Goal: Contribute content: Contribute content

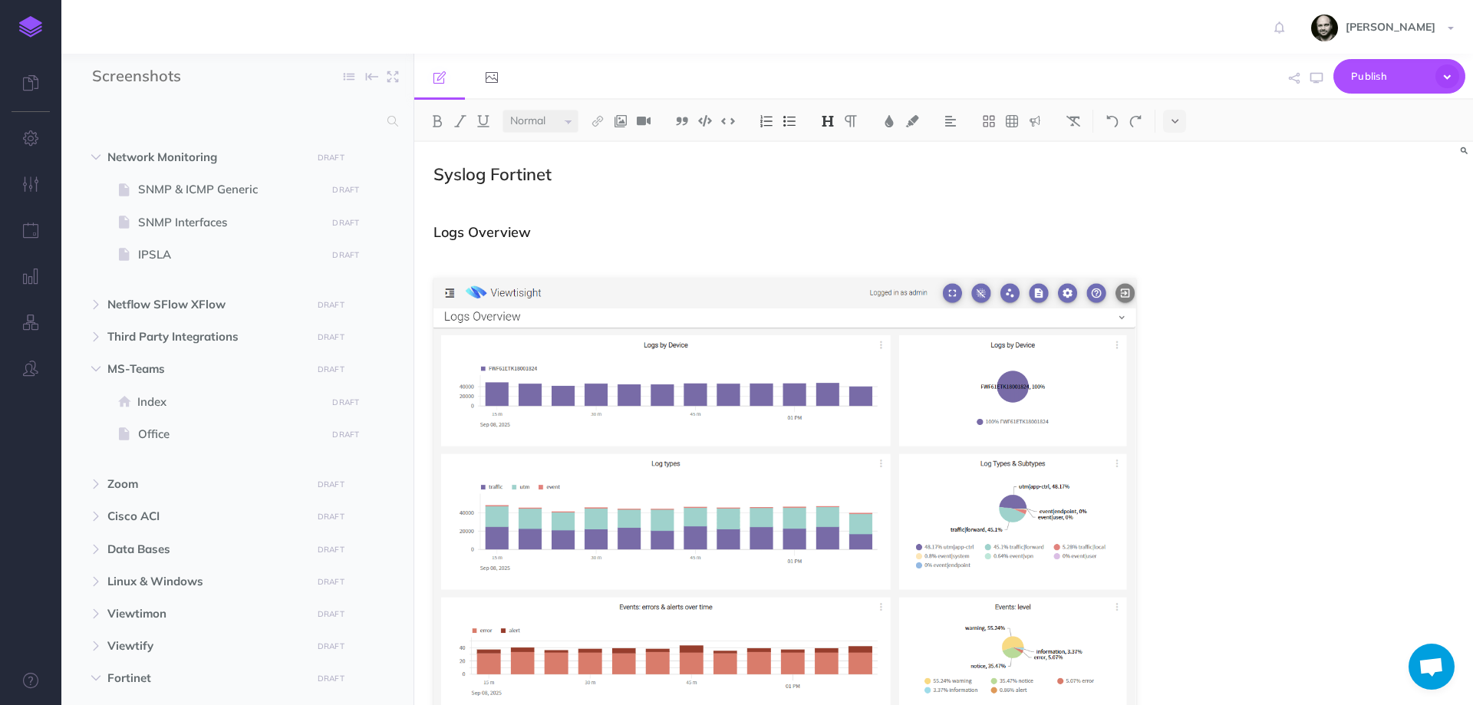
select select "null"
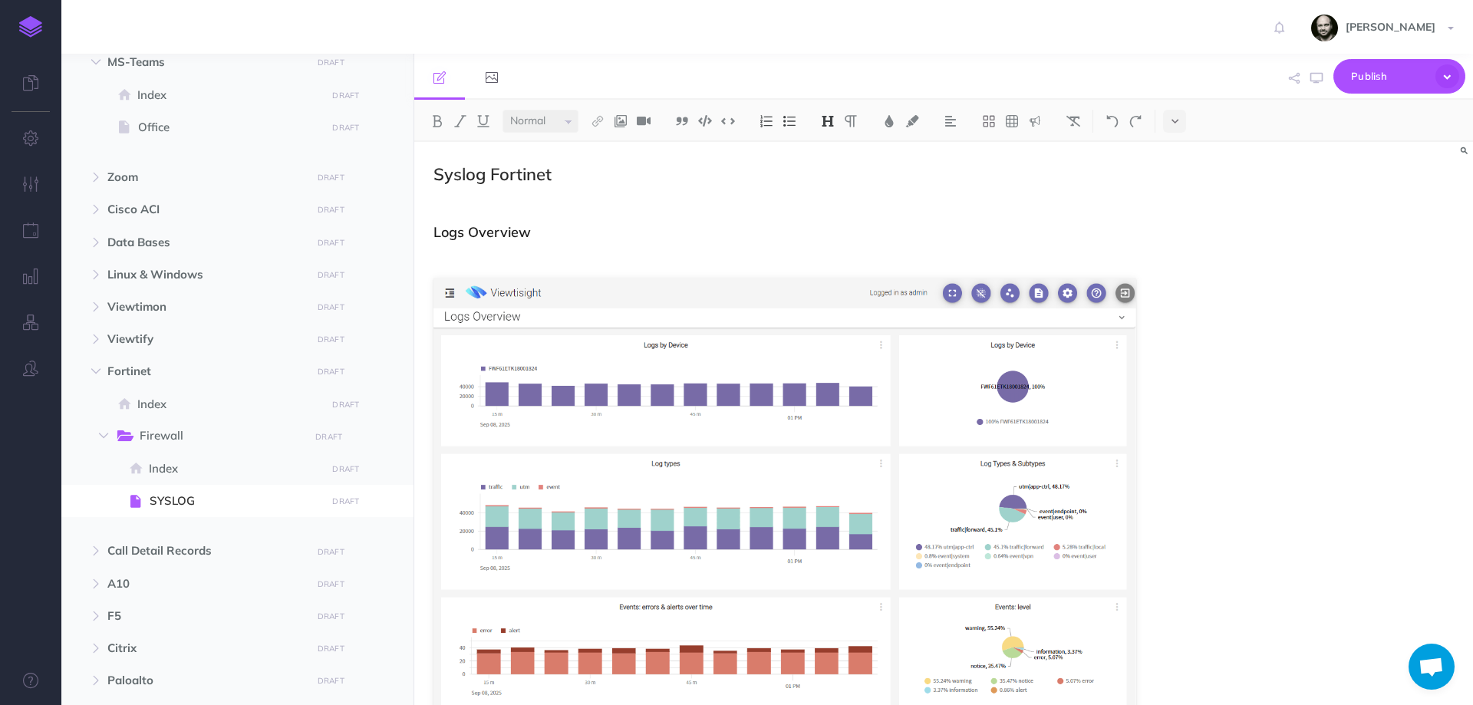
scroll to position [3965, 0]
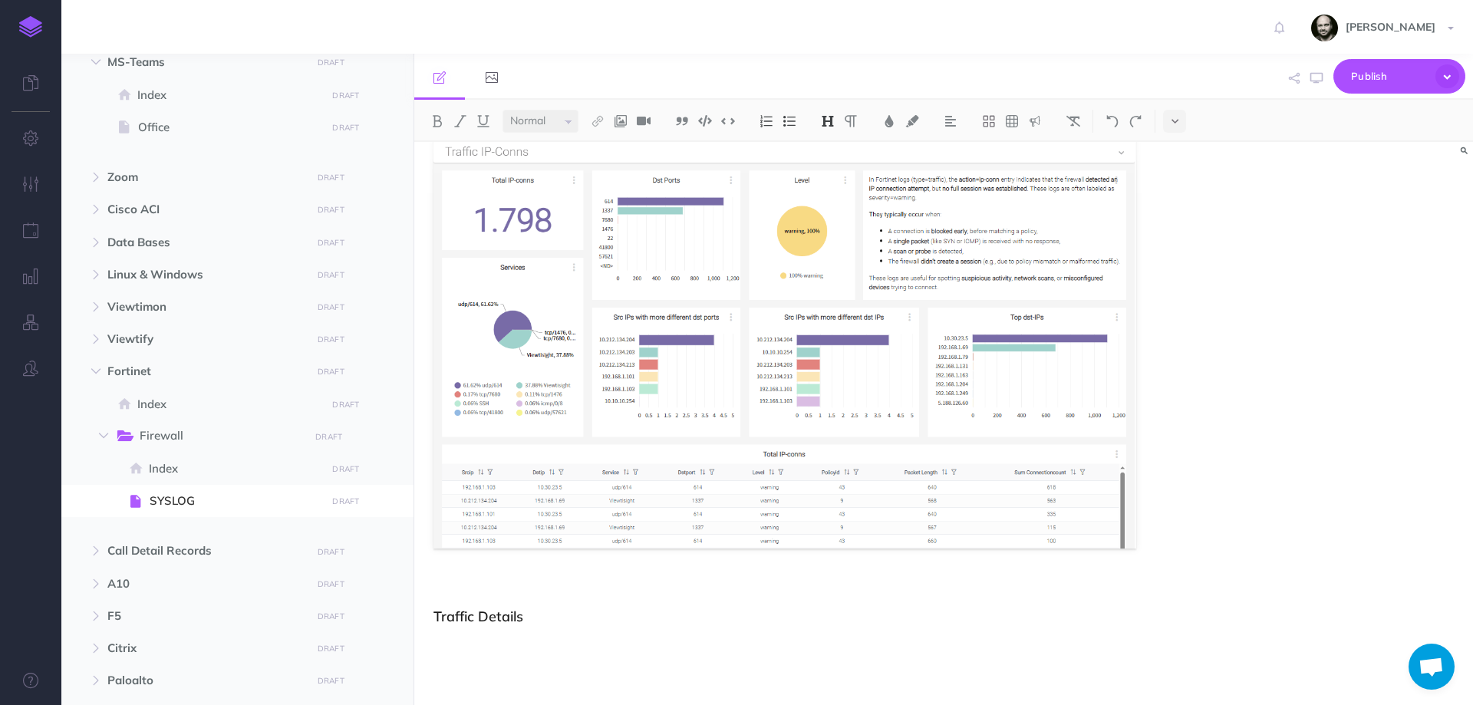
click at [565, 670] on p at bounding box center [784, 665] width 703 height 18
click at [562, 621] on h3 "Traffic Details" at bounding box center [784, 616] width 703 height 15
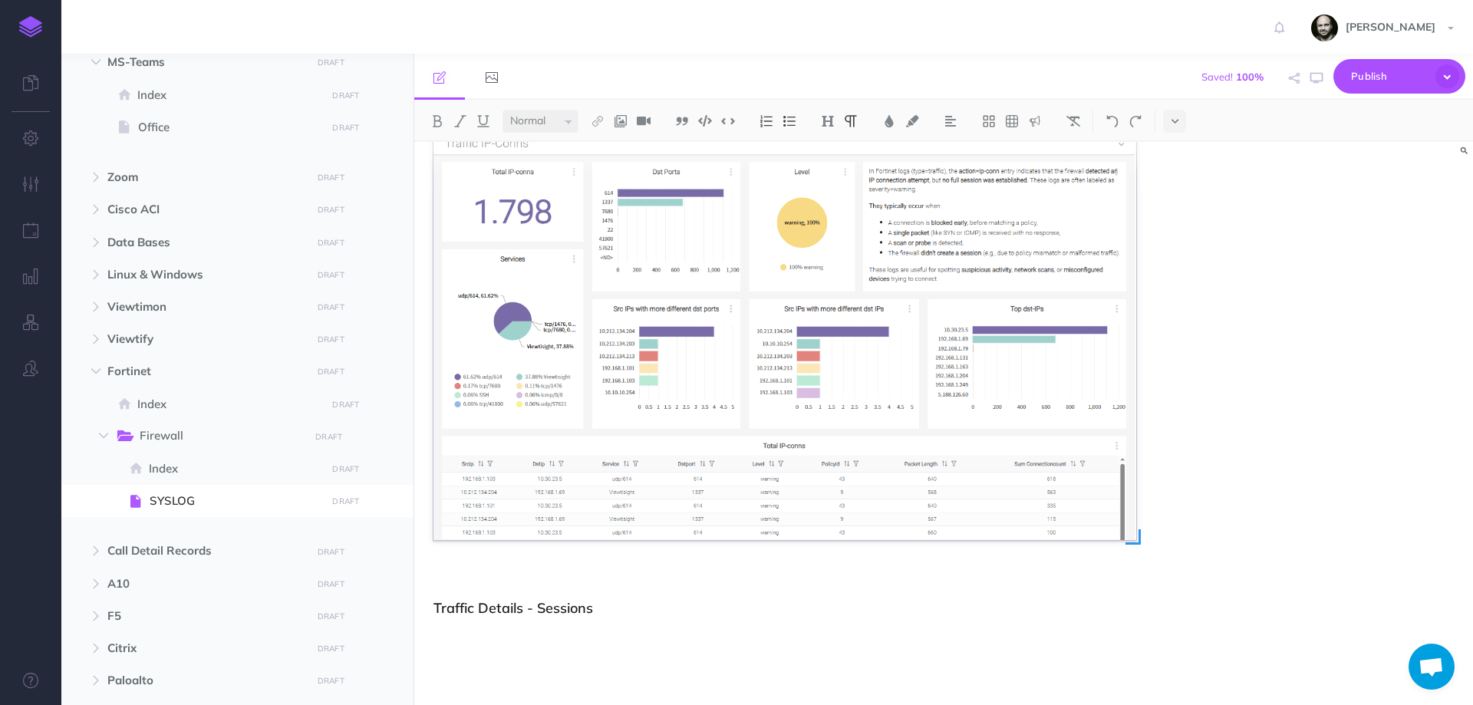
scroll to position [4017, 0]
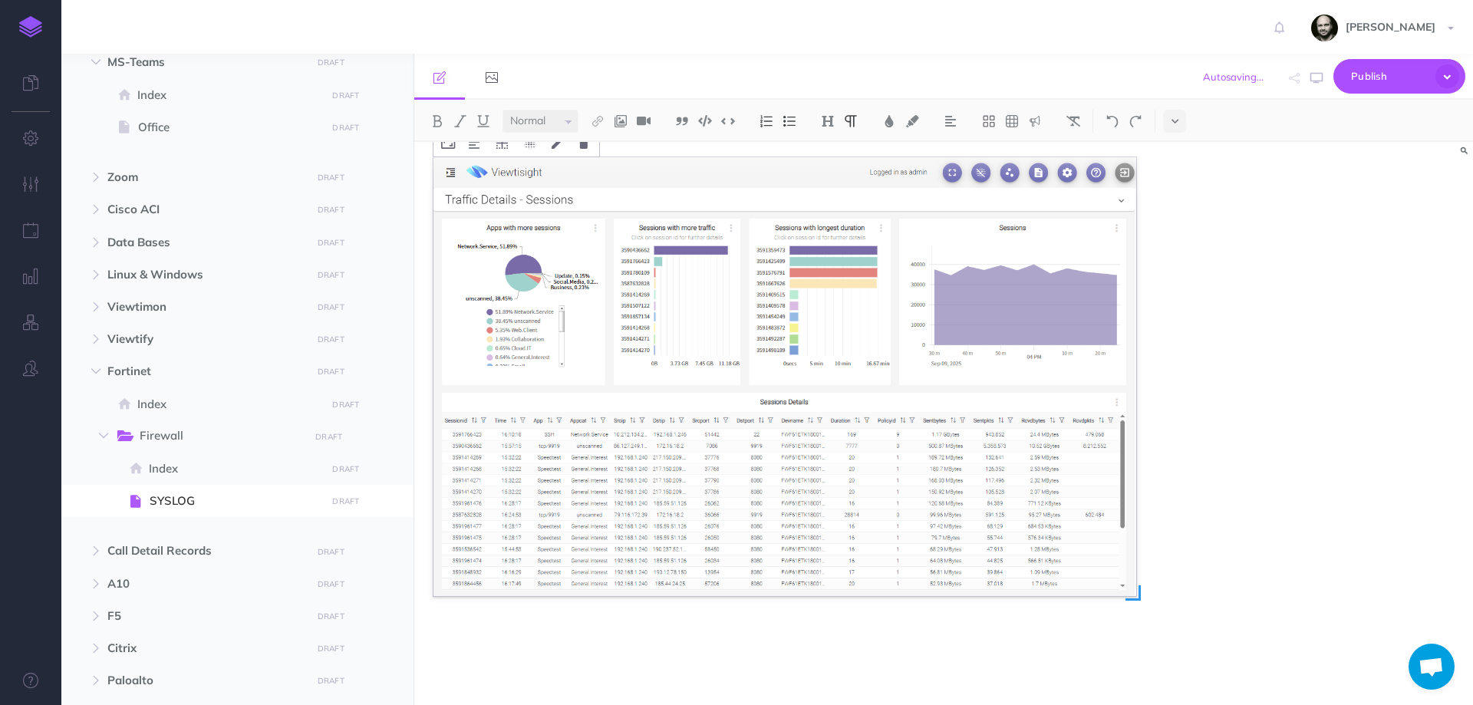
scroll to position [4493, 0]
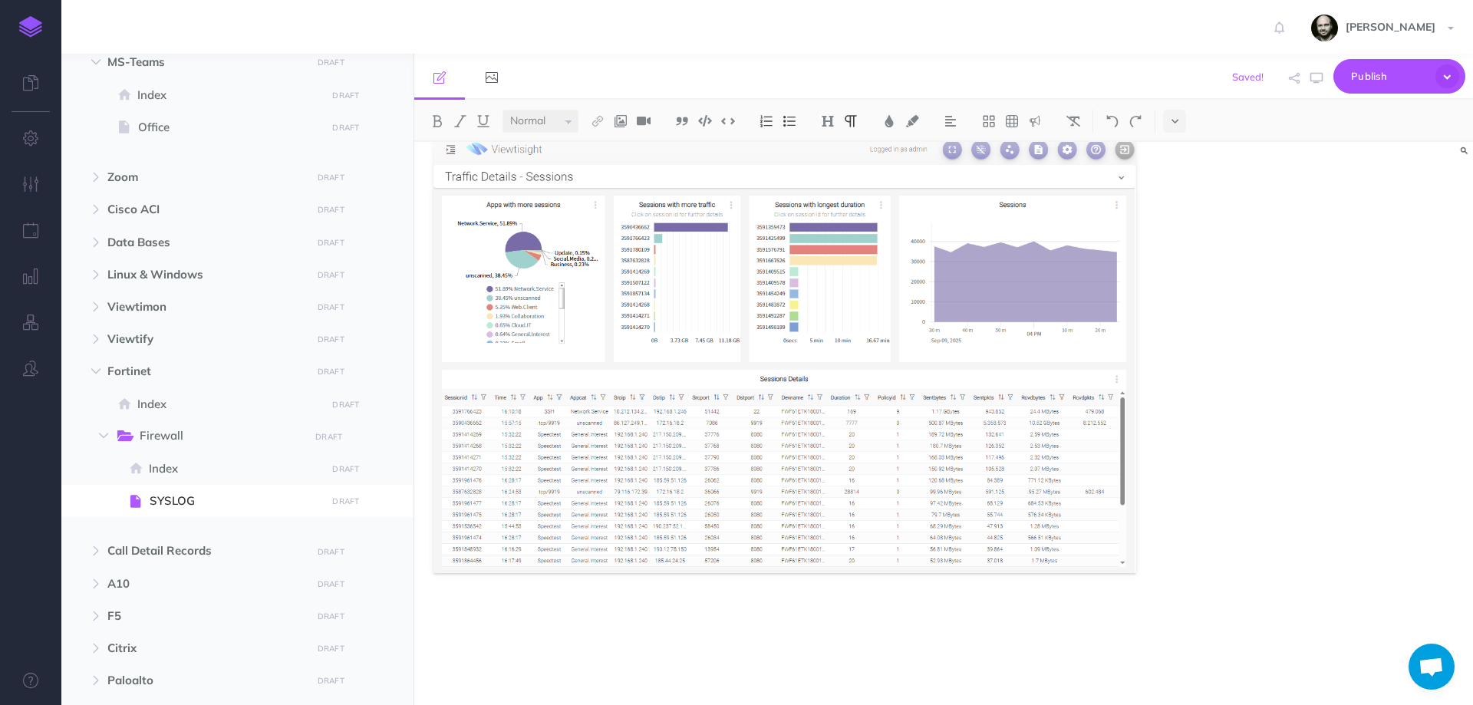
click at [100, 369] on icon "button" at bounding box center [95, 371] width 9 height 9
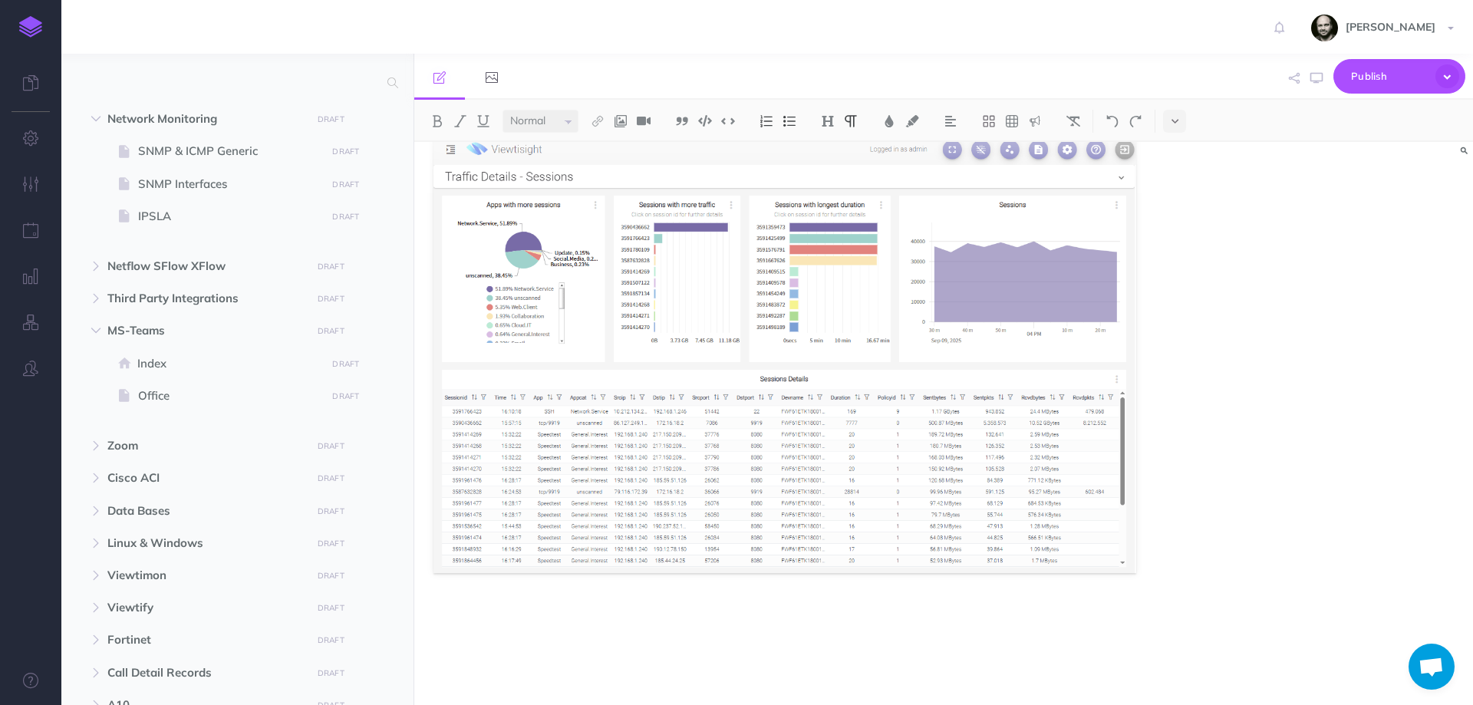
scroll to position [0, 0]
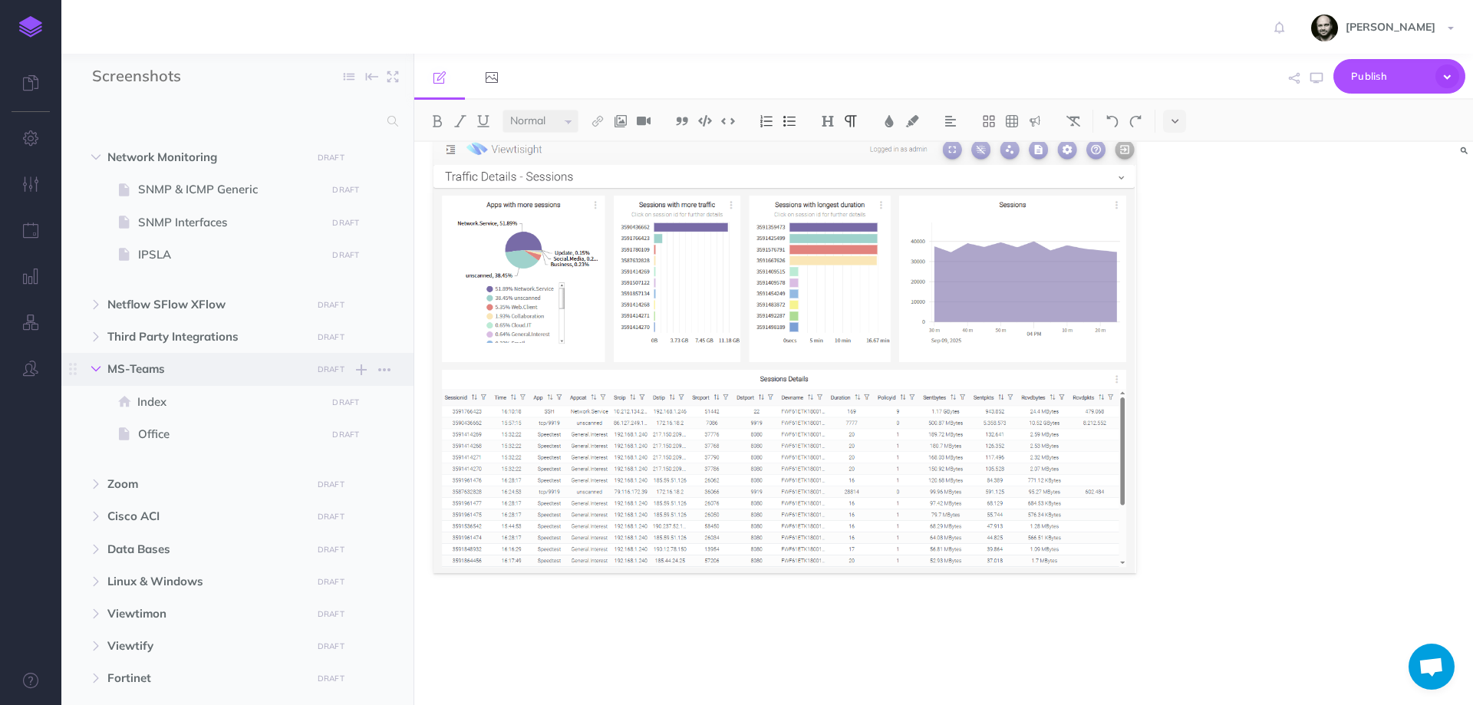
click at [97, 373] on icon "button" at bounding box center [95, 368] width 9 height 9
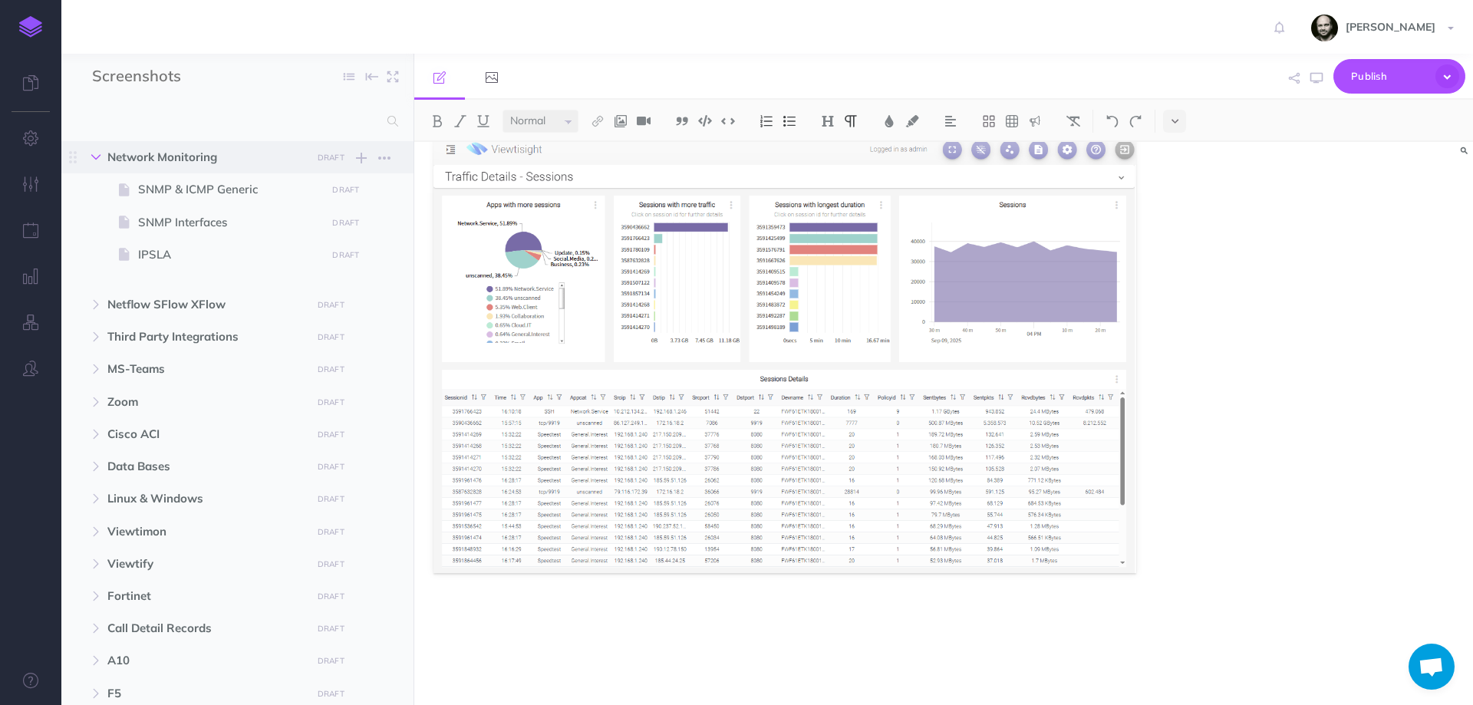
click at [104, 154] on button "button" at bounding box center [96, 157] width 28 height 18
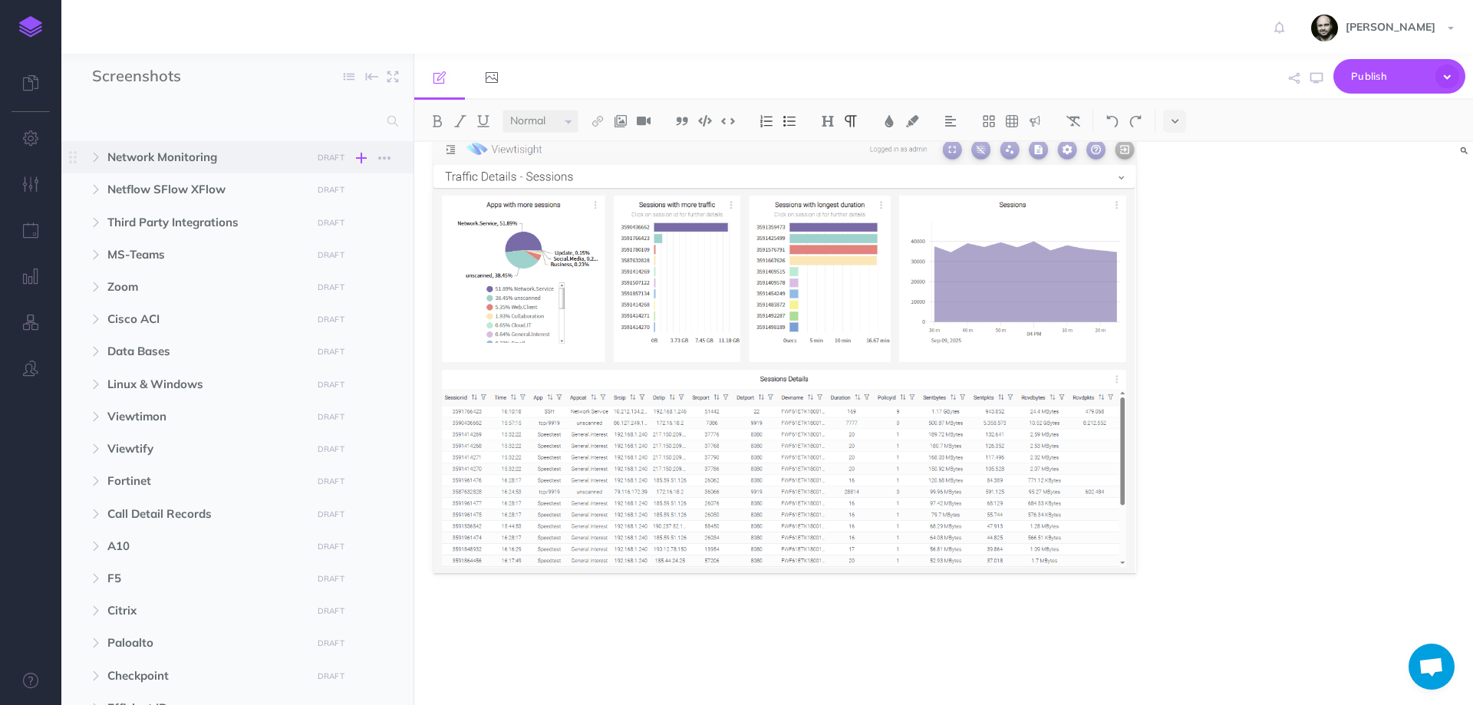
click at [361, 156] on icon "button" at bounding box center [361, 158] width 11 height 18
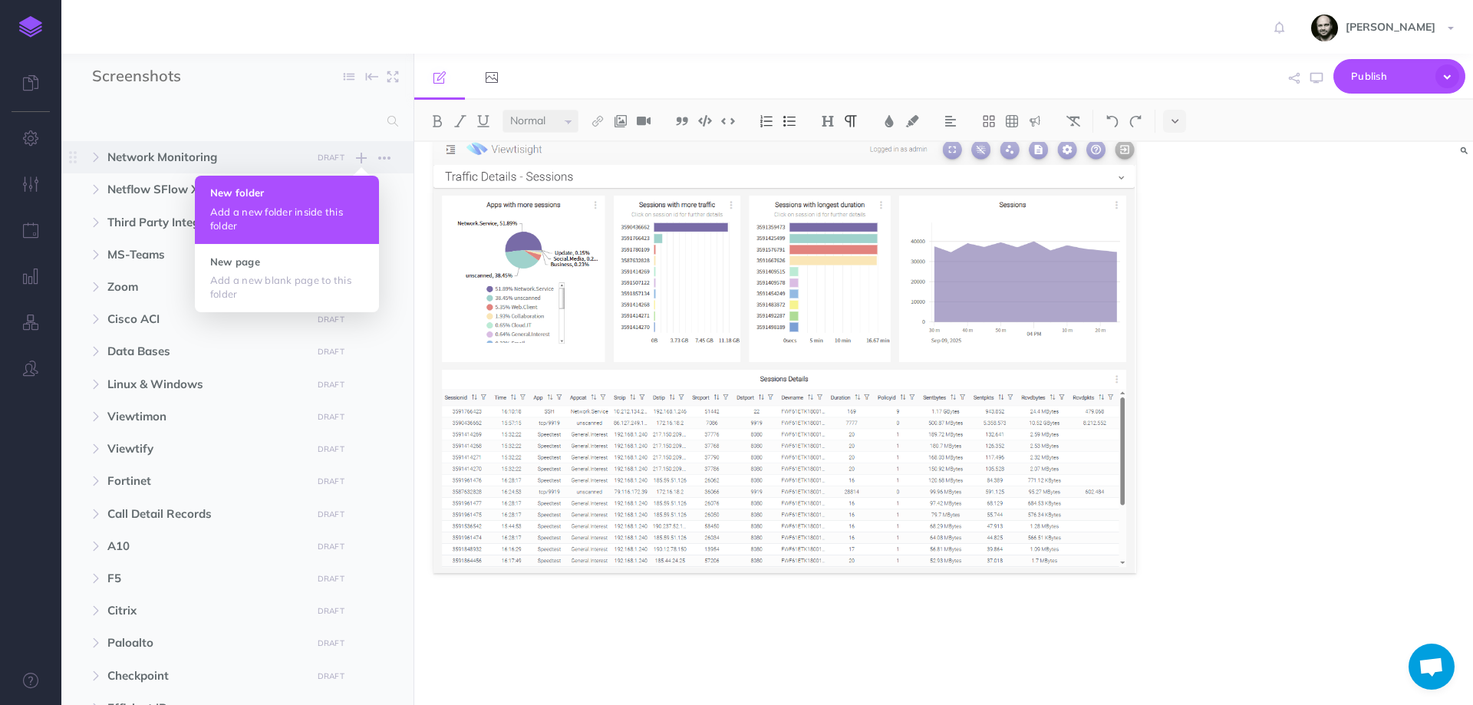
click at [312, 197] on h4 "New folder" at bounding box center [286, 192] width 153 height 11
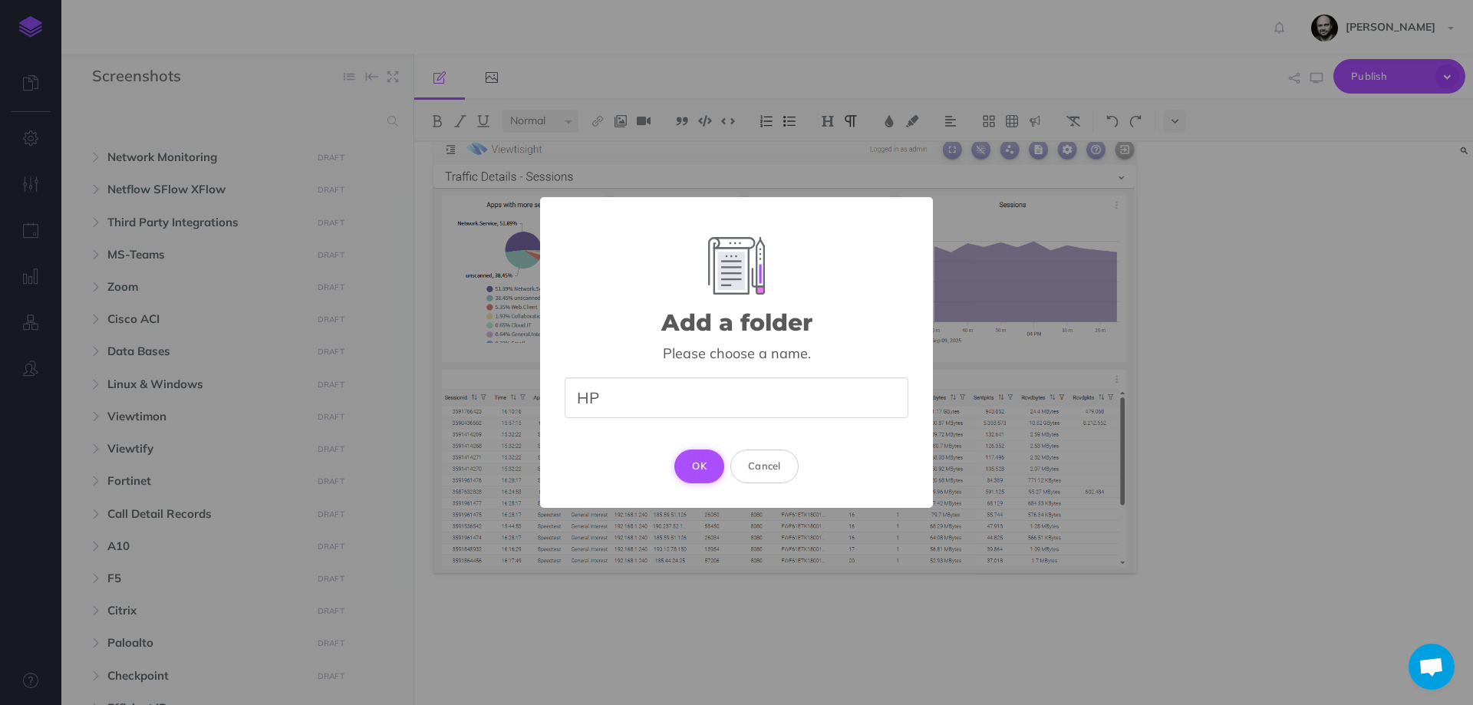
type input "HP"
click at [702, 463] on button "OK" at bounding box center [699, 467] width 50 height 34
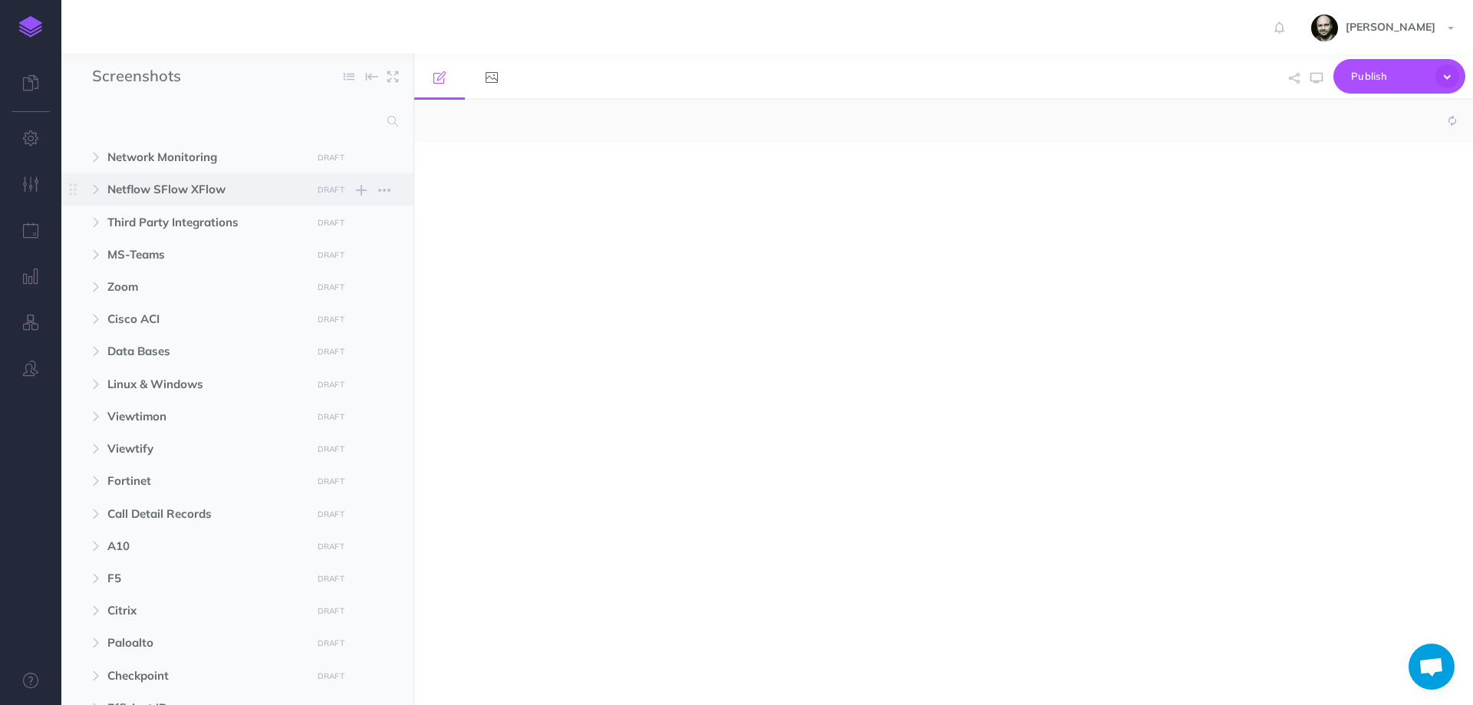
select select "null"
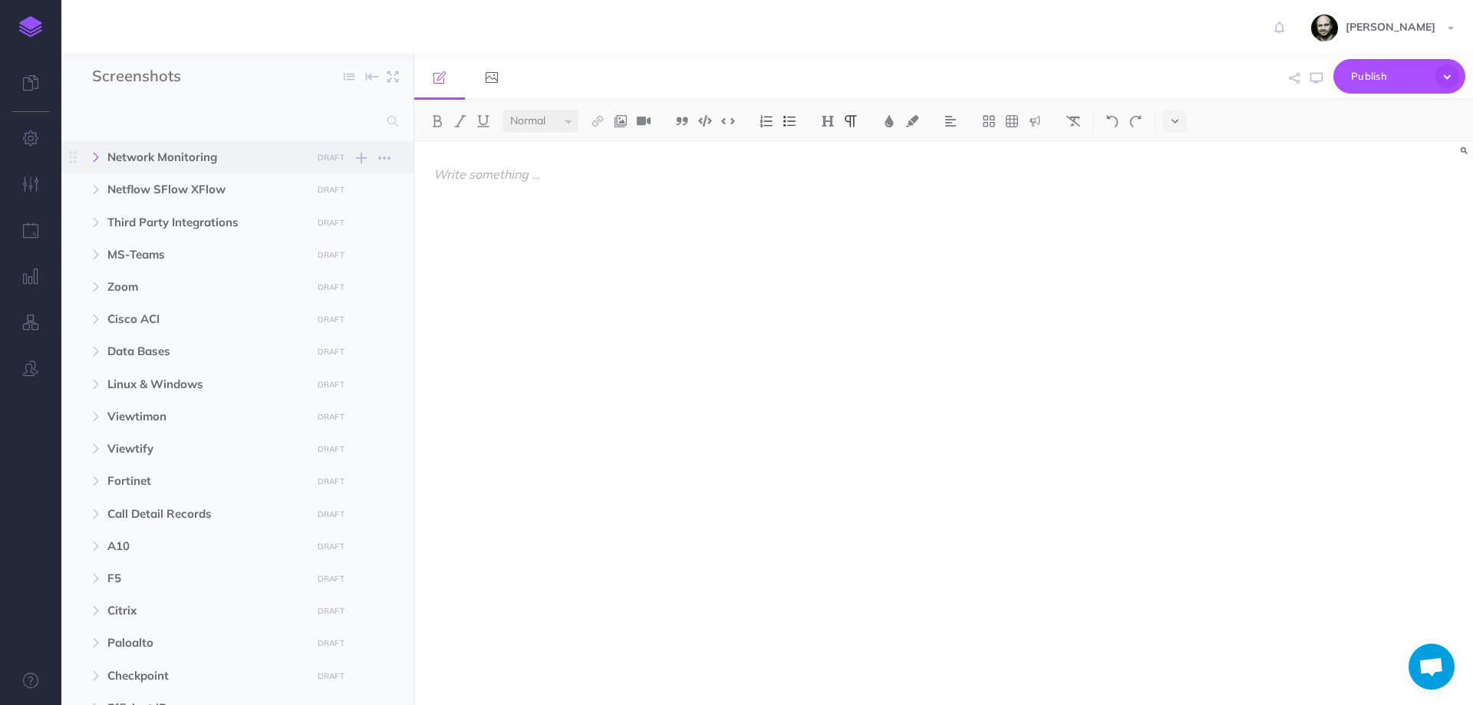
click at [99, 154] on icon "button" at bounding box center [95, 157] width 9 height 9
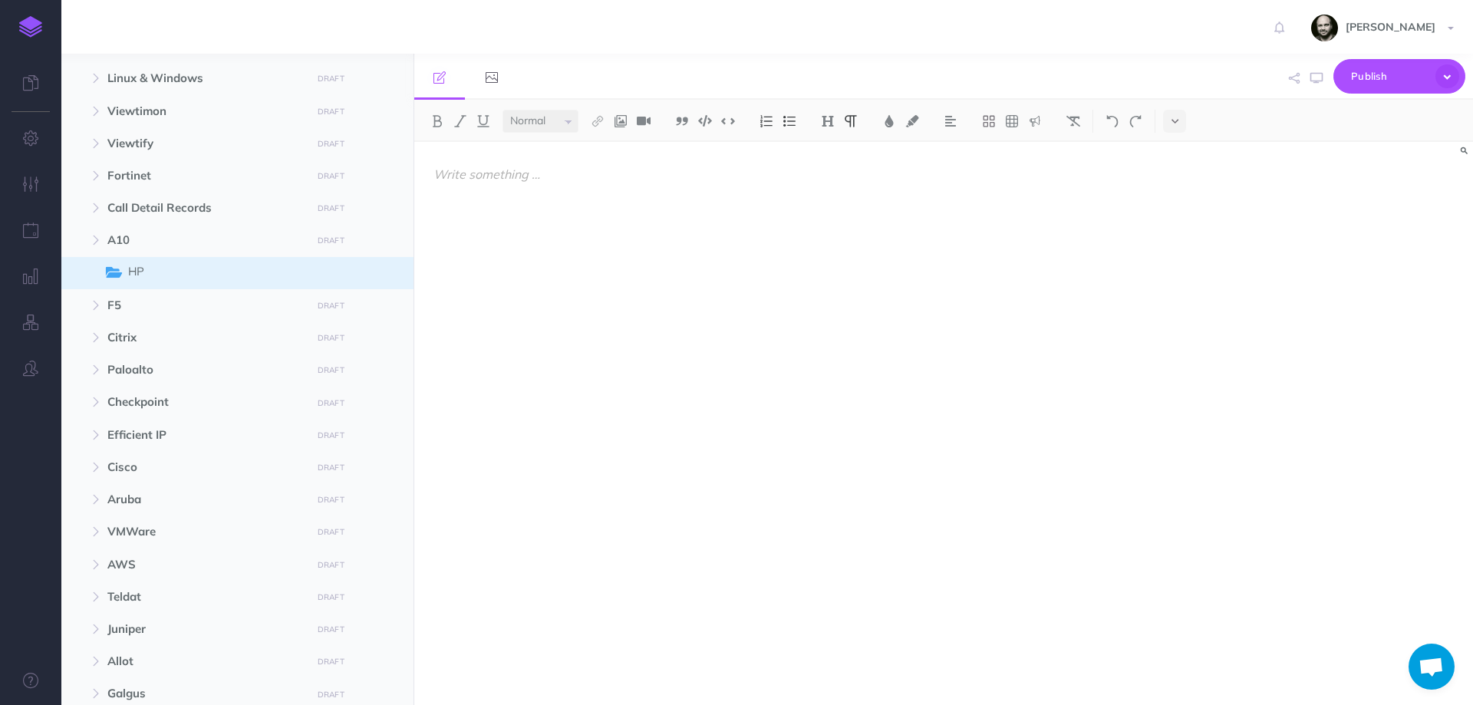
scroll to position [542, 0]
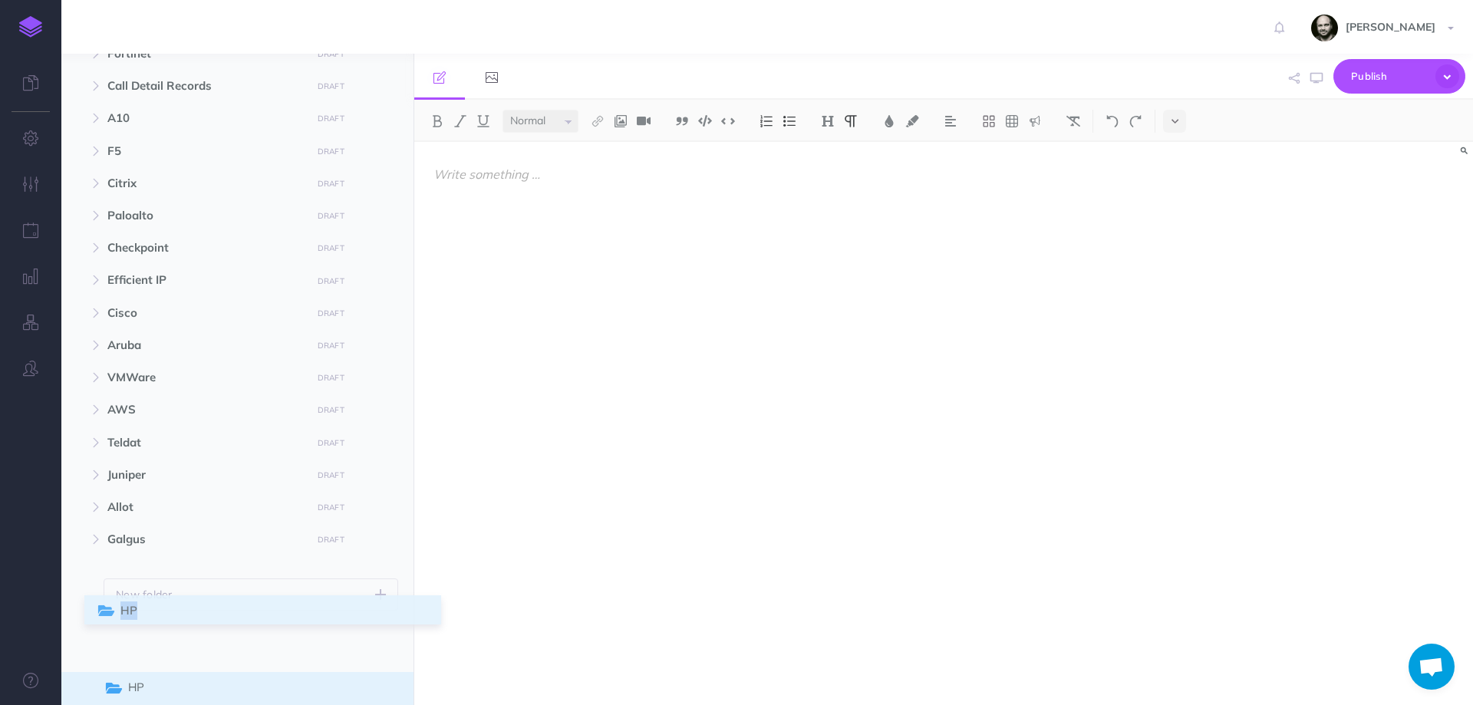
drag, startPoint x: 69, startPoint y: 283, endPoint x: 101, endPoint y: 608, distance: 326.1
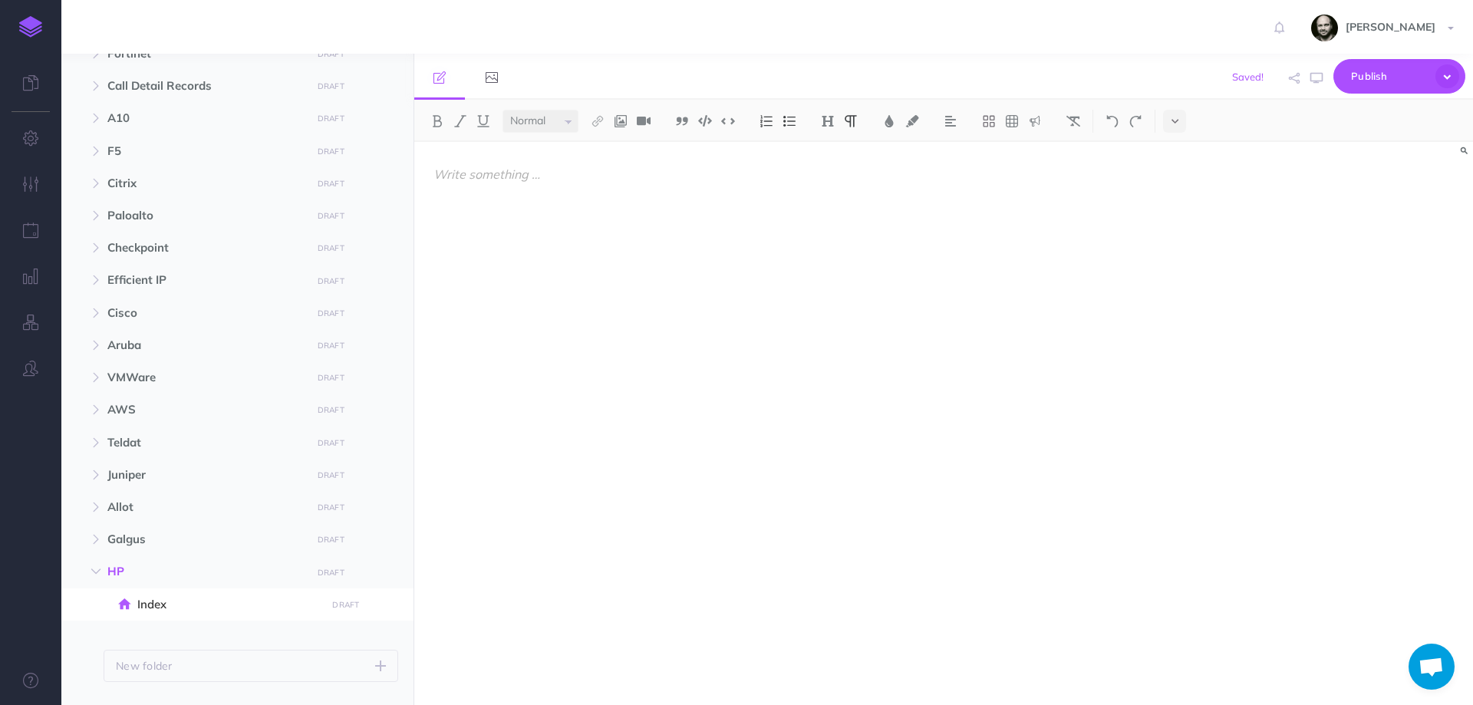
click at [103, 638] on ul "Network Monitoring DRAFT Publish these changes Nevermind Publish New folder Add…" at bounding box center [237, 140] width 352 height 1083
click at [485, 379] on div at bounding box center [784, 416] width 741 height 548
click at [184, 633] on ul "Network Monitoring DRAFT Publish these changes Nevermind Publish New folder Add…" at bounding box center [237, 140] width 352 height 1083
click at [380, 607] on icon "button" at bounding box center [384, 605] width 12 height 18
click at [186, 604] on span "Index" at bounding box center [229, 604] width 184 height 18
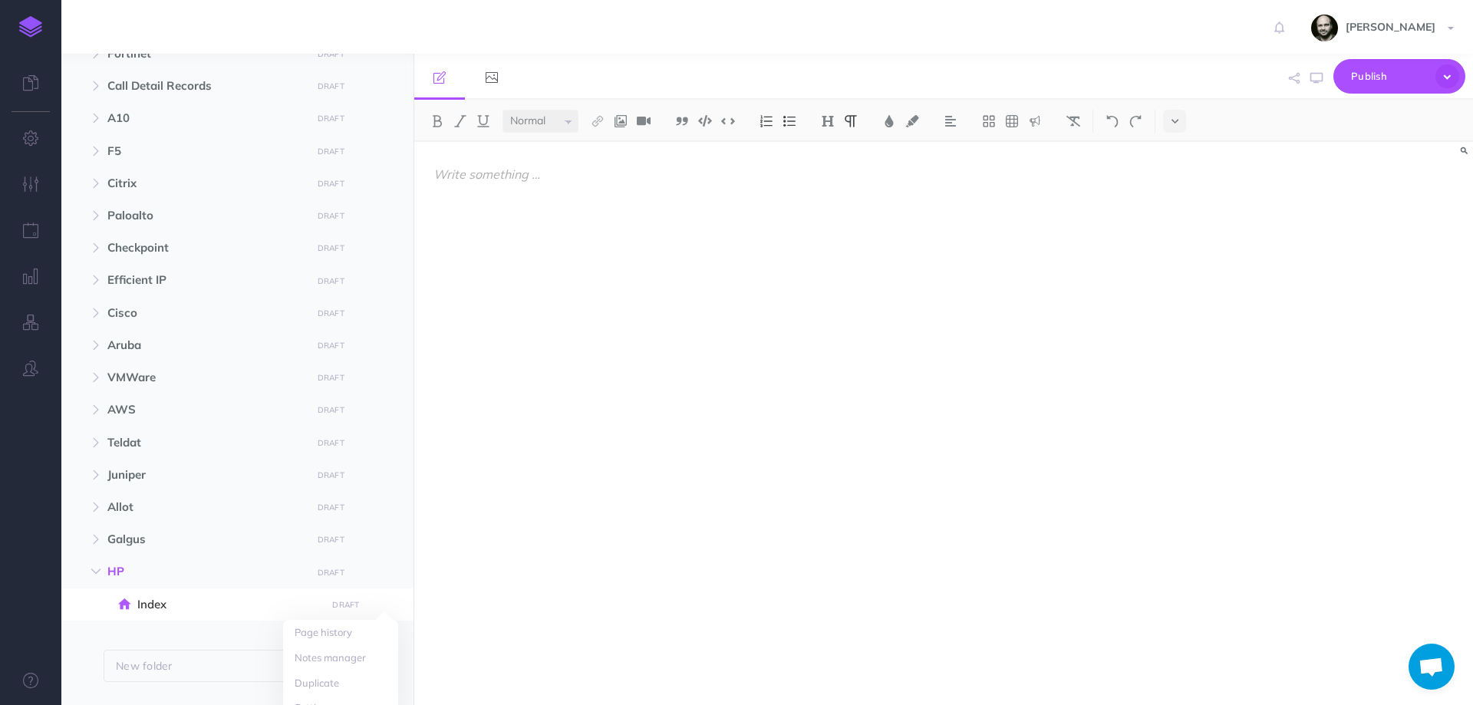
click at [551, 235] on div at bounding box center [784, 416] width 741 height 548
click at [832, 127] on button at bounding box center [827, 121] width 23 height 23
click at [832, 179] on button "H2" at bounding box center [827, 171] width 23 height 23
click at [160, 608] on span "Index" at bounding box center [229, 604] width 184 height 18
click at [154, 605] on span "Index" at bounding box center [229, 604] width 184 height 18
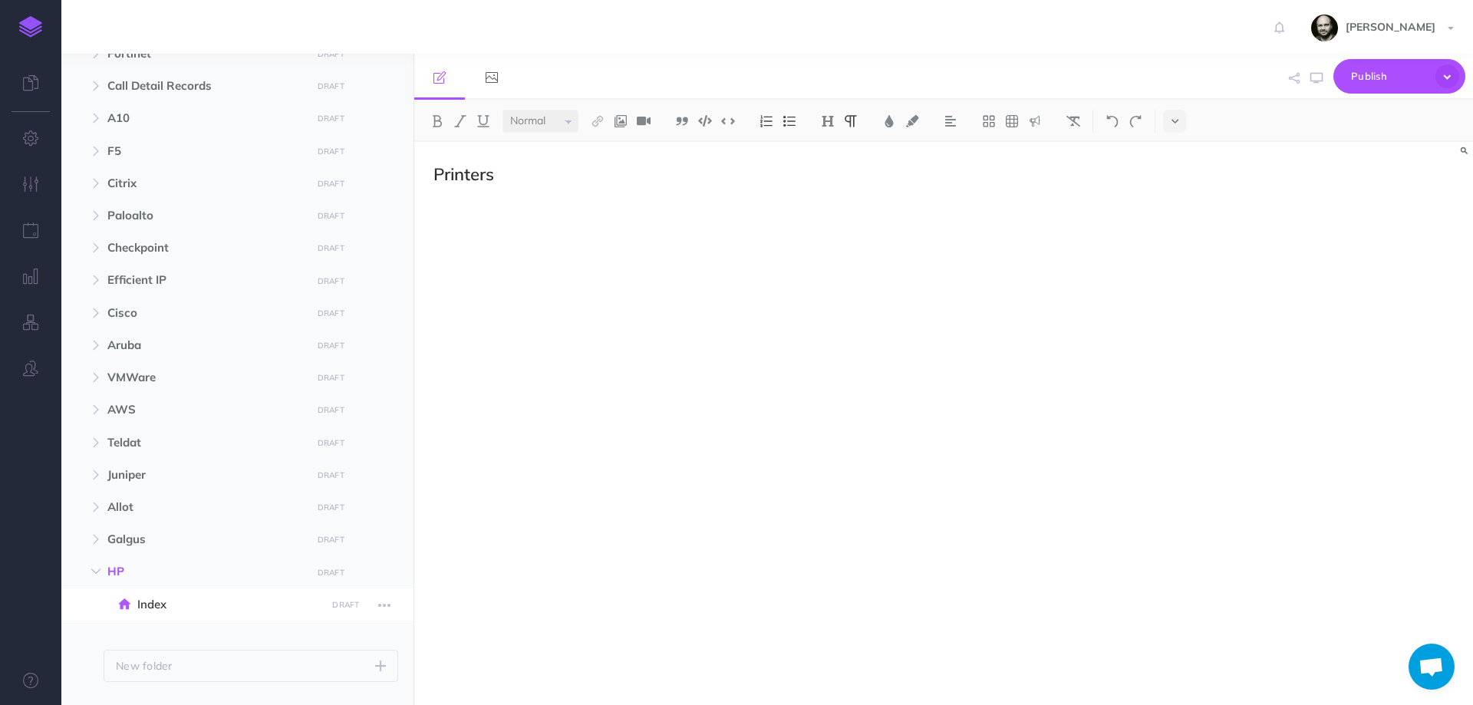
click at [154, 605] on span "Index" at bounding box center [229, 604] width 184 height 18
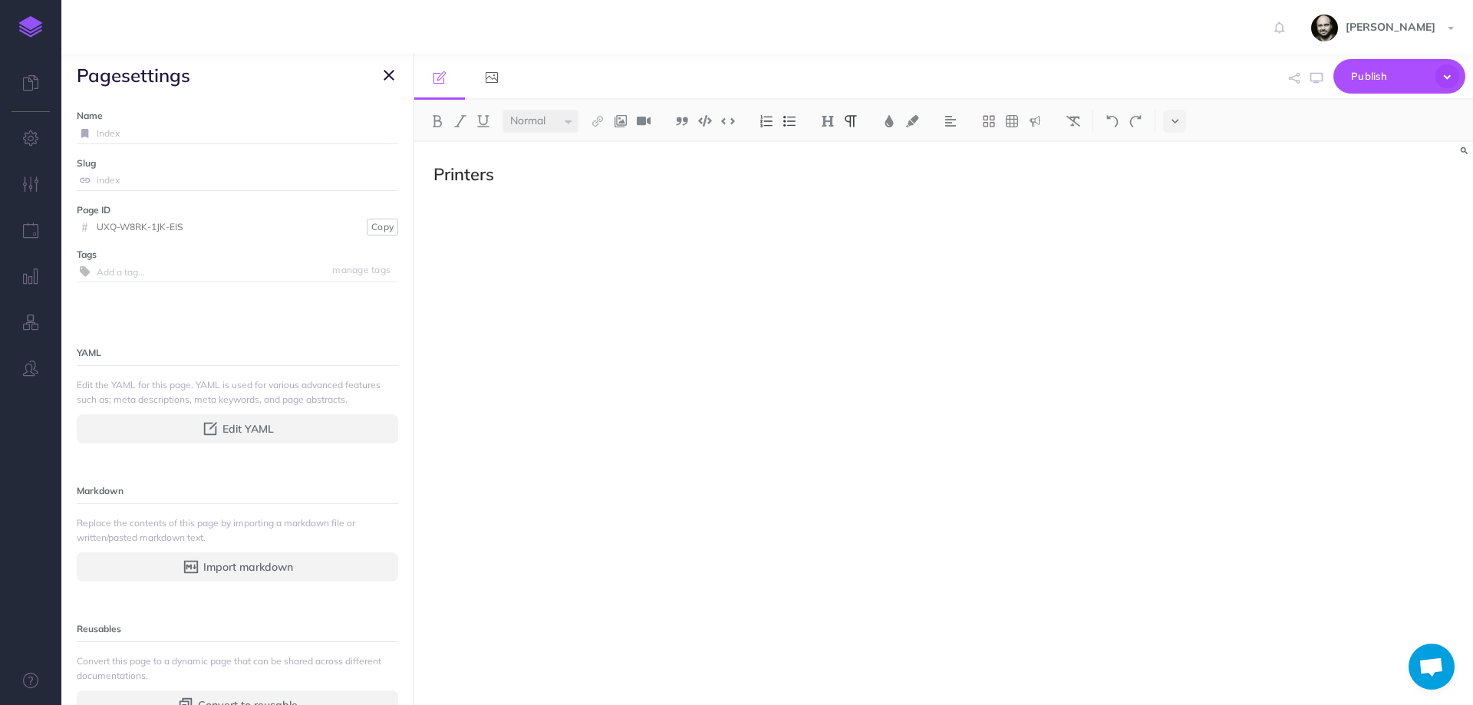
click at [387, 68] on icon "button" at bounding box center [389, 75] width 11 height 18
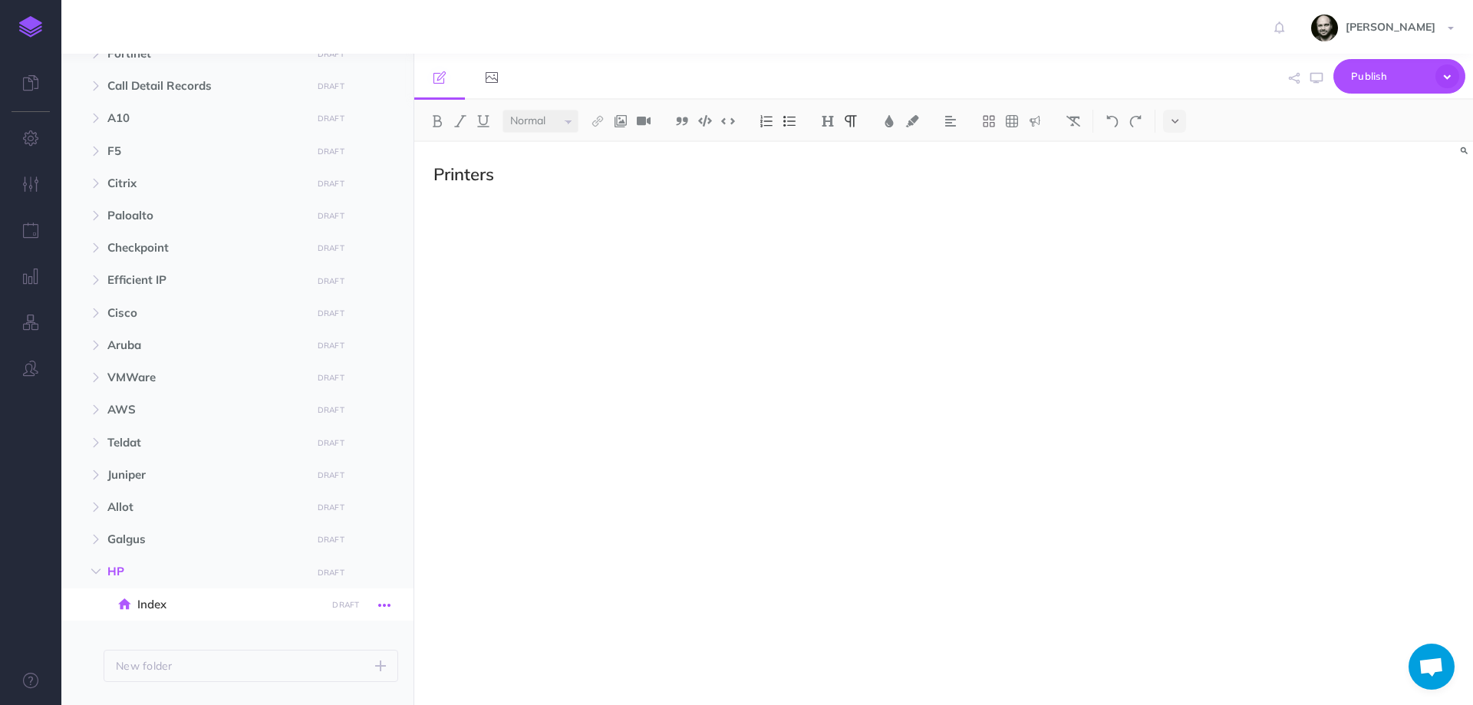
click at [387, 604] on icon "button" at bounding box center [384, 605] width 12 height 18
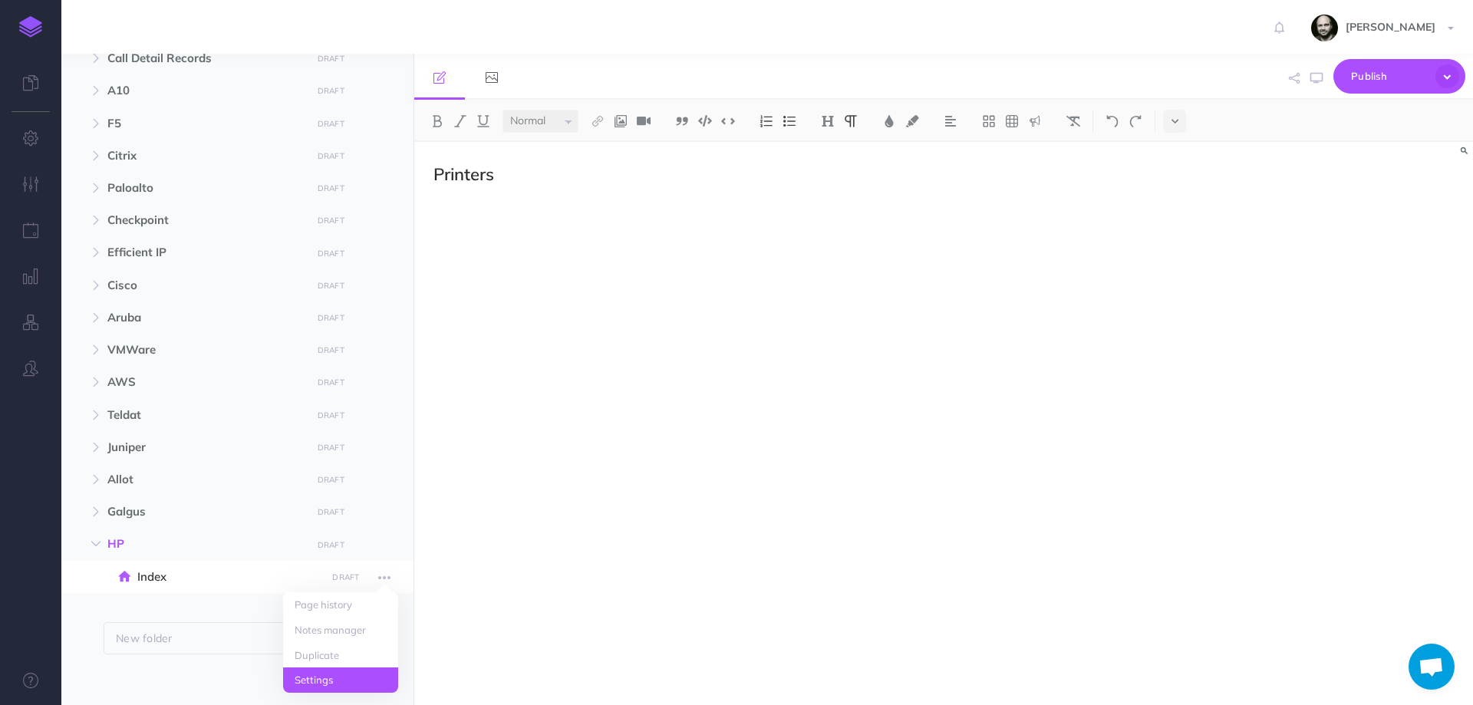
scroll to position [581, 0]
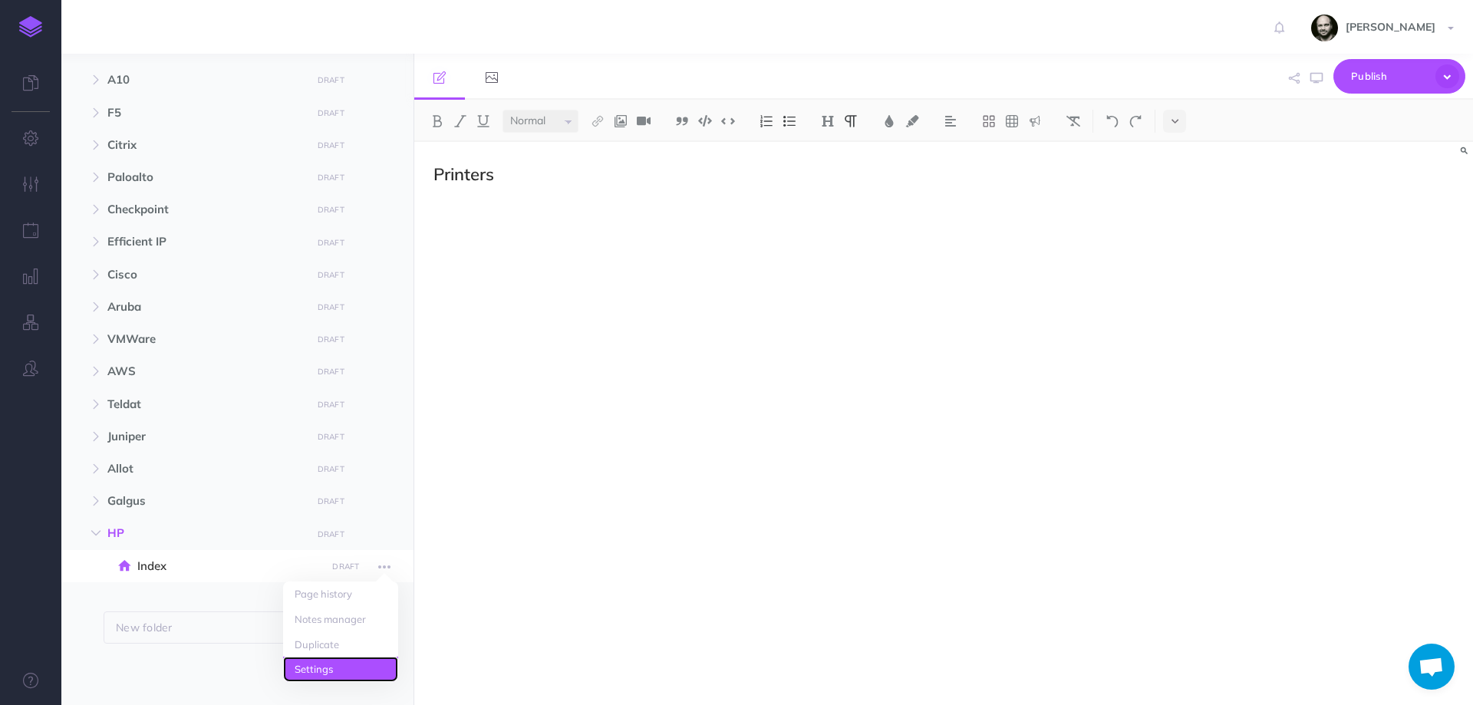
click at [338, 674] on link "Settings" at bounding box center [340, 669] width 115 height 25
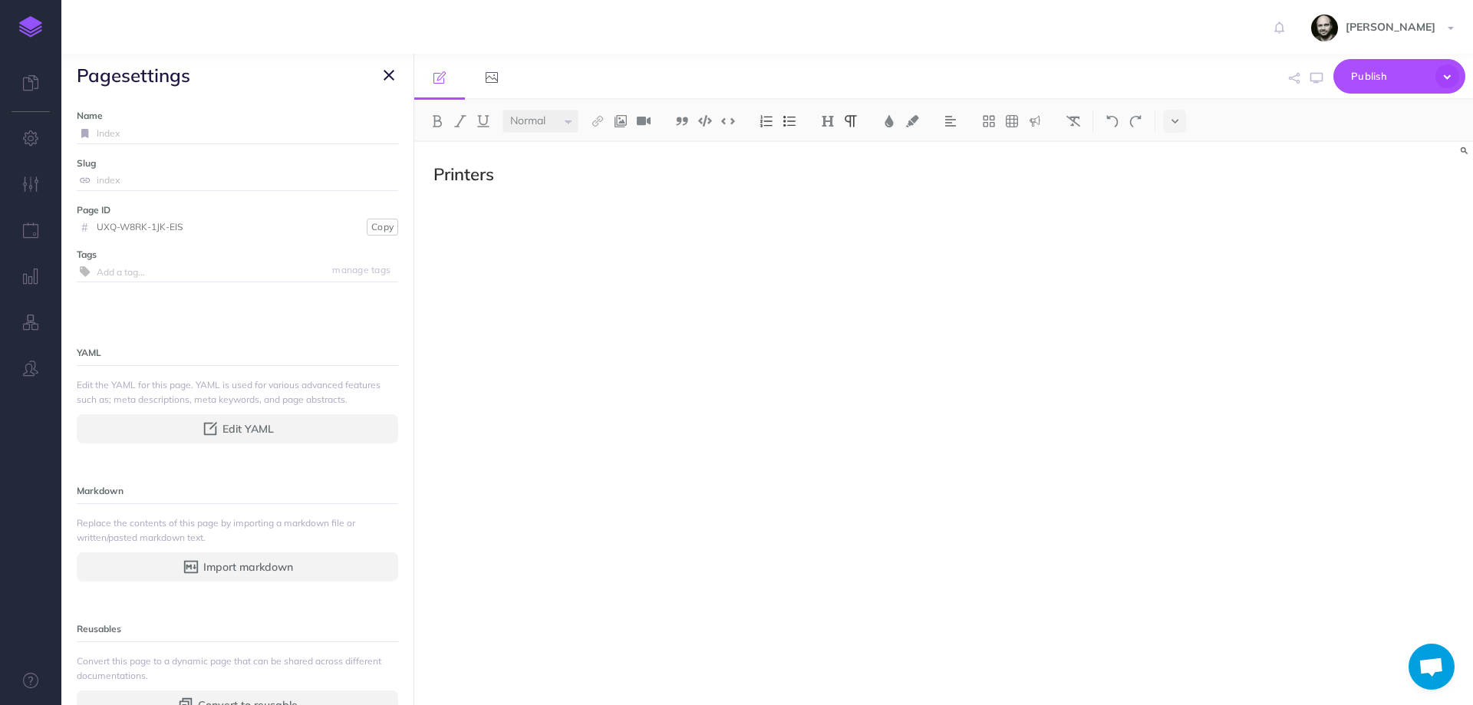
click at [378, 71] on span "page settings" at bounding box center [237, 75] width 352 height 43
click at [389, 73] on icon "button" at bounding box center [389, 75] width 11 height 18
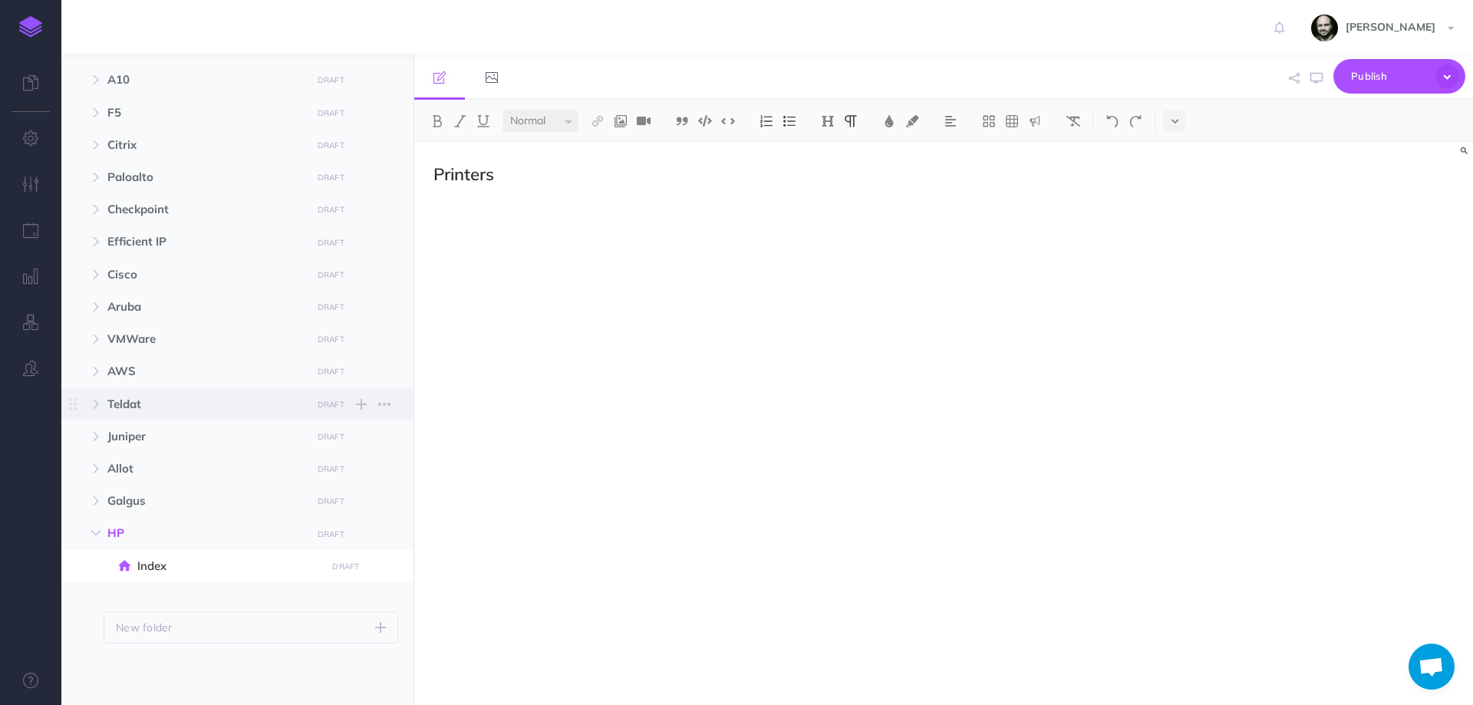
click at [127, 392] on span "Teldat DRAFT Publish these changes Nevermind Publish New folder Add a new folde…" at bounding box center [254, 403] width 295 height 32
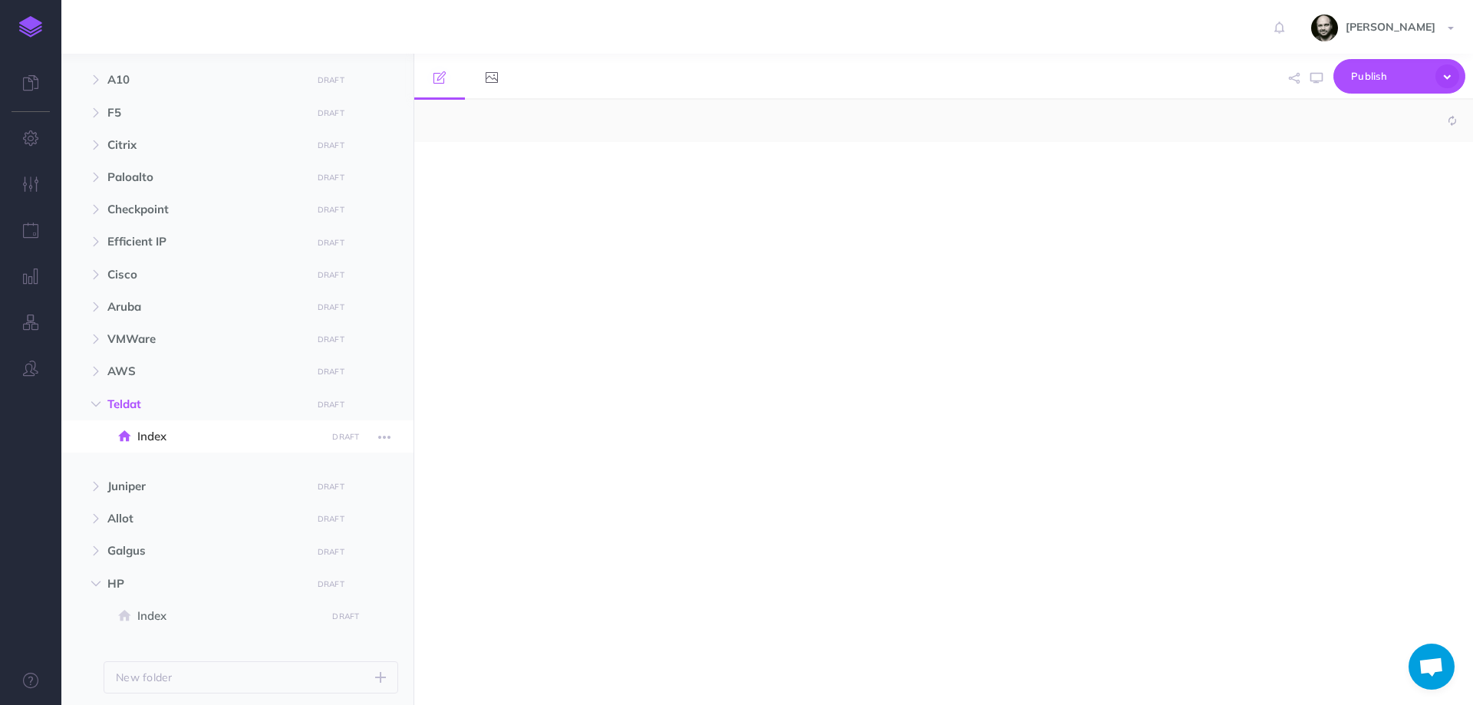
select select "null"
click at [145, 335] on span "VMWare" at bounding box center [204, 339] width 195 height 18
select select "null"
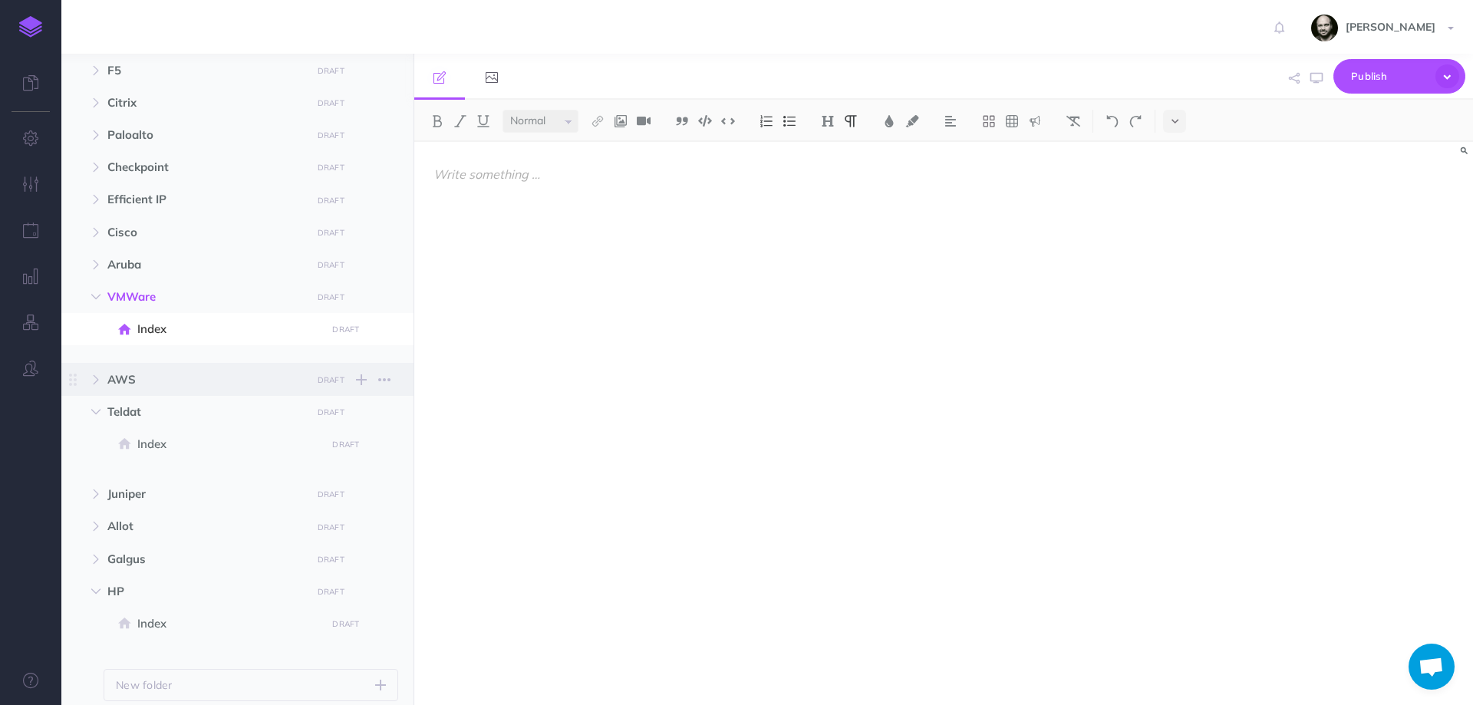
scroll to position [680, 0]
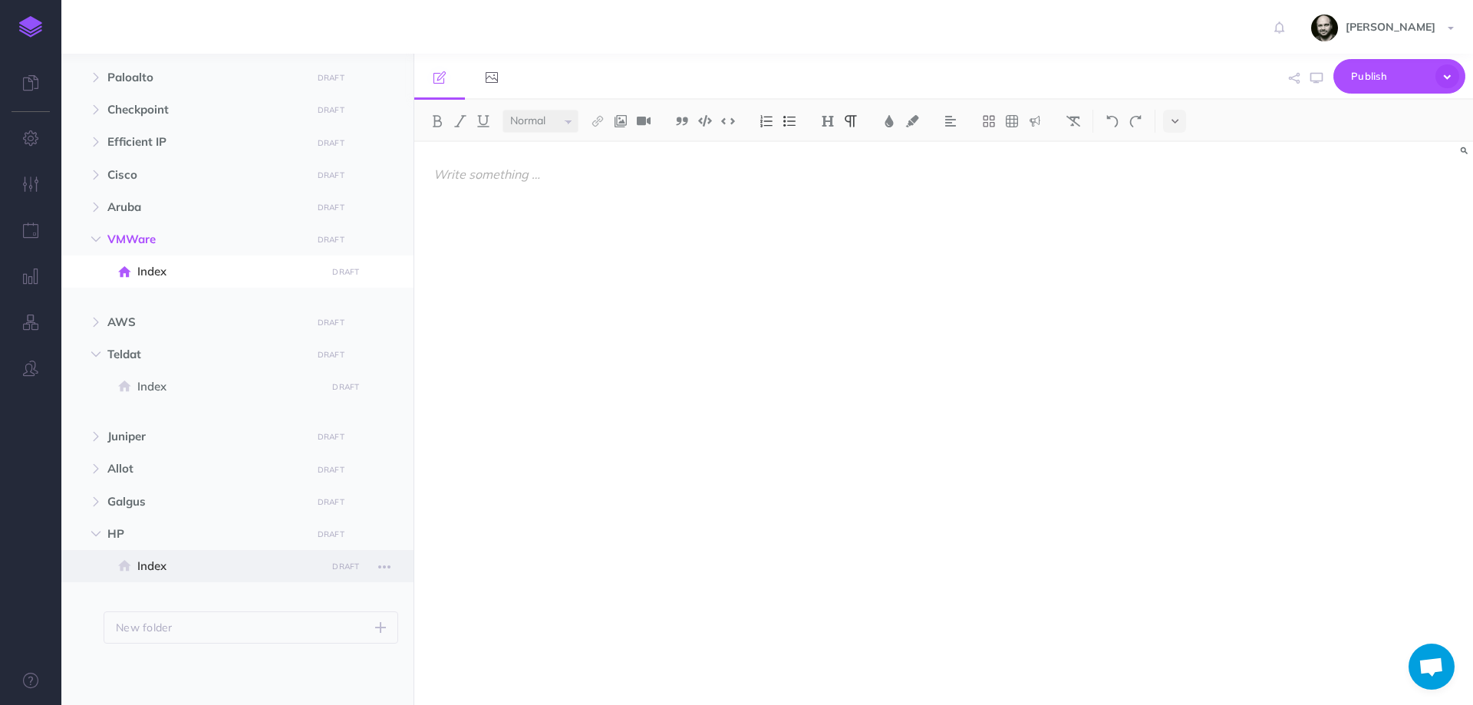
click at [161, 558] on span "Index" at bounding box center [229, 566] width 184 height 18
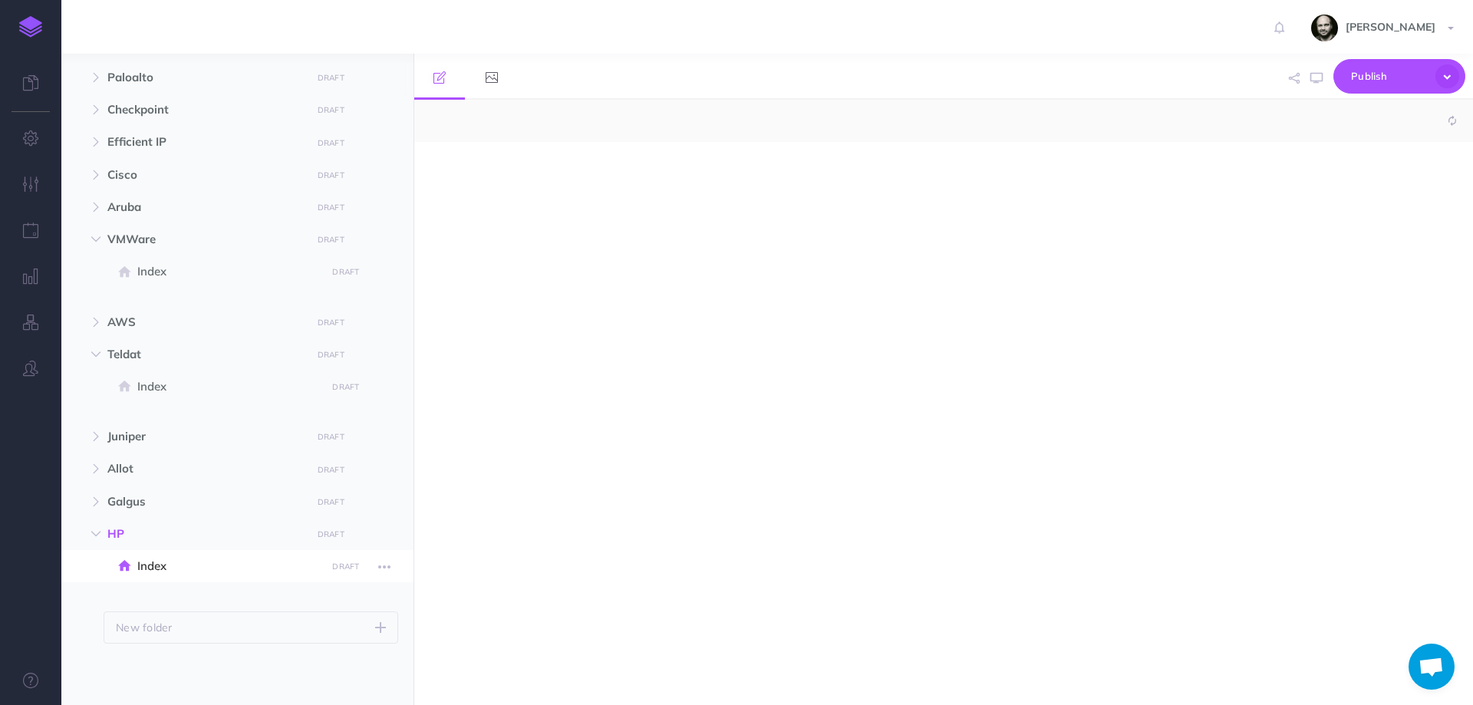
select select "null"
click at [490, 176] on h2 "Printers" at bounding box center [784, 174] width 703 height 18
click at [506, 178] on h2 "Printers" at bounding box center [784, 174] width 703 height 18
click at [380, 564] on icon "button" at bounding box center [384, 567] width 12 height 18
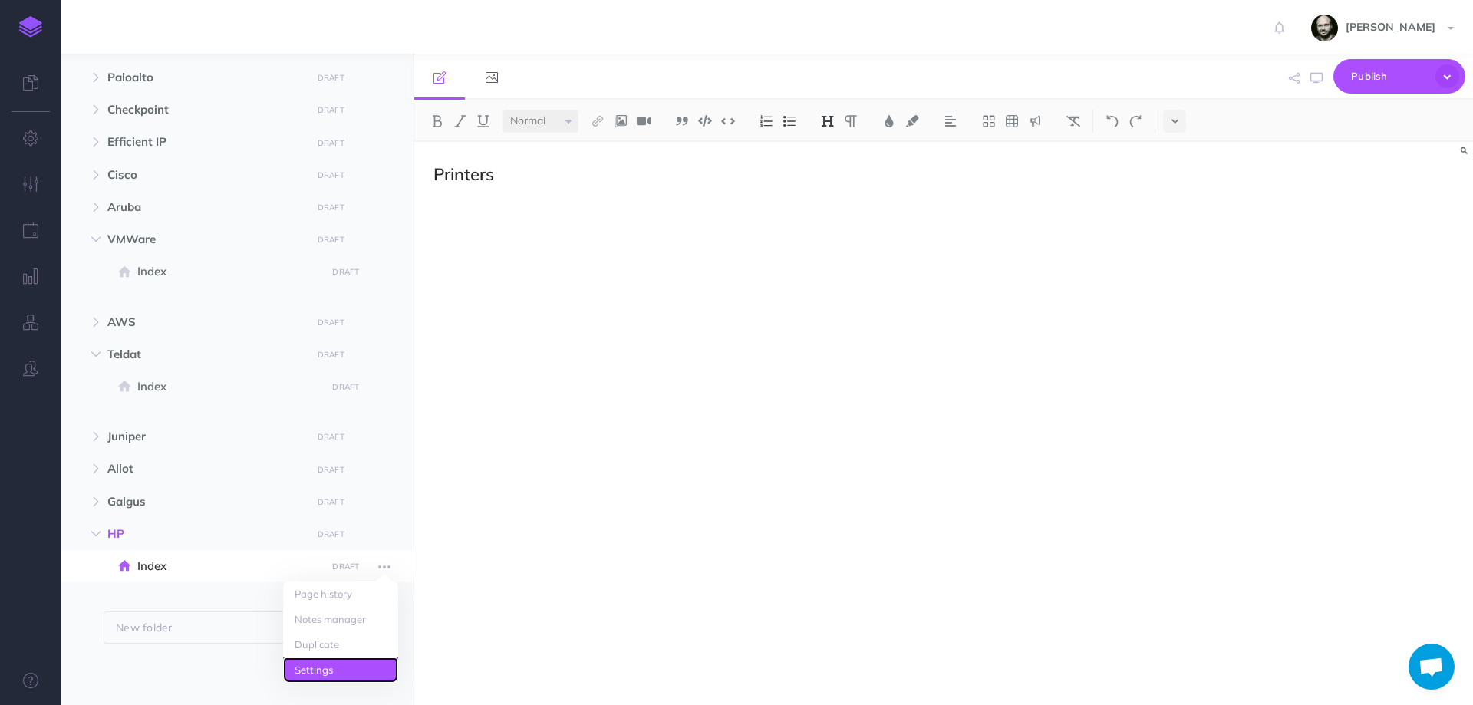
click at [341, 664] on link "Settings" at bounding box center [340, 669] width 115 height 25
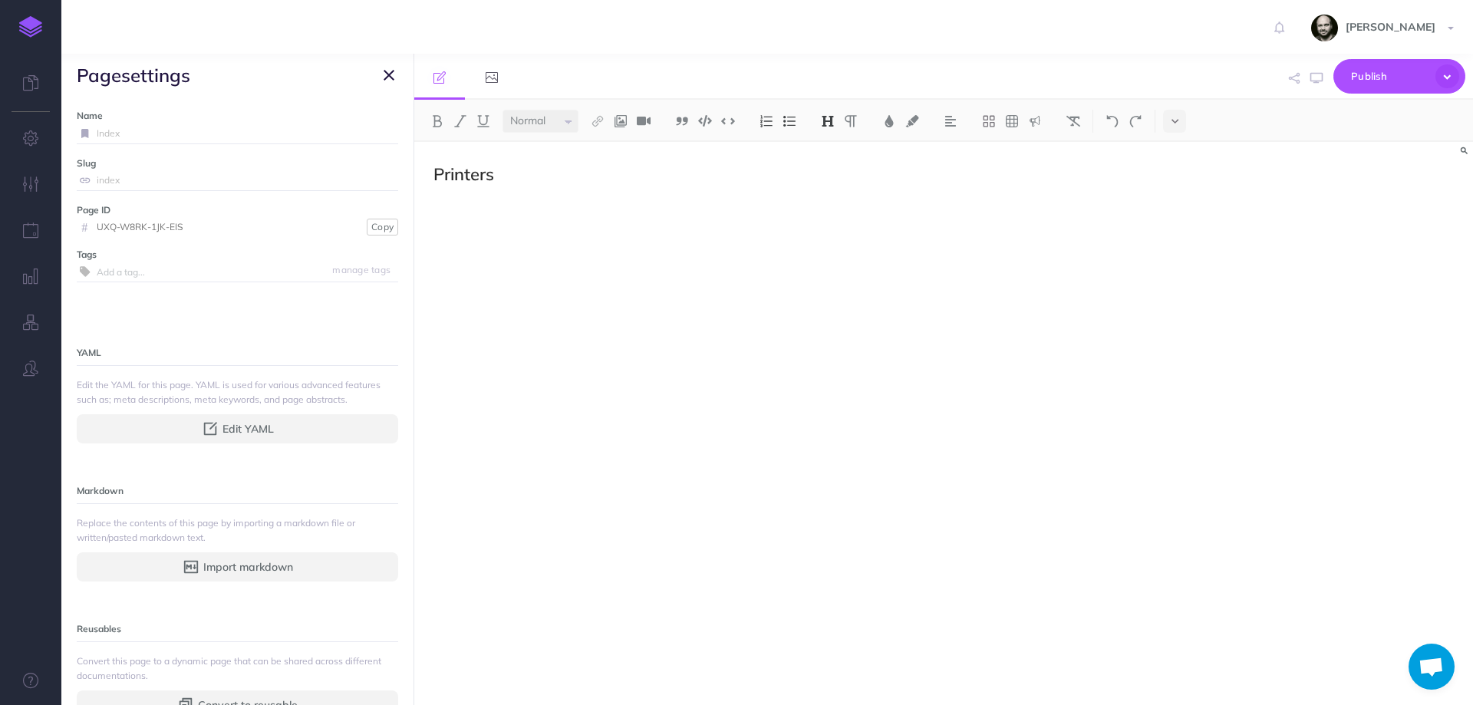
click at [128, 347] on p "YAML" at bounding box center [237, 352] width 321 height 17
click at [111, 275] on input "text" at bounding box center [247, 272] width 301 height 20
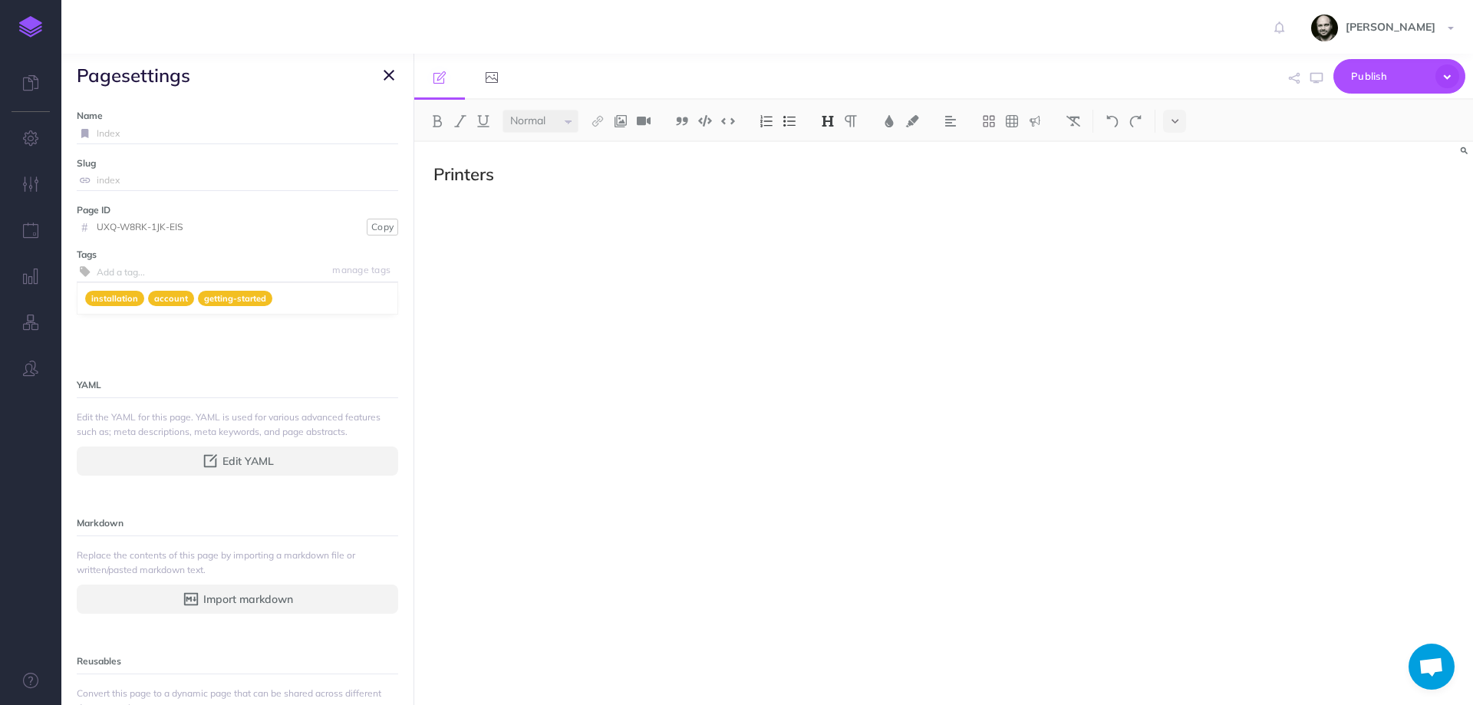
click at [114, 178] on input "index" at bounding box center [247, 180] width 301 height 20
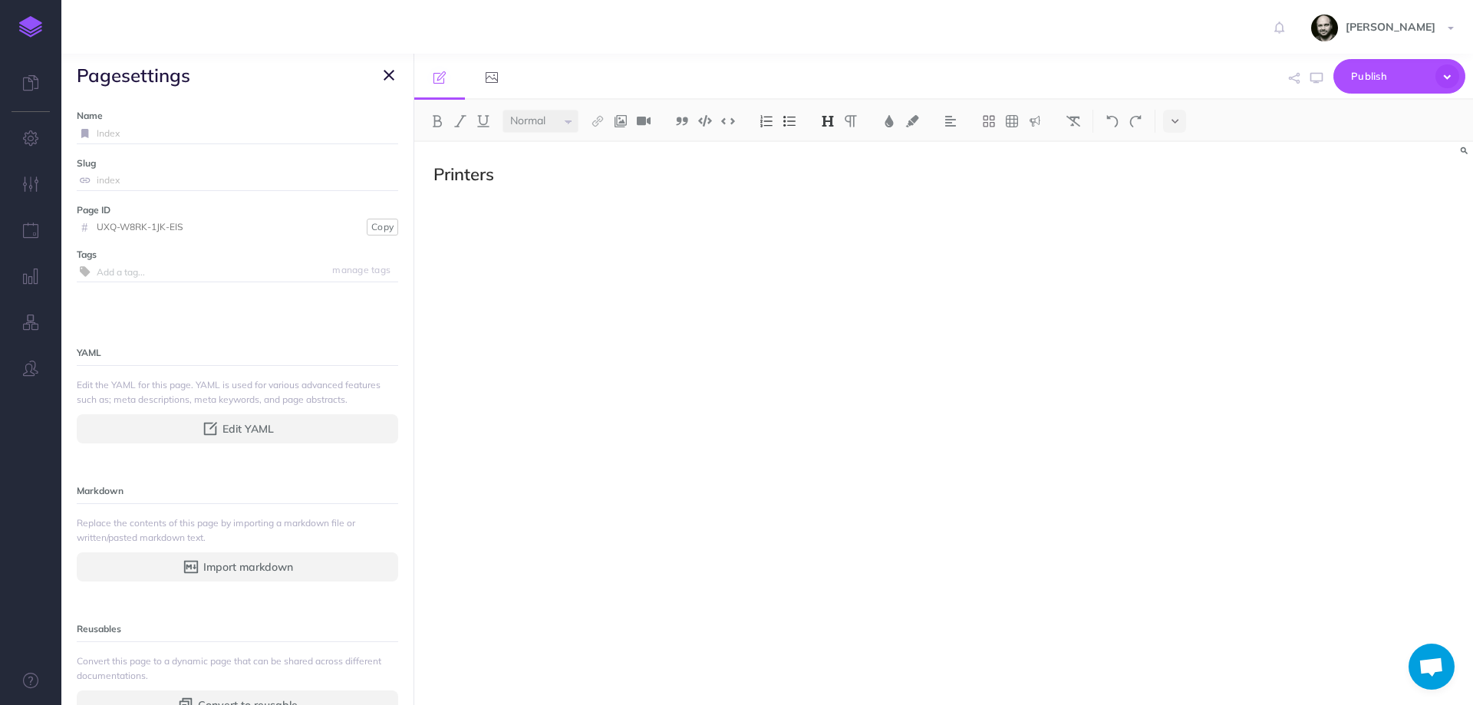
click at [116, 133] on input "Index" at bounding box center [247, 134] width 301 height 20
click at [393, 70] on icon "button" at bounding box center [389, 75] width 11 height 18
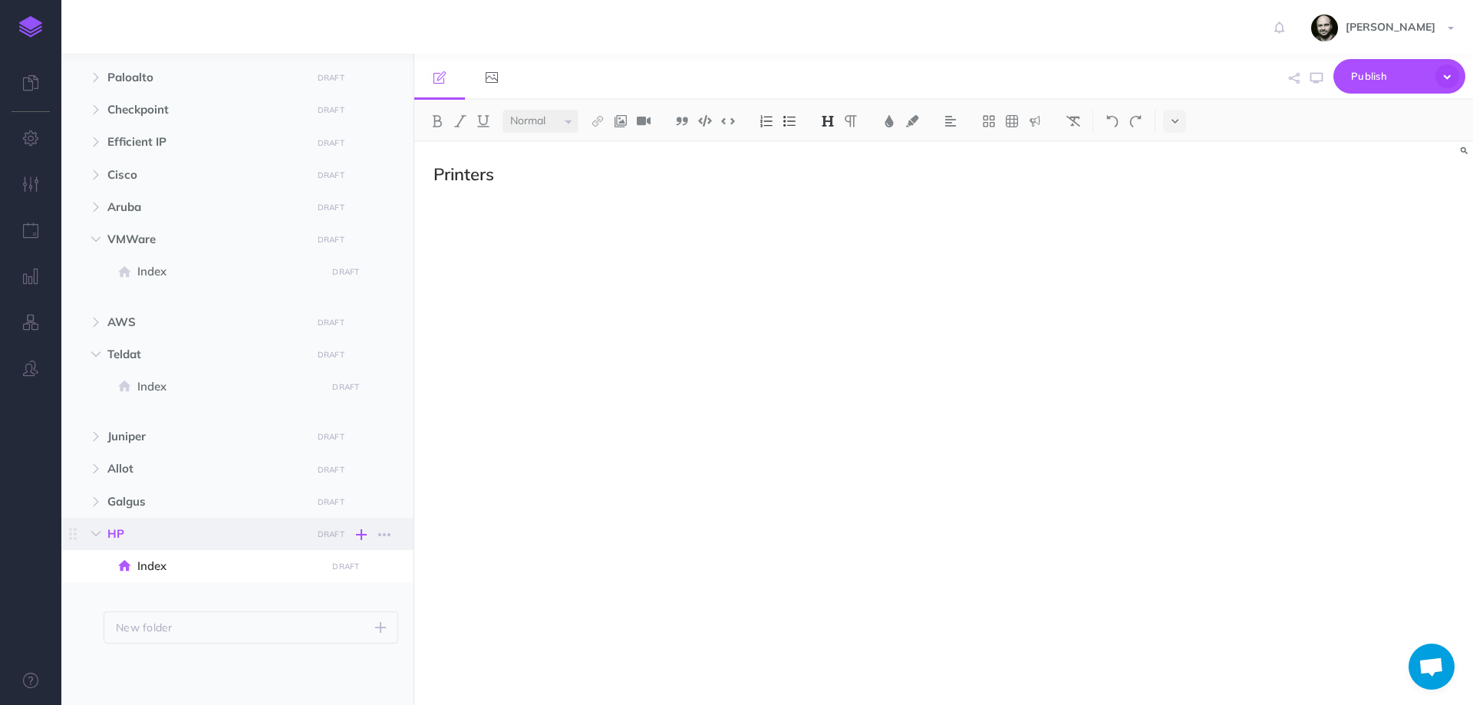
click at [361, 530] on icon "button" at bounding box center [361, 534] width 11 height 18
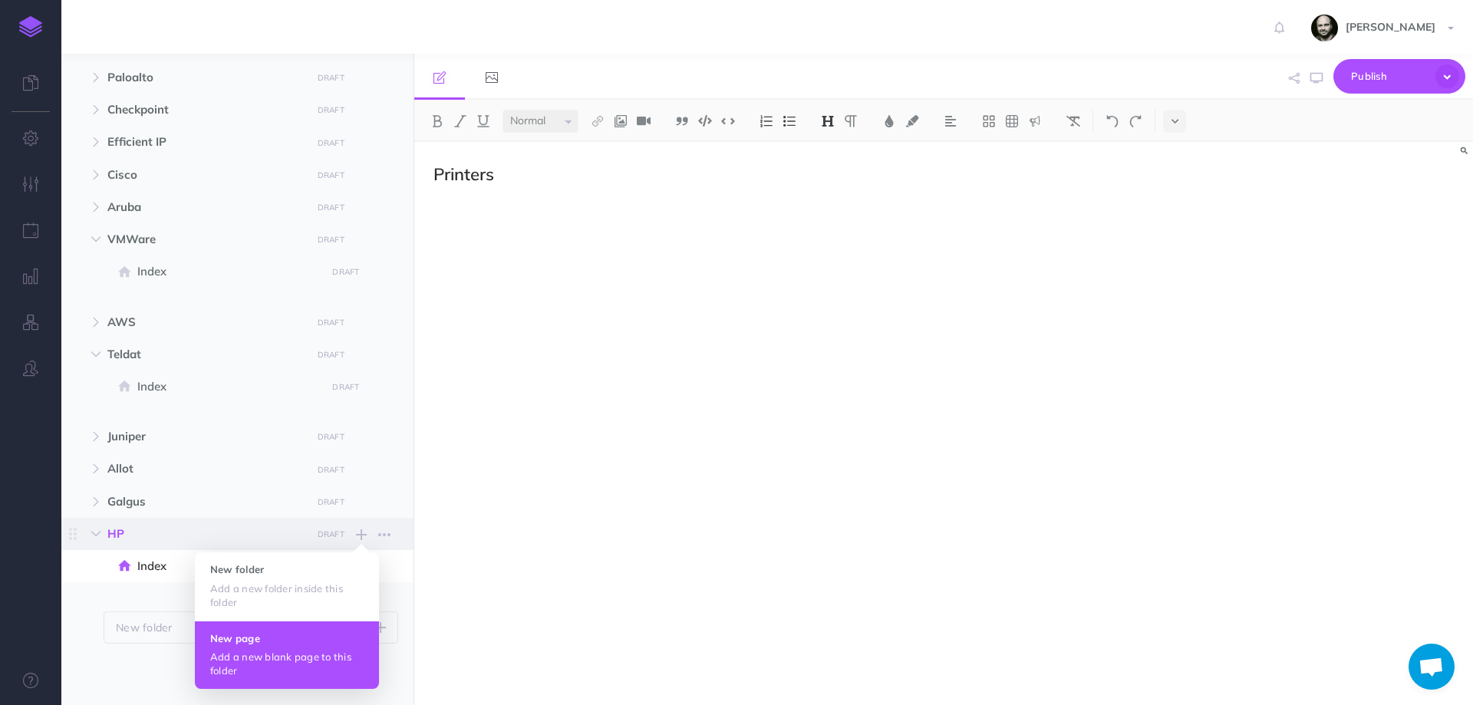
click at [308, 654] on p "Add a new blank page to this folder" at bounding box center [286, 664] width 153 height 28
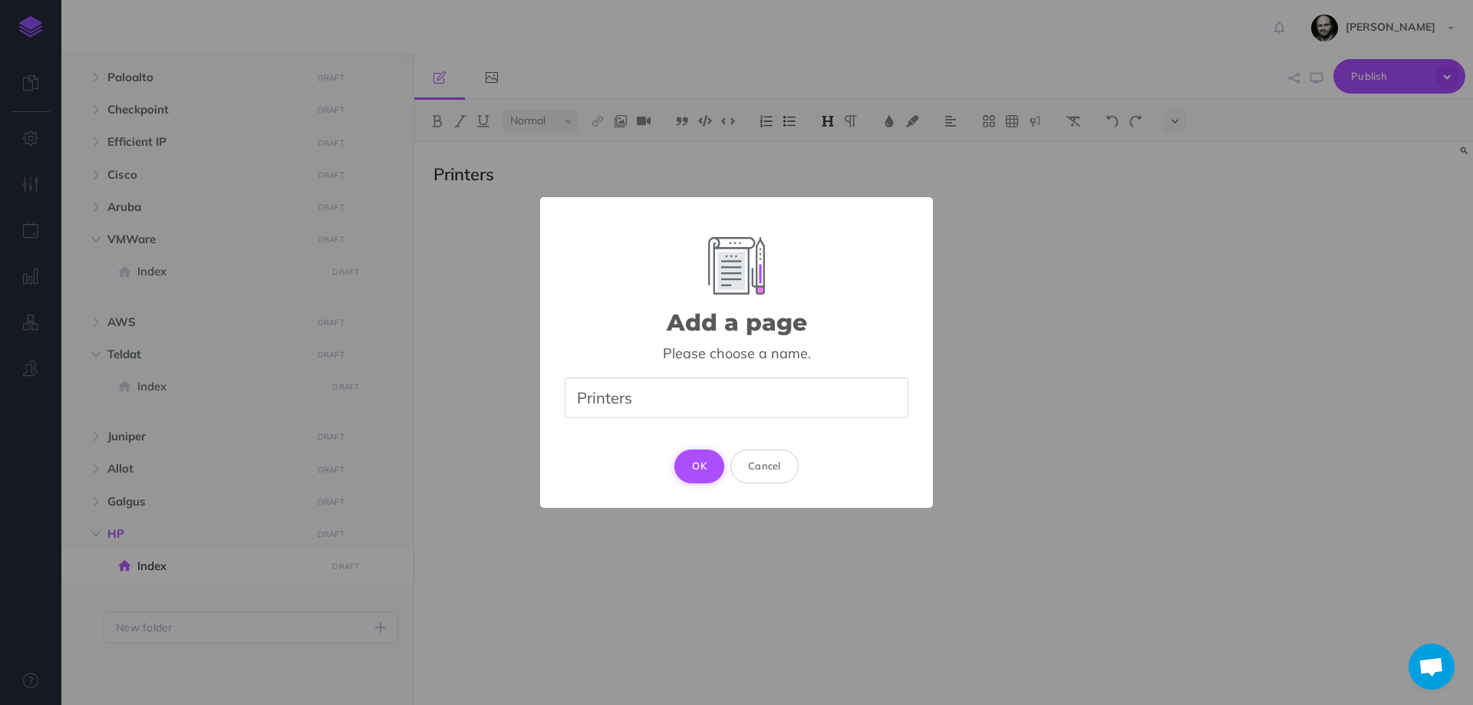
type input "Printers"
click at [719, 467] on button "OK" at bounding box center [699, 467] width 50 height 34
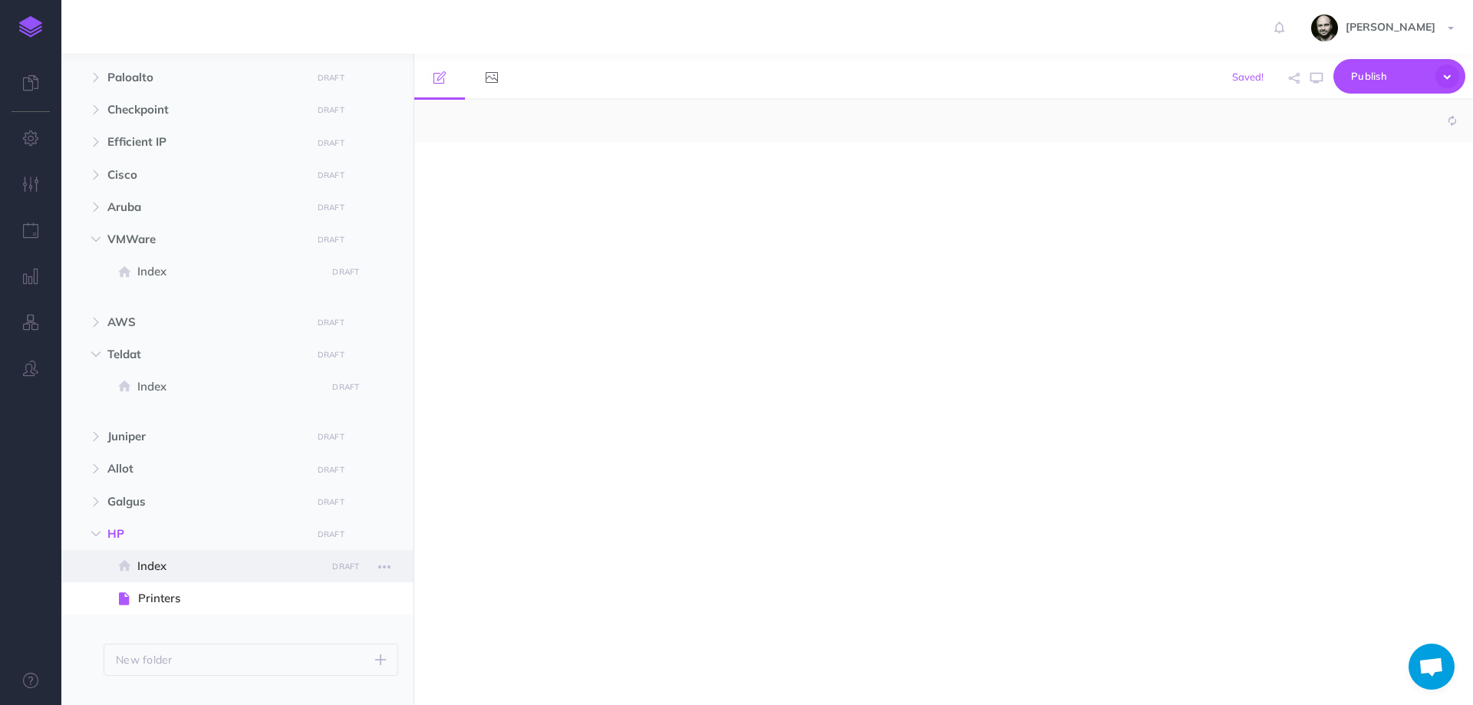
click at [225, 570] on span "Index" at bounding box center [229, 566] width 184 height 18
select select "null"
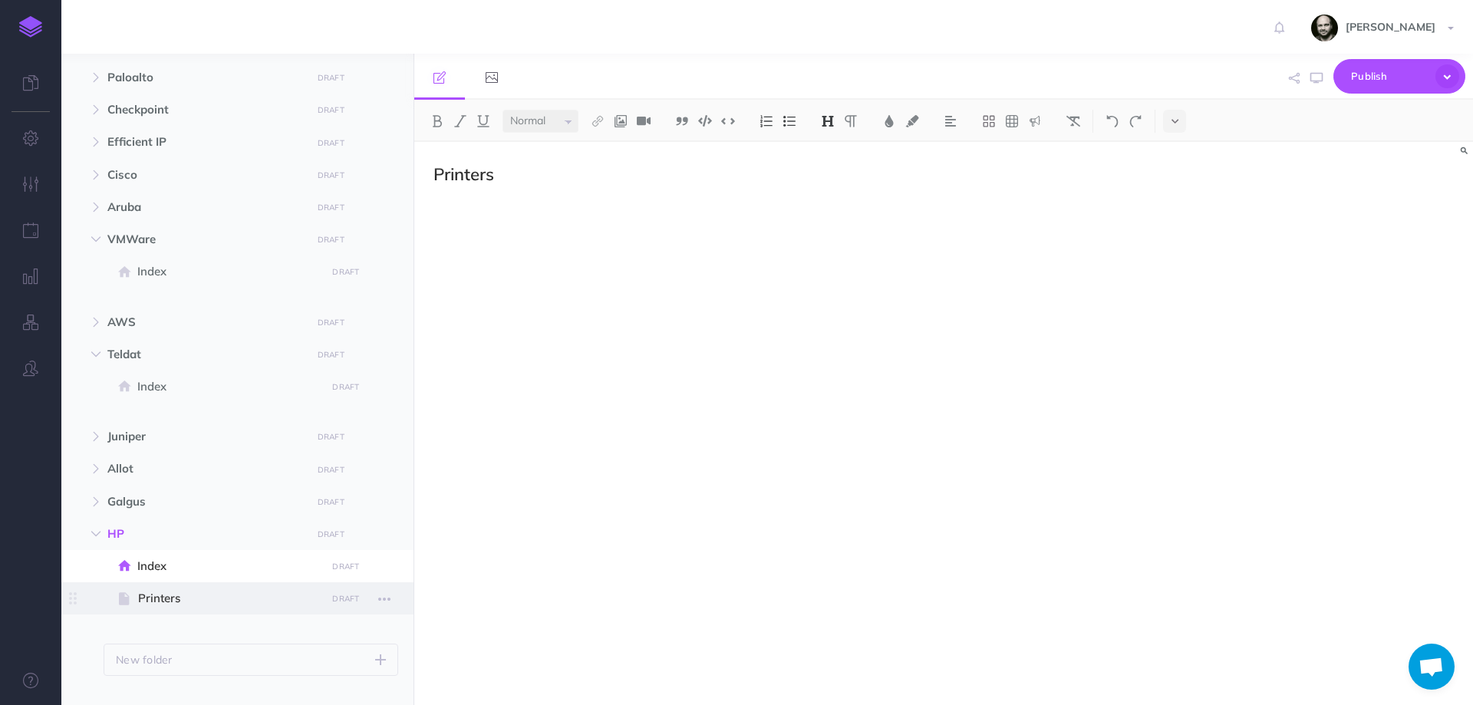
click at [222, 587] on span at bounding box center [237, 598] width 352 height 32
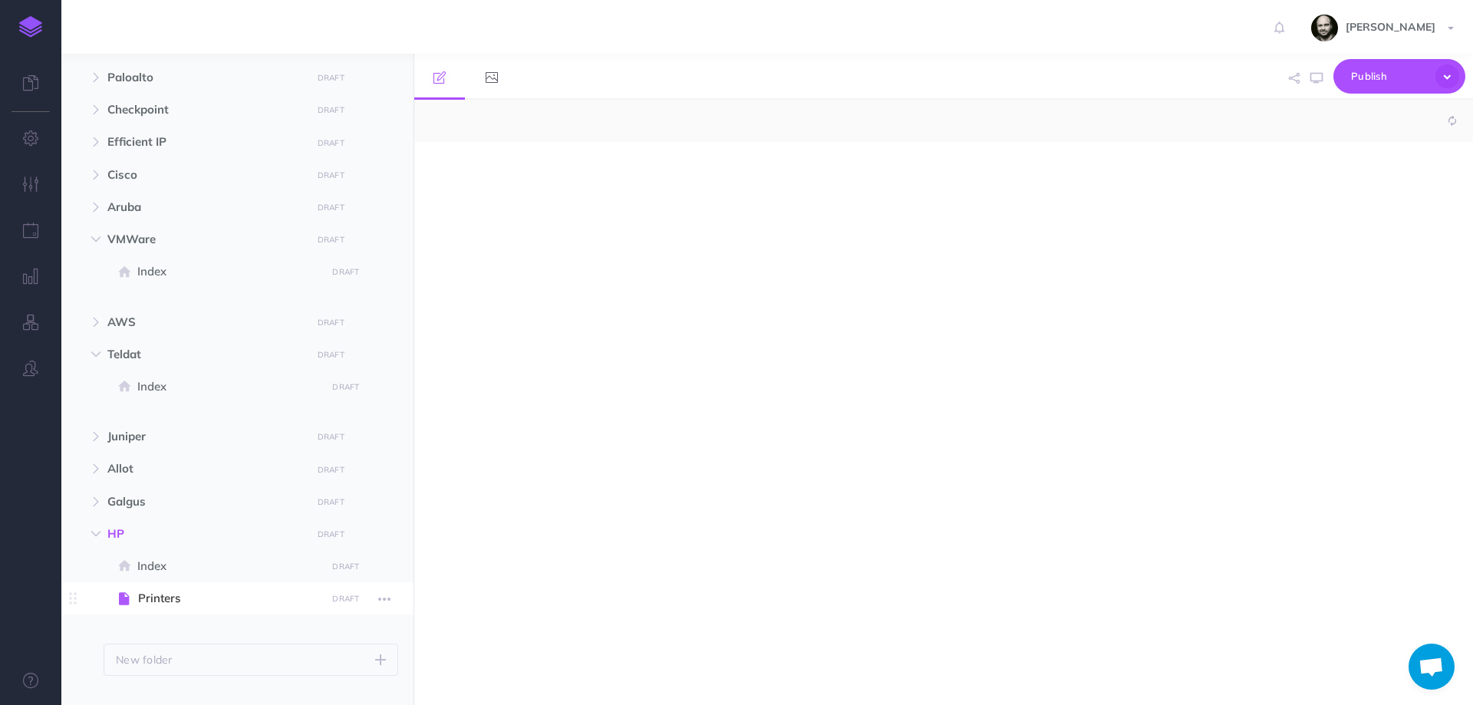
select select "null"
click at [622, 150] on div at bounding box center [784, 416] width 741 height 548
click at [828, 117] on img at bounding box center [828, 121] width 14 height 12
click at [828, 172] on button "H2" at bounding box center [827, 171] width 23 height 23
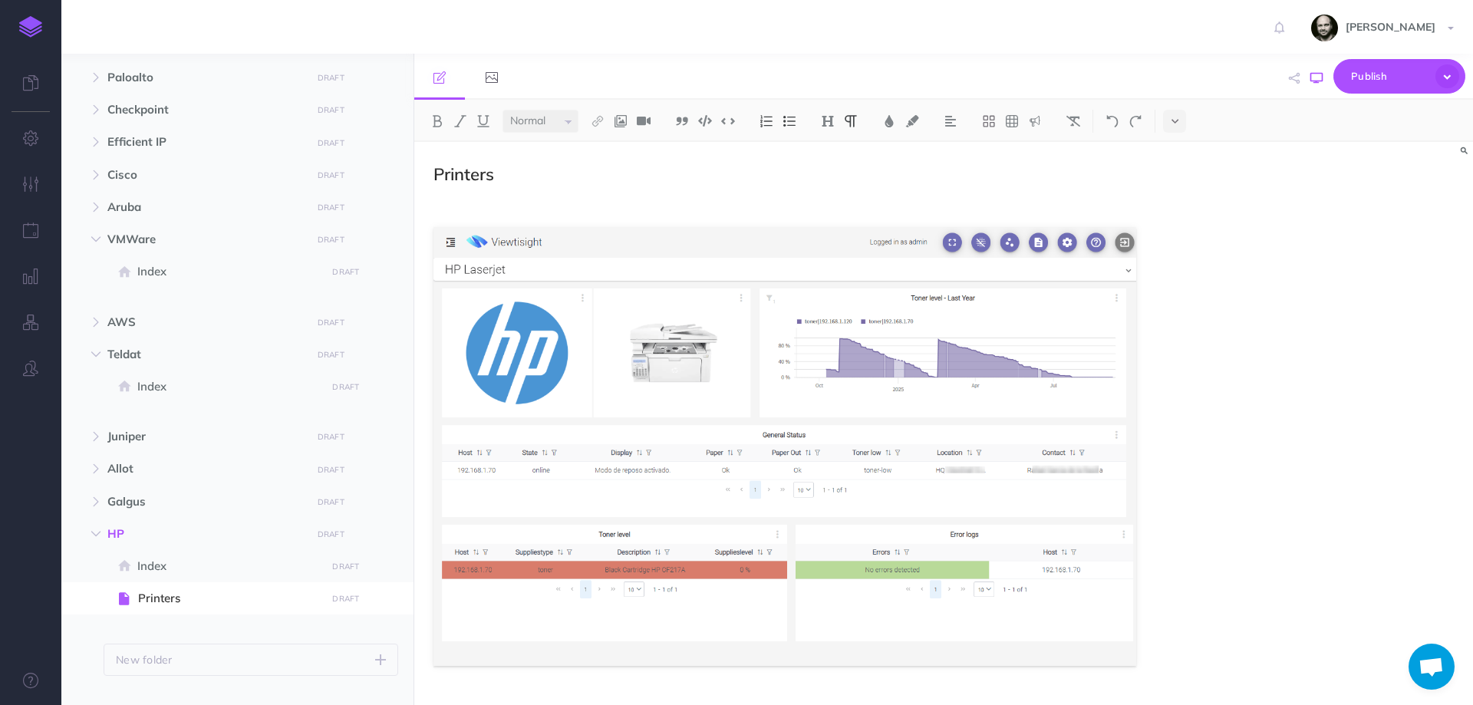
click at [1316, 78] on icon "button" at bounding box center [1316, 78] width 12 height 12
click at [156, 561] on span "Index" at bounding box center [229, 566] width 184 height 18
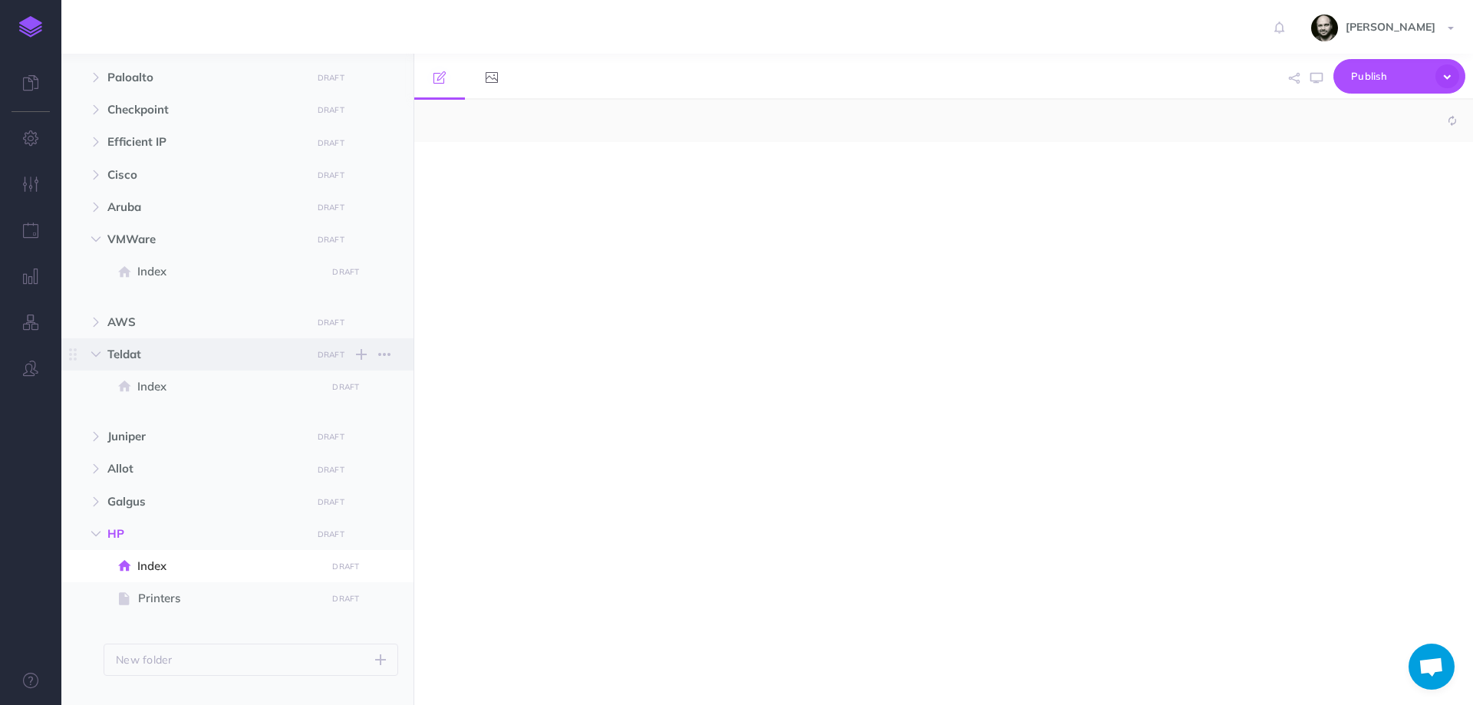
select select "null"
click at [548, 227] on p at bounding box center [784, 230] width 703 height 18
click at [150, 594] on span "Printers" at bounding box center [229, 598] width 183 height 18
select select "null"
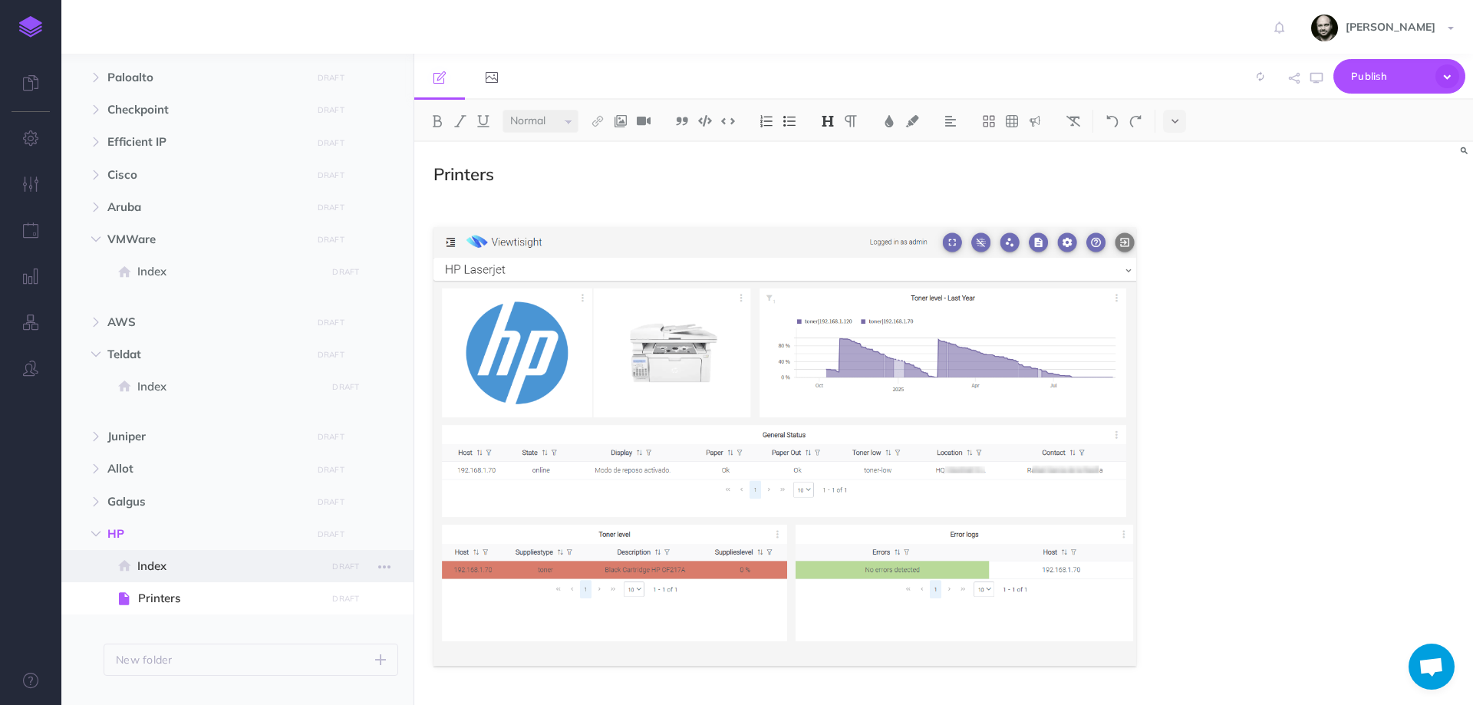
click at [159, 565] on span "Index" at bounding box center [229, 566] width 184 height 18
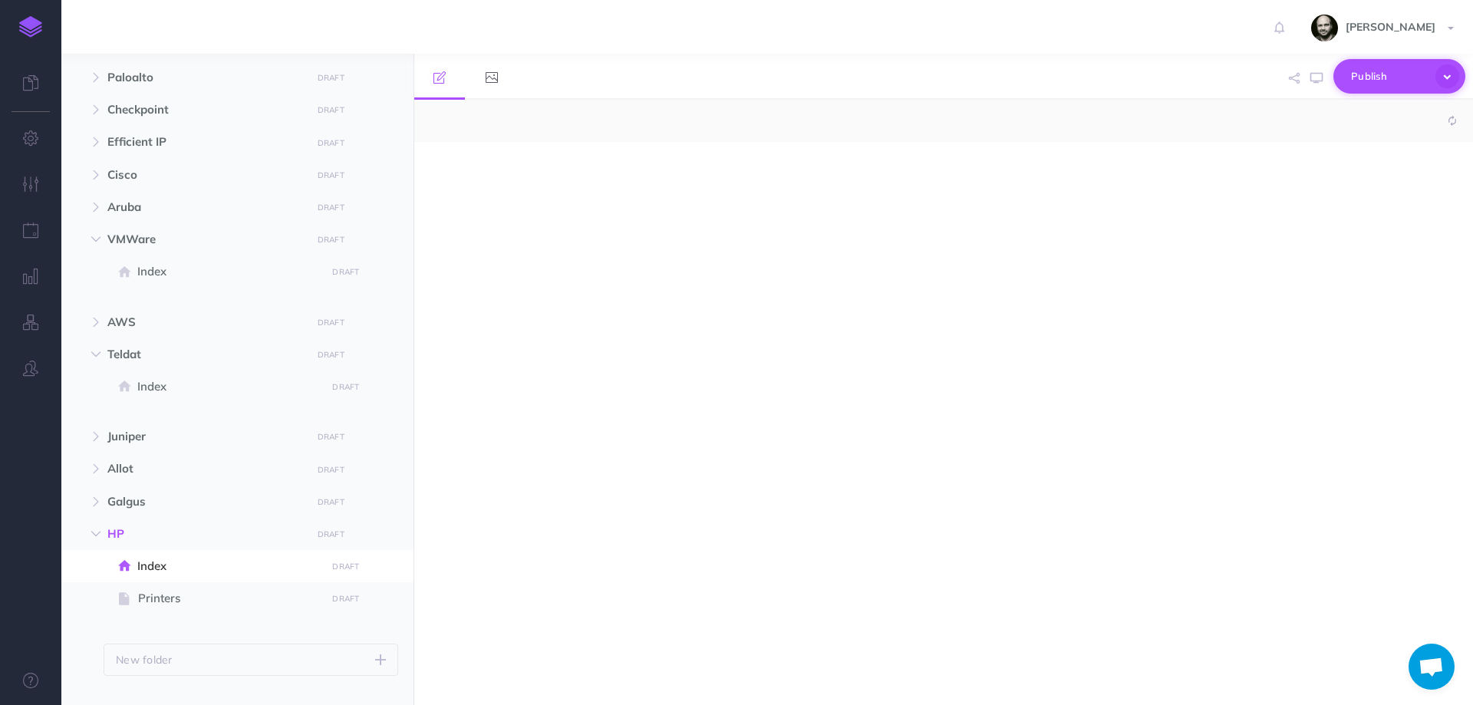
select select "null"
click at [1318, 79] on icon "button" at bounding box center [1316, 78] width 12 height 12
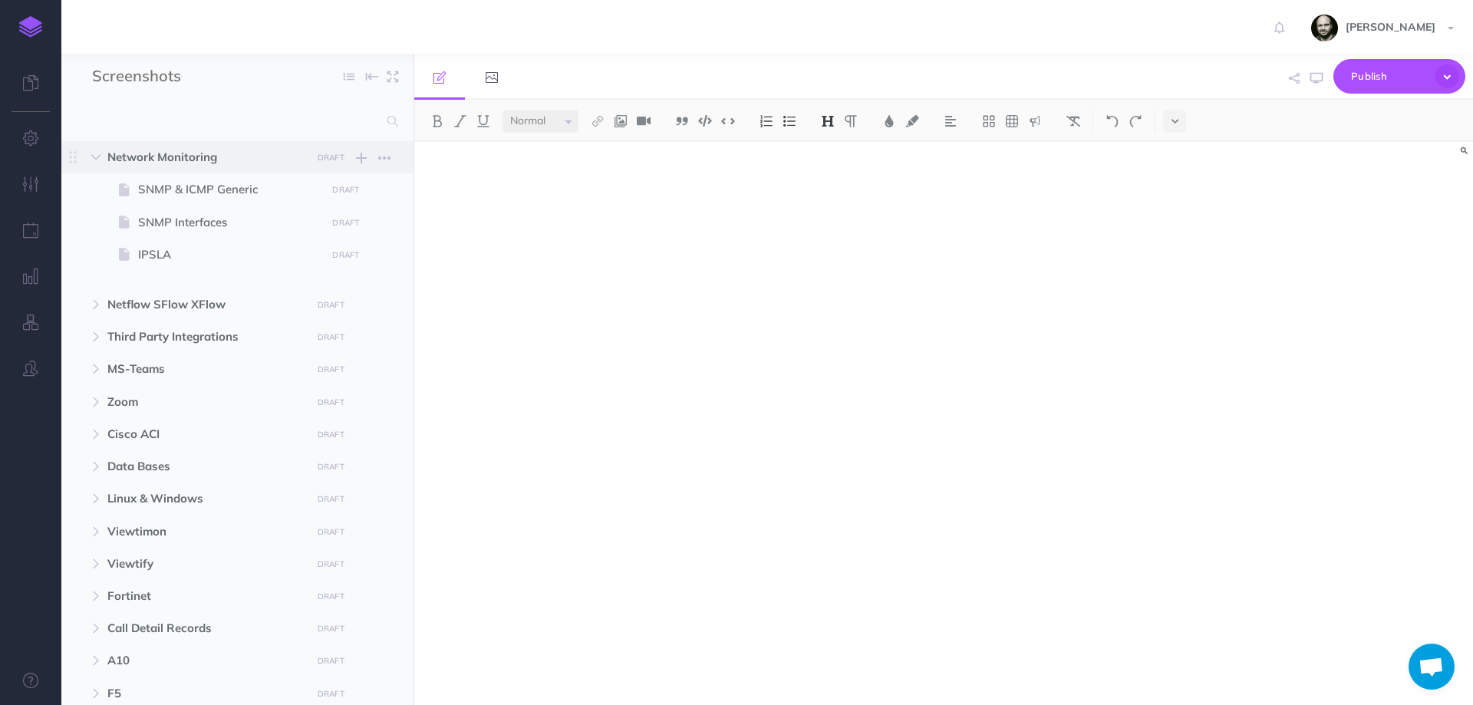
click at [151, 160] on span "Network Monitoring" at bounding box center [204, 157] width 195 height 18
select select "null"
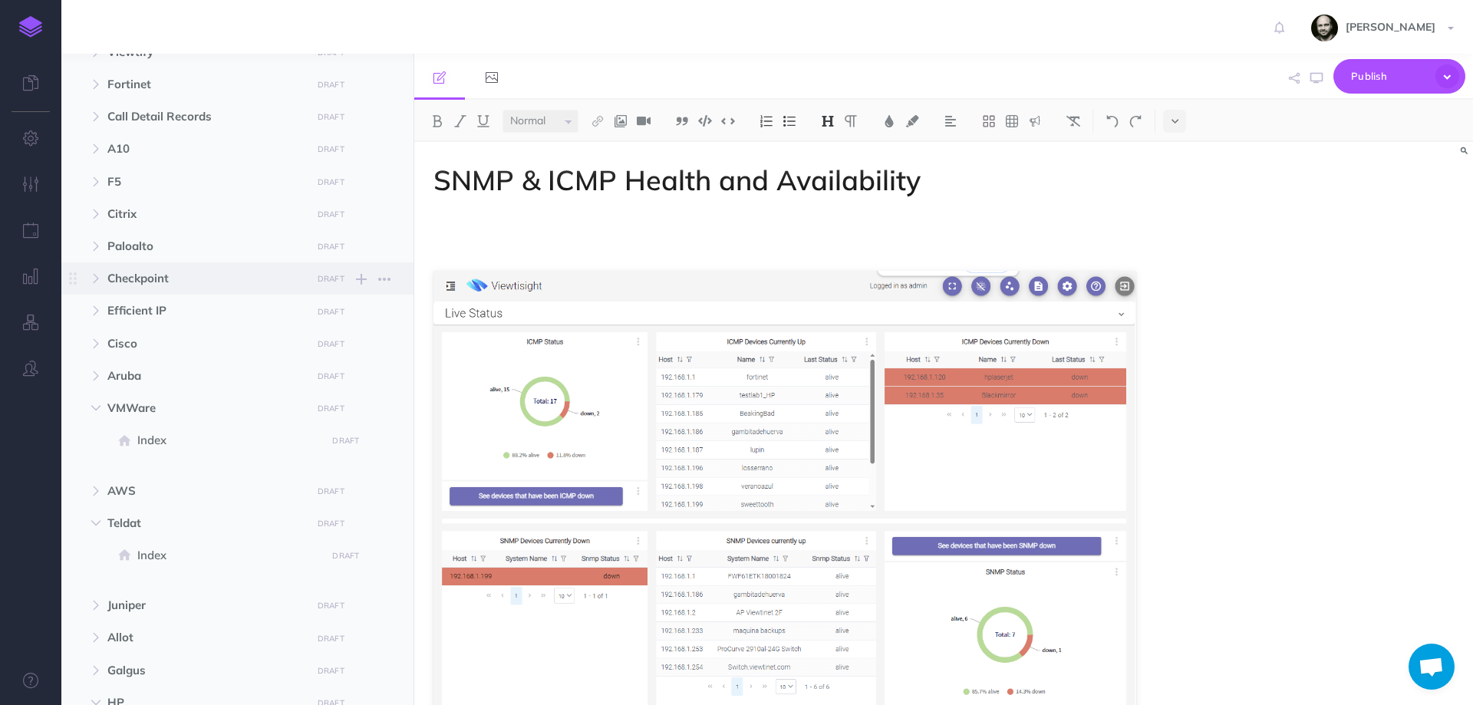
scroll to position [713, 0]
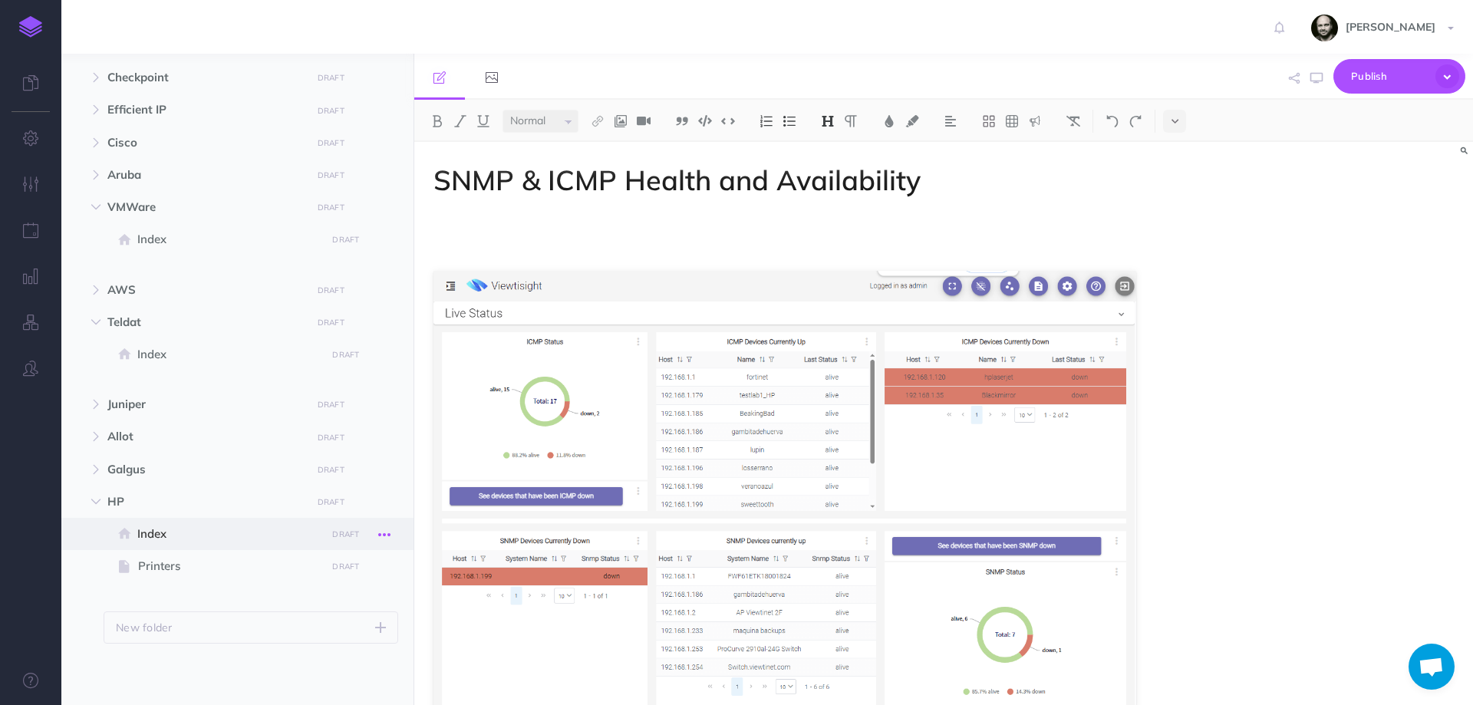
click at [384, 535] on icon "button" at bounding box center [384, 534] width 12 height 18
click at [319, 670] on link "Delete" at bounding box center [340, 662] width 115 height 25
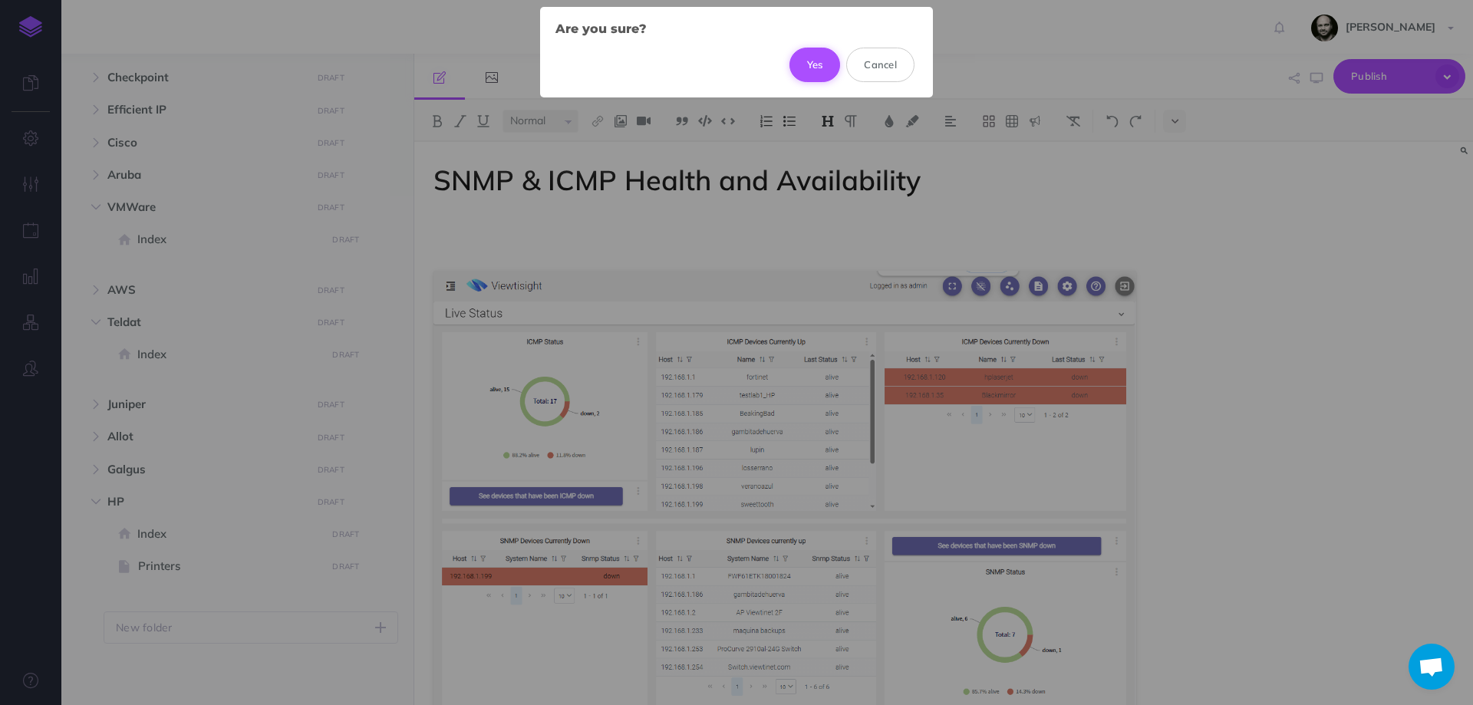
click at [809, 61] on button "Yes" at bounding box center [814, 65] width 51 height 34
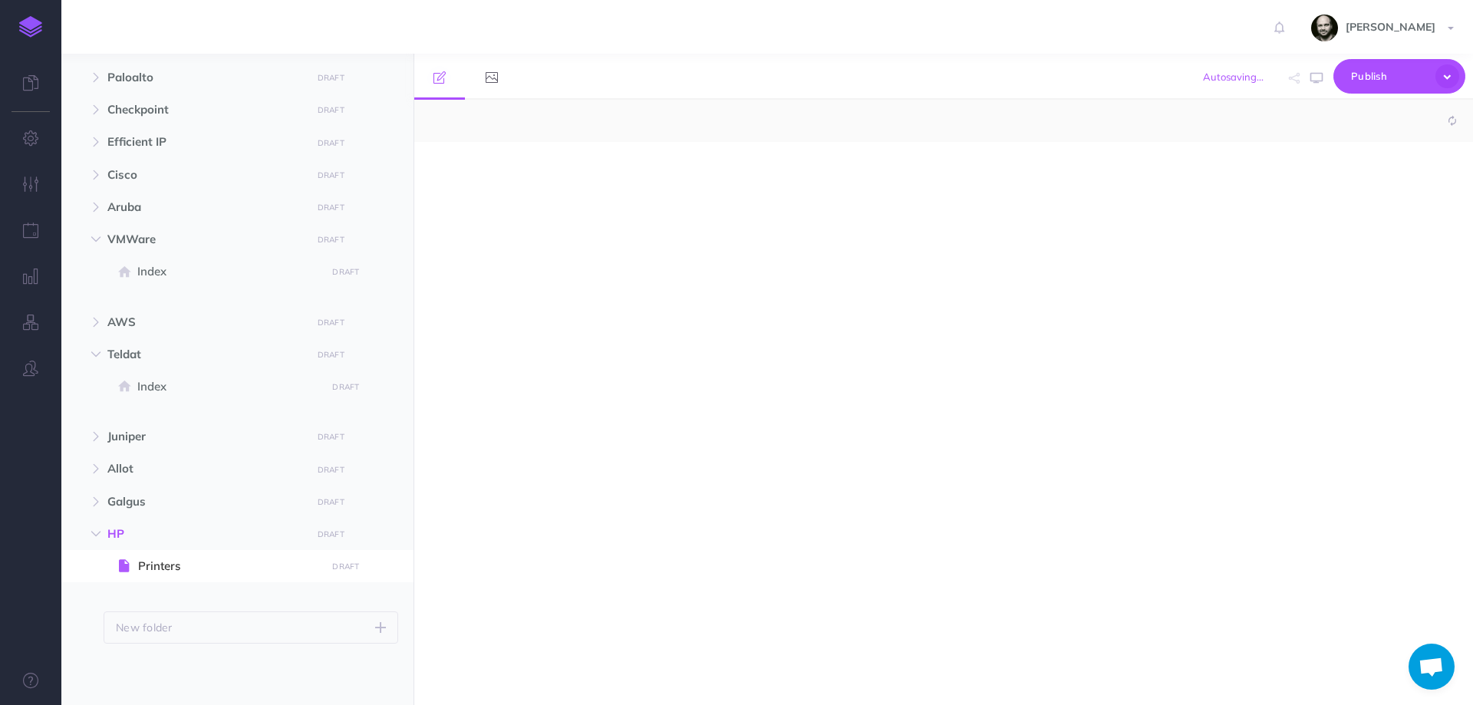
scroll to position [680, 0]
select select "null"
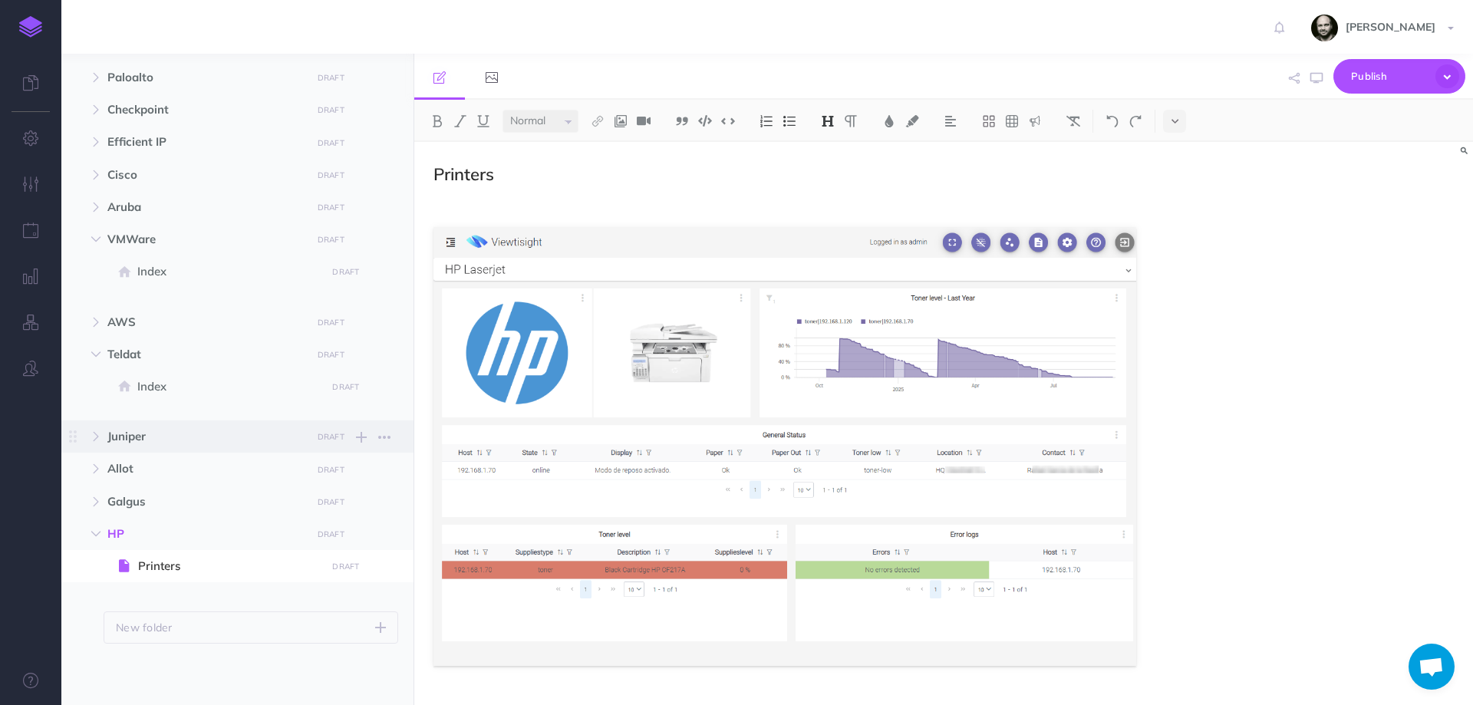
scroll to position [476, 0]
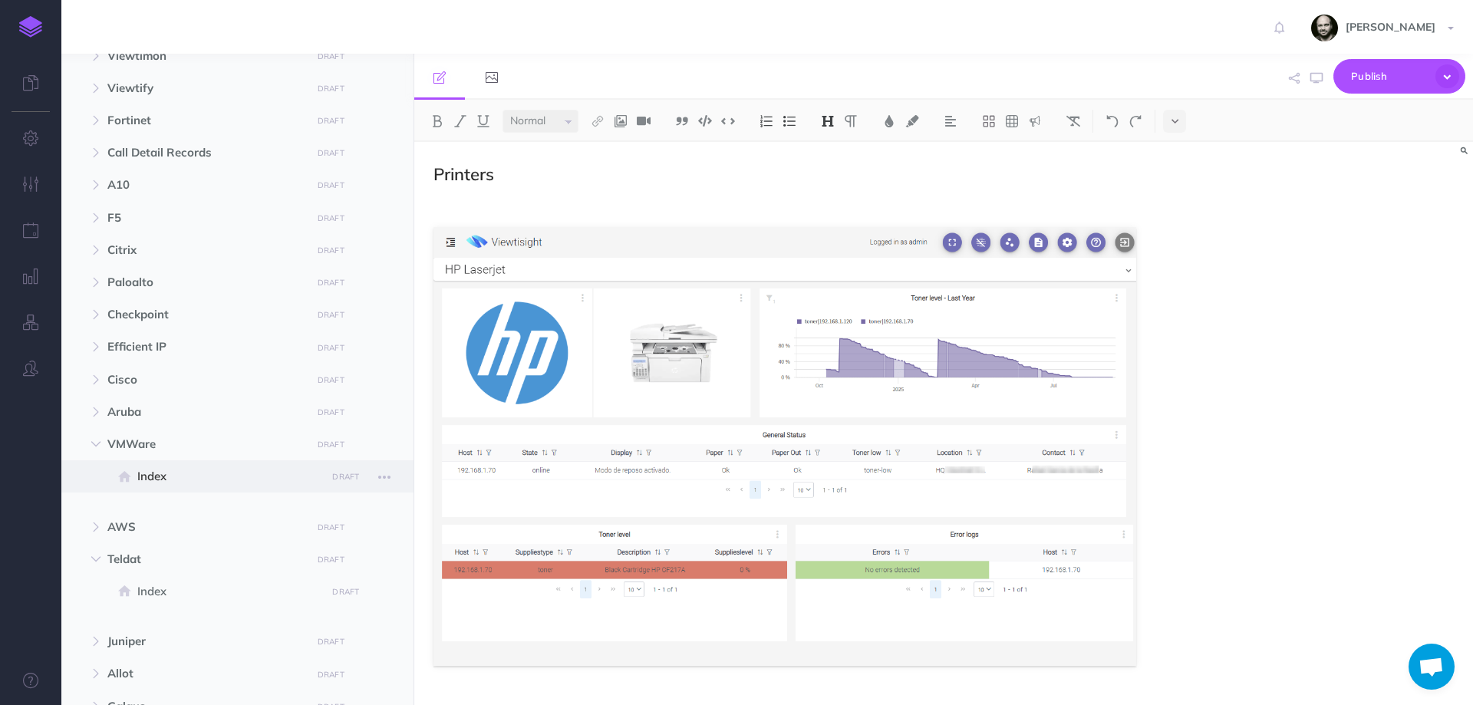
click at [213, 475] on span "Index" at bounding box center [229, 476] width 184 height 18
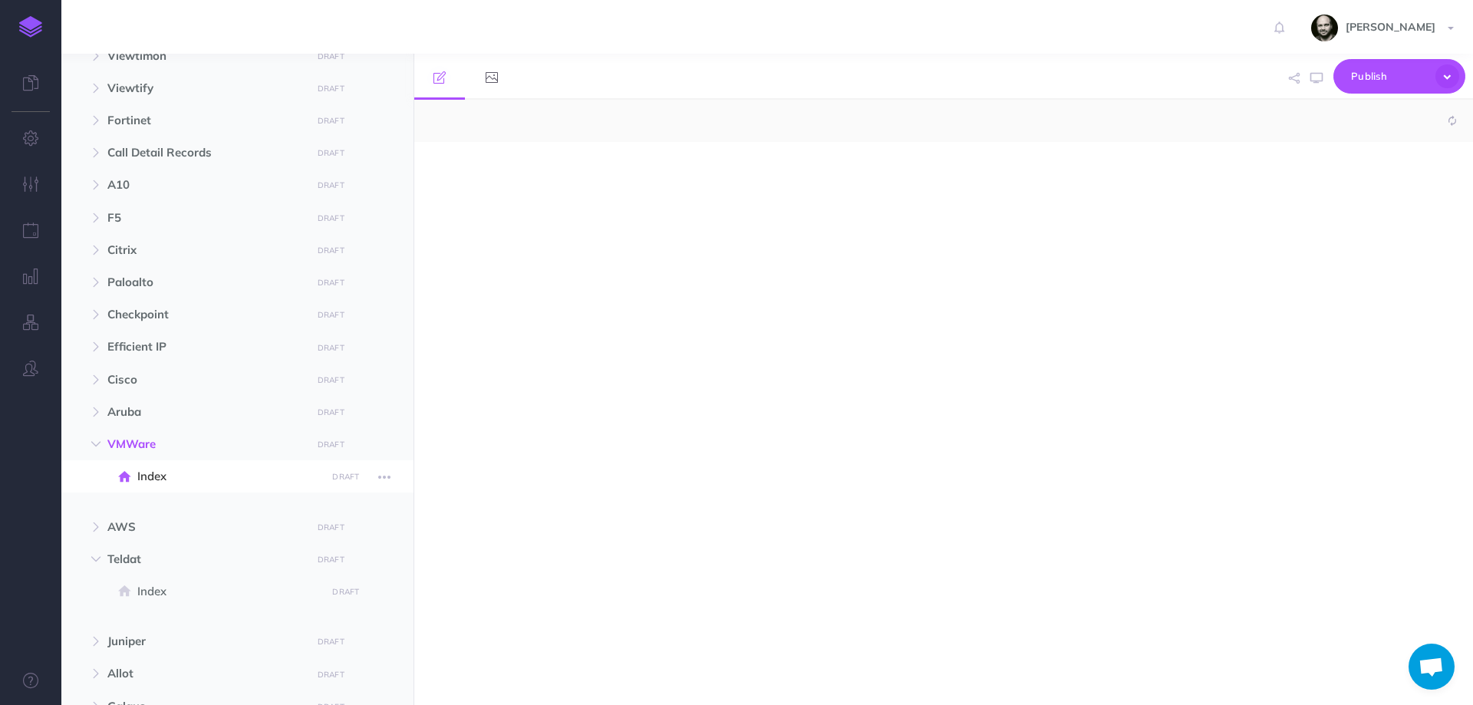
select select "null"
click at [532, 241] on div at bounding box center [784, 416] width 741 height 548
click at [392, 476] on button "button" at bounding box center [385, 476] width 28 height 20
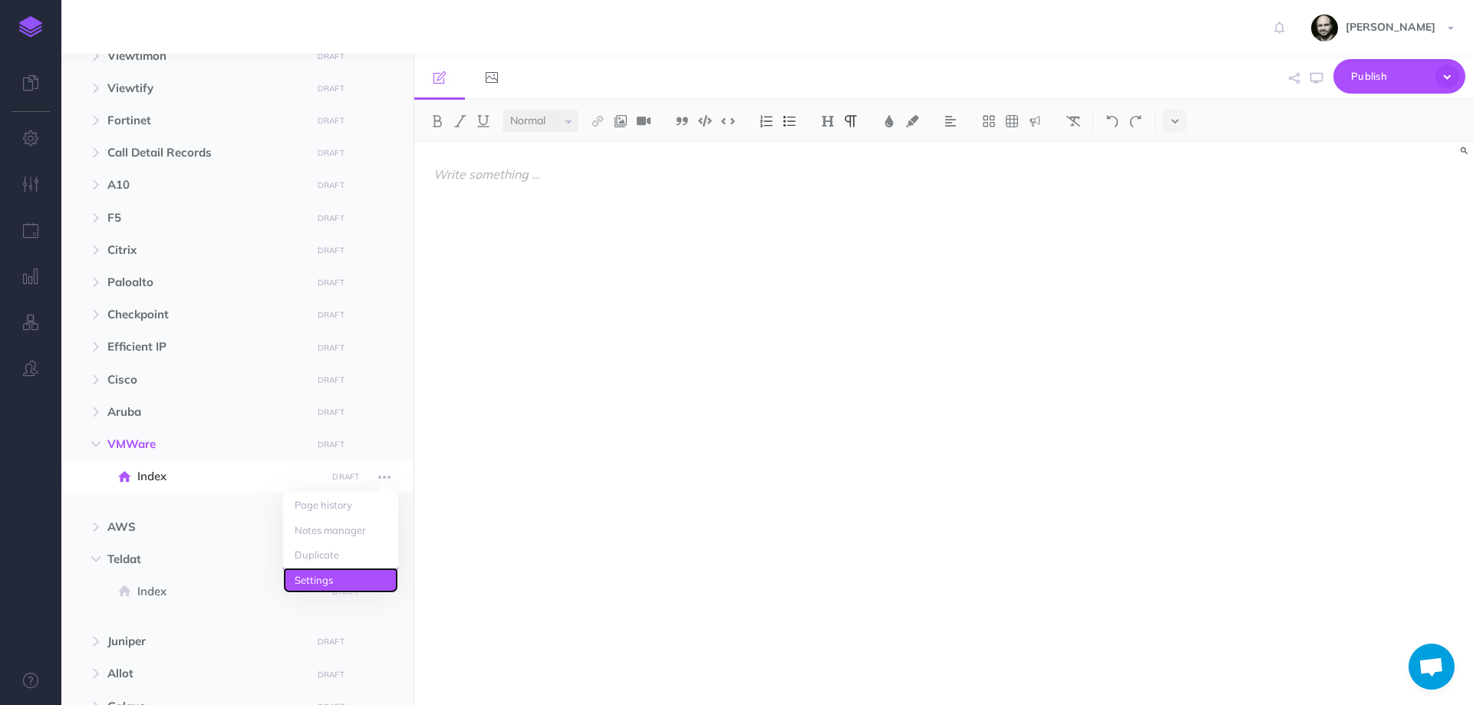
click at [348, 578] on link "Settings" at bounding box center [340, 580] width 115 height 25
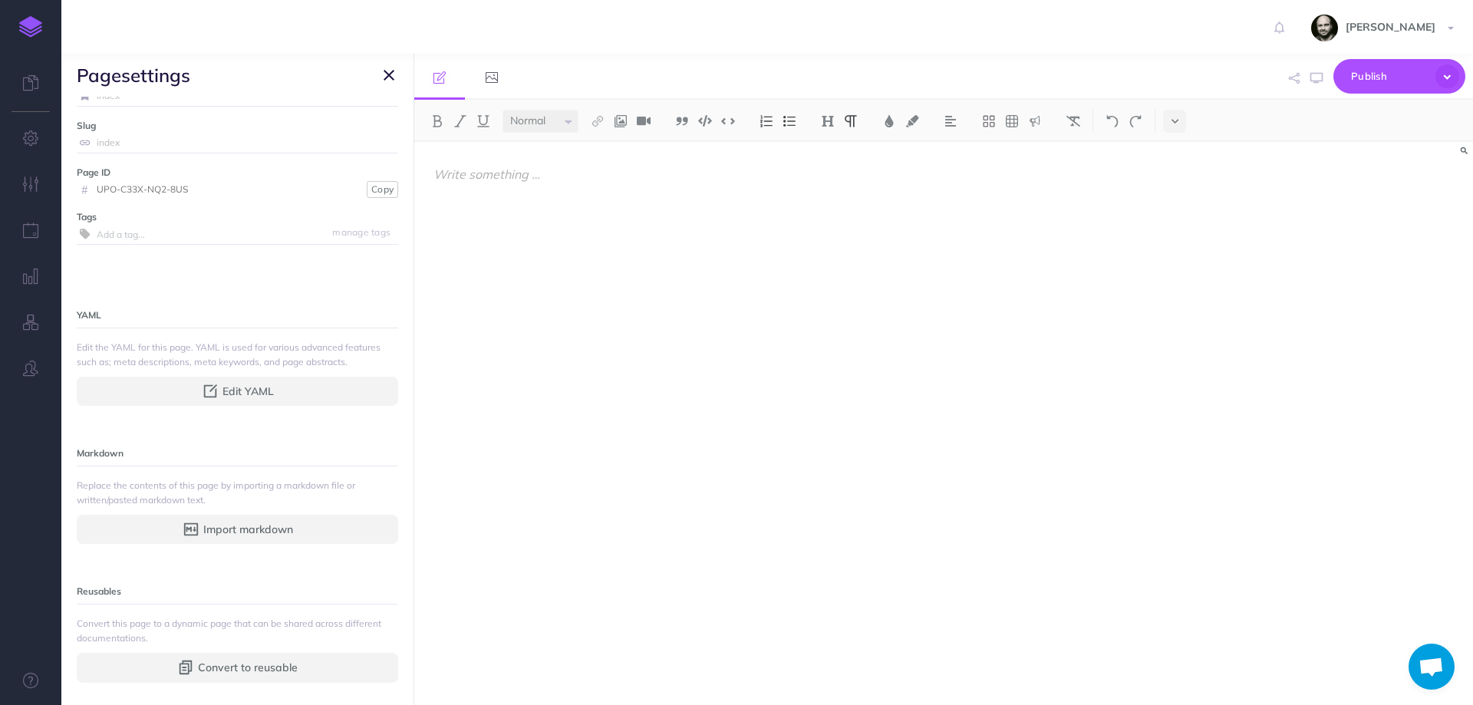
scroll to position [49, 0]
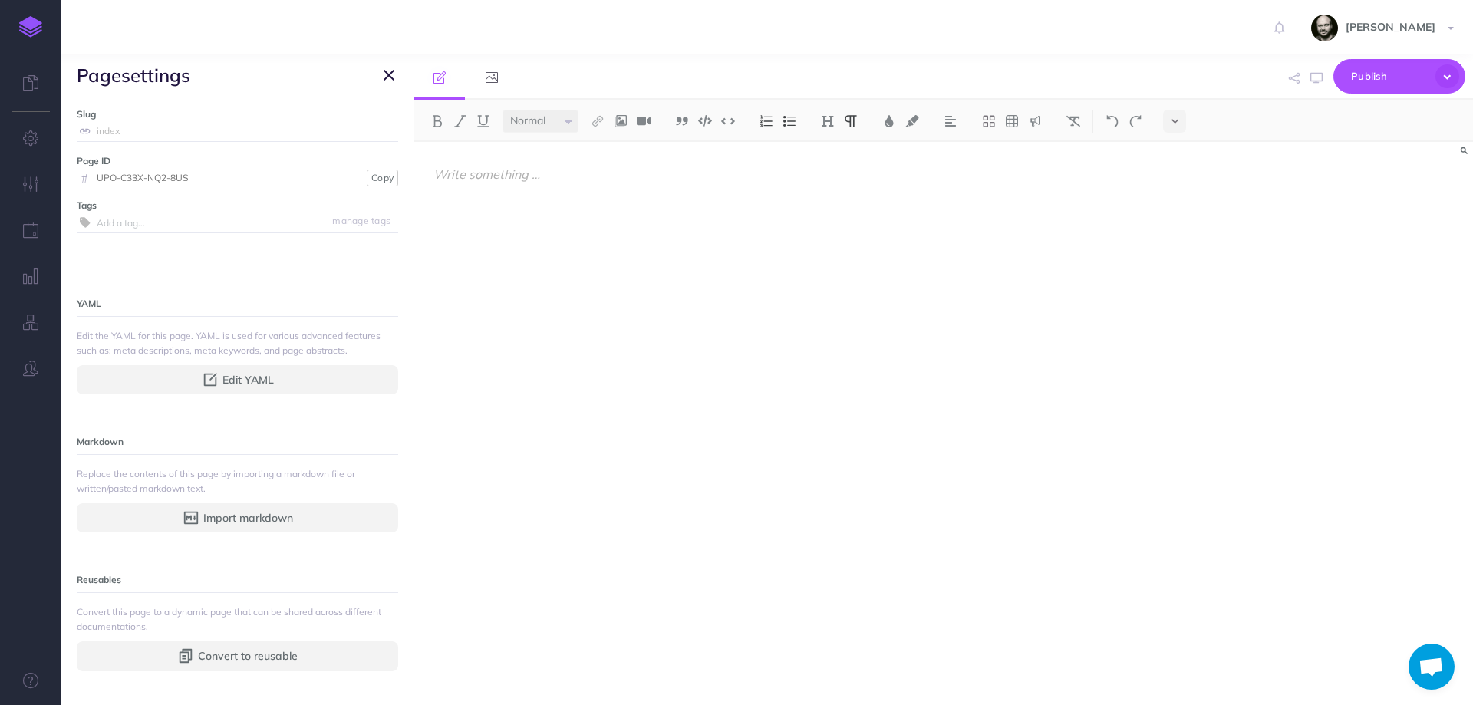
click at [542, 338] on div at bounding box center [784, 416] width 741 height 548
click at [384, 73] on icon "button" at bounding box center [389, 75] width 11 height 18
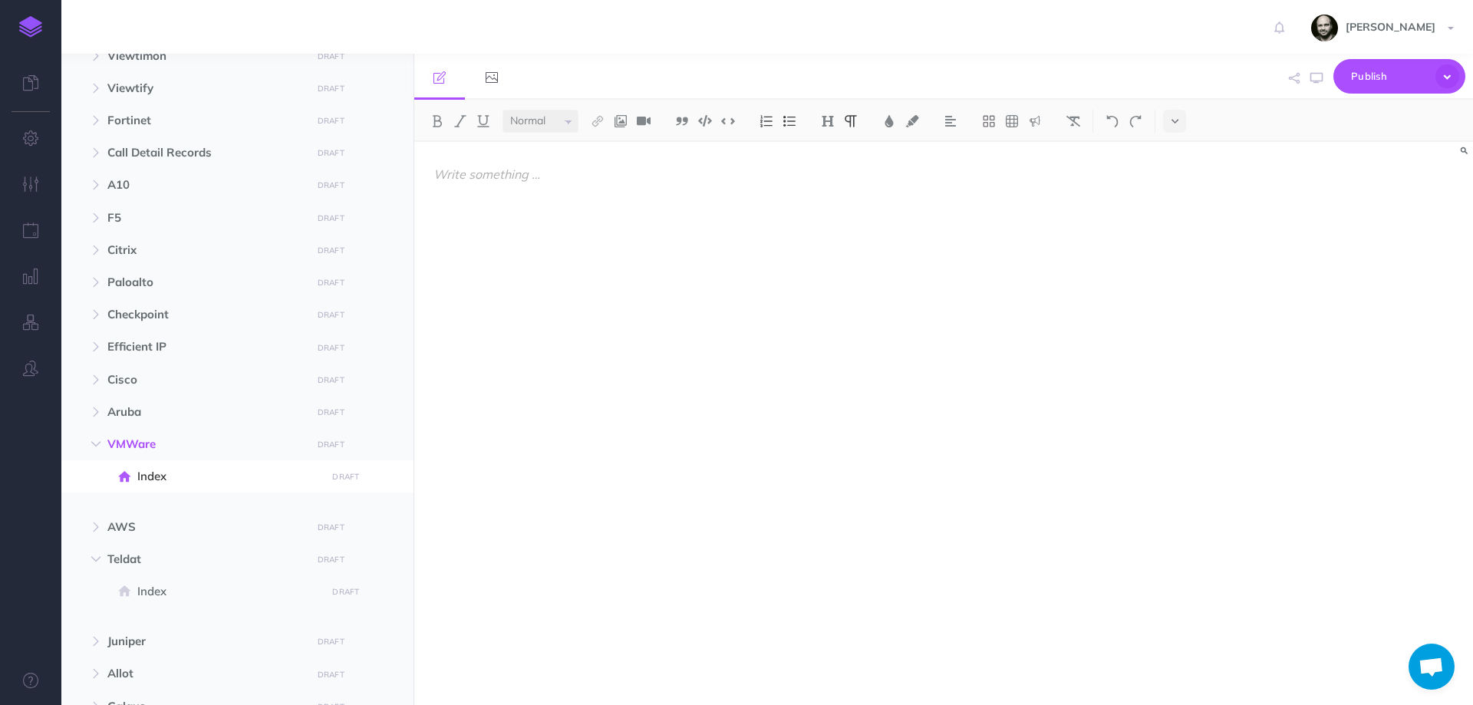
click at [565, 344] on div at bounding box center [784, 416] width 741 height 548
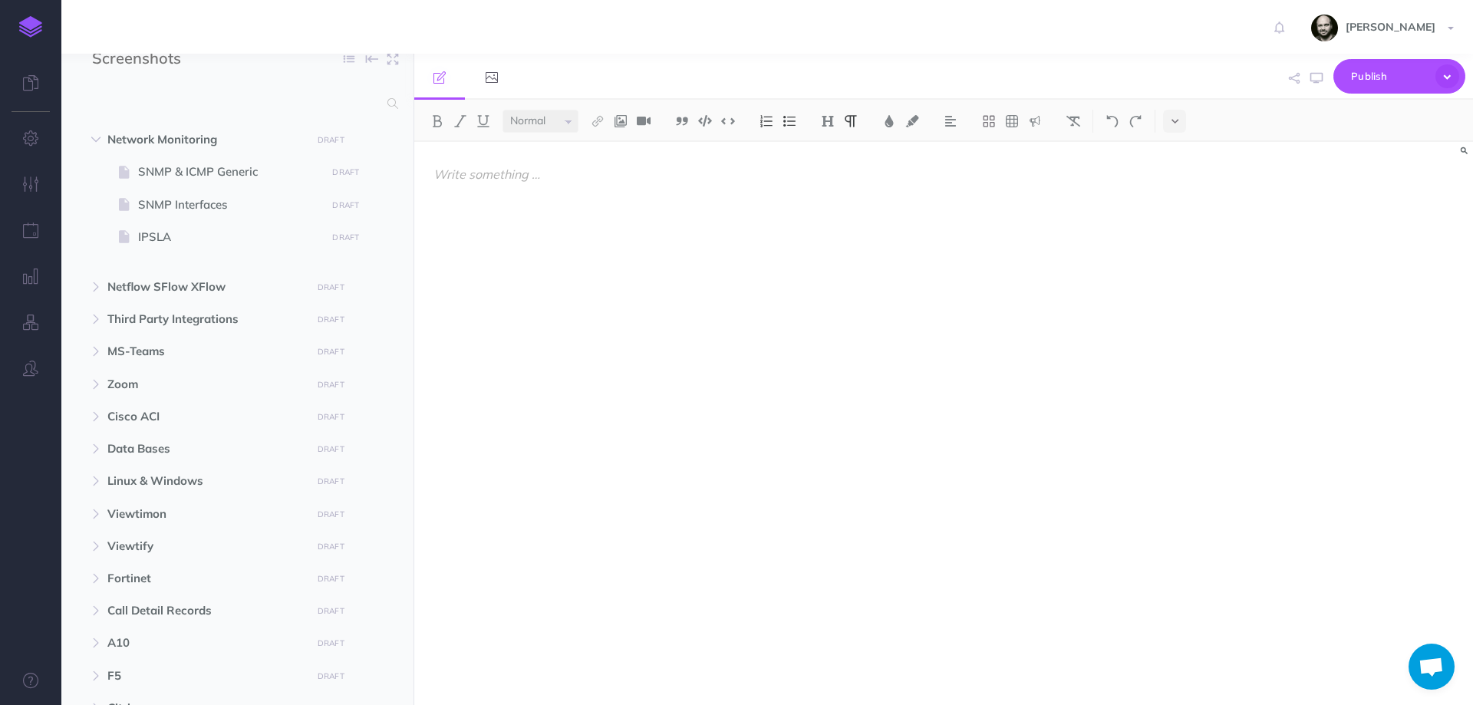
scroll to position [0, 0]
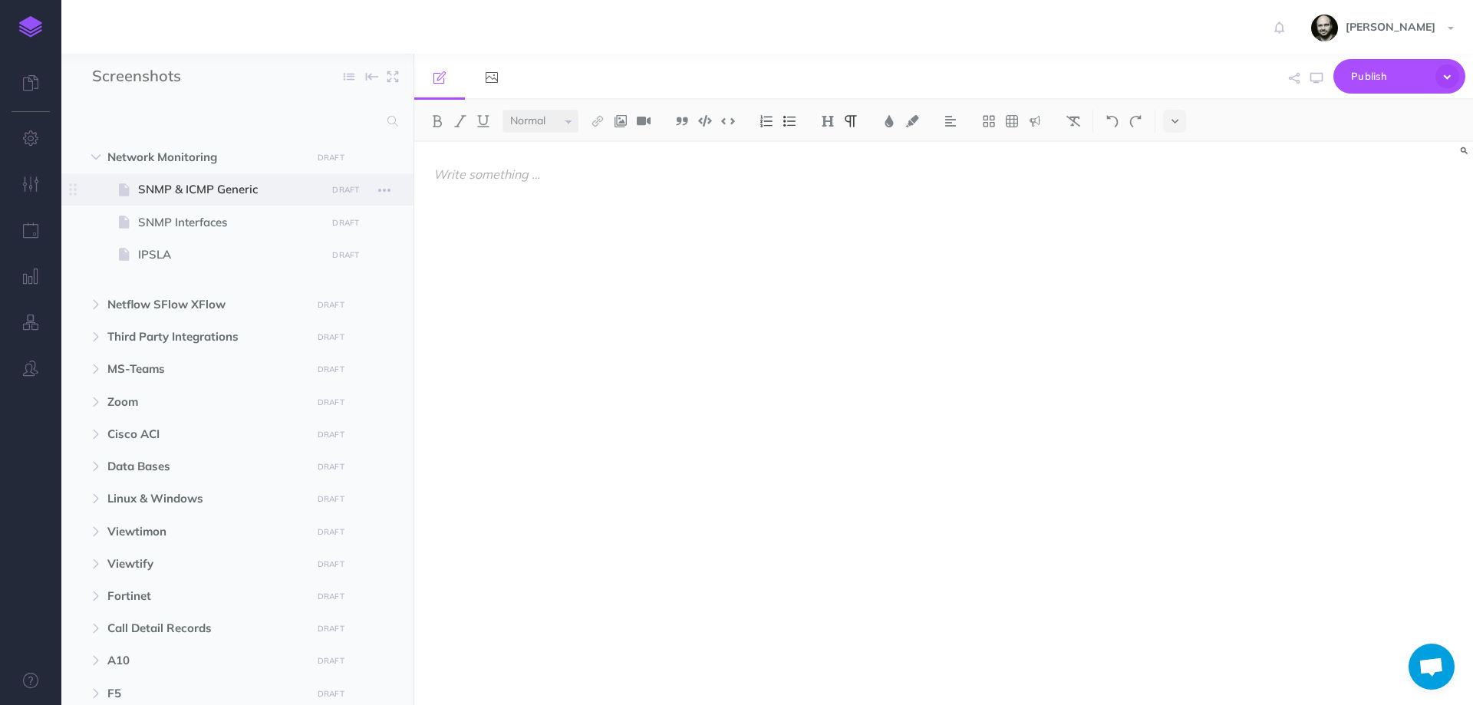
click at [163, 192] on span "SNMP & ICMP Generic" at bounding box center [229, 189] width 183 height 18
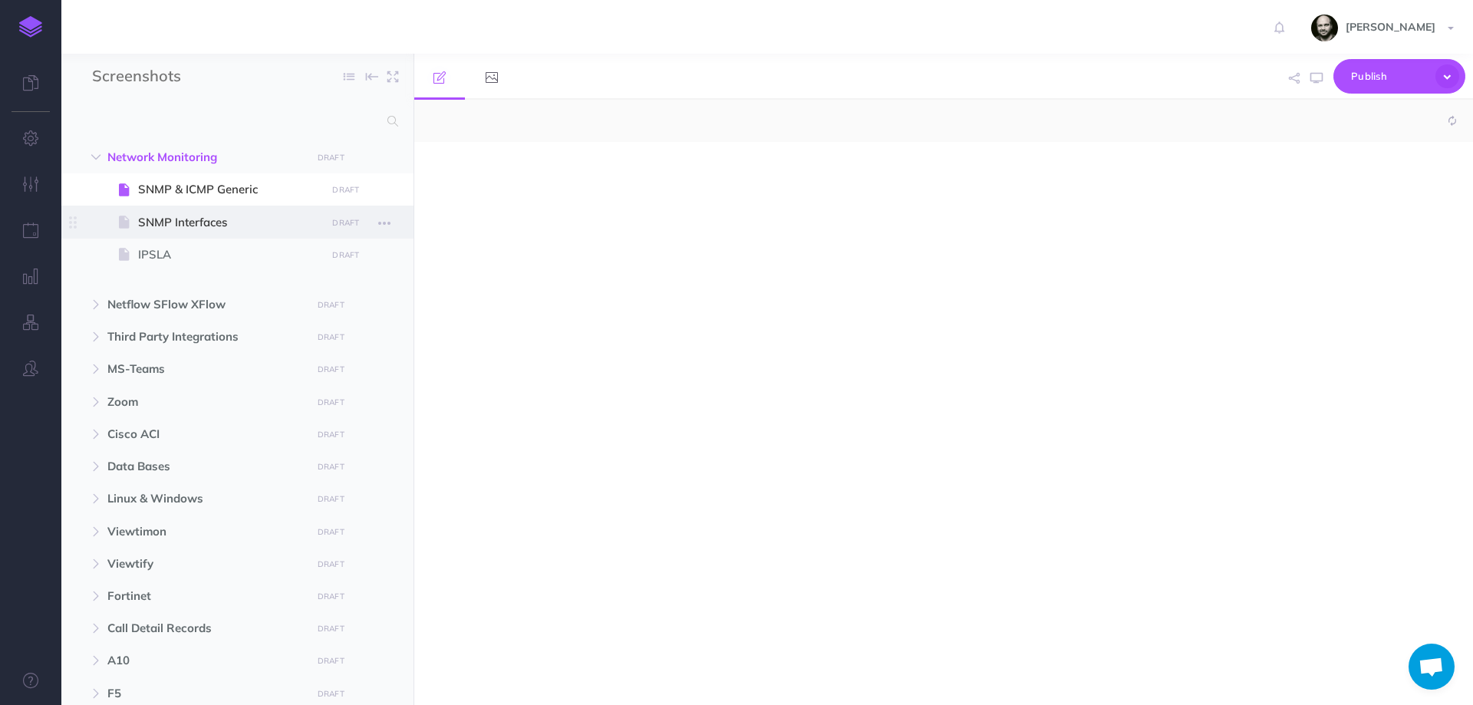
select select "null"
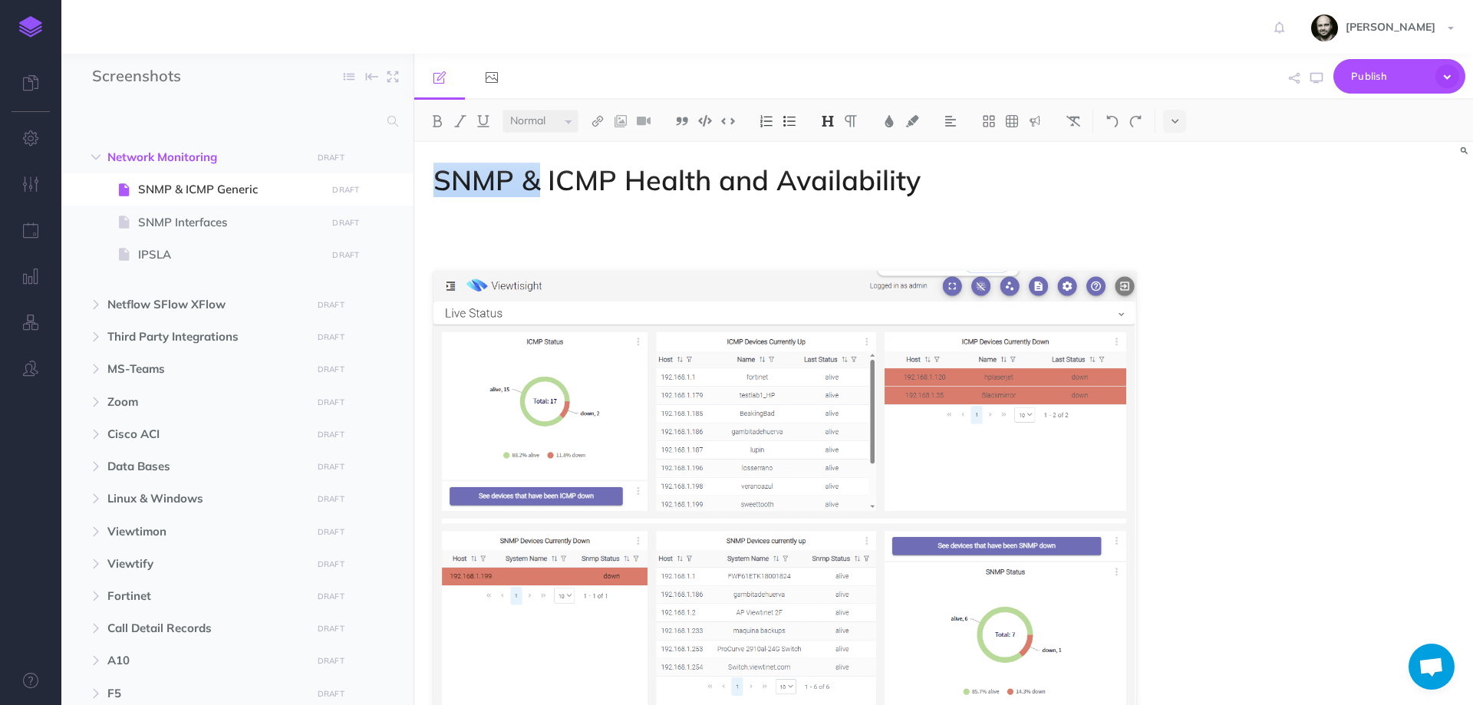
drag, startPoint x: 437, startPoint y: 186, endPoint x: 714, endPoint y: 183, distance: 276.9
click at [614, 183] on h1 "SNMP & ICMP Health and Availability" at bounding box center [784, 180] width 703 height 31
drag, startPoint x: 772, startPoint y: 180, endPoint x: 793, endPoint y: 177, distance: 20.9
click at [793, 177] on h1 "SNMP & ICMP Health and Availability" at bounding box center [784, 180] width 703 height 31
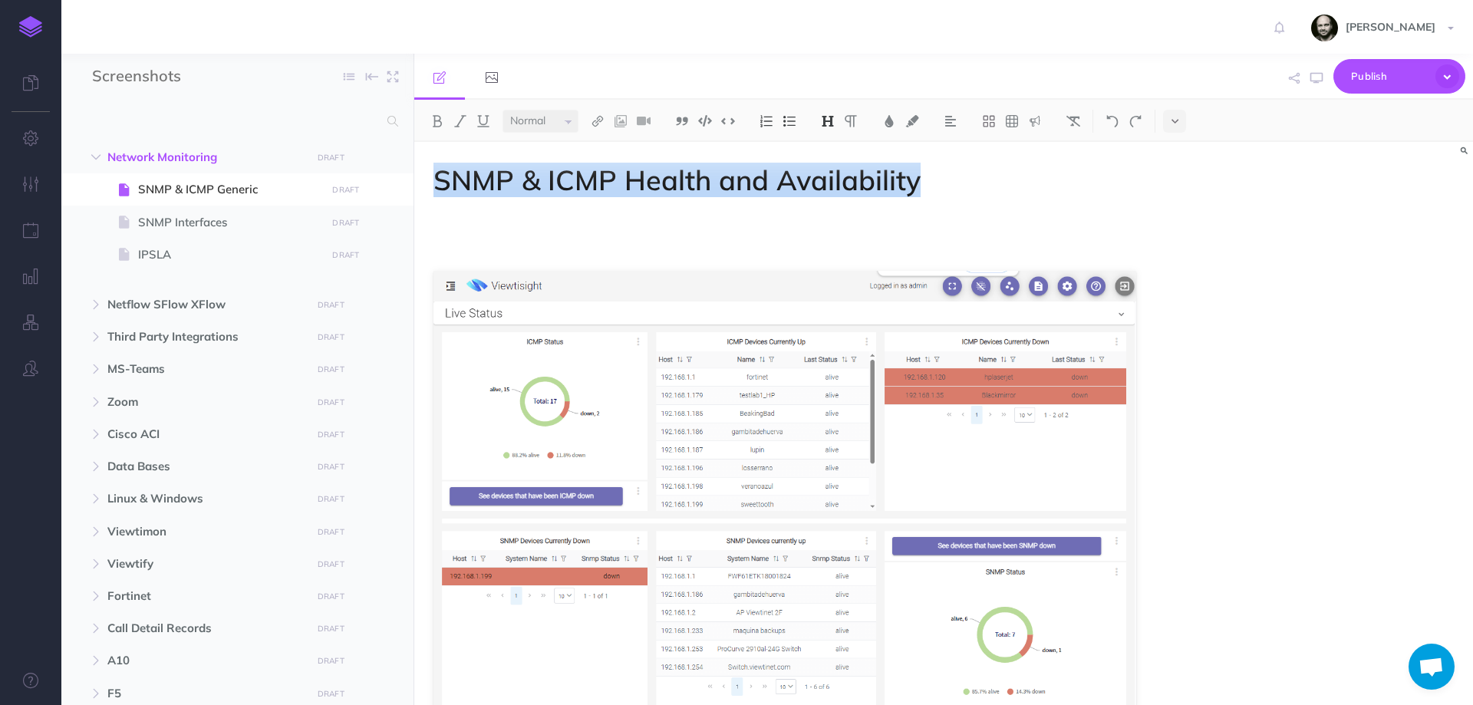
drag, startPoint x: 917, startPoint y: 183, endPoint x: 429, endPoint y: 185, distance: 488.6
click at [832, 124] on img at bounding box center [828, 121] width 14 height 12
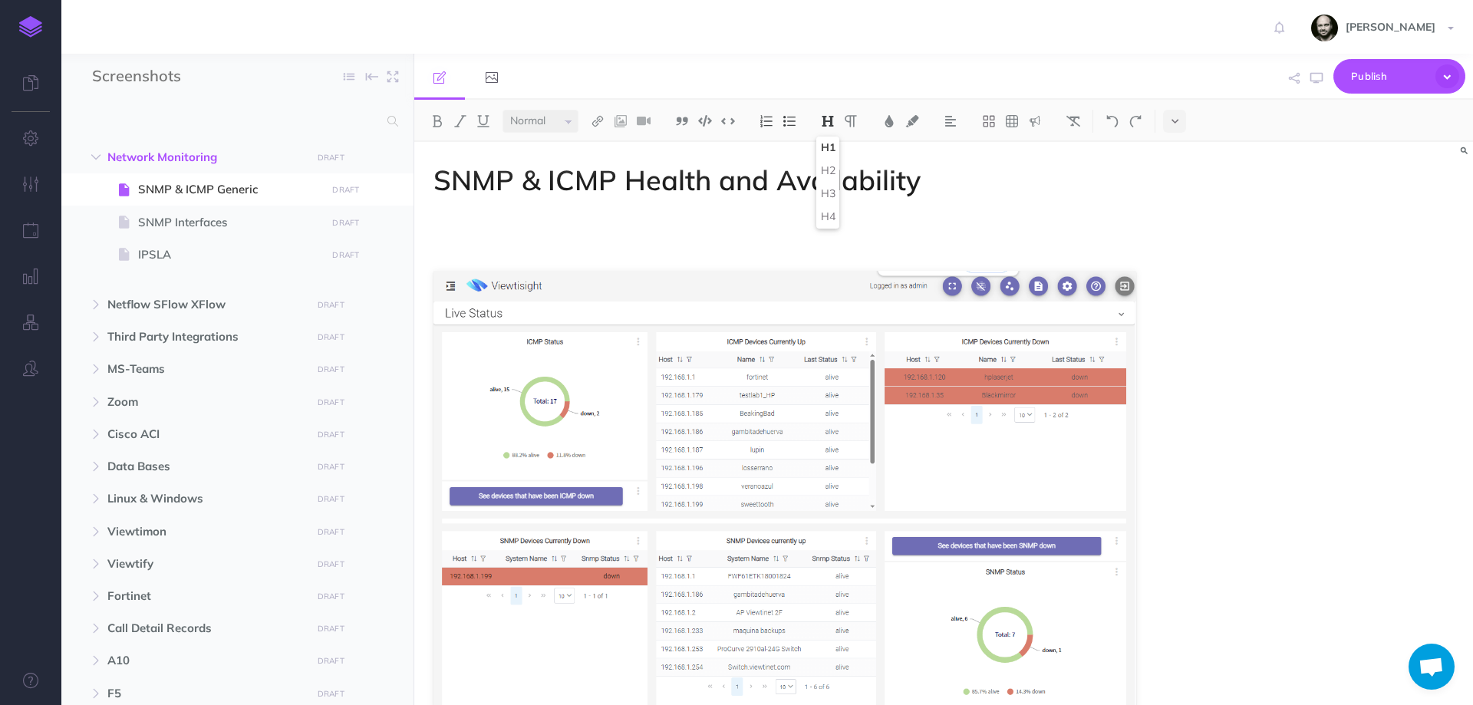
click at [711, 215] on p at bounding box center [784, 221] width 703 height 18
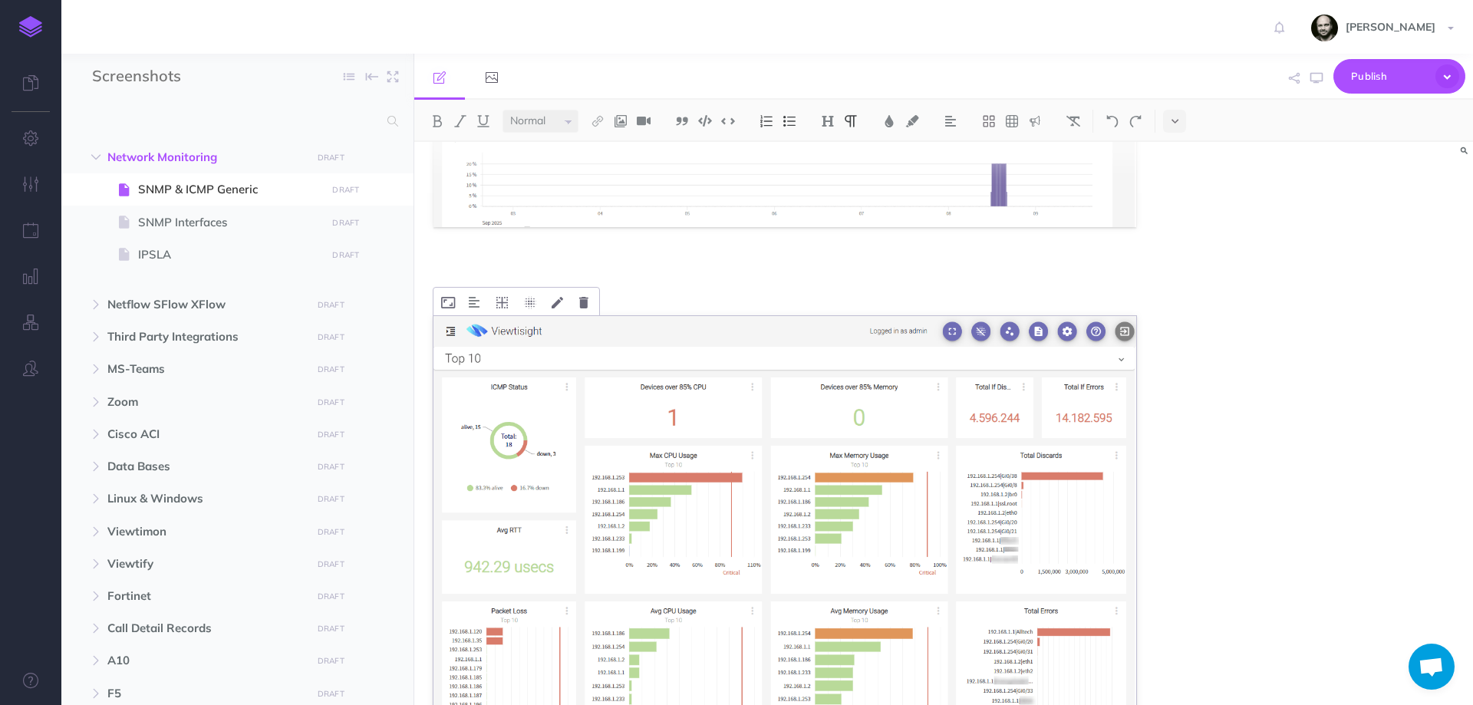
scroll to position [2645, 0]
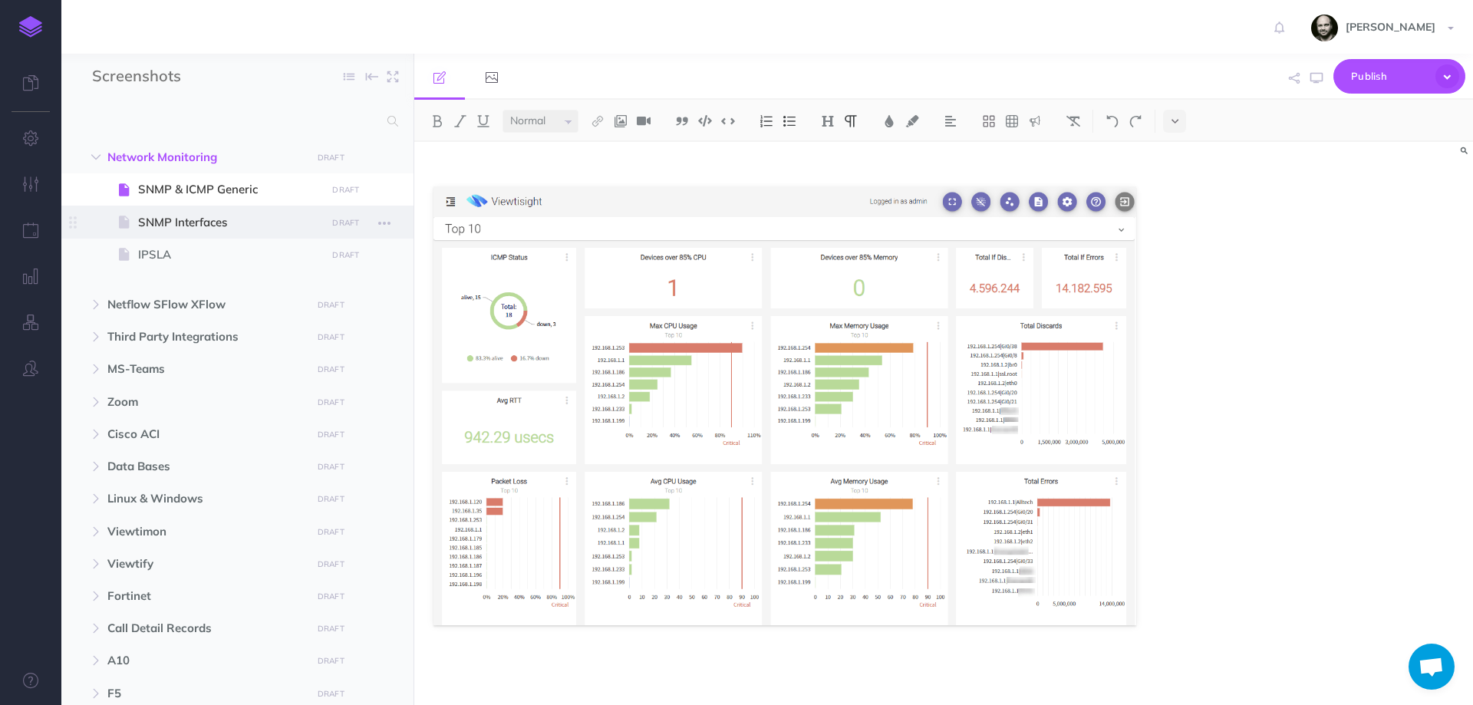
click at [163, 229] on span "SNMP Interfaces" at bounding box center [229, 222] width 183 height 18
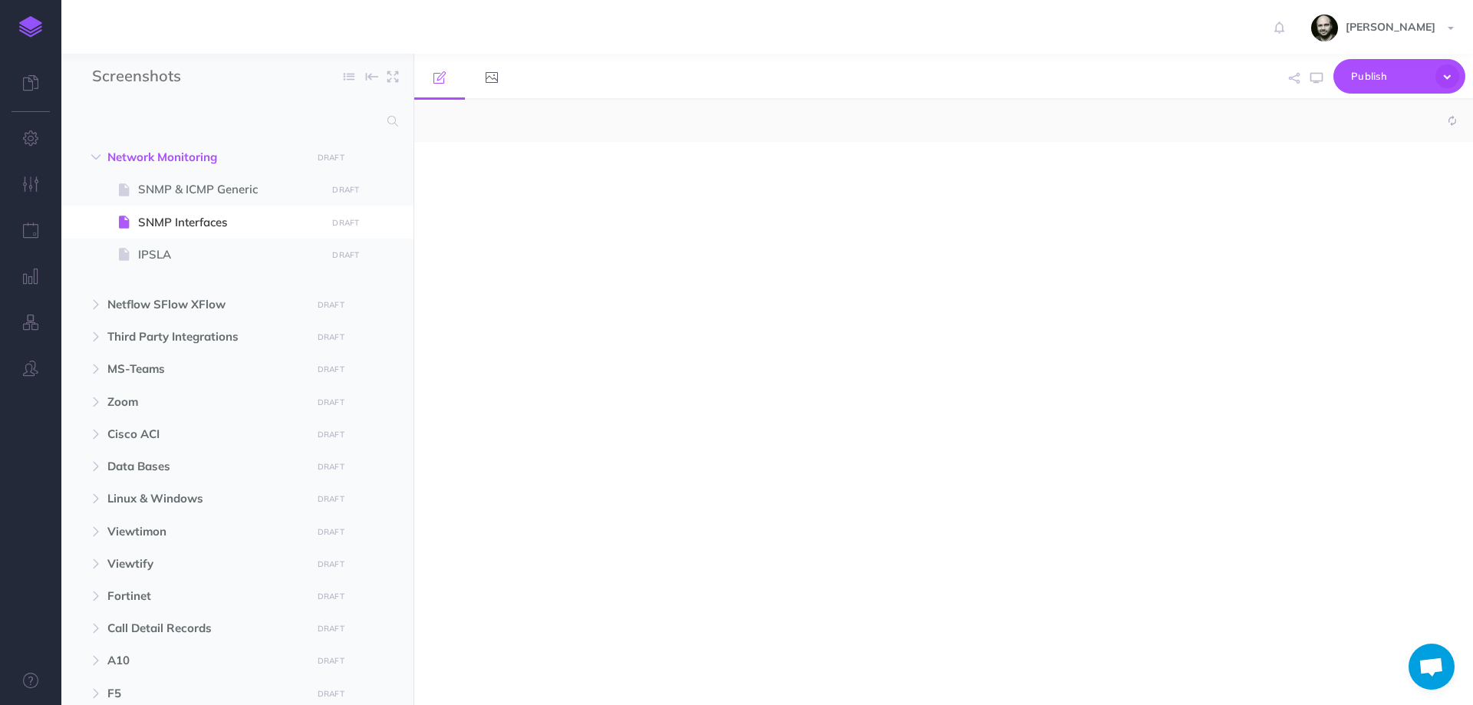
select select "null"
click at [545, 190] on div at bounding box center [784, 416] width 741 height 548
click at [835, 126] on img at bounding box center [828, 121] width 14 height 12
click at [836, 141] on button "H1" at bounding box center [827, 148] width 23 height 23
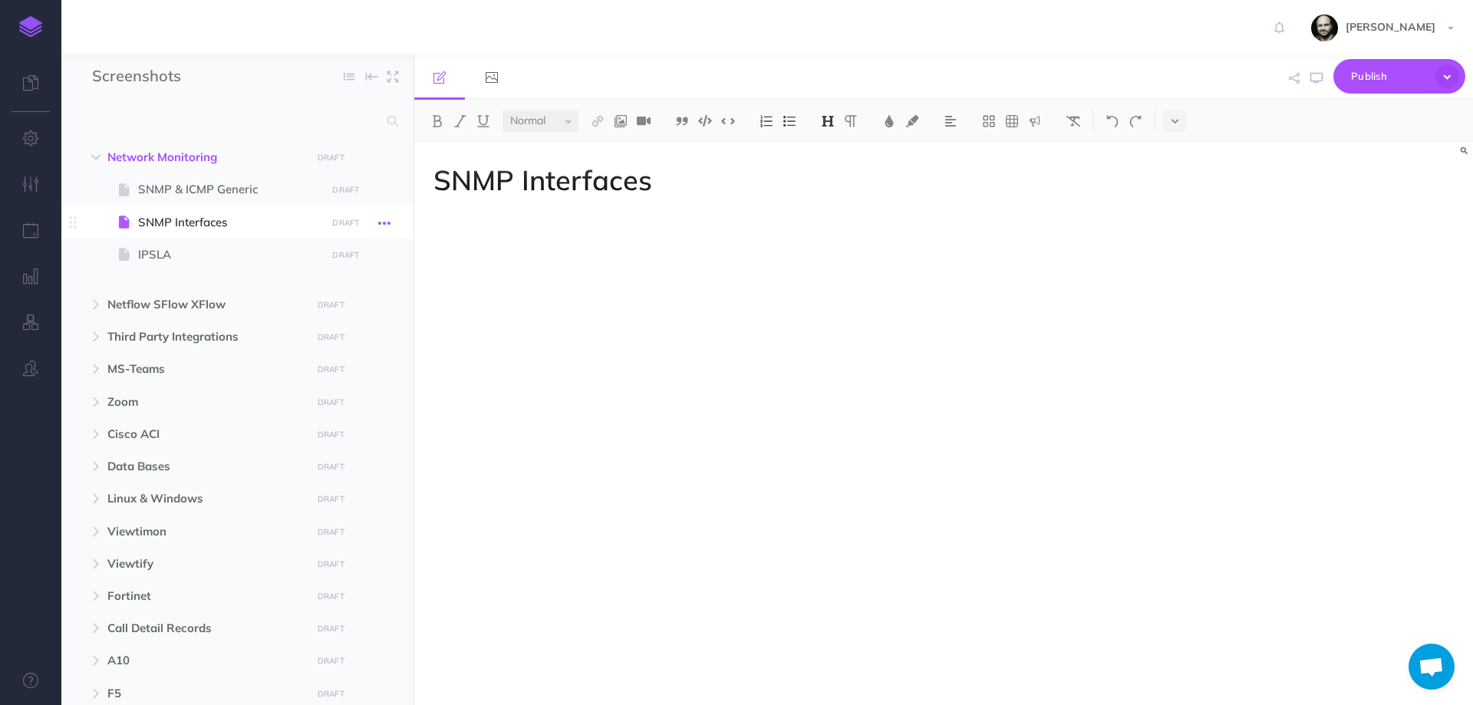
click at [393, 223] on button "button" at bounding box center [385, 222] width 28 height 20
click at [358, 338] on link "Delete" at bounding box center [340, 350] width 115 height 25
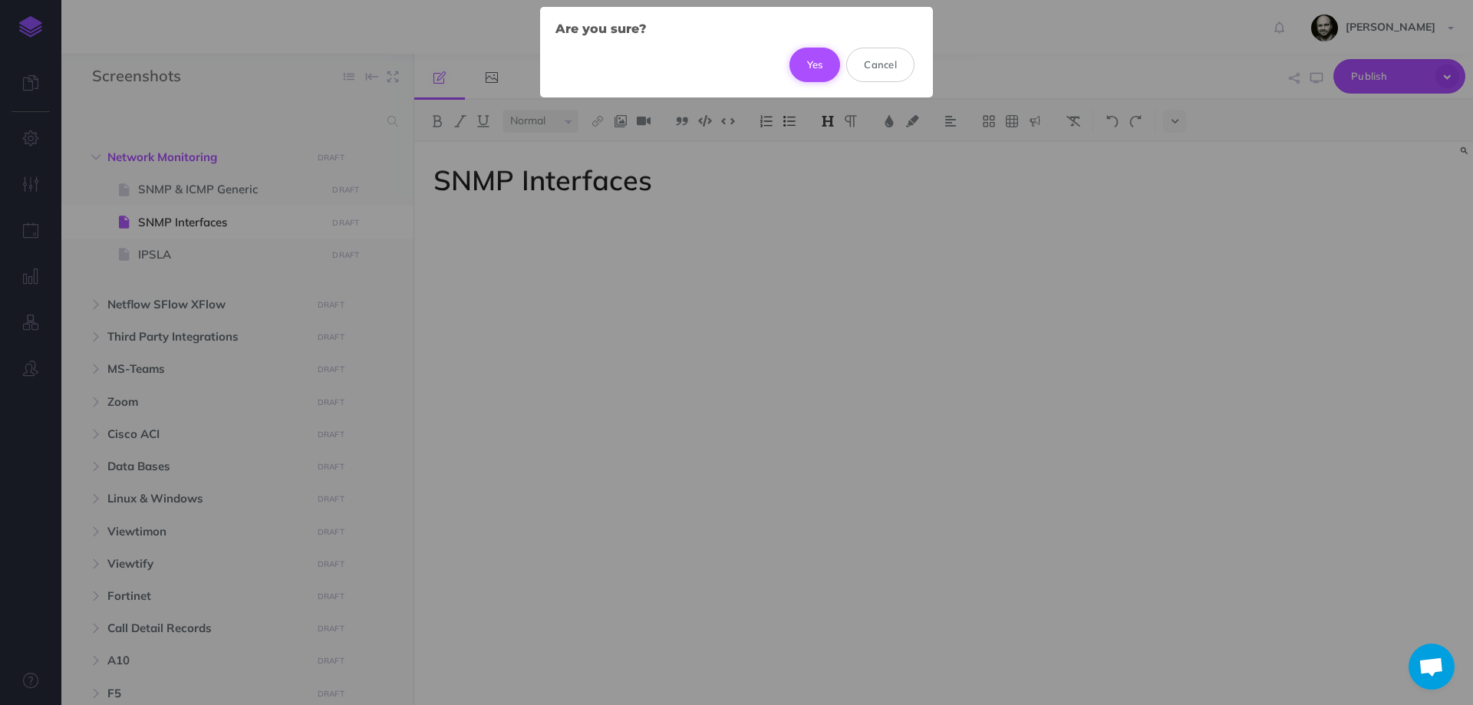
click at [812, 73] on button "Yes" at bounding box center [814, 65] width 51 height 34
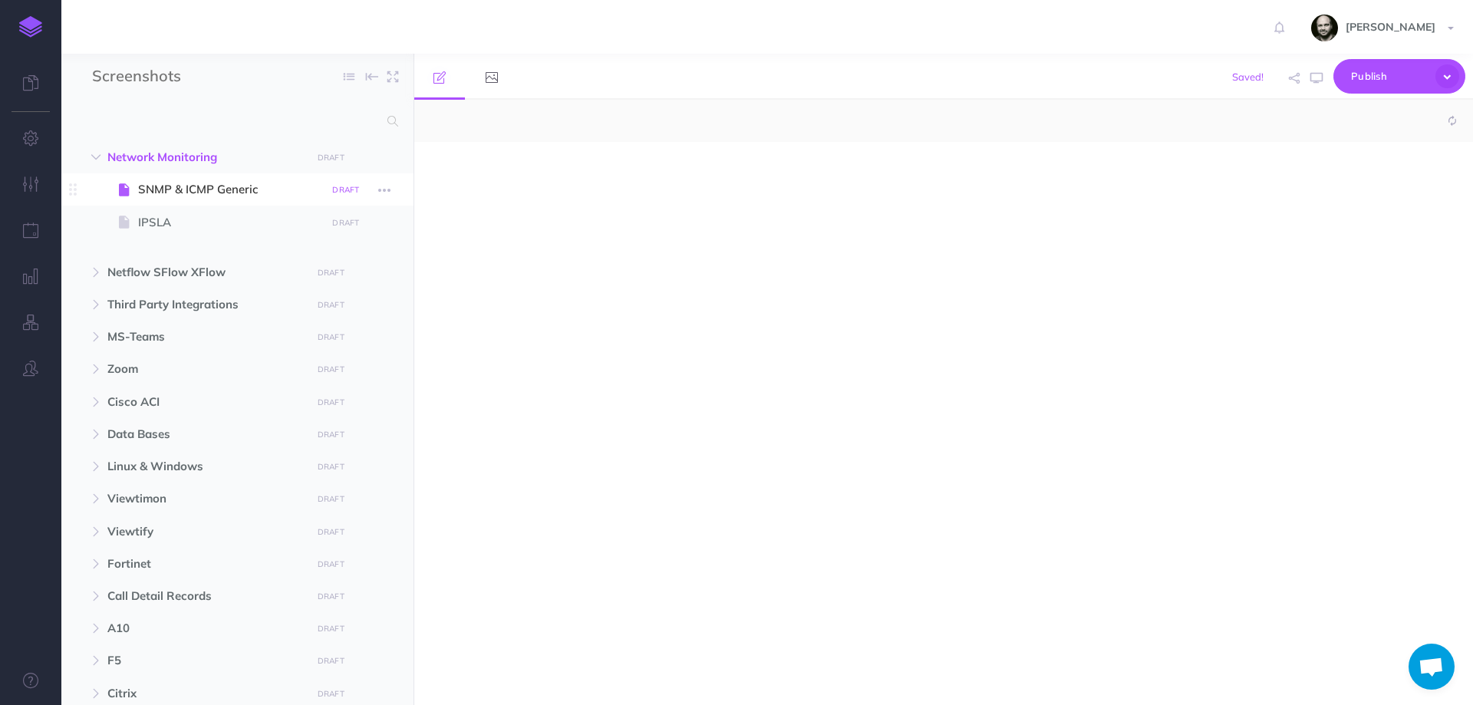
select select "null"
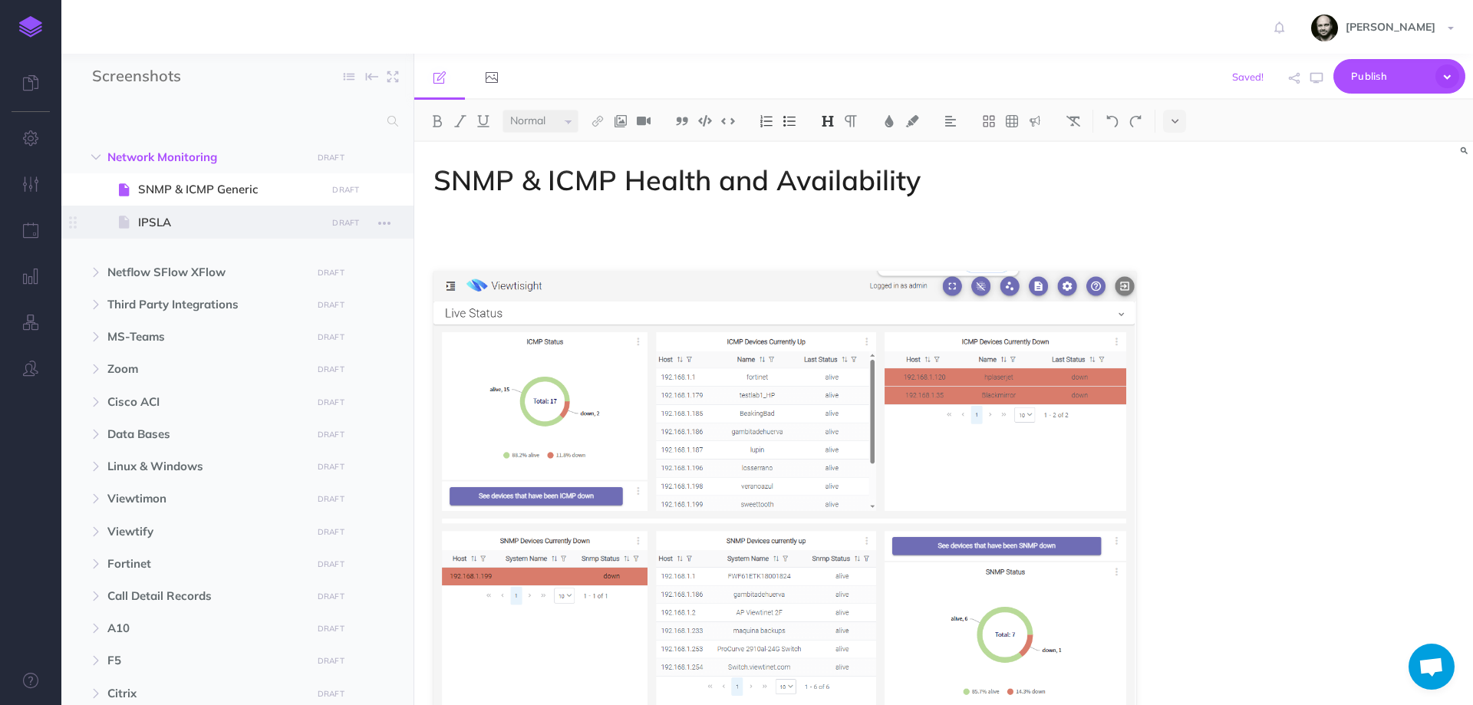
click at [163, 218] on span "IPSLA" at bounding box center [229, 222] width 183 height 18
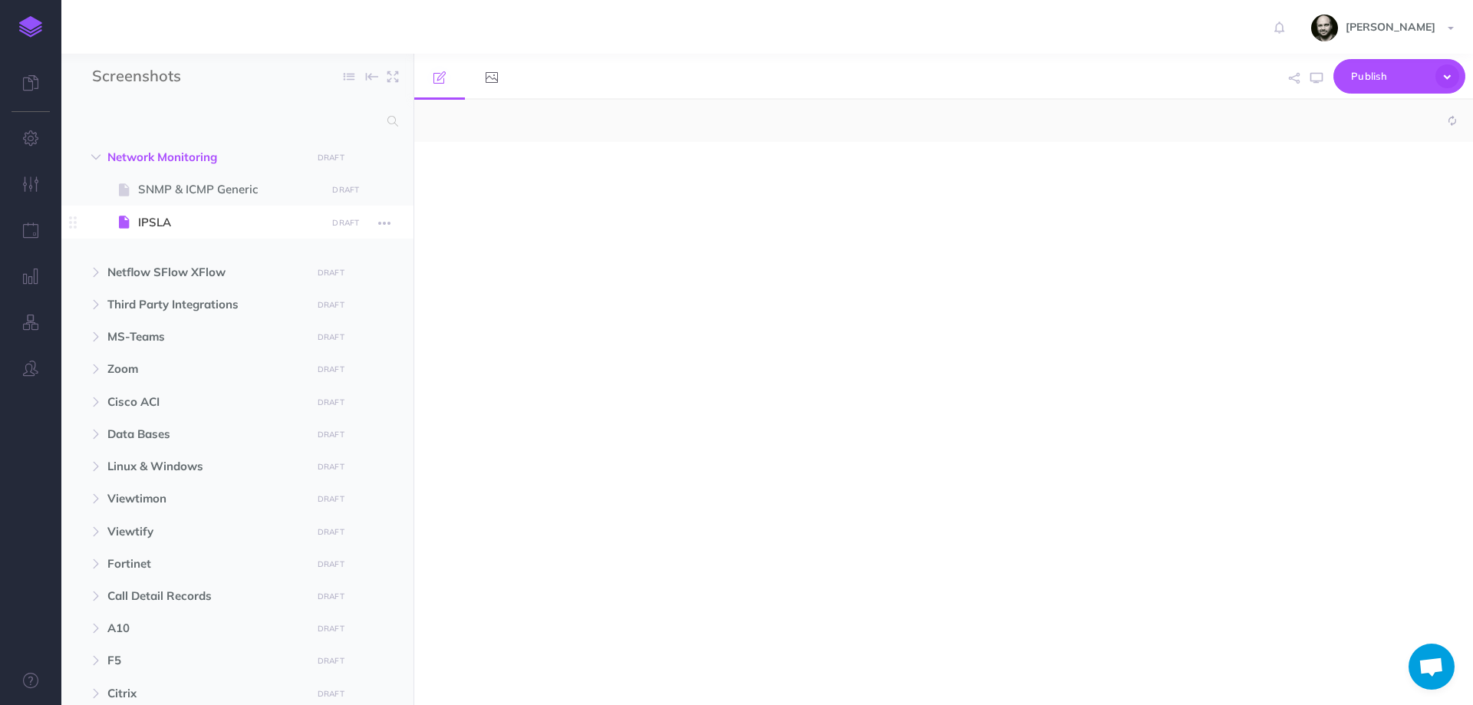
select select "null"
click at [114, 632] on span "A10" at bounding box center [204, 628] width 195 height 18
select select "null"
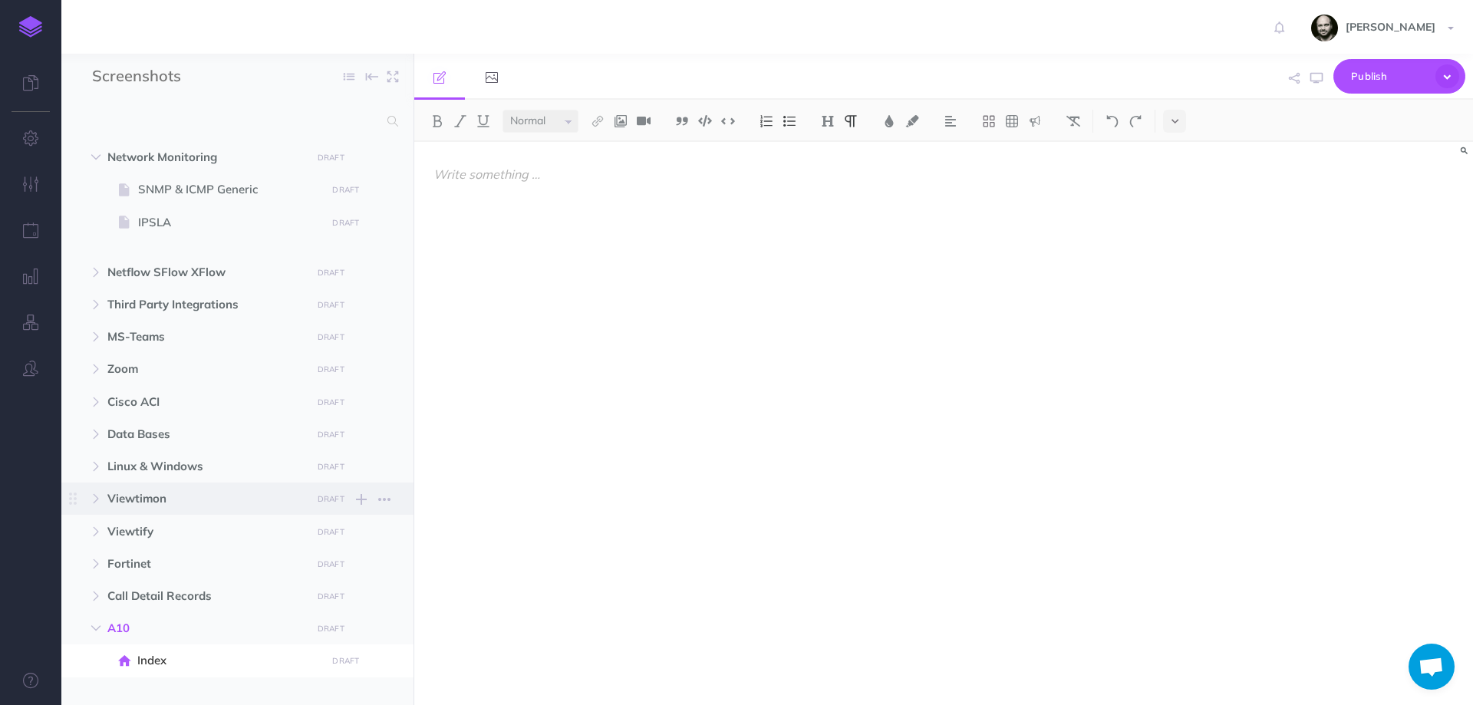
click at [124, 494] on span "Viewtimon" at bounding box center [204, 498] width 195 height 18
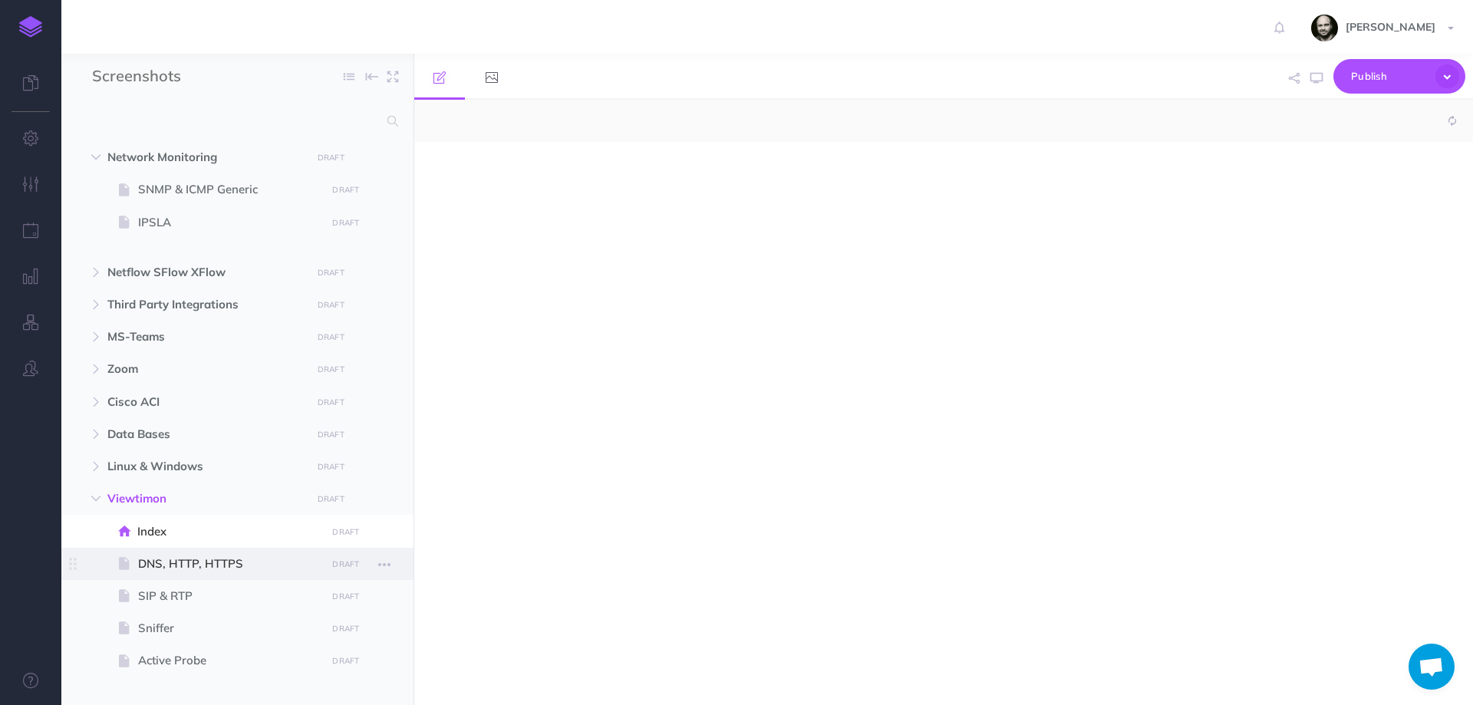
select select "null"
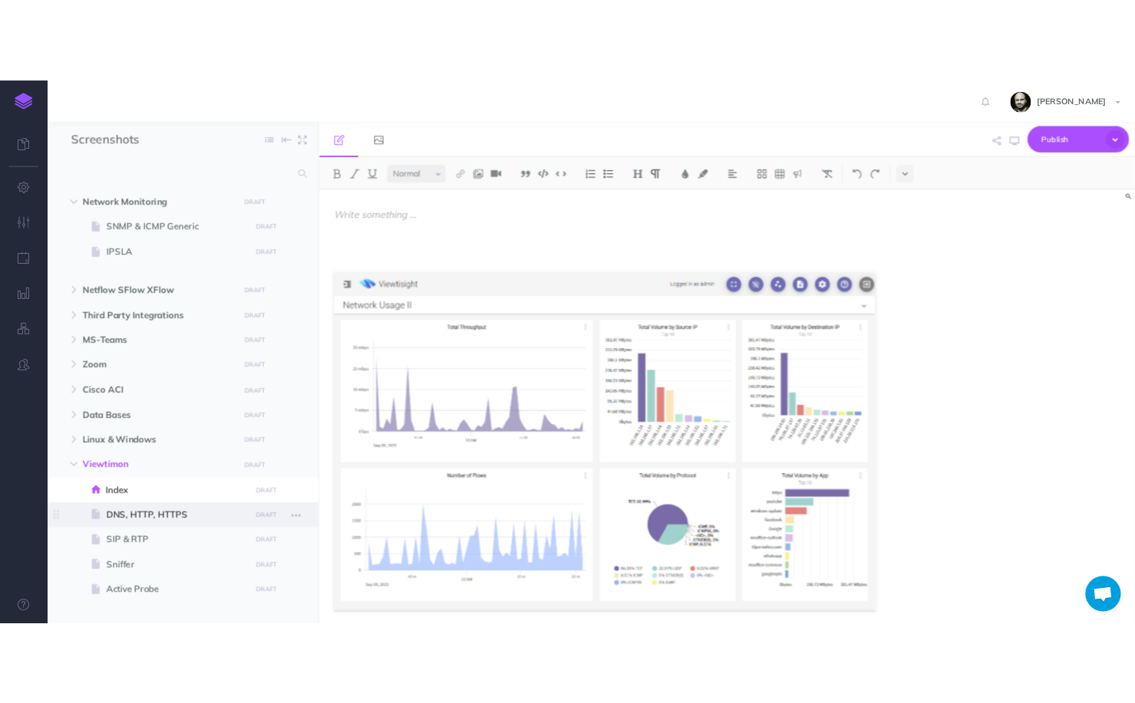
scroll to position [102, 0]
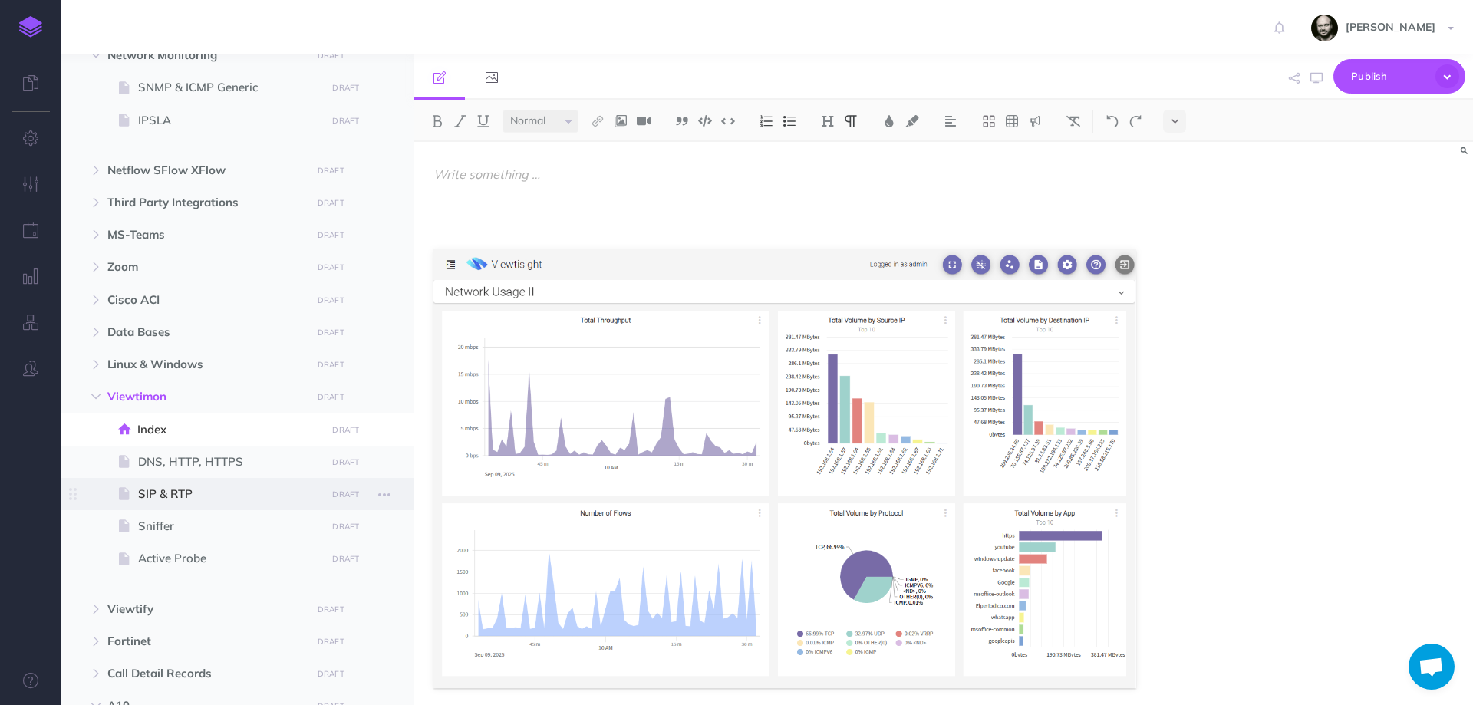
click at [168, 492] on span "SIP & RTP" at bounding box center [229, 494] width 183 height 18
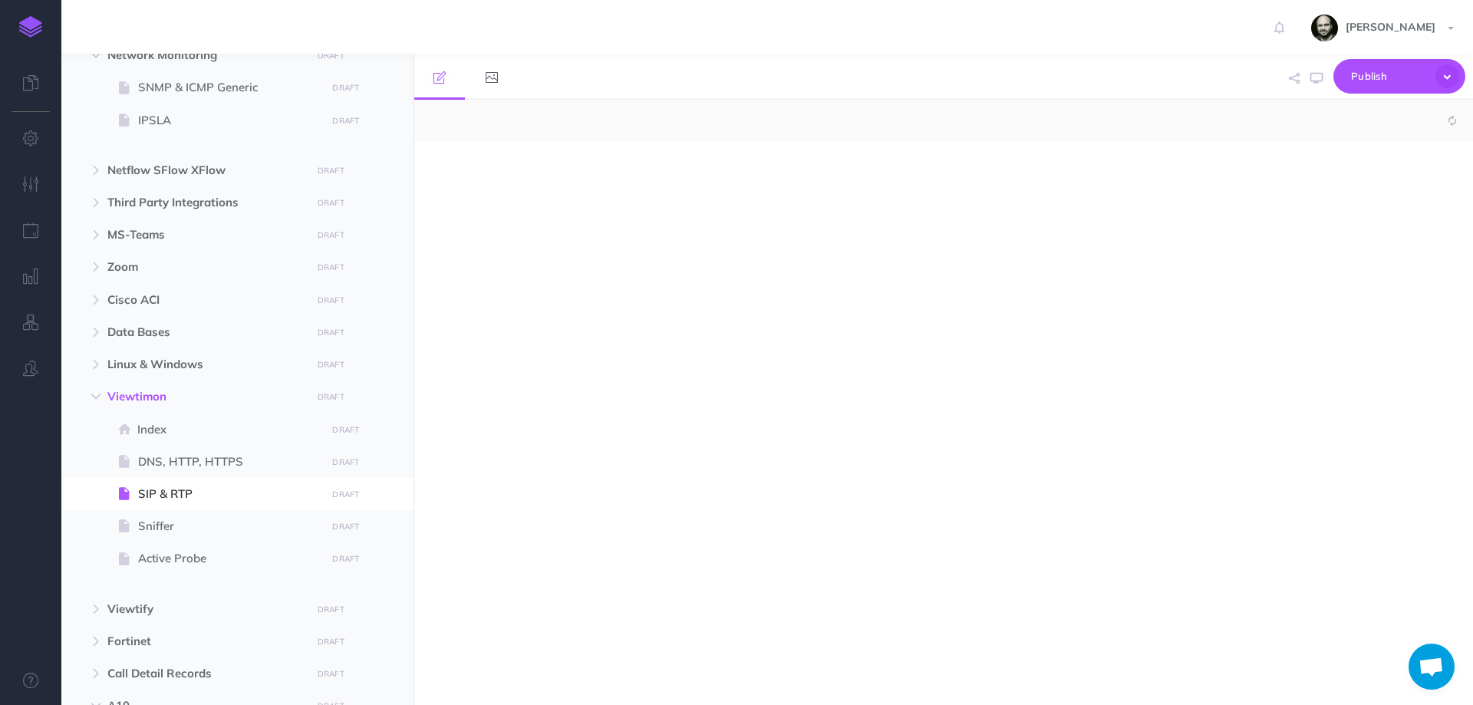
select select "null"
click at [569, 244] on div at bounding box center [784, 416] width 741 height 548
click at [824, 122] on img at bounding box center [828, 121] width 14 height 12
click at [610, 275] on div at bounding box center [784, 416] width 741 height 548
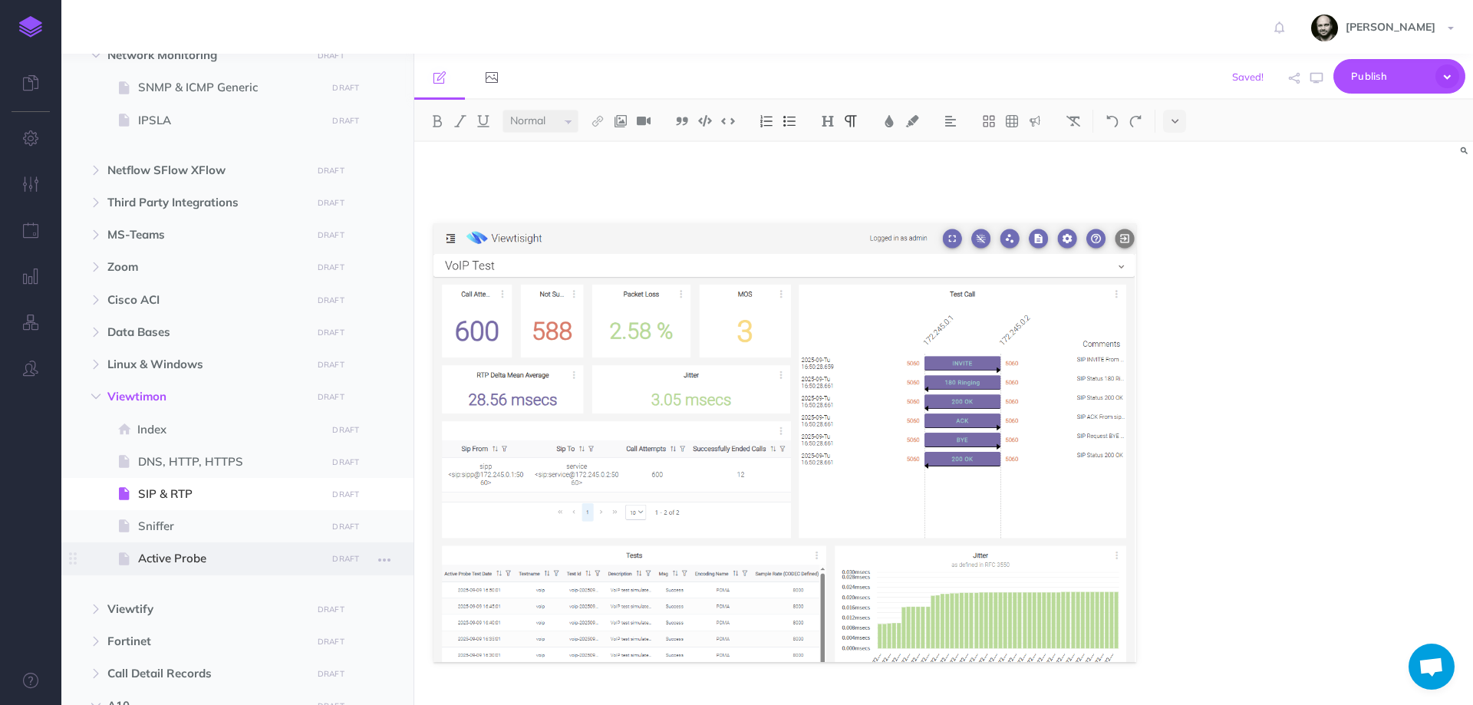
click at [181, 552] on span "Active Probe" at bounding box center [229, 558] width 183 height 18
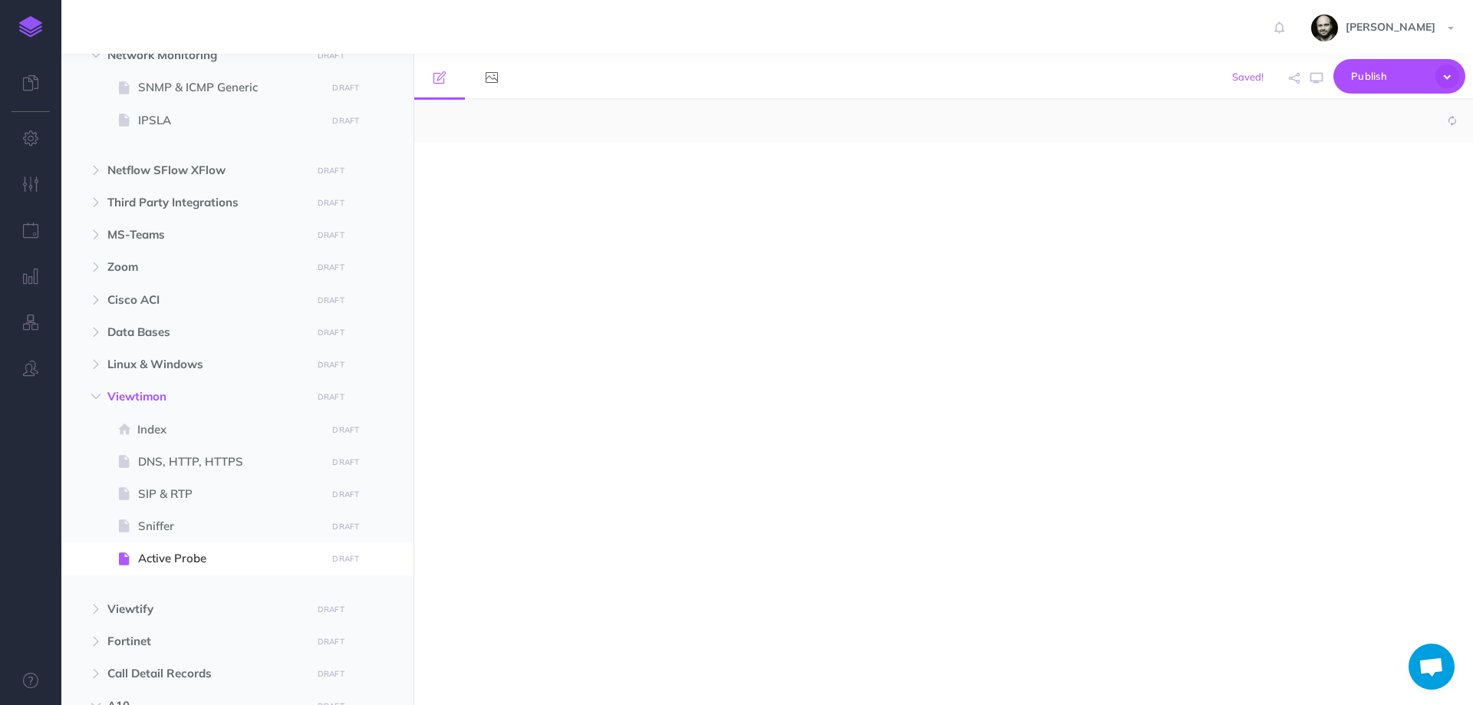
select select "null"
click at [574, 279] on div at bounding box center [784, 416] width 741 height 548
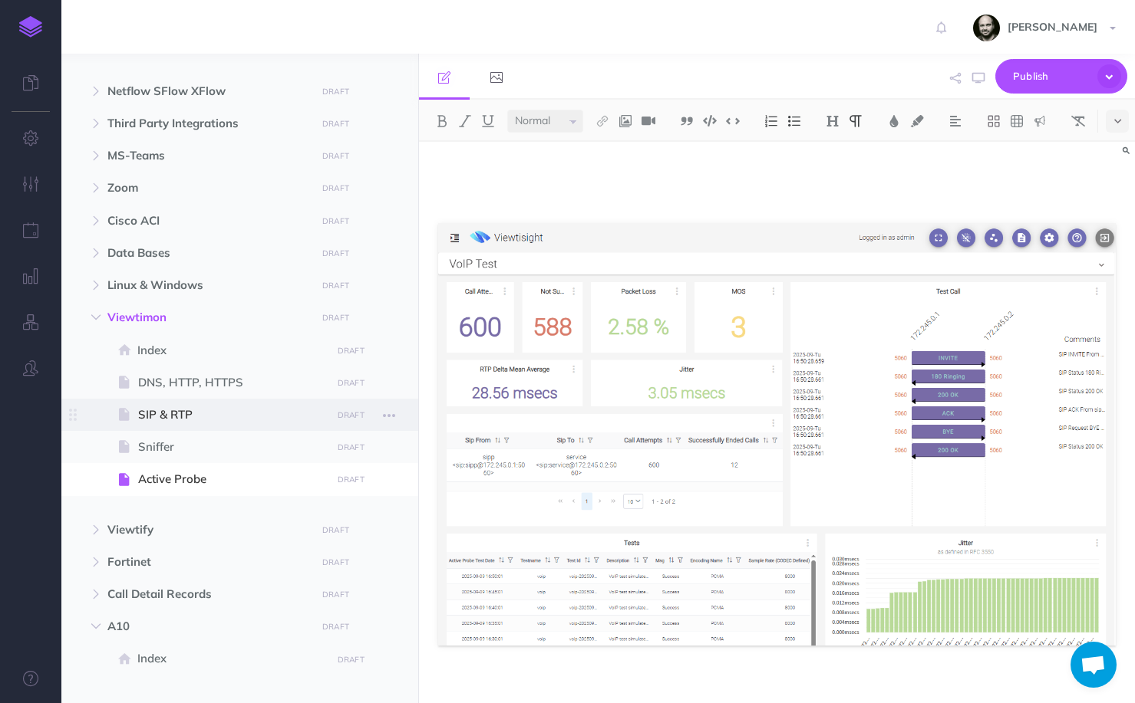
scroll to position [205, 0]
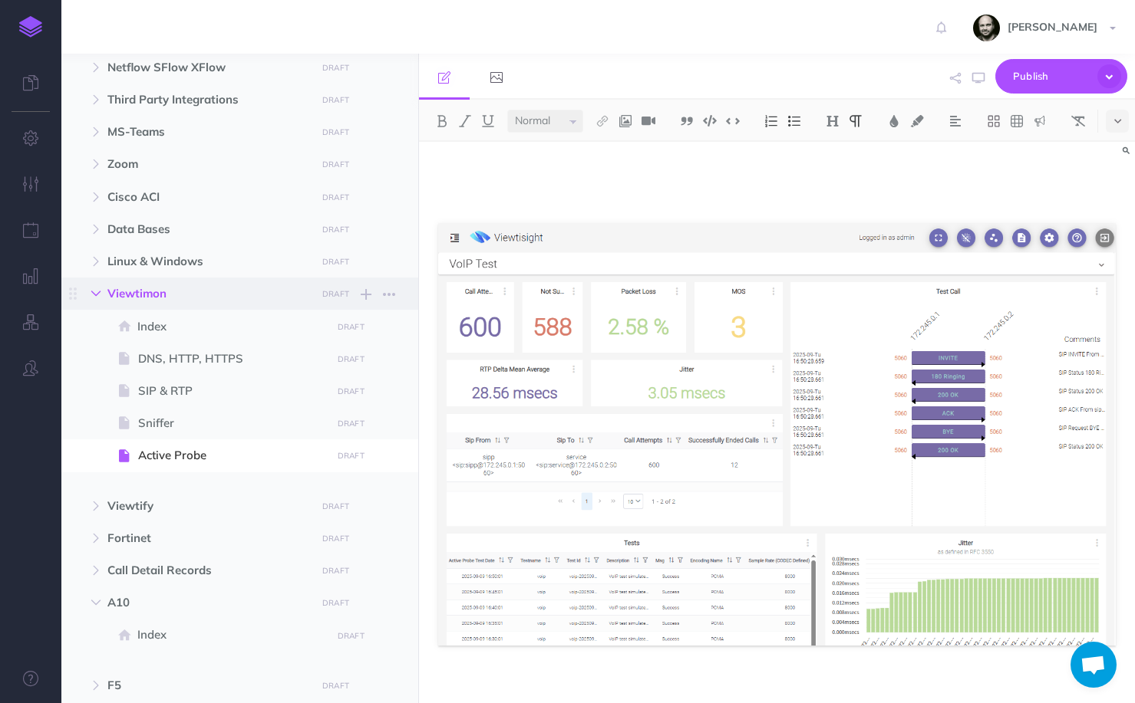
click at [98, 298] on icon "button" at bounding box center [95, 293] width 9 height 9
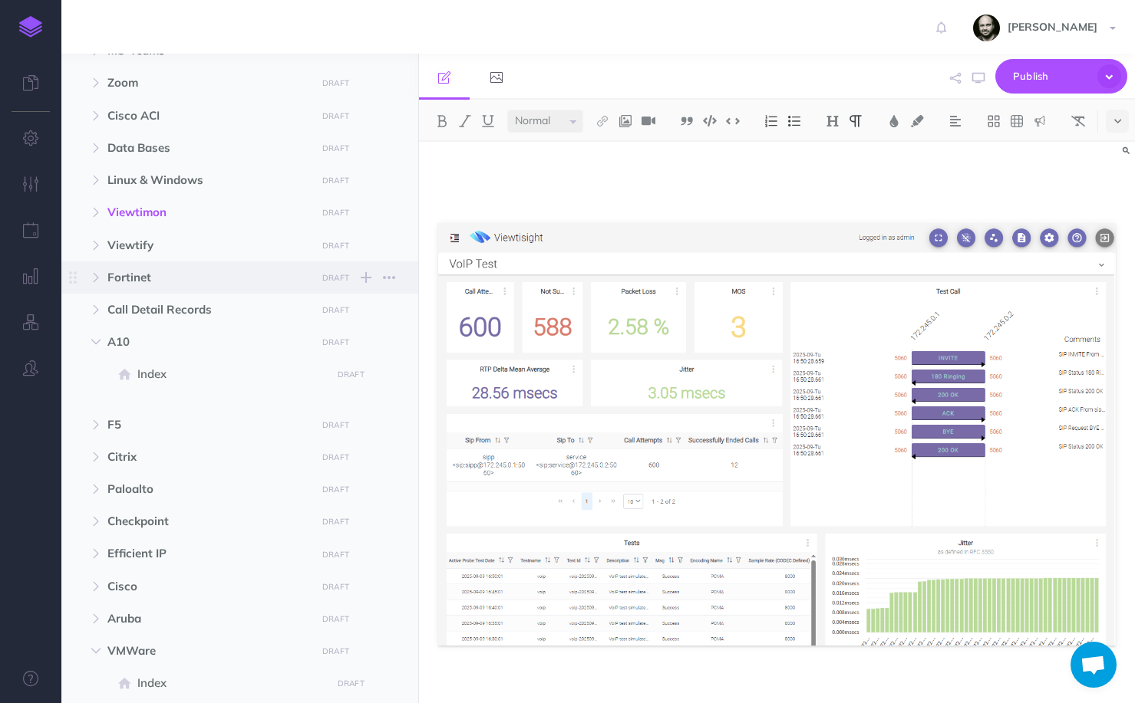
scroll to position [307, 0]
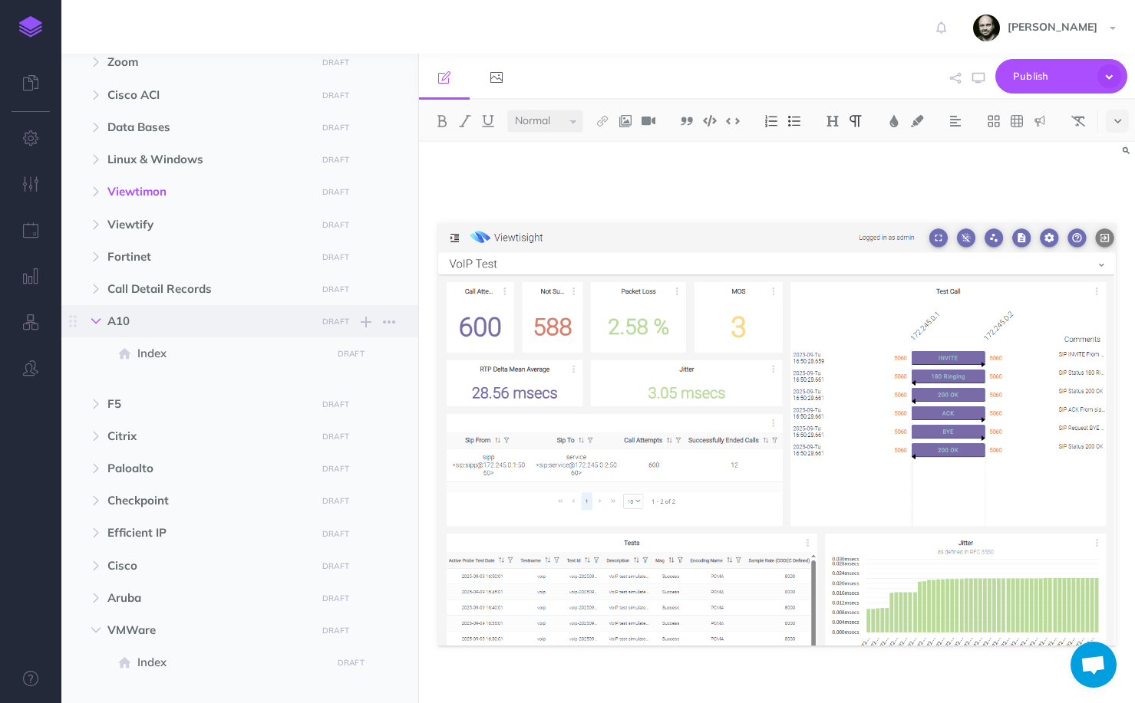
click at [100, 324] on icon "button" at bounding box center [95, 321] width 9 height 9
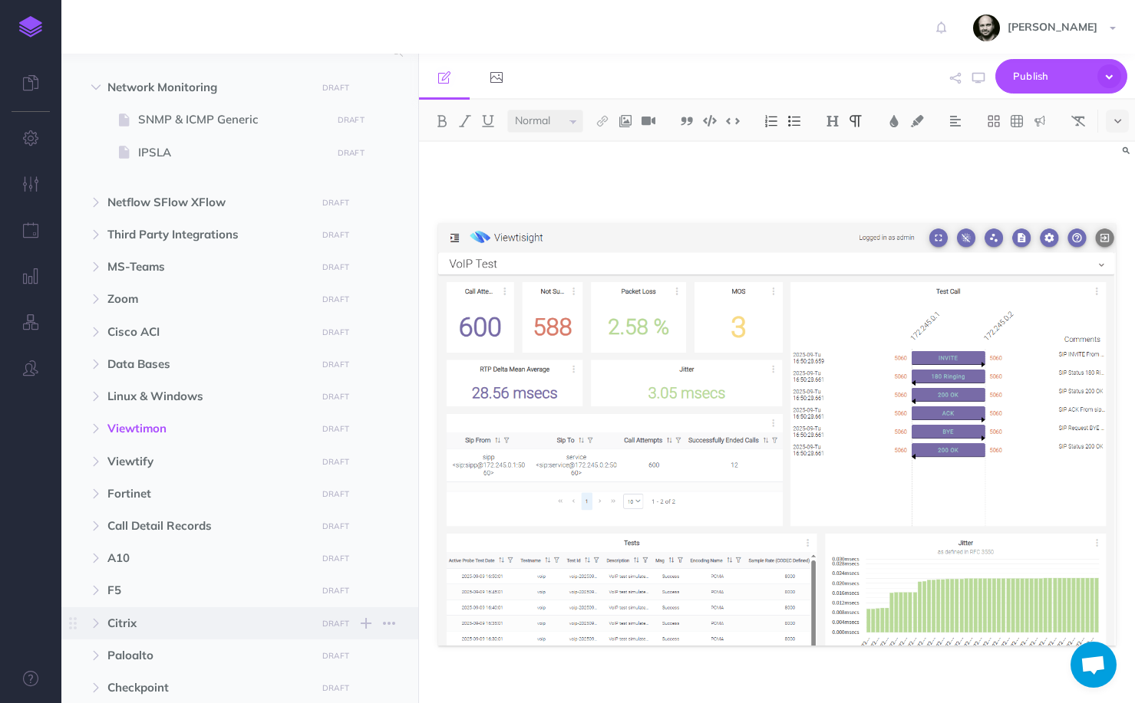
scroll to position [0, 0]
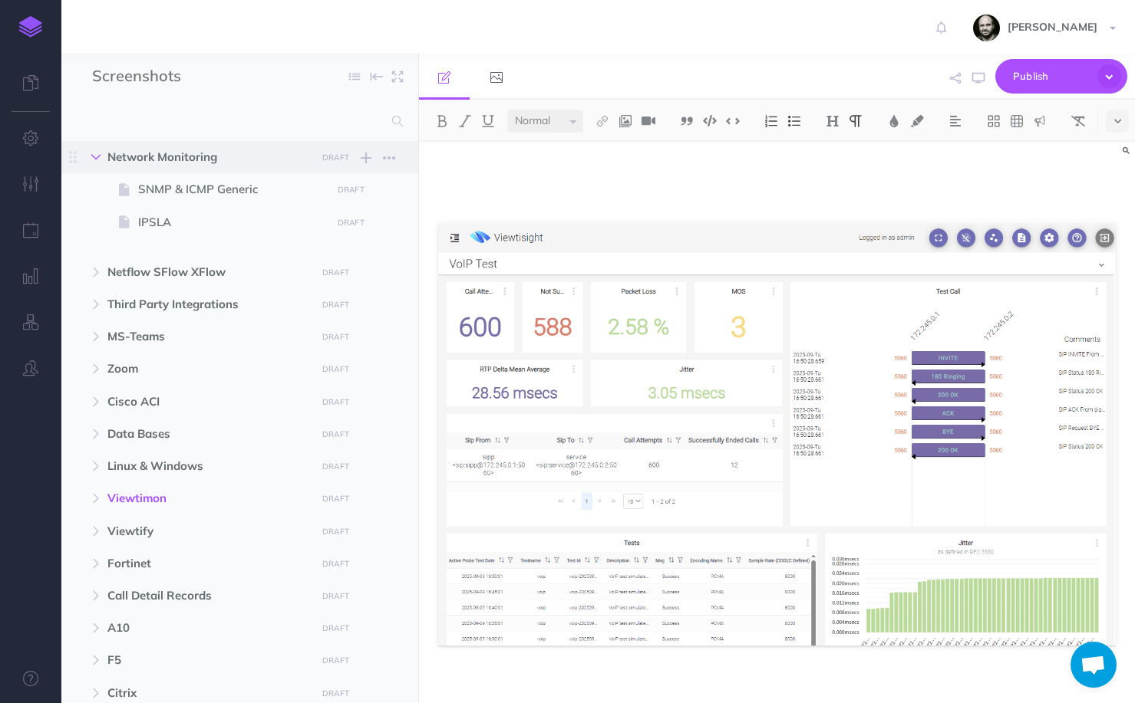
click at [102, 154] on button "button" at bounding box center [96, 157] width 28 height 18
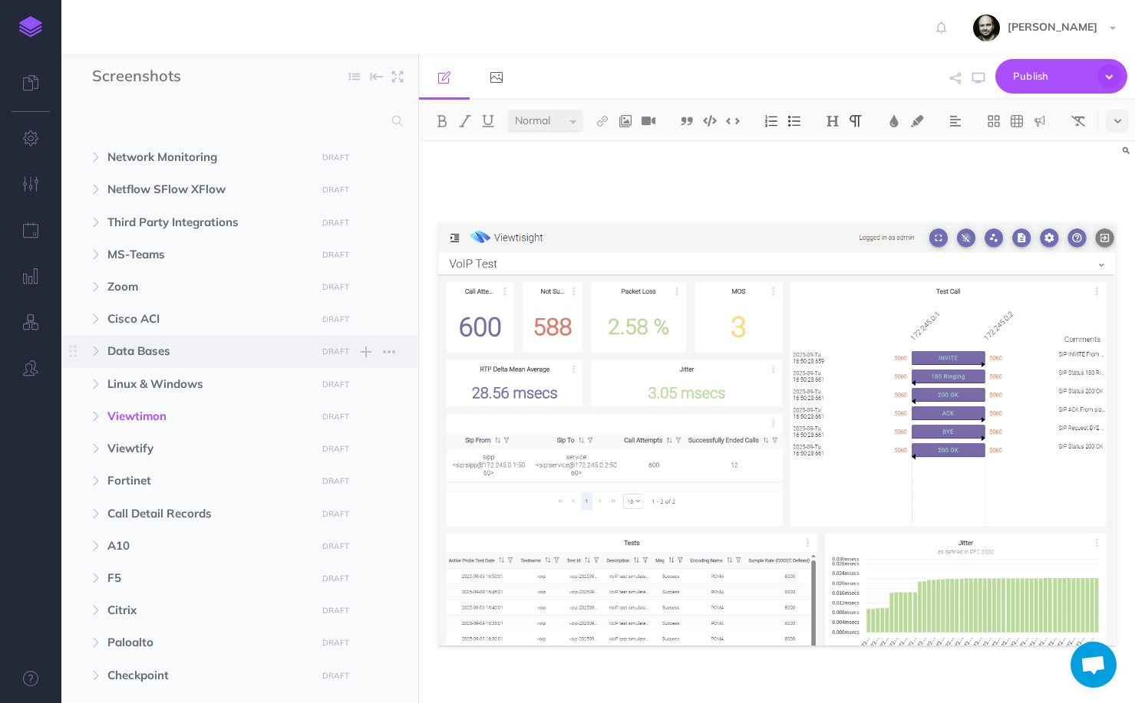
scroll to position [102, 0]
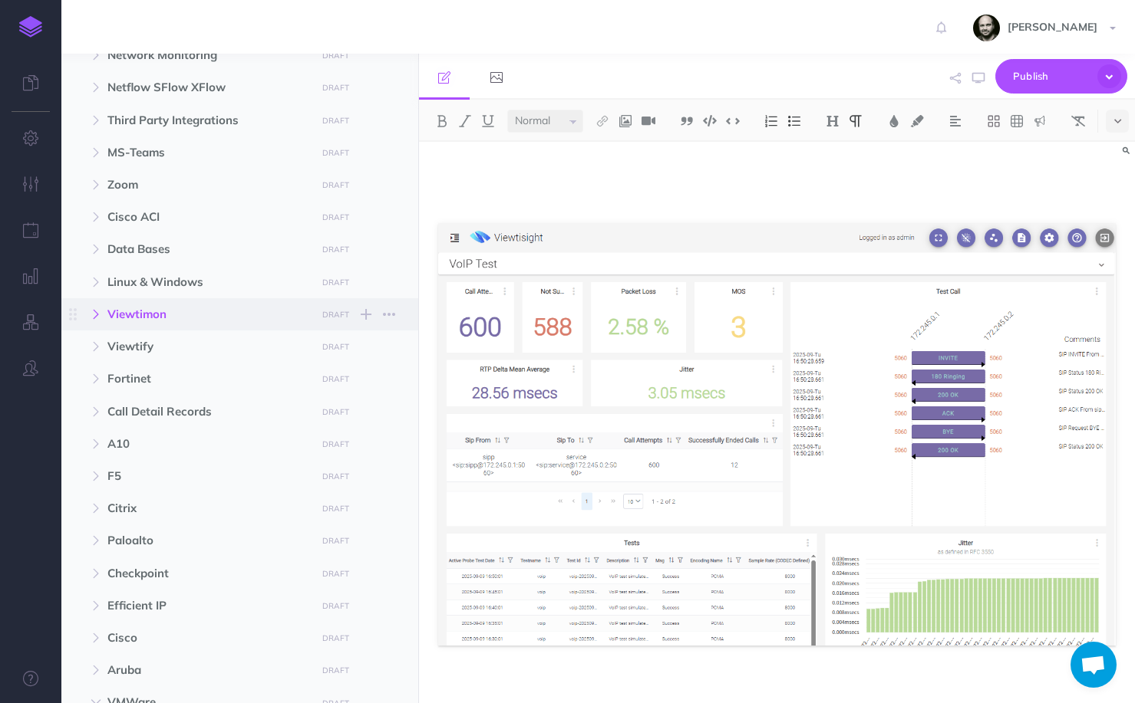
click at [88, 316] on button "button" at bounding box center [96, 314] width 28 height 18
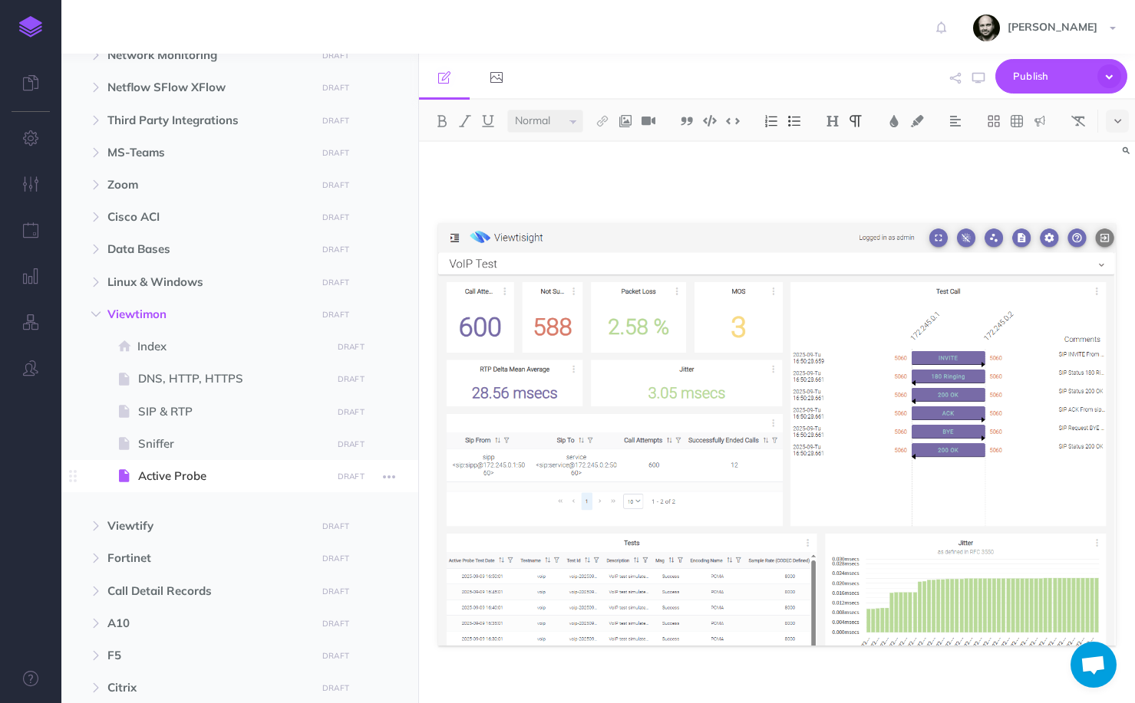
click at [159, 479] on span "Active Probe" at bounding box center [232, 476] width 188 height 18
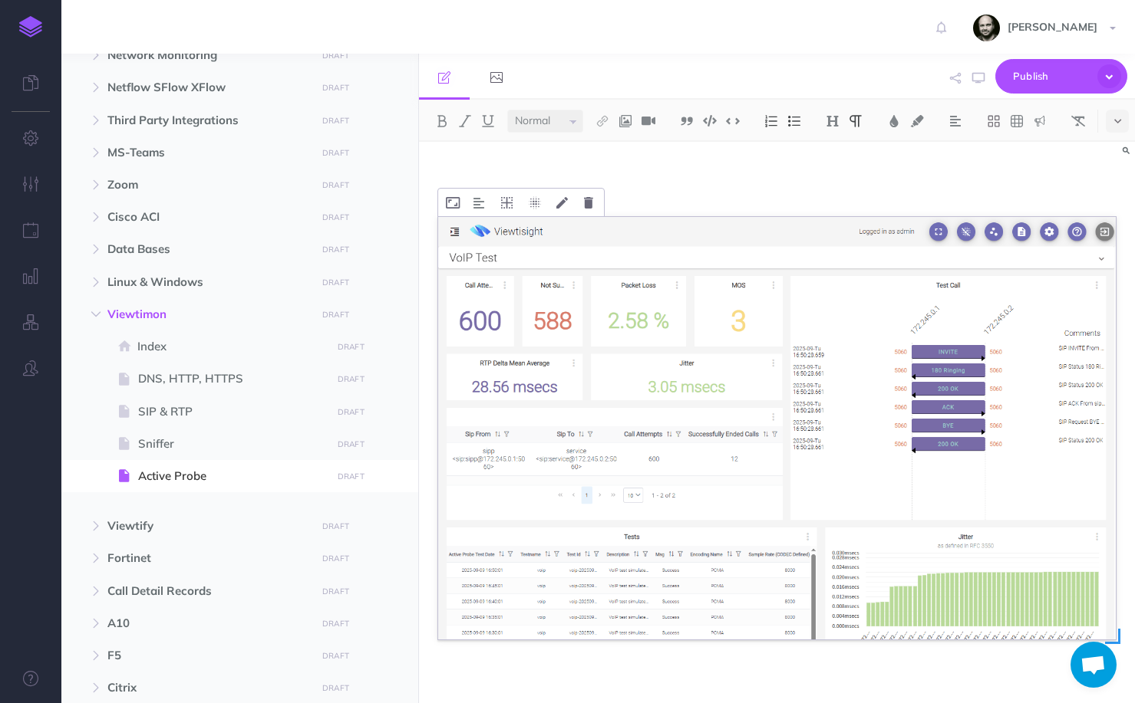
scroll to position [0, 0]
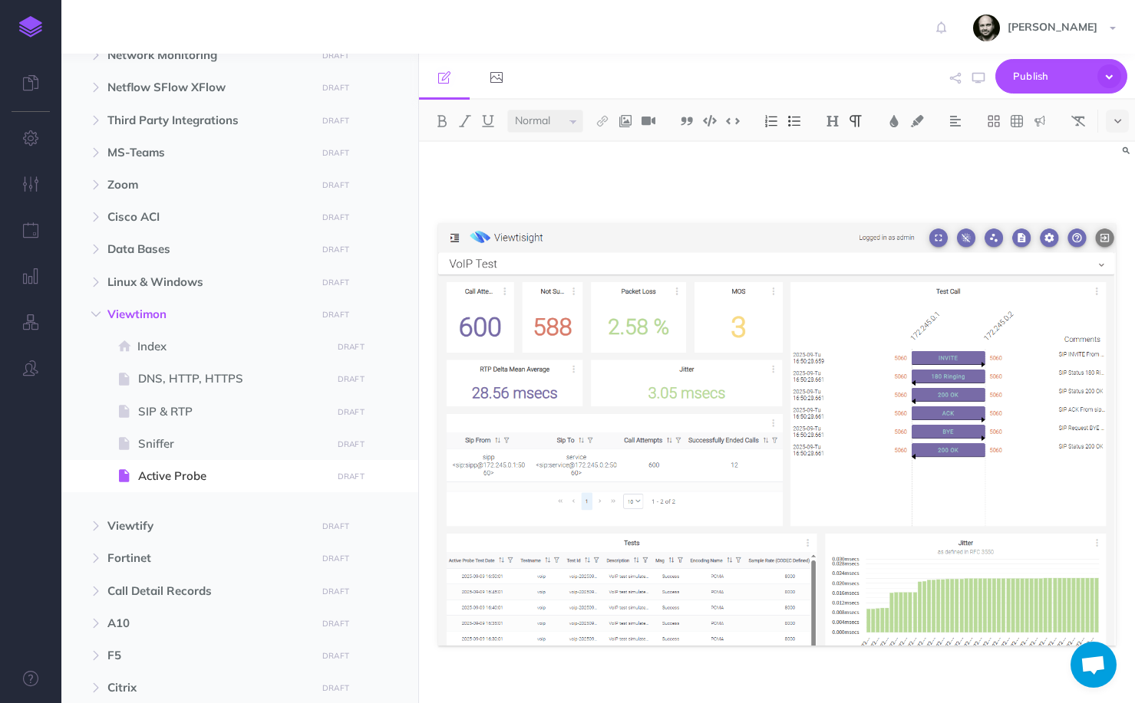
click at [622, 184] on div at bounding box center [777, 434] width 716 height 584
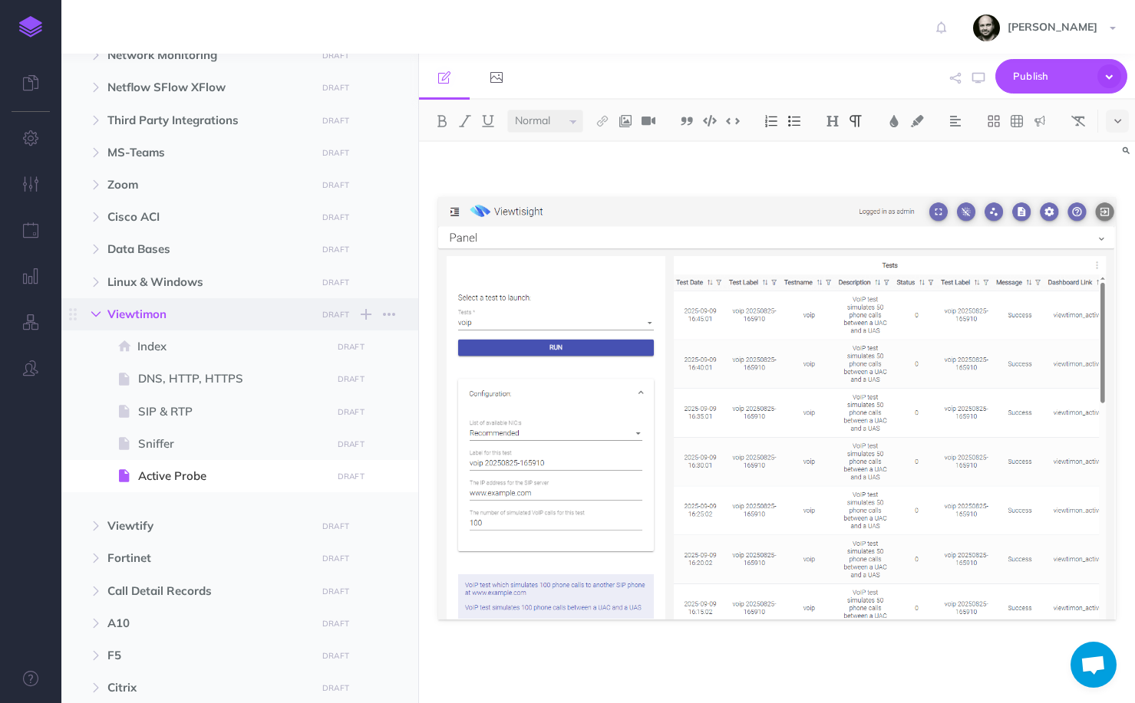
click at [106, 308] on button "button" at bounding box center [96, 314] width 28 height 18
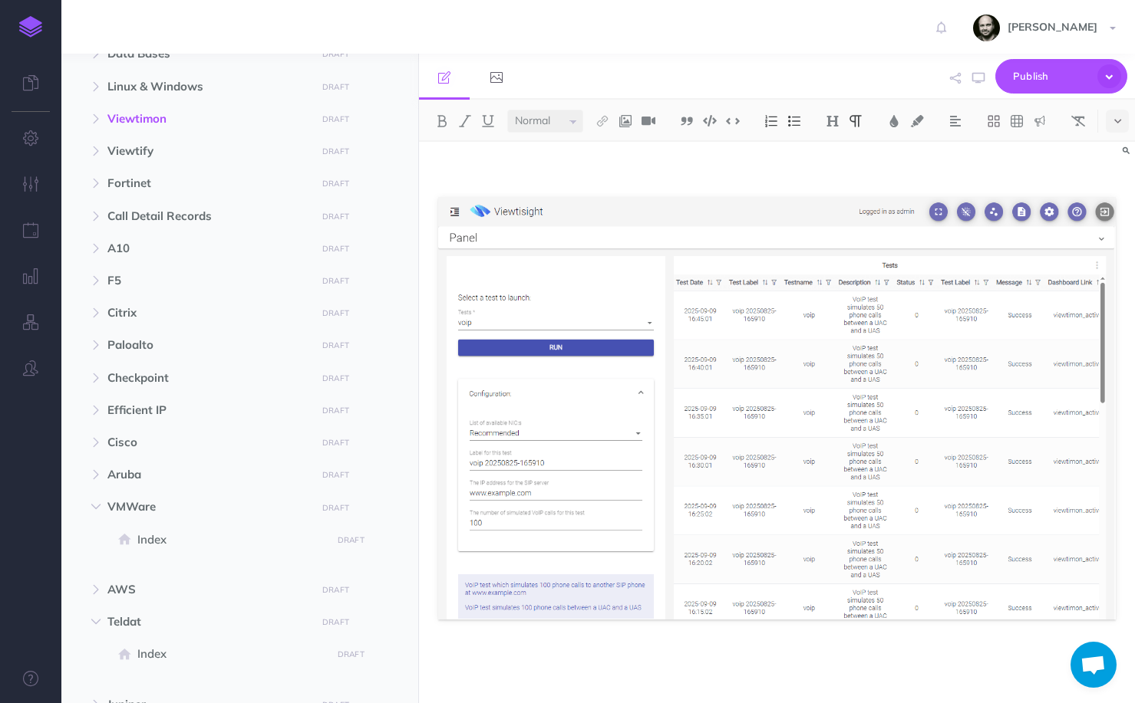
scroll to position [307, 0]
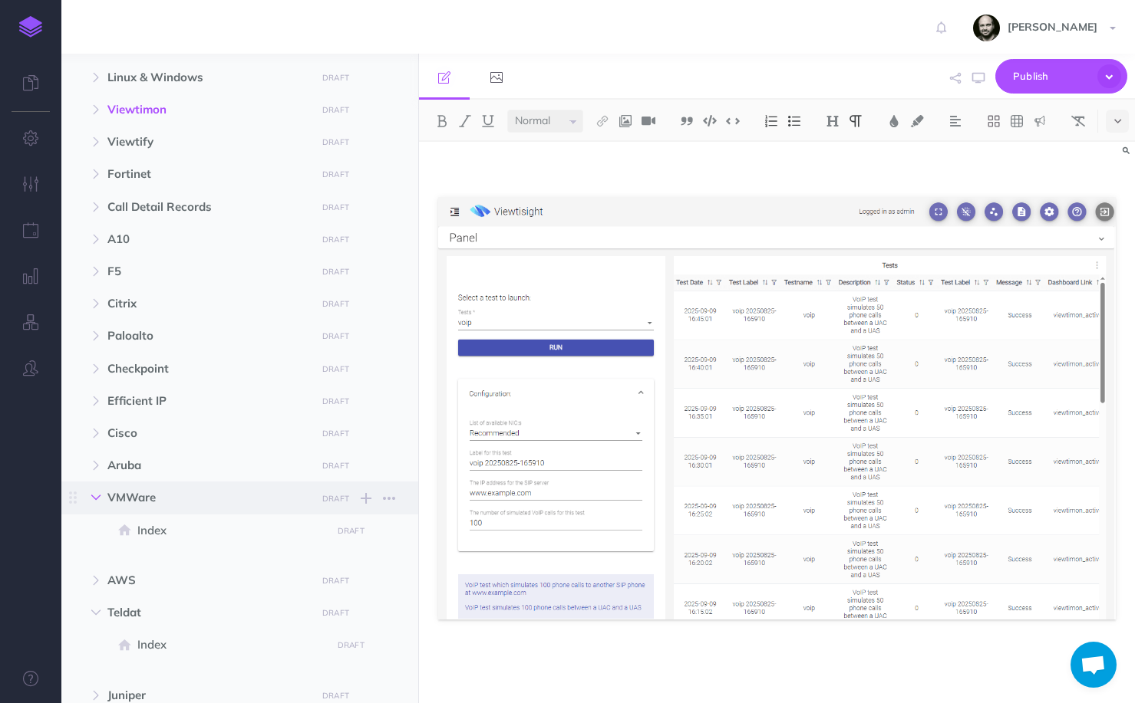
click at [102, 492] on button "button" at bounding box center [96, 498] width 28 height 18
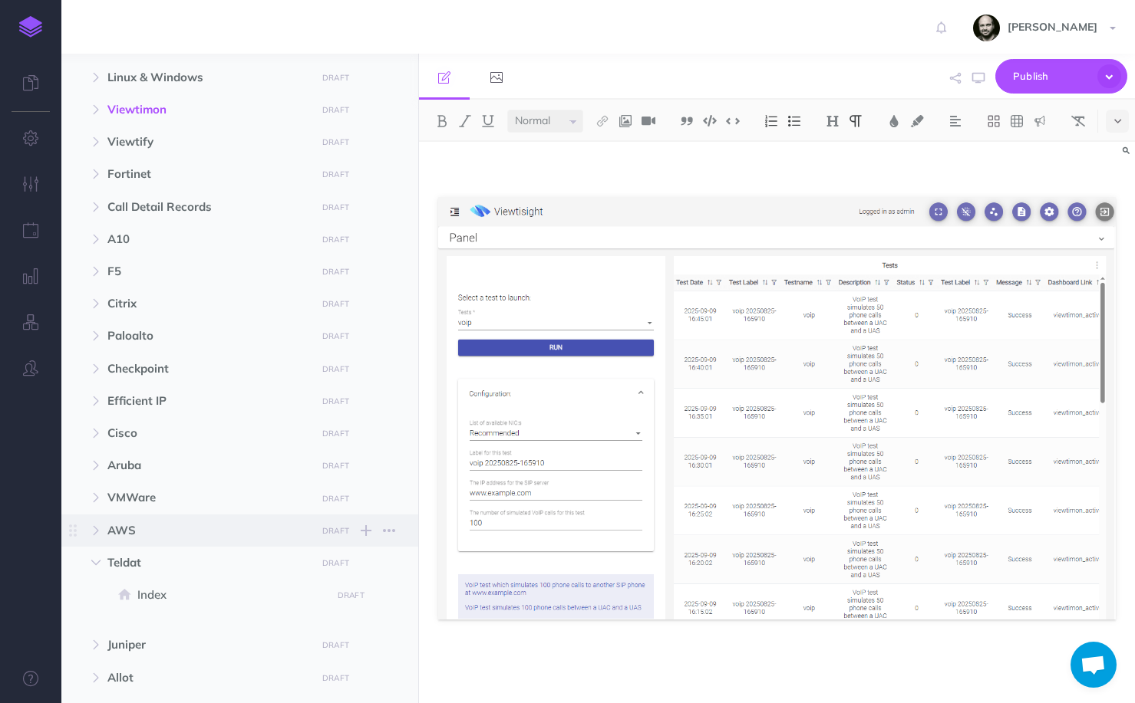
click at [107, 519] on span "AWS DRAFT Publish these changes Nevermind Publish New folder Add a new folder i…" at bounding box center [256, 531] width 299 height 32
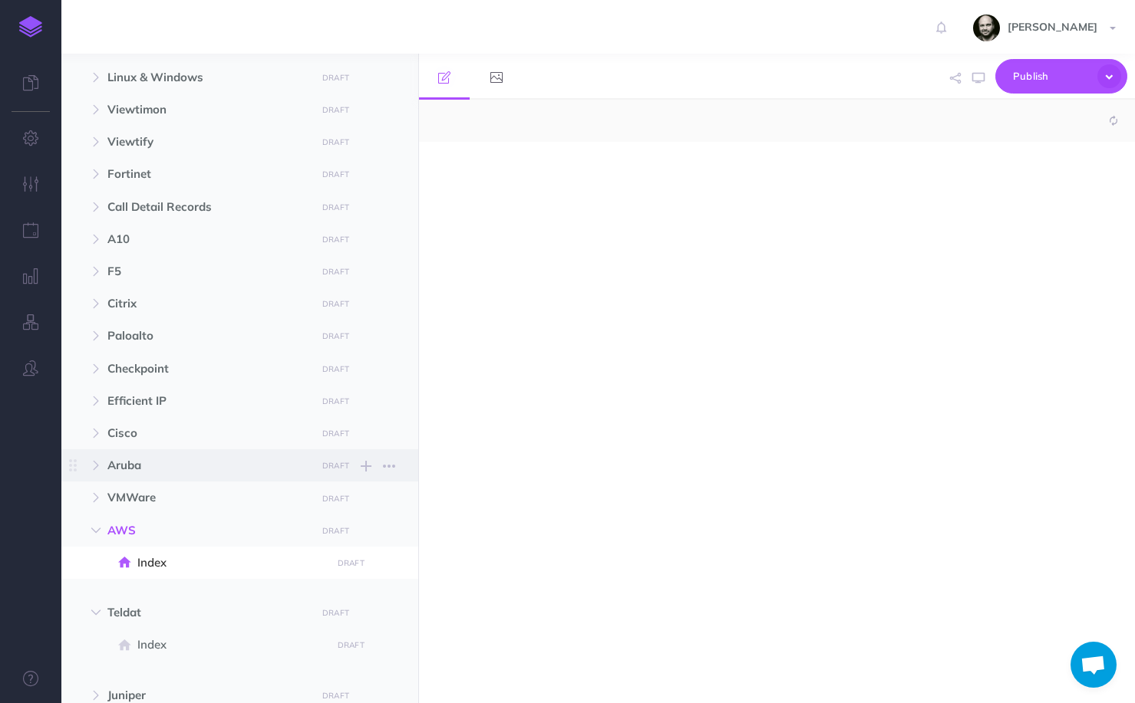
scroll to position [512, 0]
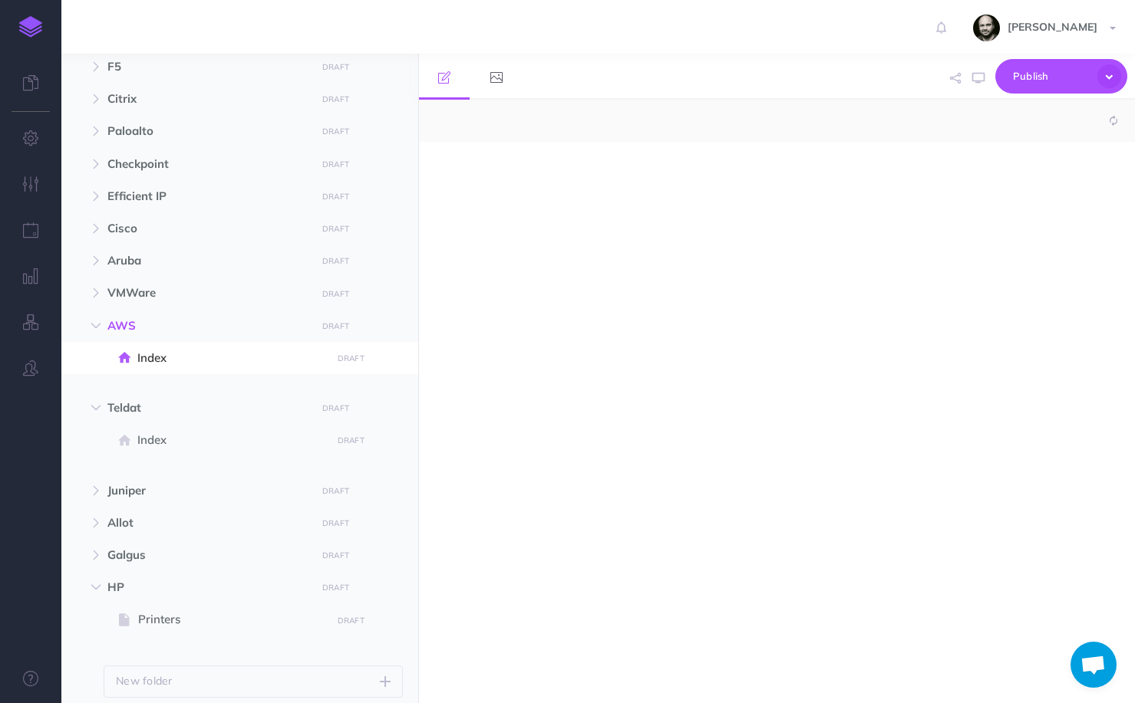
select select "null"
click at [526, 215] on div at bounding box center [777, 415] width 716 height 546
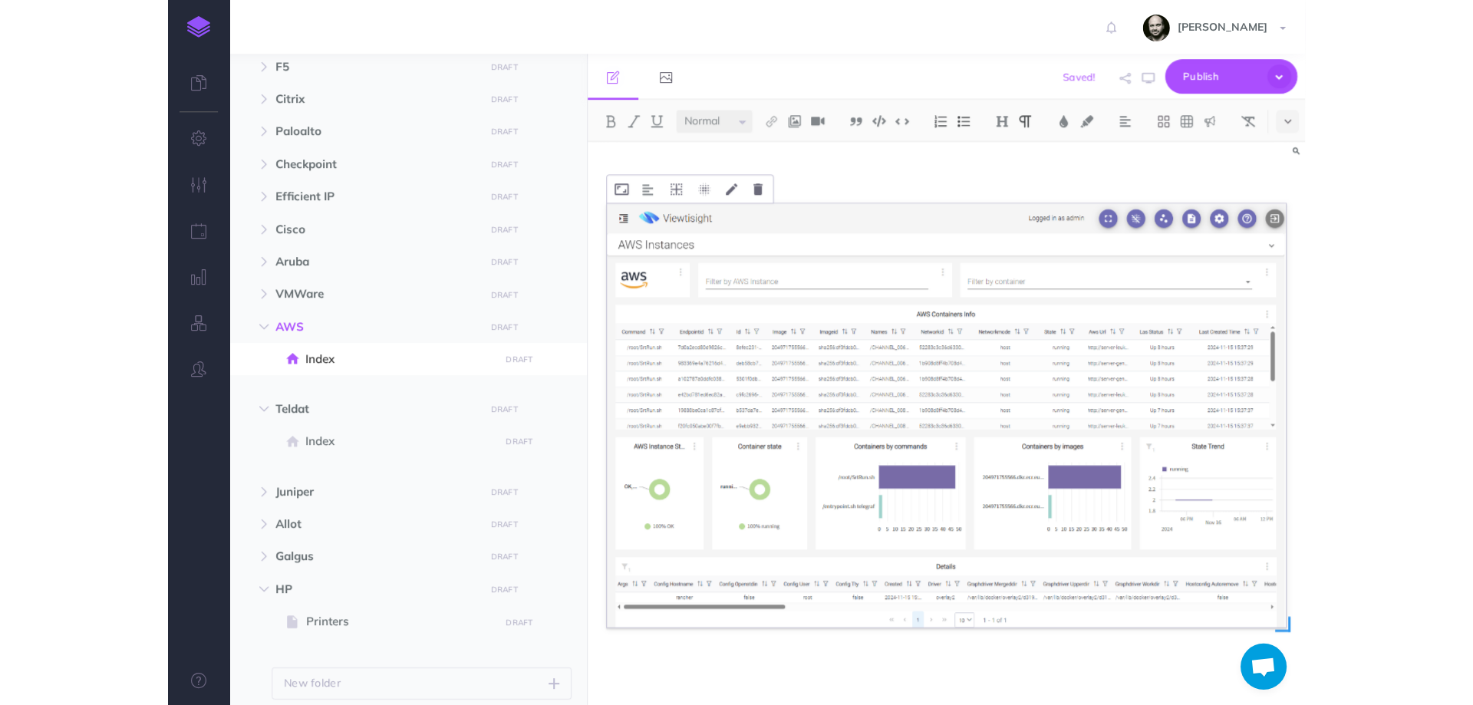
scroll to position [48, 0]
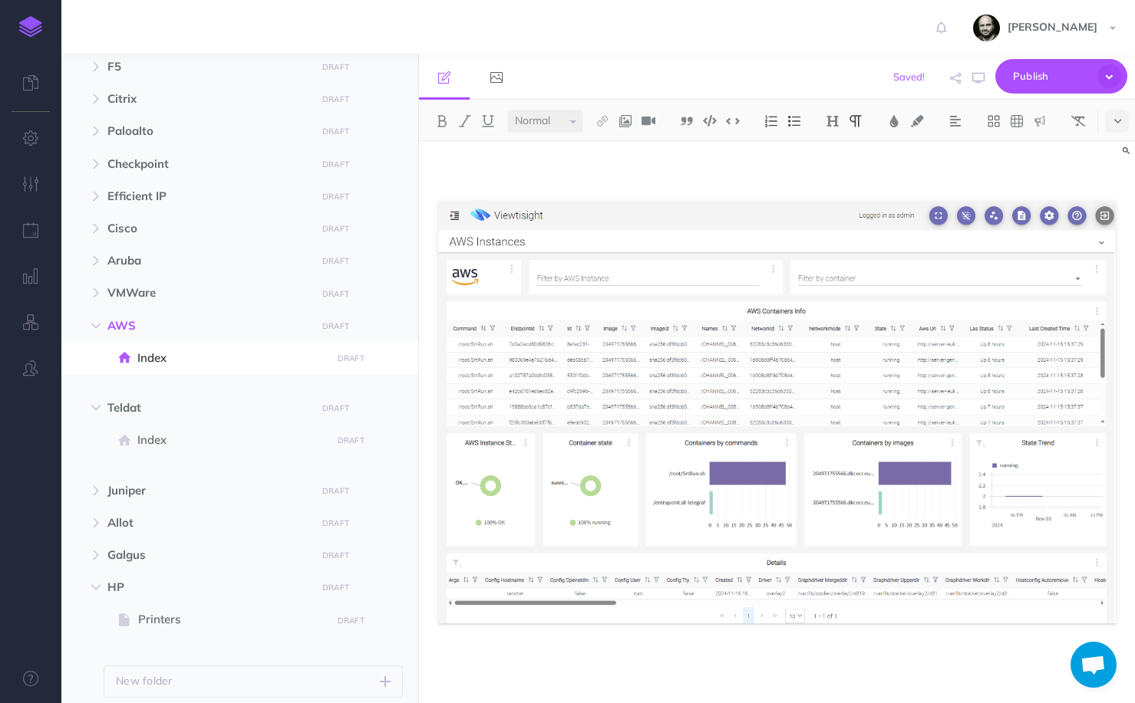
click at [601, 643] on div at bounding box center [777, 399] width 716 height 610
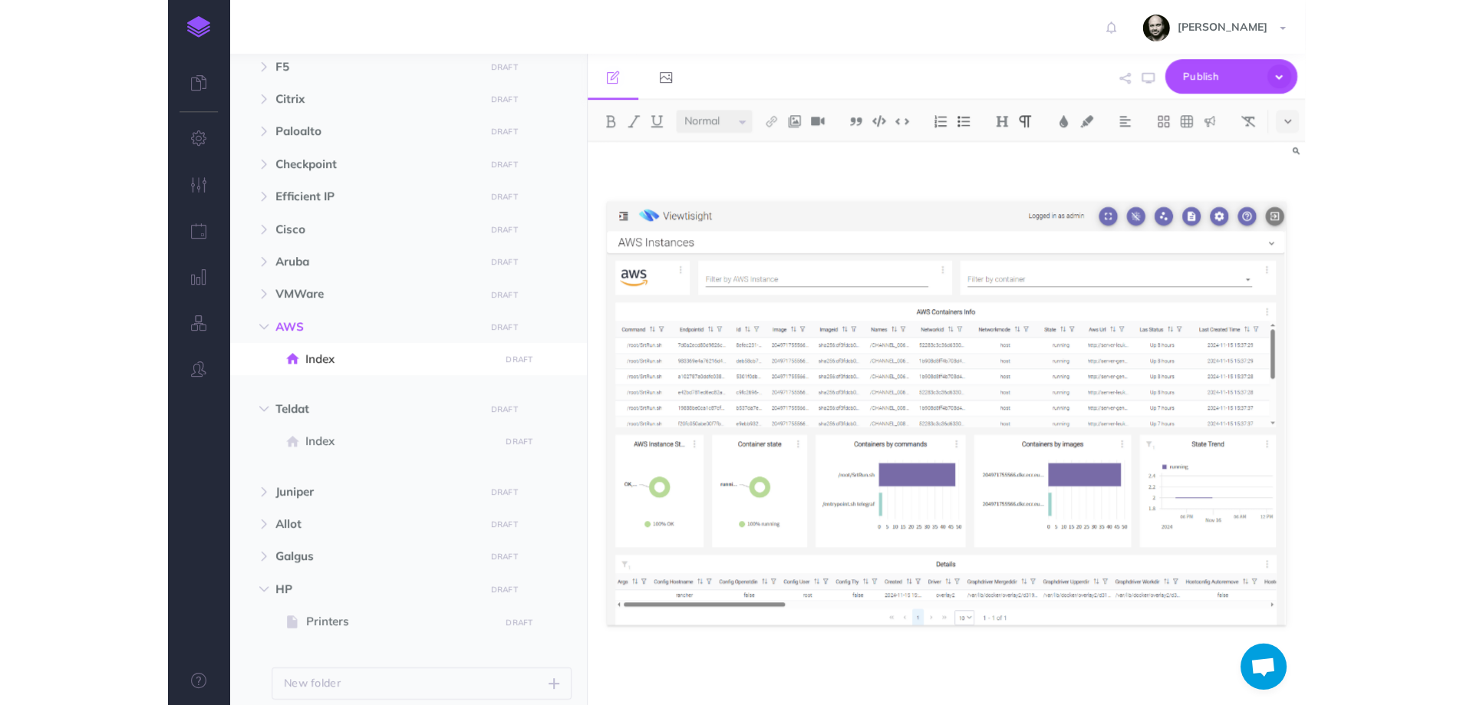
scroll to position [12, 0]
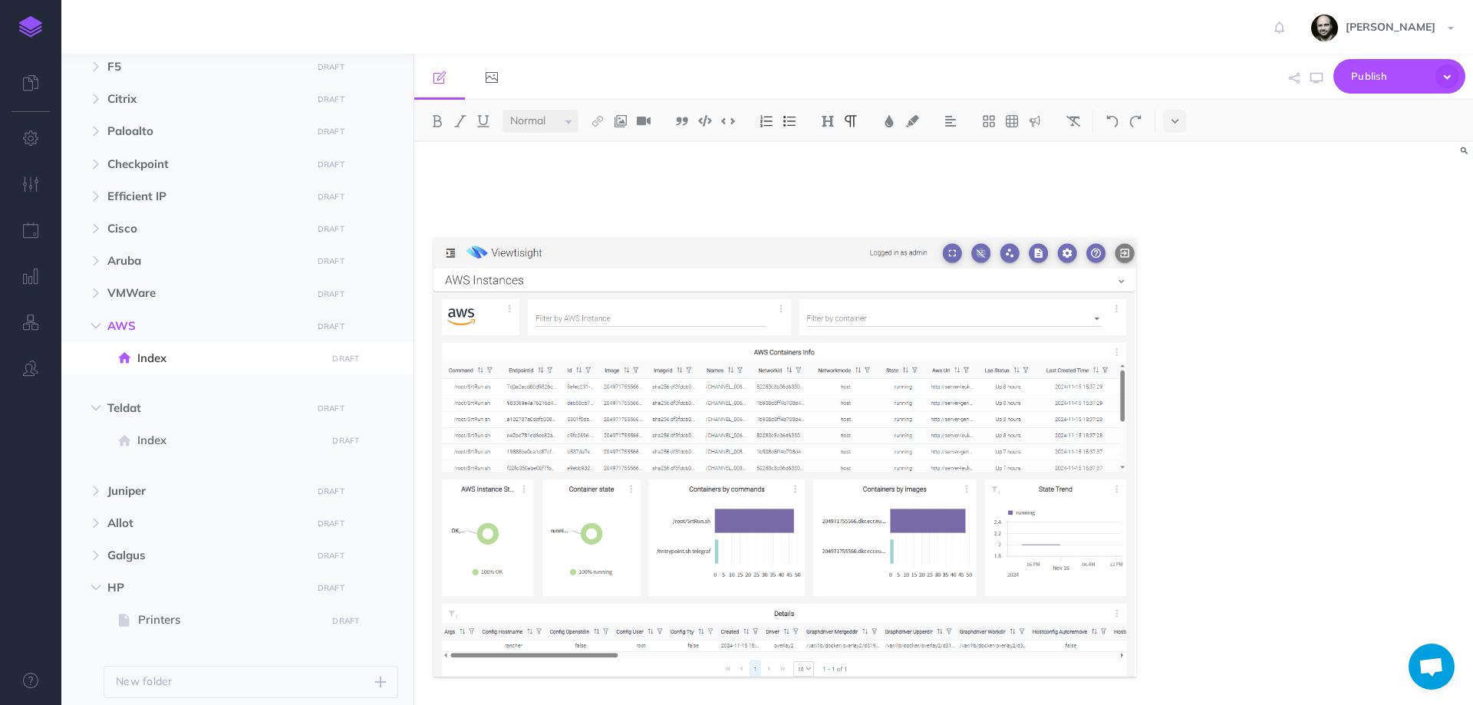
click at [1175, 611] on div at bounding box center [943, 423] width 1059 height 563
click at [1139, 660] on div at bounding box center [784, 443] width 741 height 626
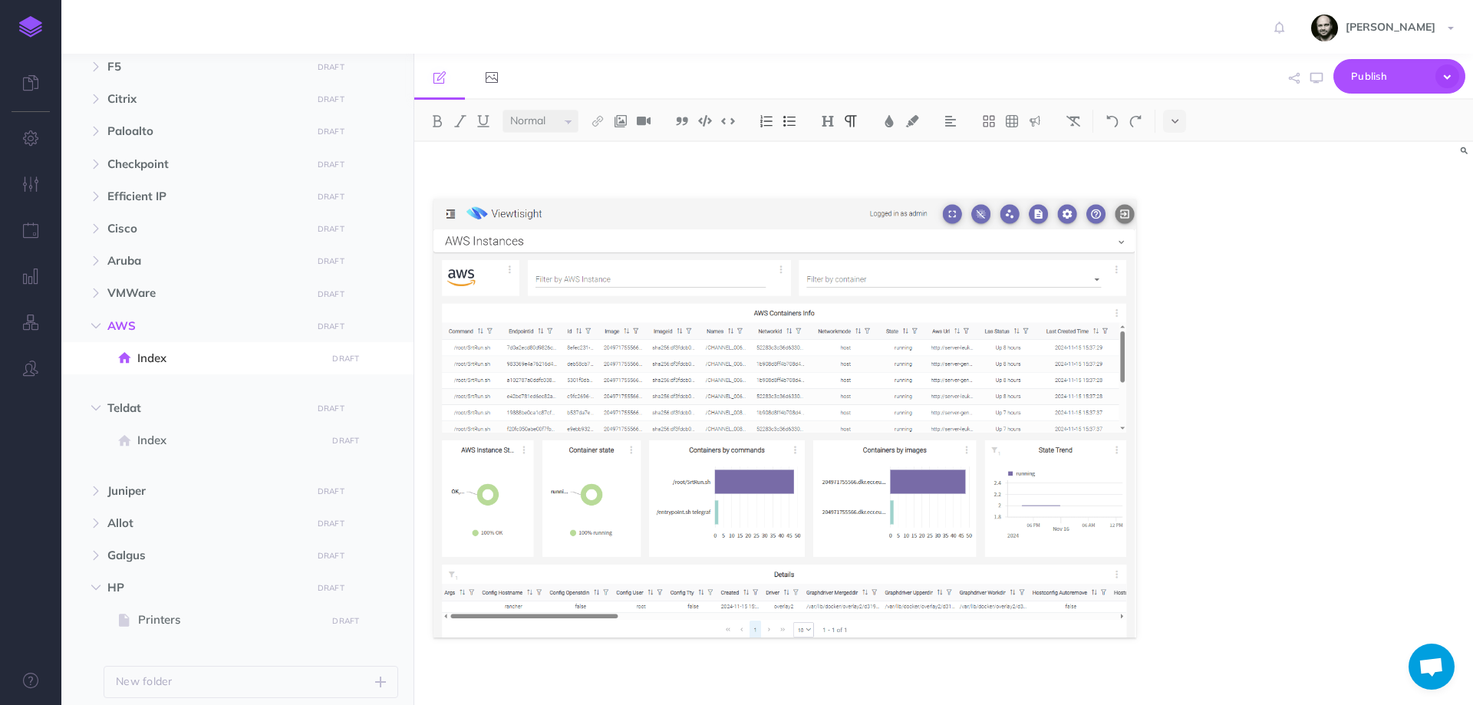
scroll to position [63, 0]
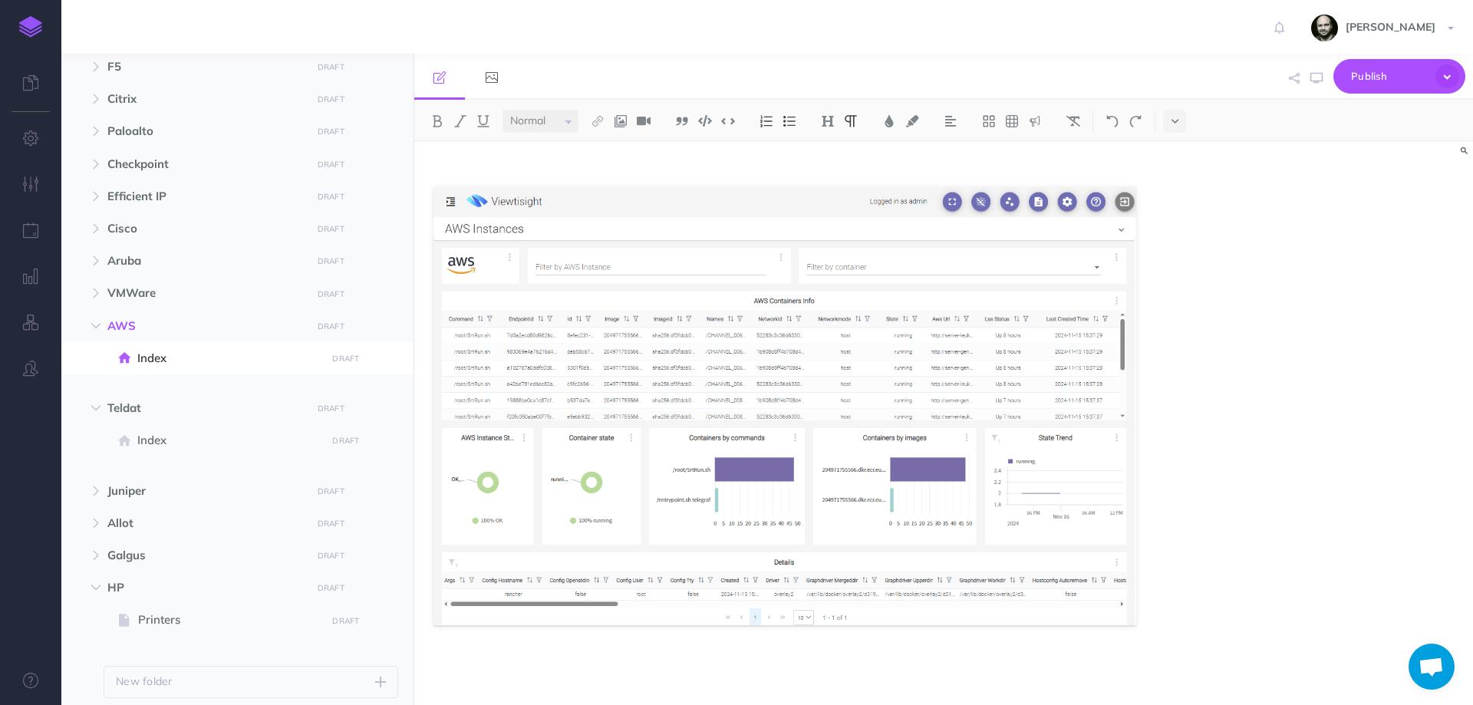
click at [1107, 659] on p at bounding box center [784, 665] width 703 height 18
click at [1103, 650] on div at bounding box center [784, 392] width 741 height 626
click at [1173, 590] on div at bounding box center [943, 423] width 1059 height 563
click at [1145, 600] on div at bounding box center [784, 392] width 741 height 626
click at [1135, 648] on div at bounding box center [784, 392] width 741 height 626
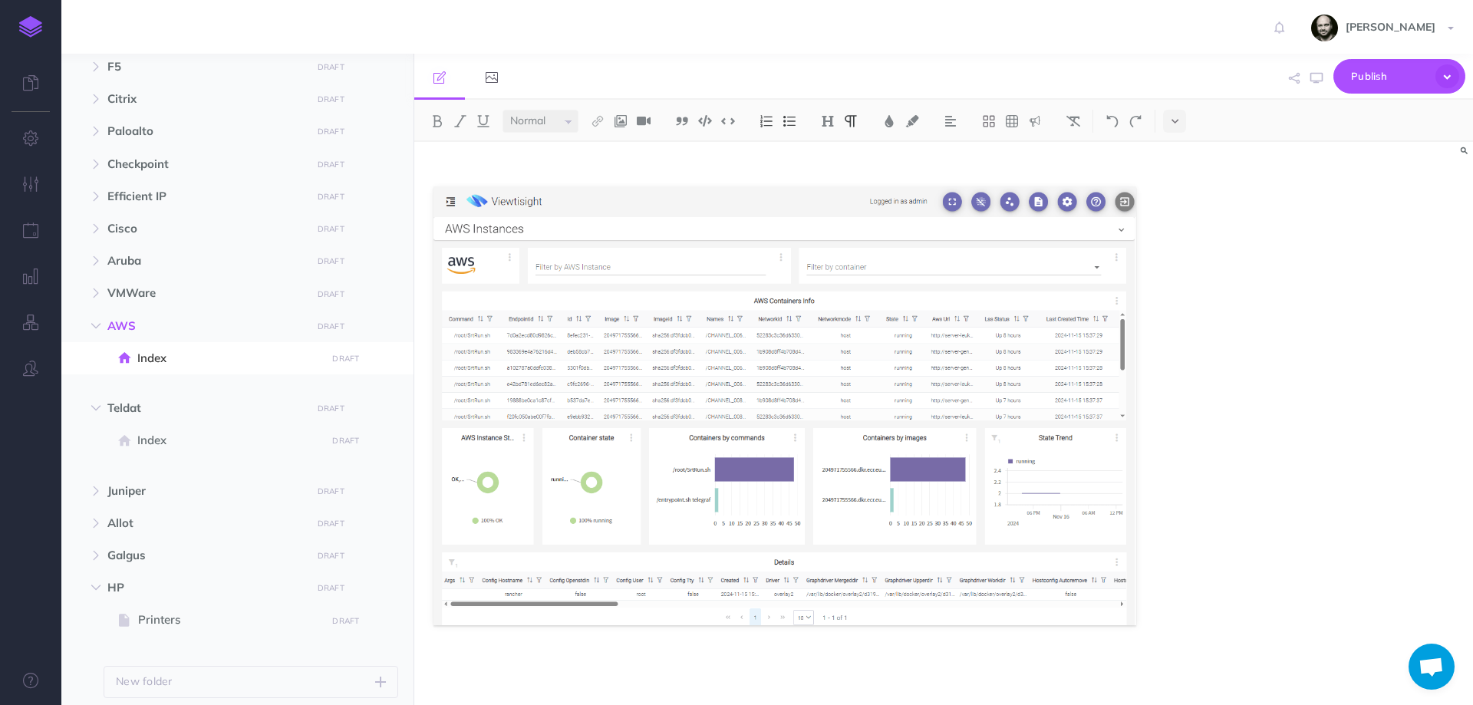
click at [782, 667] on p at bounding box center [784, 665] width 703 height 18
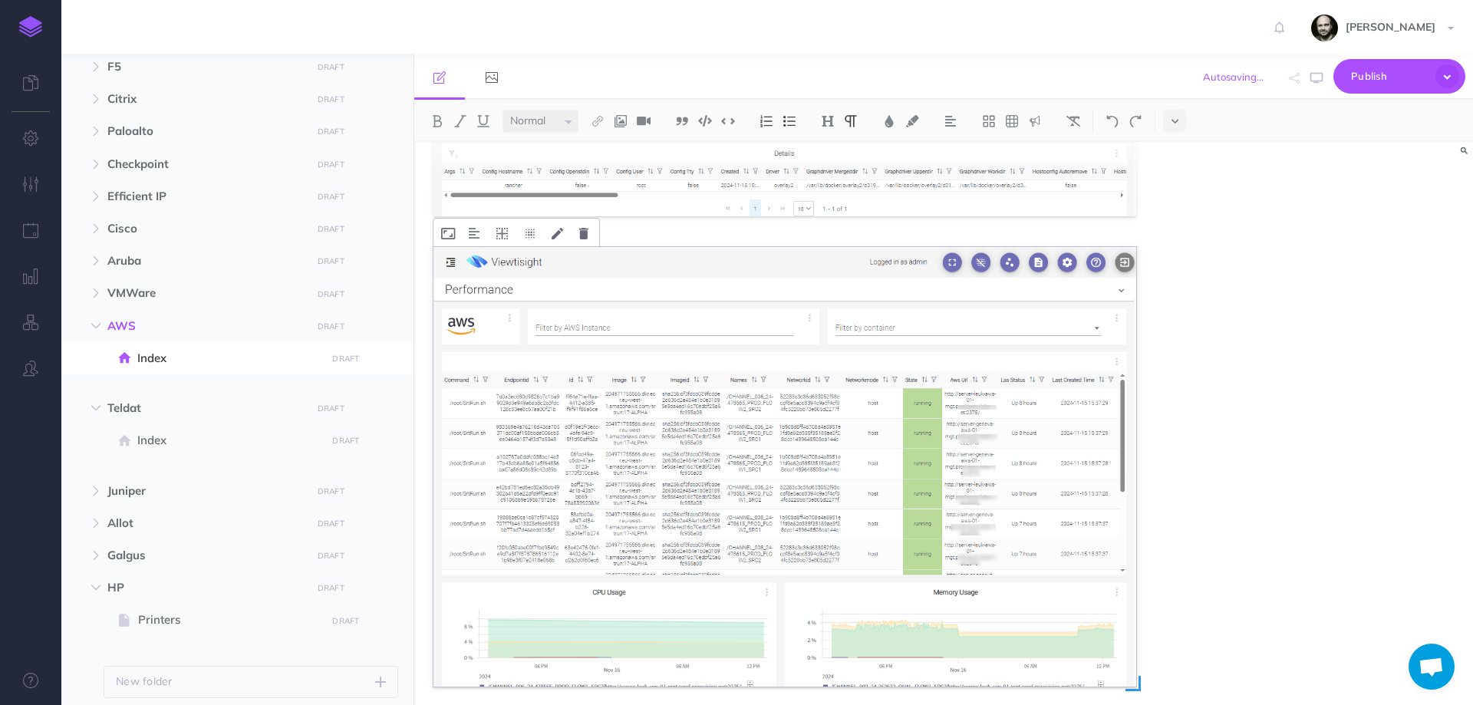
scroll to position [533, 0]
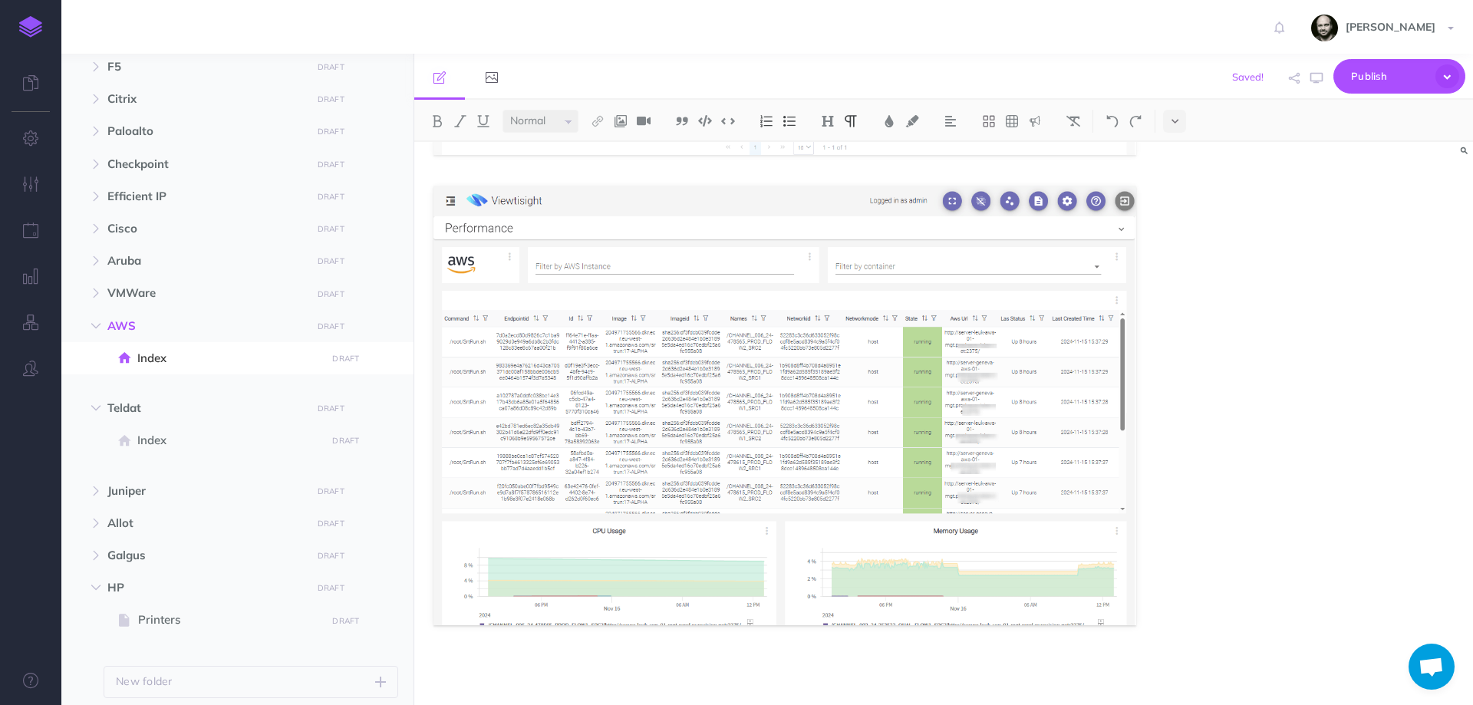
click at [1054, 663] on p at bounding box center [784, 665] width 703 height 18
click at [772, 656] on p at bounding box center [784, 665] width 703 height 18
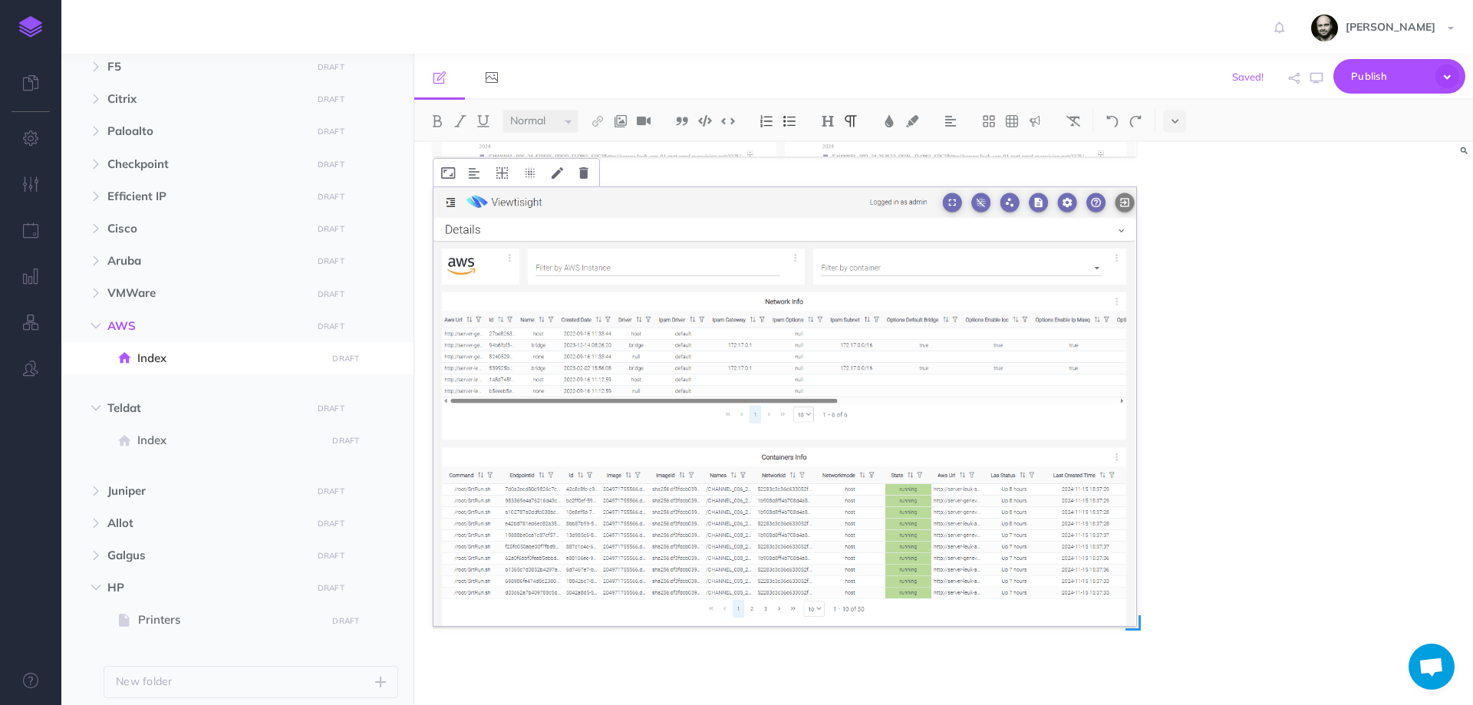
scroll to position [1003, 0]
click at [651, 667] on p at bounding box center [784, 665] width 703 height 18
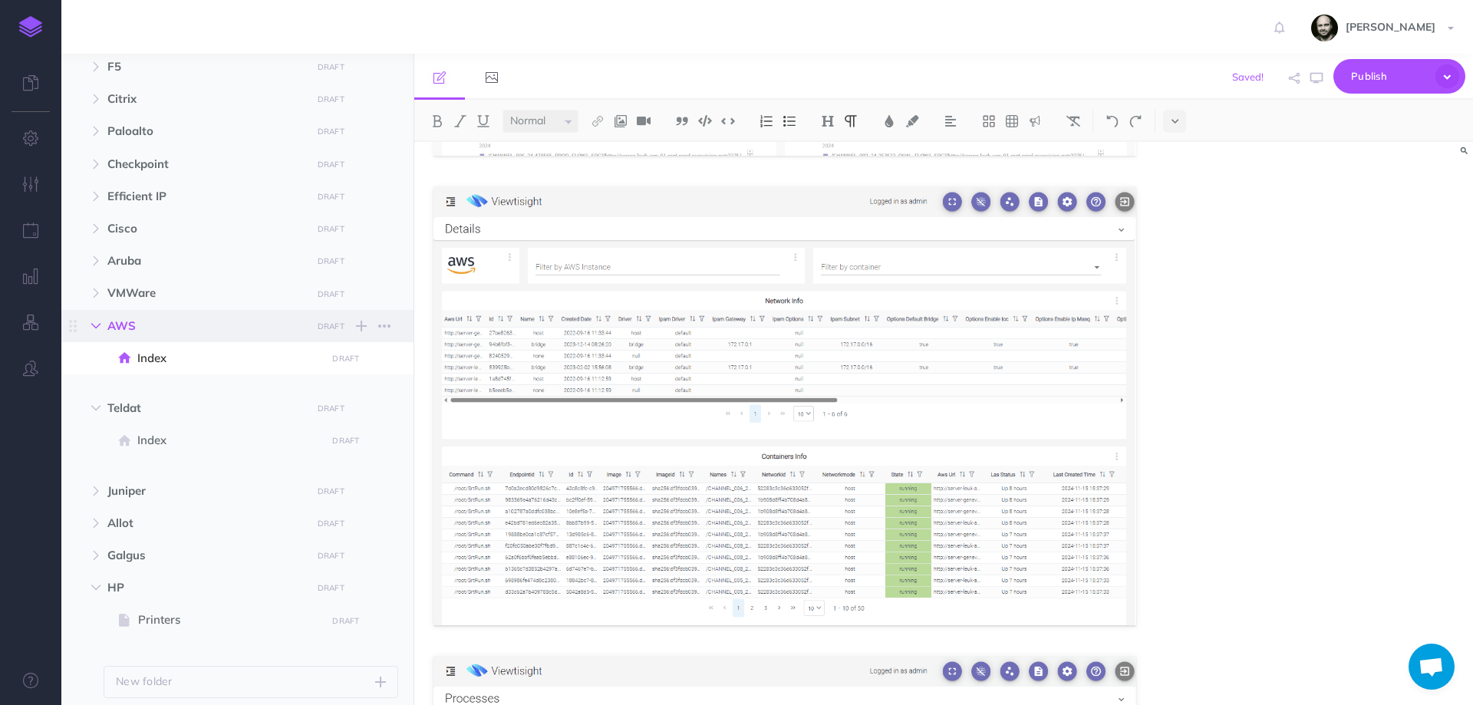
click at [92, 328] on icon "button" at bounding box center [95, 325] width 9 height 9
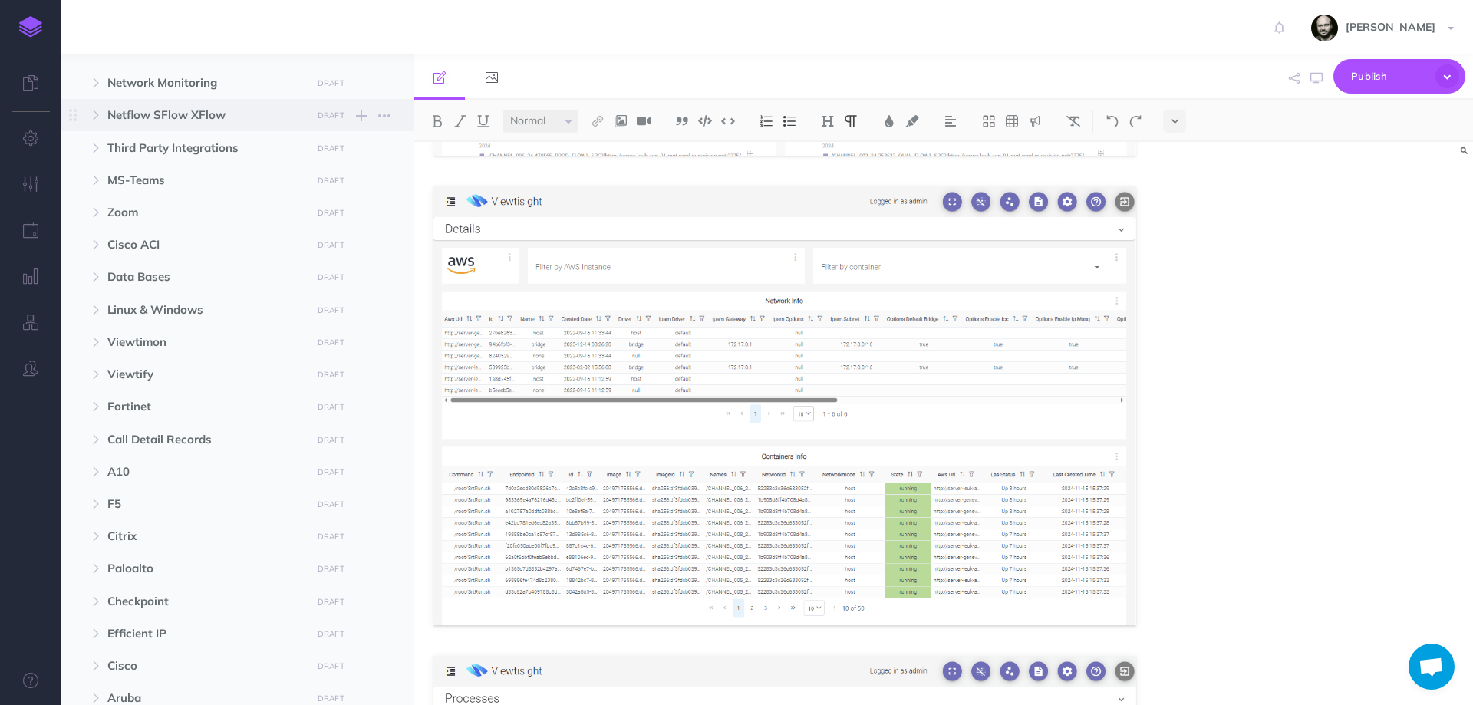
scroll to position [102, 0]
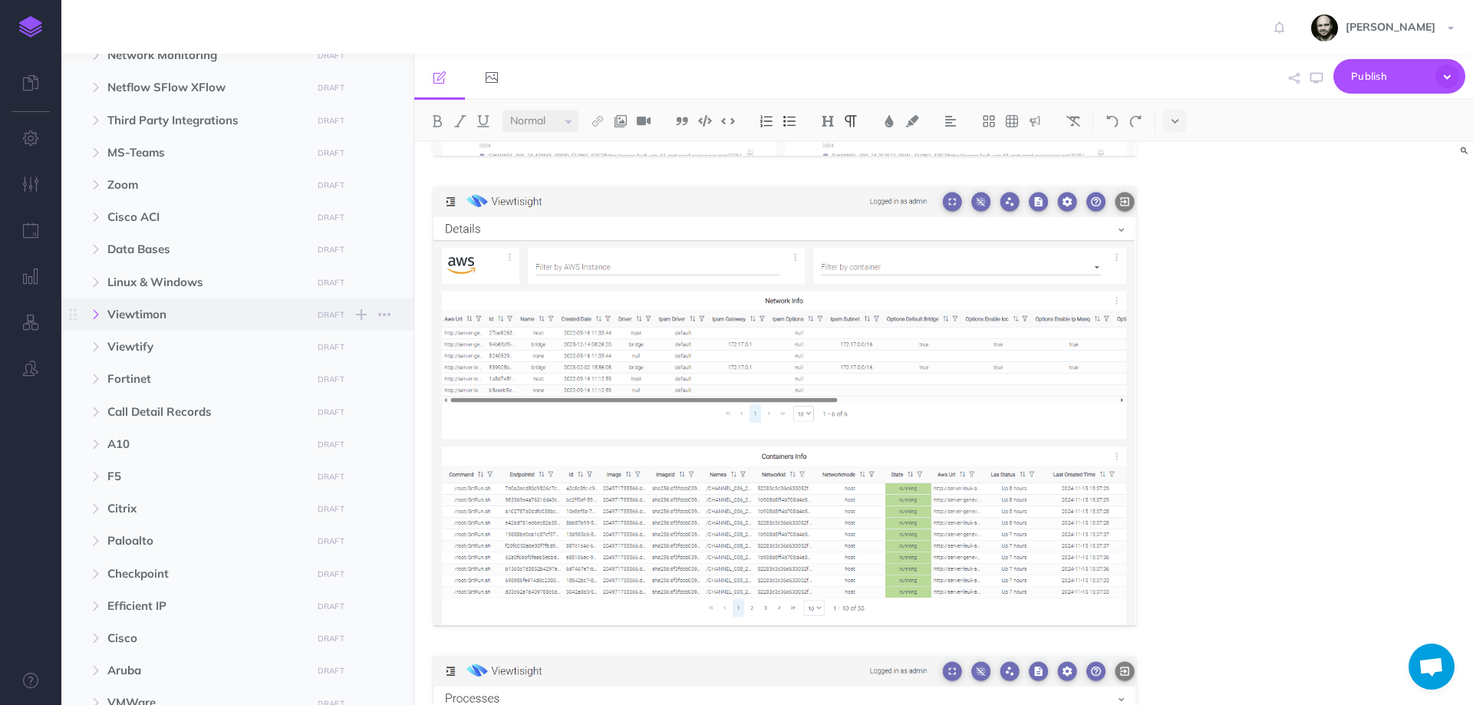
click at [94, 315] on icon "button" at bounding box center [95, 314] width 9 height 9
click at [103, 318] on button "button" at bounding box center [96, 314] width 28 height 18
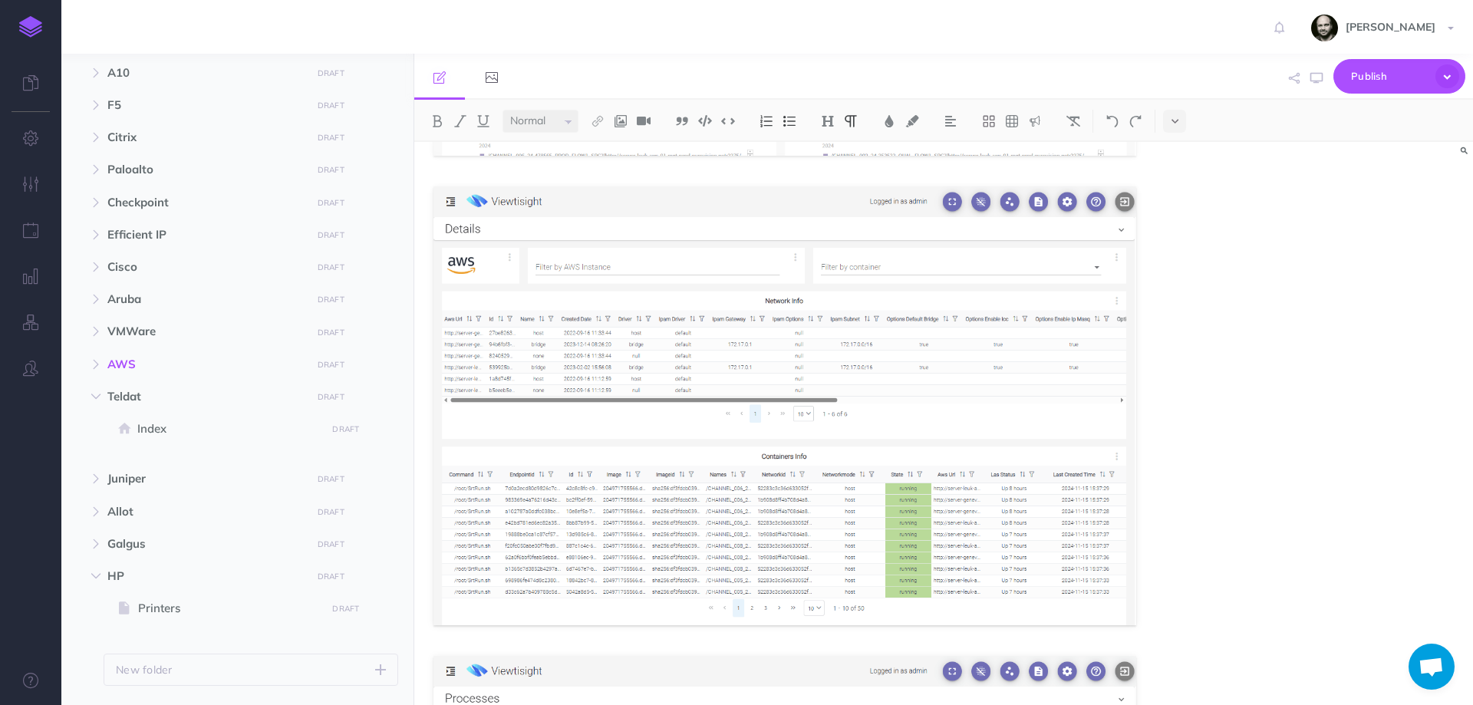
scroll to position [515, 0]
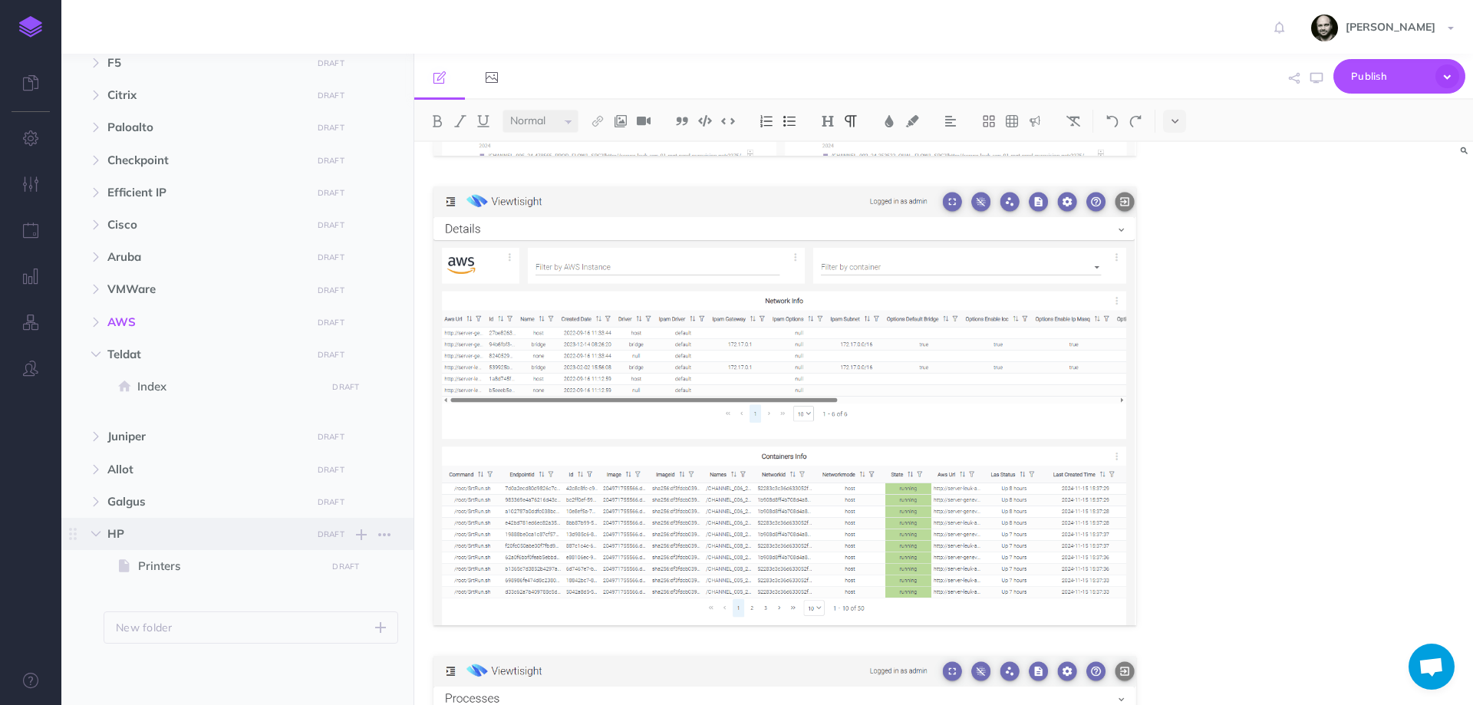
click at [107, 544] on span "HP DRAFT Publish these changes Nevermind Publish New folder Add a new folder in…" at bounding box center [254, 534] width 295 height 32
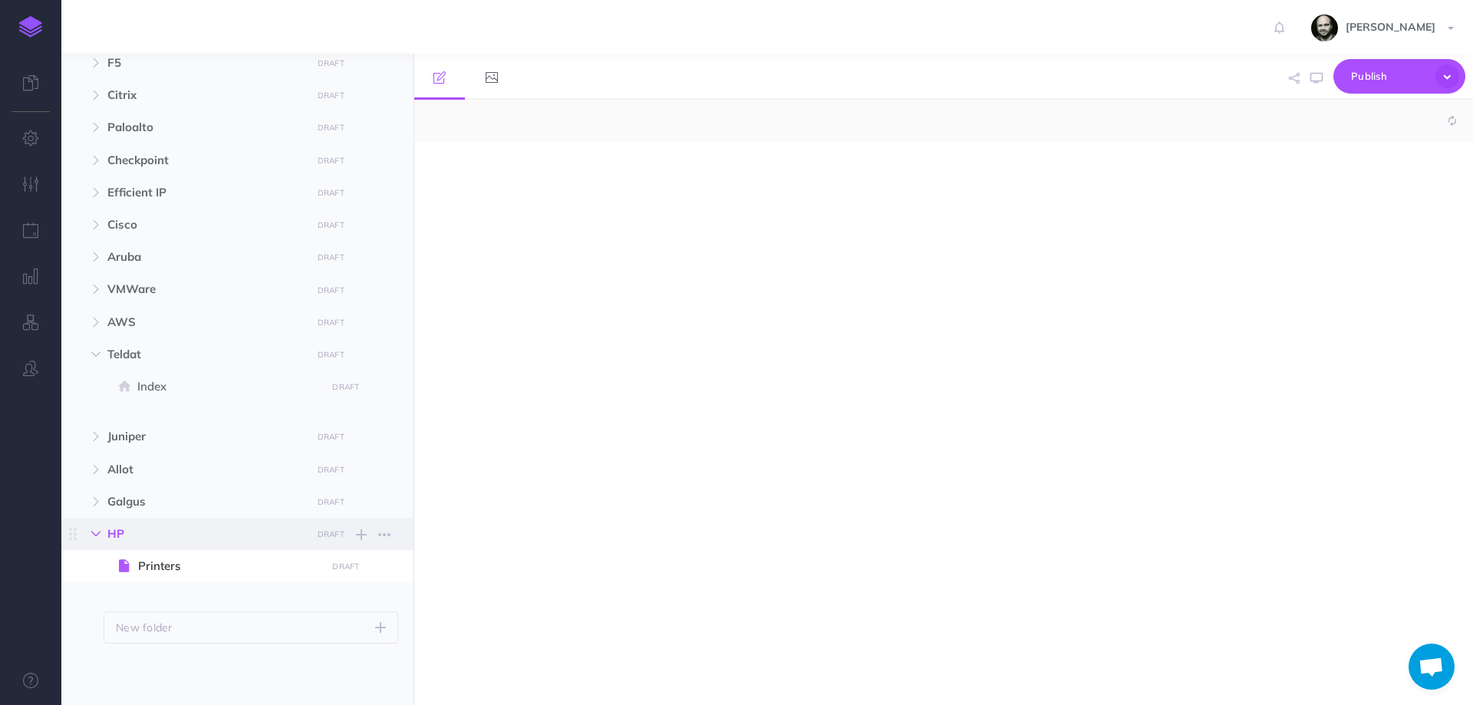
click at [96, 537] on icon "button" at bounding box center [95, 533] width 9 height 9
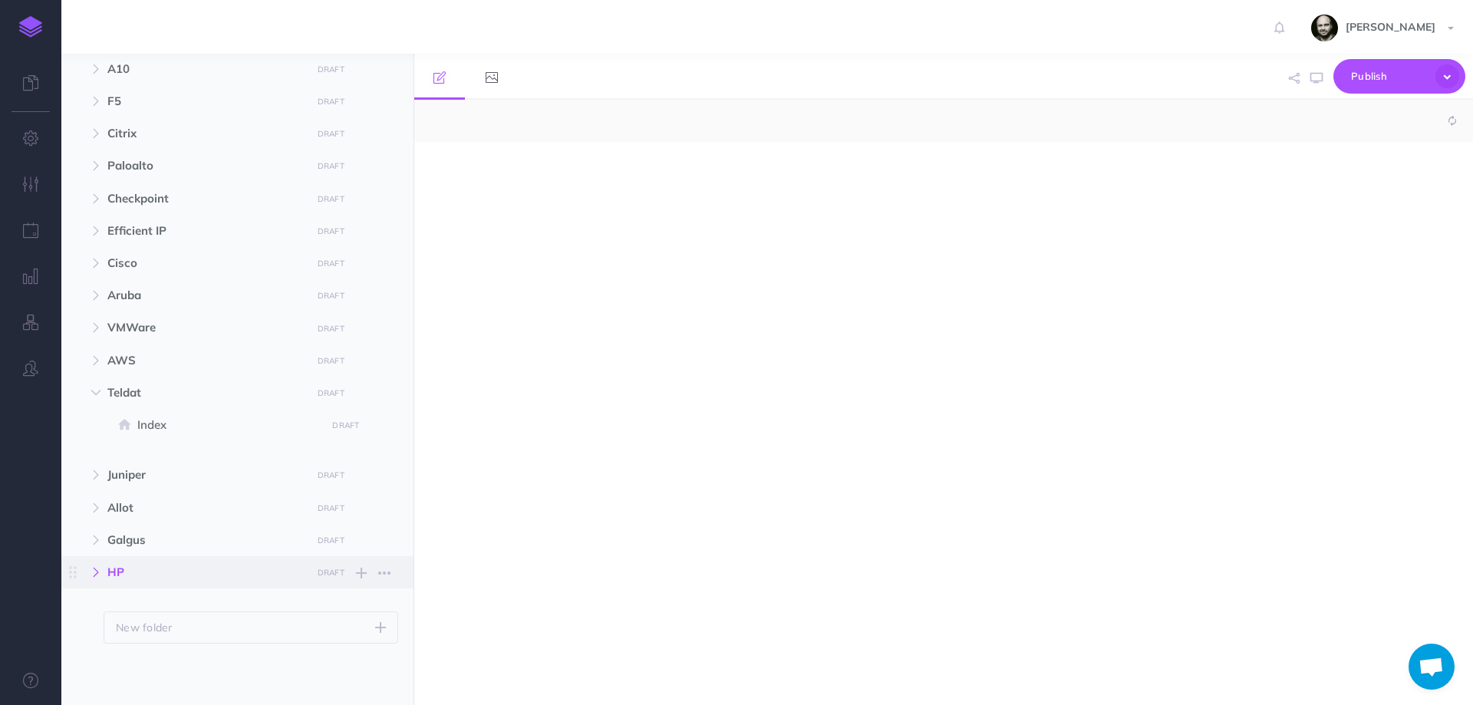
scroll to position [477, 0]
select select "null"
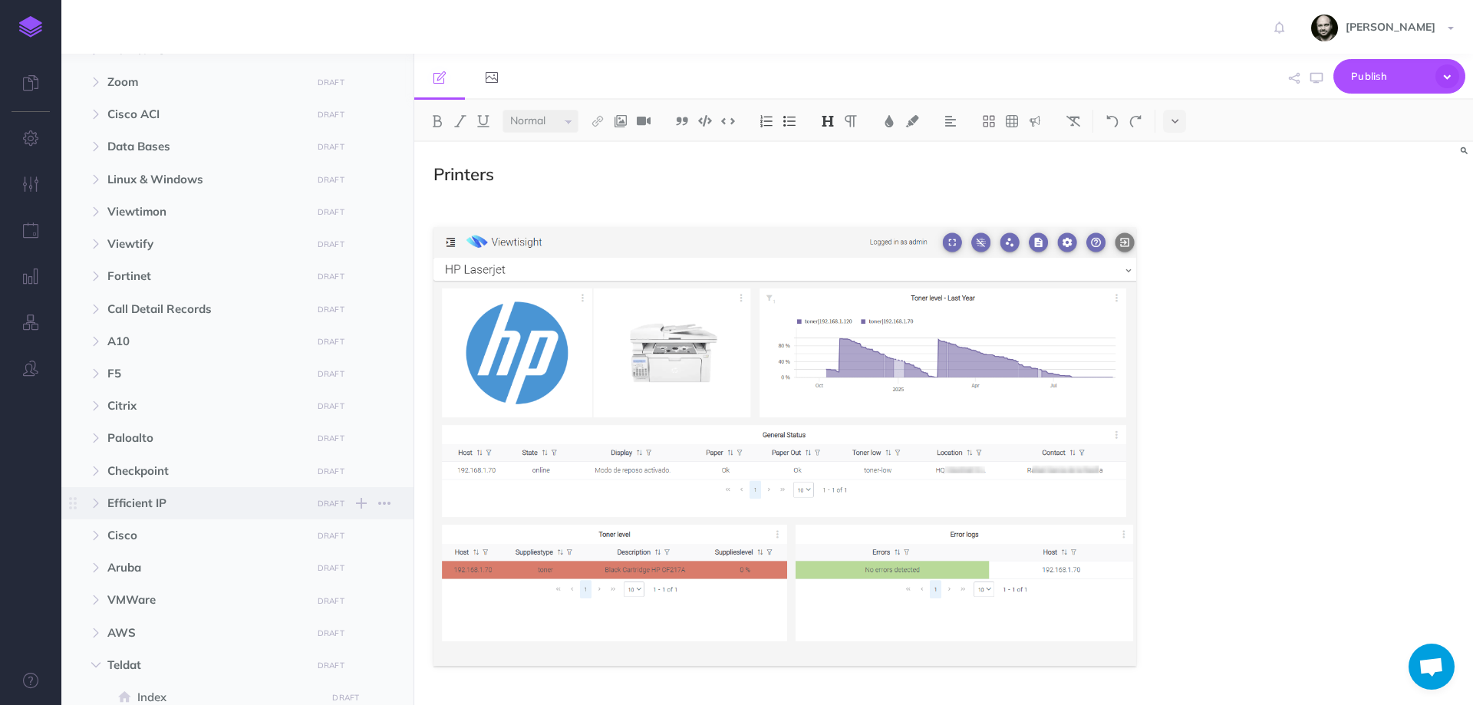
scroll to position [0, 0]
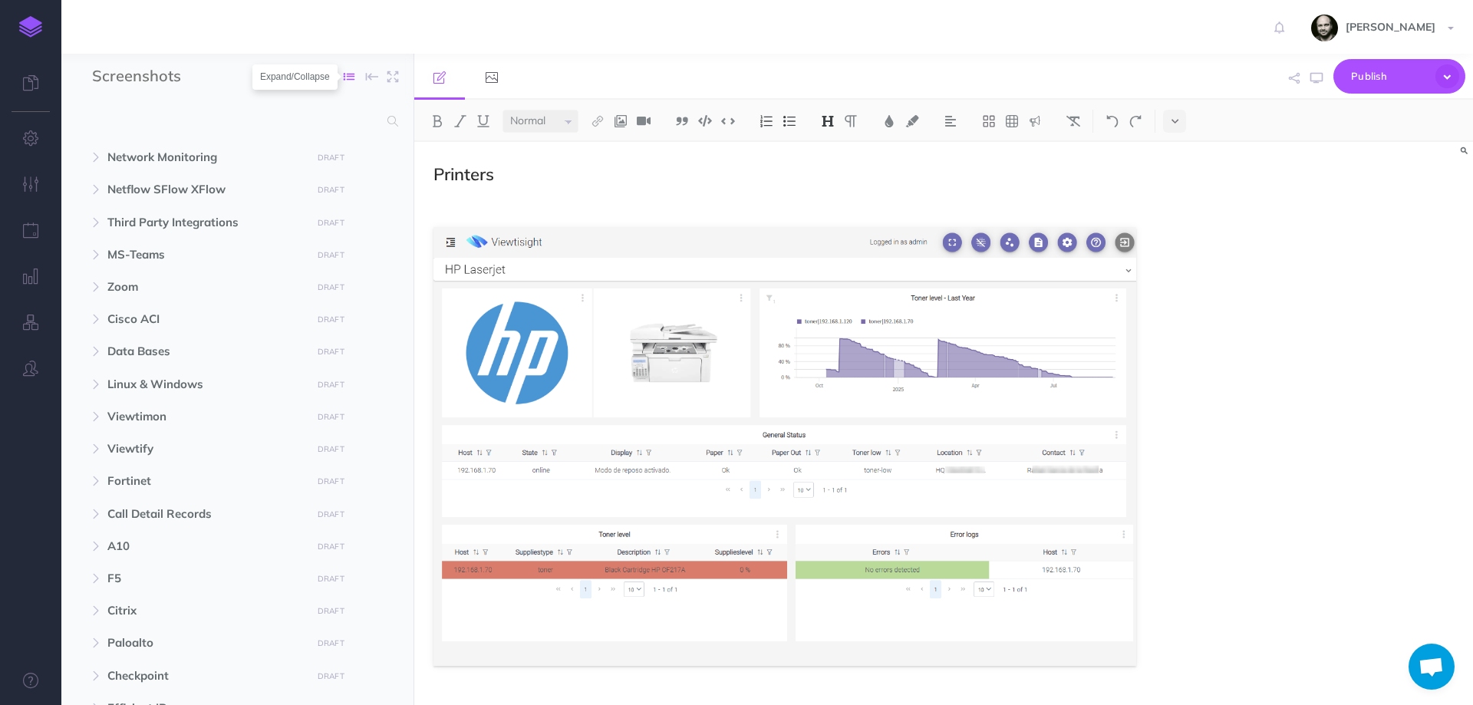
click at [346, 76] on icon "button" at bounding box center [349, 76] width 11 height 11
click at [246, 69] on input "Screenshots" at bounding box center [182, 76] width 180 height 23
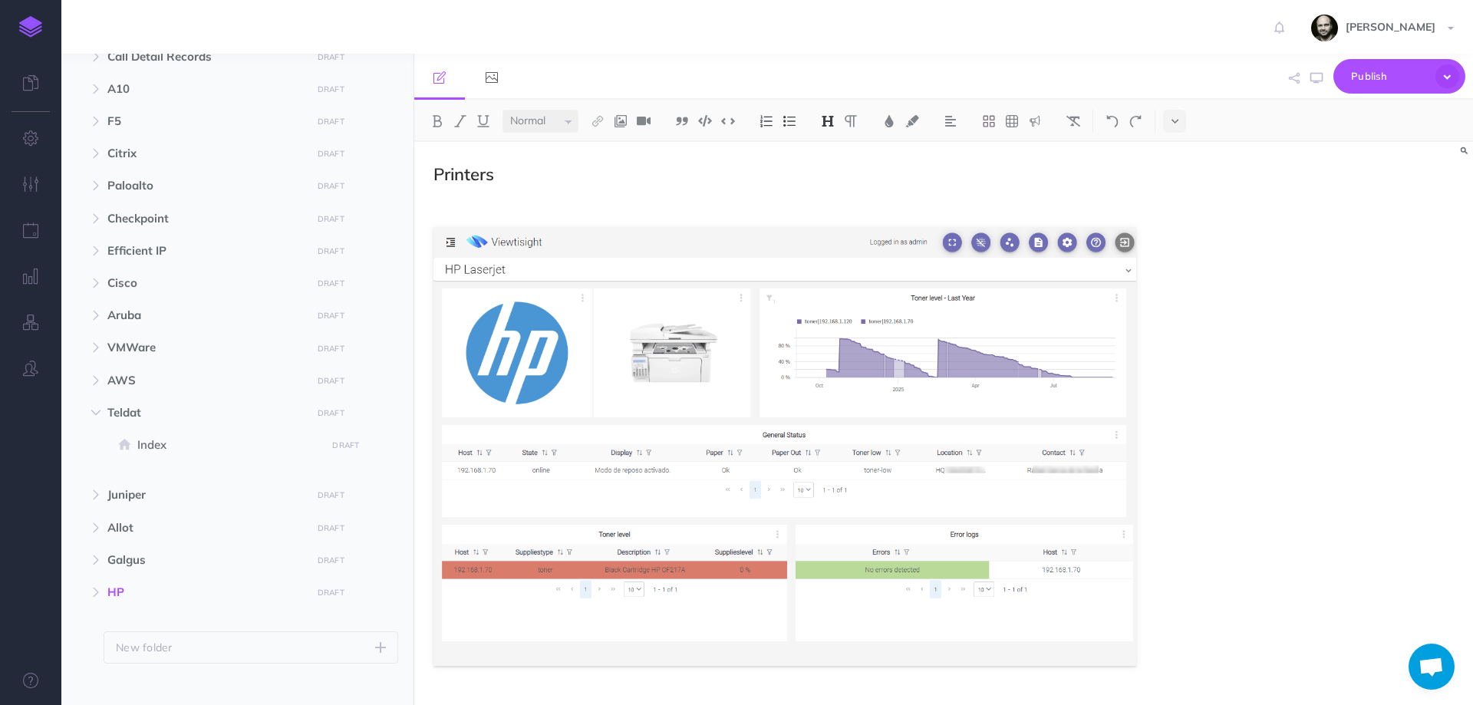
scroll to position [477, 0]
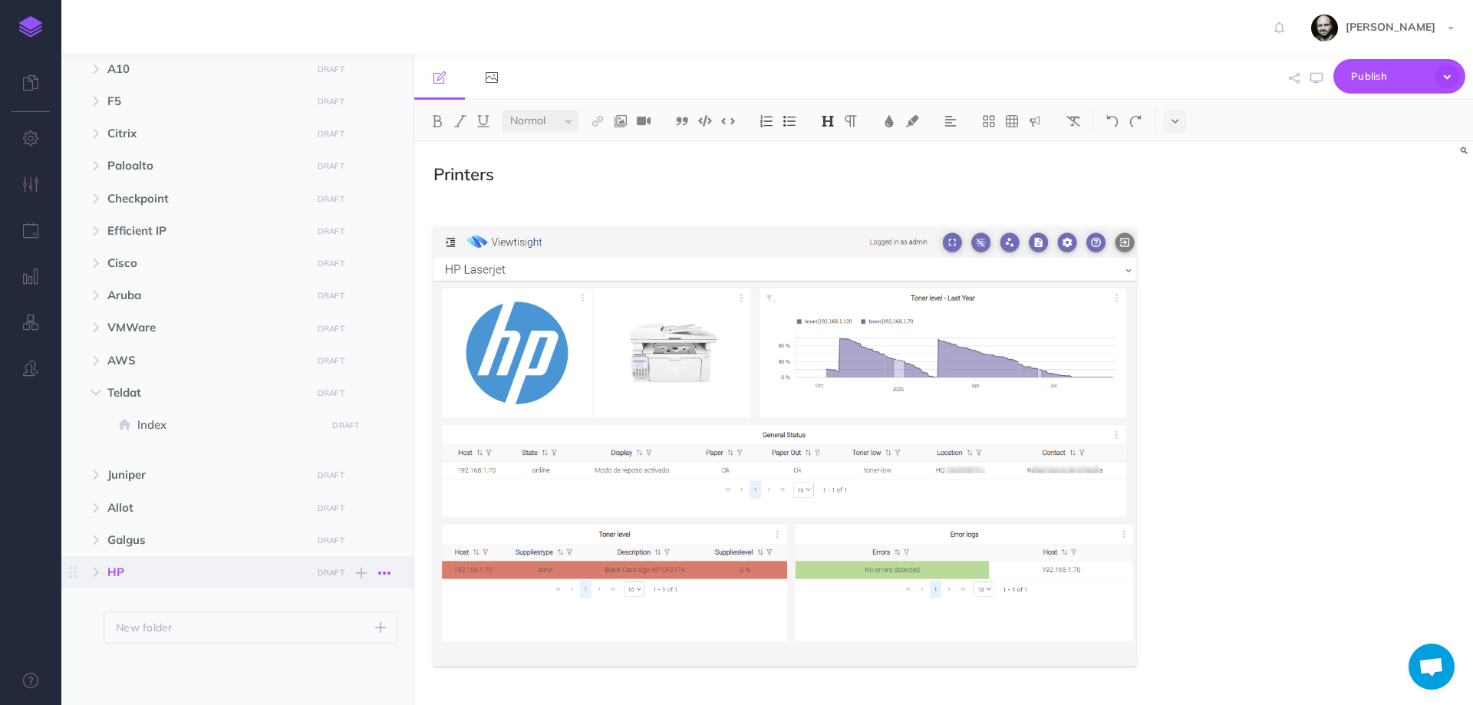
click at [387, 572] on icon "button" at bounding box center [384, 573] width 12 height 18
click at [251, 603] on ul "Network Monitoring DRAFT Publish these changes Nevermind Publish New folder Add…" at bounding box center [237, 154] width 352 height 980
click at [268, 629] on button "New folder" at bounding box center [251, 627] width 295 height 32
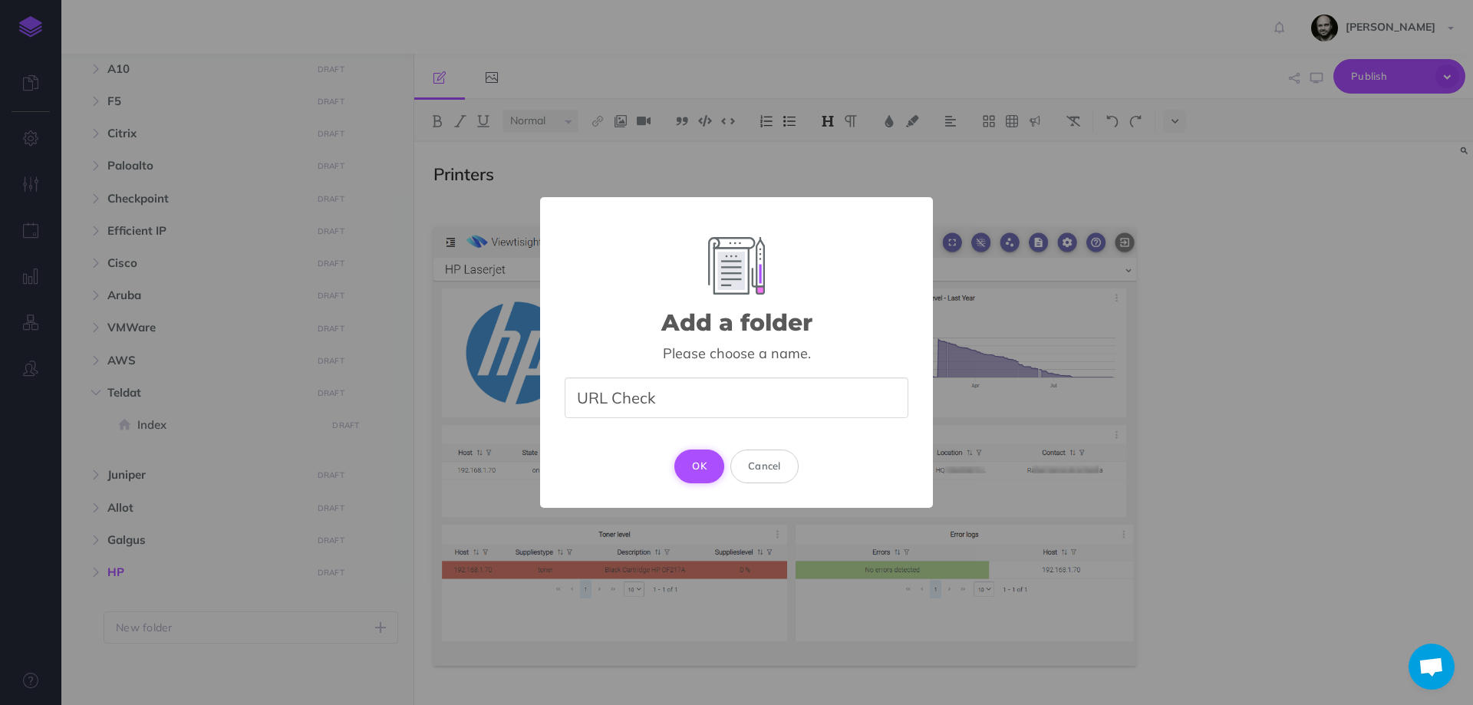
type input "URL Check"
click at [685, 472] on button "OK" at bounding box center [699, 467] width 50 height 34
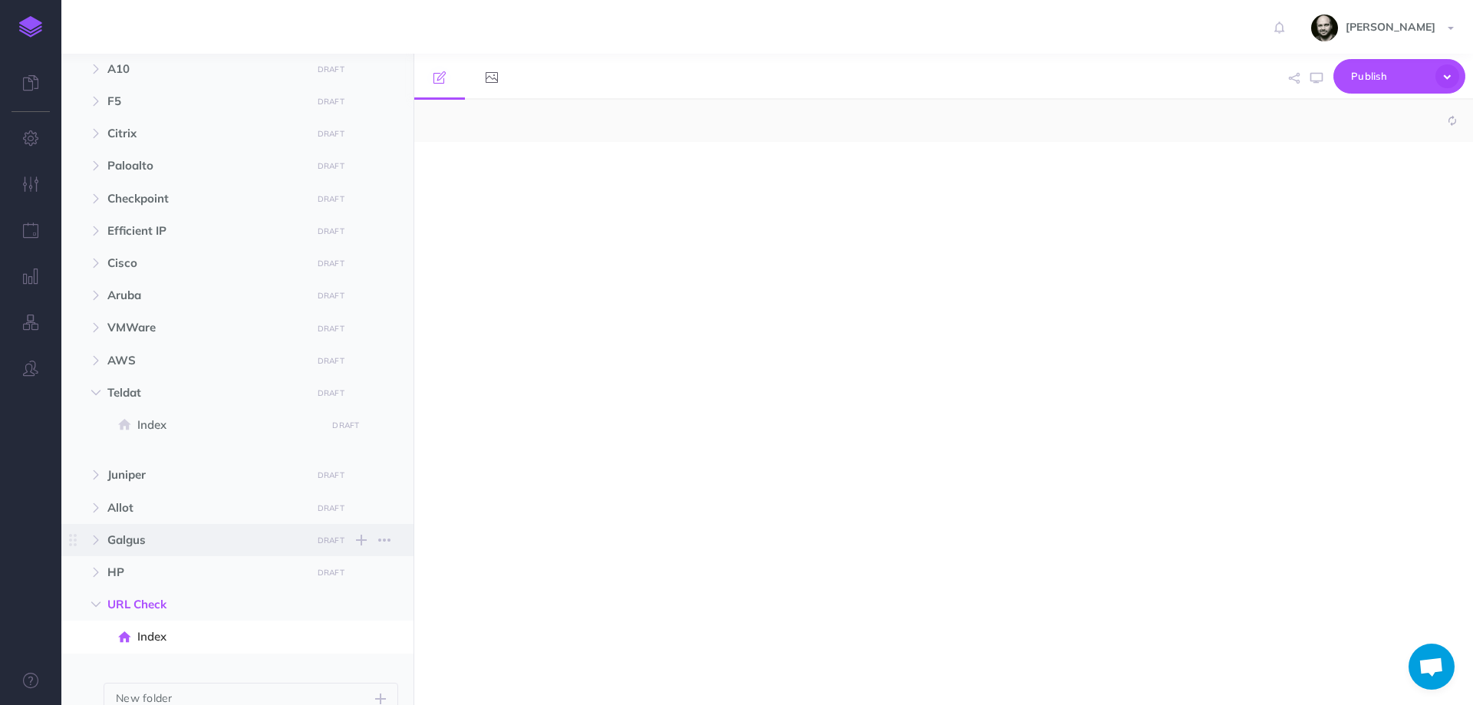
select select "null"
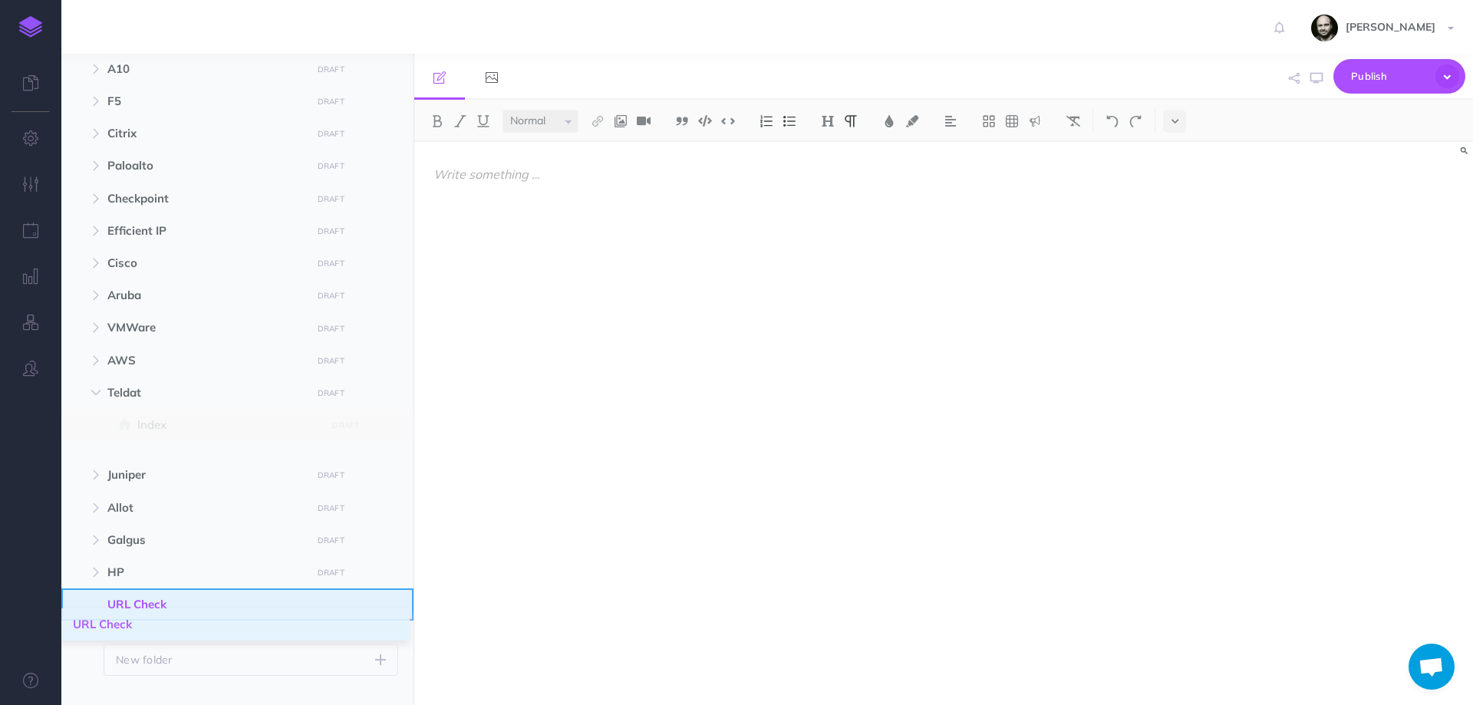
drag, startPoint x: 80, startPoint y: 603, endPoint x: 74, endPoint y: 623, distance: 20.7
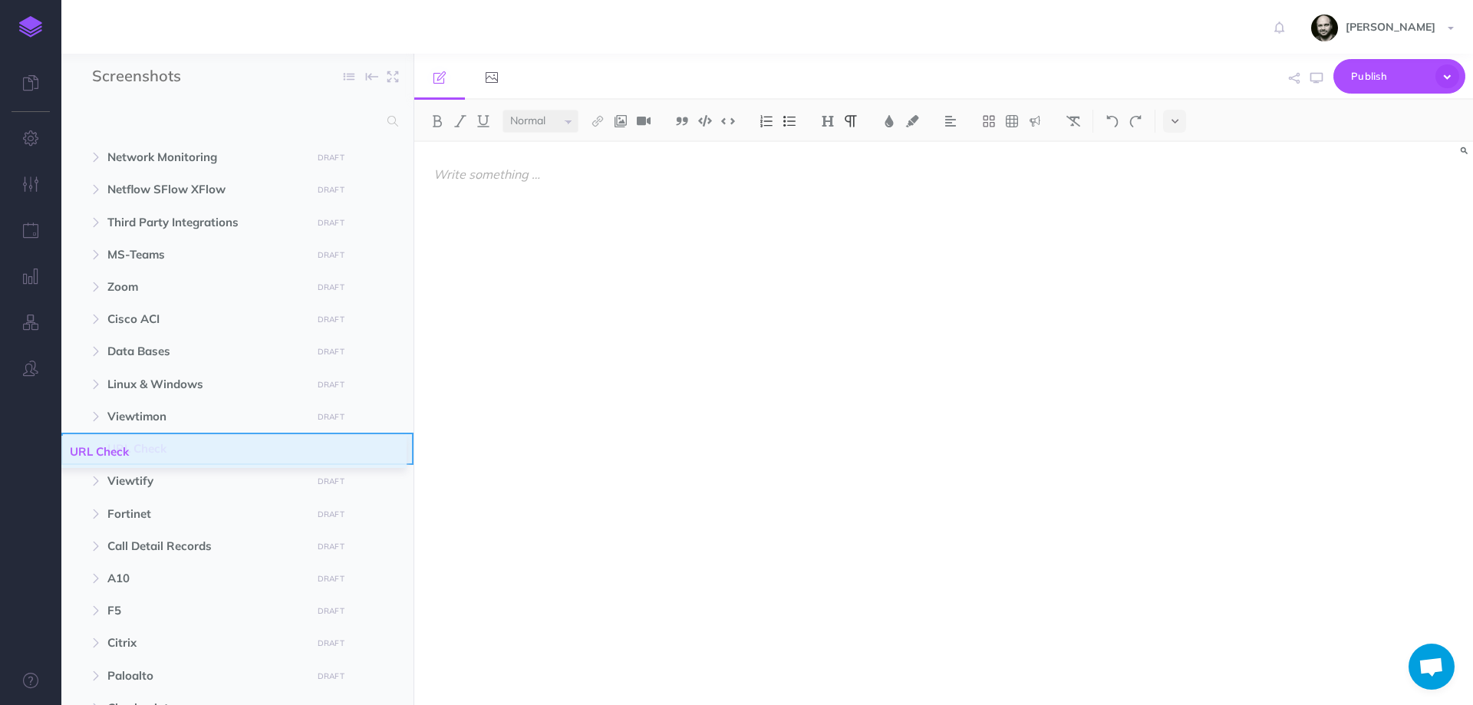
drag, startPoint x: 68, startPoint y: 608, endPoint x: 71, endPoint y: 455, distance: 152.7
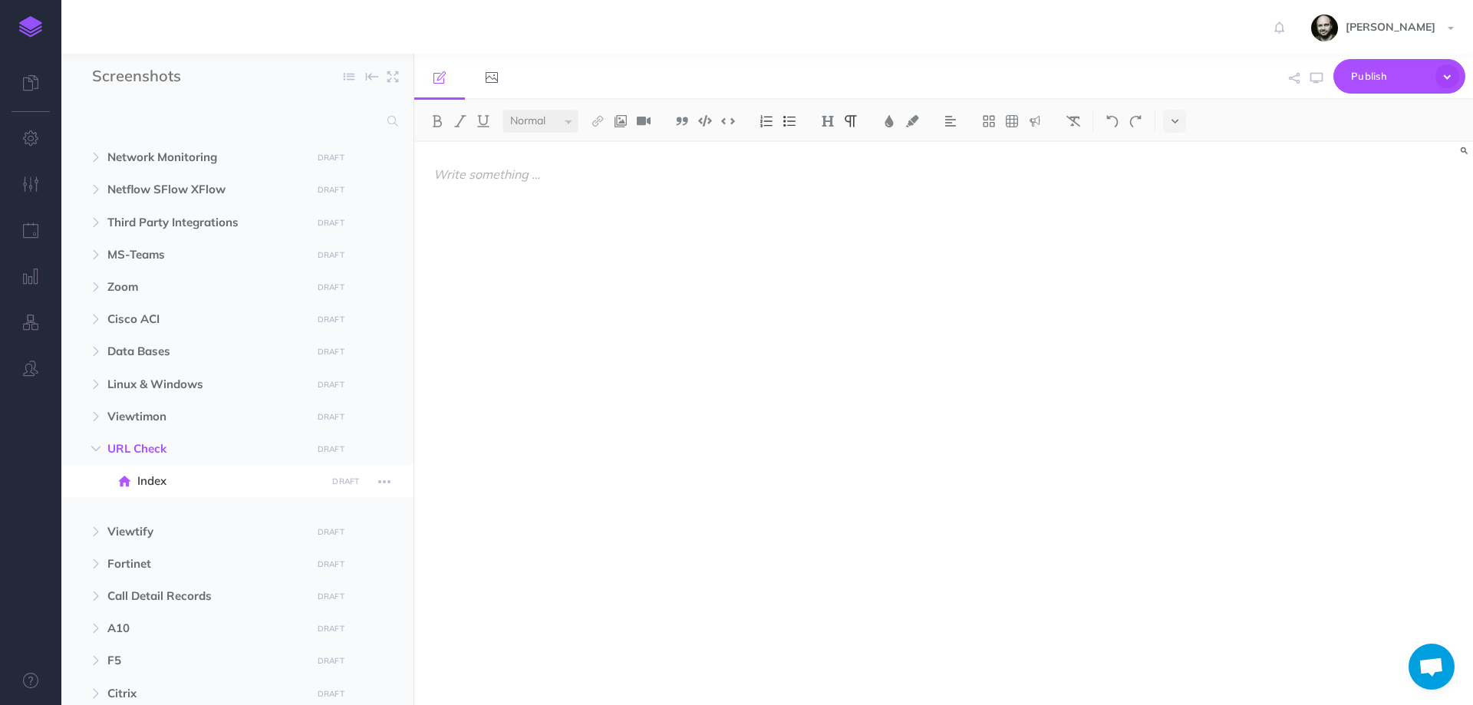
click at [71, 484] on span at bounding box center [237, 481] width 352 height 32
click at [161, 446] on span "URL Check" at bounding box center [204, 449] width 195 height 18
click at [634, 337] on div at bounding box center [784, 416] width 741 height 548
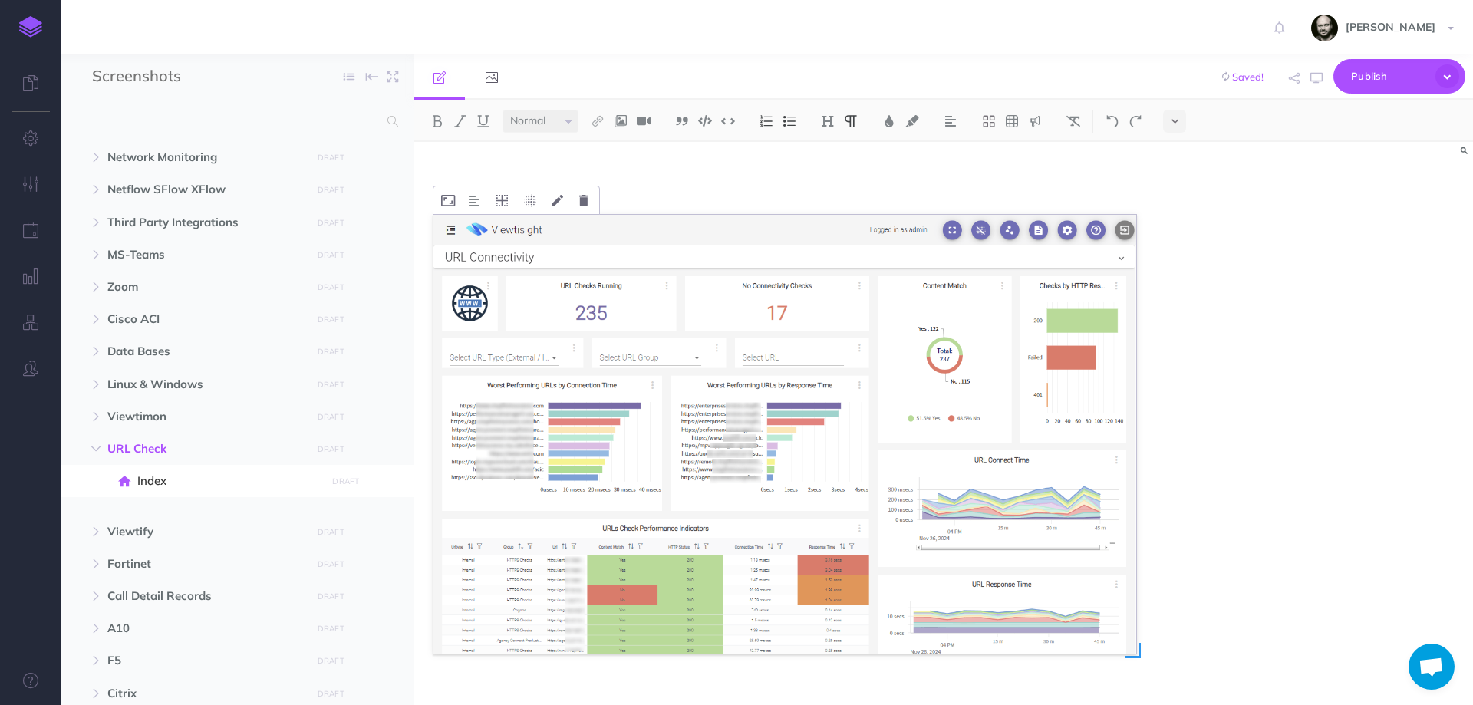
scroll to position [63, 0]
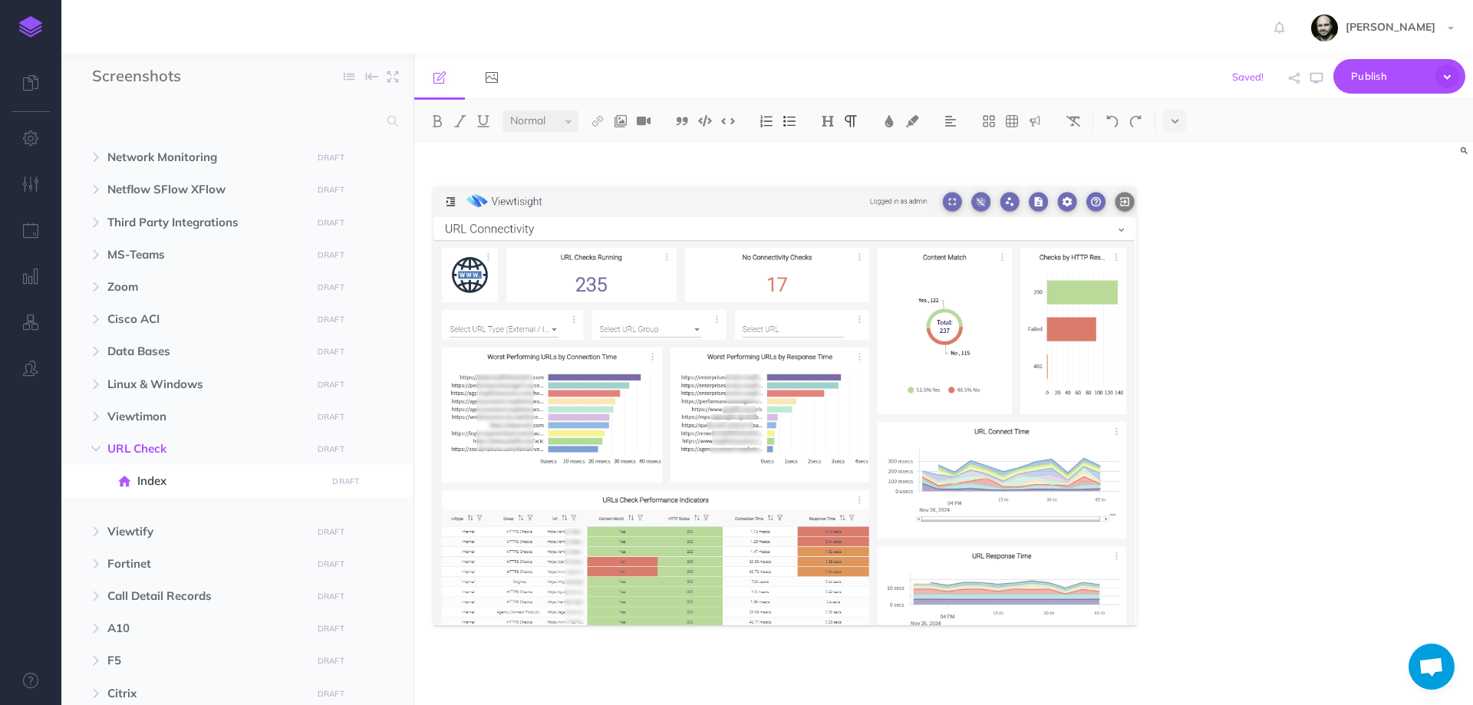
click at [1177, 584] on div at bounding box center [943, 423] width 1059 height 563
click at [1165, 612] on div at bounding box center [943, 423] width 1059 height 563
click at [1107, 662] on p at bounding box center [784, 665] width 703 height 18
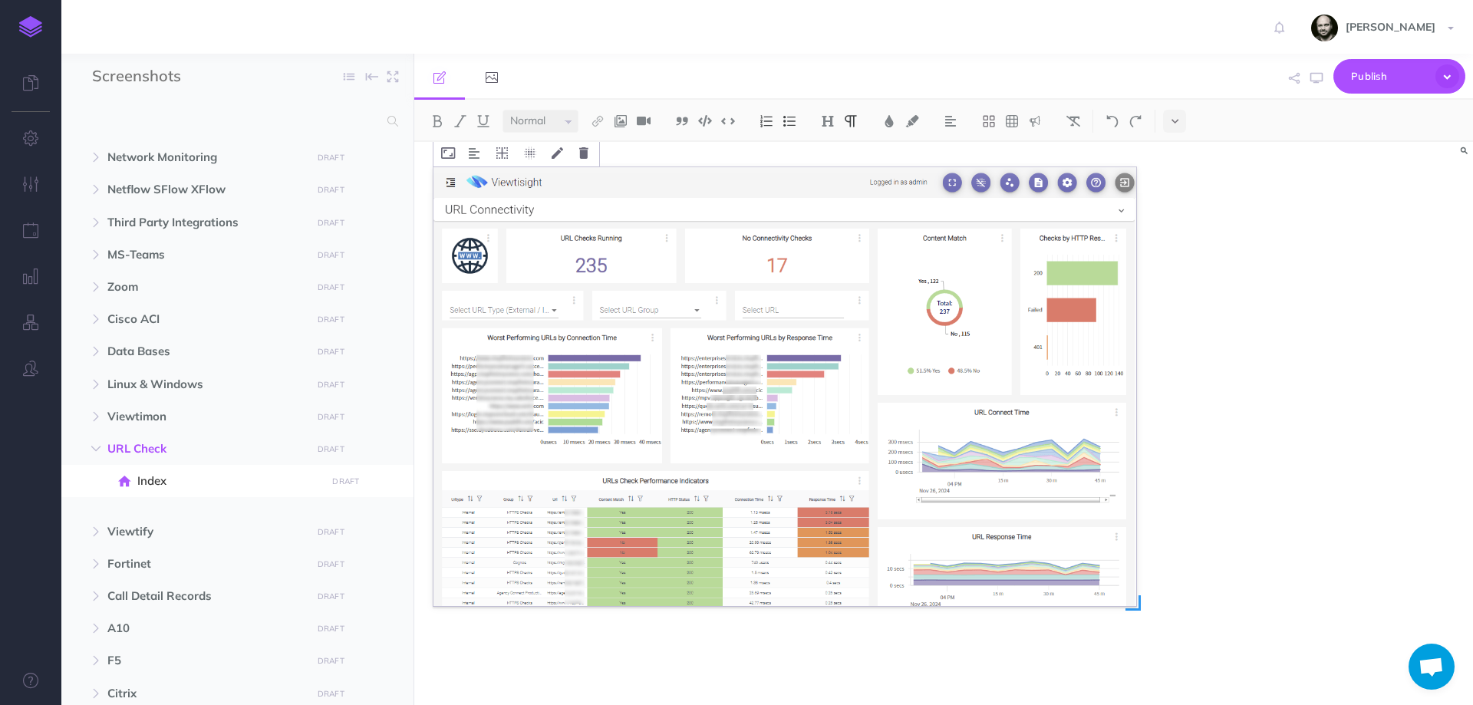
scroll to position [89, 0]
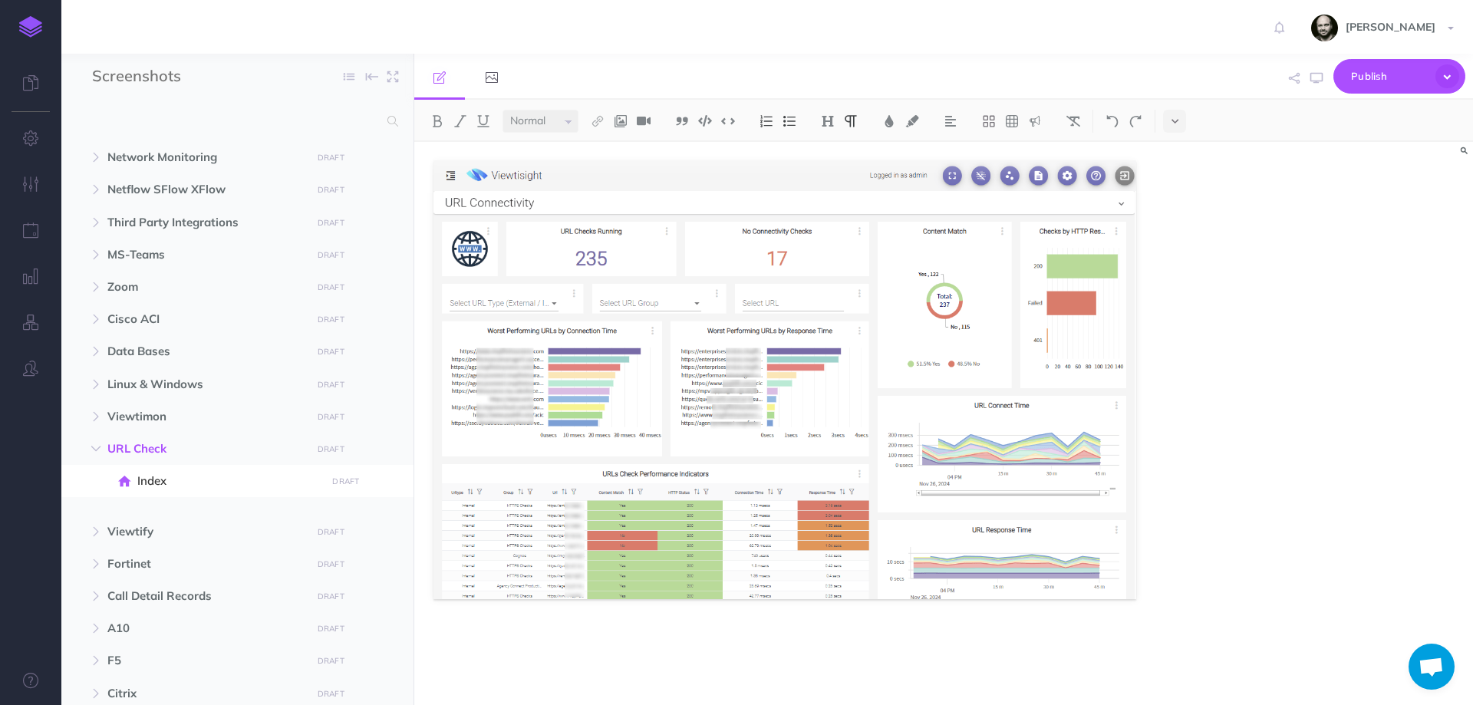
click at [768, 669] on p at bounding box center [784, 665] width 703 height 18
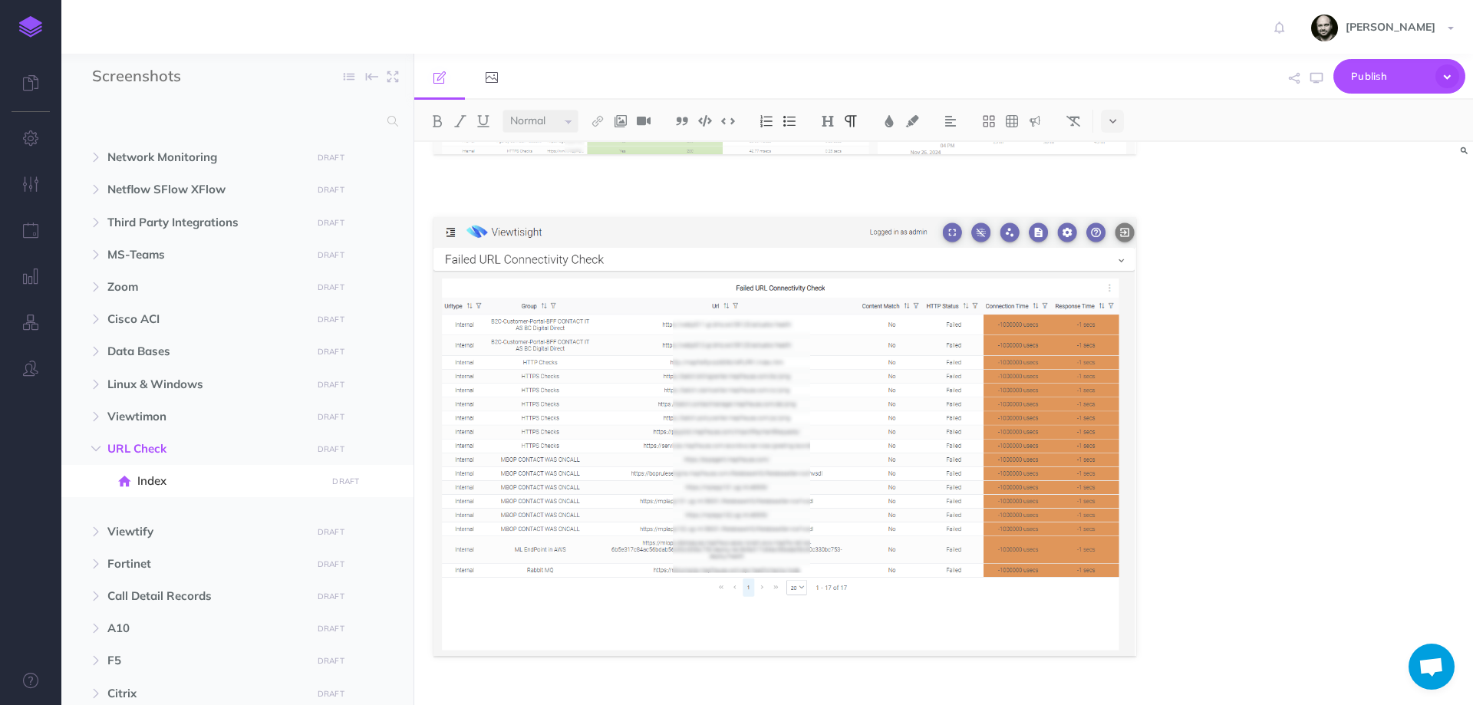
scroll to position [462, 0]
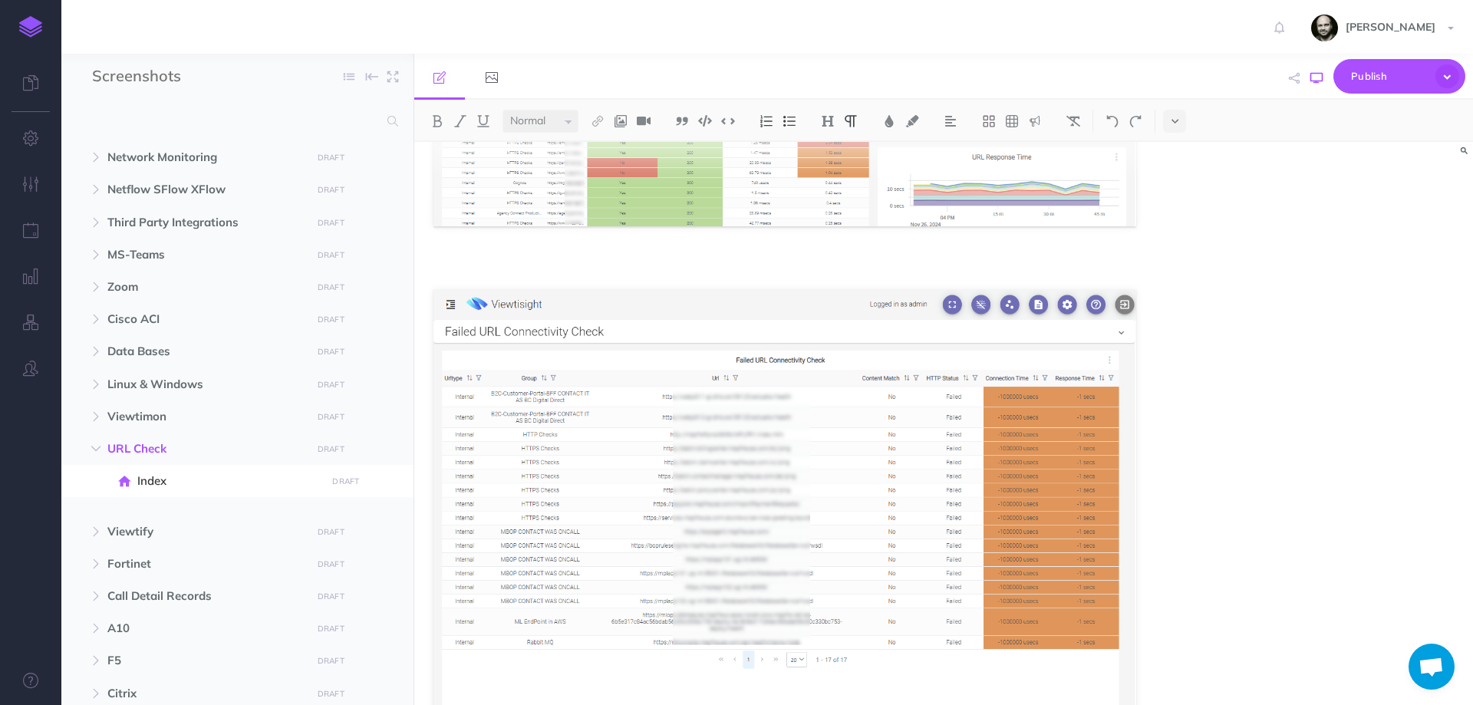
click at [1311, 82] on icon "button" at bounding box center [1316, 78] width 12 height 12
click at [386, 447] on icon "button" at bounding box center [384, 449] width 12 height 18
click at [330, 532] on link "Settings" at bounding box center [340, 526] width 115 height 25
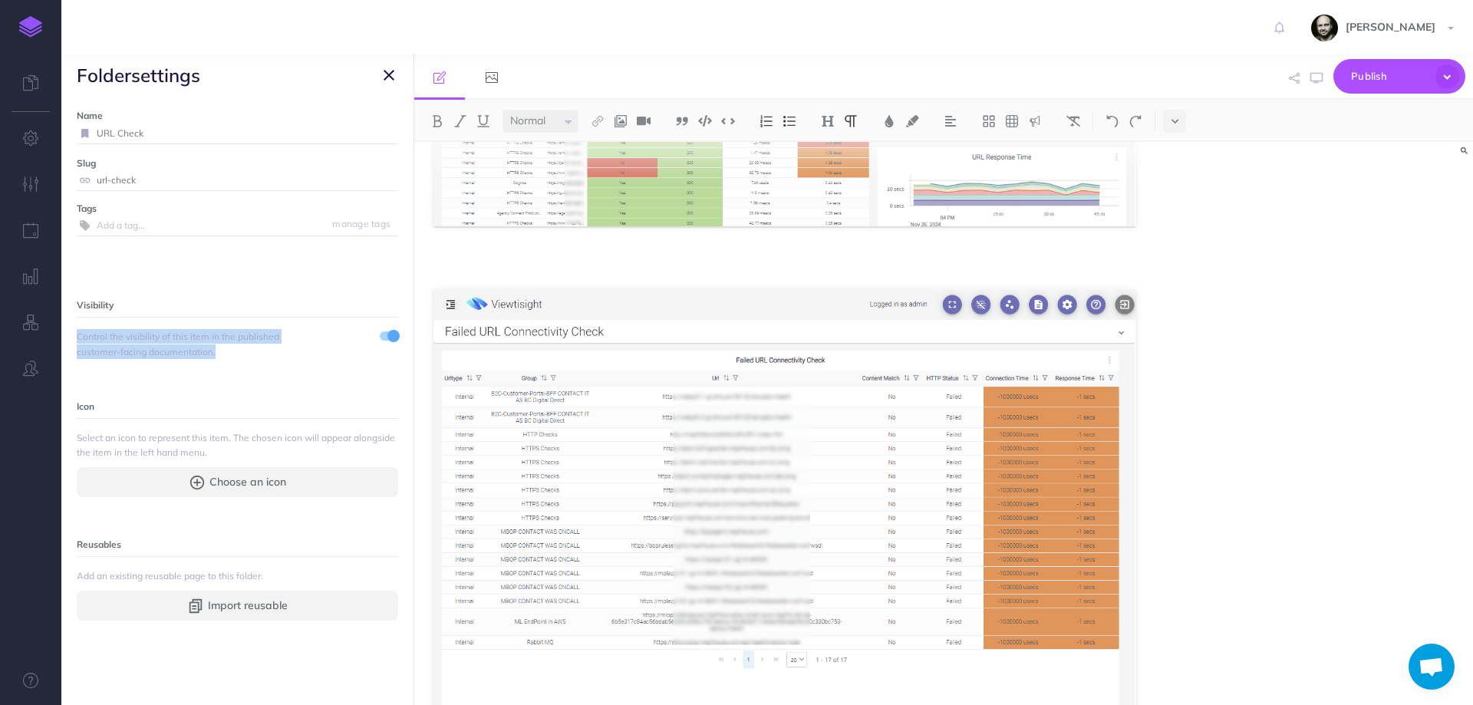
drag, startPoint x: 71, startPoint y: 331, endPoint x: 321, endPoint y: 353, distance: 250.2
click at [321, 353] on div "Name URL Check Save Slug url-check Save Tags manage tags Visibility Control the…" at bounding box center [237, 401] width 352 height 608
click at [213, 367] on div "Visibility Control the visibility of this item in the published customer-facing…" at bounding box center [237, 458] width 321 height 324
drag, startPoint x: 146, startPoint y: 177, endPoint x: 37, endPoint y: 180, distance: 109.0
click at [61, 180] on div "Toggle Navigation [PERSON_NAME] Settings Account Settings Teams Documentation S…" at bounding box center [766, 352] width 1411 height 705
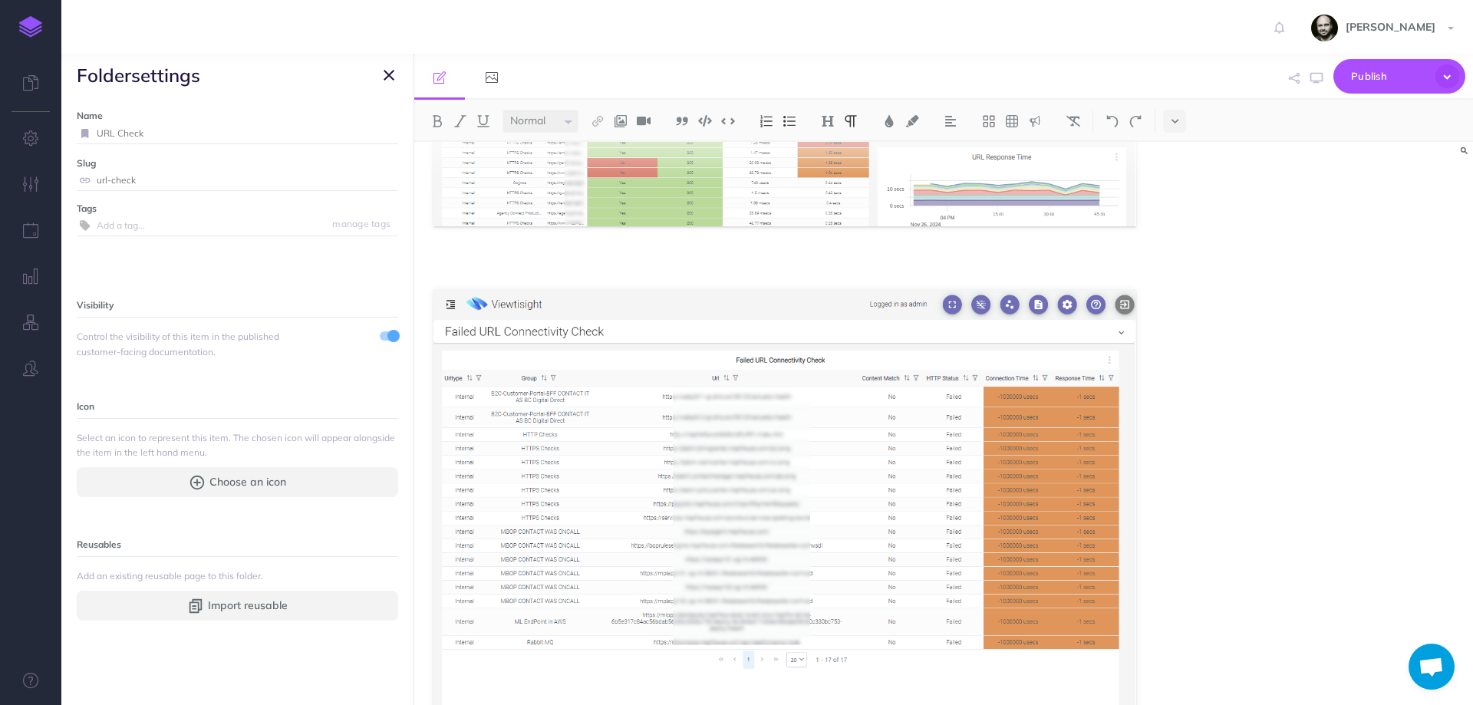
click at [390, 68] on icon "button" at bounding box center [389, 75] width 11 height 18
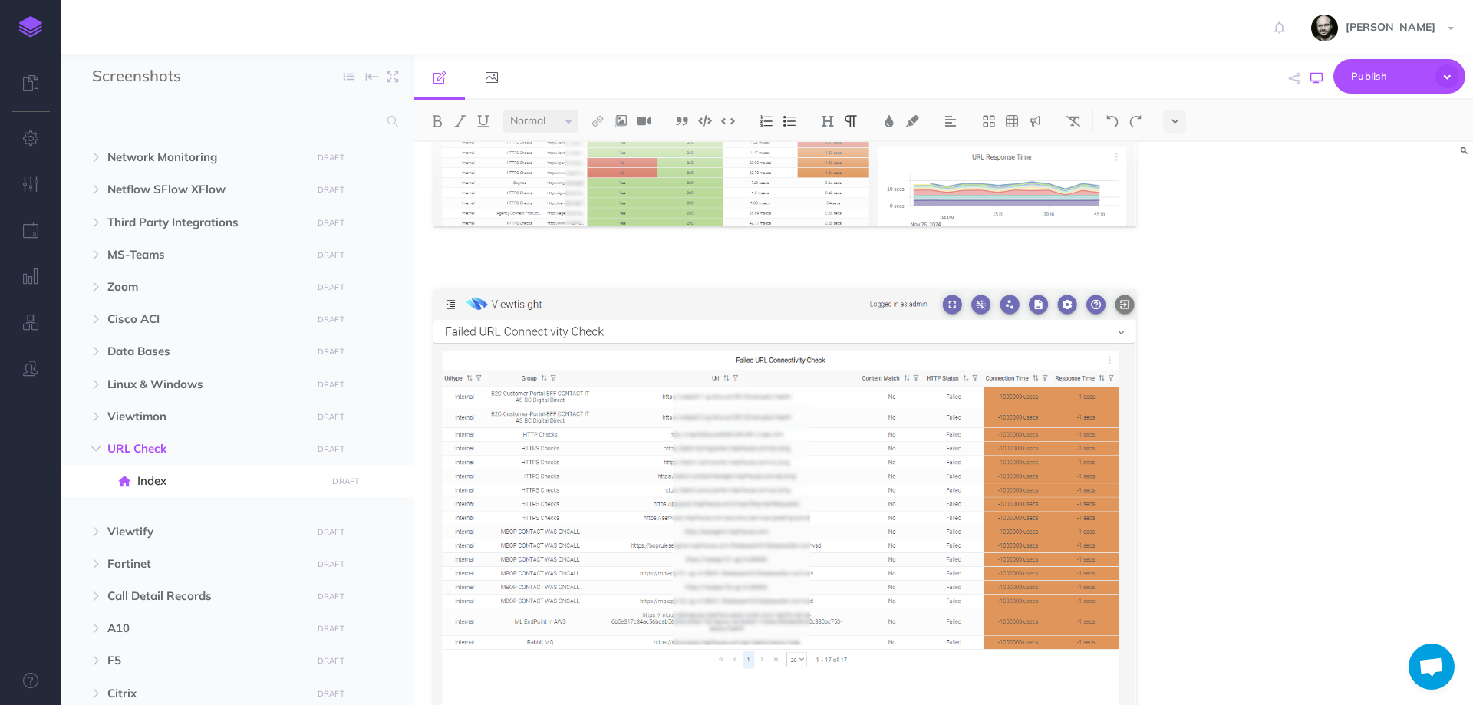
click at [1316, 77] on icon "button" at bounding box center [1316, 78] width 12 height 12
click at [143, 387] on span "Linux & Windows" at bounding box center [204, 384] width 195 height 18
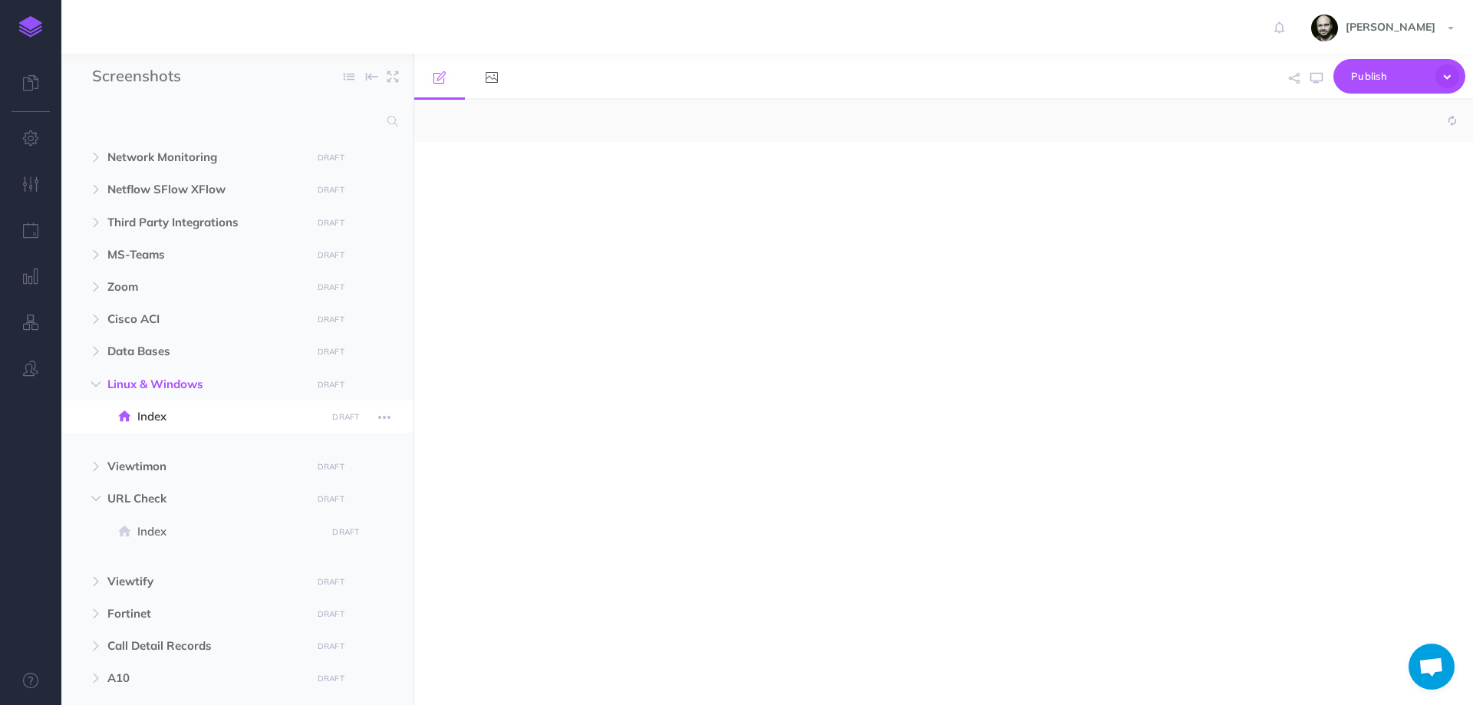
select select "null"
click at [107, 373] on span "Linux & Windows DRAFT Publish these changes Nevermind Publish New folder Add a …" at bounding box center [254, 384] width 295 height 32
click at [96, 384] on icon "button" at bounding box center [95, 384] width 9 height 9
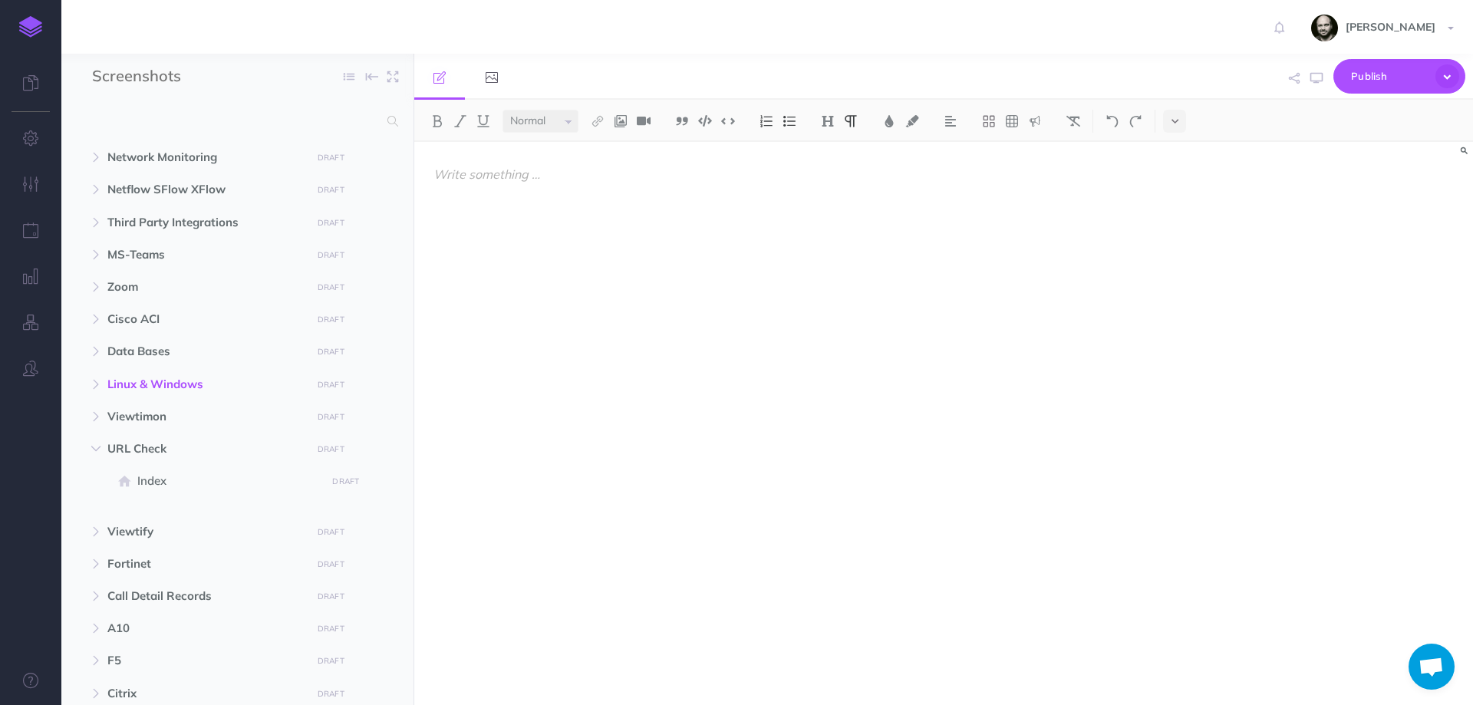
click at [522, 315] on div at bounding box center [784, 416] width 741 height 548
click at [84, 375] on span at bounding box center [72, 384] width 23 height 32
click at [96, 384] on icon "button" at bounding box center [95, 384] width 9 height 9
click at [541, 298] on div at bounding box center [784, 416] width 741 height 548
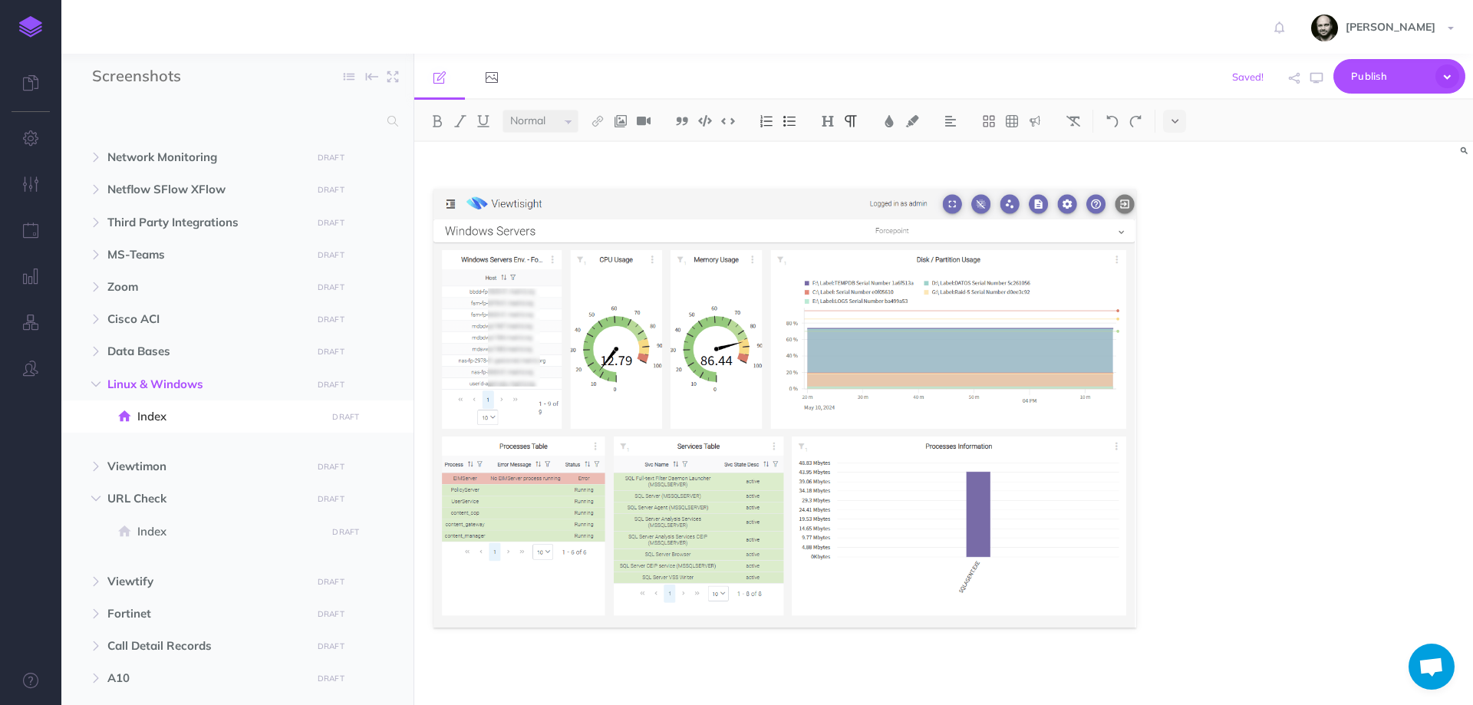
scroll to position [35, 0]
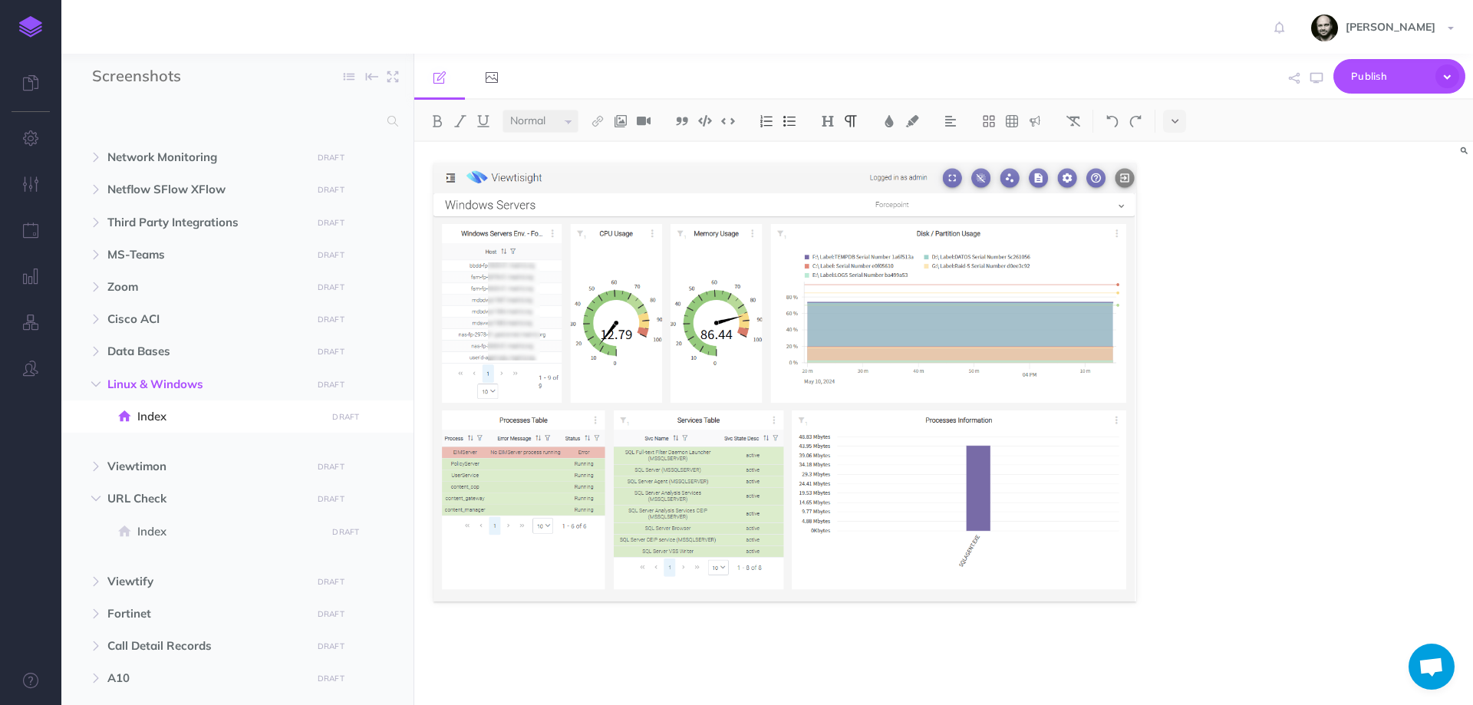
click at [1314, 413] on div at bounding box center [943, 423] width 1059 height 563
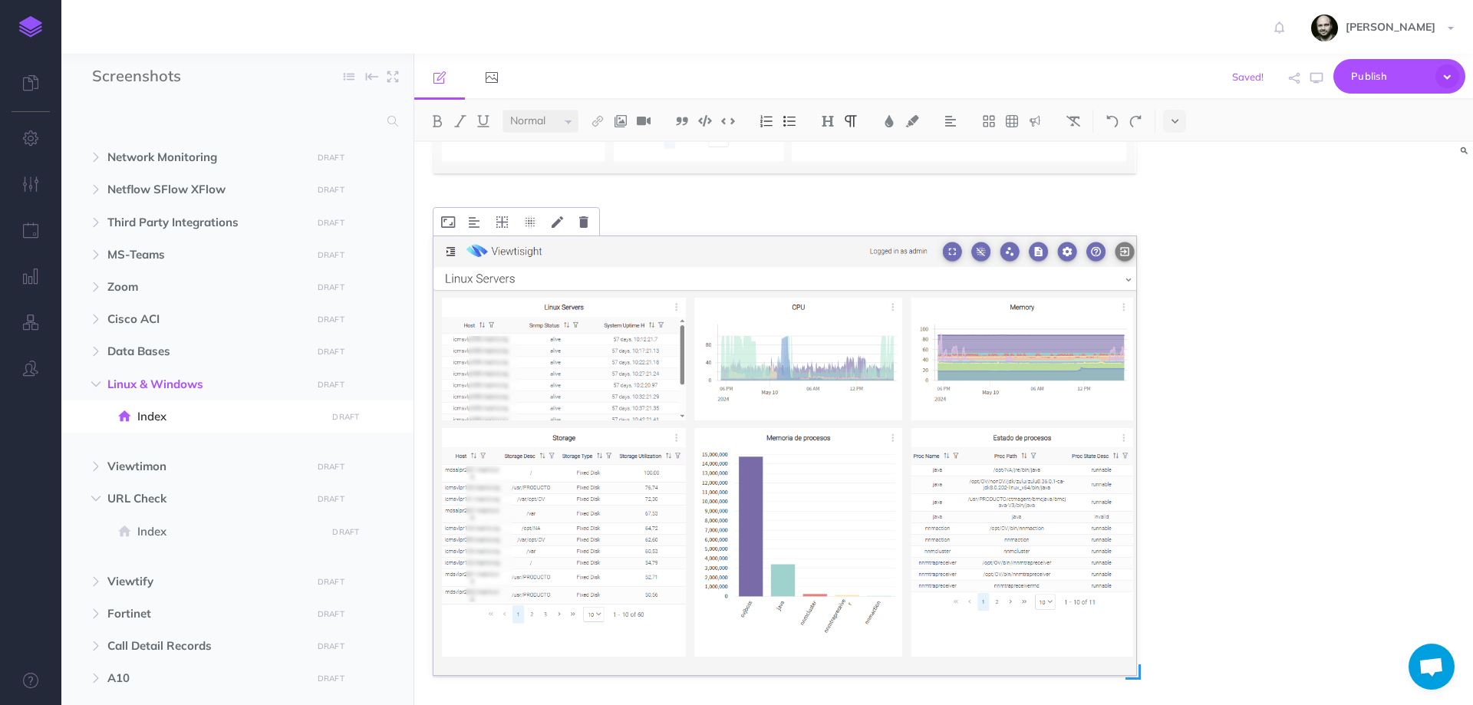
scroll to position [565, 0]
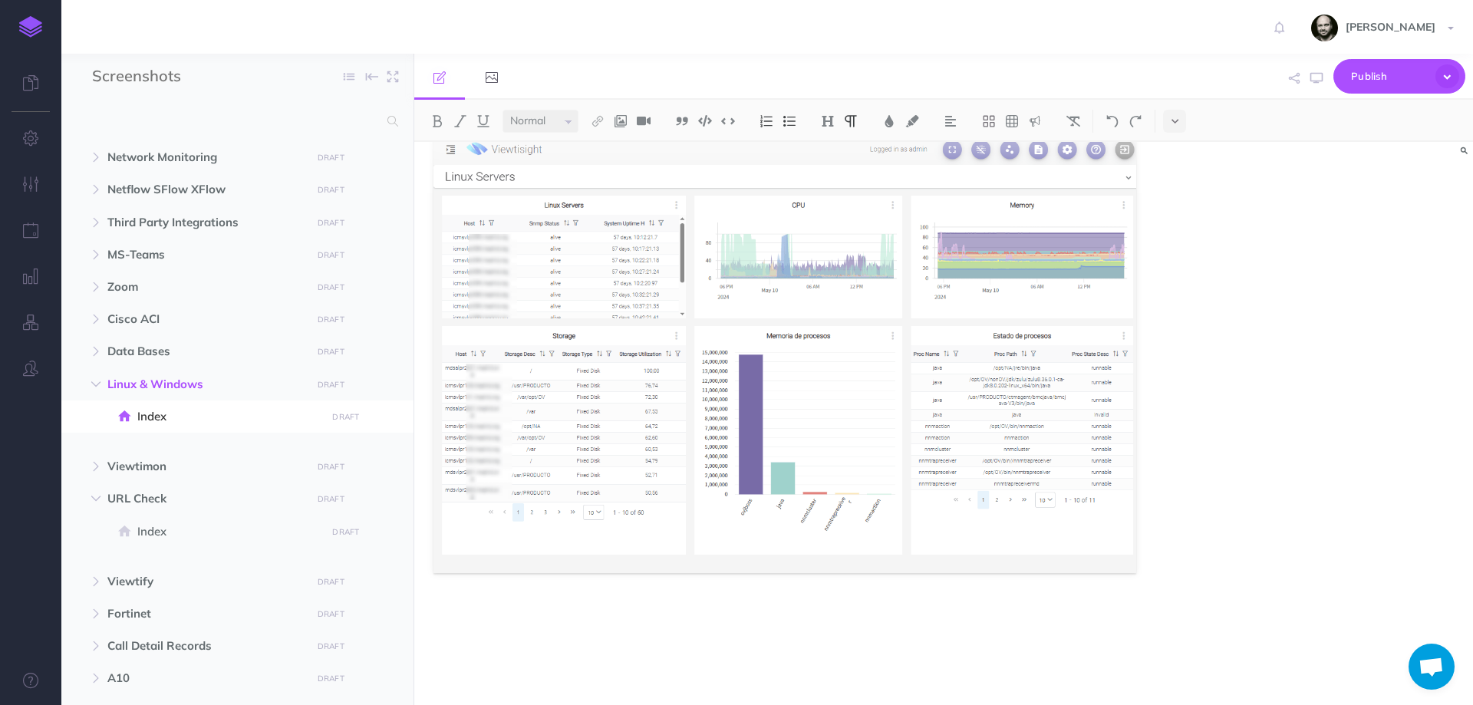
click at [577, 625] on div at bounding box center [784, 141] width 741 height 1128
click at [105, 375] on button "button" at bounding box center [96, 384] width 28 height 18
click at [99, 351] on icon "button" at bounding box center [95, 351] width 9 height 9
click at [157, 384] on span "Index" at bounding box center [229, 384] width 184 height 18
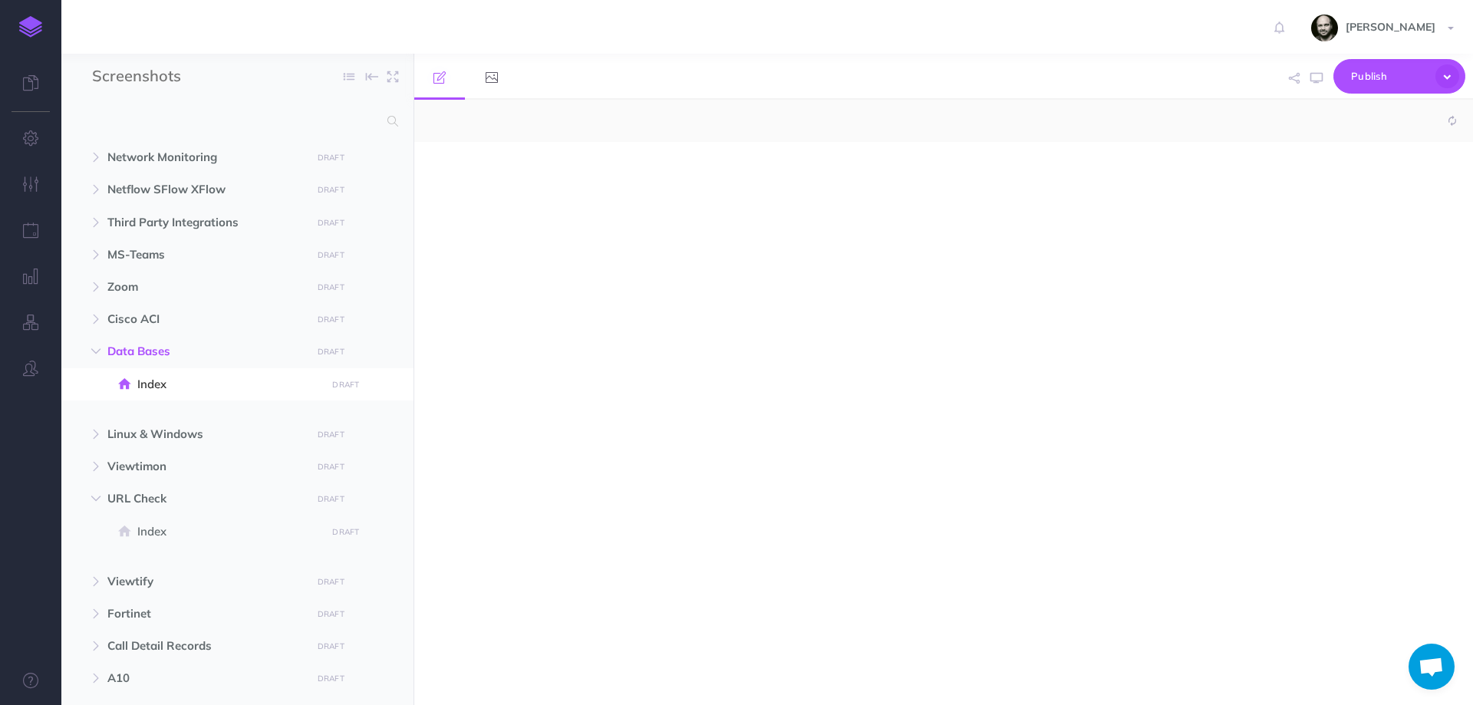
click at [623, 184] on div at bounding box center [943, 423] width 1059 height 563
select select "null"
click at [552, 200] on div at bounding box center [784, 416] width 741 height 548
click at [96, 351] on icon "button" at bounding box center [95, 351] width 9 height 9
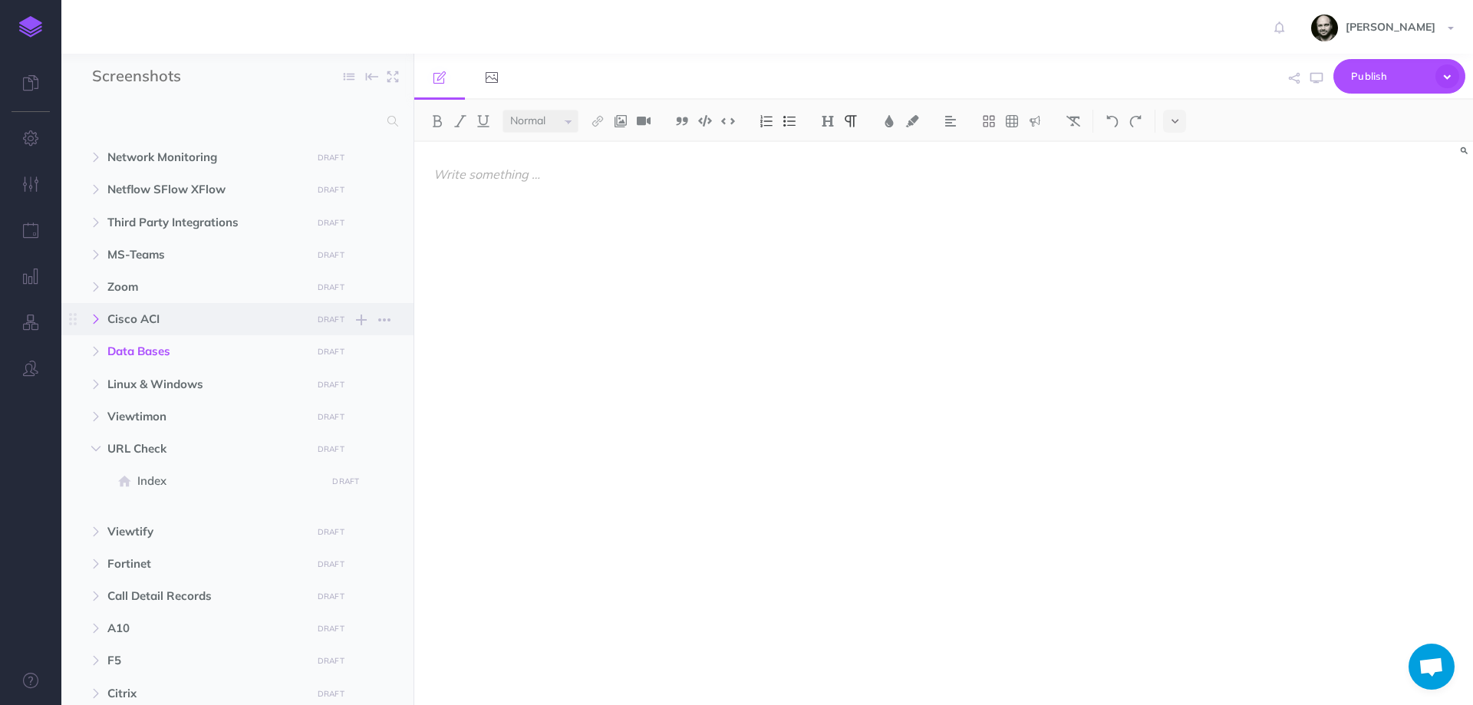
click at [95, 315] on icon "button" at bounding box center [95, 319] width 9 height 9
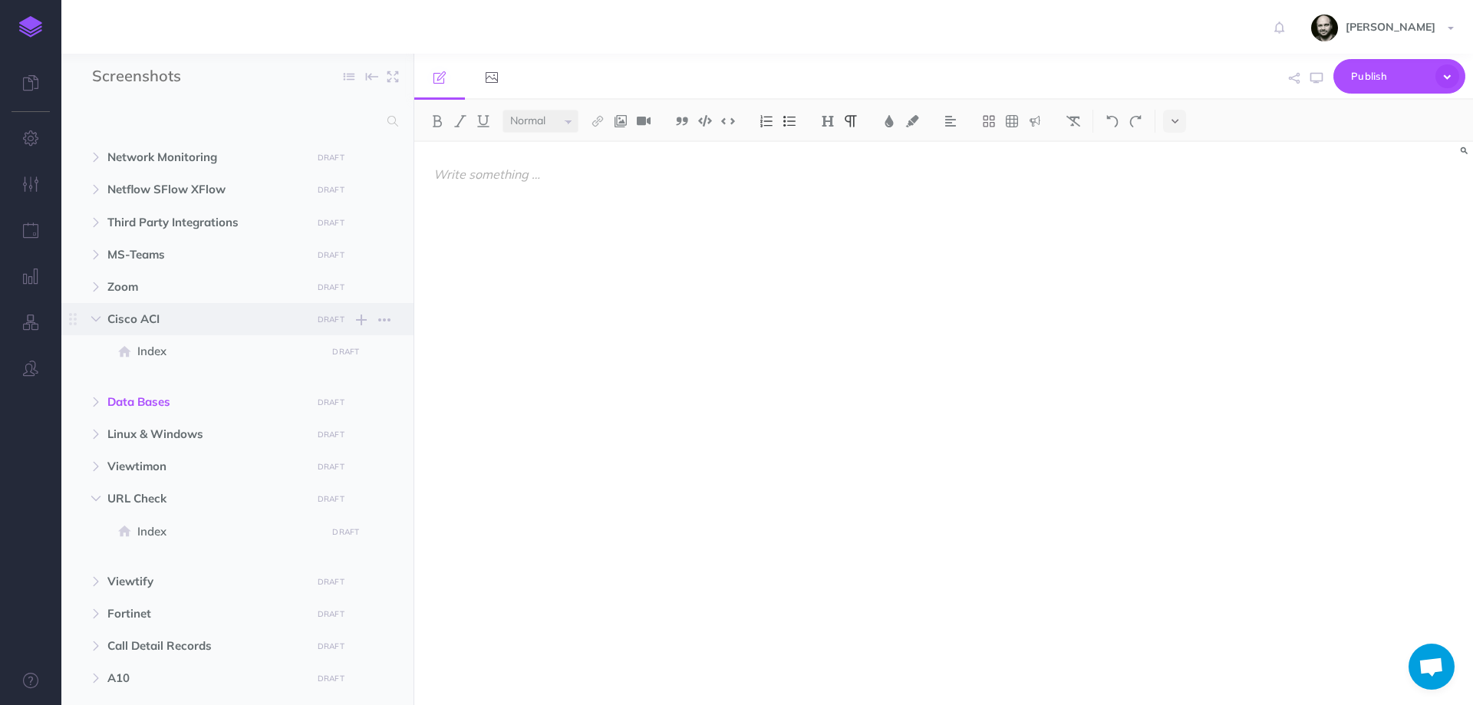
click at [179, 325] on span "Cisco ACI" at bounding box center [204, 319] width 195 height 18
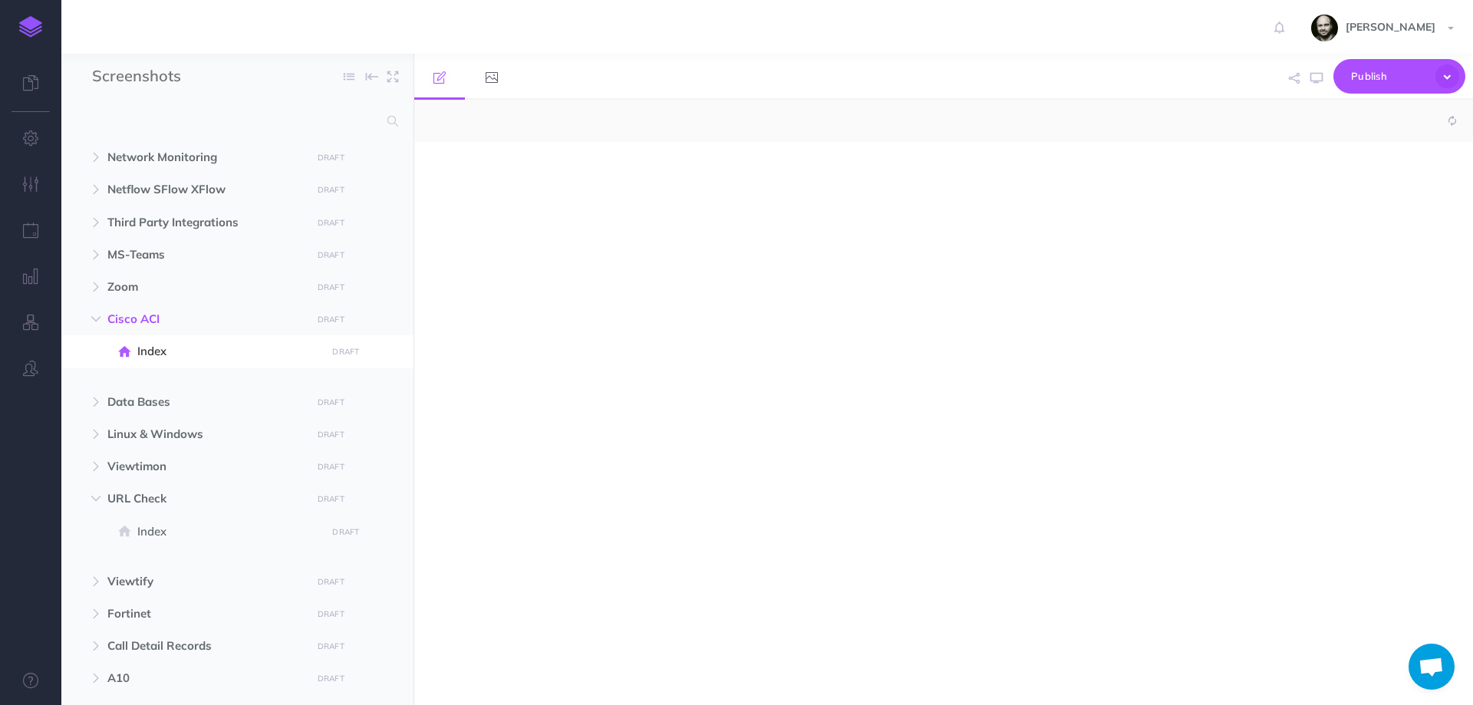
click at [575, 272] on div at bounding box center [943, 423] width 1059 height 563
select select "null"
click at [579, 208] on div at bounding box center [784, 416] width 741 height 548
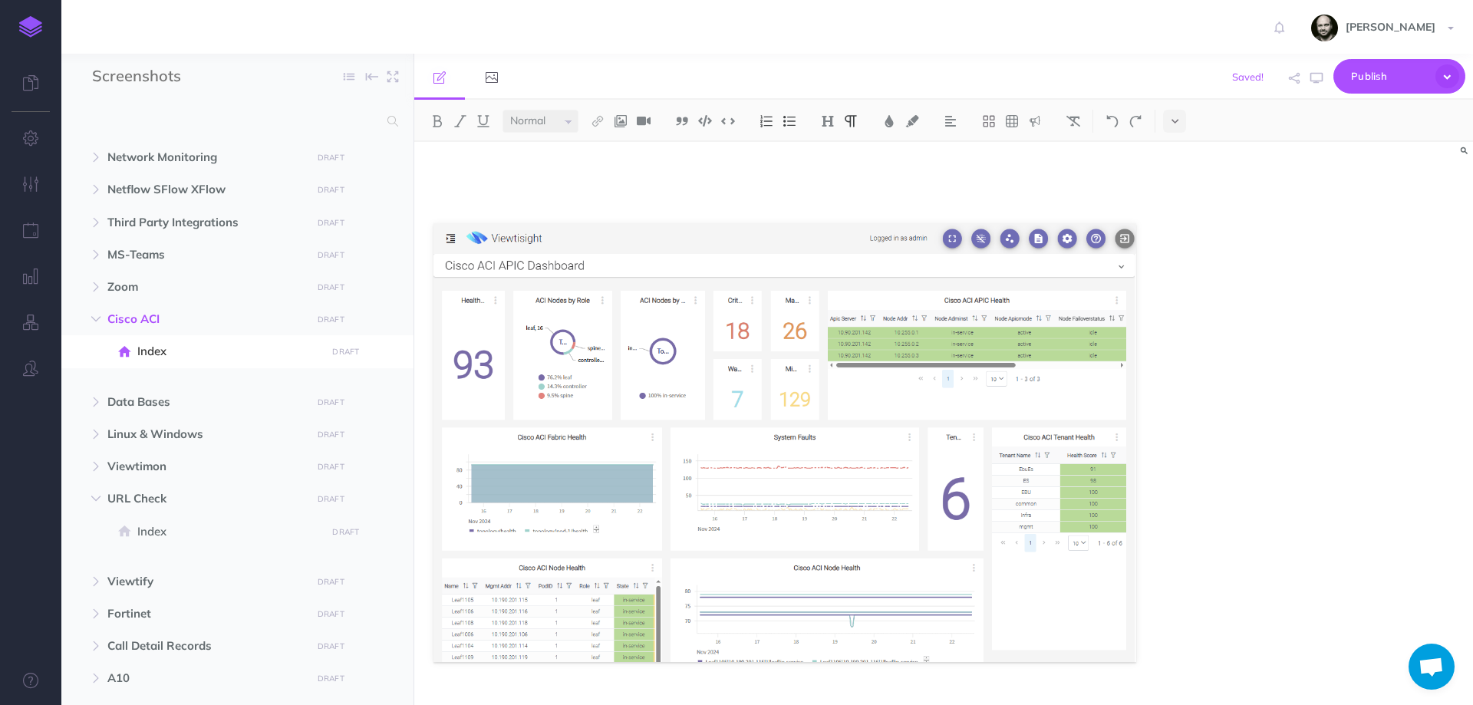
scroll to position [37, 0]
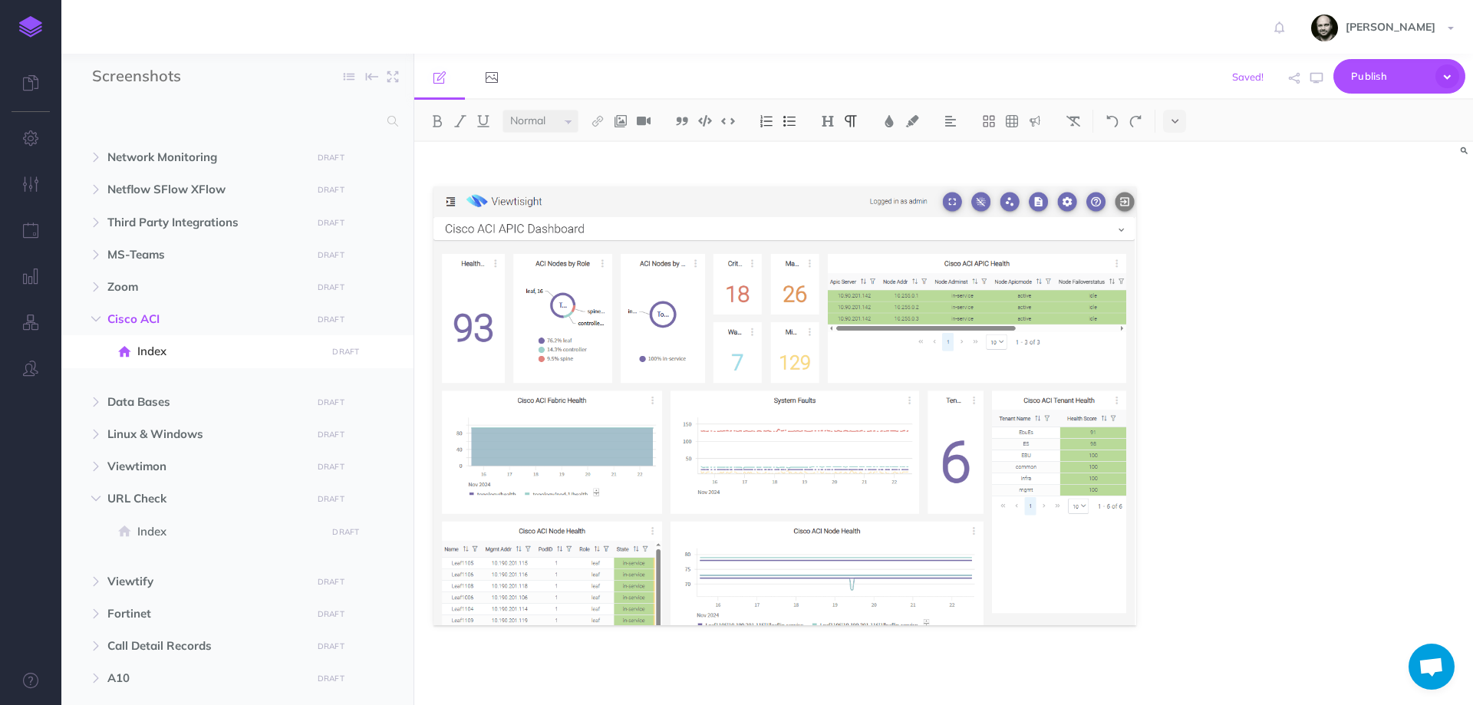
click at [1167, 624] on div at bounding box center [943, 423] width 1059 height 563
click at [1139, 618] on span at bounding box center [1132, 621] width 15 height 15
click at [1071, 638] on div at bounding box center [784, 405] width 741 height 600
click at [635, 660] on p at bounding box center [784, 665] width 703 height 18
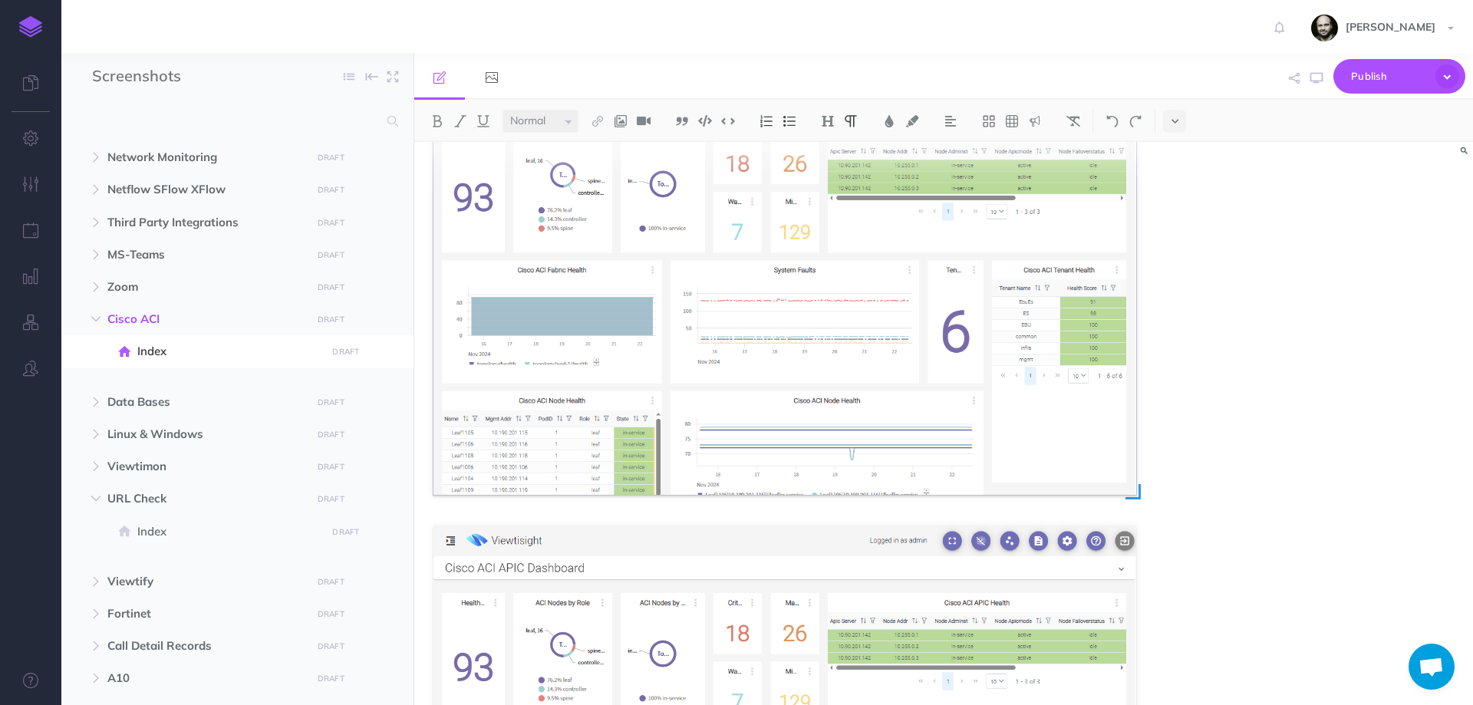
scroll to position [344, 0]
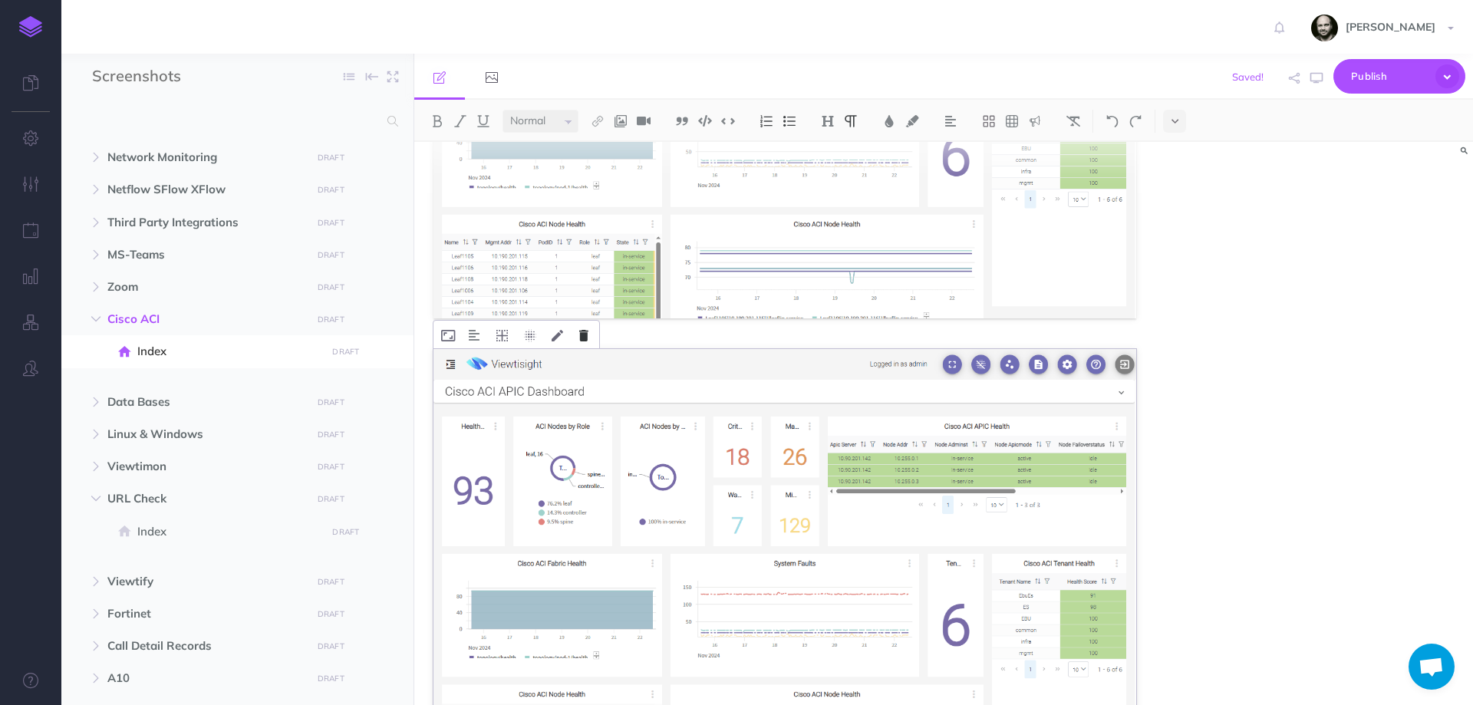
click at [582, 334] on icon at bounding box center [583, 336] width 9 height 12
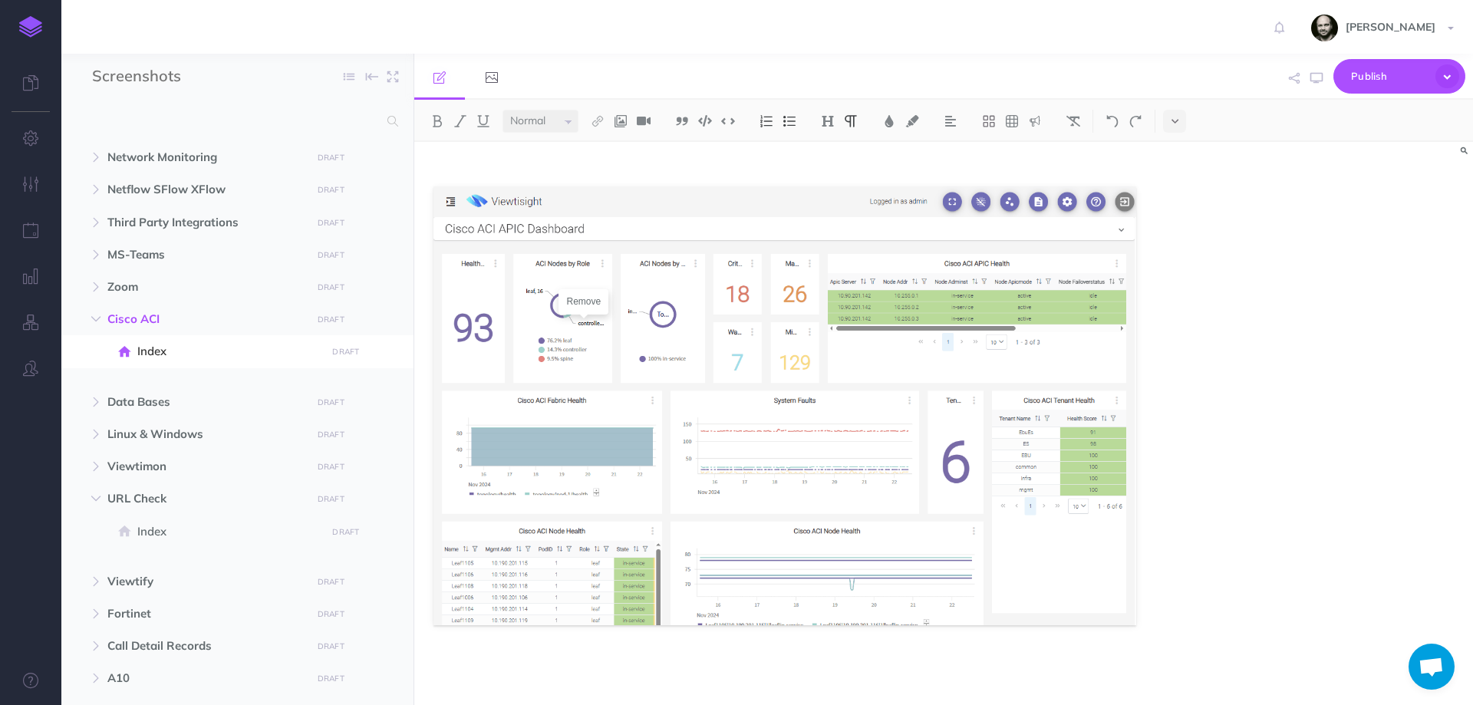
click at [541, 674] on p at bounding box center [784, 665] width 703 height 18
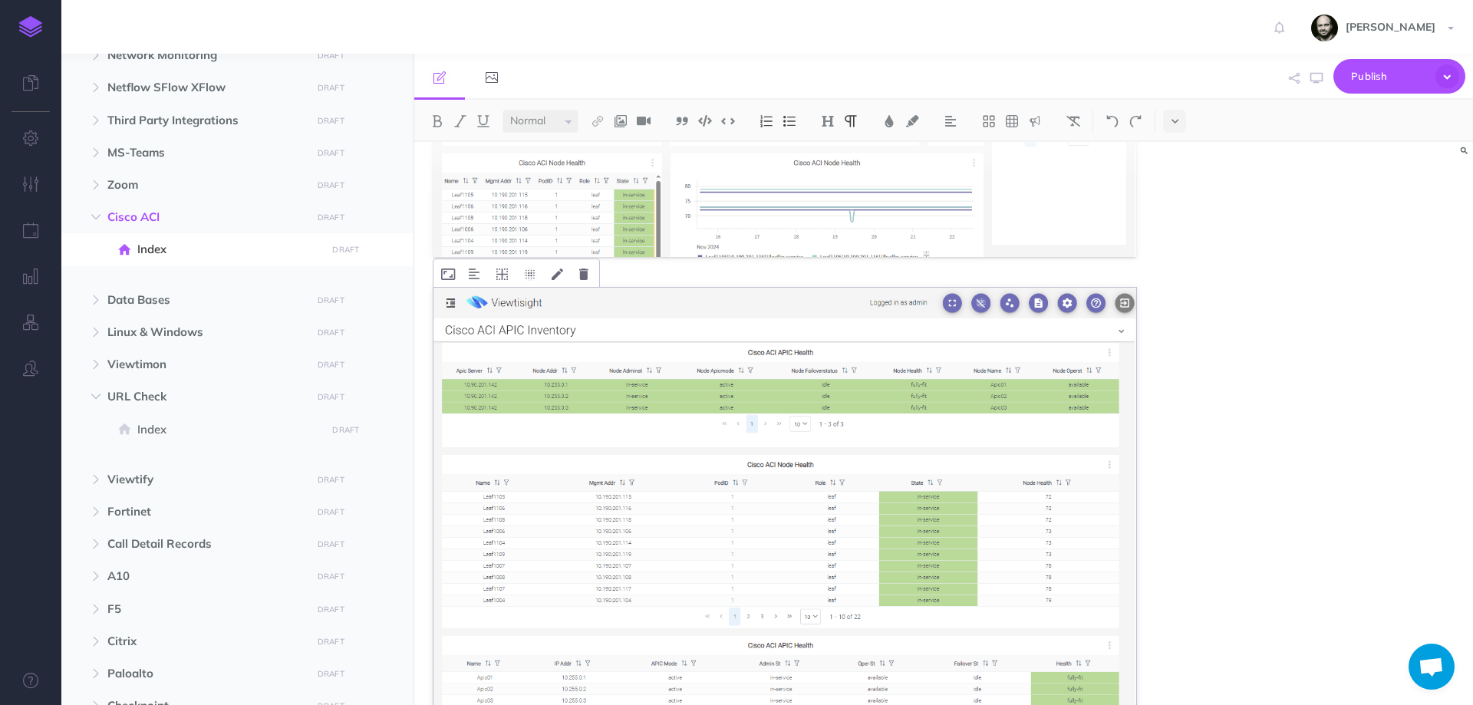
scroll to position [507, 0]
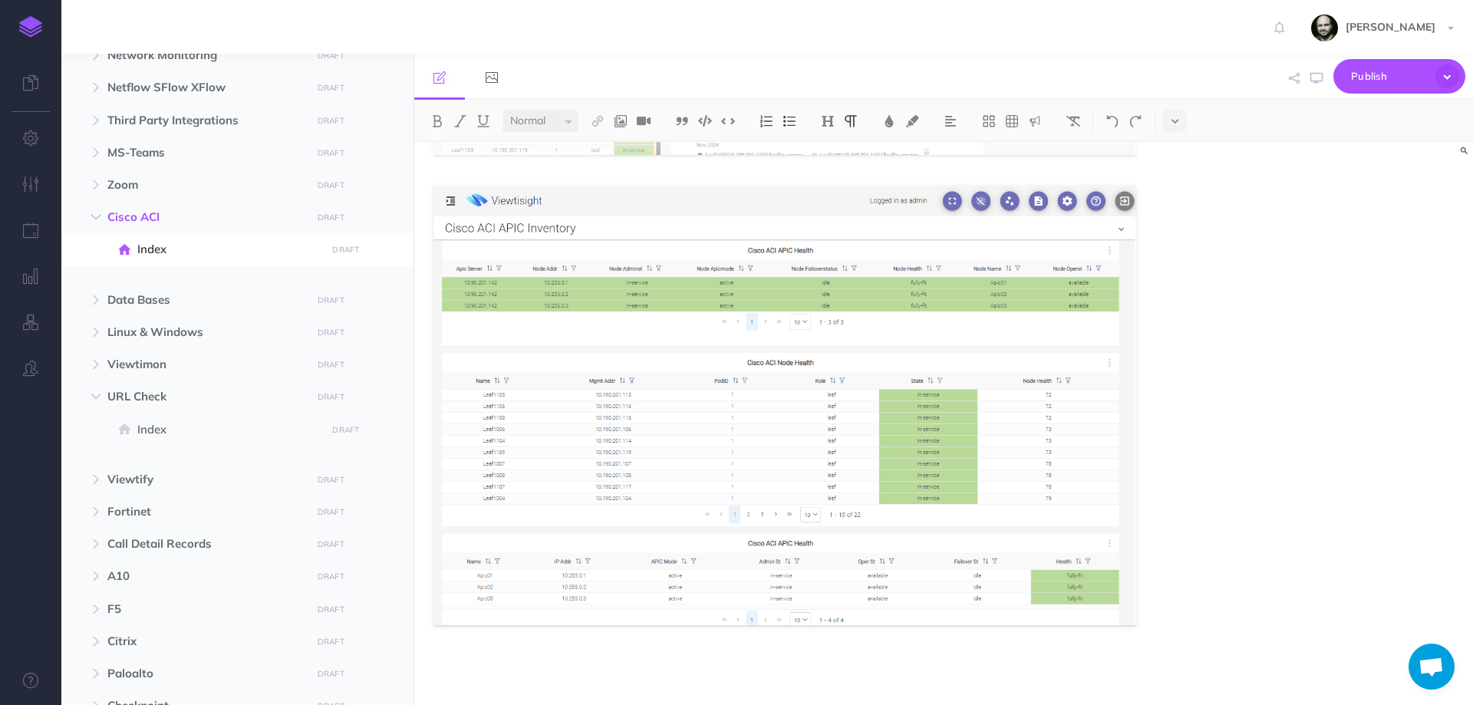
click at [495, 673] on p at bounding box center [784, 665] width 703 height 18
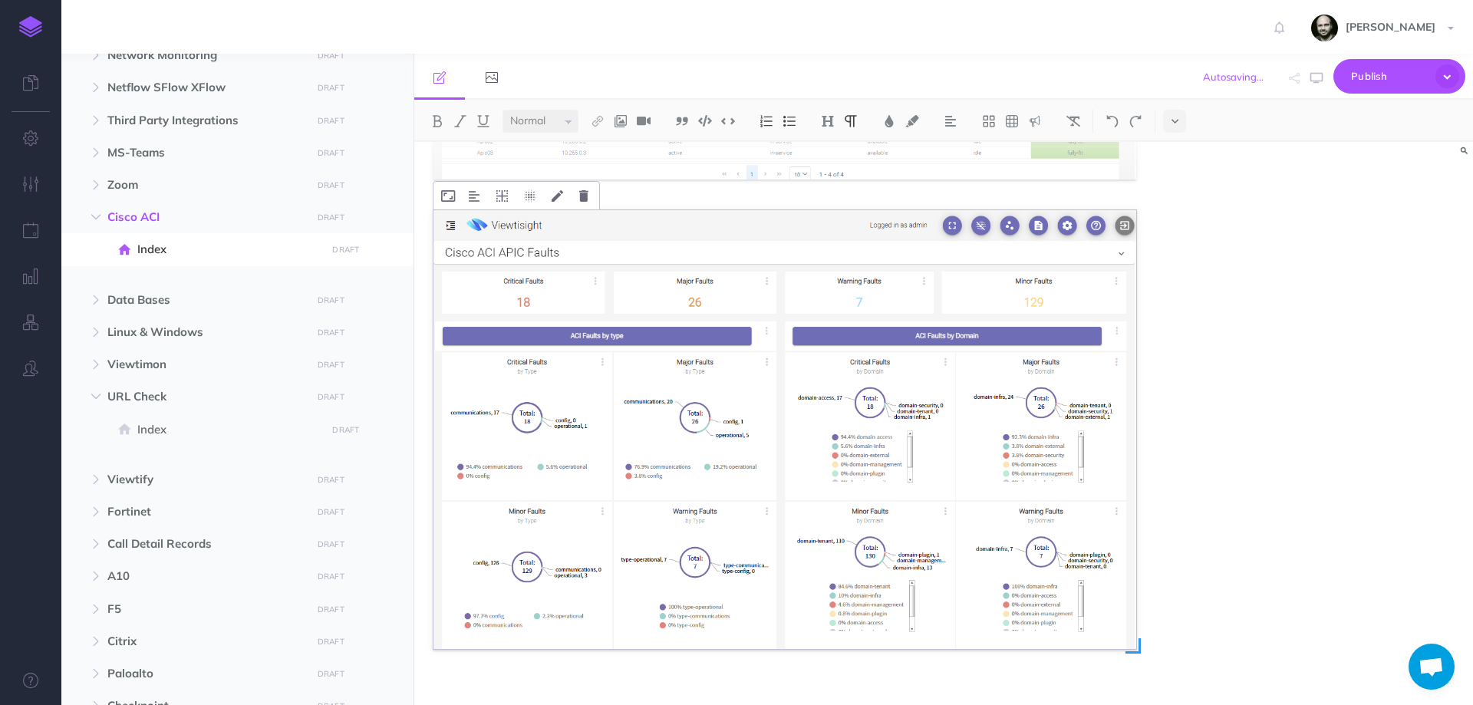
scroll to position [976, 0]
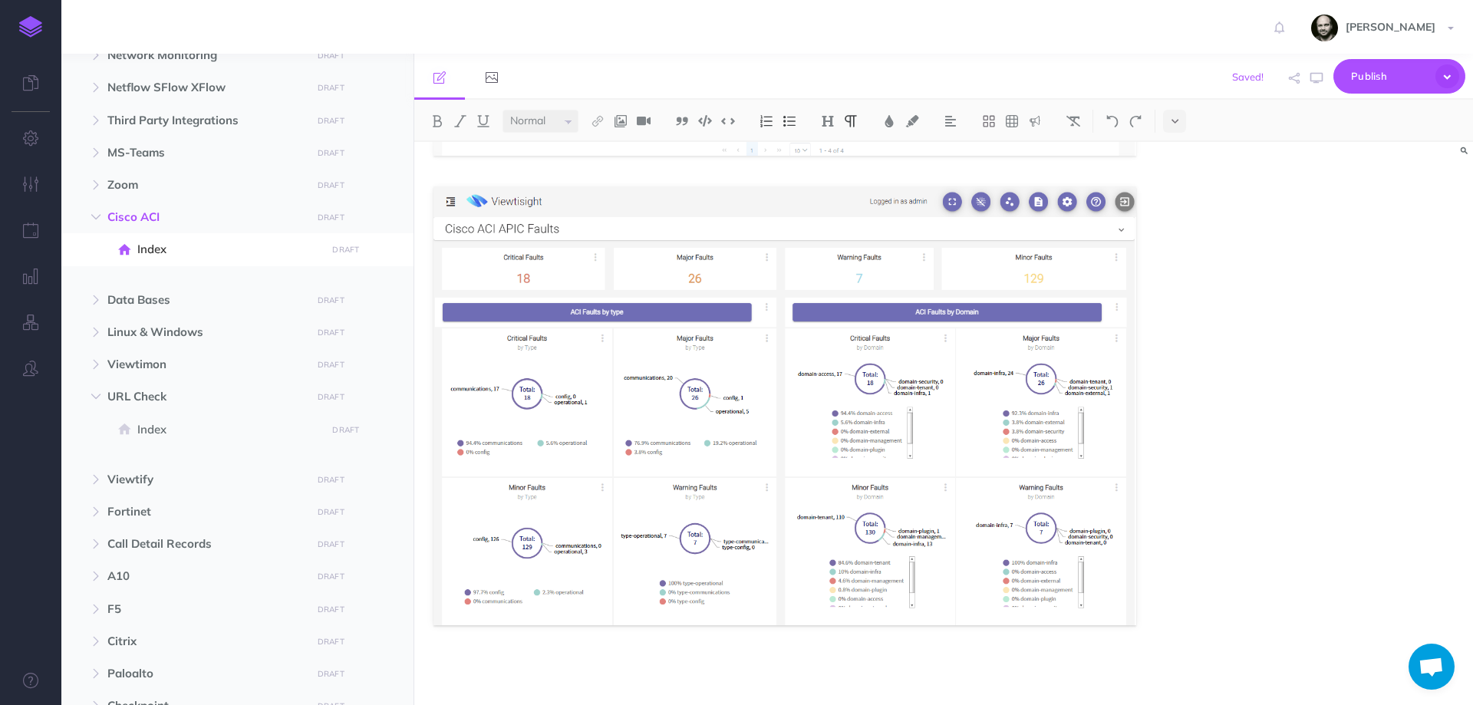
click at [480, 665] on p at bounding box center [784, 665] width 703 height 18
click at [1202, 347] on div at bounding box center [943, 423] width 1059 height 563
click at [656, 670] on p at bounding box center [784, 665] width 703 height 18
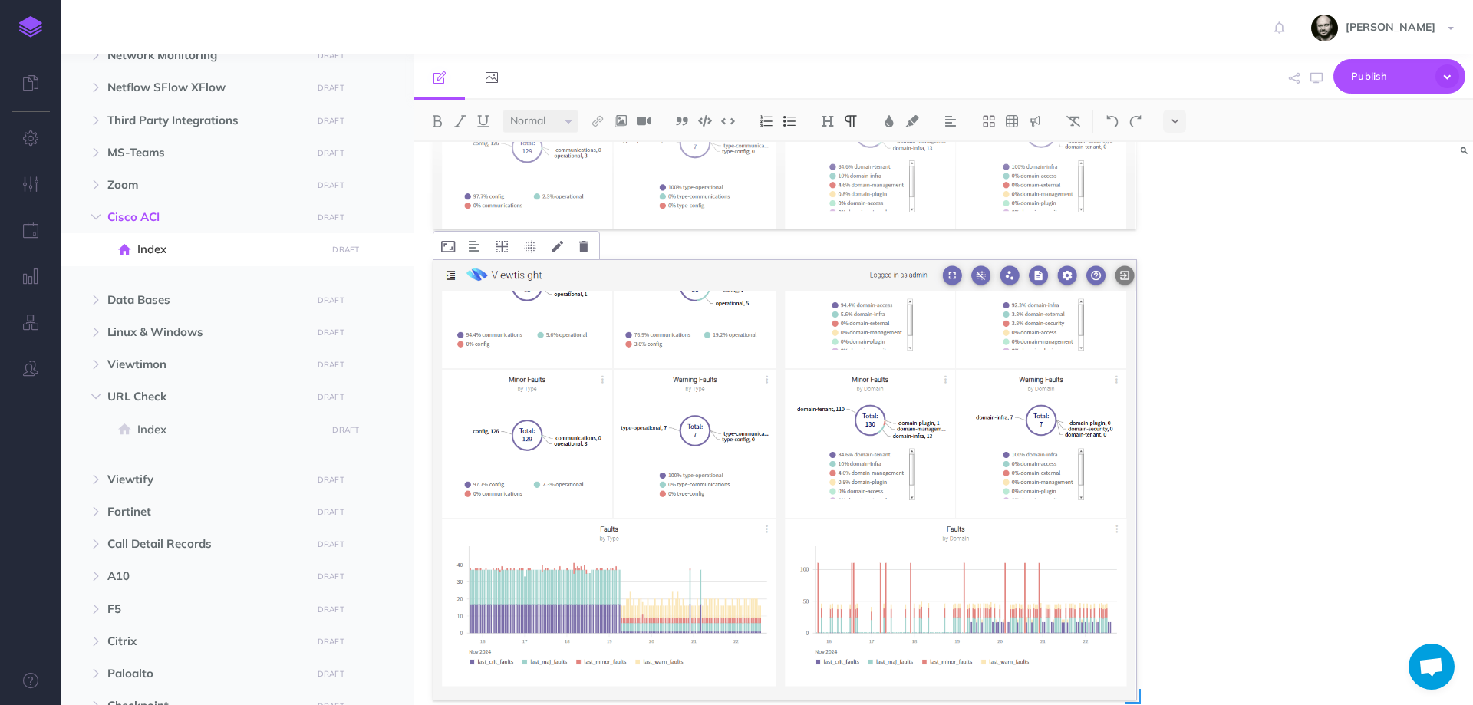
scroll to position [1447, 0]
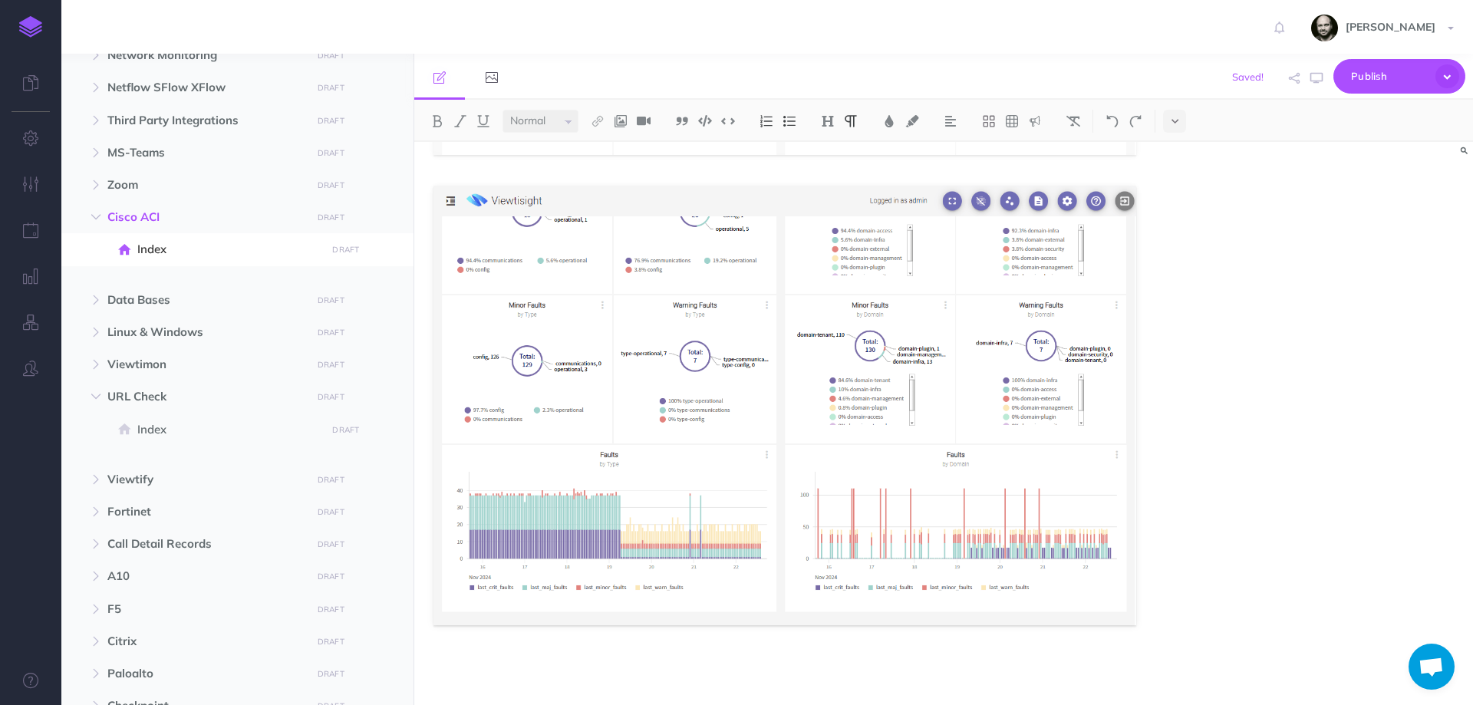
click at [1283, 525] on div at bounding box center [943, 423] width 1059 height 563
click at [132, 186] on span "Zoom" at bounding box center [204, 185] width 195 height 18
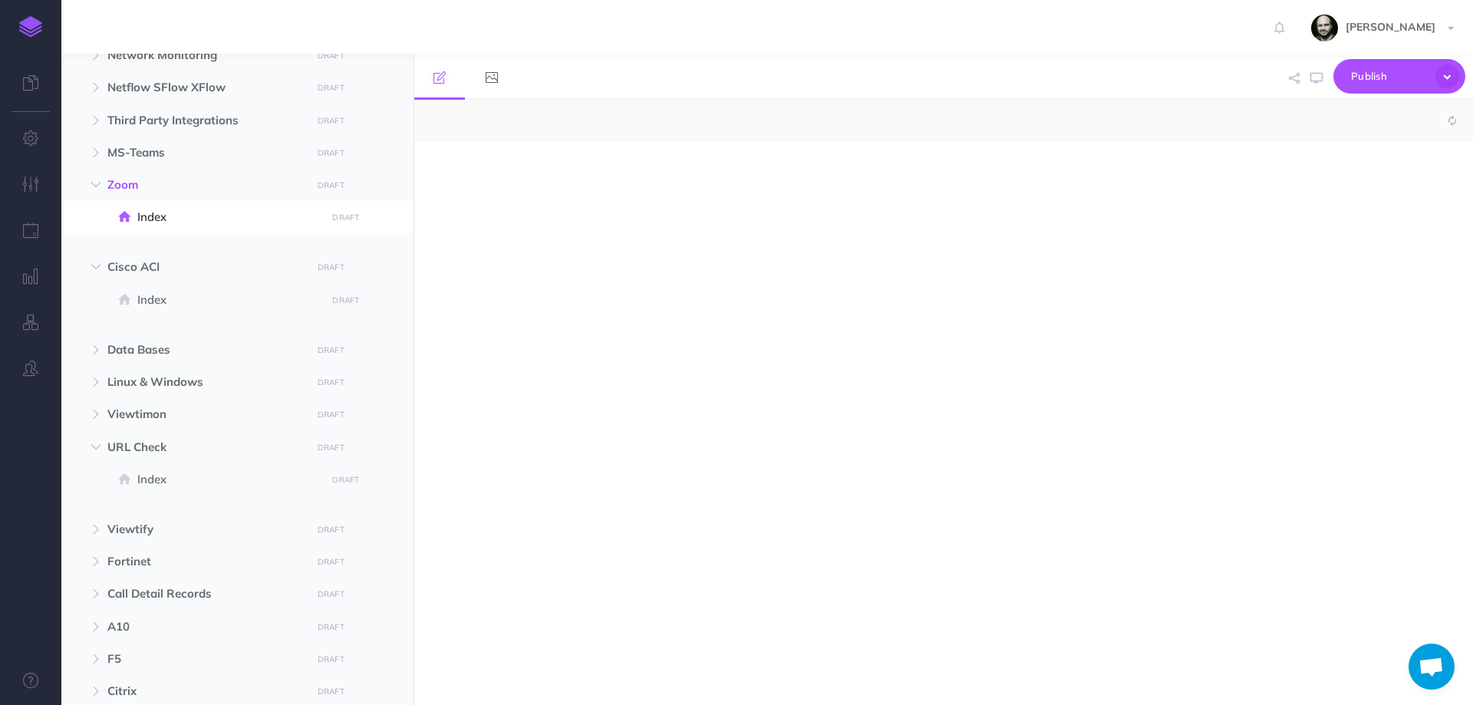
select select "null"
click at [627, 227] on div at bounding box center [784, 416] width 741 height 548
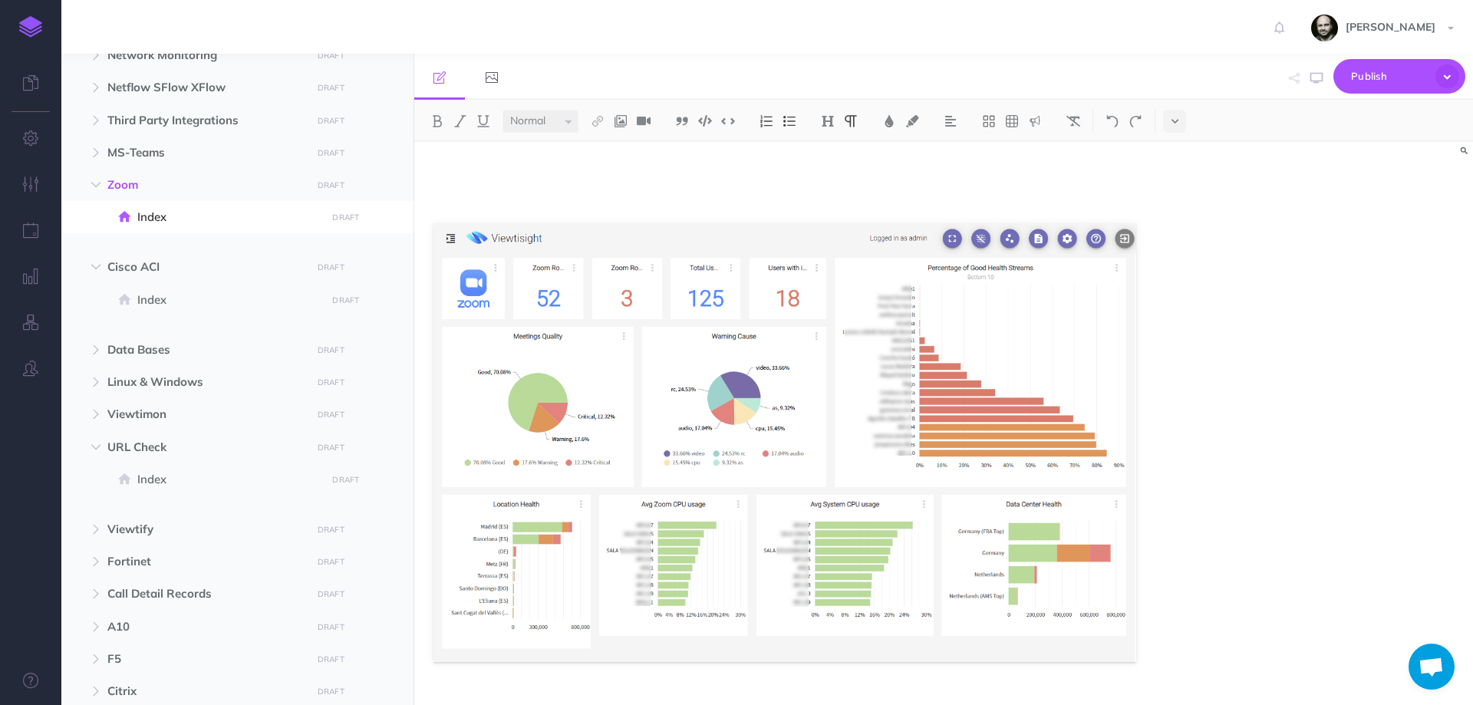
scroll to position [37, 0]
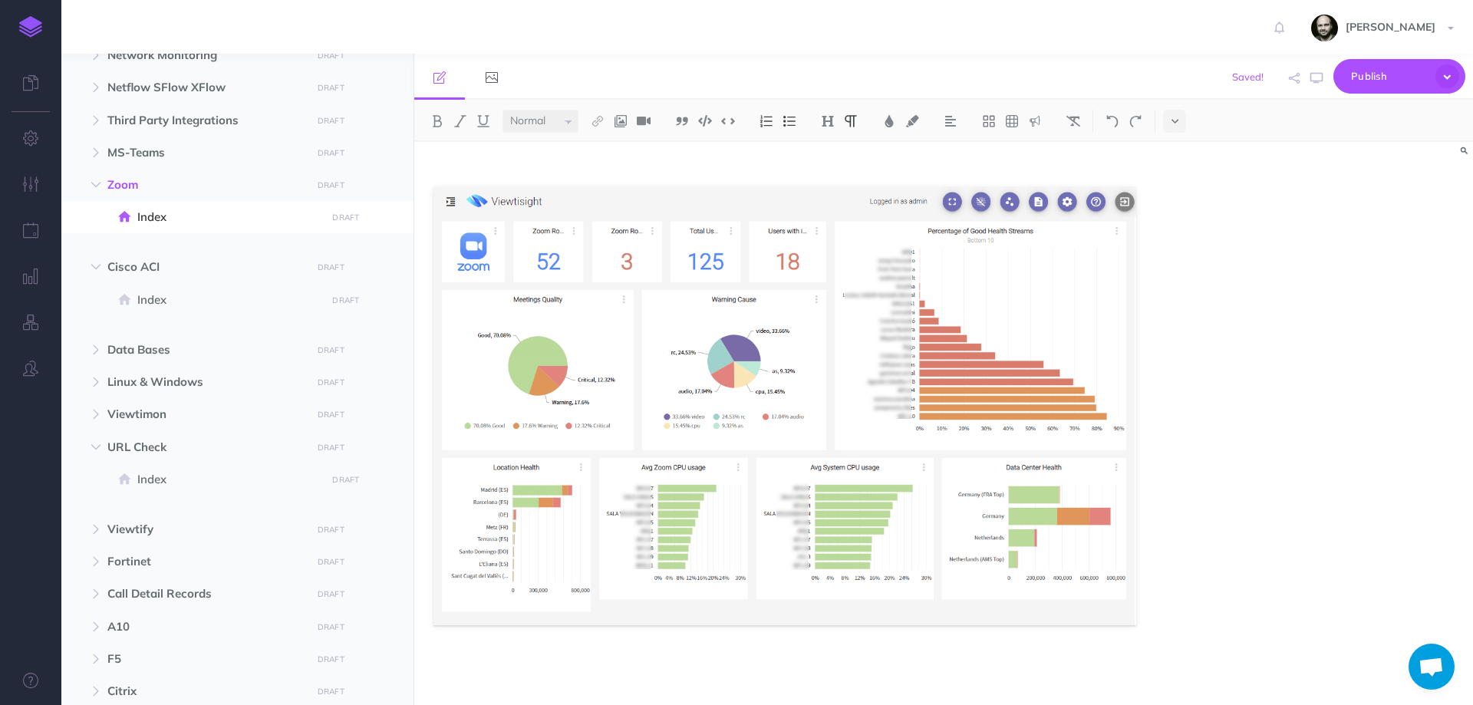
click at [1015, 661] on p at bounding box center [784, 665] width 703 height 18
click at [1211, 432] on div at bounding box center [943, 423] width 1059 height 563
click at [776, 677] on div at bounding box center [784, 405] width 741 height 600
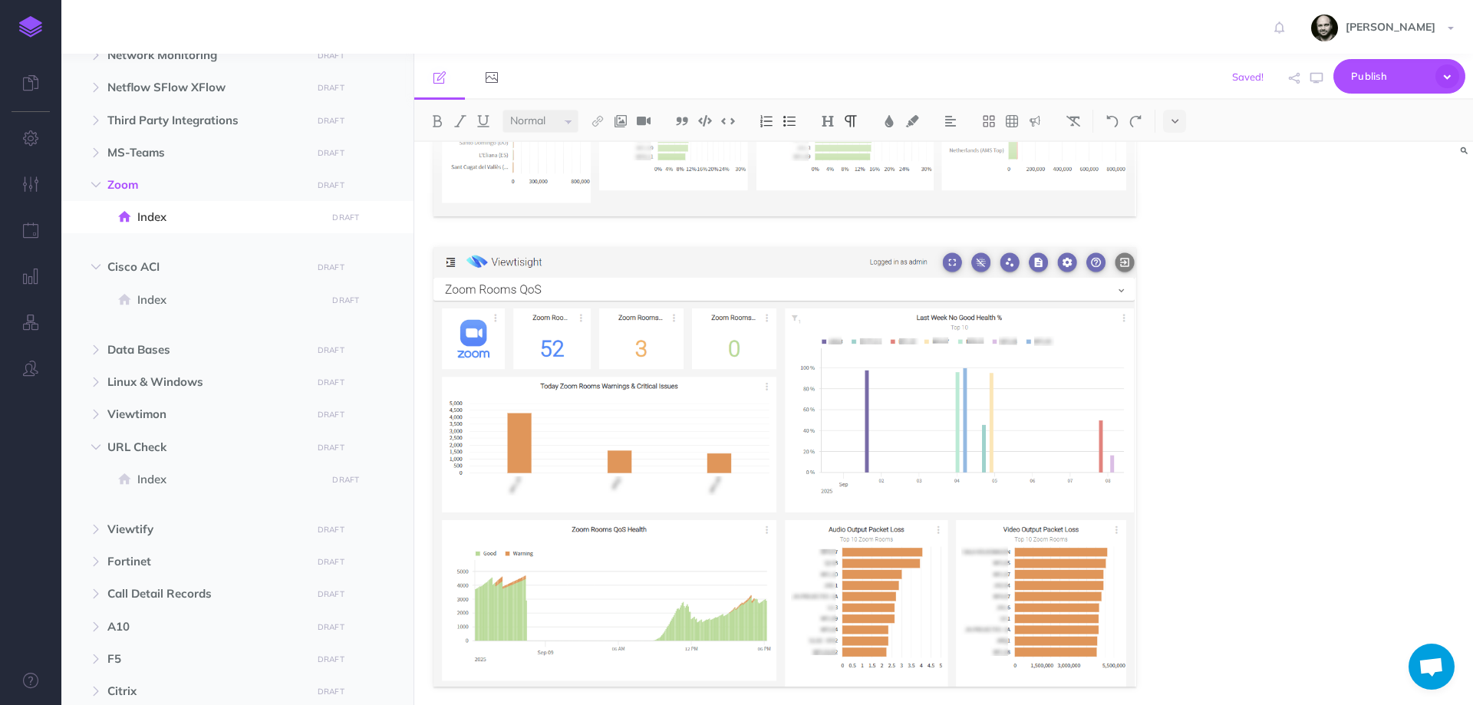
scroll to position [507, 0]
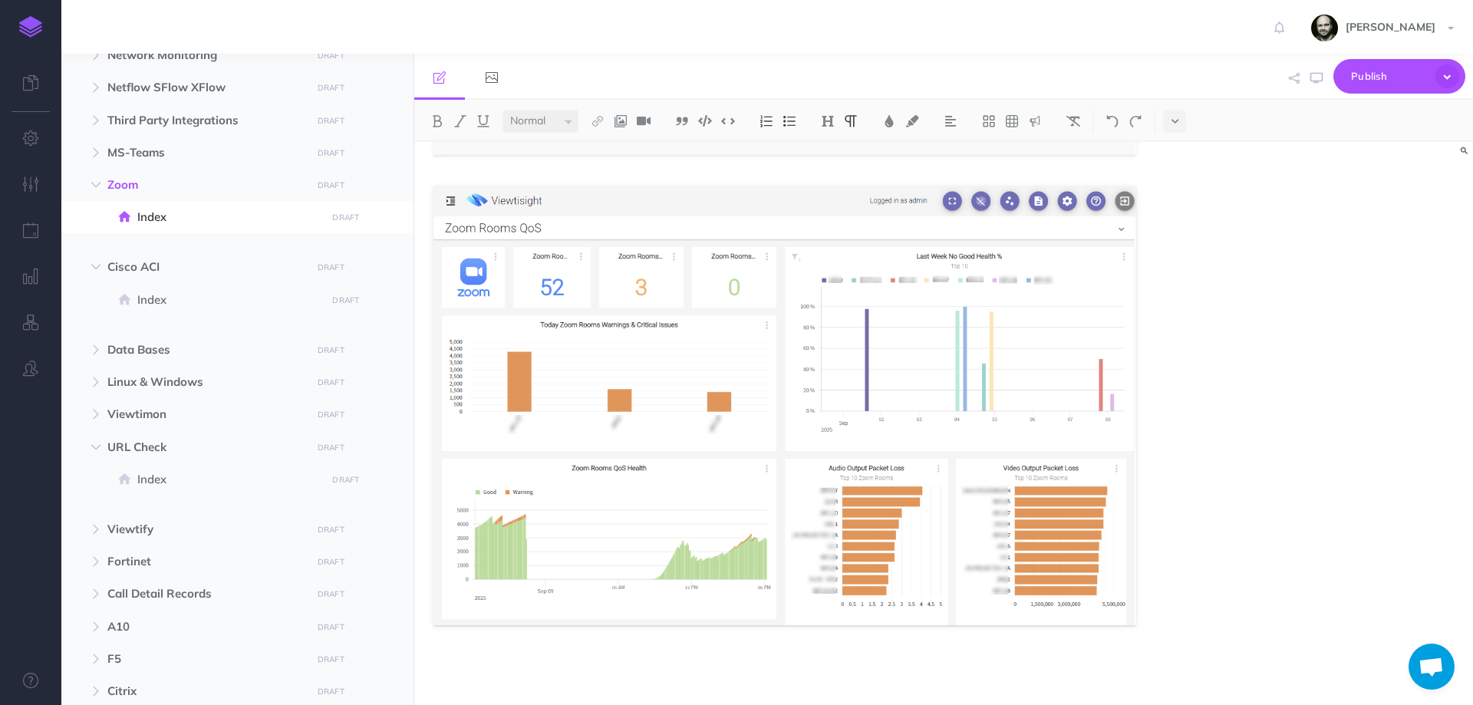
click at [1258, 231] on div at bounding box center [943, 423] width 1059 height 563
click at [696, 669] on p at bounding box center [784, 665] width 703 height 18
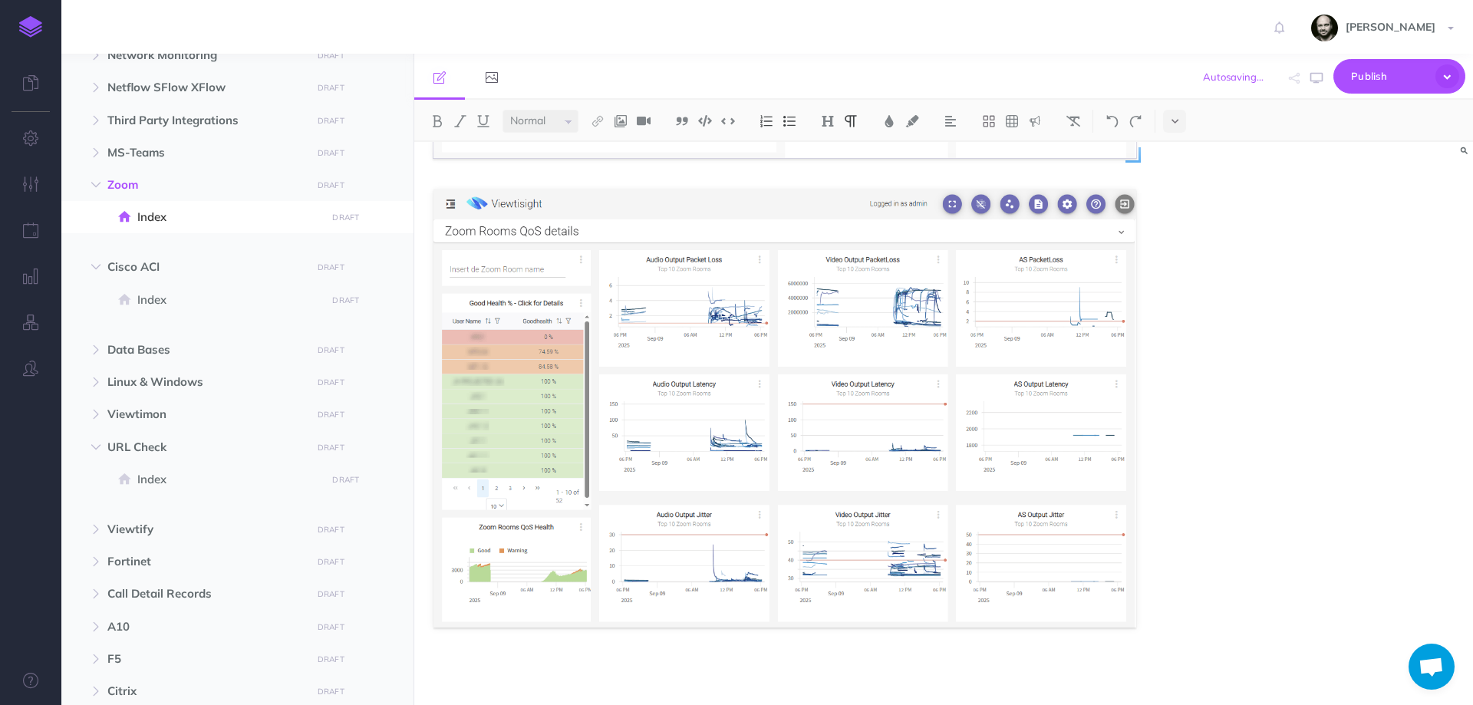
scroll to position [976, 0]
click at [1269, 397] on div at bounding box center [943, 423] width 1059 height 563
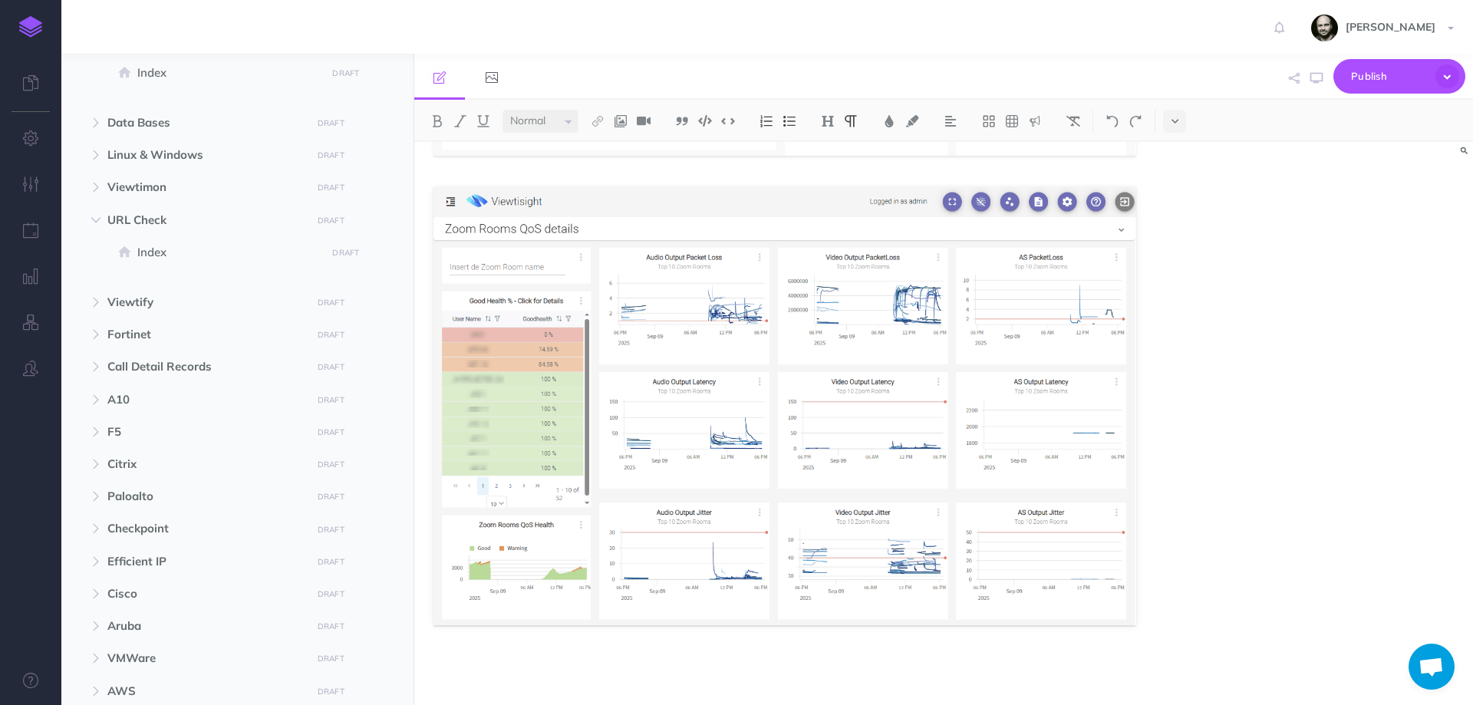
scroll to position [409, 0]
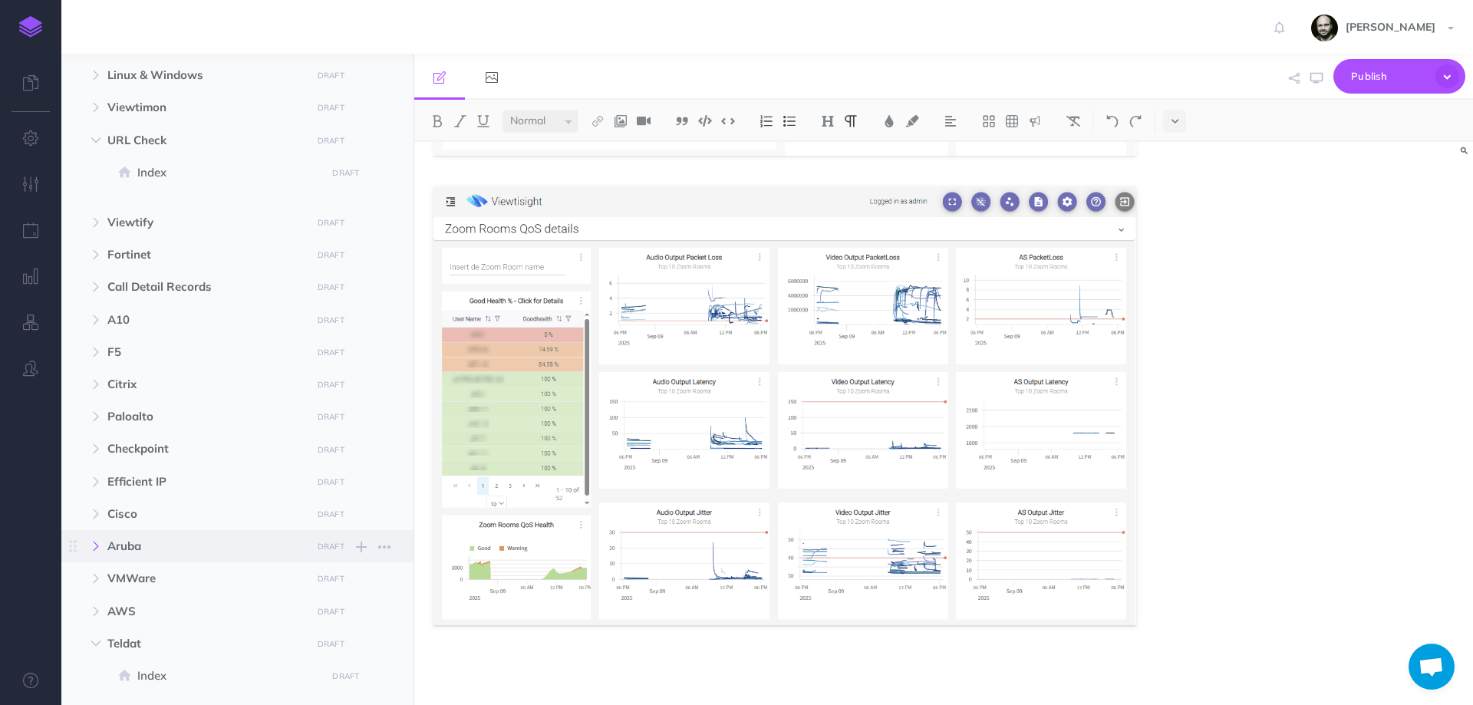
click at [107, 542] on button "button" at bounding box center [96, 546] width 28 height 18
click at [184, 582] on span "Index" at bounding box center [229, 578] width 184 height 18
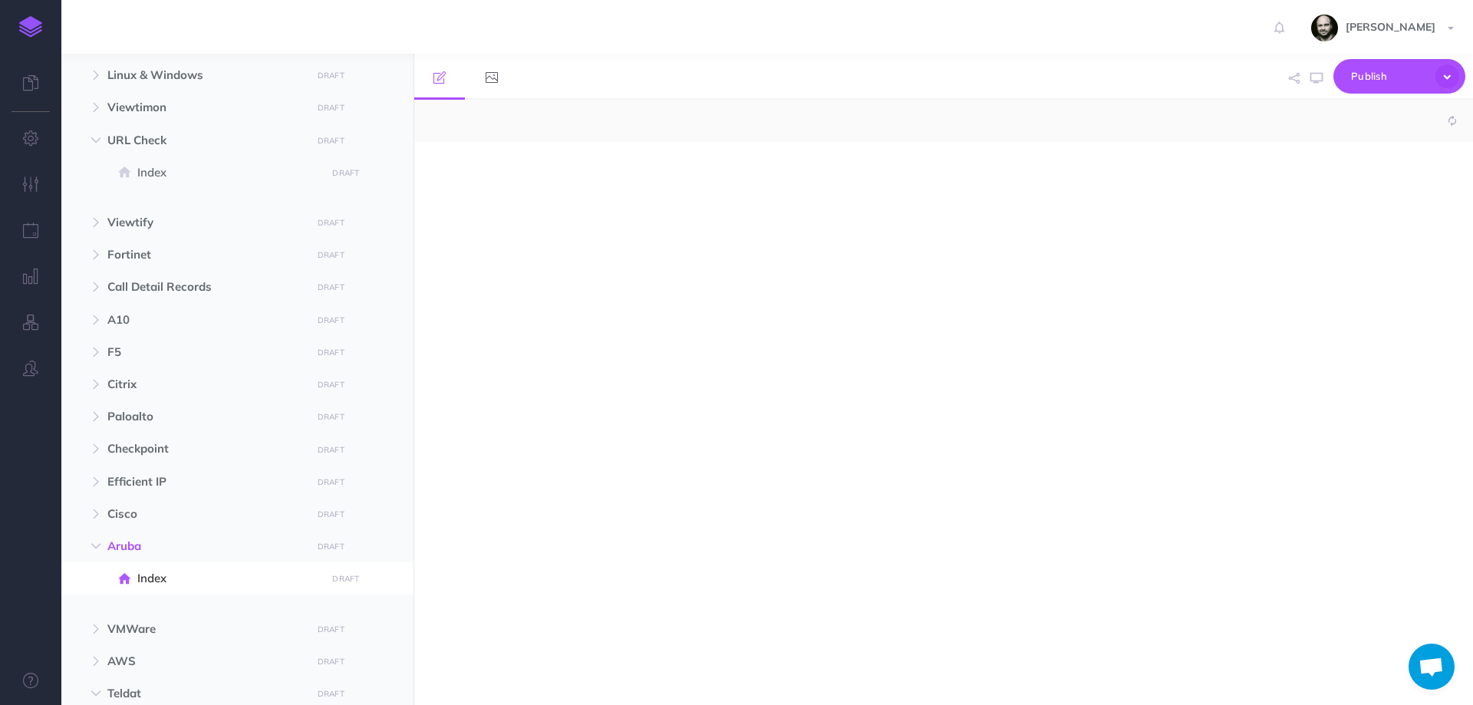
click at [740, 398] on div at bounding box center [943, 423] width 1059 height 563
select select "null"
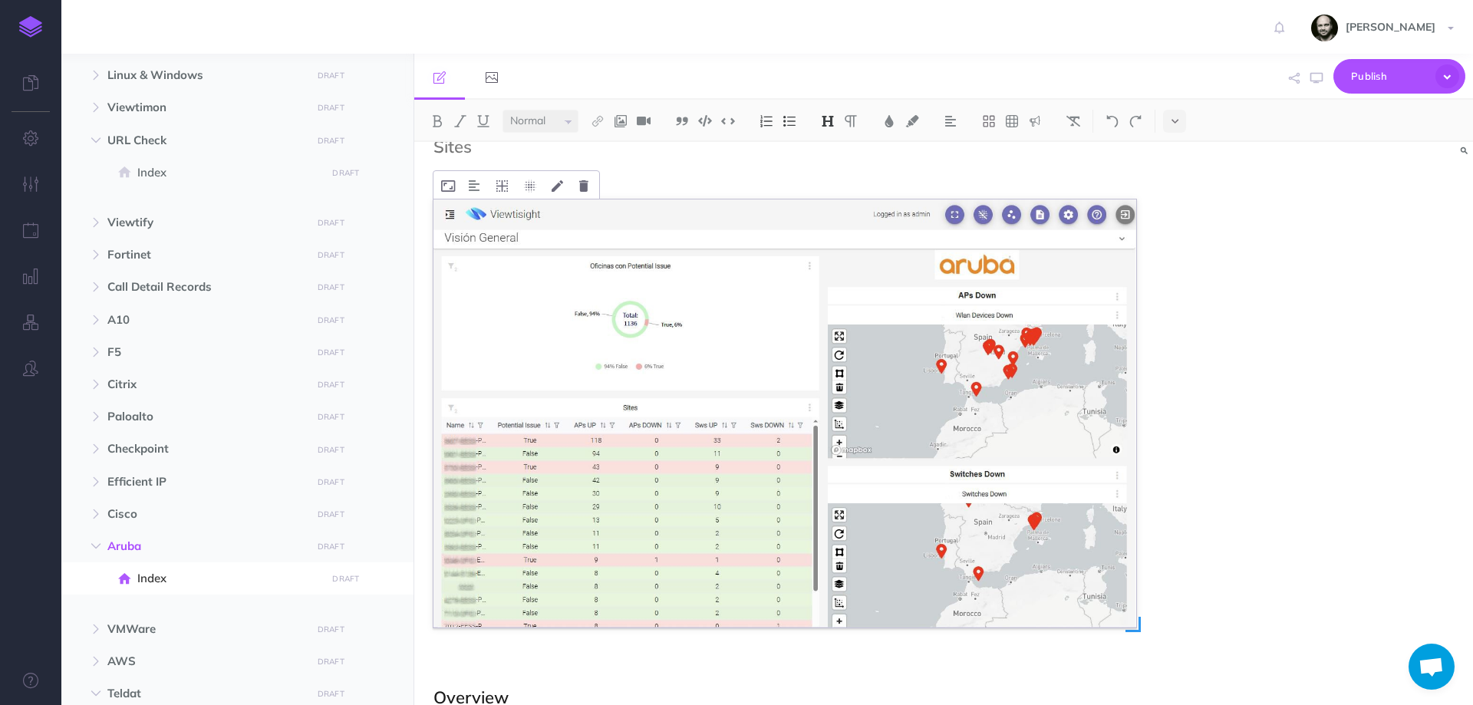
scroll to position [103, 0]
click at [835, 357] on img at bounding box center [784, 416] width 703 height 428
click at [585, 189] on icon at bounding box center [583, 189] width 9 height 12
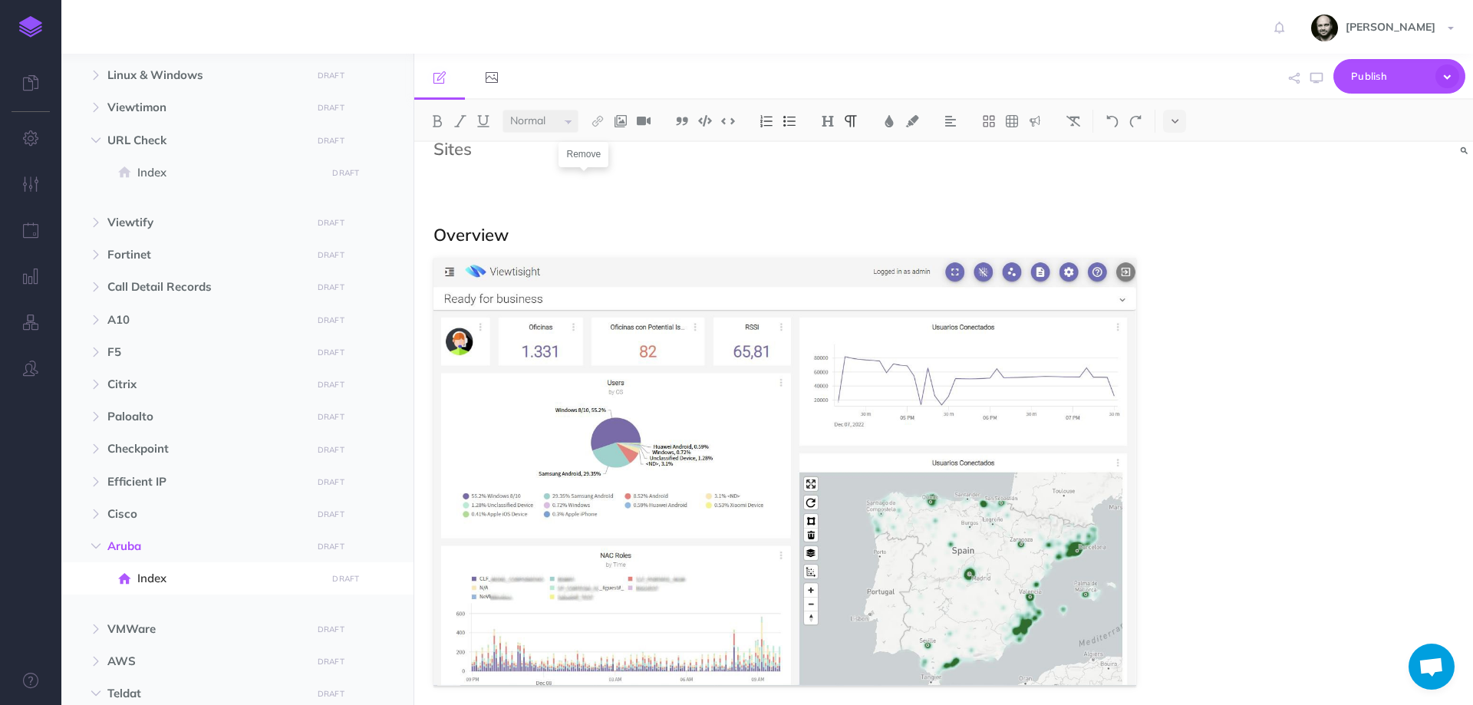
click at [508, 196] on p at bounding box center [784, 205] width 703 height 18
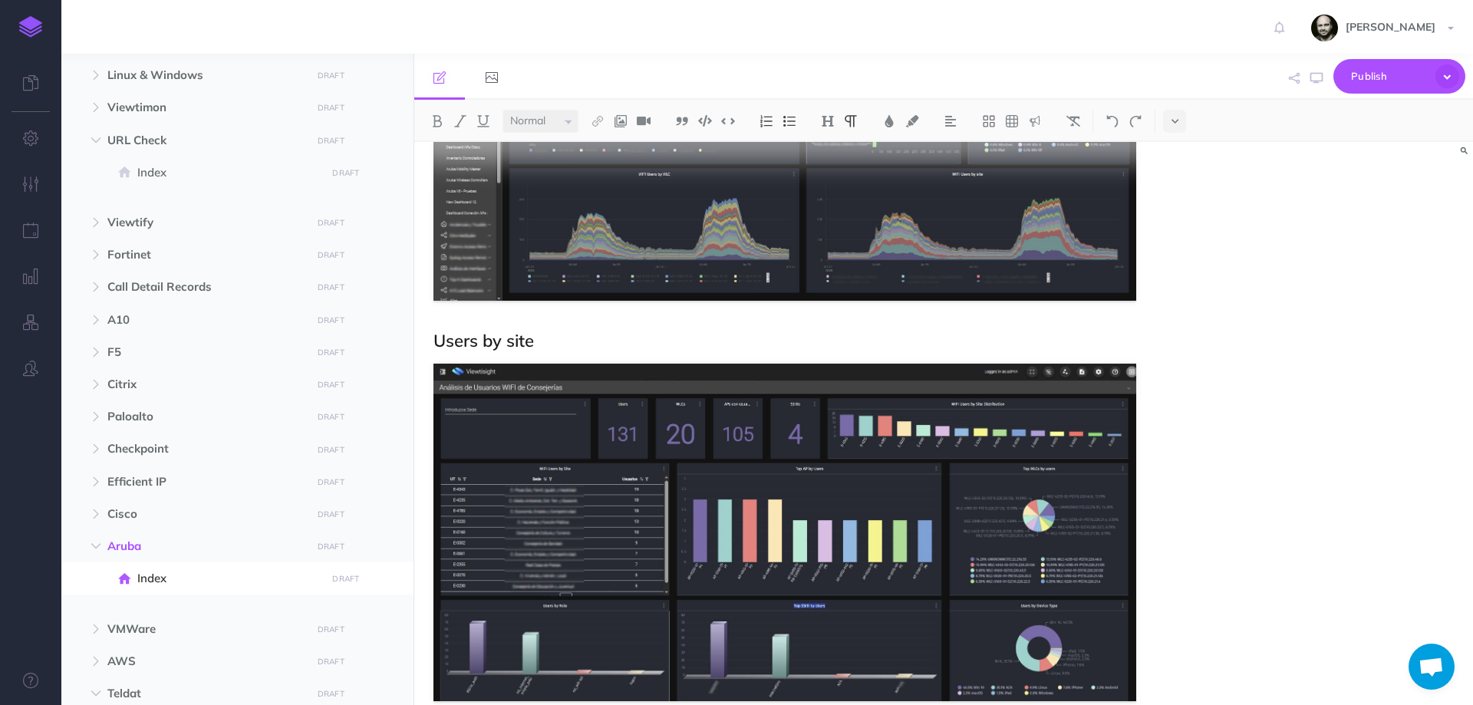
scroll to position [3066, 0]
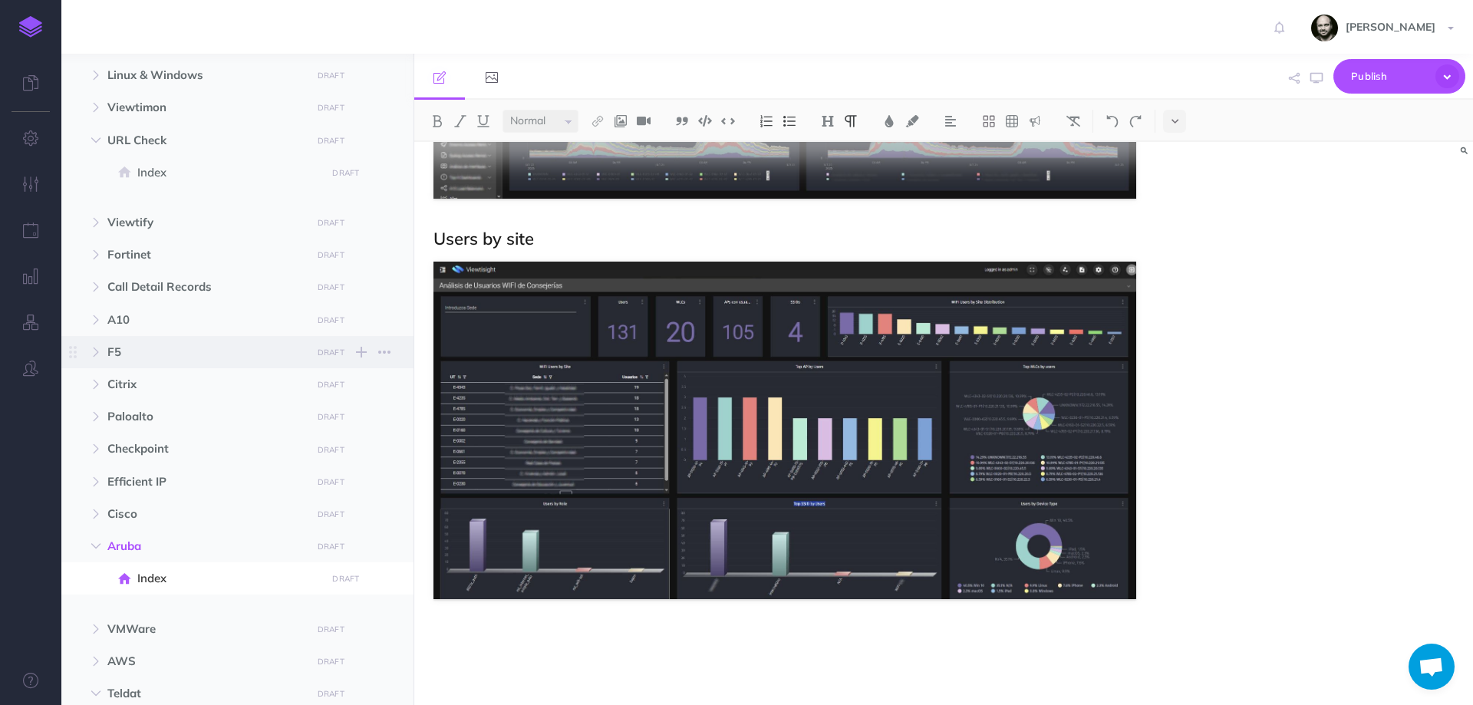
click at [139, 351] on span "F5" at bounding box center [204, 352] width 195 height 18
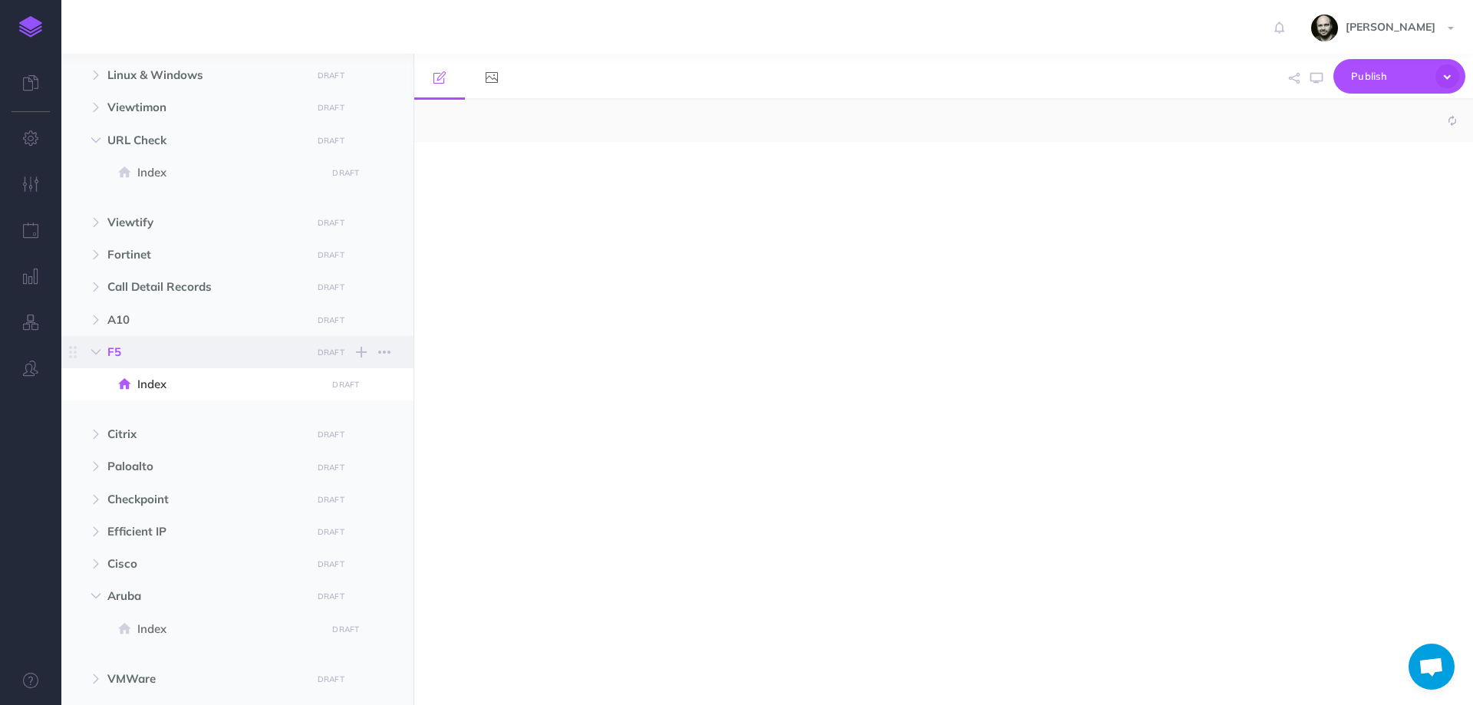
select select "null"
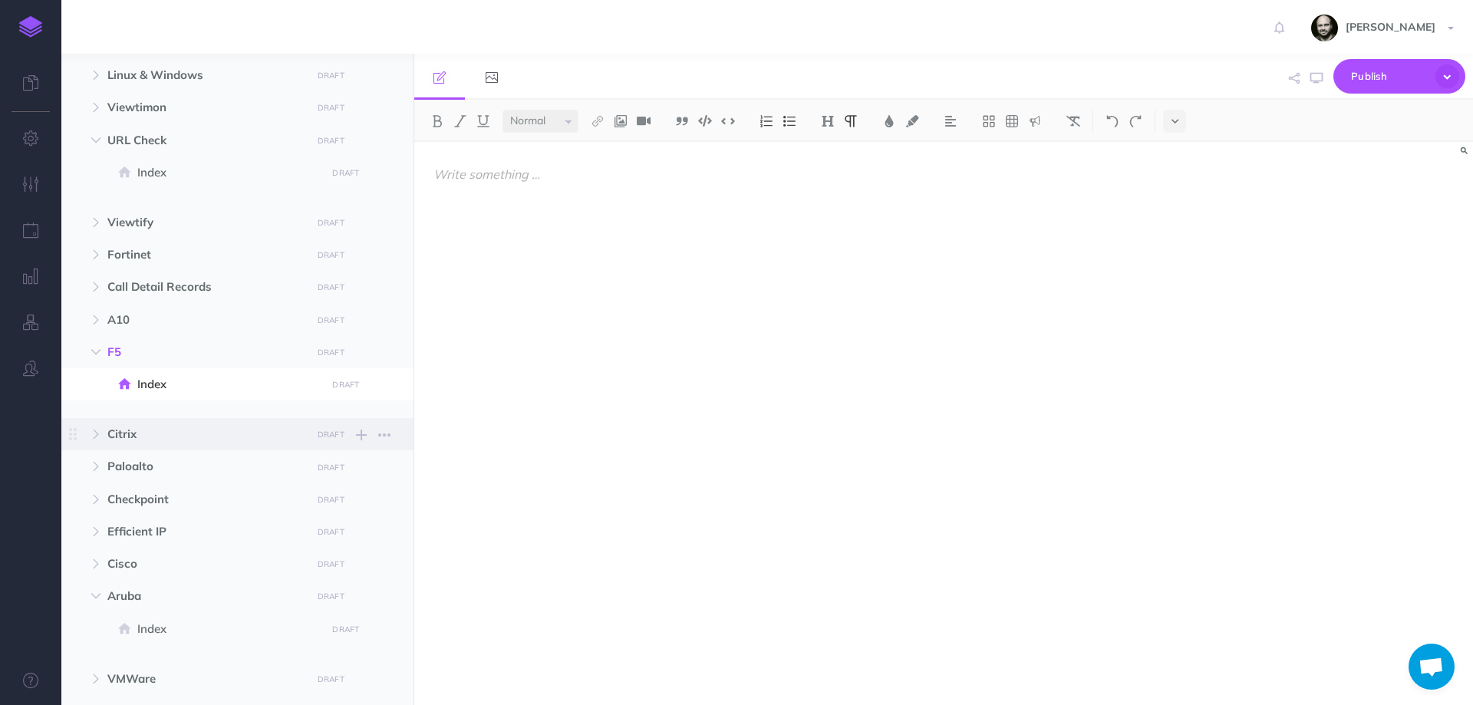
click at [184, 447] on span "Citrix DRAFT Publish these changes Nevermind Publish New folder Add a new folde…" at bounding box center [254, 434] width 295 height 32
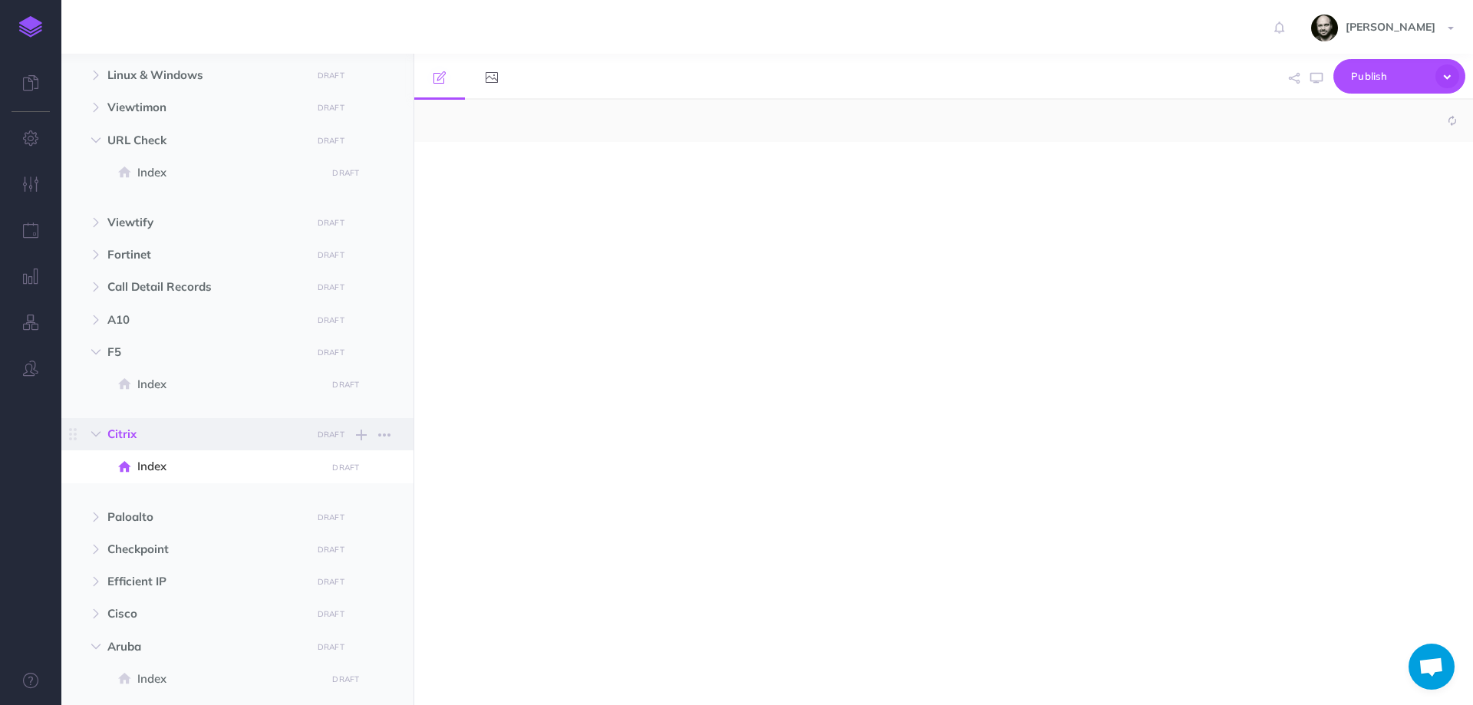
select select "null"
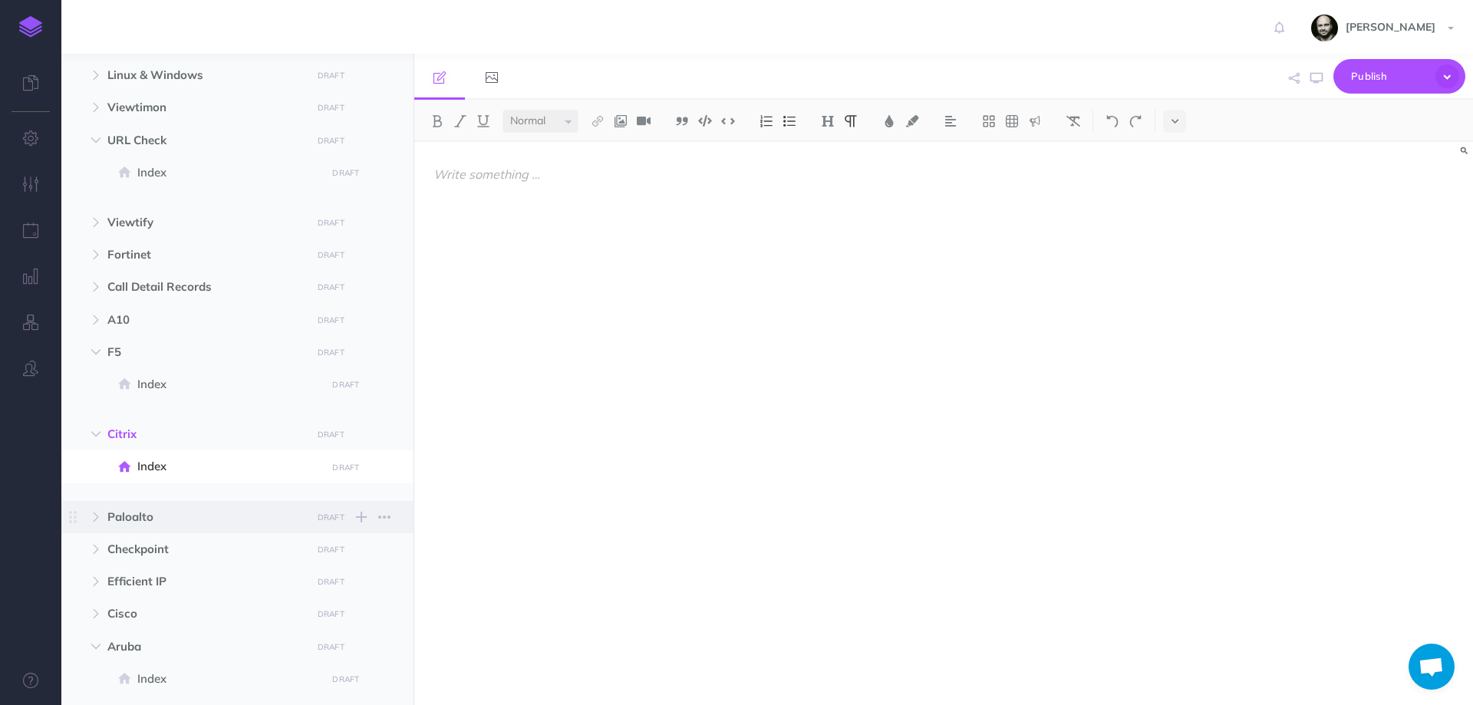
click at [172, 522] on span "Paloalto" at bounding box center [204, 517] width 195 height 18
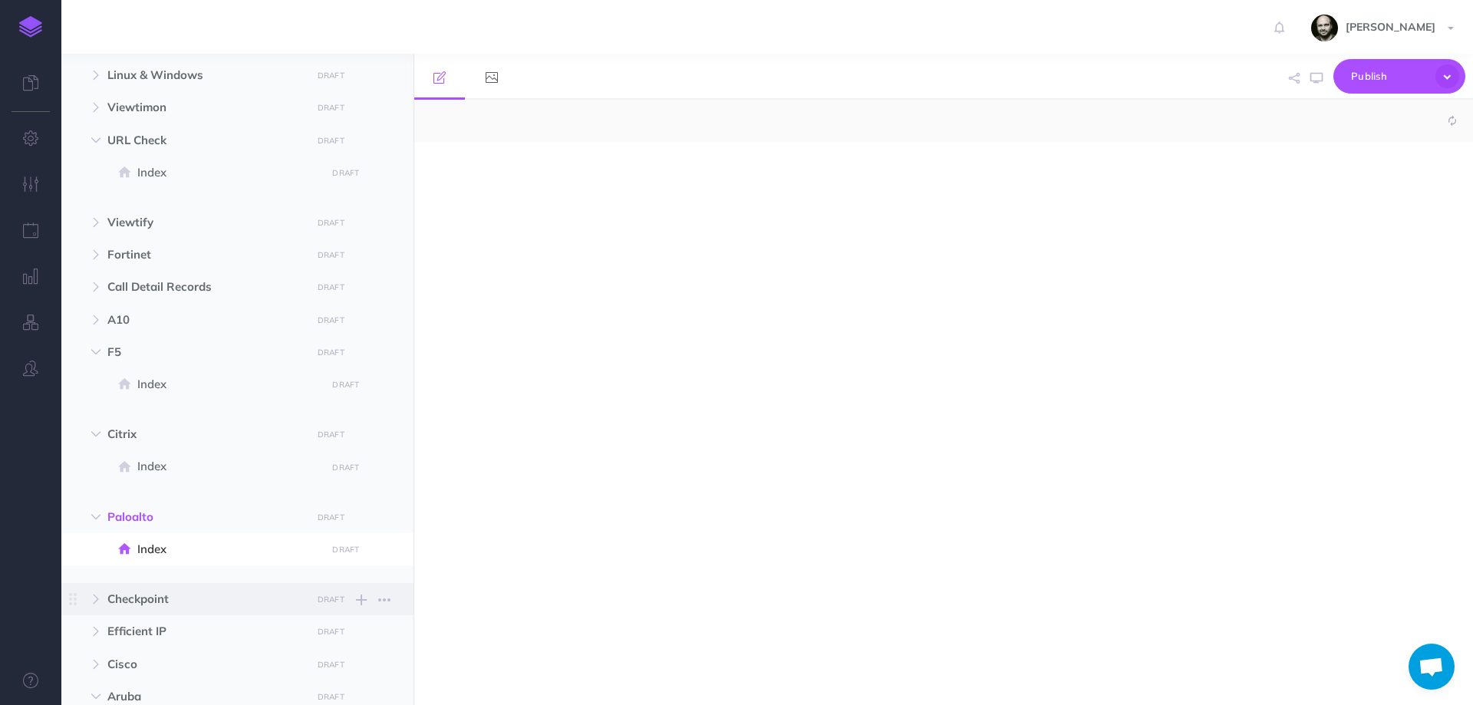
select select "null"
click at [154, 598] on span "Checkpoint" at bounding box center [204, 599] width 195 height 18
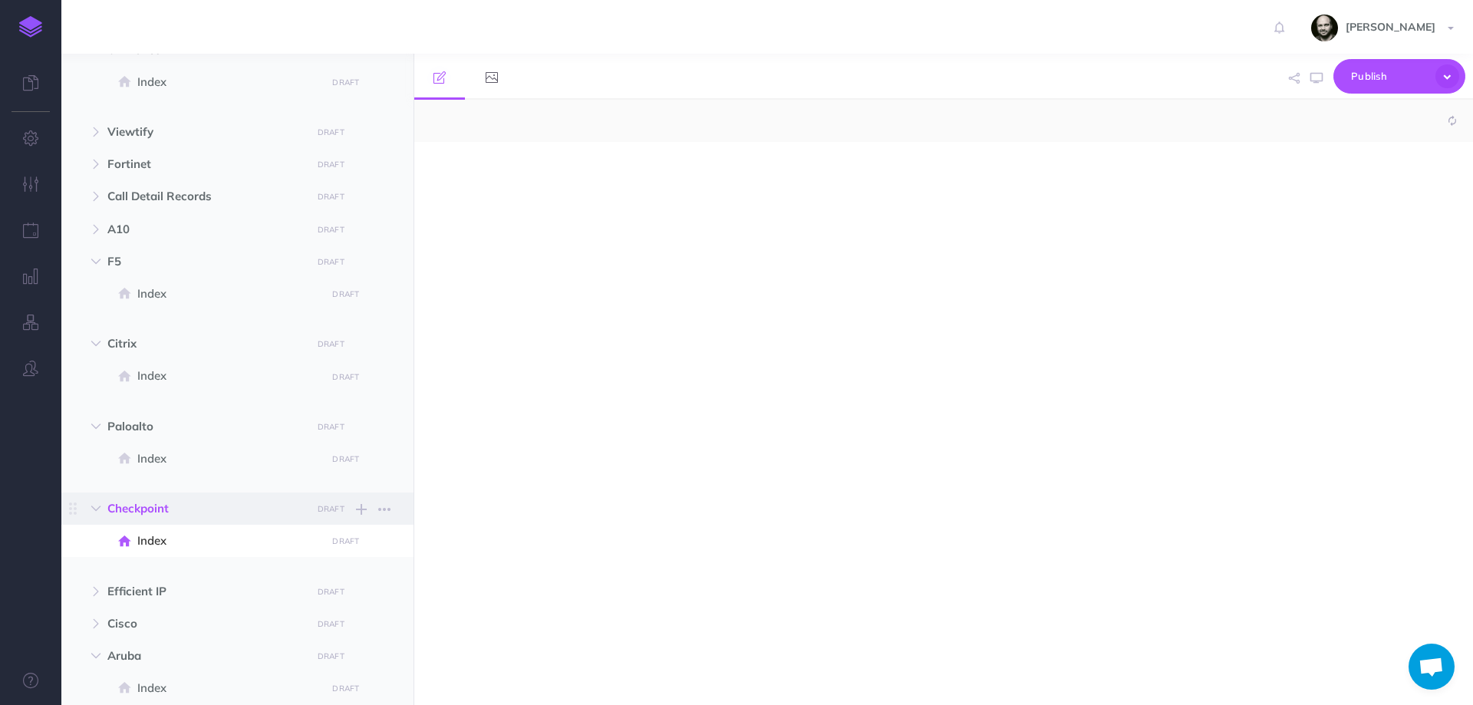
select select "null"
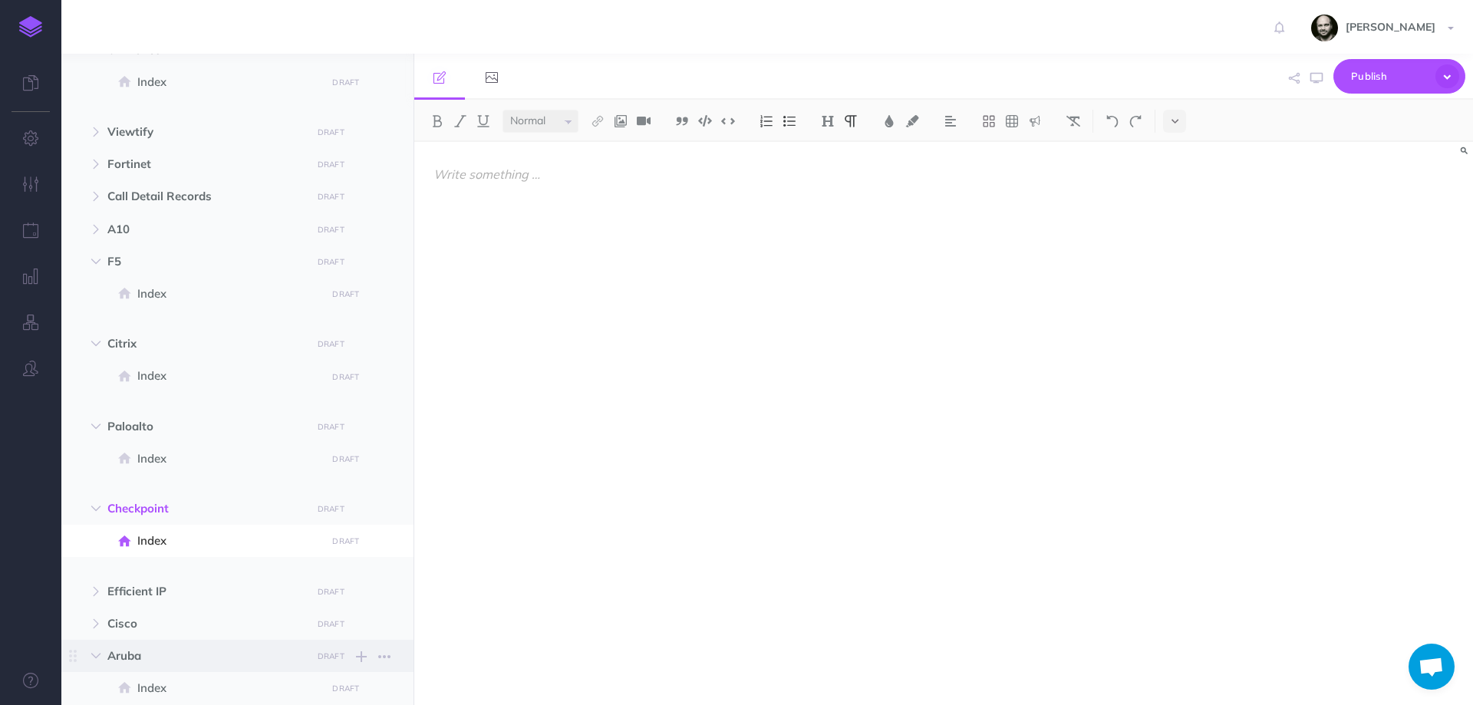
scroll to position [614, 0]
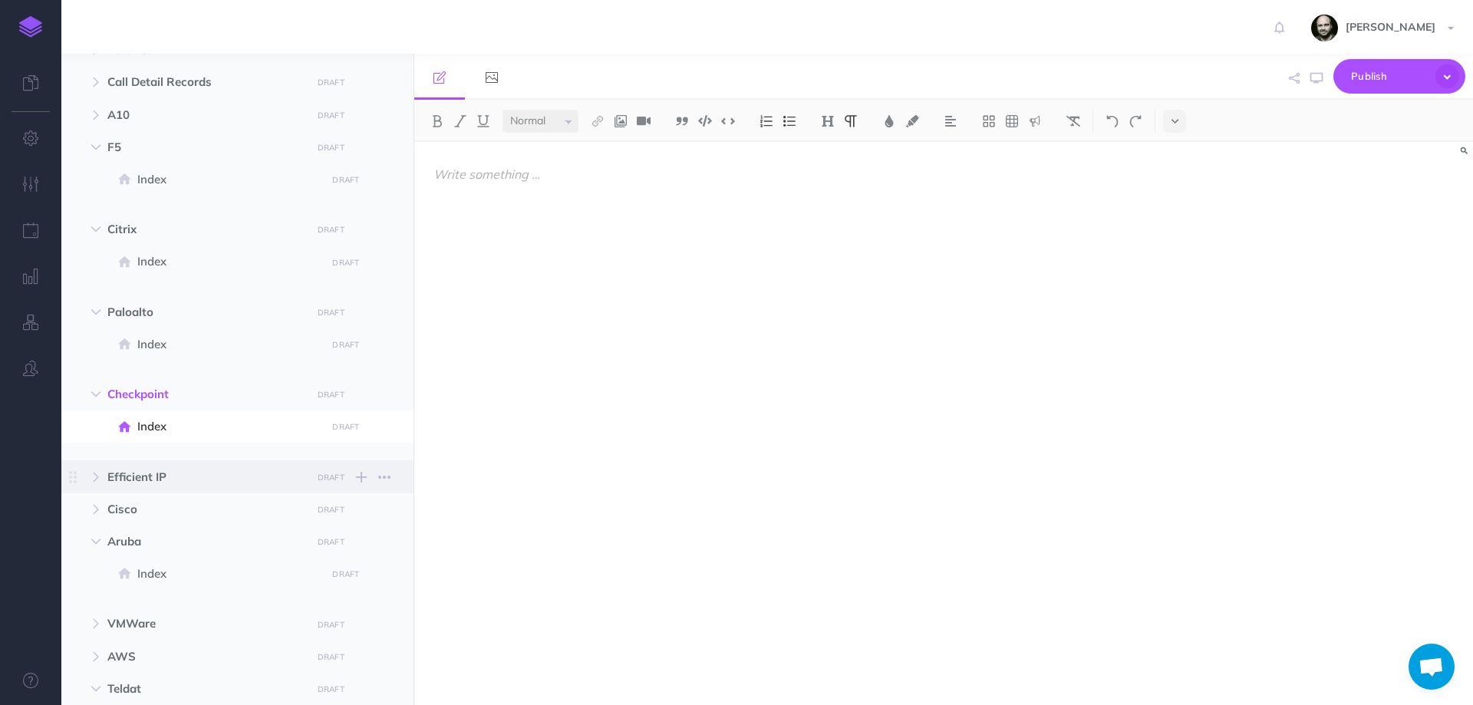
click at [152, 472] on span "Efficient IP" at bounding box center [204, 477] width 195 height 18
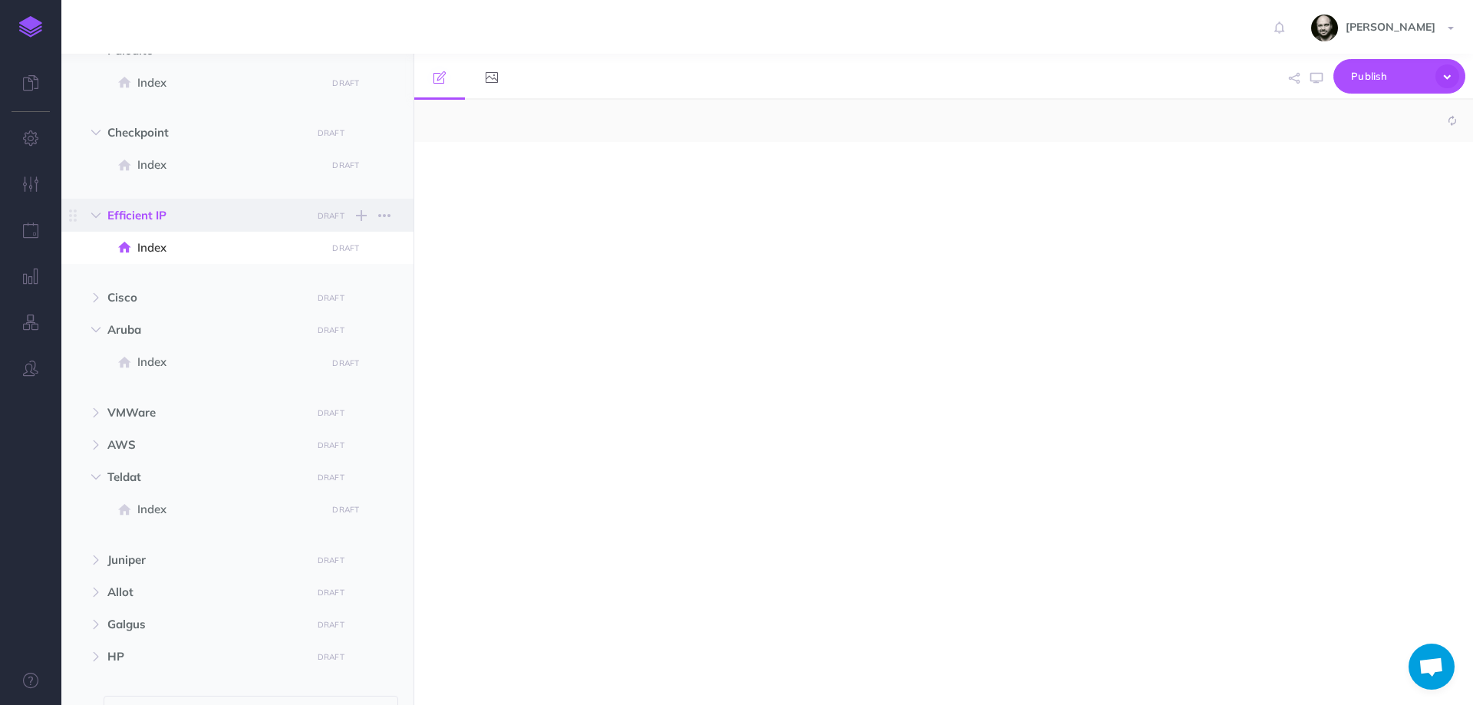
select select "null"
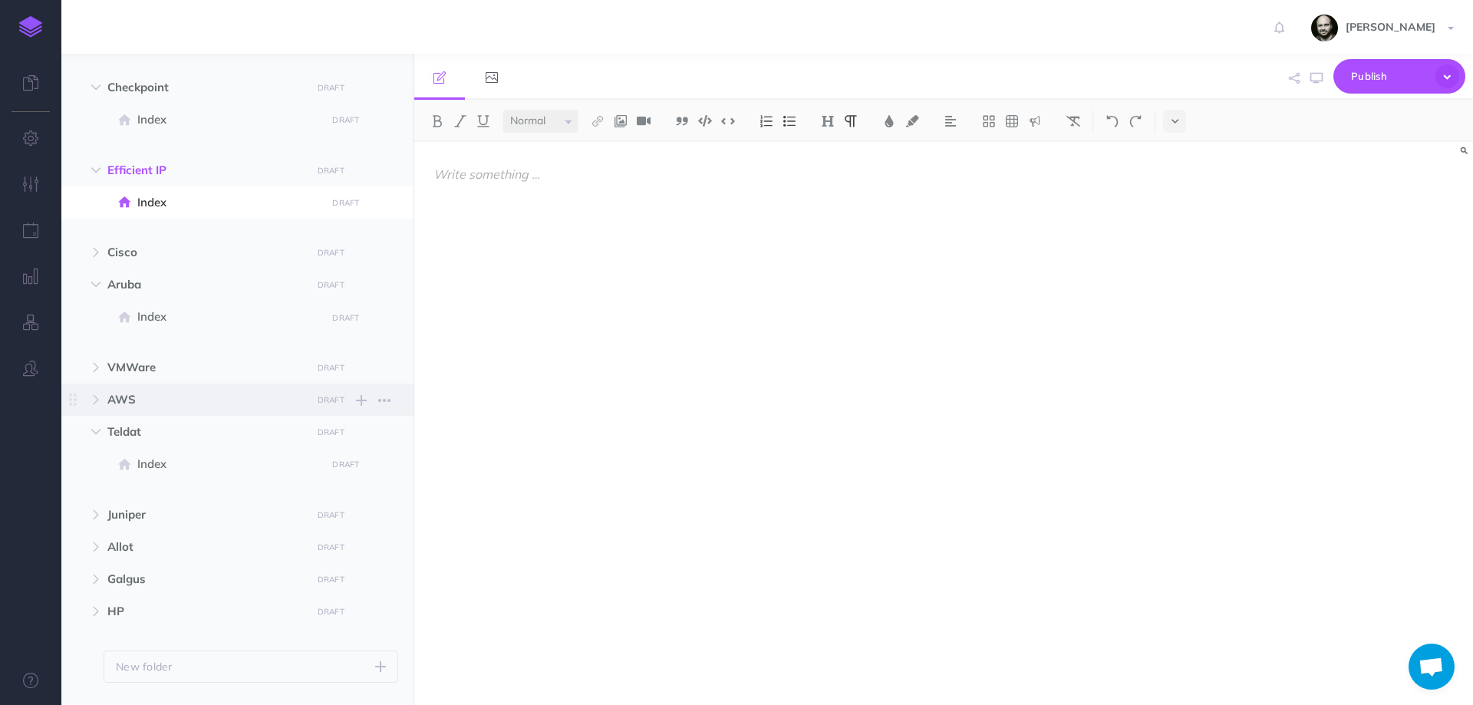
click at [144, 395] on span "AWS" at bounding box center [204, 399] width 195 height 18
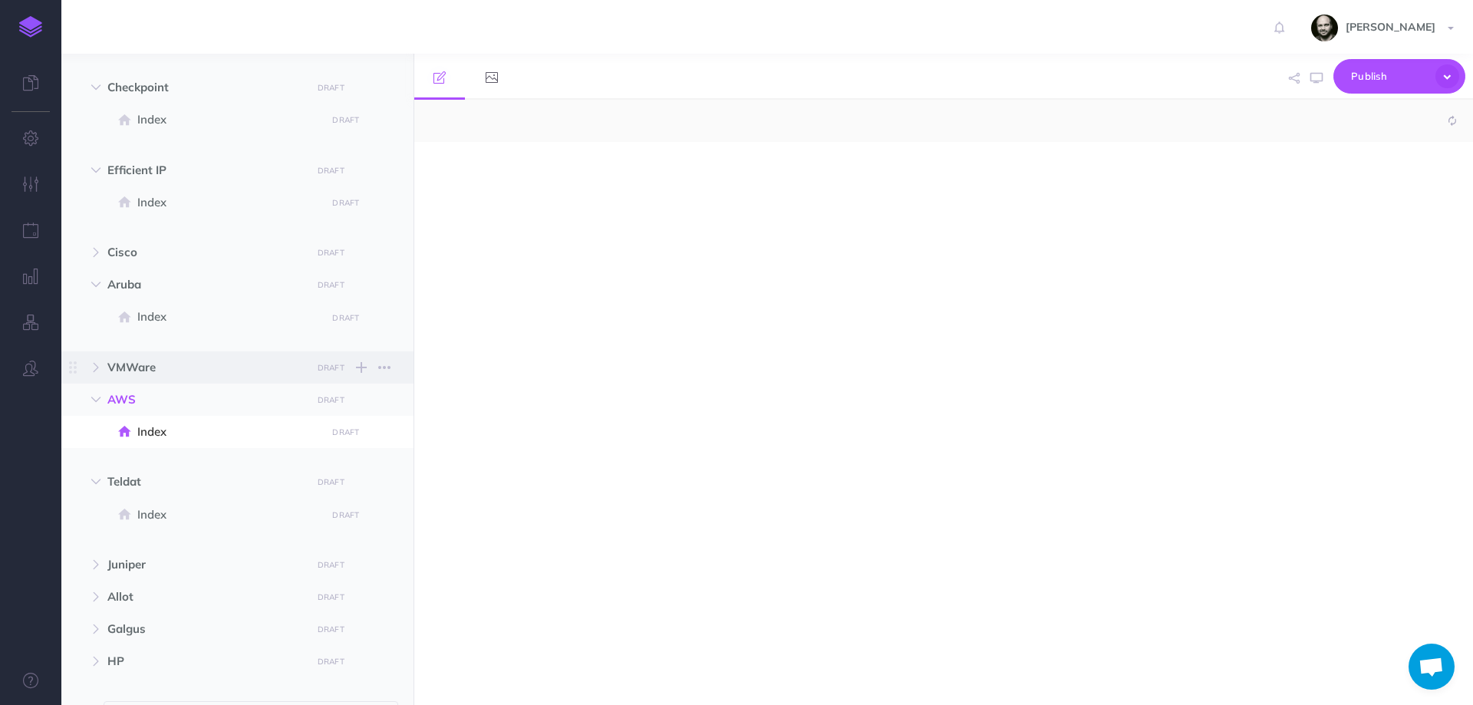
select select "null"
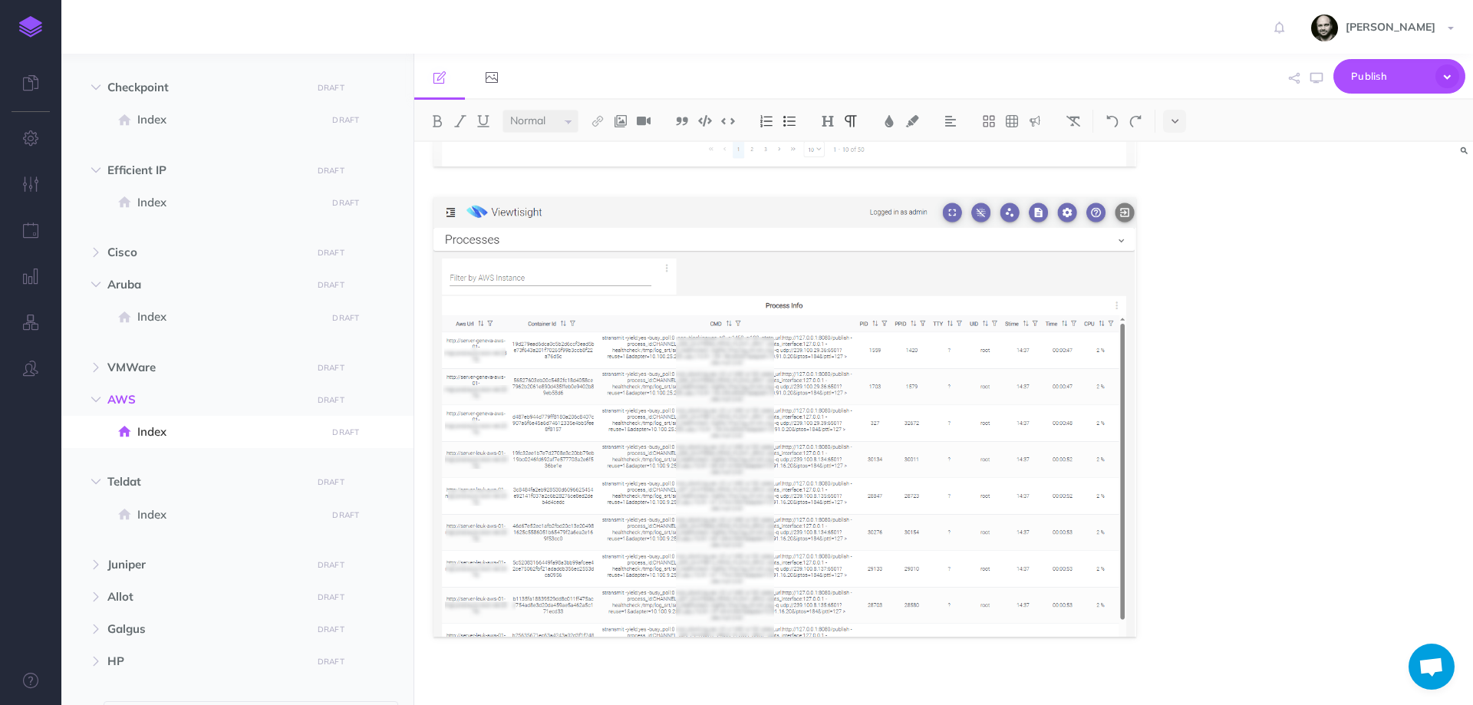
scroll to position [1473, 0]
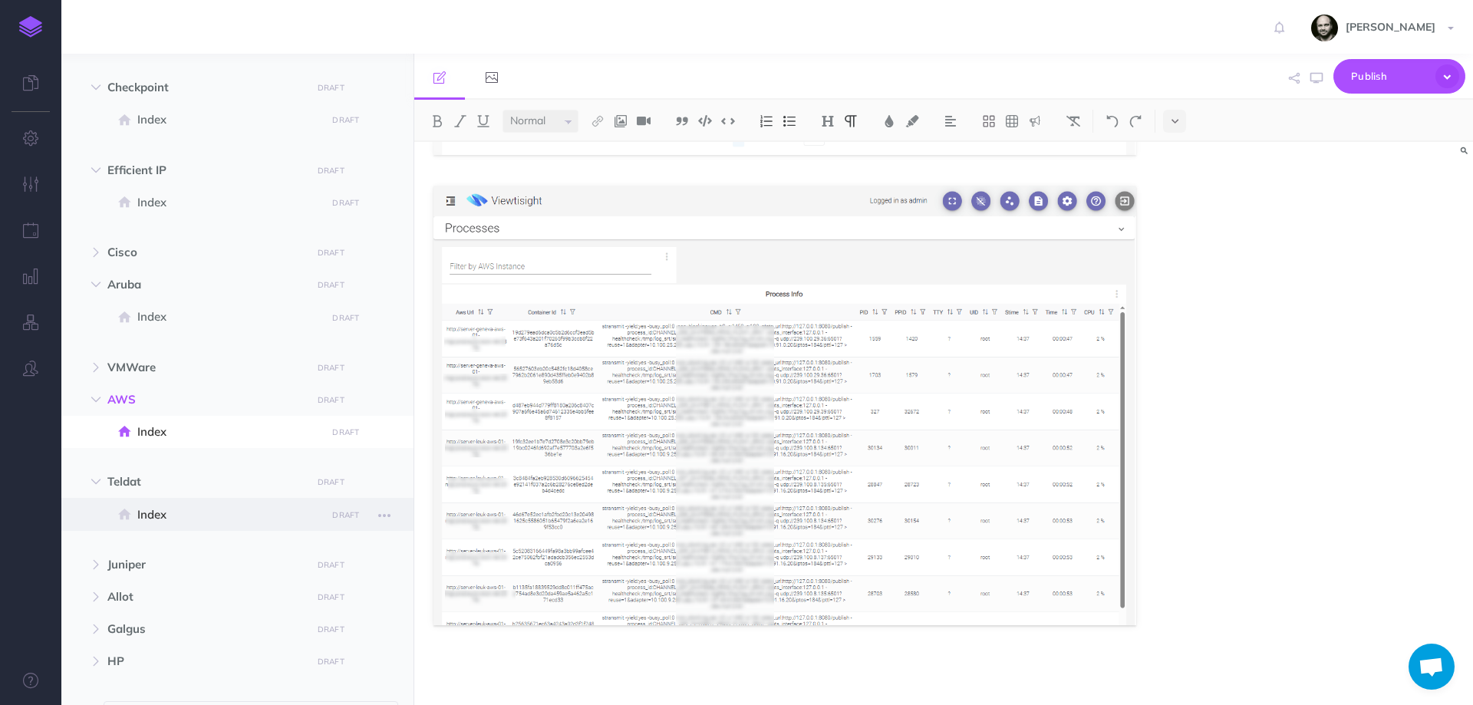
click at [172, 511] on span "Index" at bounding box center [229, 515] width 184 height 18
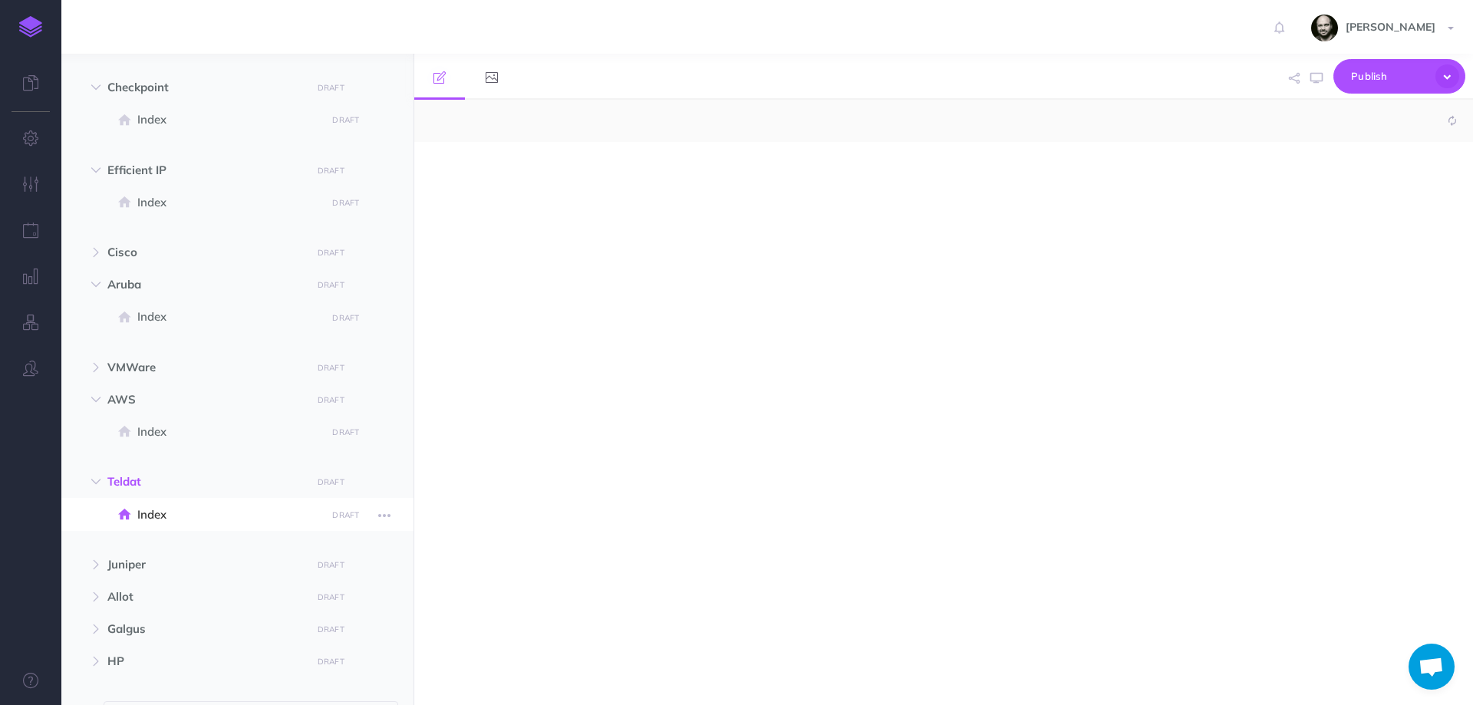
select select "null"
click at [153, 429] on span "Index" at bounding box center [229, 432] width 184 height 18
select select "null"
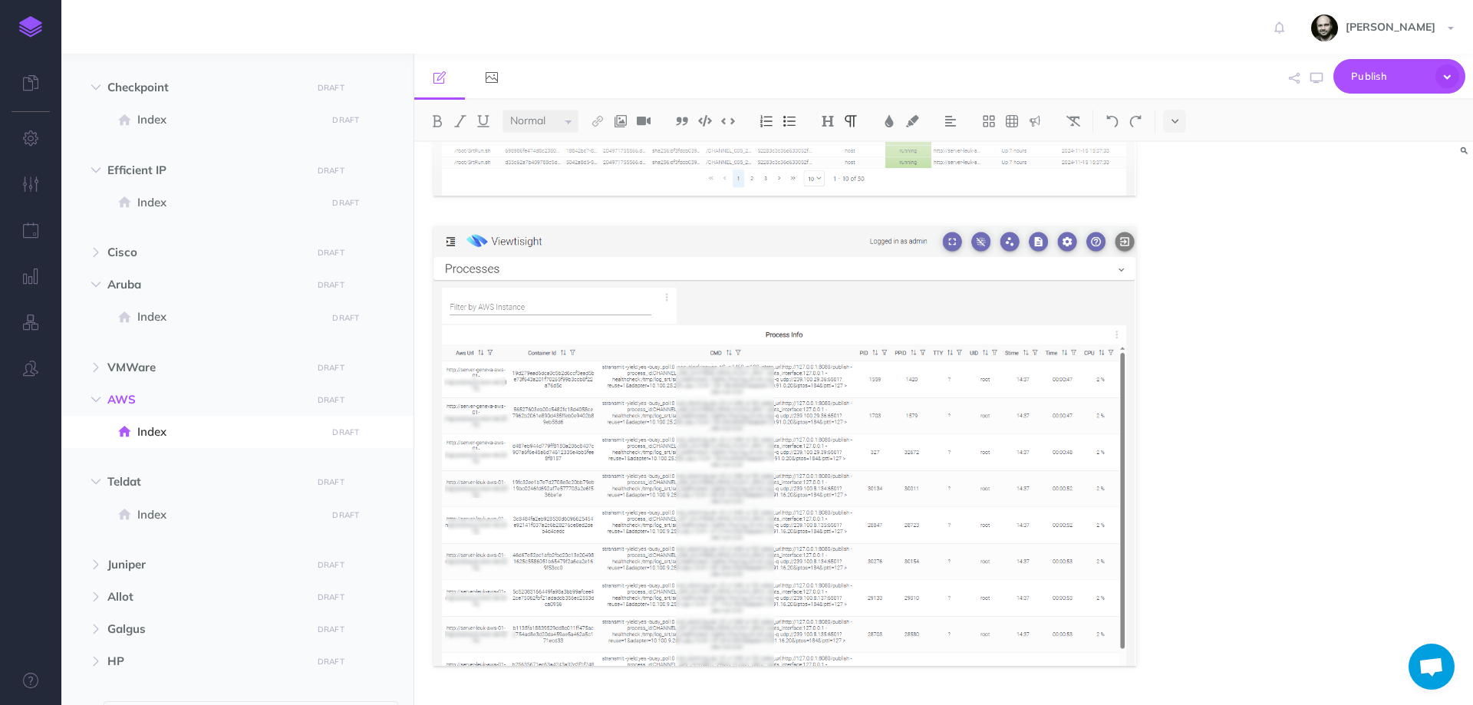
scroll to position [1473, 0]
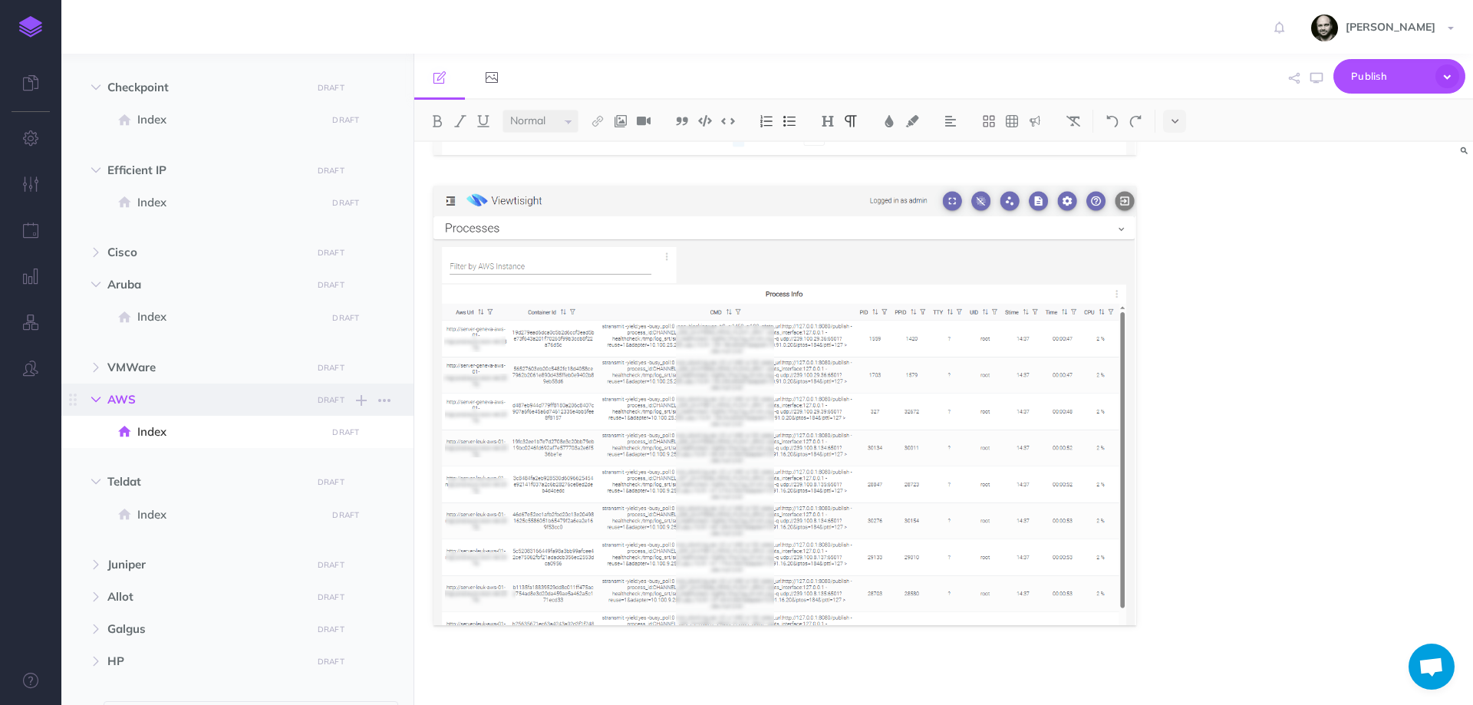
click at [106, 397] on button "button" at bounding box center [96, 399] width 28 height 18
click at [99, 369] on icon "button" at bounding box center [95, 367] width 9 height 9
click at [145, 391] on span "Index" at bounding box center [229, 399] width 184 height 18
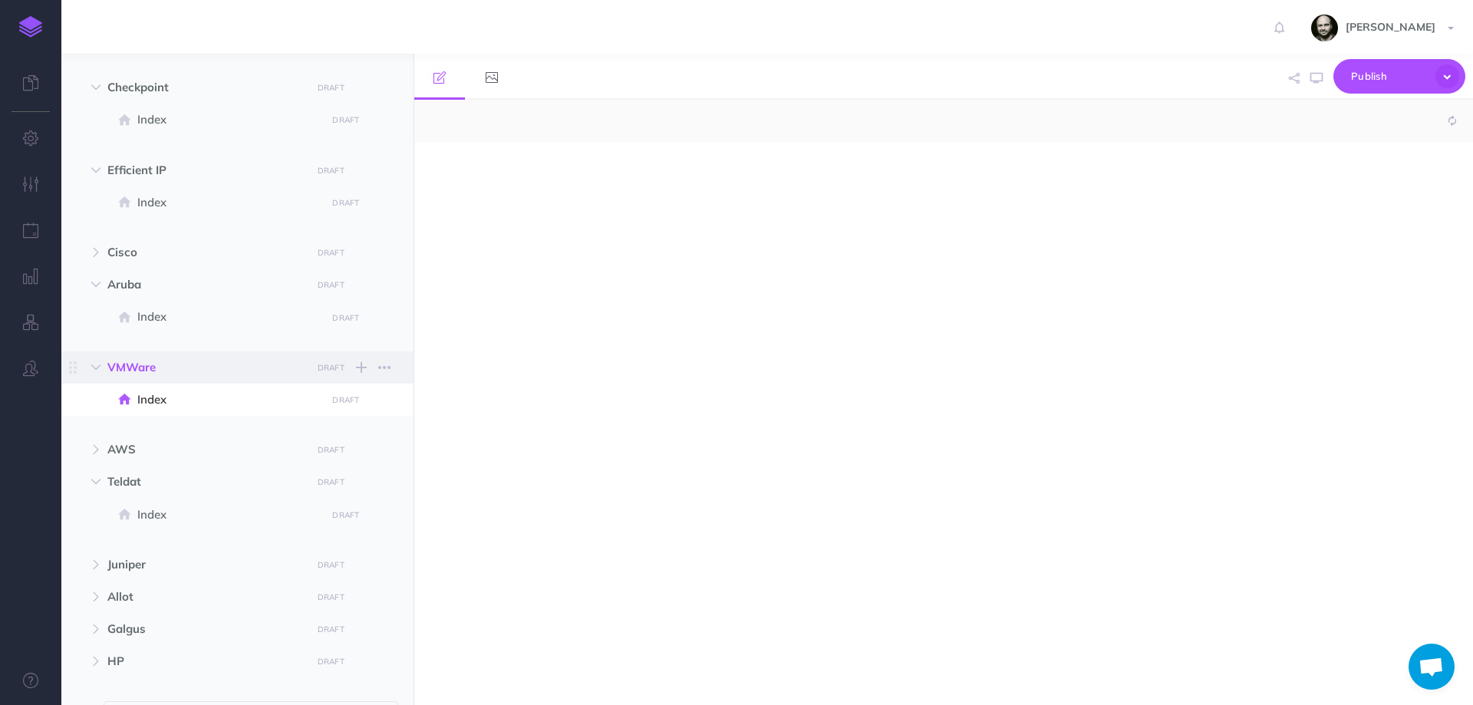
select select "null"
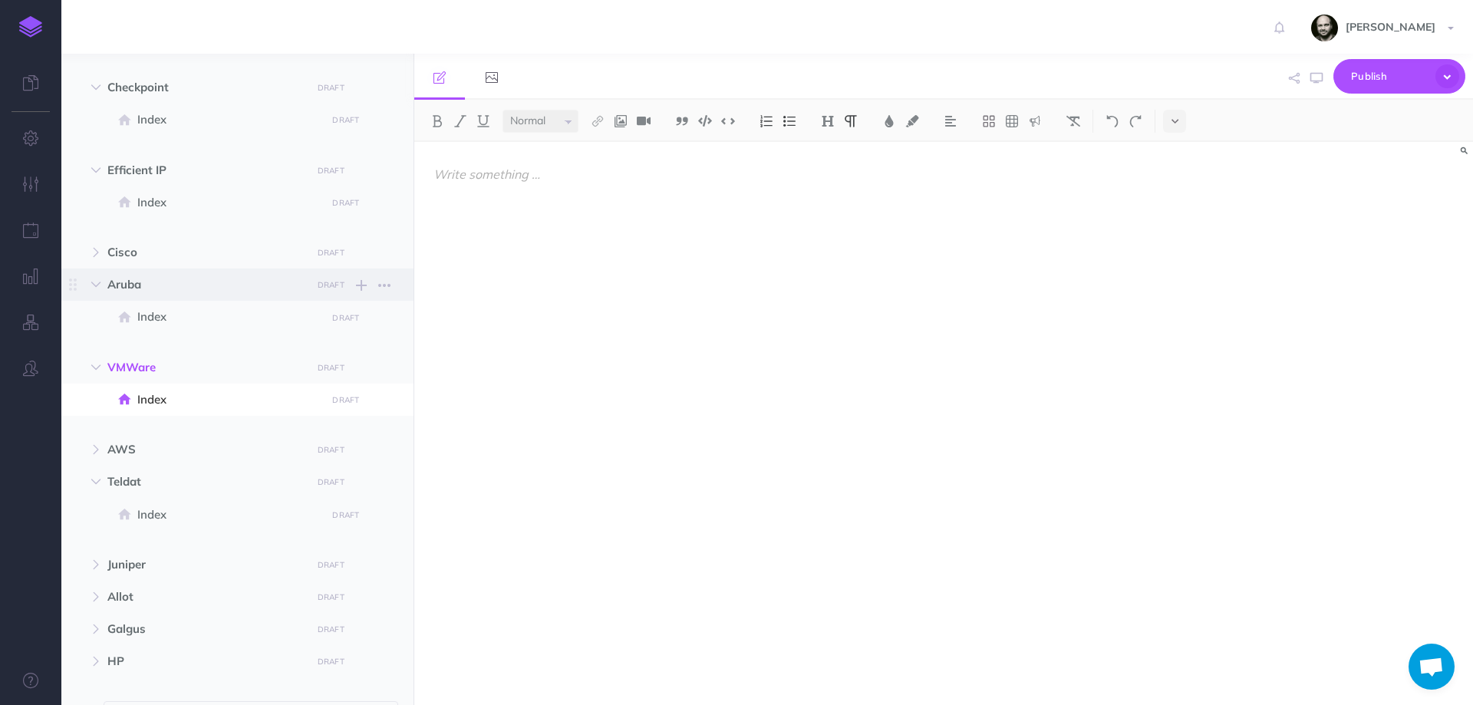
click at [119, 281] on span "Aruba" at bounding box center [204, 284] width 195 height 18
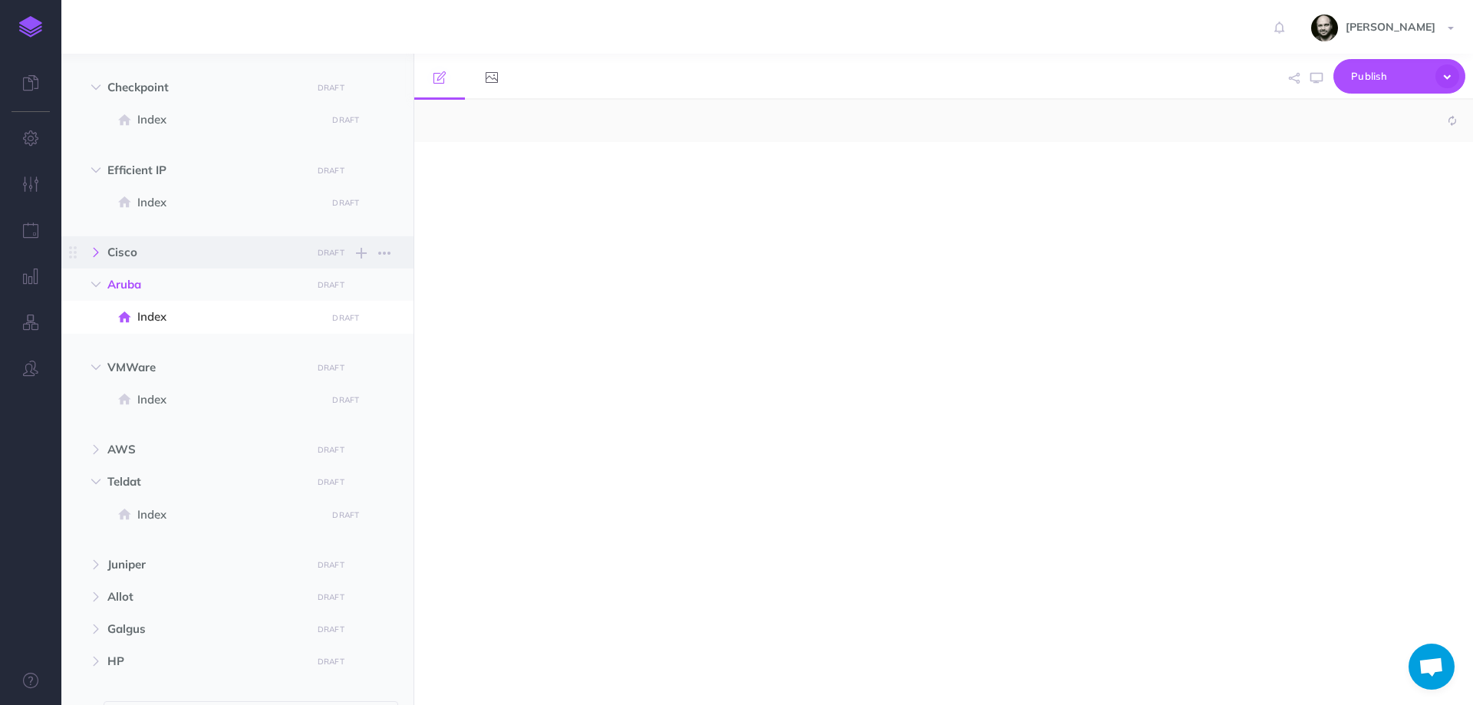
select select "null"
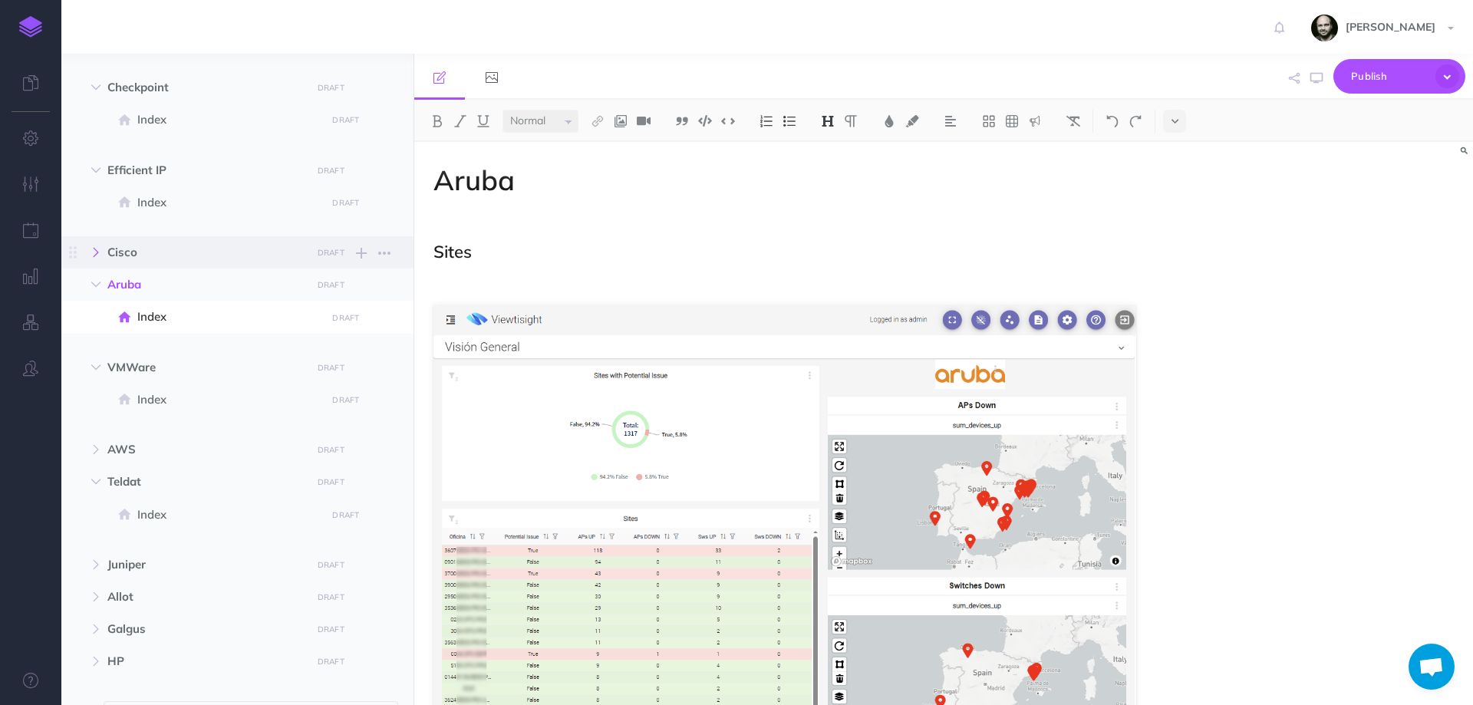
click at [97, 244] on button "button" at bounding box center [96, 252] width 28 height 18
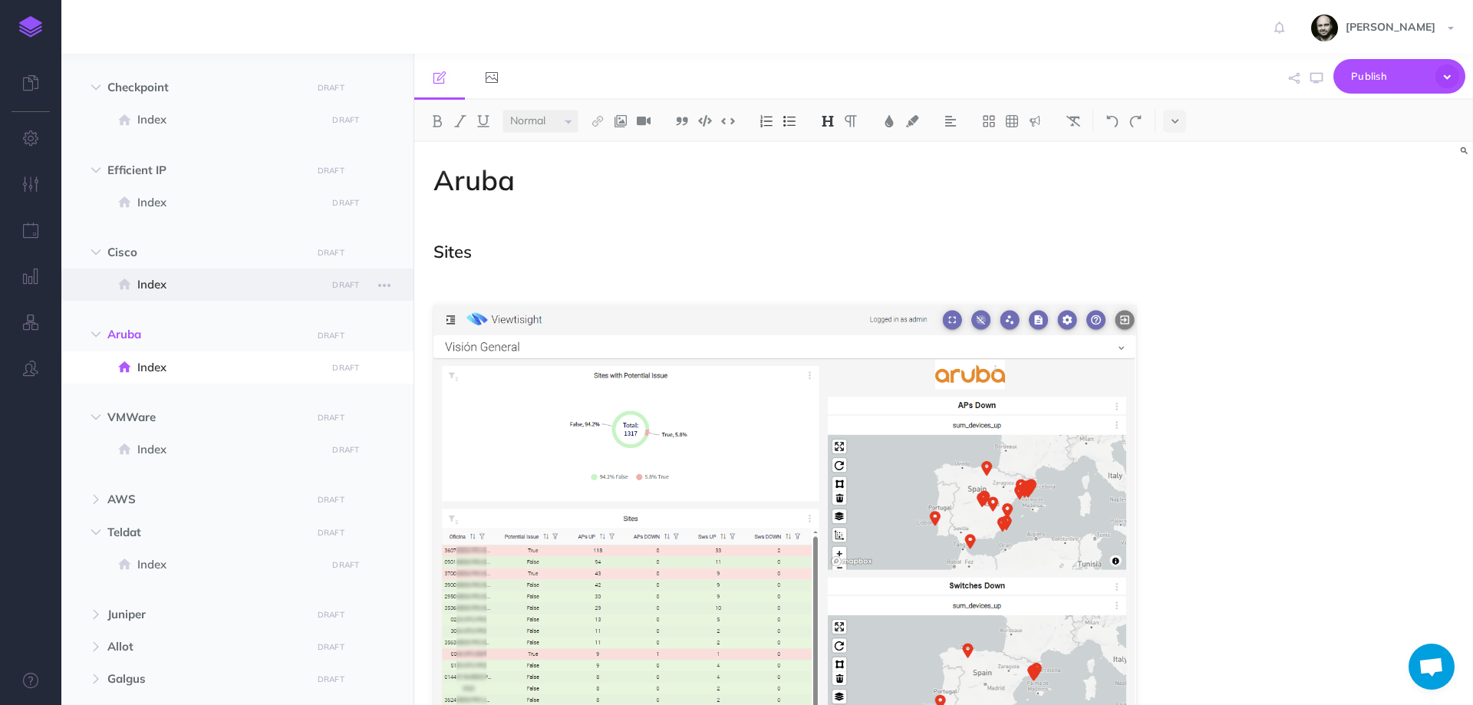
click at [148, 286] on span "Index" at bounding box center [229, 284] width 184 height 18
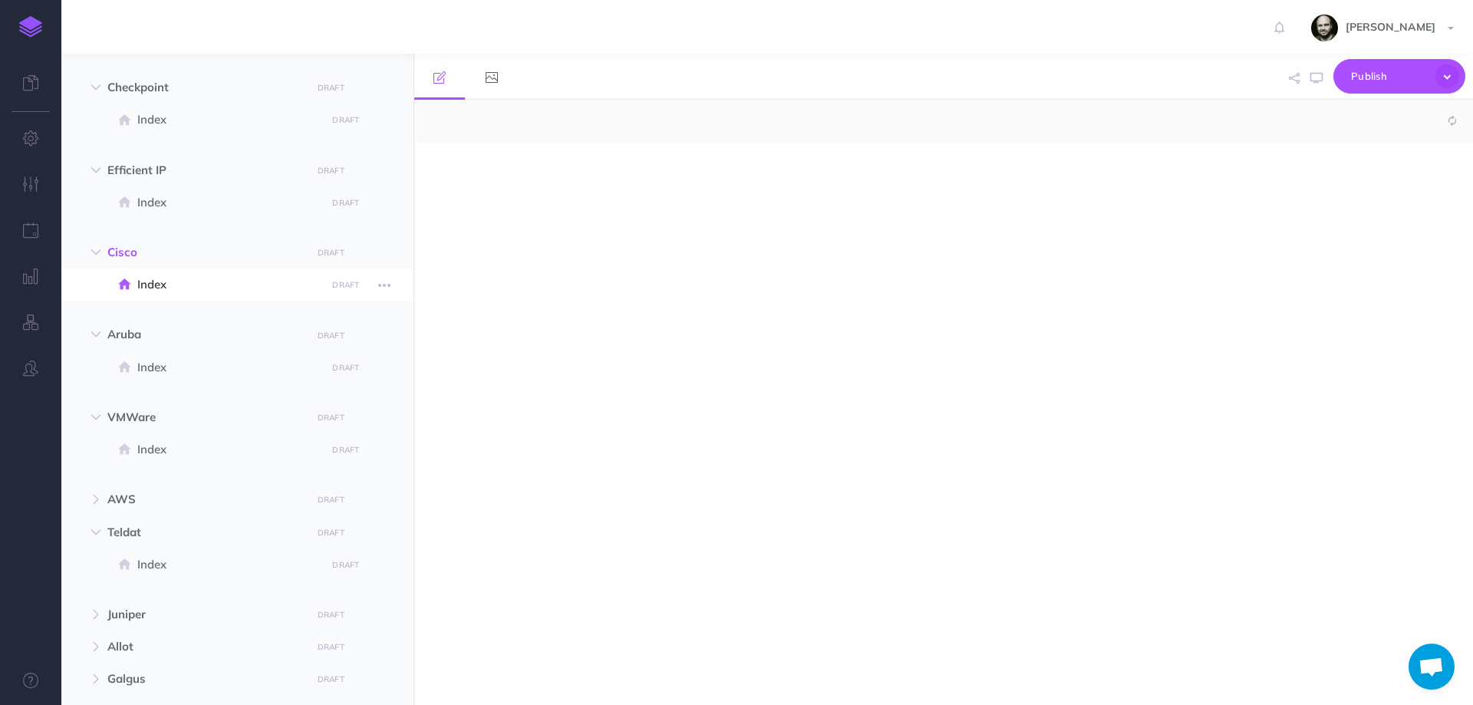
select select "null"
click at [104, 248] on button "button" at bounding box center [96, 252] width 28 height 18
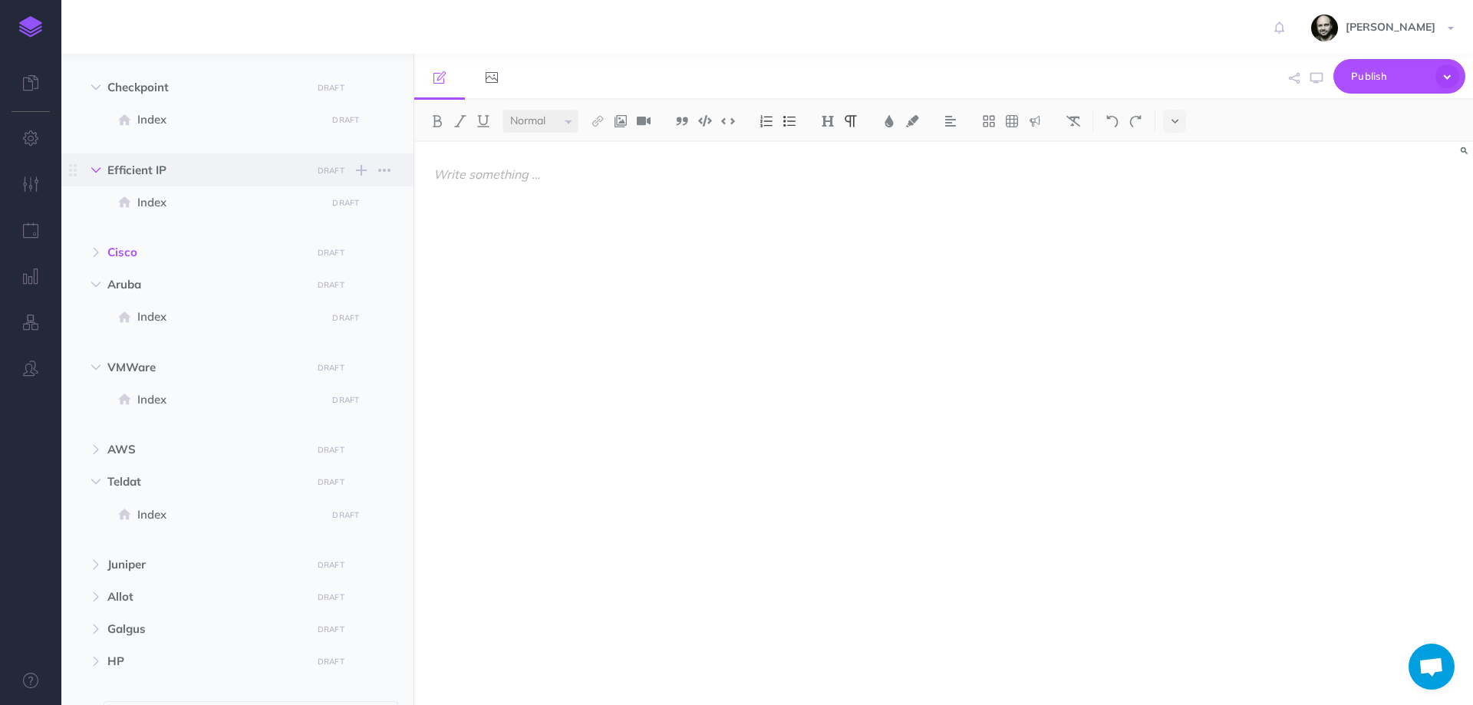
click at [86, 167] on button "button" at bounding box center [96, 170] width 28 height 18
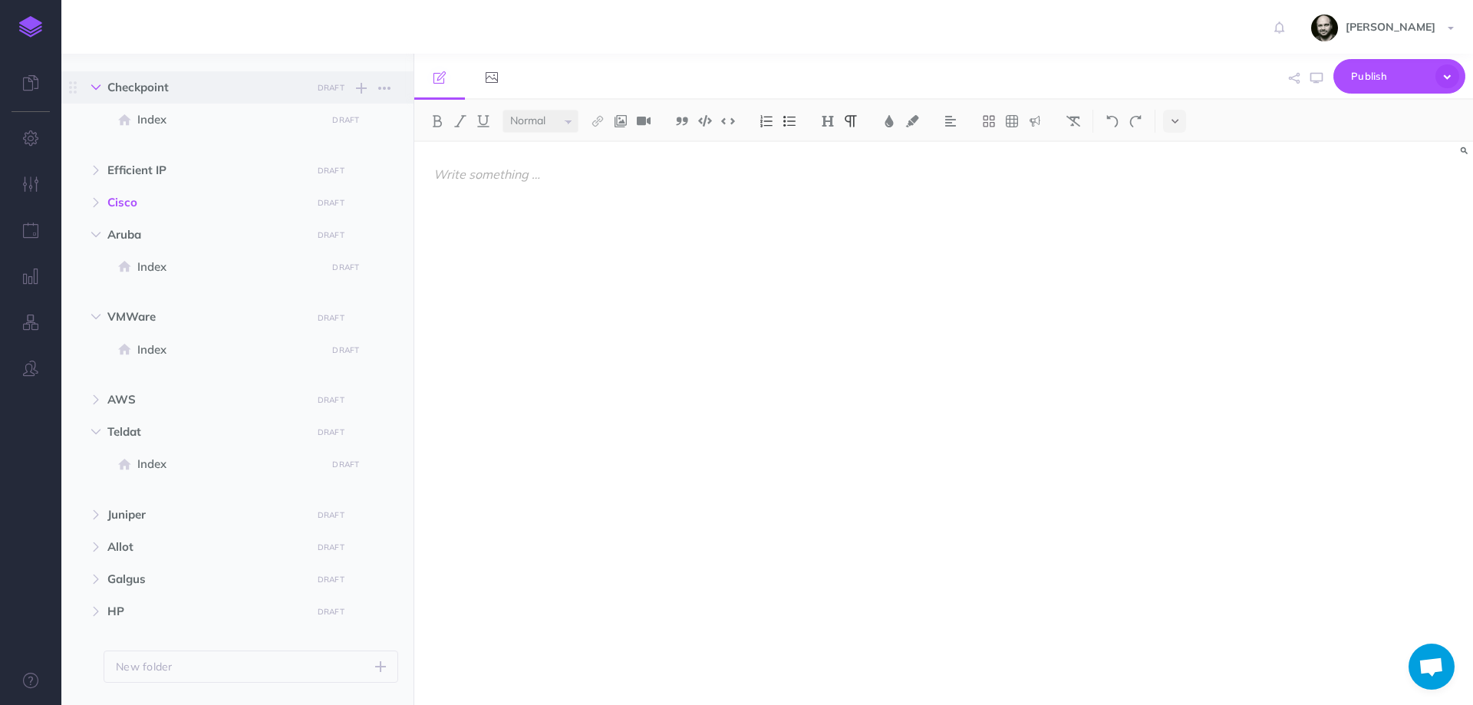
click at [96, 97] on button "button" at bounding box center [96, 87] width 28 height 18
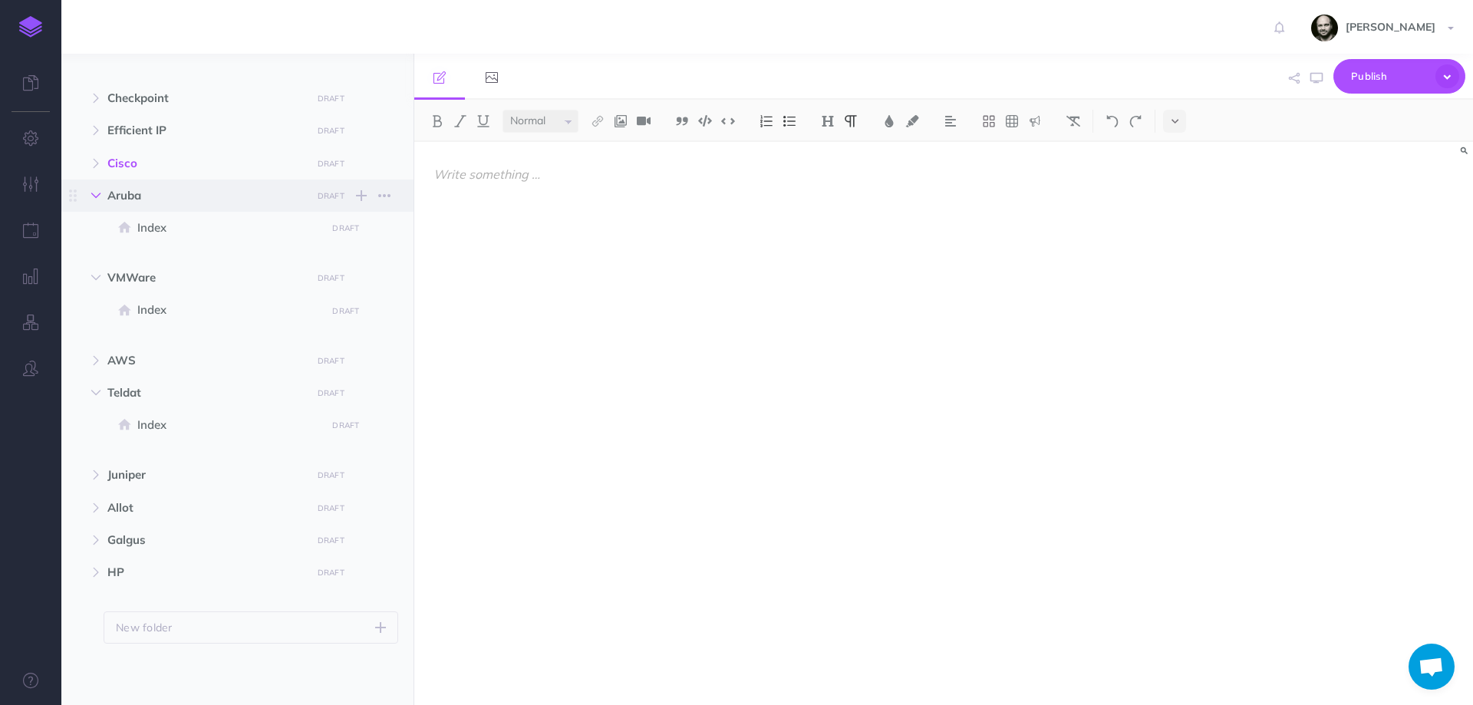
click at [93, 198] on icon "button" at bounding box center [95, 195] width 9 height 9
click at [91, 272] on button "button" at bounding box center [96, 277] width 28 height 18
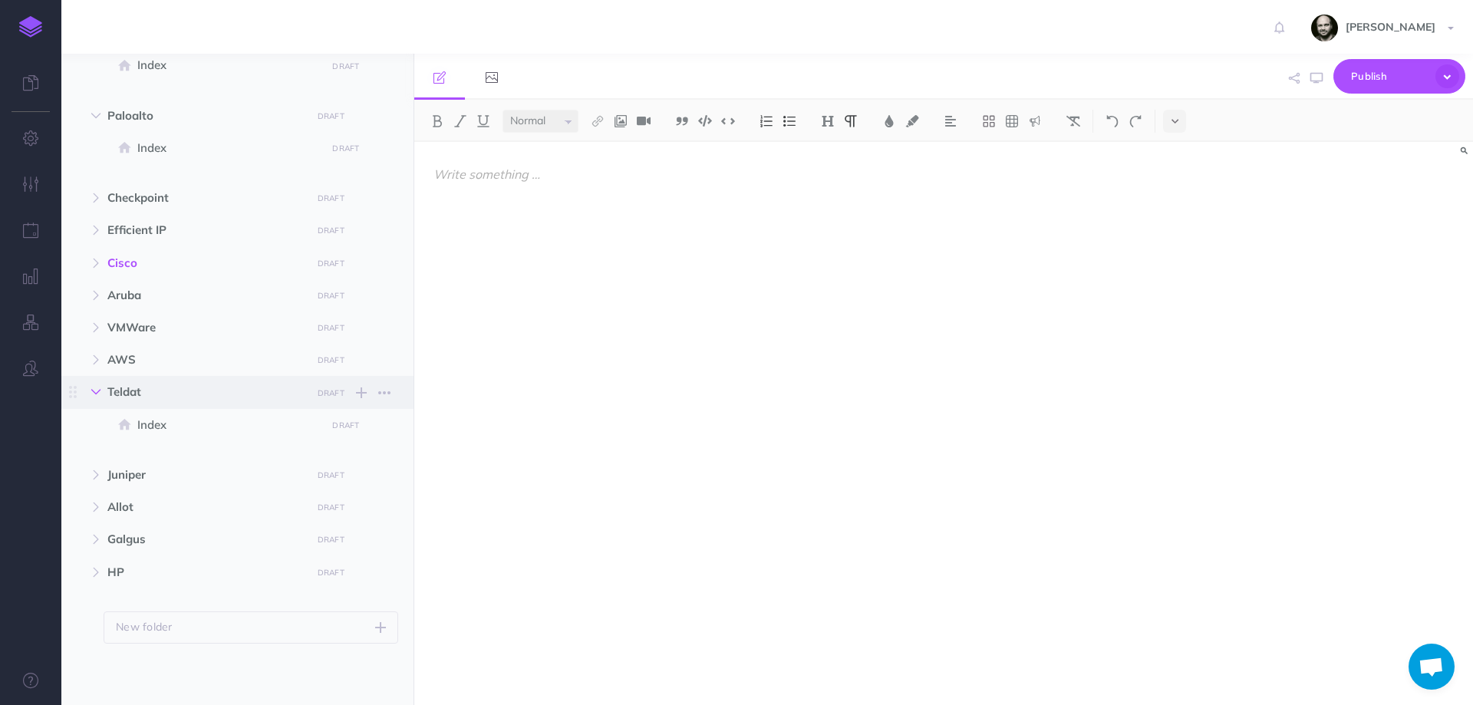
click at [91, 389] on icon "button" at bounding box center [95, 391] width 9 height 9
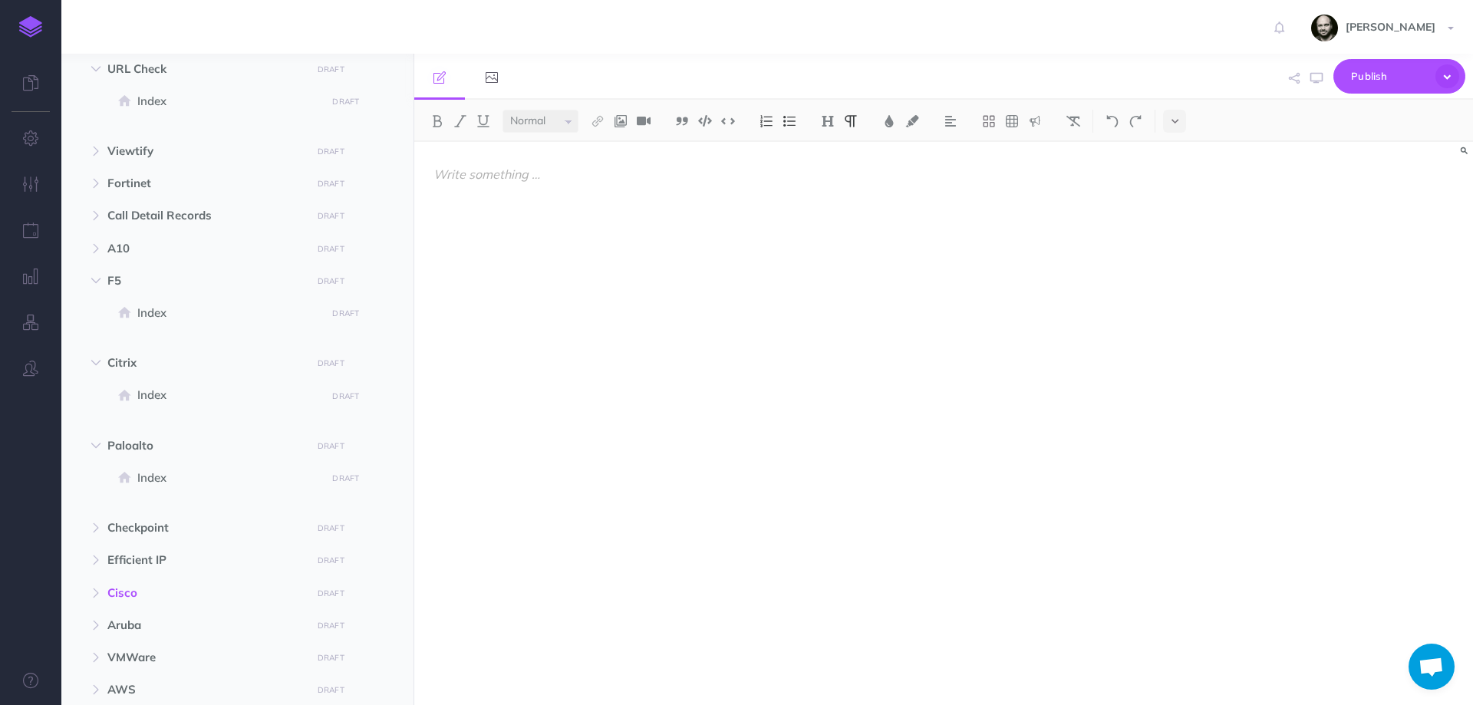
scroll to position [351, 0]
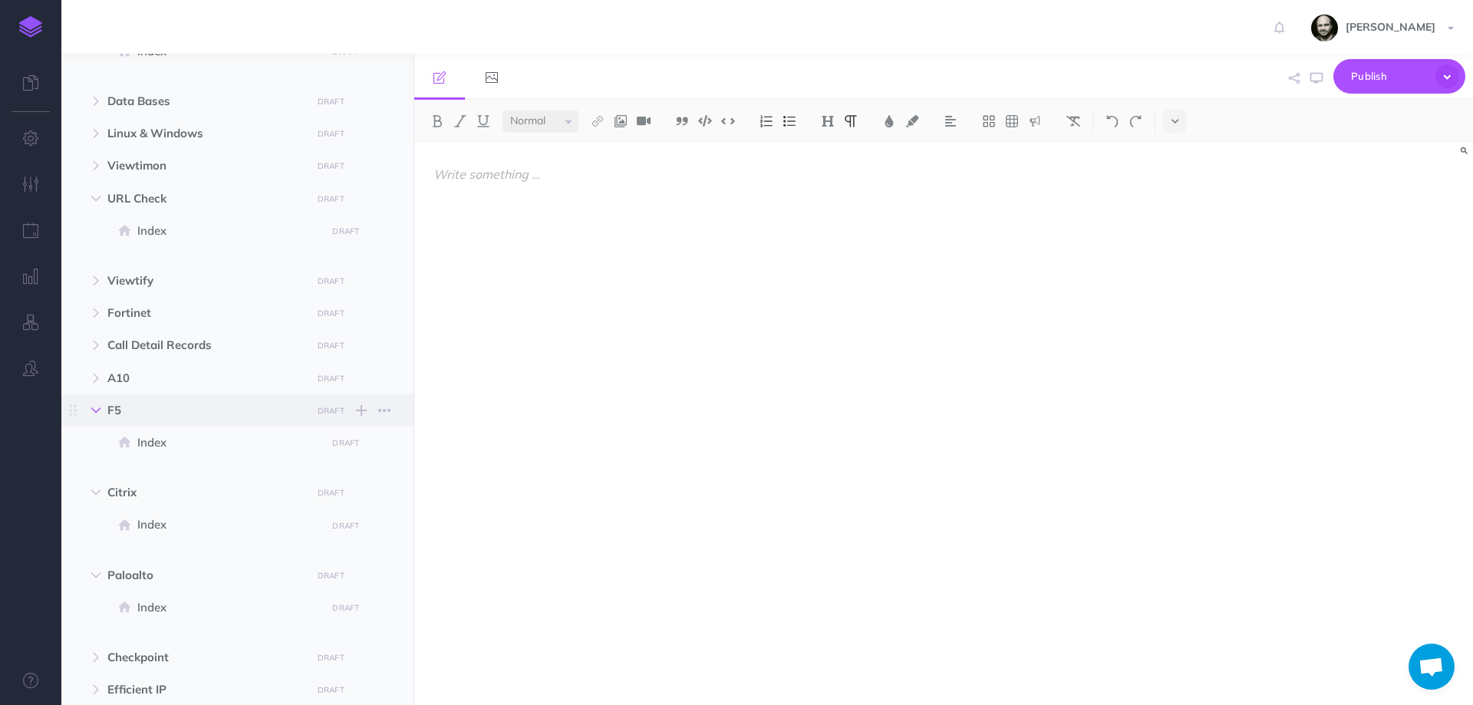
click at [97, 409] on icon "button" at bounding box center [95, 410] width 9 height 9
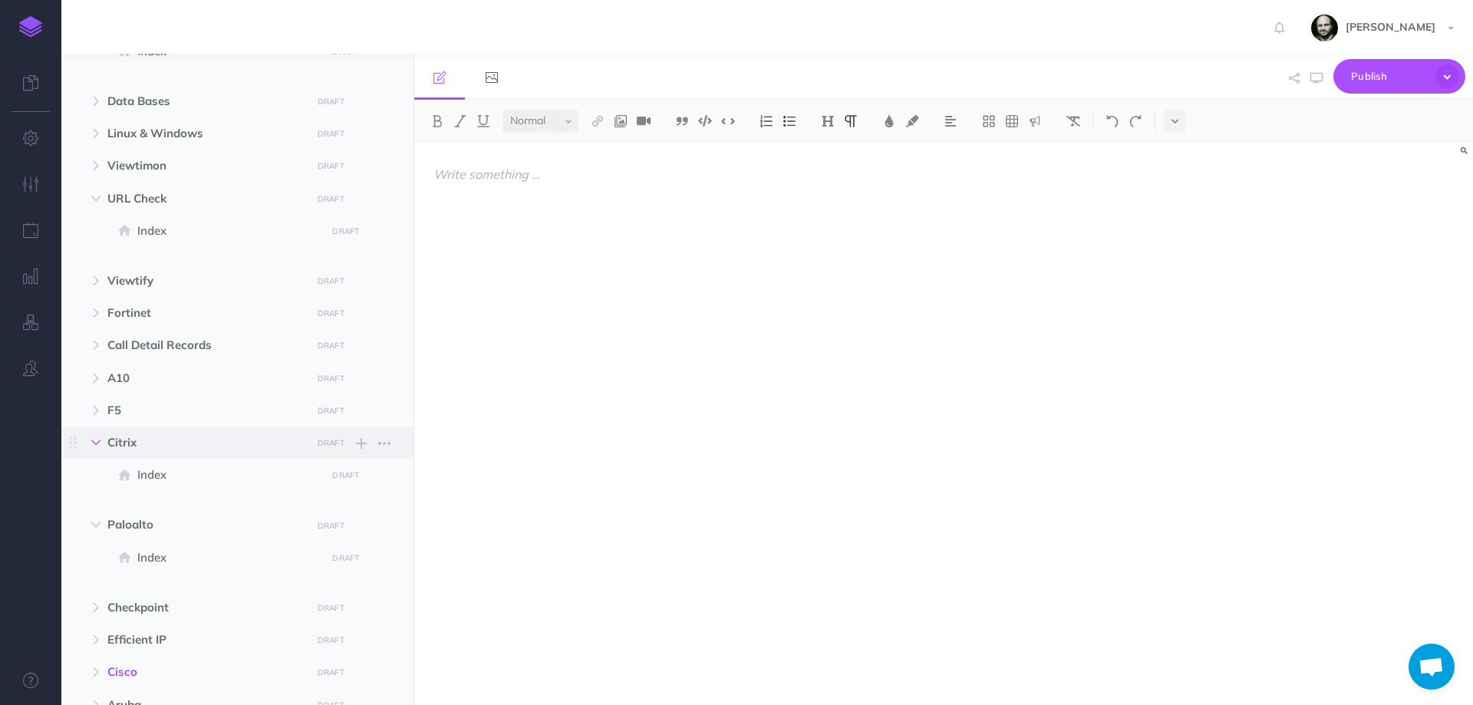
click at [94, 437] on button "button" at bounding box center [96, 442] width 28 height 18
click at [96, 477] on icon "button" at bounding box center [95, 474] width 9 height 9
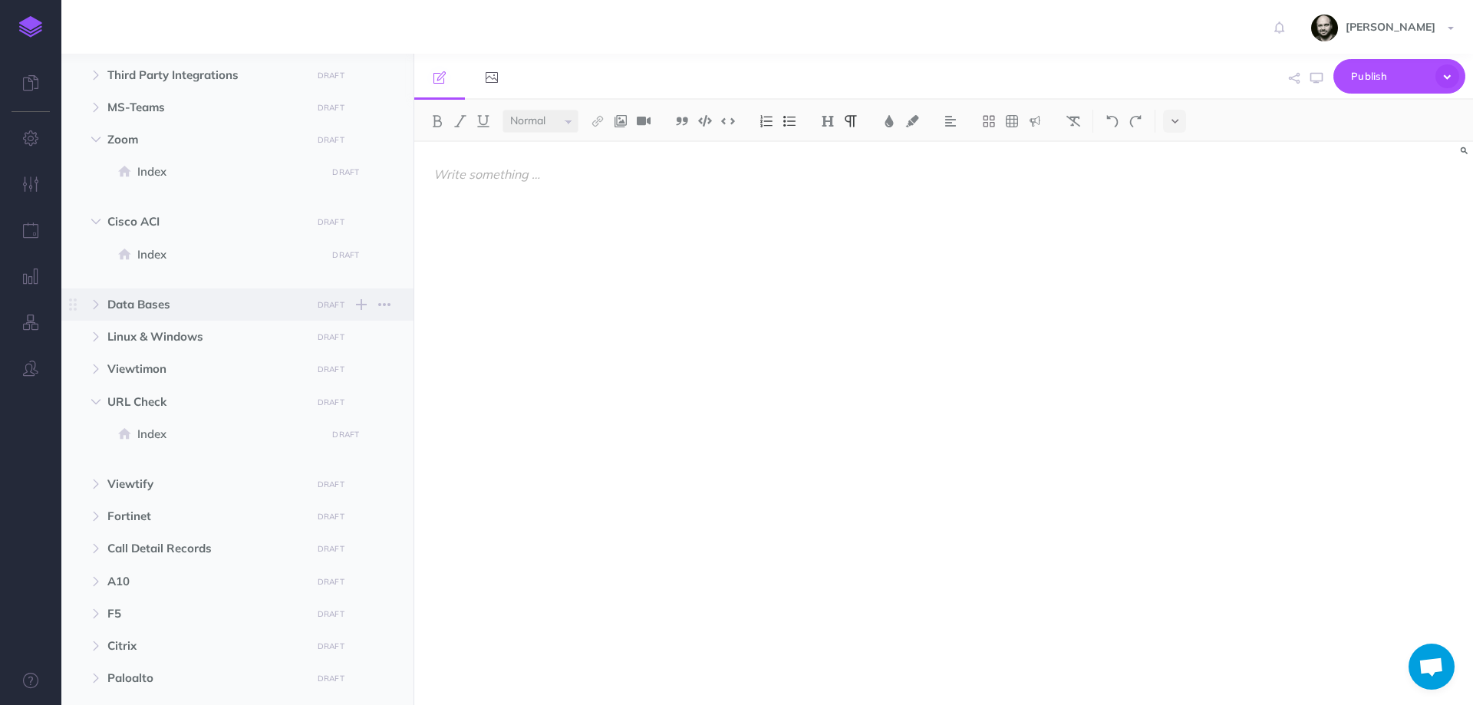
scroll to position [146, 0]
click at [96, 399] on icon "button" at bounding box center [95, 403] width 9 height 9
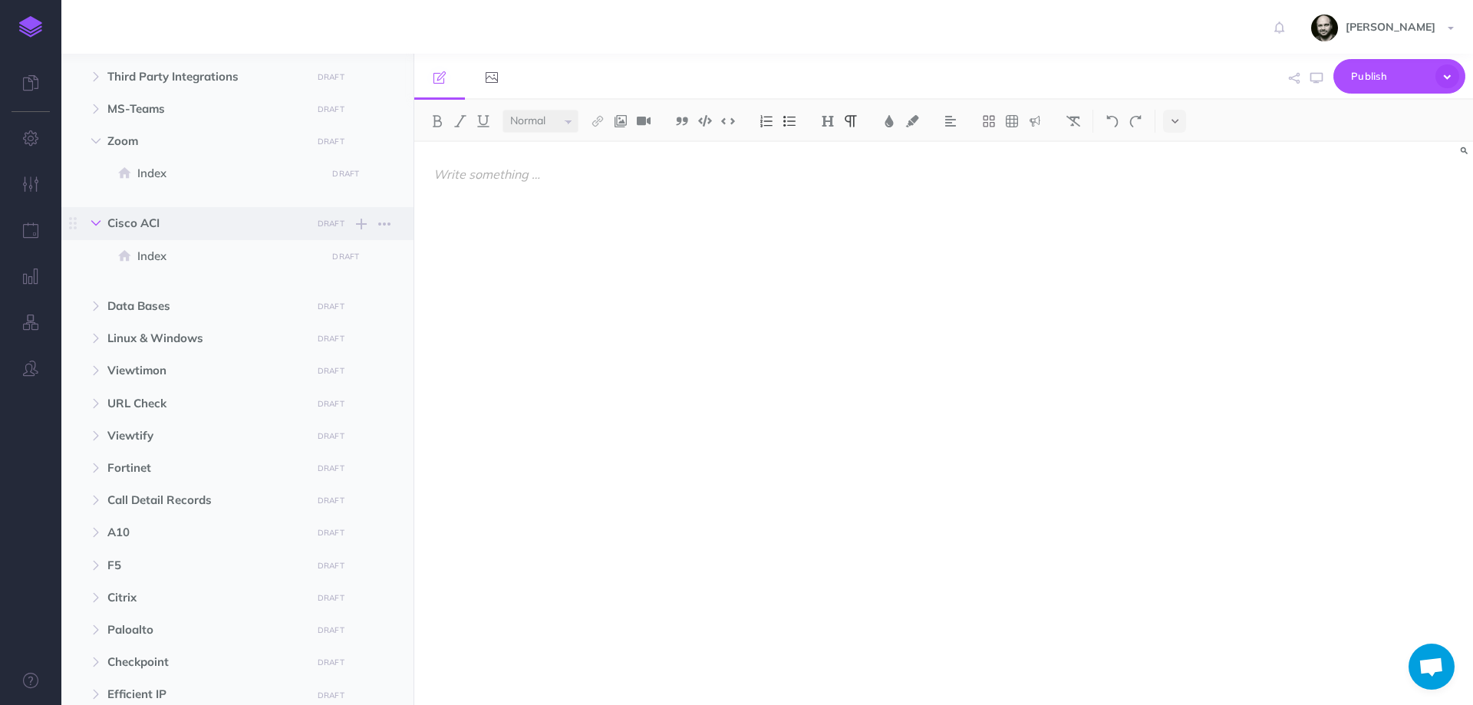
click at [97, 217] on button "button" at bounding box center [96, 223] width 28 height 18
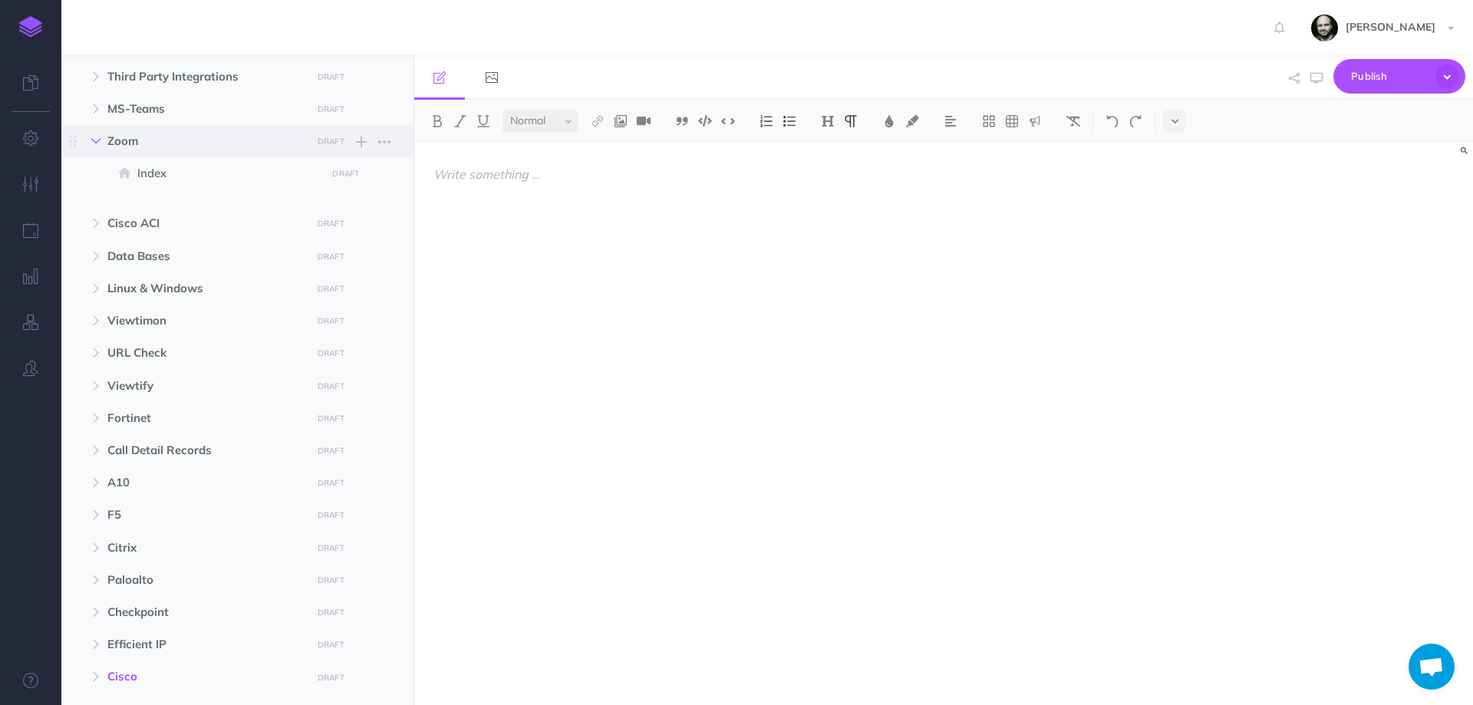
click at [97, 142] on icon "button" at bounding box center [95, 141] width 9 height 9
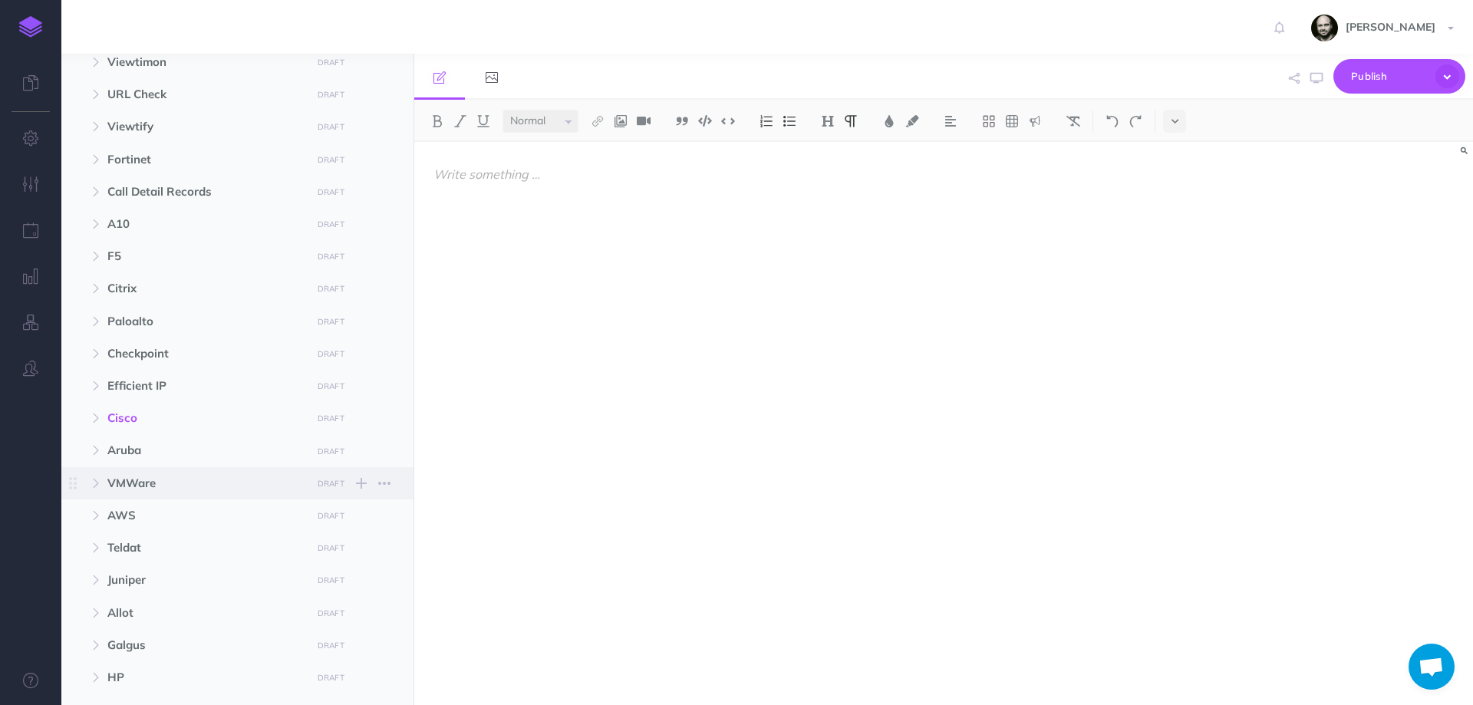
scroll to position [409, 0]
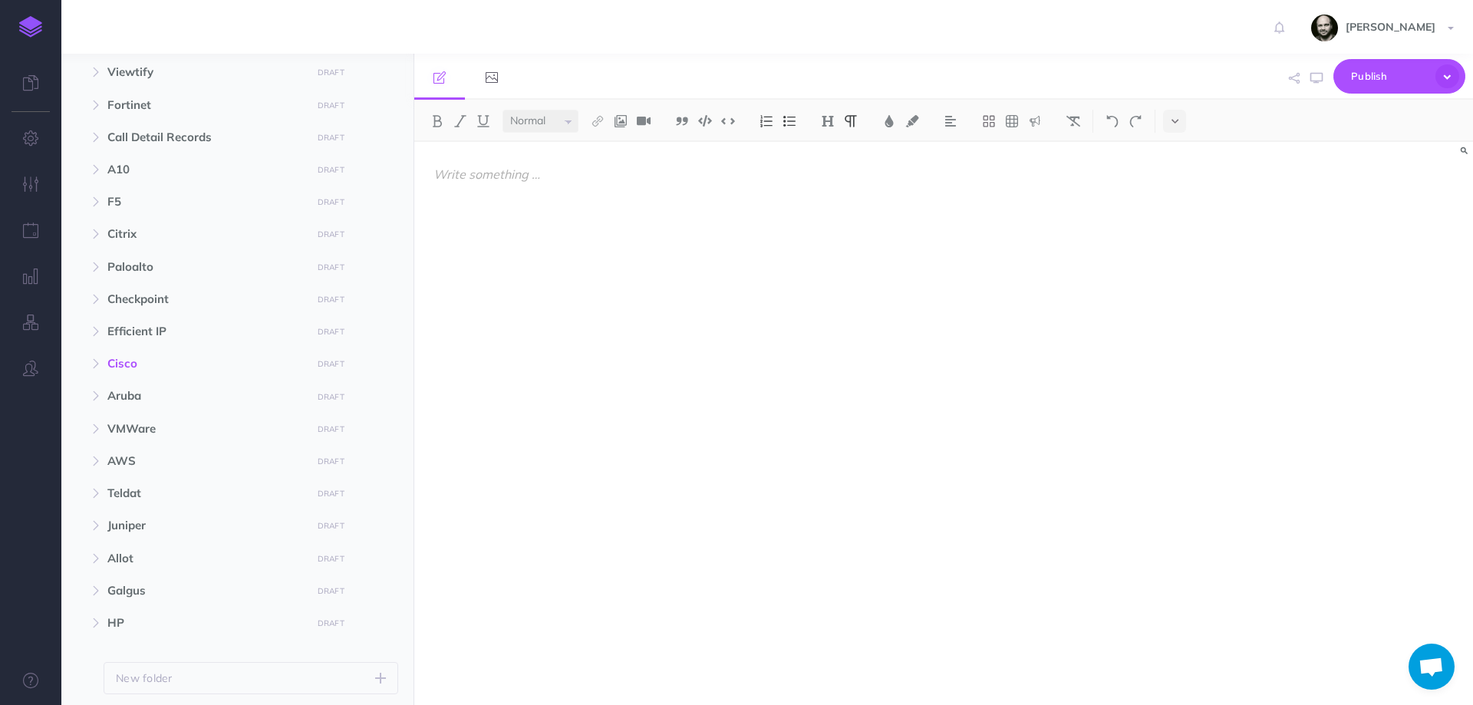
drag, startPoint x: 729, startPoint y: 434, endPoint x: 723, endPoint y: 442, distance: 9.8
click at [729, 434] on div at bounding box center [784, 416] width 741 height 548
click at [194, 140] on span "Call Detail Records" at bounding box center [204, 137] width 195 height 18
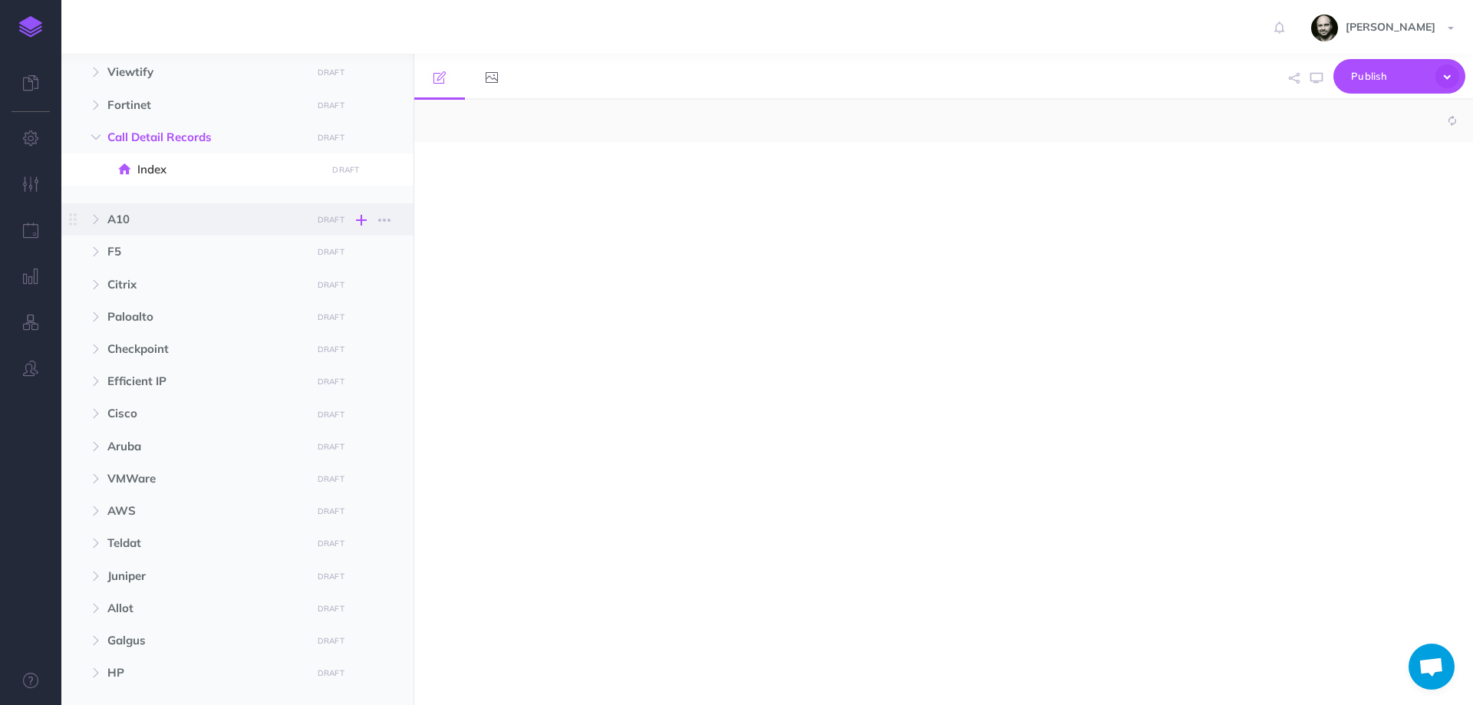
select select "null"
click at [1245, 384] on div at bounding box center [943, 423] width 1059 height 563
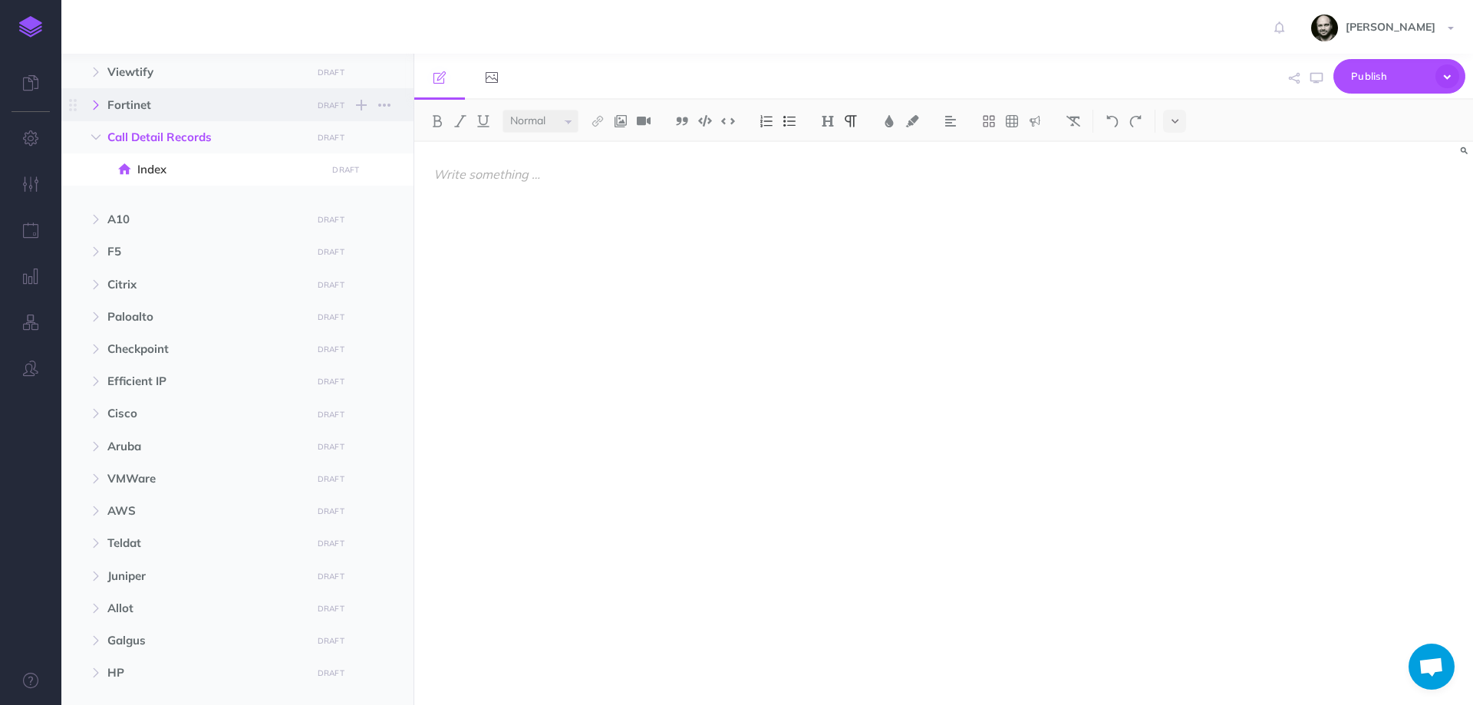
click at [97, 105] on icon "button" at bounding box center [95, 104] width 9 height 9
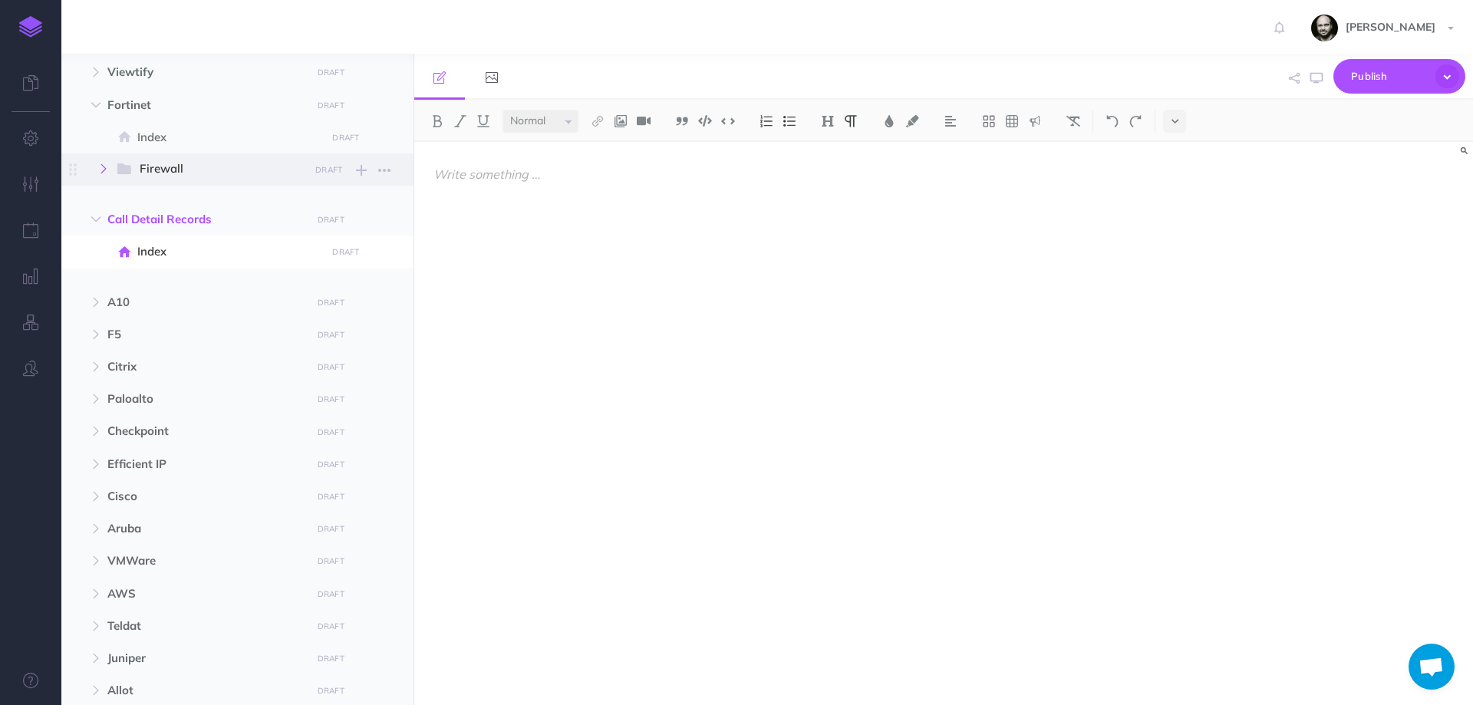
click at [115, 167] on button "button" at bounding box center [104, 169] width 28 height 18
click at [150, 203] on span "Index" at bounding box center [235, 202] width 173 height 18
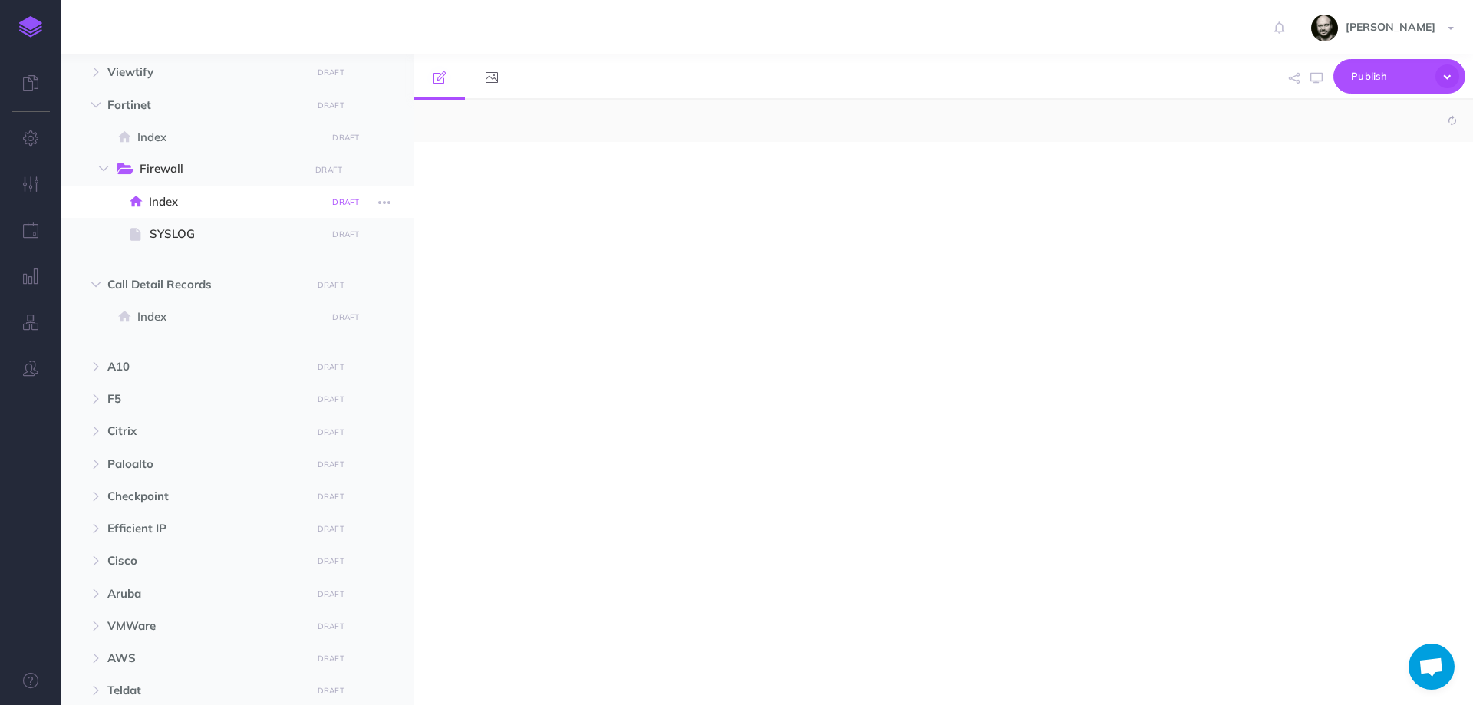
select select "null"
click at [361, 173] on icon "button" at bounding box center [361, 170] width 11 height 18
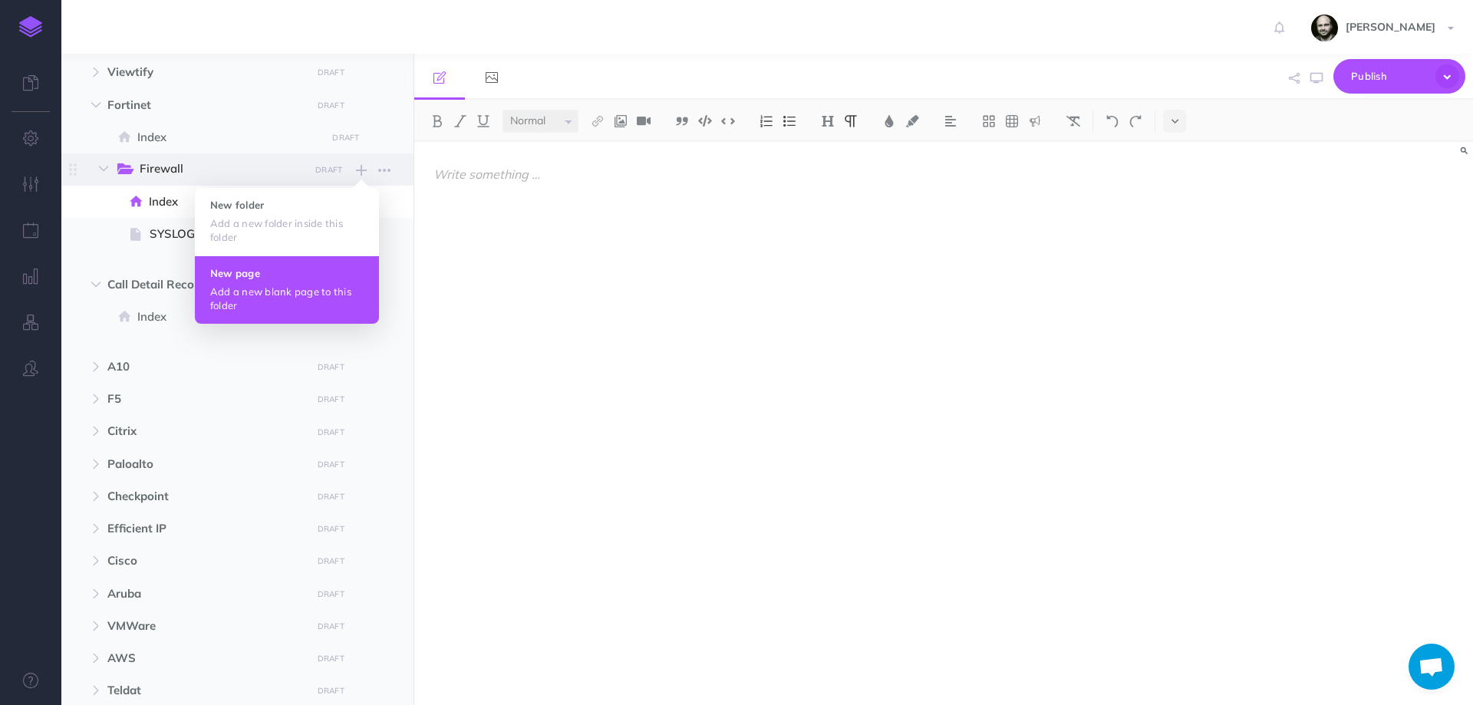
click at [301, 297] on p "Add a new blank page to this folder" at bounding box center [286, 299] width 153 height 28
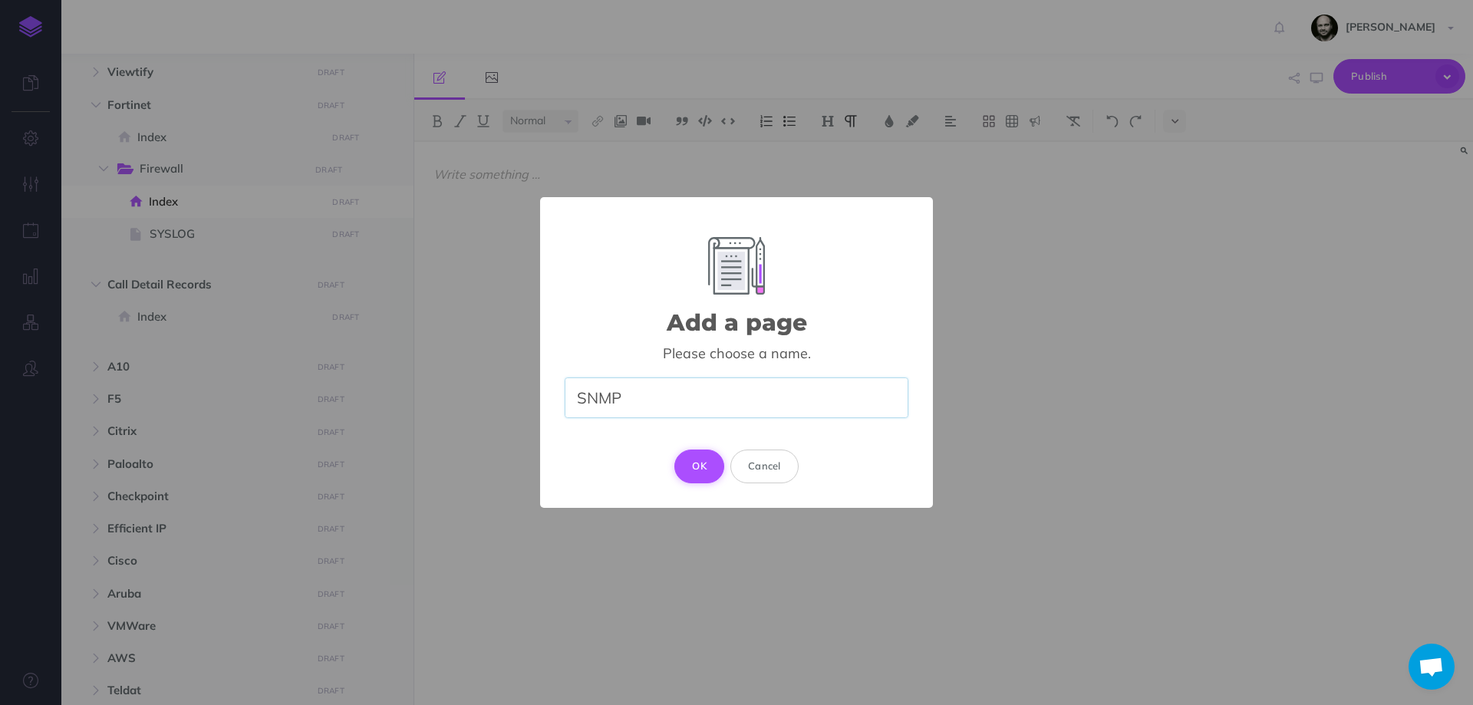
type input "SNMP"
click at [700, 461] on button "OK" at bounding box center [699, 467] width 50 height 34
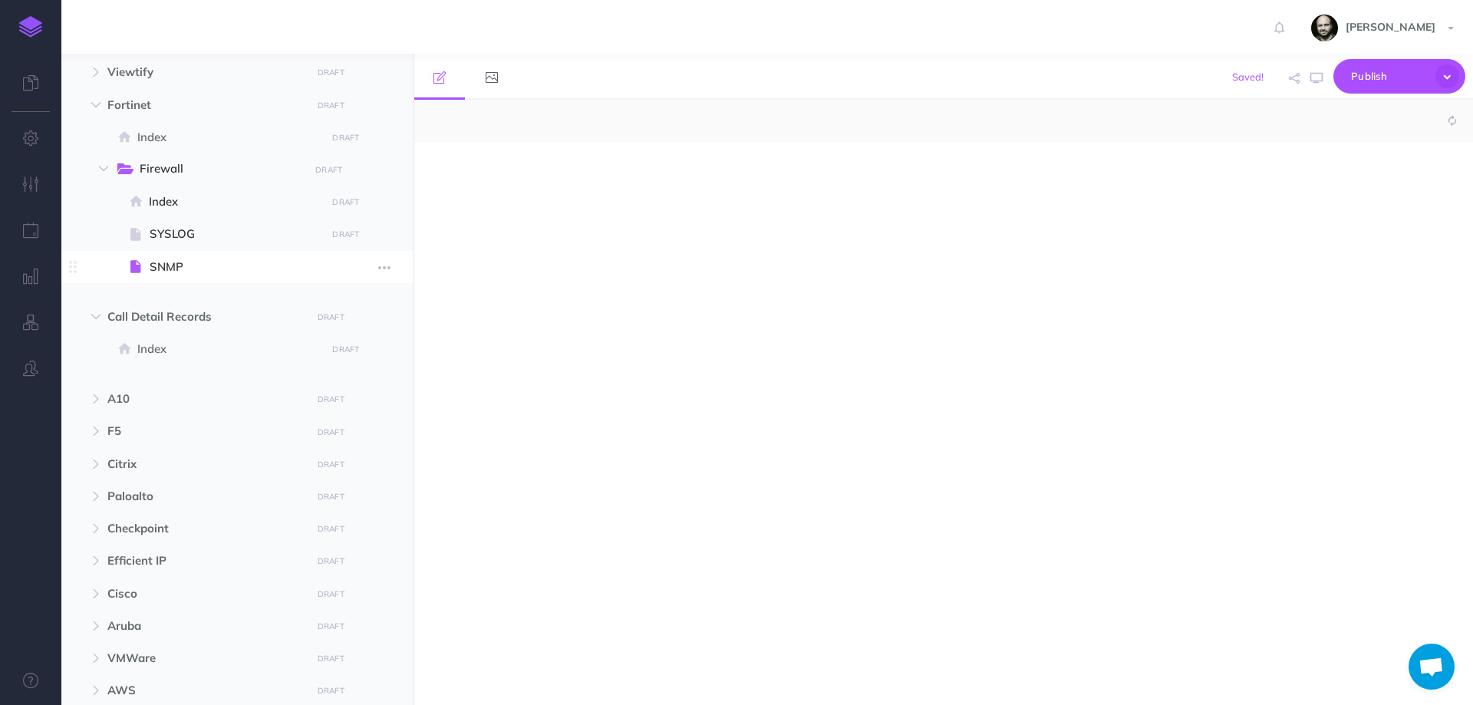
select select "null"
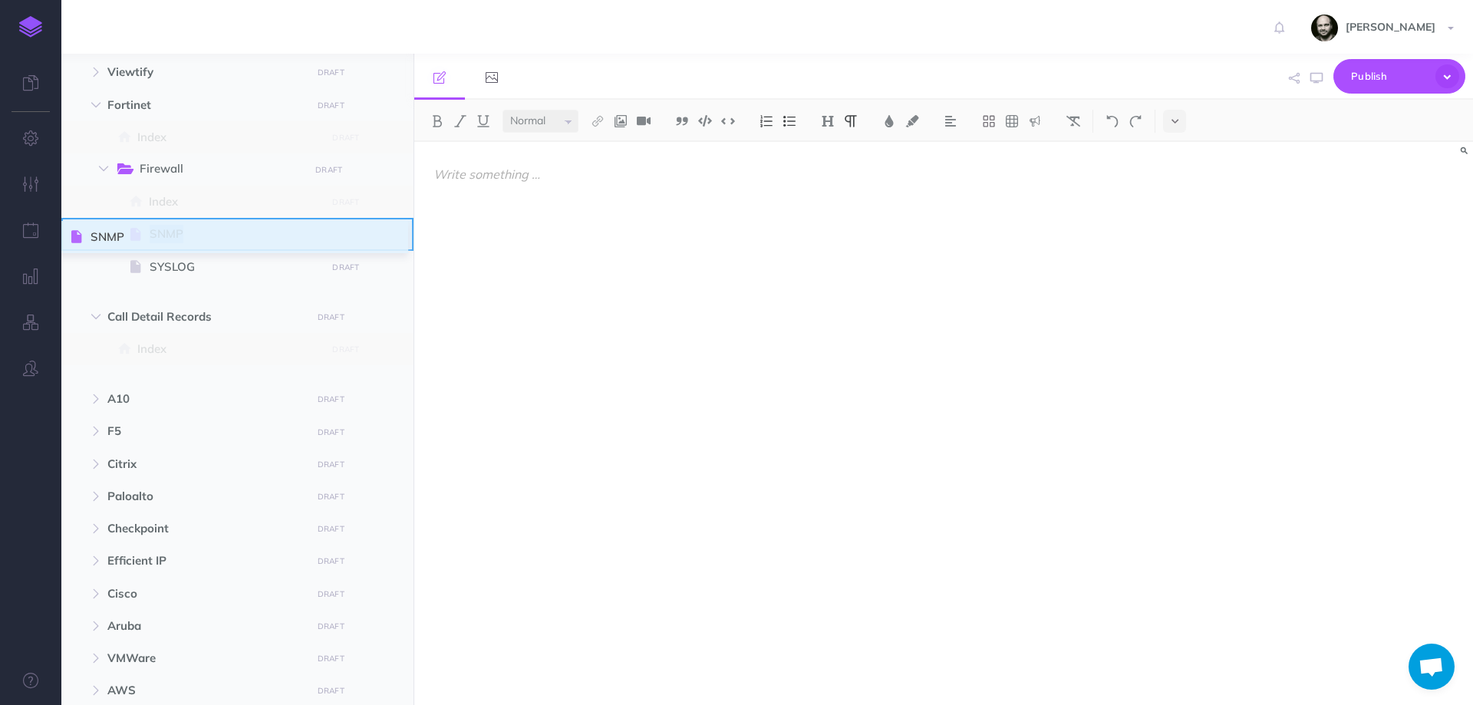
drag, startPoint x: 74, startPoint y: 267, endPoint x: 73, endPoint y: 237, distance: 29.9
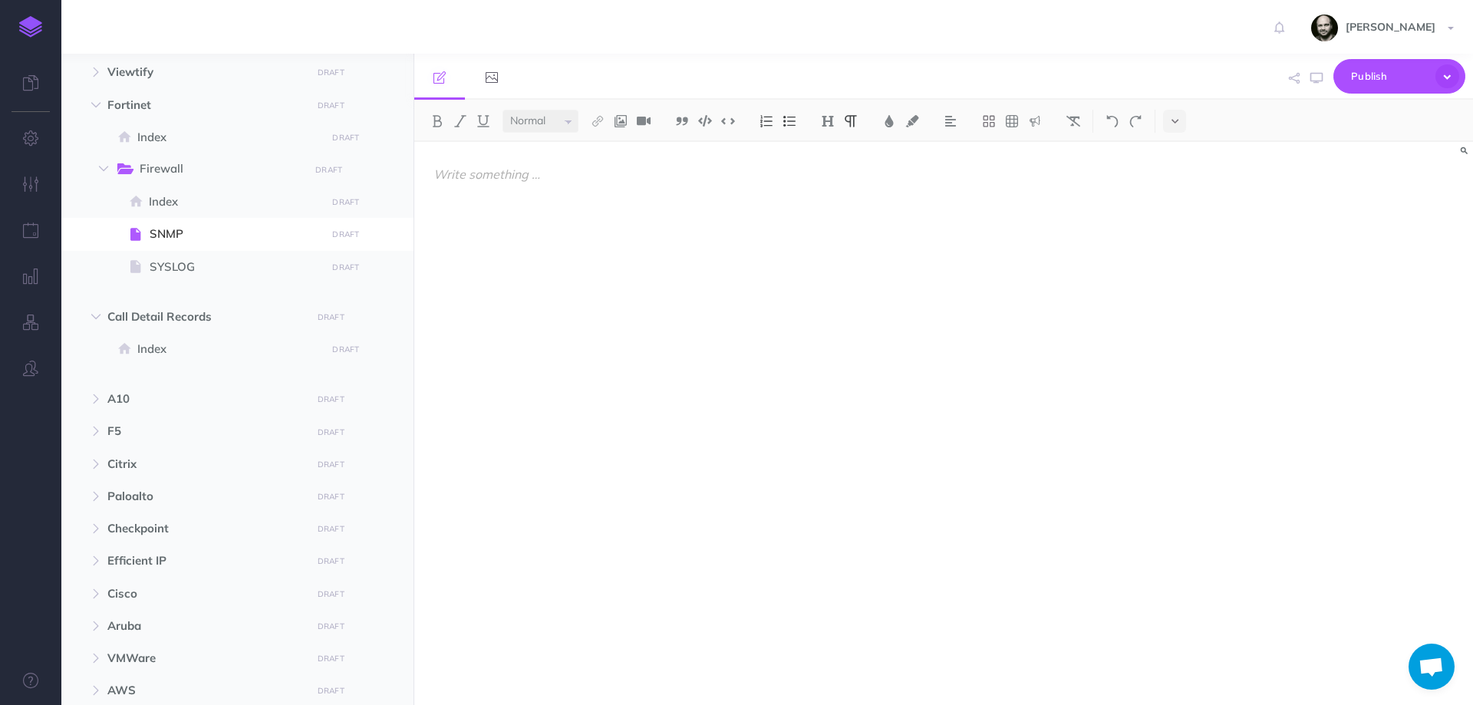
click at [522, 221] on div at bounding box center [784, 416] width 741 height 548
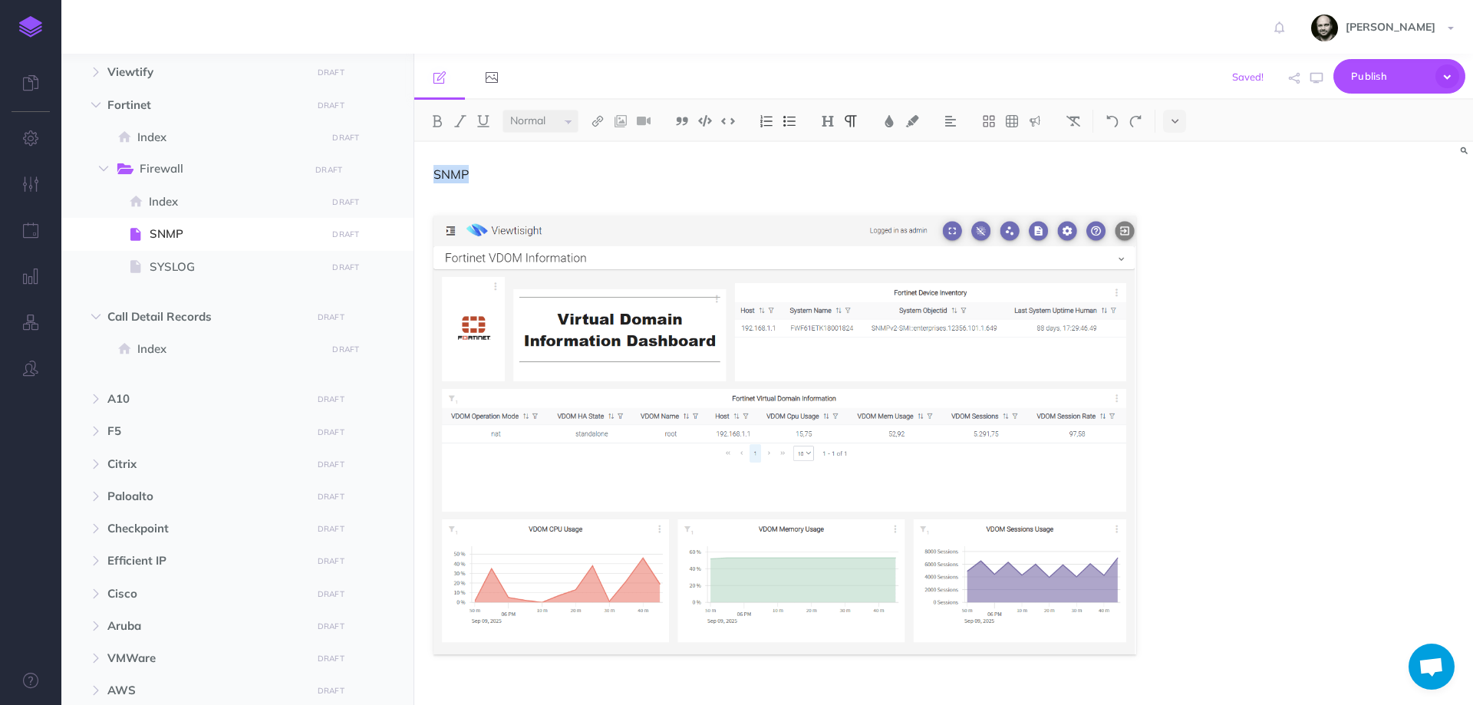
drag, startPoint x: 469, startPoint y: 174, endPoint x: 422, endPoint y: 169, distance: 47.1
click at [422, 169] on div "SNMP" at bounding box center [784, 447] width 741 height 611
click at [835, 123] on img at bounding box center [828, 121] width 14 height 12
click at [832, 165] on button "H2" at bounding box center [827, 171] width 23 height 23
click at [796, 197] on h2 "SNMP" at bounding box center [784, 183] width 703 height 37
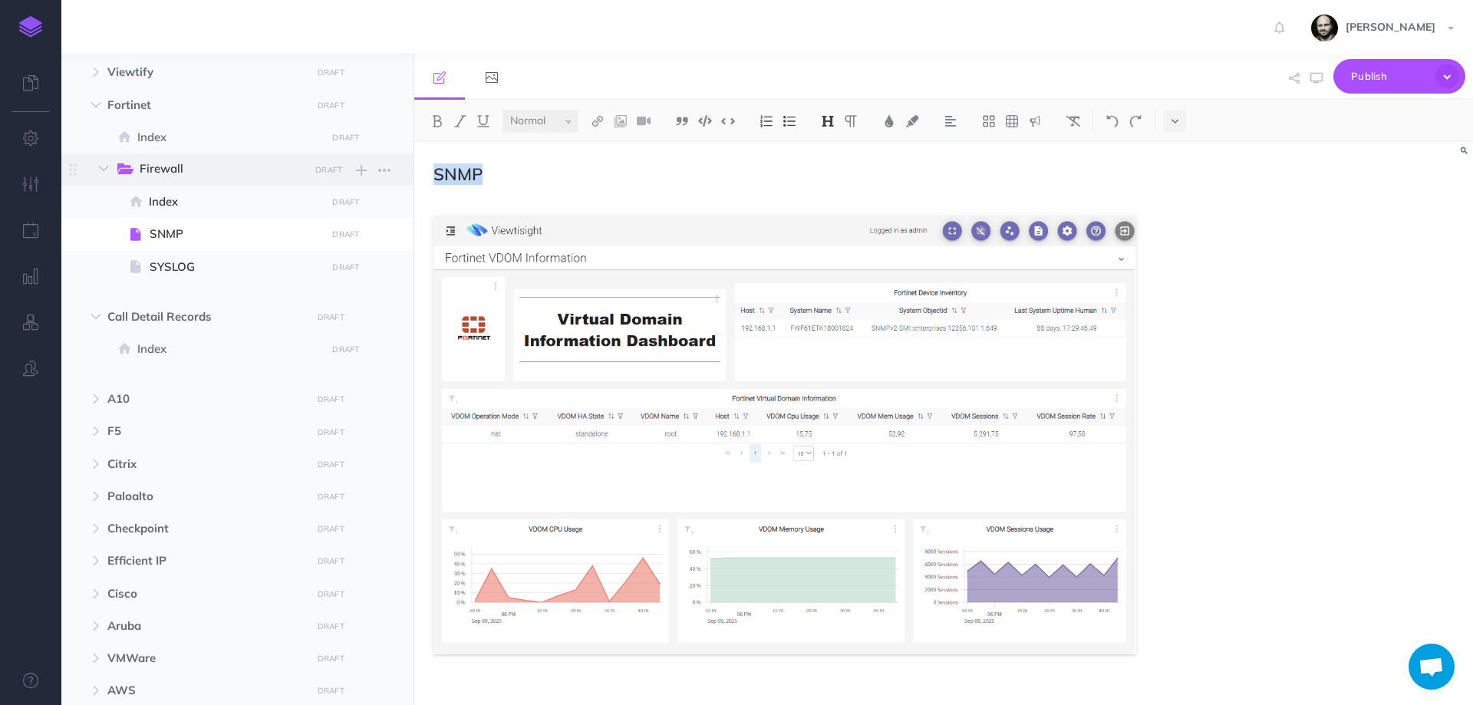
drag, startPoint x: 490, startPoint y: 172, endPoint x: 412, endPoint y: 163, distance: 78.7
click at [412, 163] on div "Screenshots Collapse all Expand all Expand to root folders Network Monitoring D…" at bounding box center [766, 379] width 1411 height 651
click at [833, 115] on img at bounding box center [828, 121] width 14 height 12
click at [835, 194] on button "H3" at bounding box center [827, 194] width 23 height 23
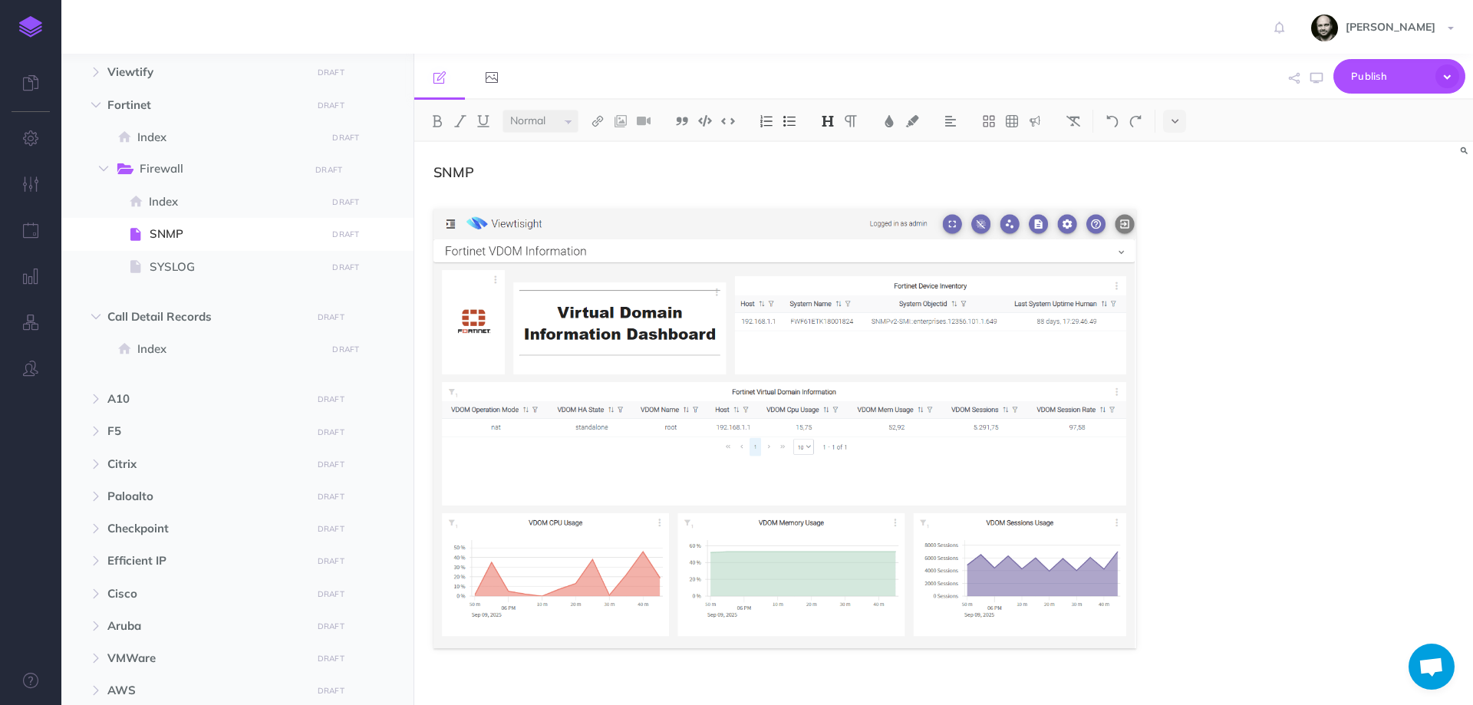
click at [624, 194] on h3 "SNMP" at bounding box center [784, 180] width 703 height 31
click at [1316, 259] on div "SNMP" at bounding box center [943, 423] width 1059 height 563
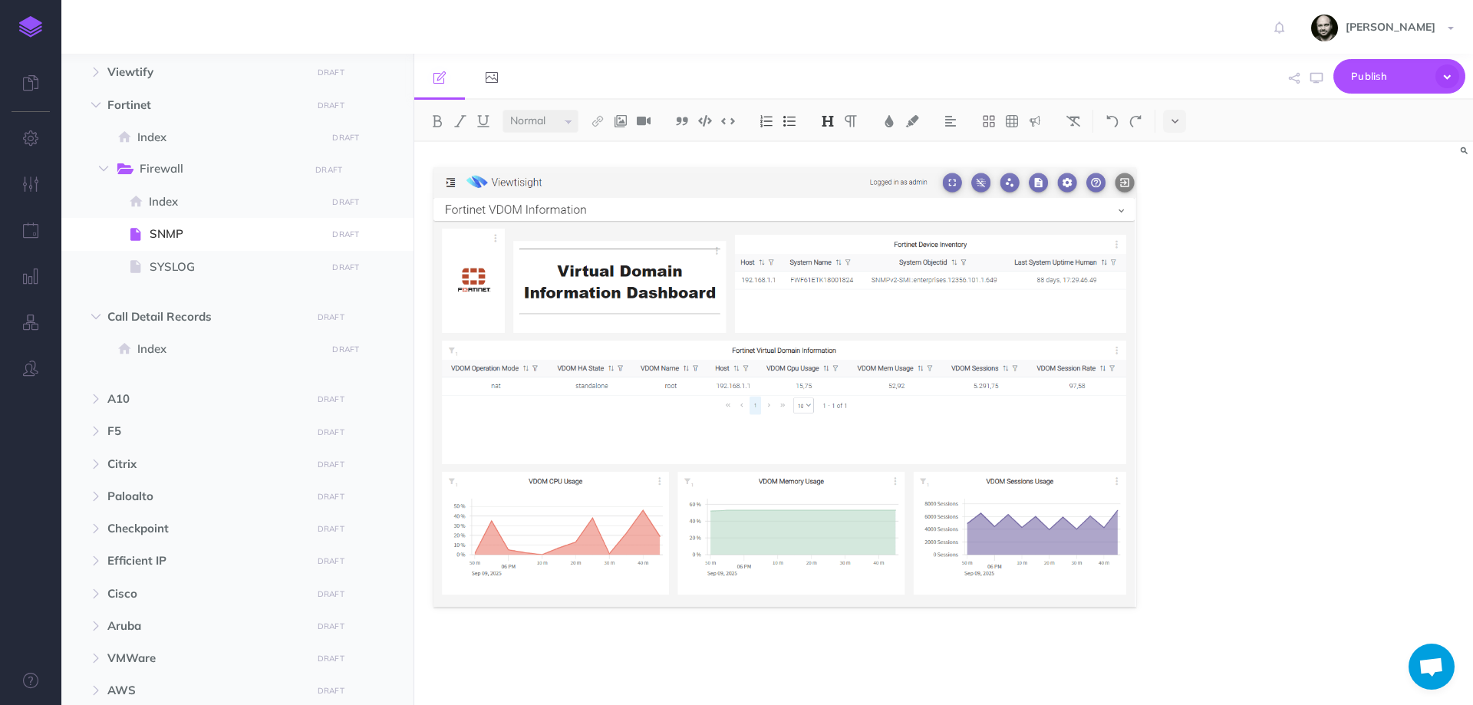
click at [691, 667] on p at bounding box center [784, 655] width 703 height 37
click at [673, 655] on p at bounding box center [784, 655] width 703 height 37
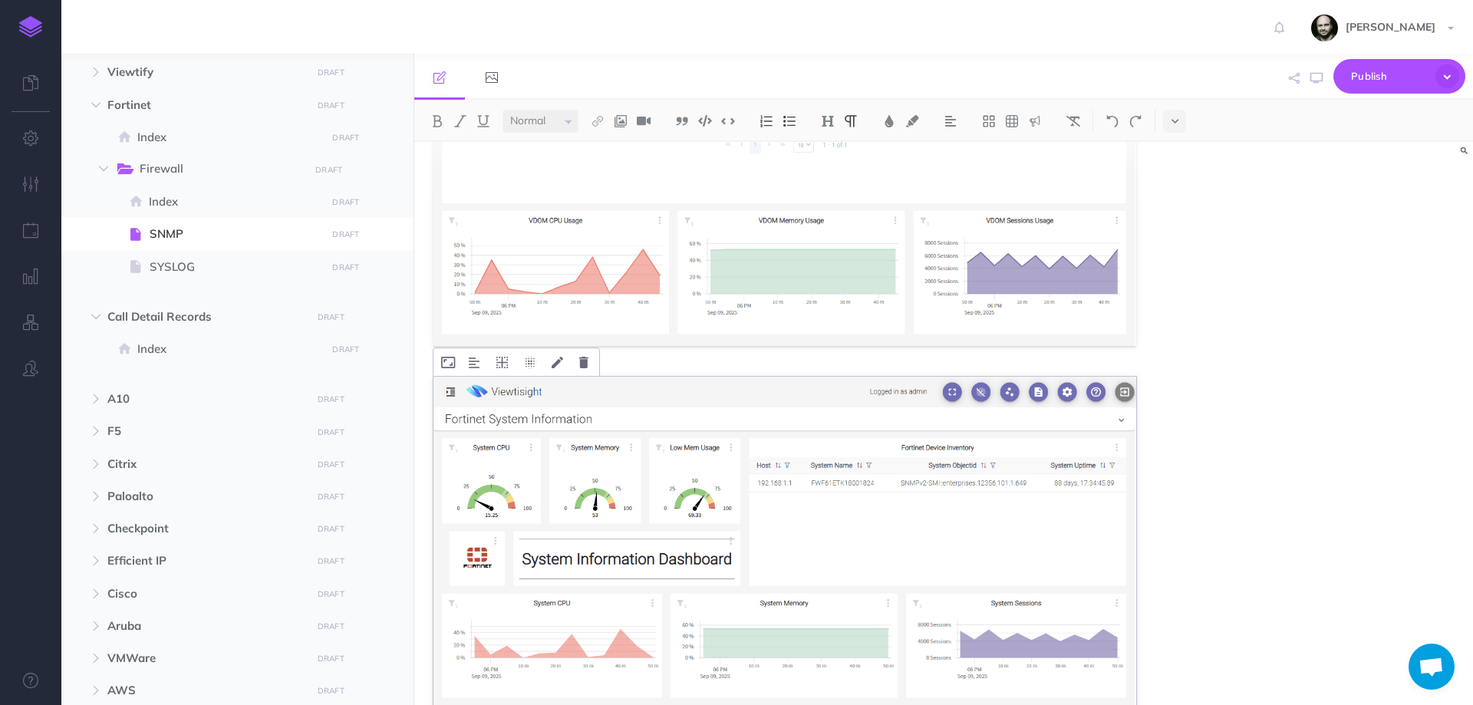
scroll to position [0, 0]
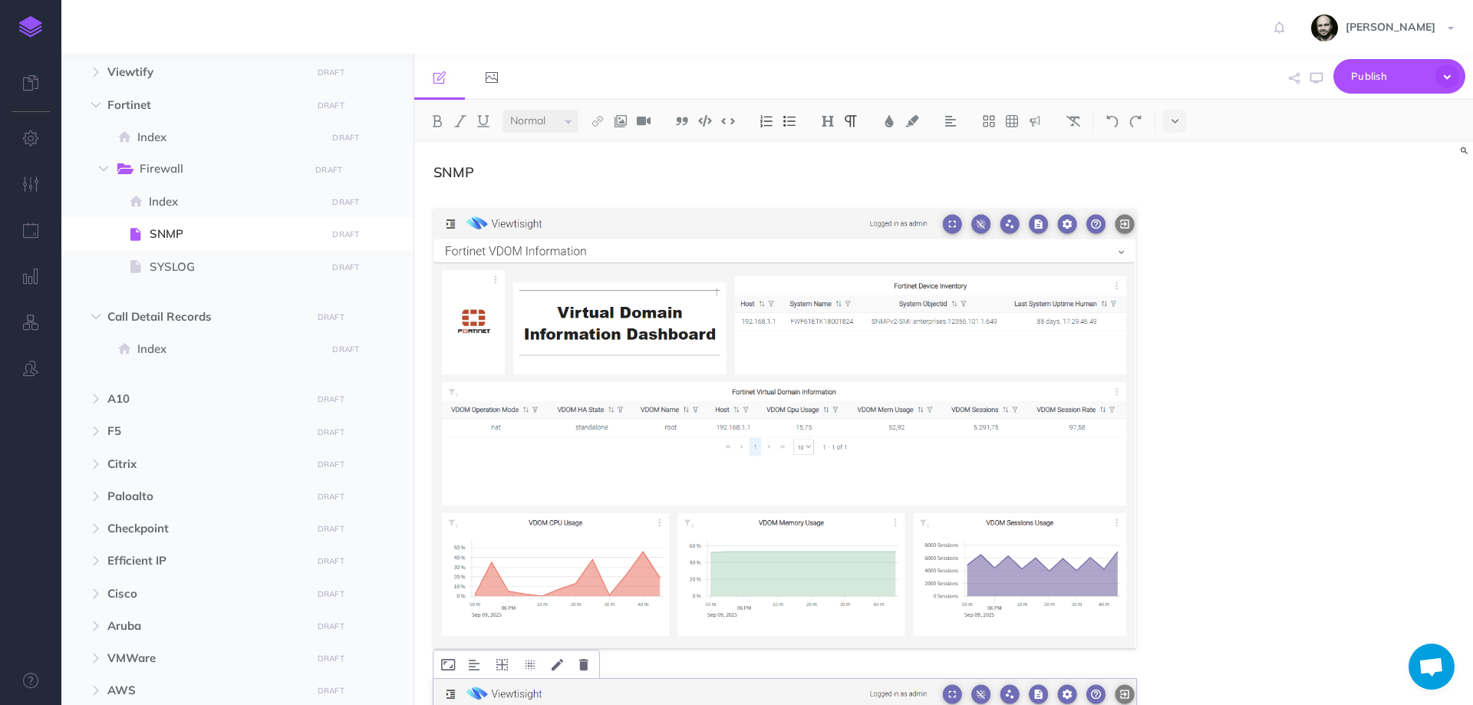
click at [983, 376] on img at bounding box center [784, 429] width 703 height 440
click at [1261, 281] on div "SNMP" at bounding box center [943, 423] width 1059 height 563
click at [581, 196] on icon at bounding box center [583, 195] width 9 height 12
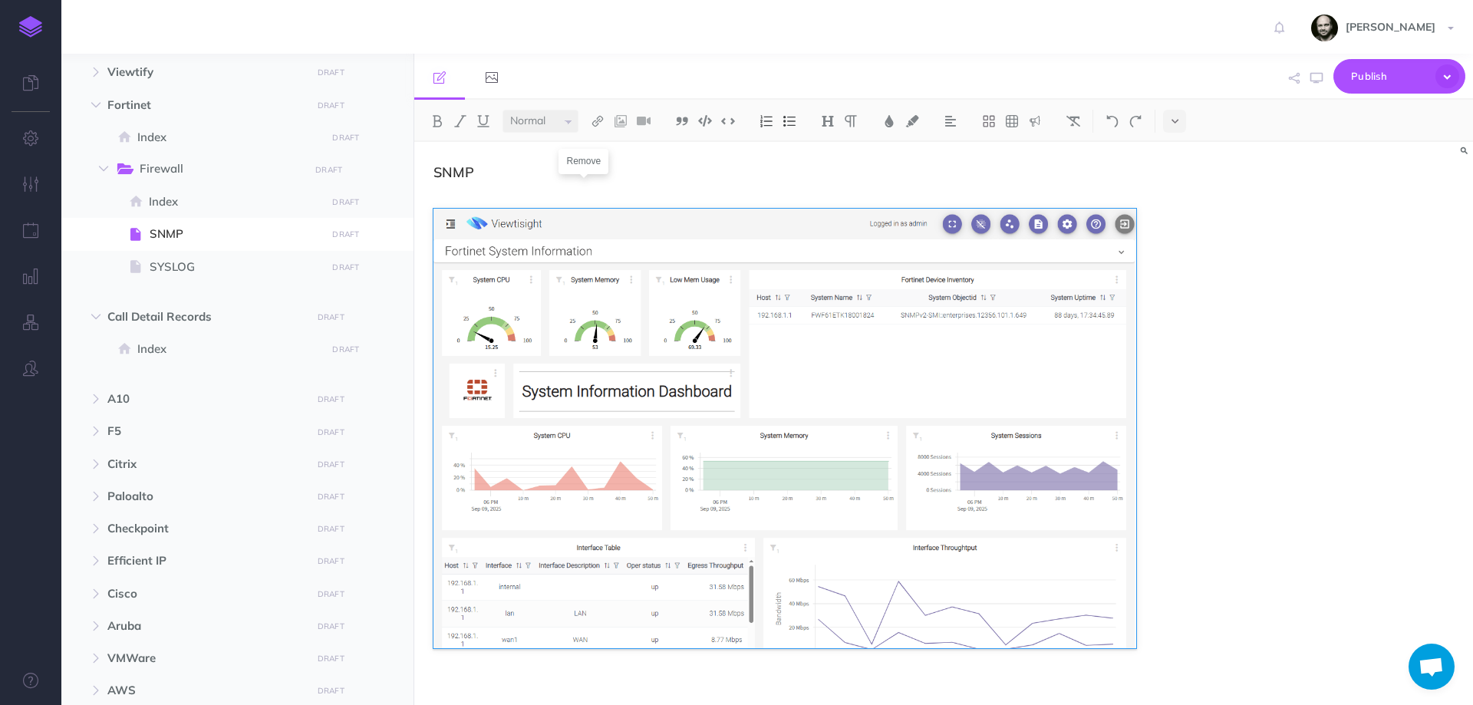
click at [523, 197] on div "SNMP" at bounding box center [784, 444] width 741 height 604
click at [519, 176] on h3 "SNMP" at bounding box center [784, 180] width 703 height 31
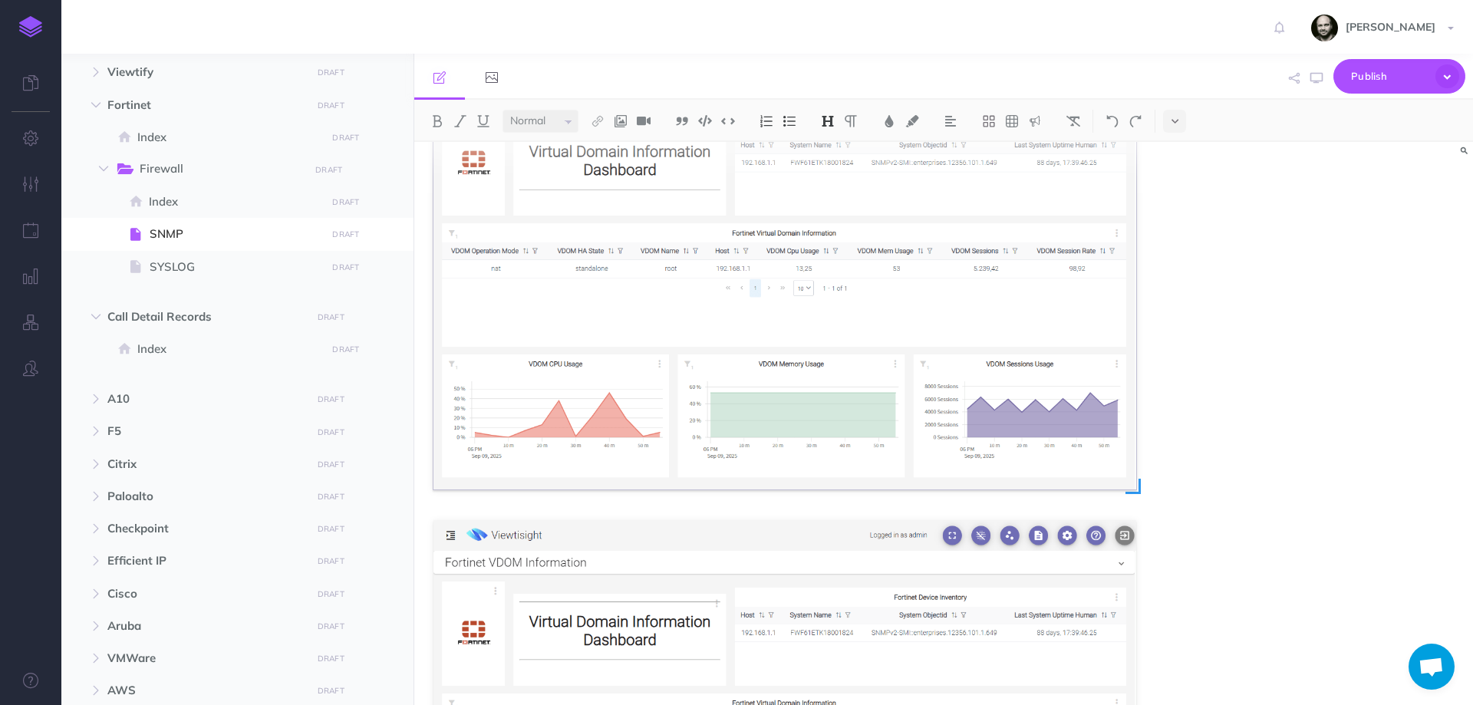
scroll to position [307, 0]
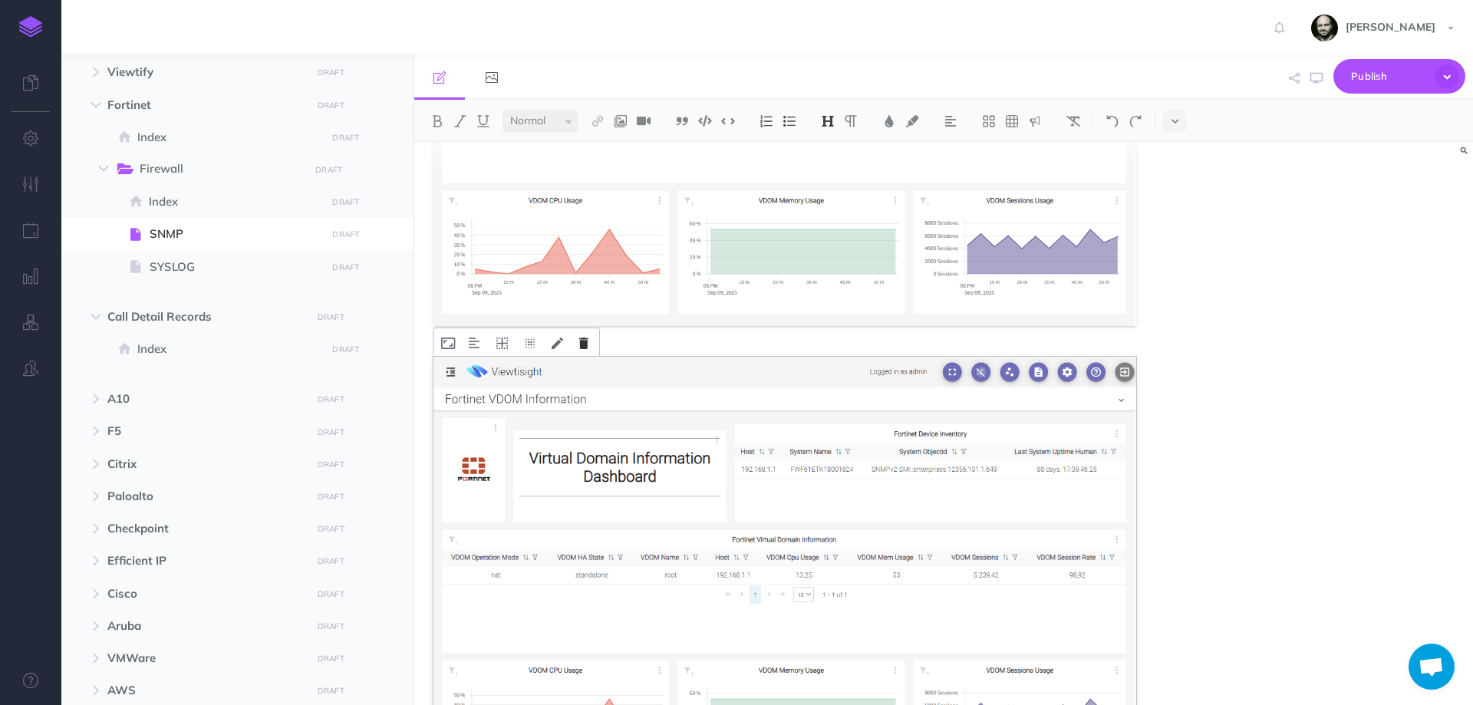
click at [579, 342] on icon at bounding box center [583, 344] width 9 height 12
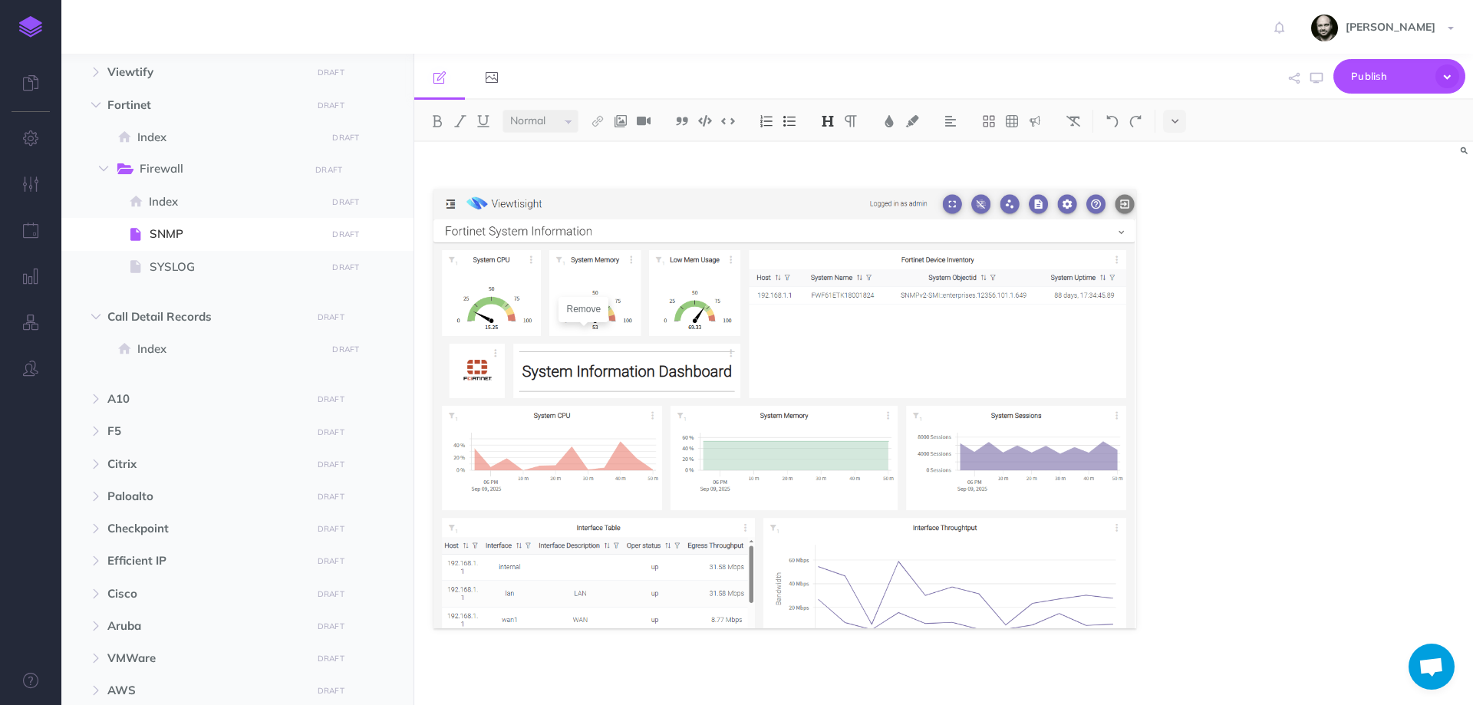
scroll to position [540, 0]
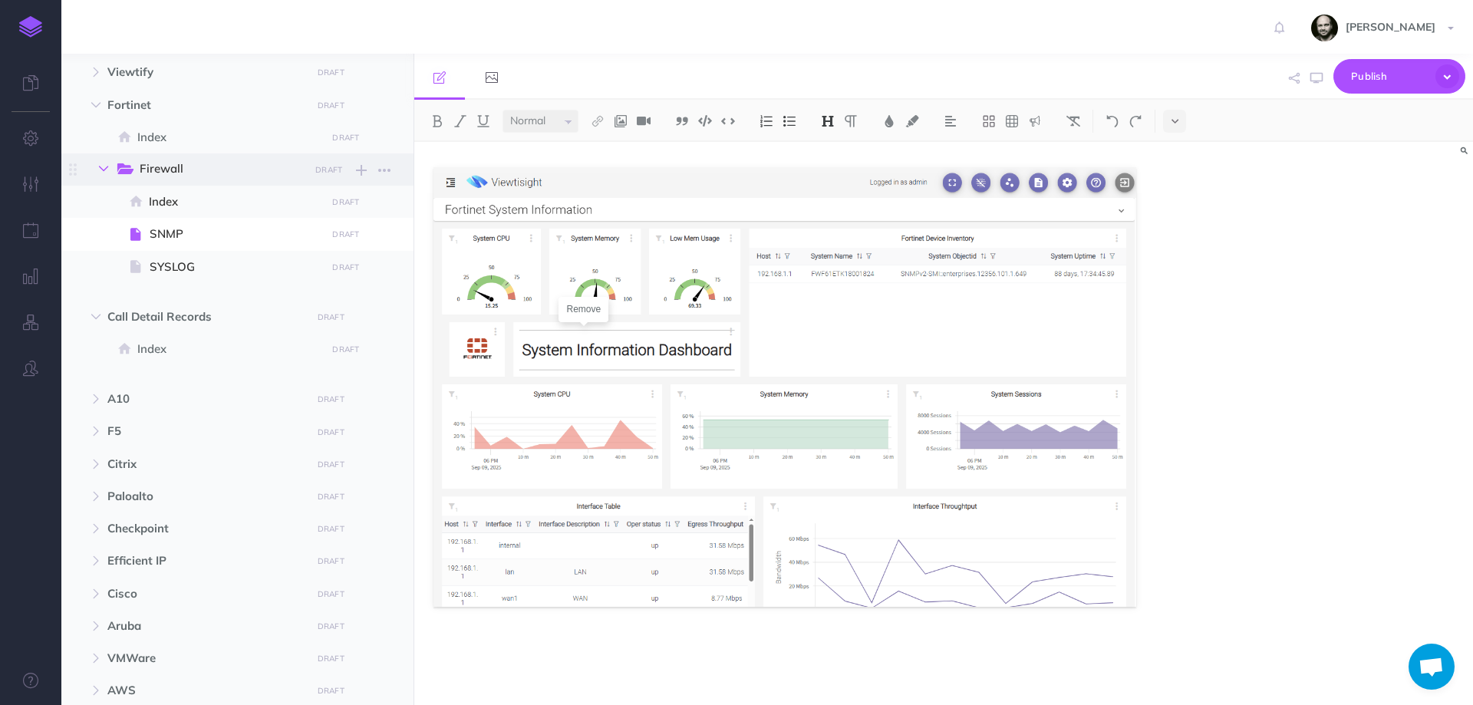
click at [107, 164] on icon "button" at bounding box center [103, 168] width 9 height 9
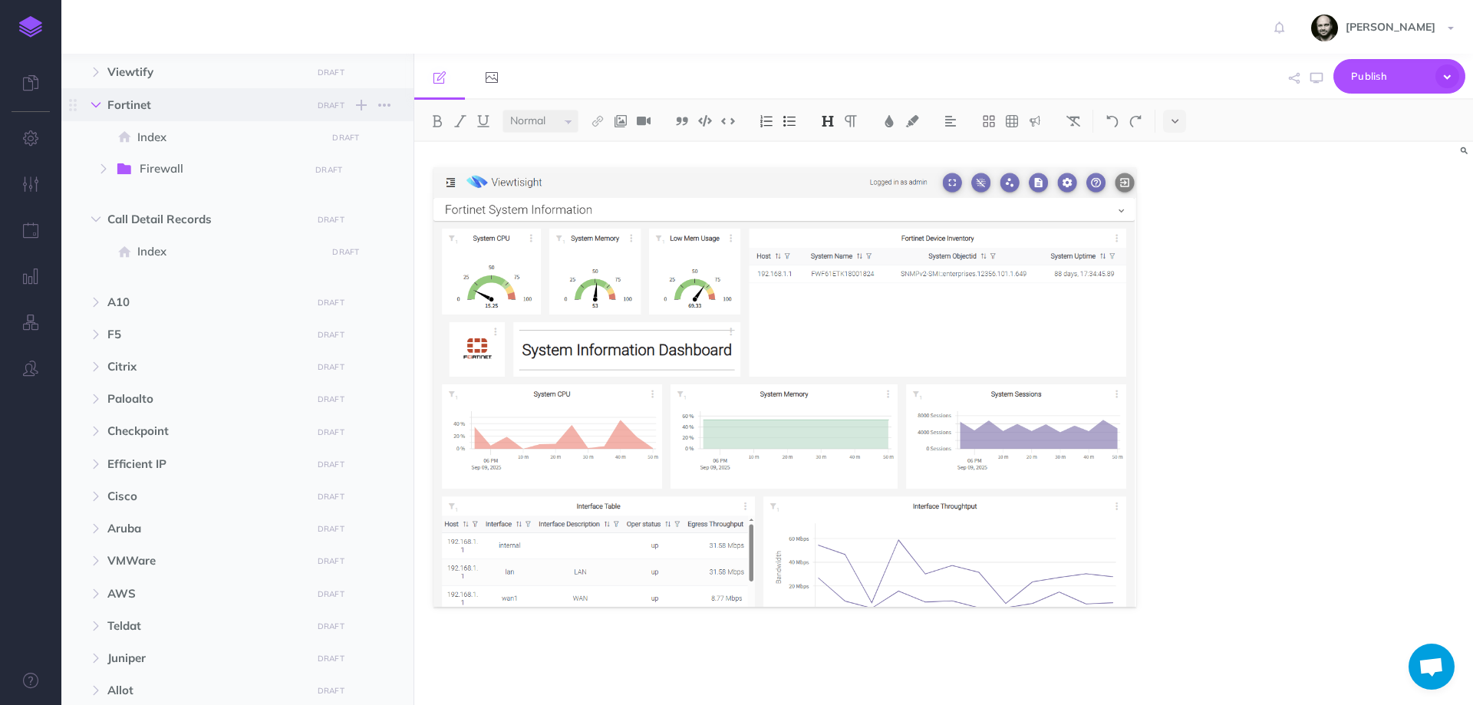
click at [107, 101] on button "button" at bounding box center [96, 105] width 28 height 18
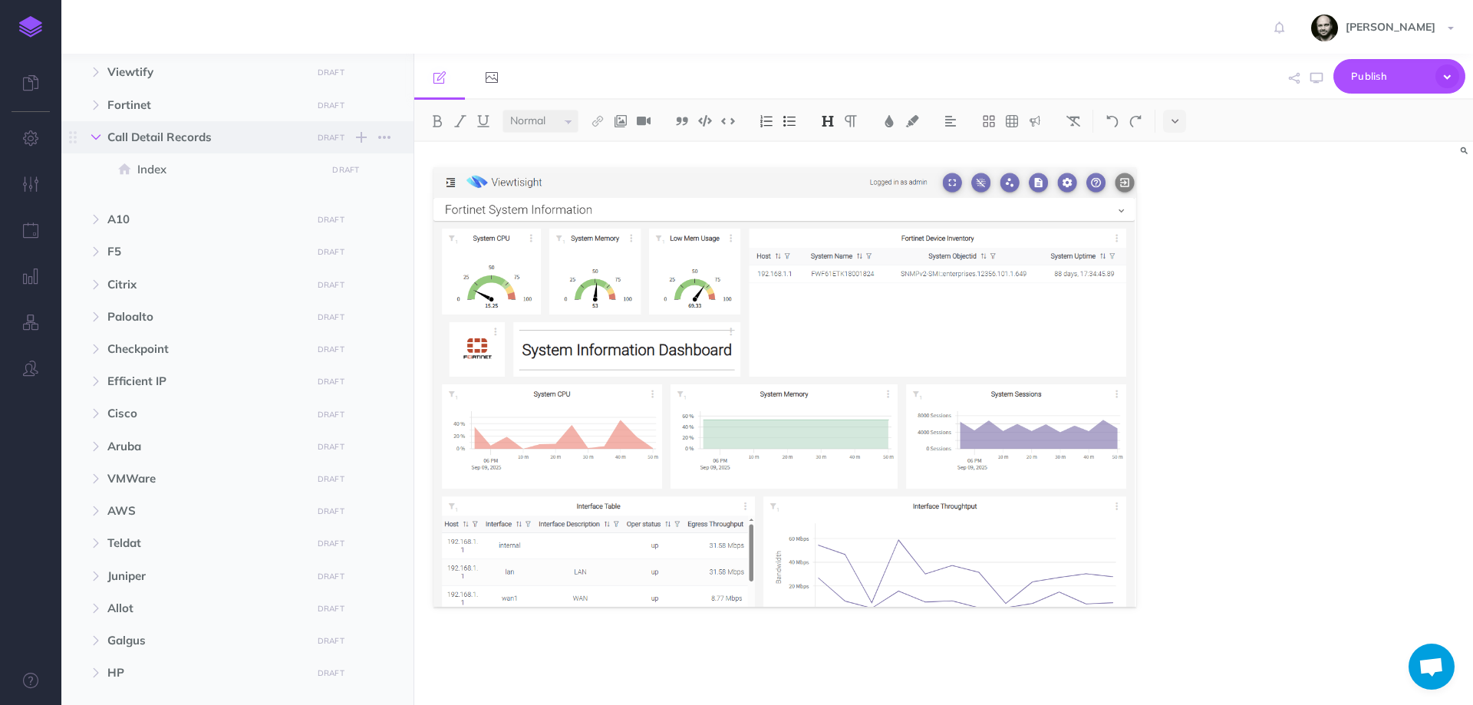
click at [91, 137] on icon "button" at bounding box center [95, 137] width 9 height 9
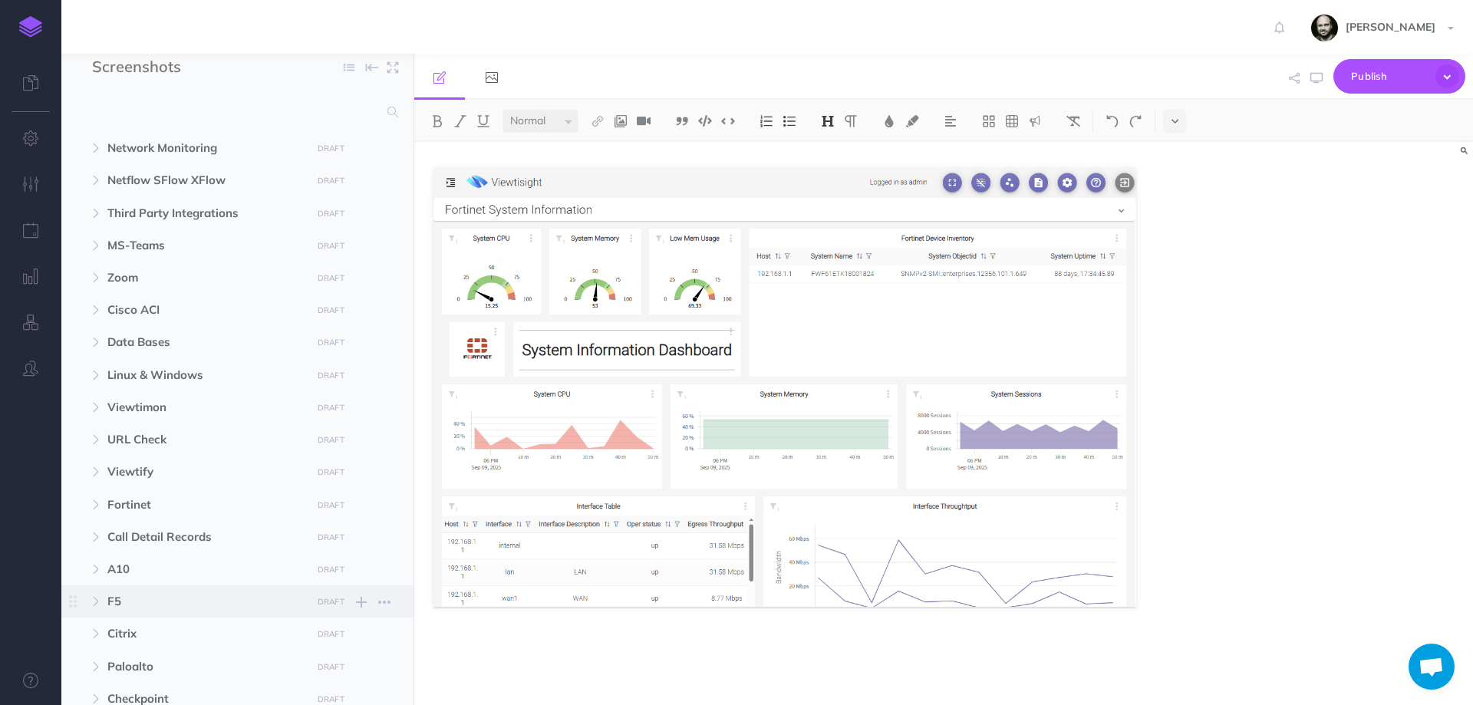
scroll to position [0, 0]
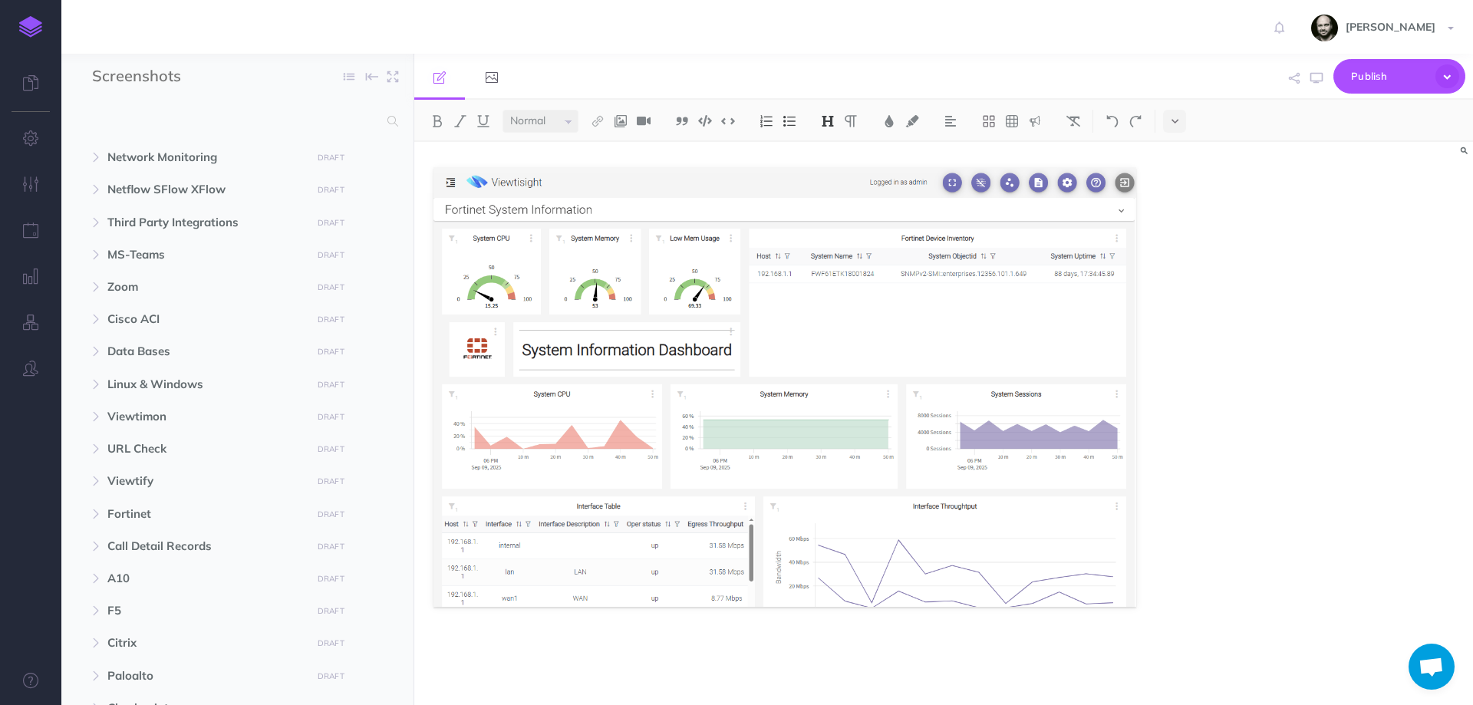
click at [1357, 409] on div "SNMP" at bounding box center [943, 423] width 1059 height 563
click at [133, 443] on span "URL Check" at bounding box center [204, 449] width 195 height 18
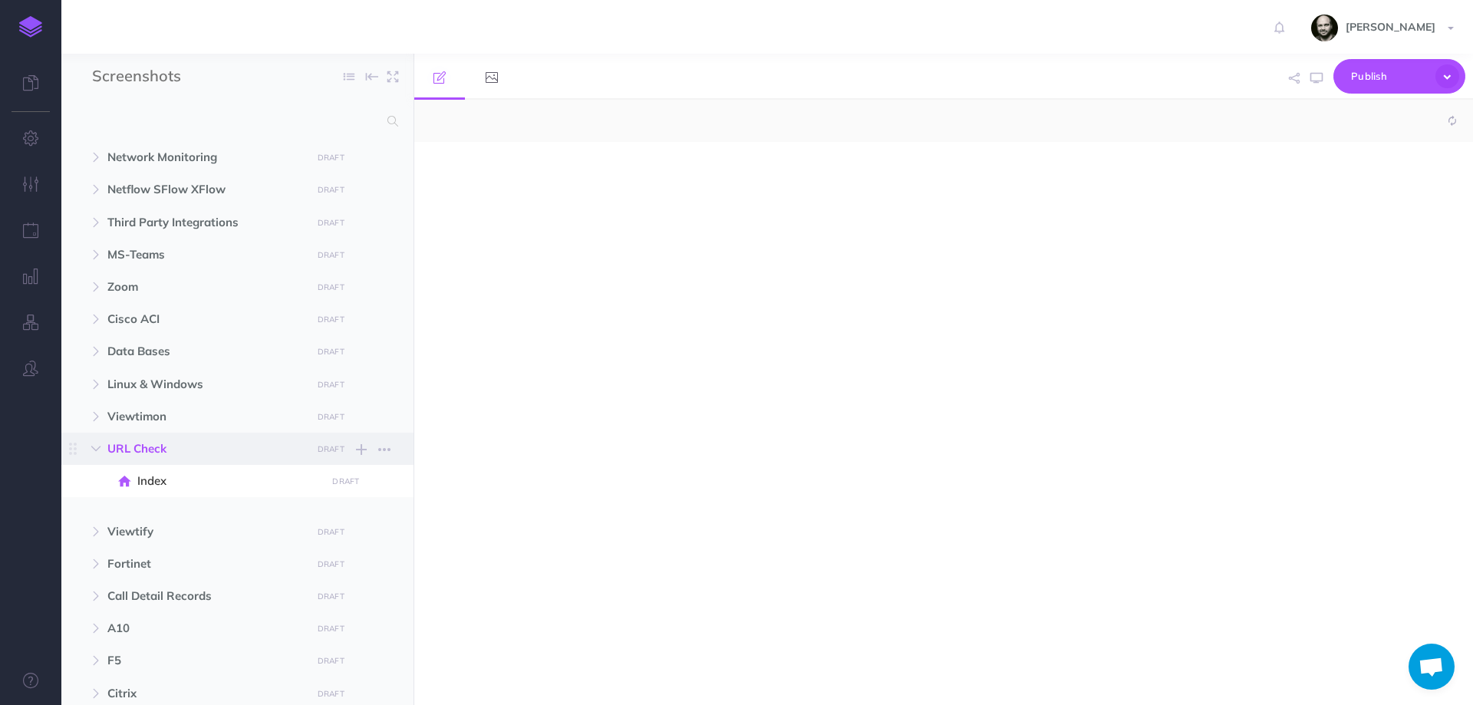
select select "null"
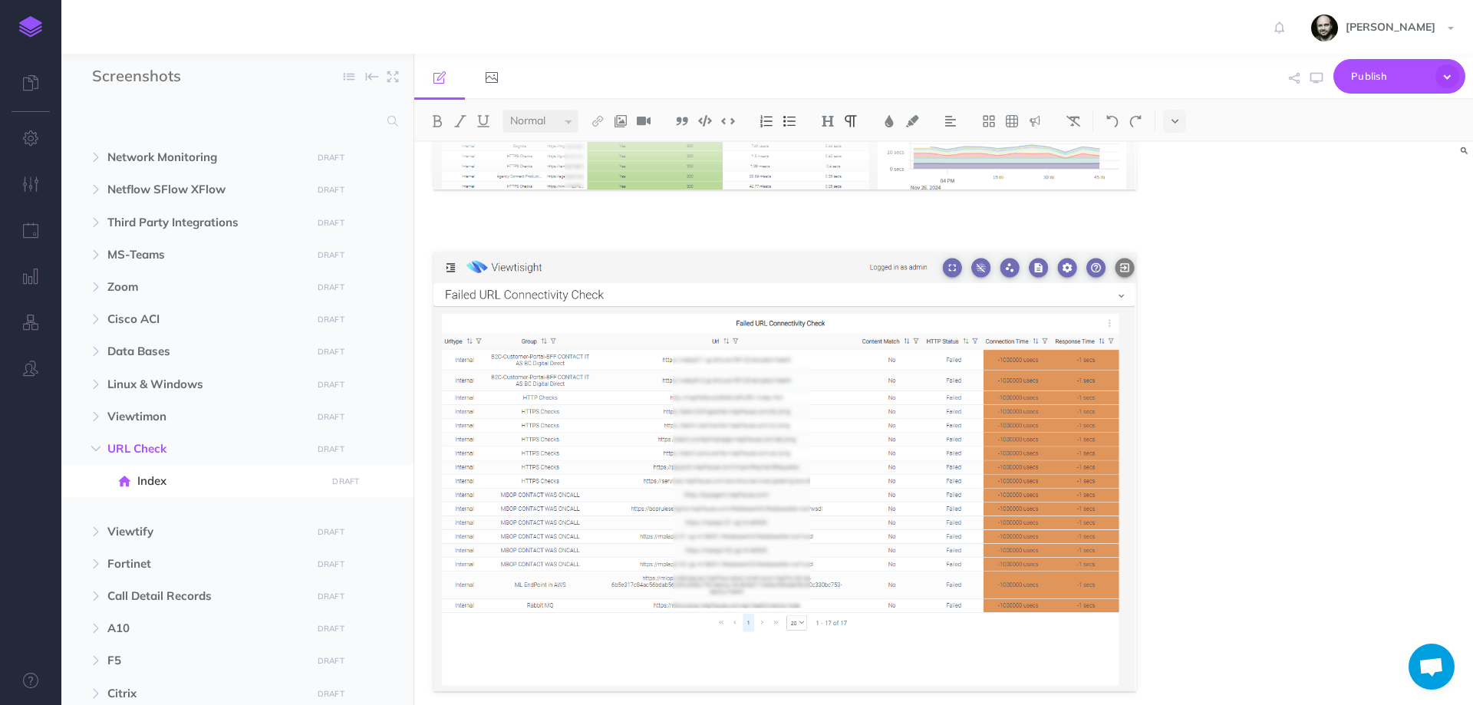
scroll to position [565, 0]
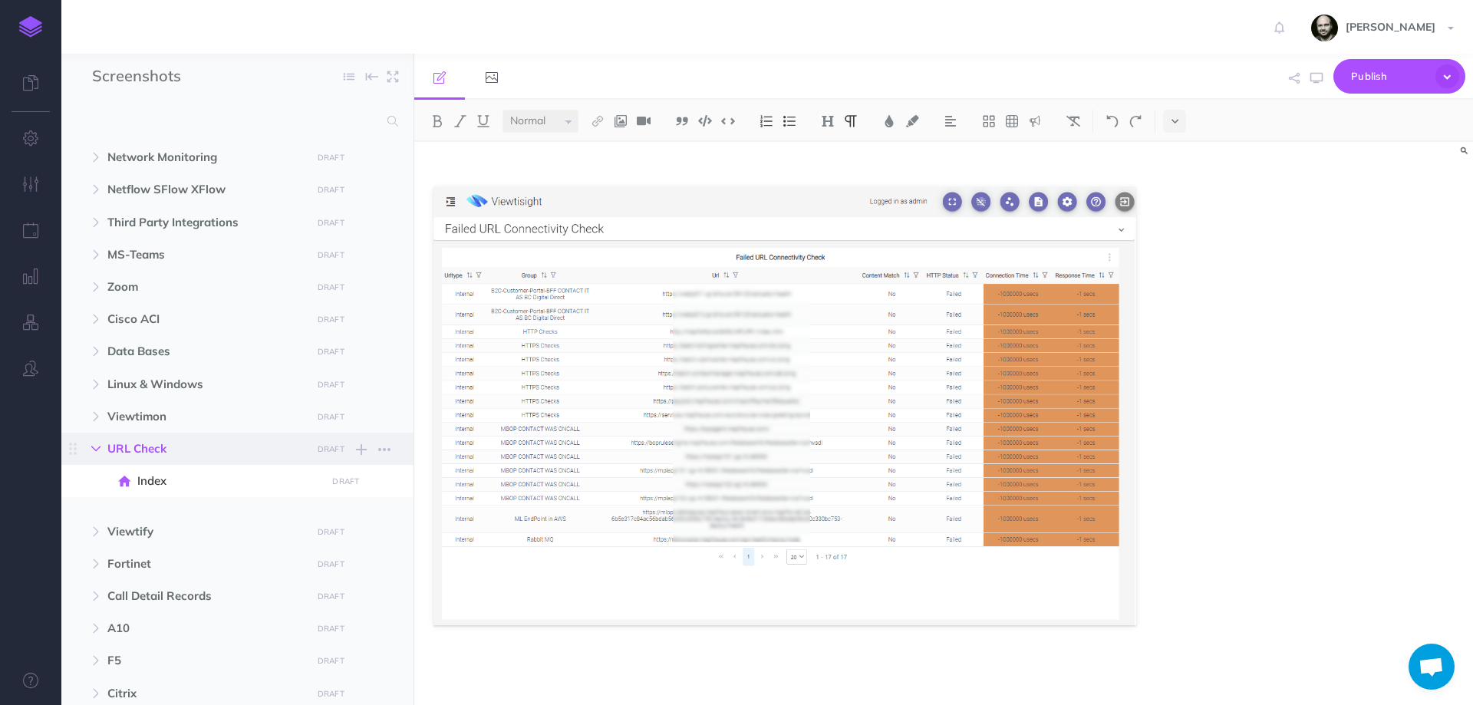
click at [107, 452] on button "button" at bounding box center [96, 449] width 28 height 18
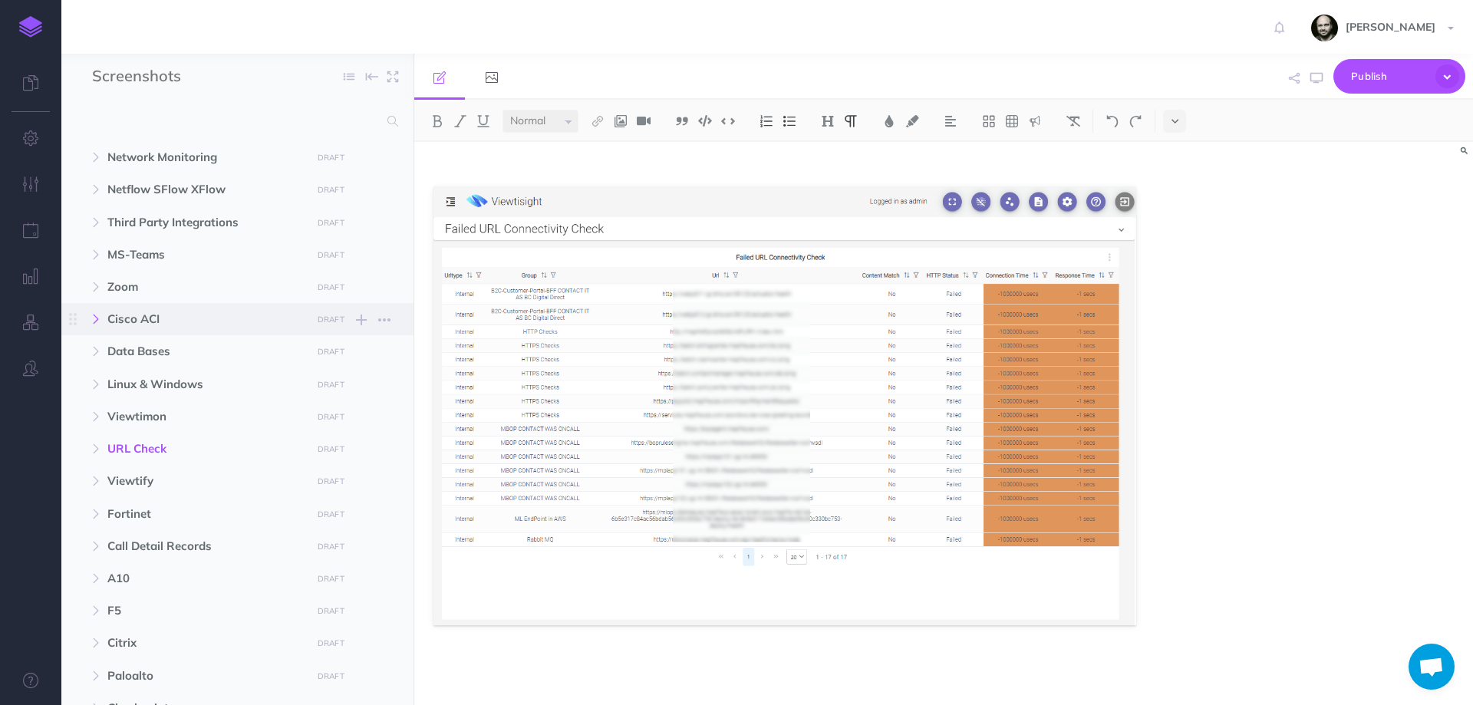
click at [97, 326] on button "button" at bounding box center [96, 319] width 28 height 18
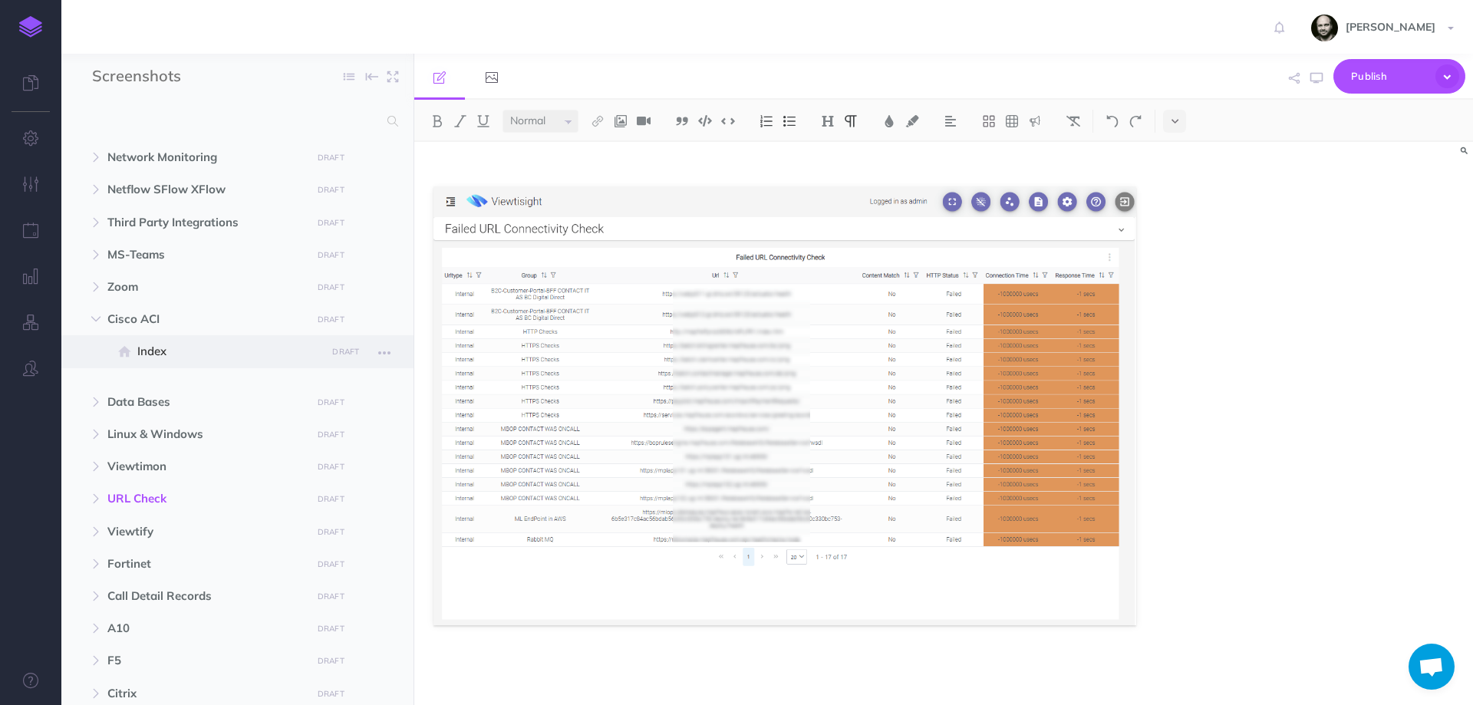
click at [145, 352] on span "Index" at bounding box center [229, 351] width 184 height 18
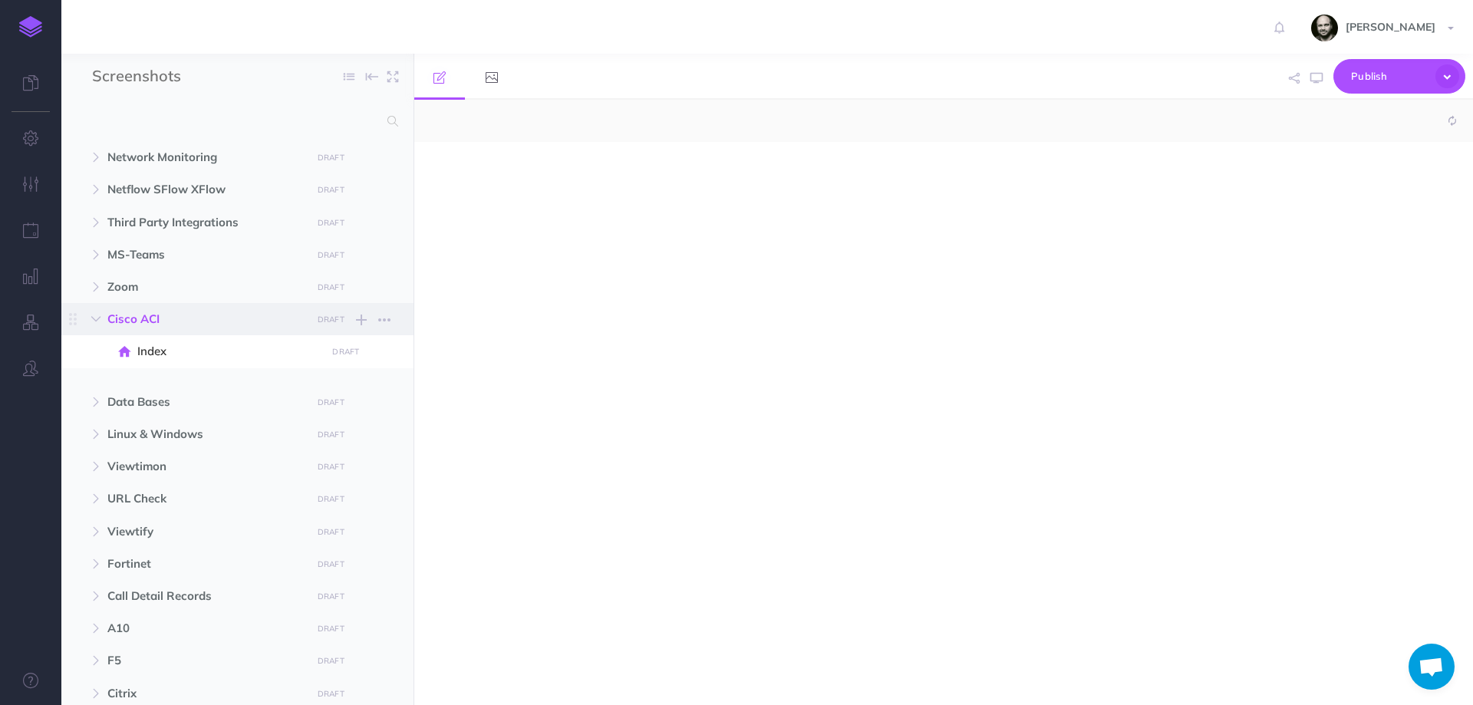
select select "null"
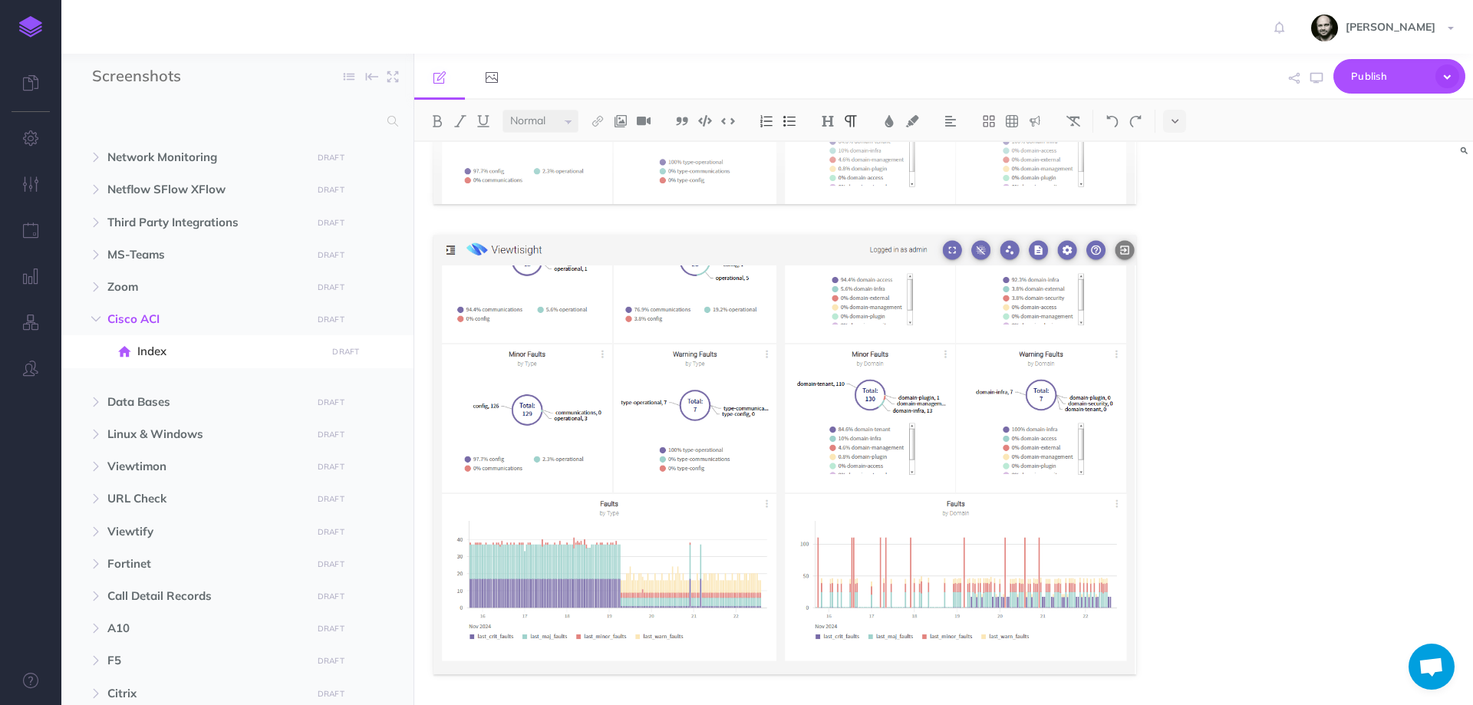
scroll to position [1447, 0]
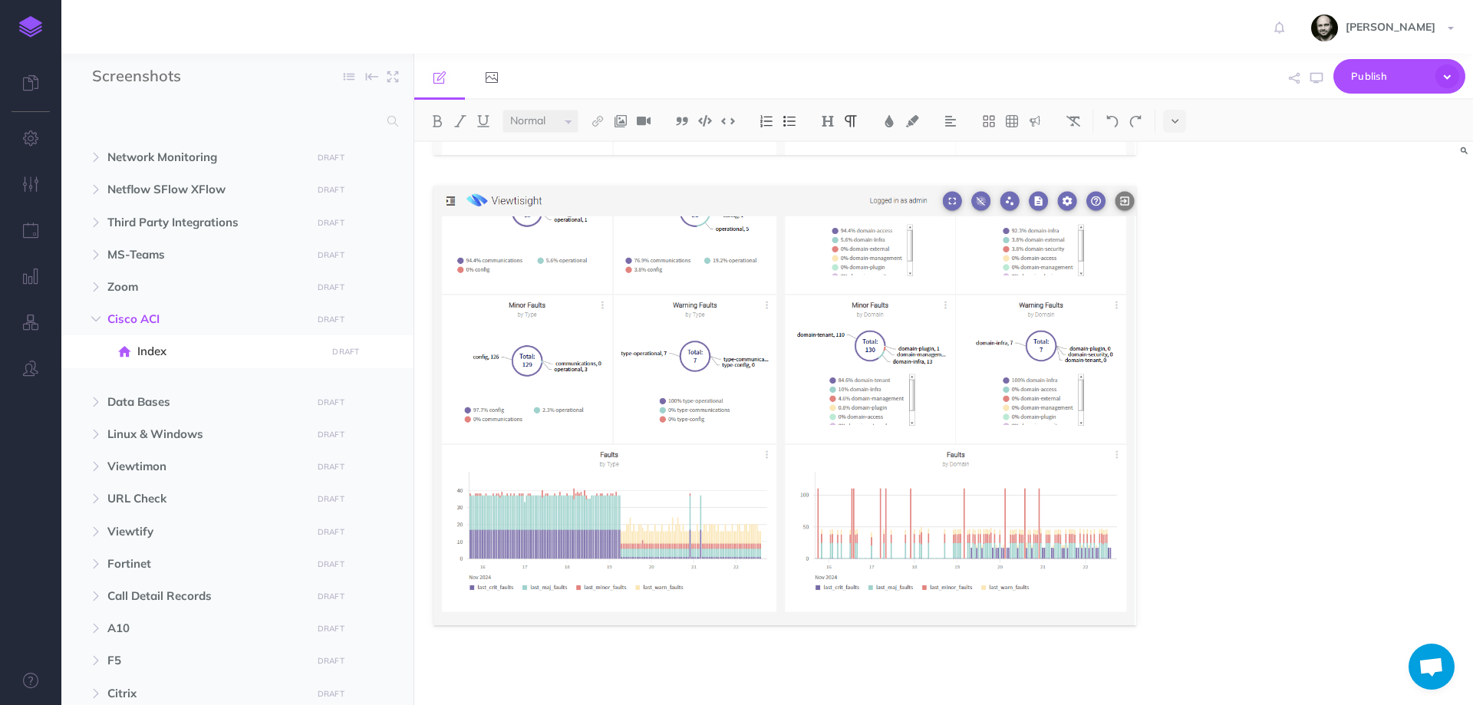
click at [1365, 322] on div at bounding box center [943, 423] width 1059 height 563
click at [94, 316] on icon "button" at bounding box center [95, 319] width 9 height 9
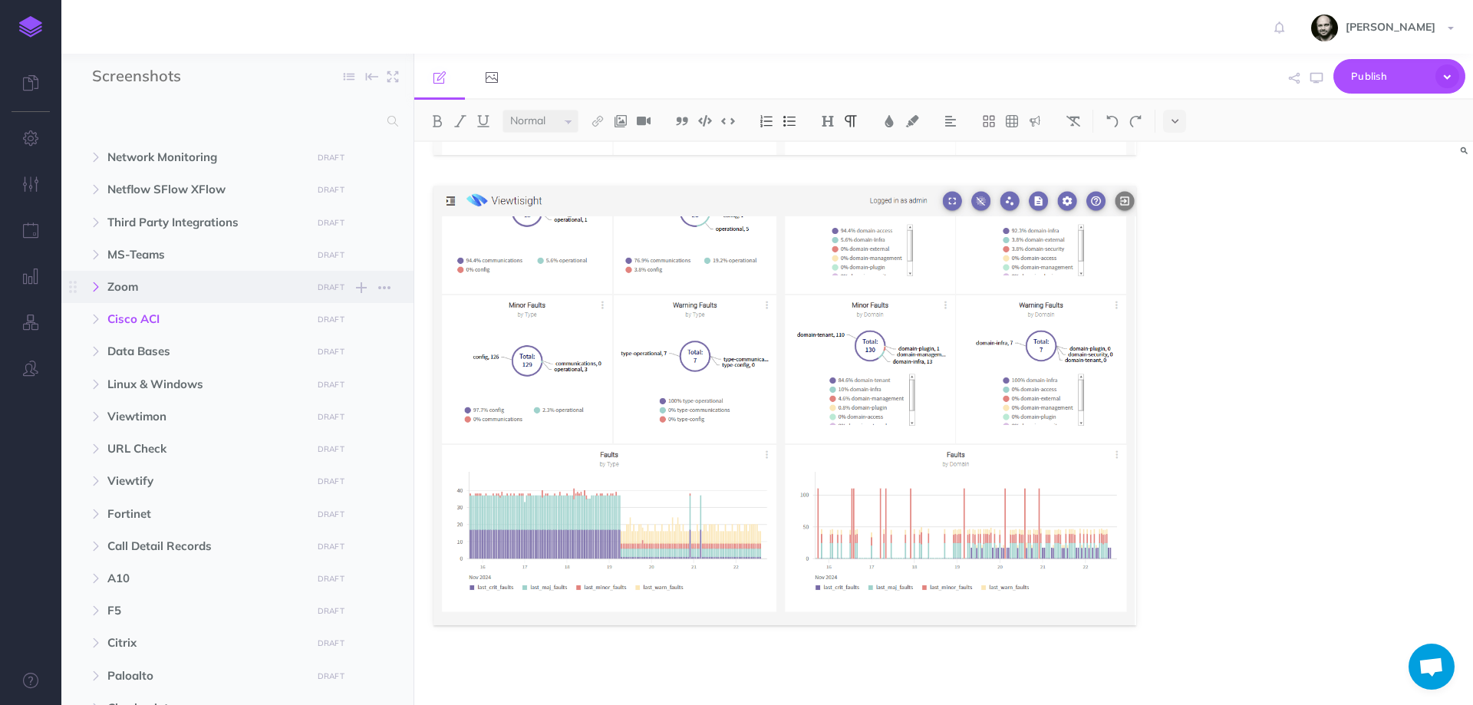
click at [94, 288] on icon "button" at bounding box center [95, 286] width 9 height 9
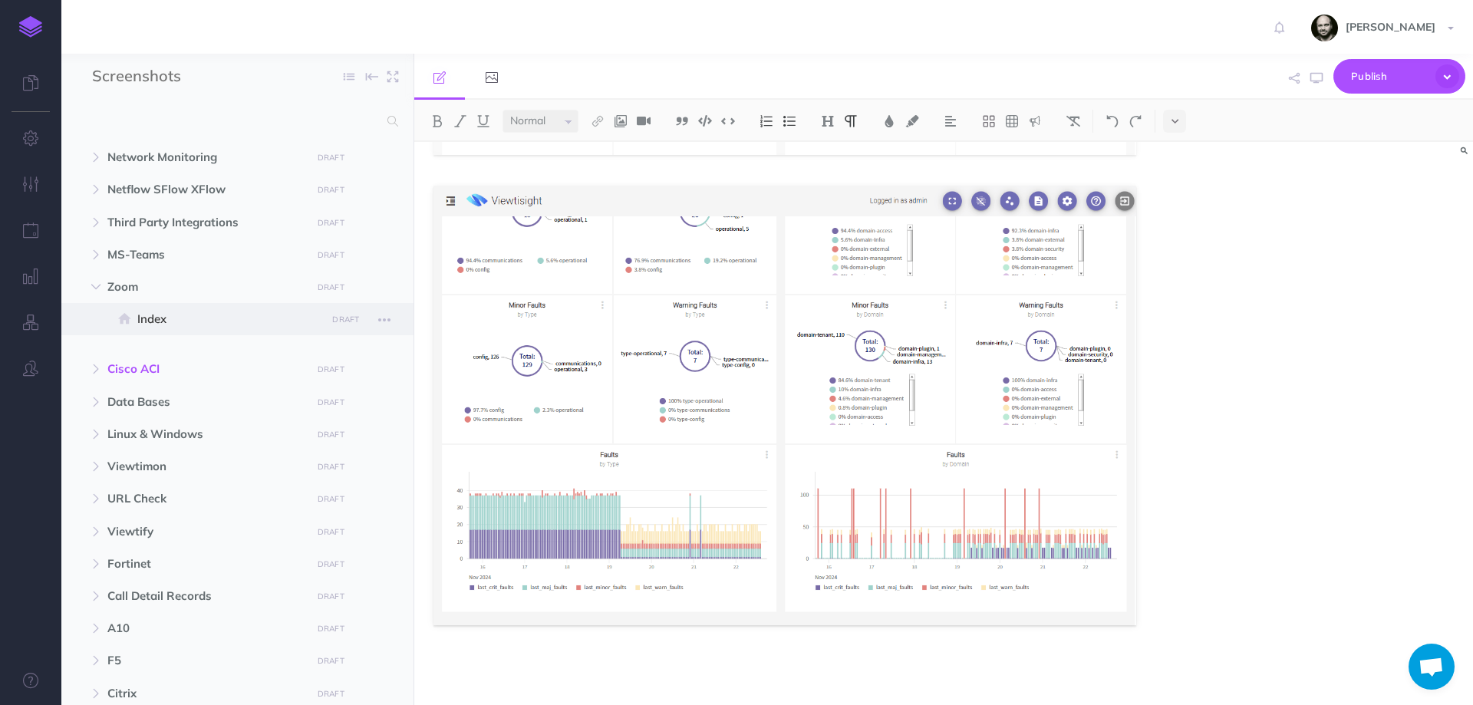
click at [138, 315] on span "Index" at bounding box center [229, 319] width 184 height 18
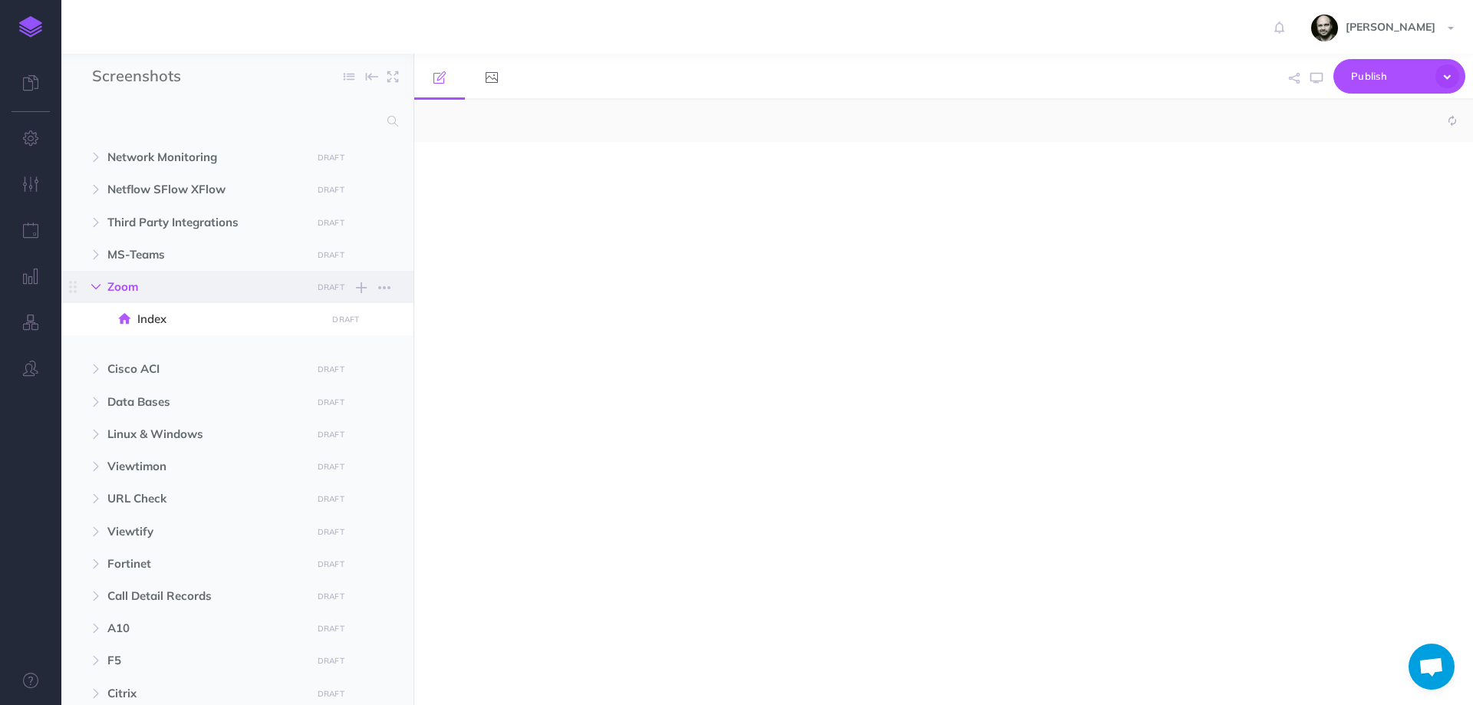
select select "null"
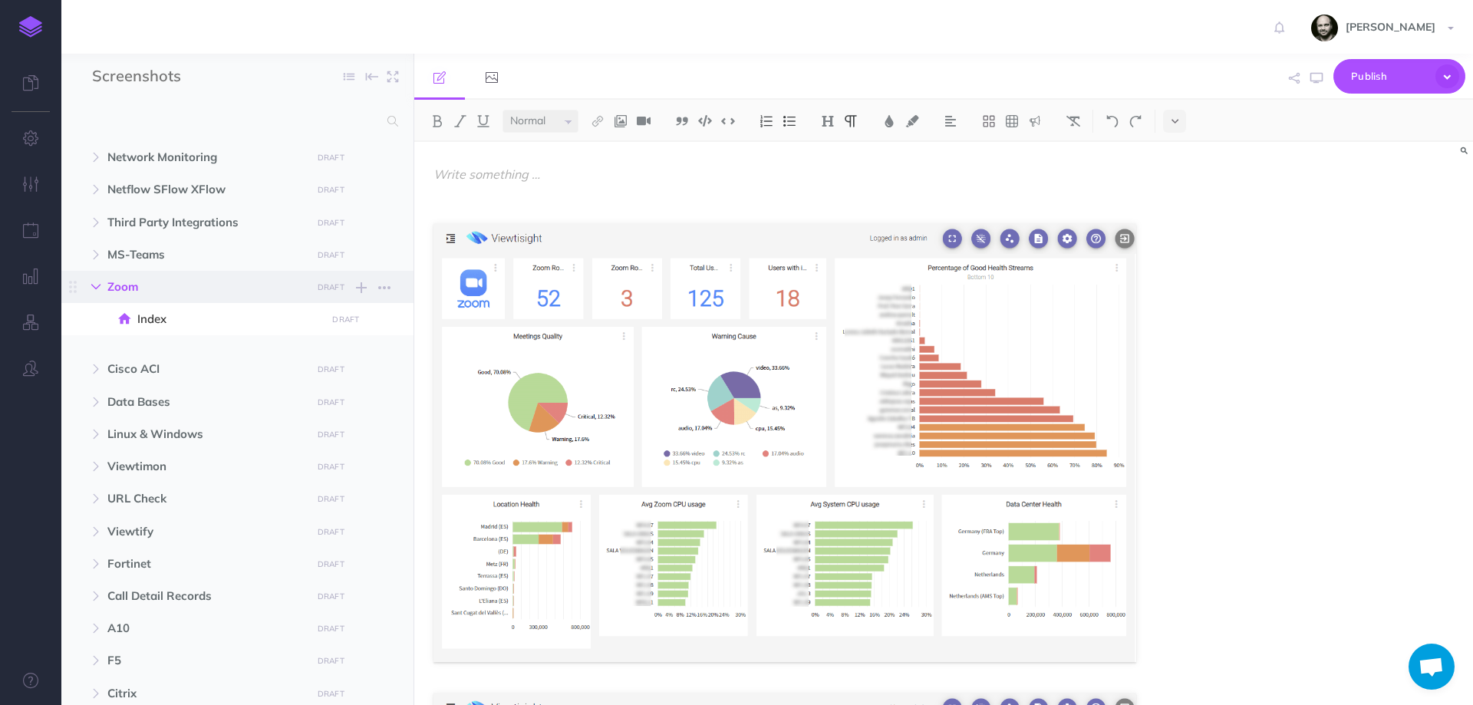
click at [94, 282] on icon "button" at bounding box center [95, 286] width 9 height 9
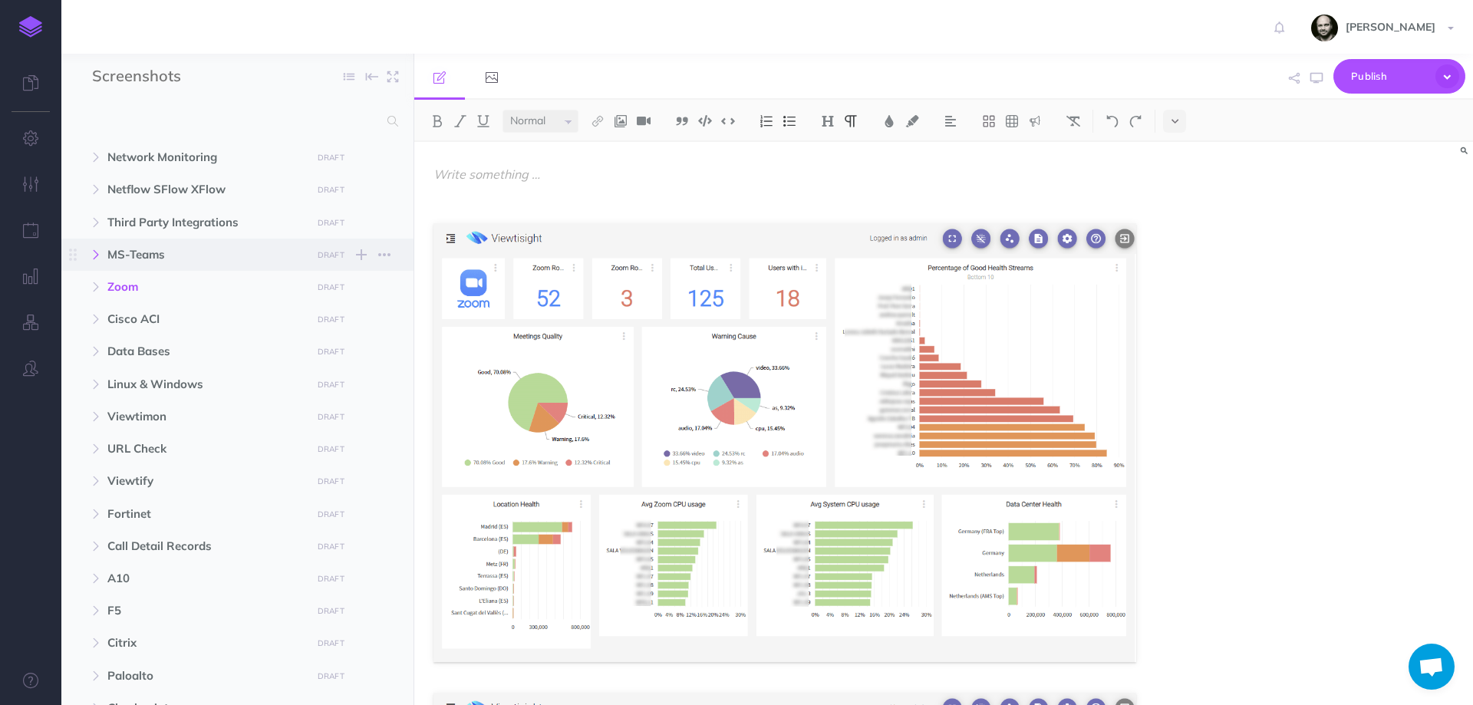
click at [100, 253] on icon "button" at bounding box center [95, 254] width 9 height 9
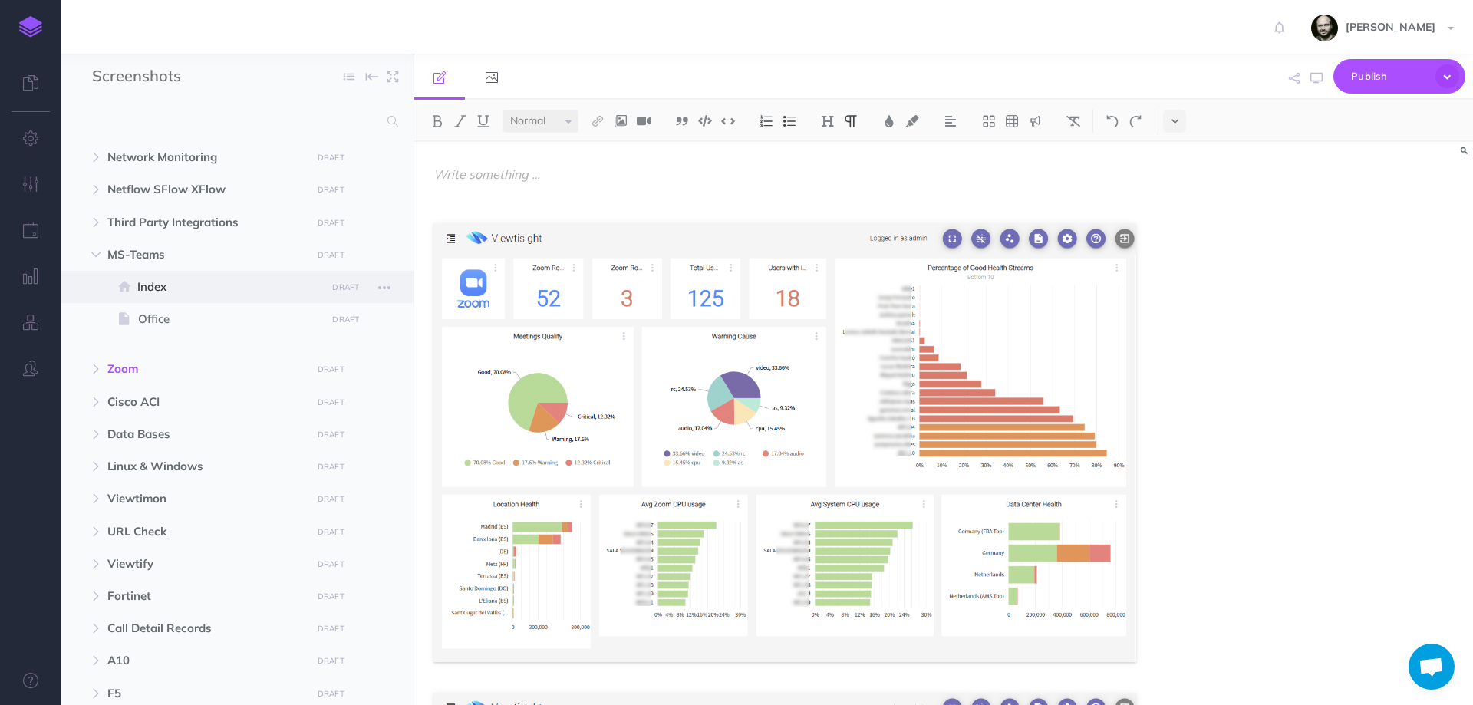
click at [143, 289] on span "Index" at bounding box center [229, 287] width 184 height 18
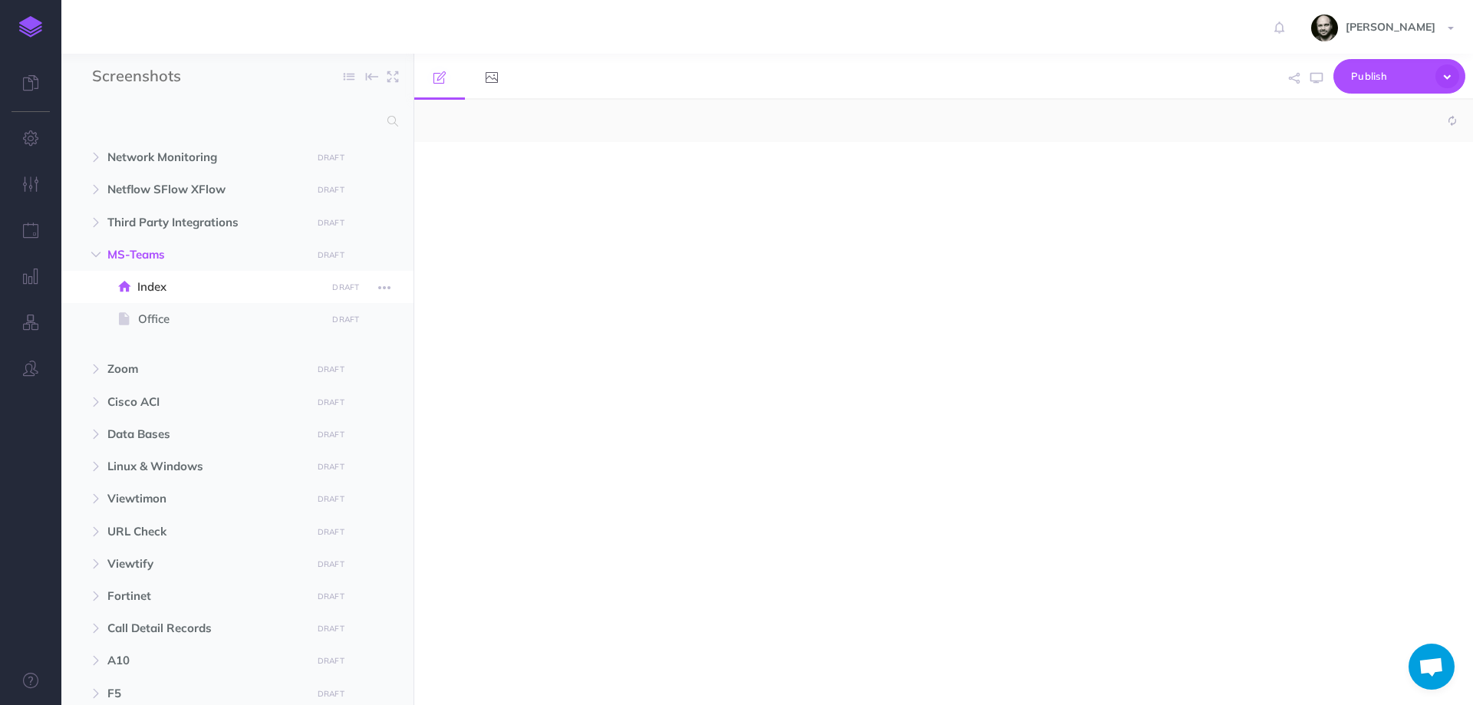
select select "null"
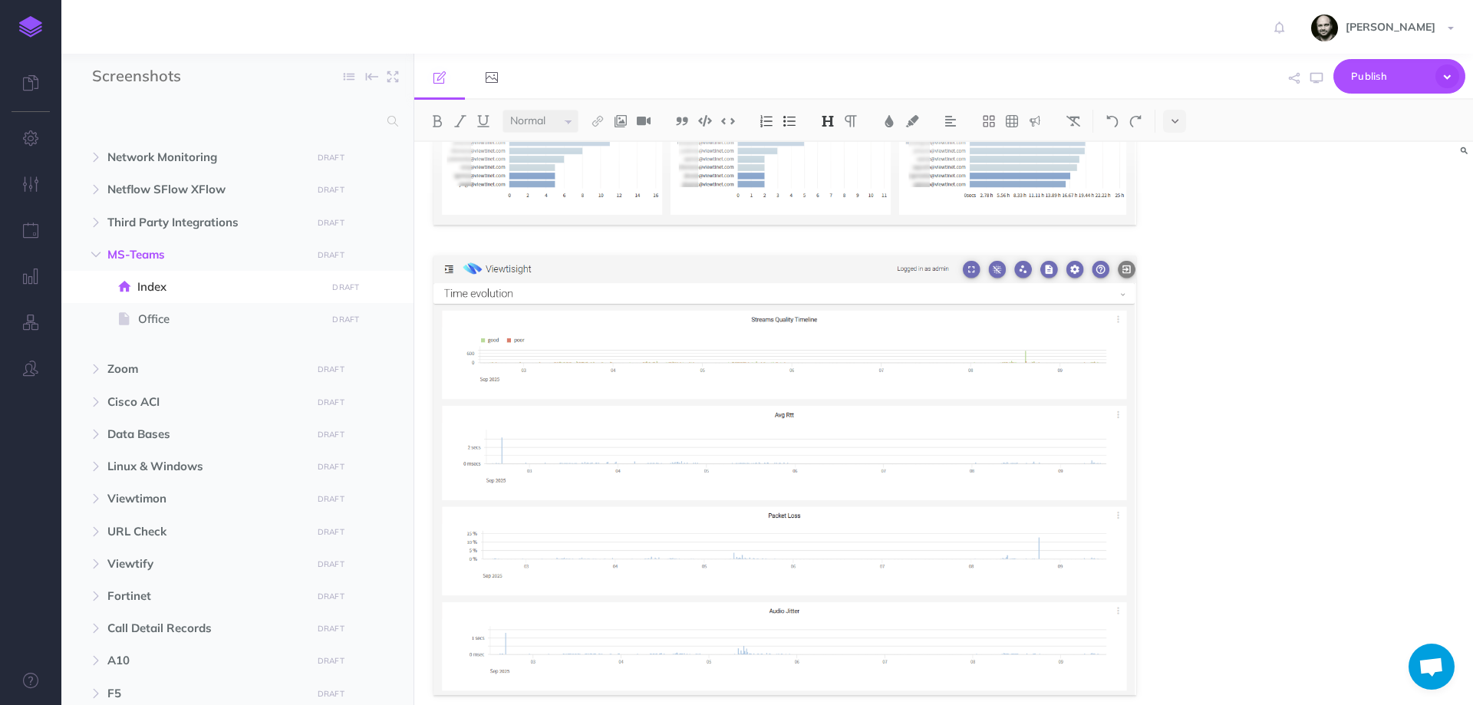
scroll to position [4138, 0]
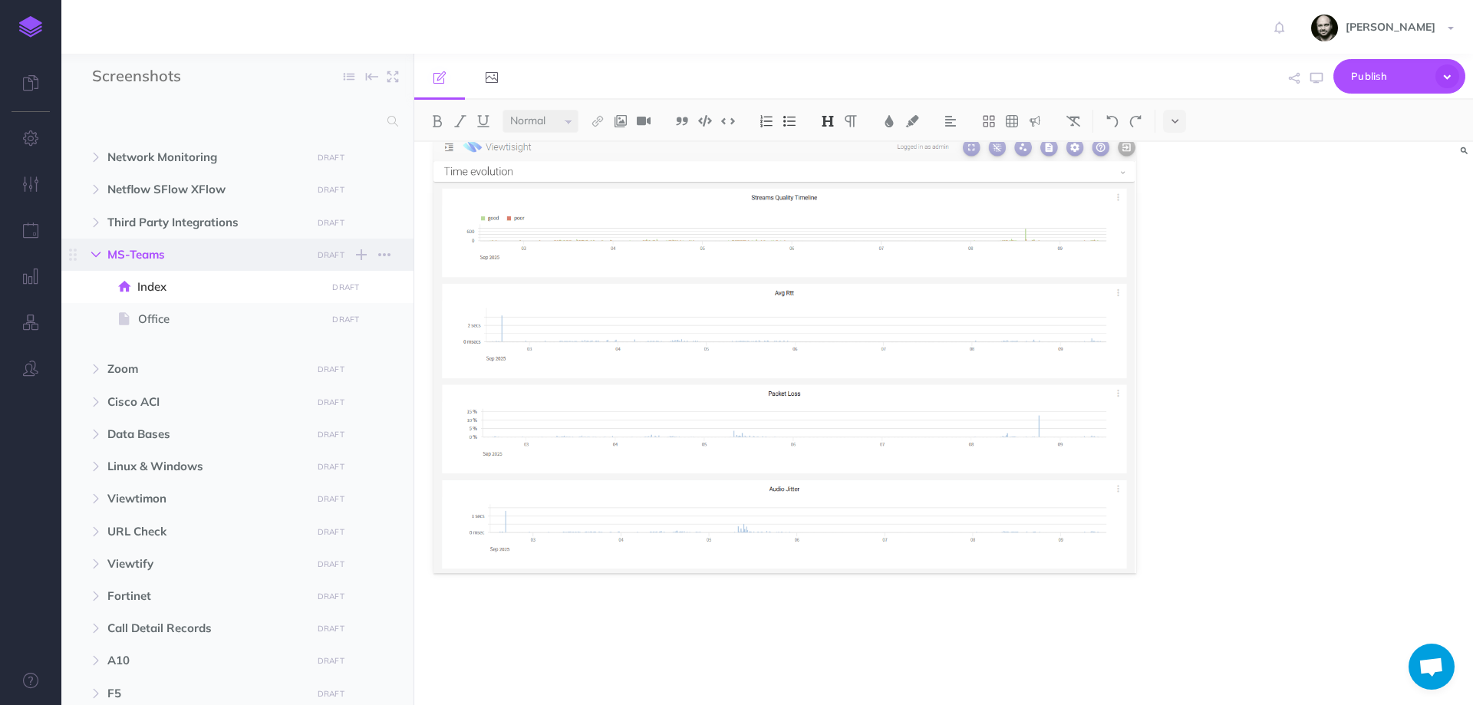
click at [97, 259] on button "button" at bounding box center [96, 254] width 28 height 18
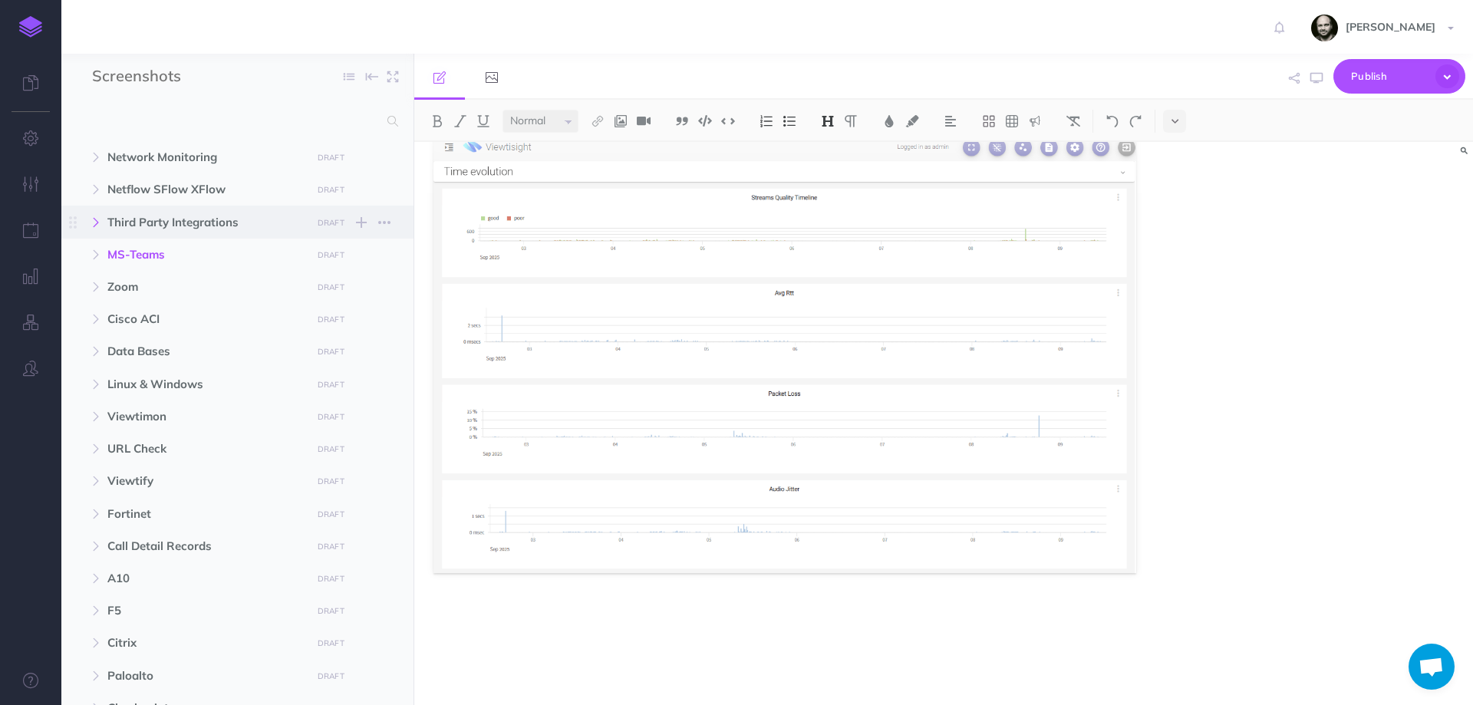
click at [95, 225] on icon "button" at bounding box center [95, 222] width 9 height 9
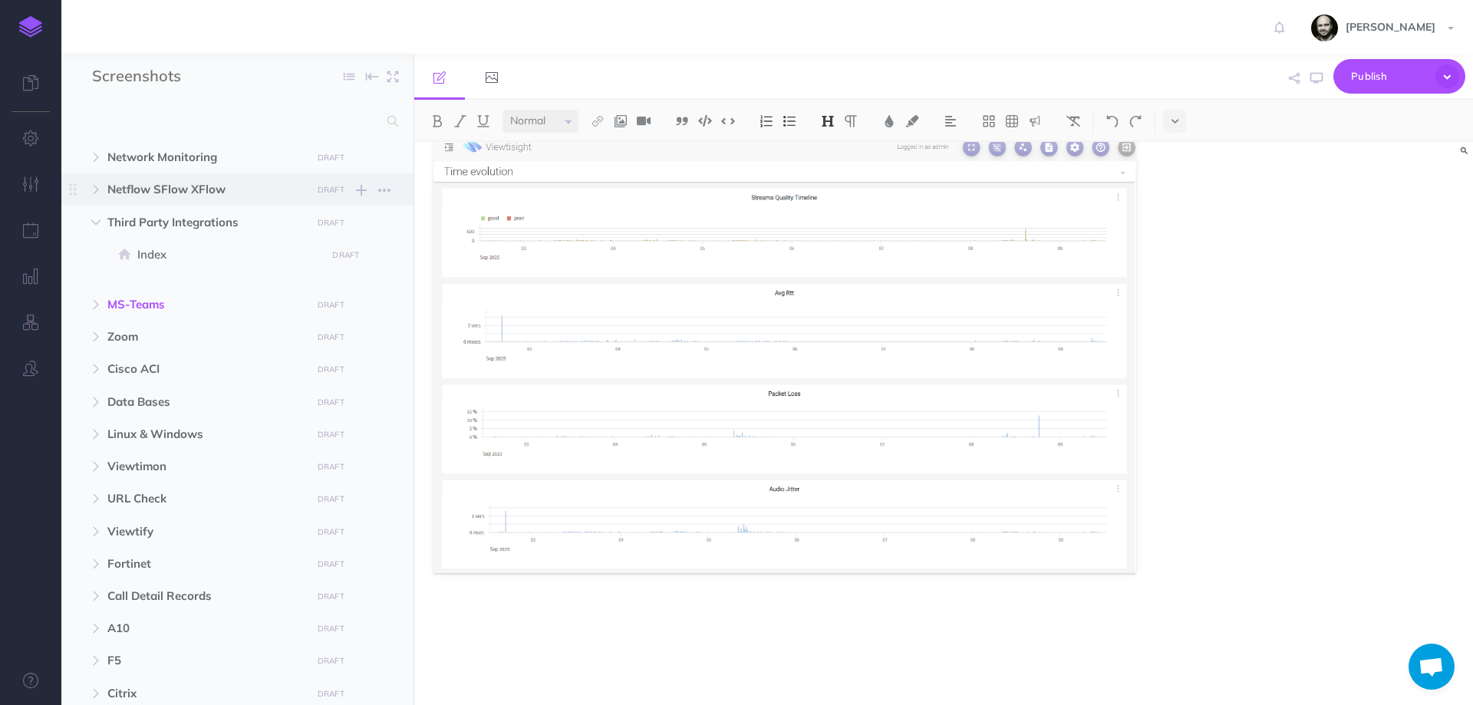
click at [153, 177] on span "Netflow SFlow XFlow DRAFT Publish these changes Nevermind Publish New folder Ad…" at bounding box center [254, 189] width 295 height 32
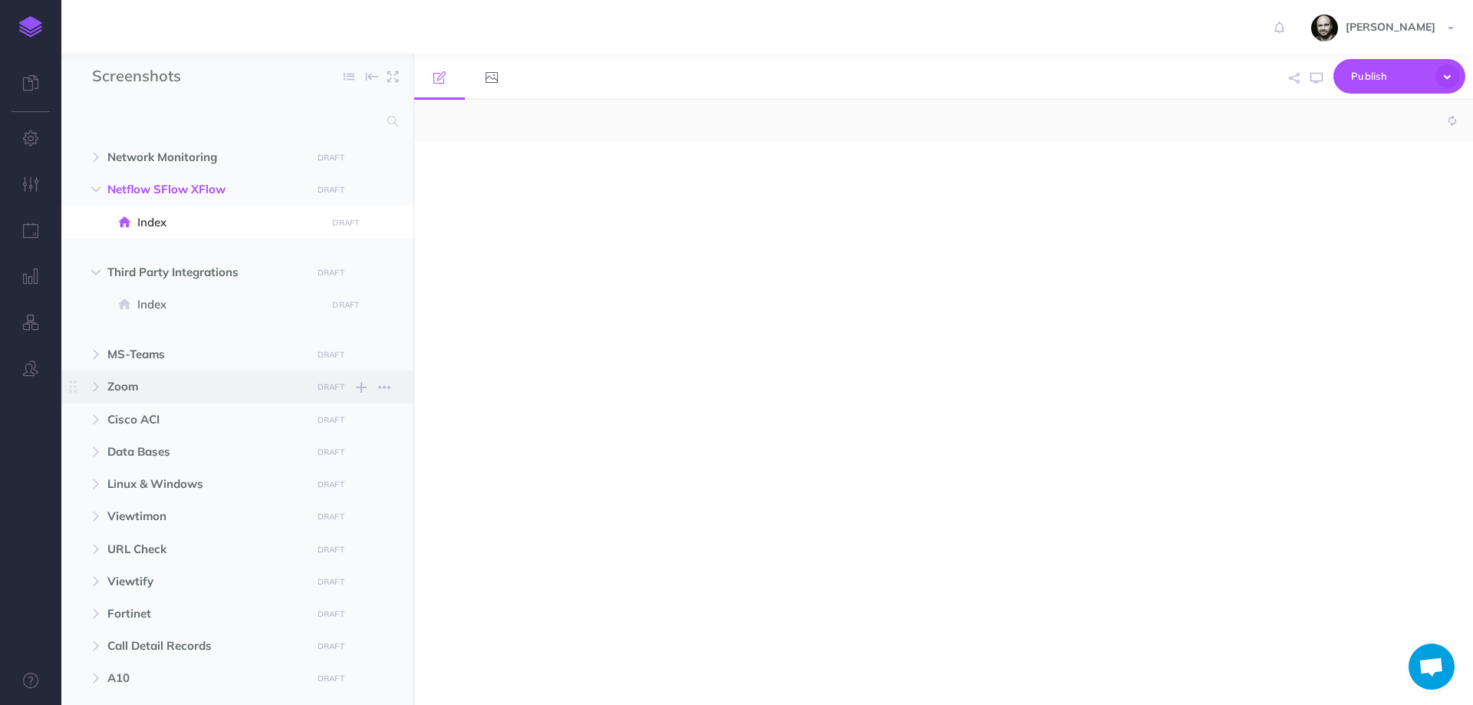
select select "null"
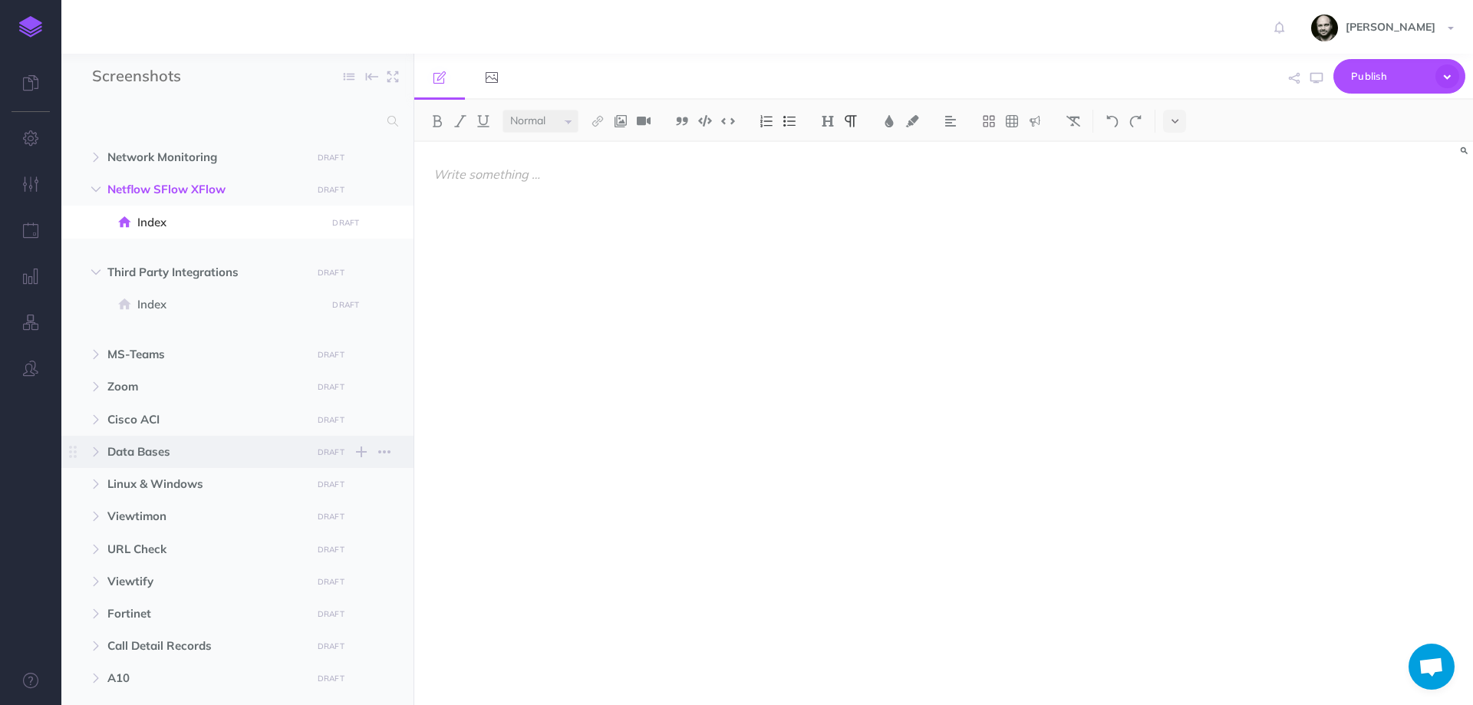
scroll to position [307, 0]
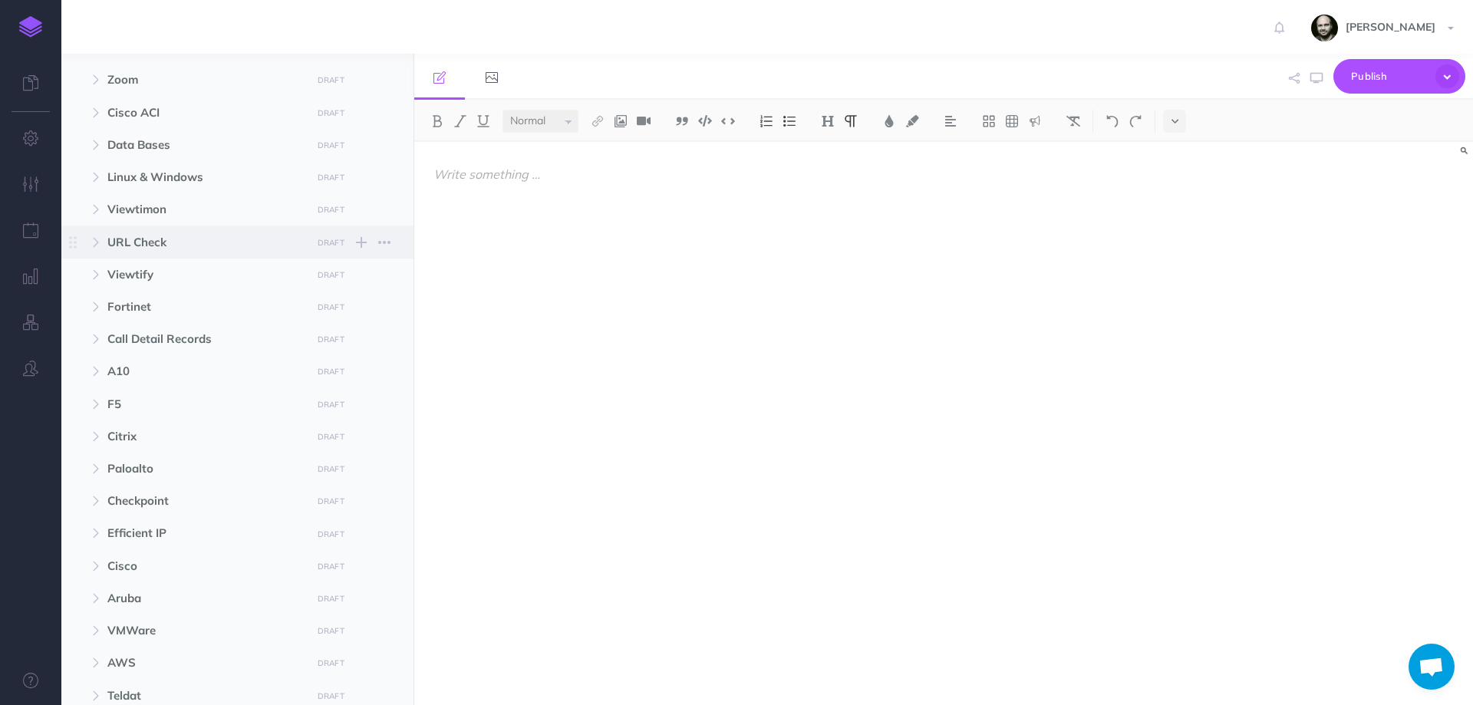
click at [132, 243] on span "URL Check" at bounding box center [204, 242] width 195 height 18
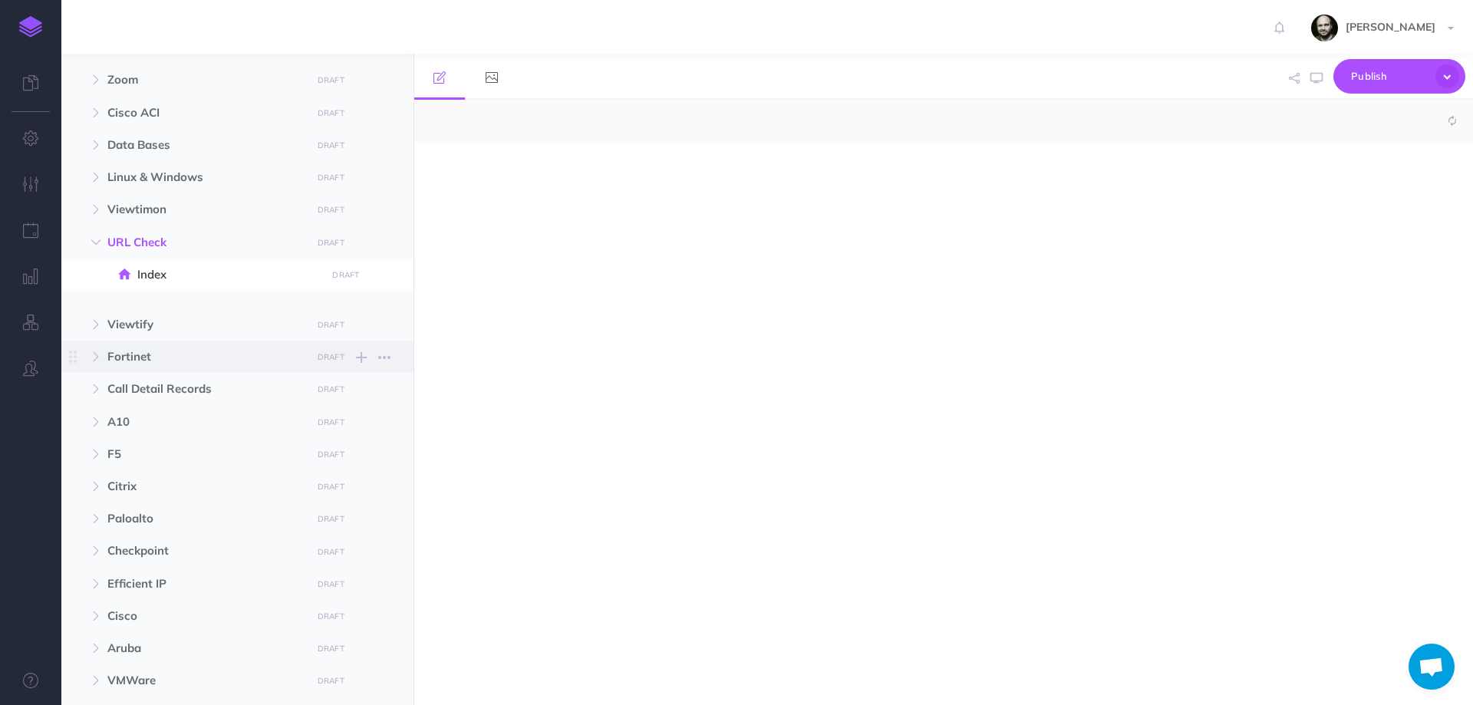
select select "null"
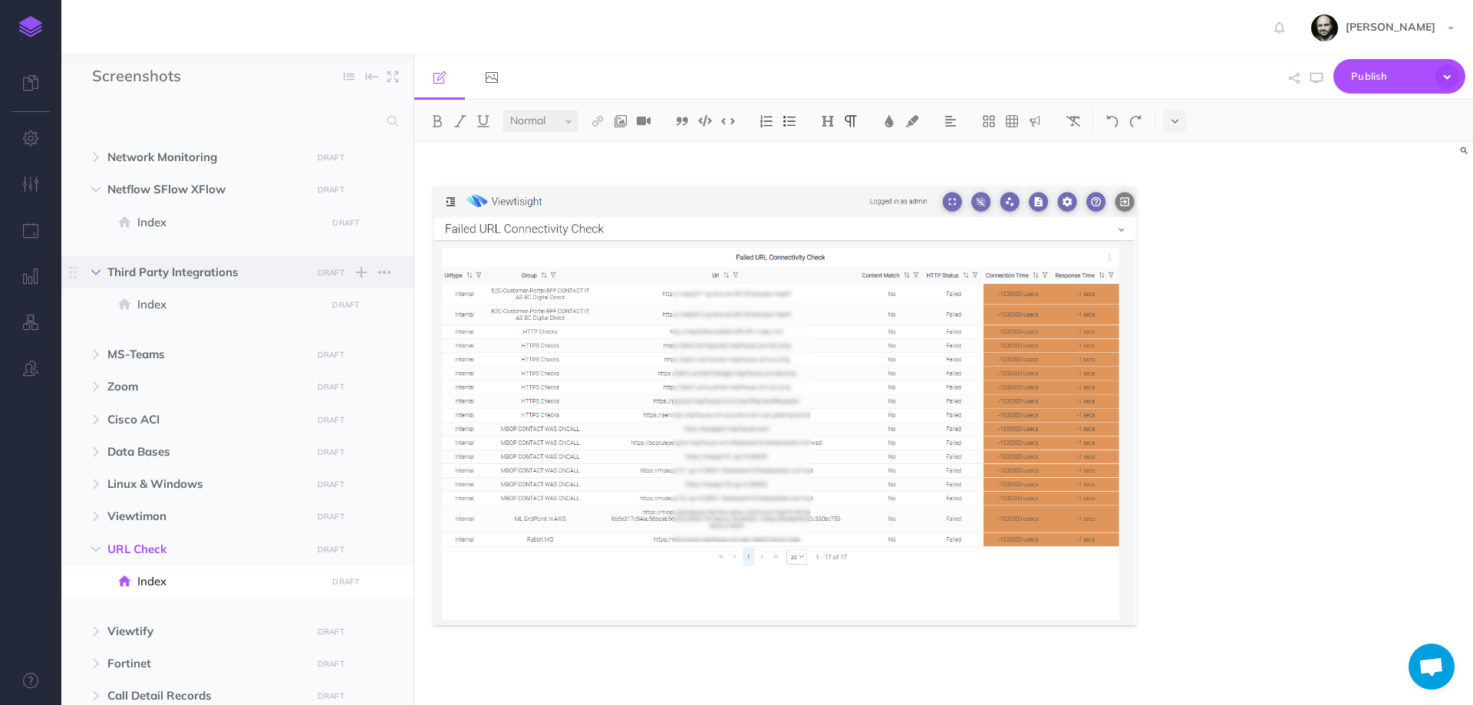
click at [94, 275] on icon "button" at bounding box center [95, 272] width 9 height 9
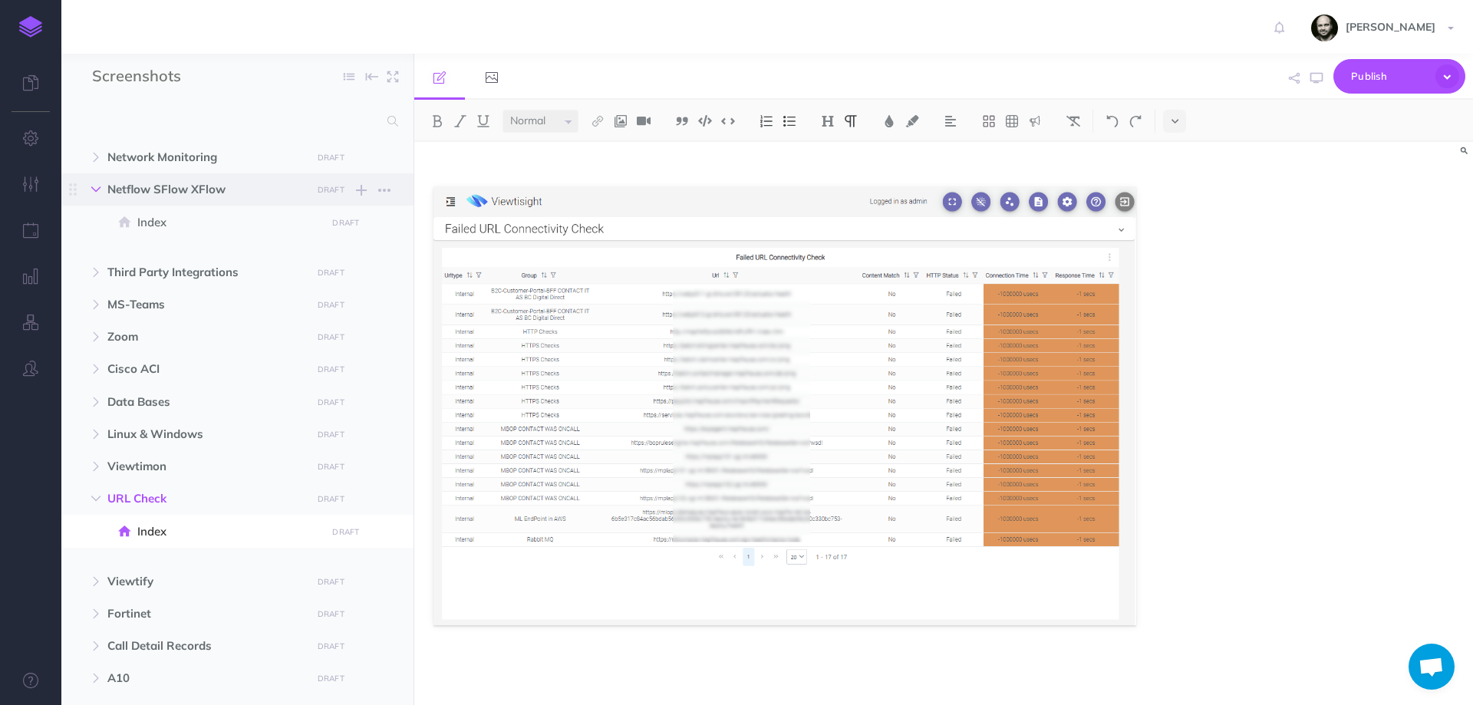
click at [104, 189] on button "button" at bounding box center [96, 189] width 28 height 18
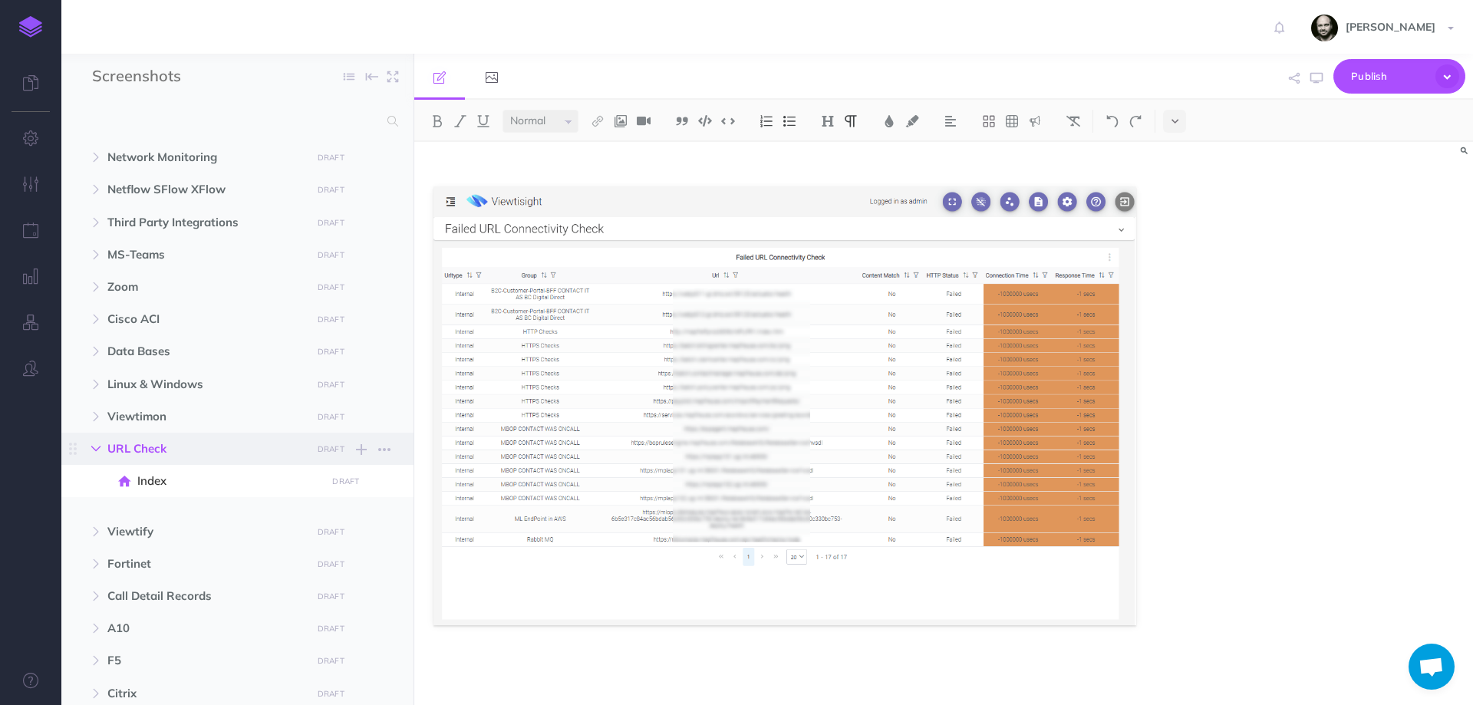
click at [100, 446] on icon "button" at bounding box center [95, 448] width 9 height 9
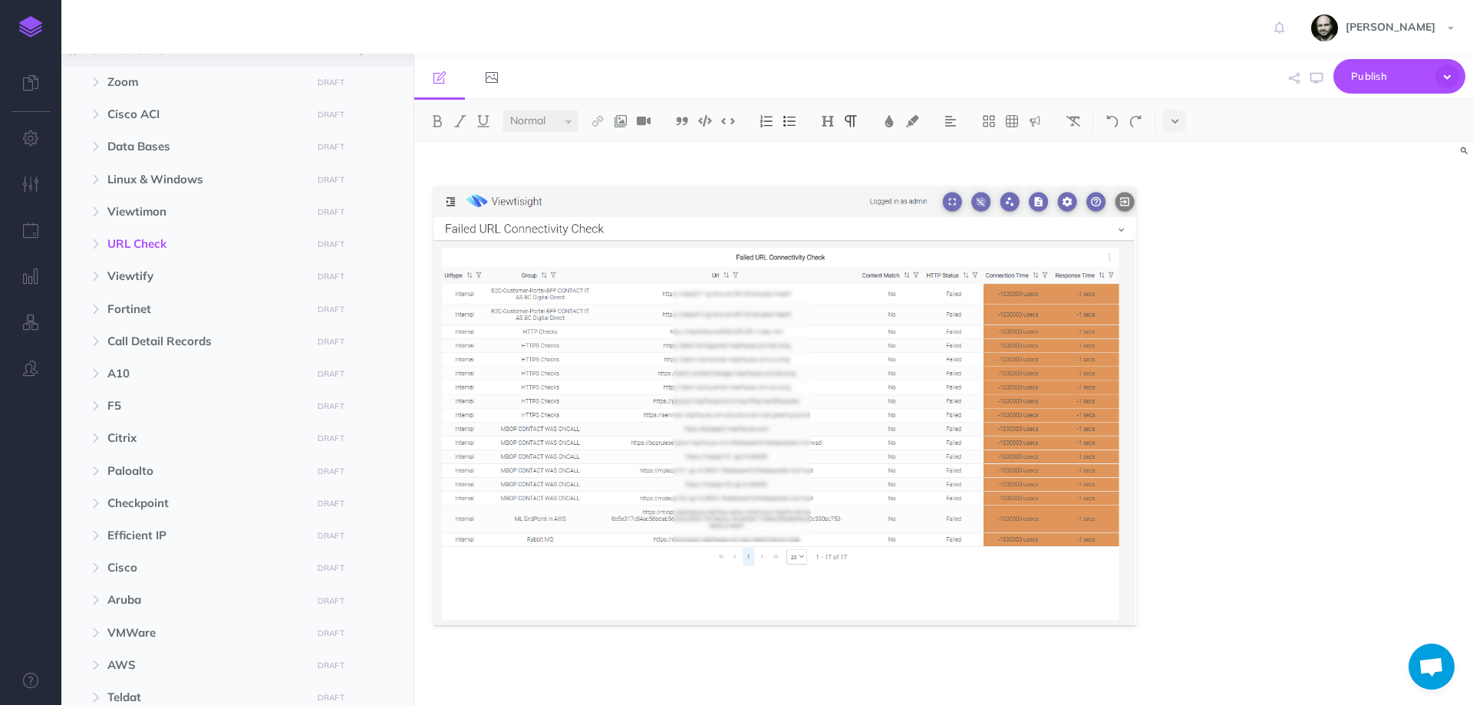
scroll to position [307, 0]
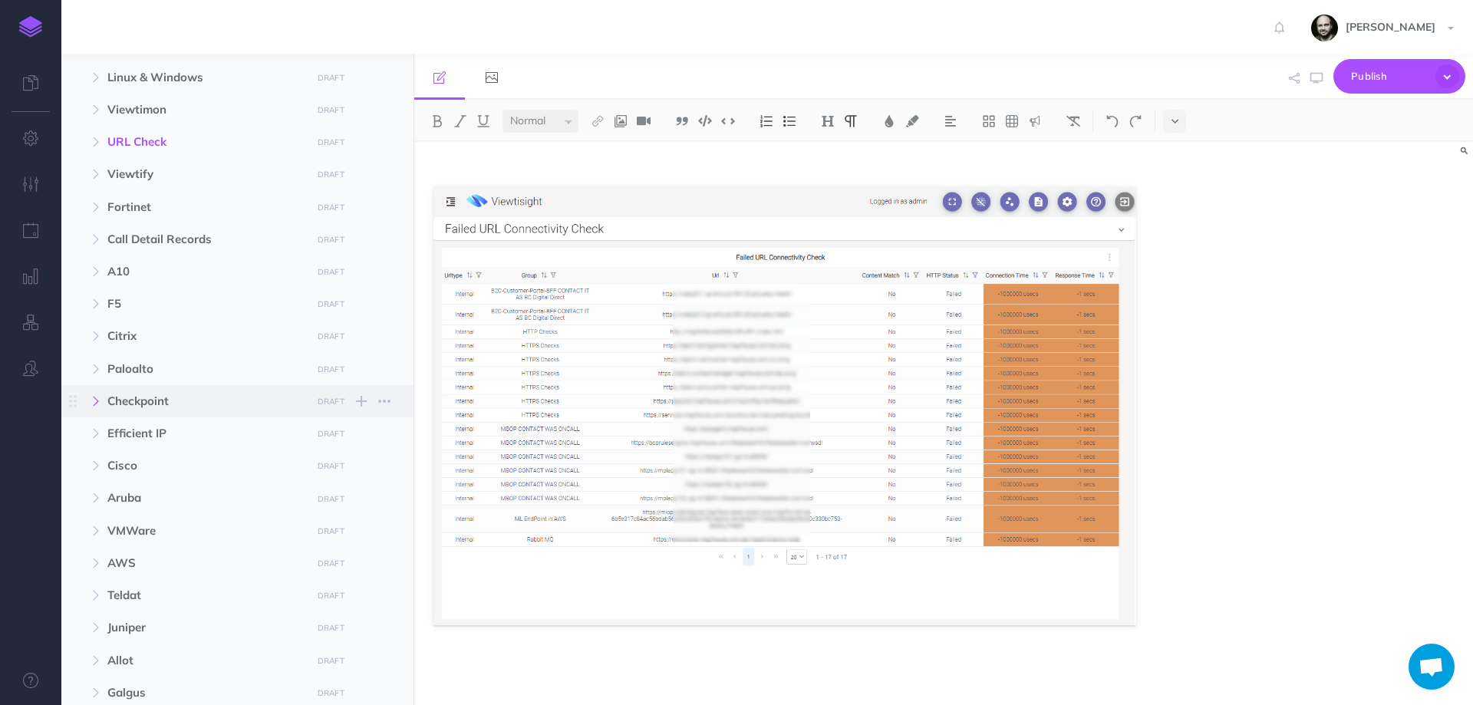
click at [107, 398] on button "button" at bounding box center [96, 401] width 28 height 18
click at [360, 401] on icon "button" at bounding box center [361, 401] width 11 height 18
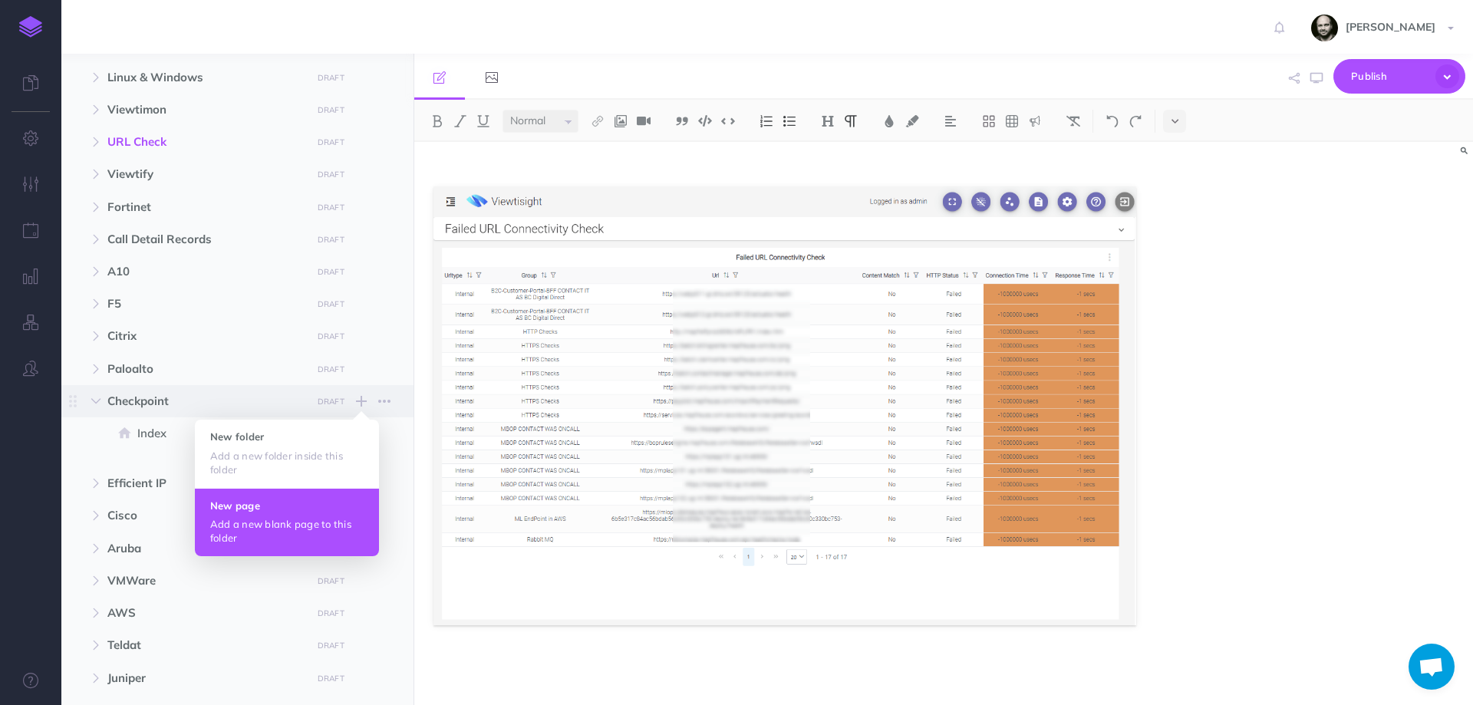
click at [289, 526] on p "Add a new blank page to this folder" at bounding box center [286, 531] width 153 height 28
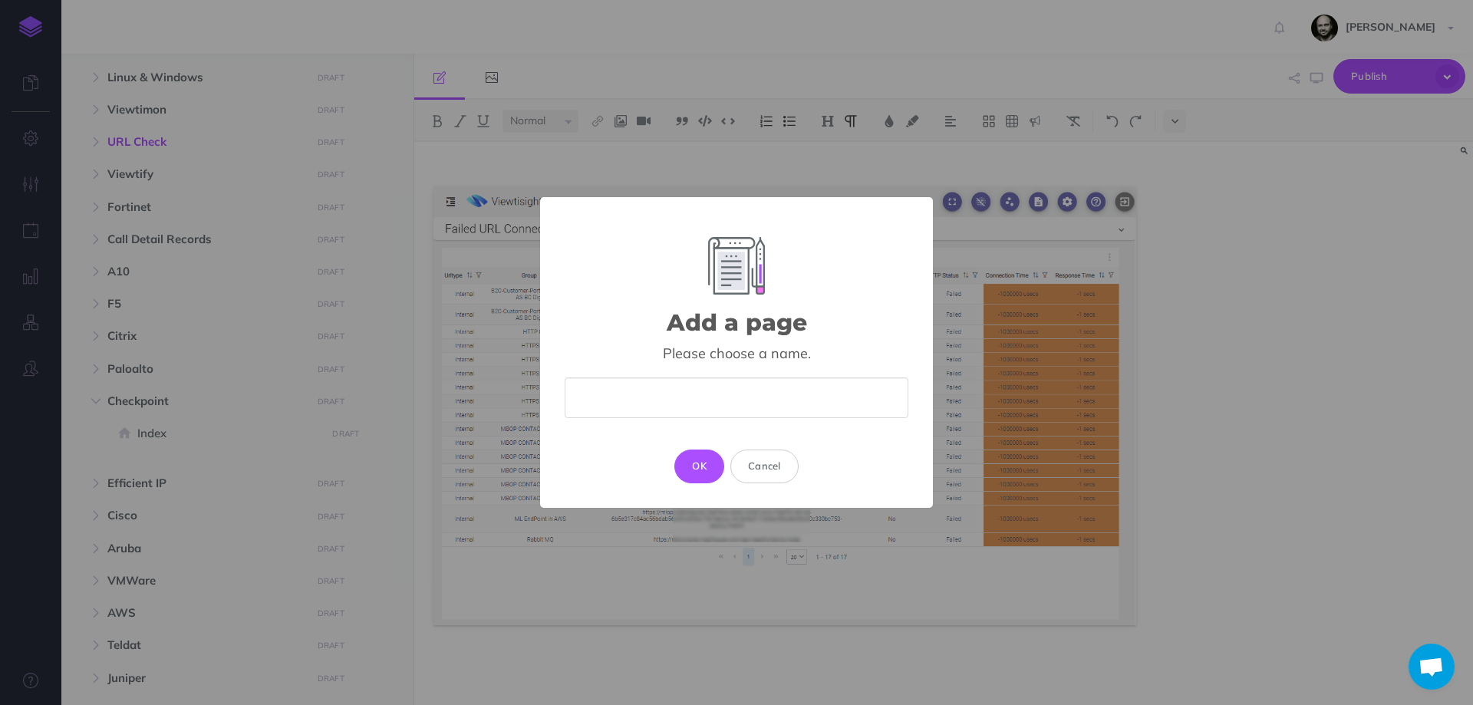
click at [630, 396] on input "text" at bounding box center [737, 397] width 344 height 41
type input "SNMP"
click at [690, 463] on button "OK" at bounding box center [699, 467] width 50 height 34
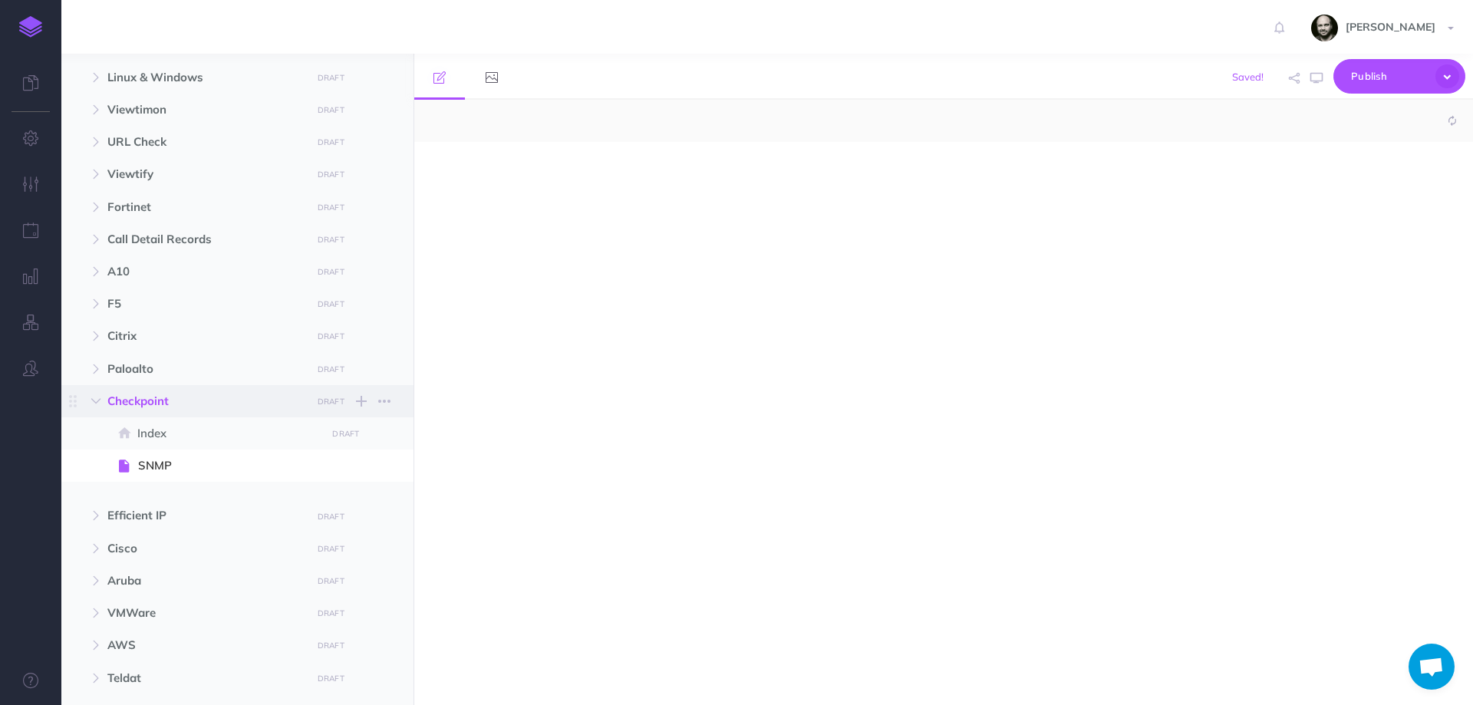
select select "null"
click at [361, 401] on icon "button" at bounding box center [361, 401] width 11 height 18
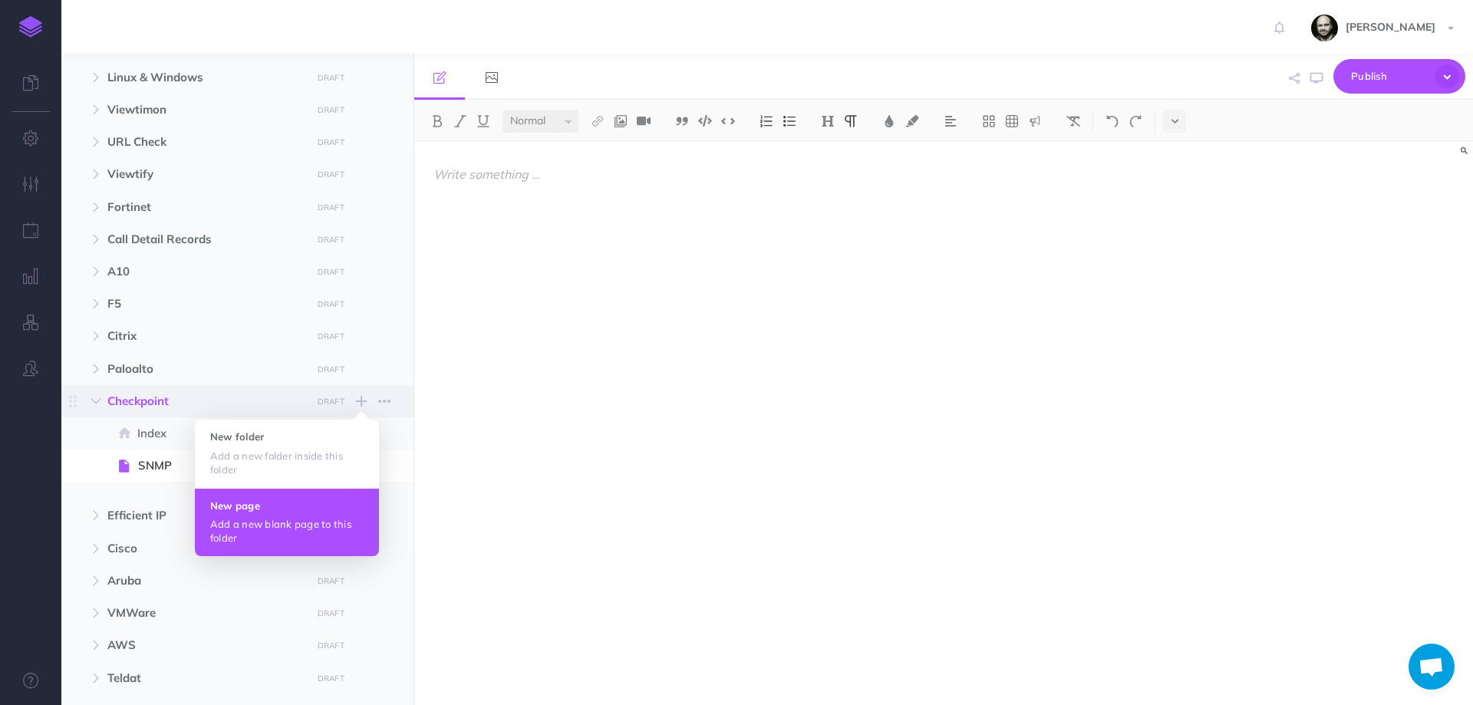
click at [315, 502] on h4 "New page" at bounding box center [286, 505] width 153 height 11
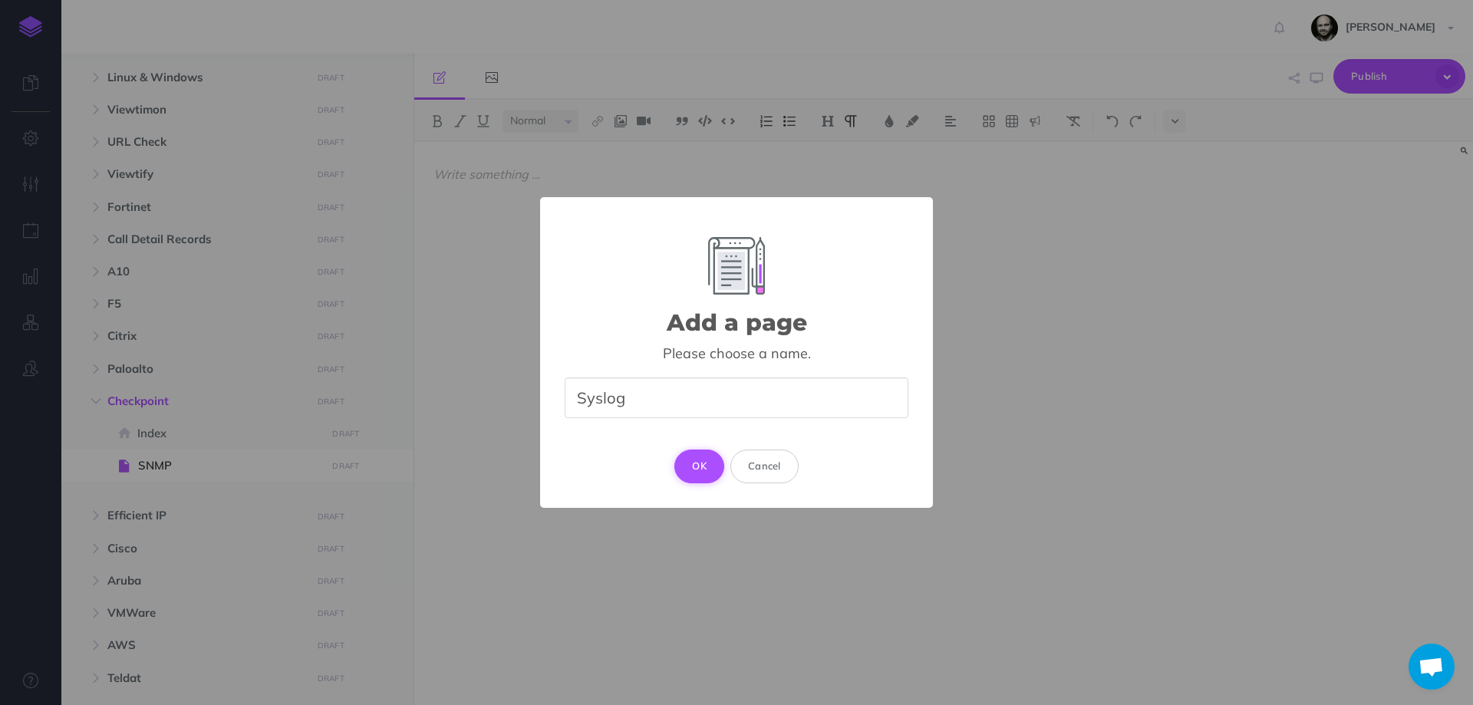
type input "Syslog"
click at [687, 466] on button "OK" at bounding box center [699, 467] width 50 height 34
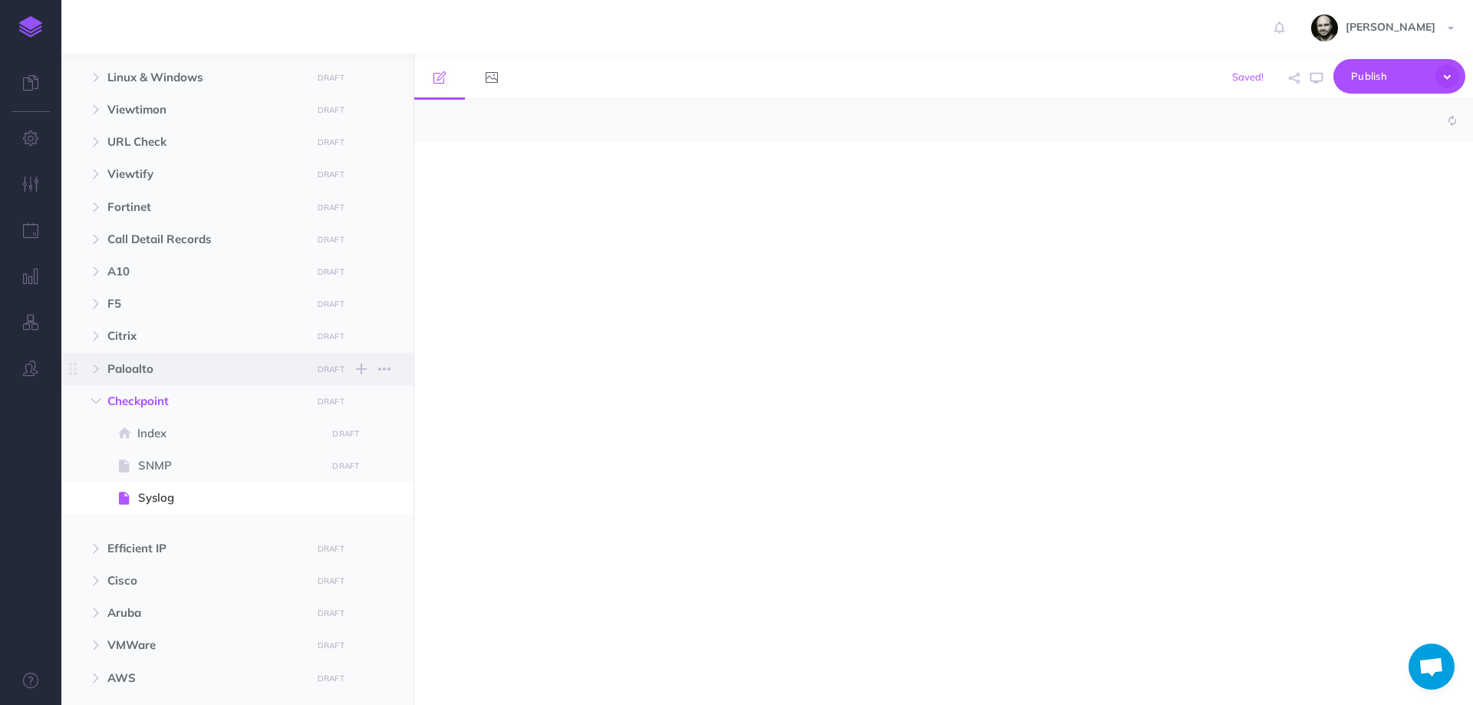
select select "null"
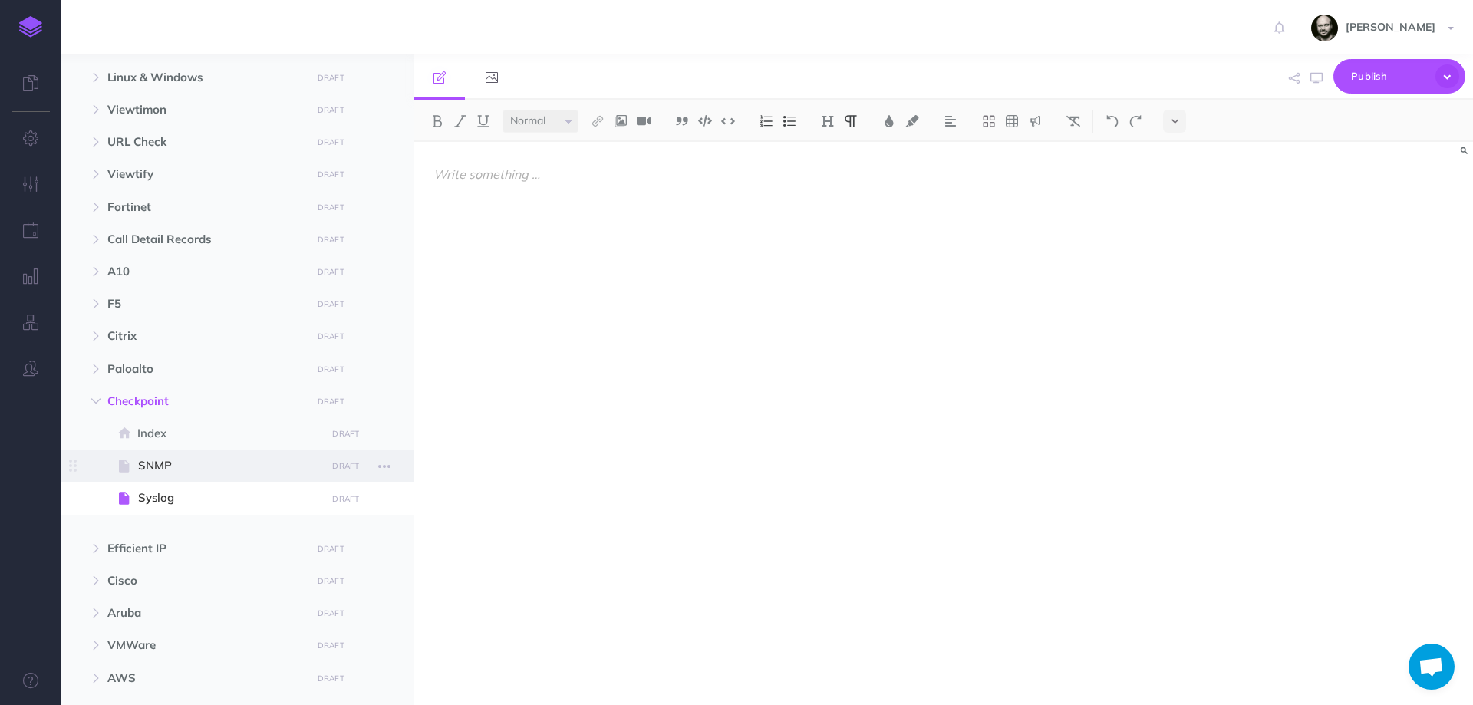
click at [163, 469] on span "SNMP" at bounding box center [229, 465] width 183 height 18
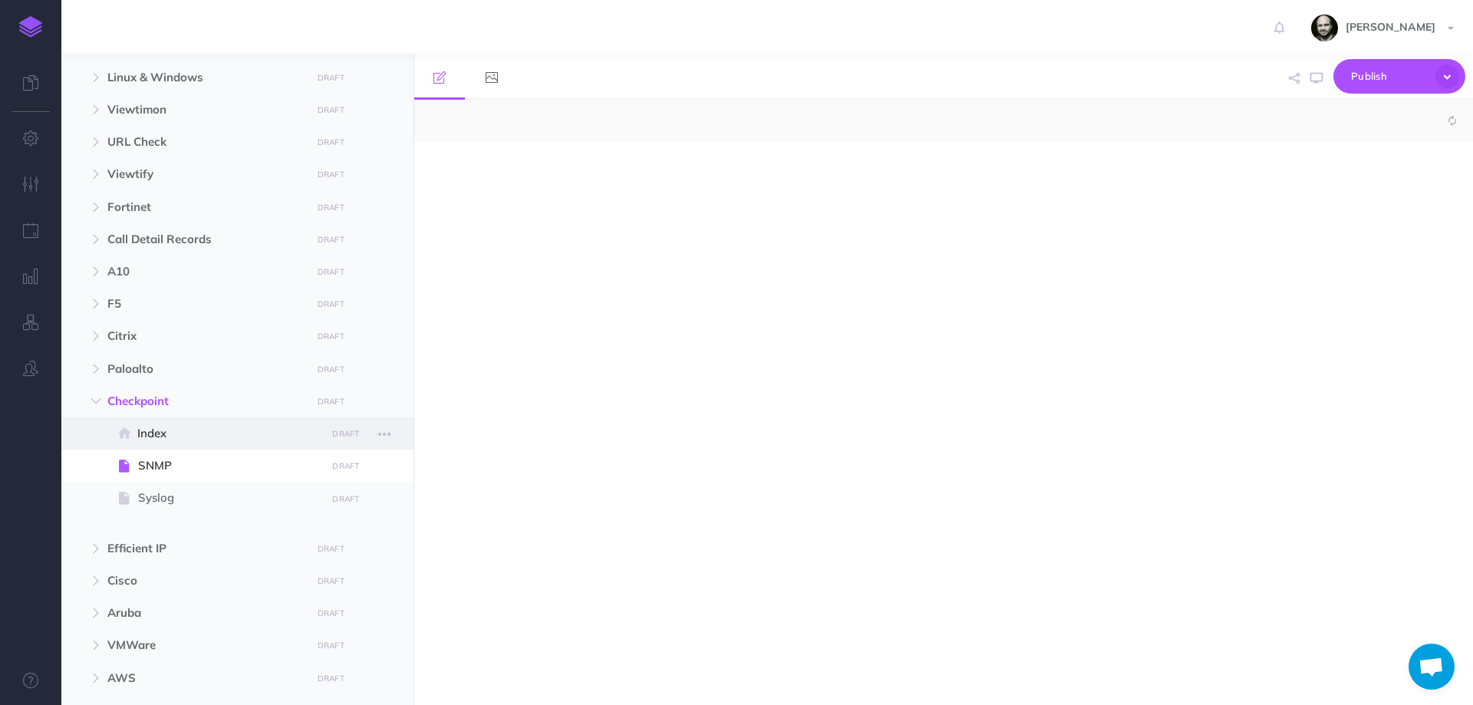
select select "null"
click at [833, 119] on img at bounding box center [828, 121] width 14 height 12
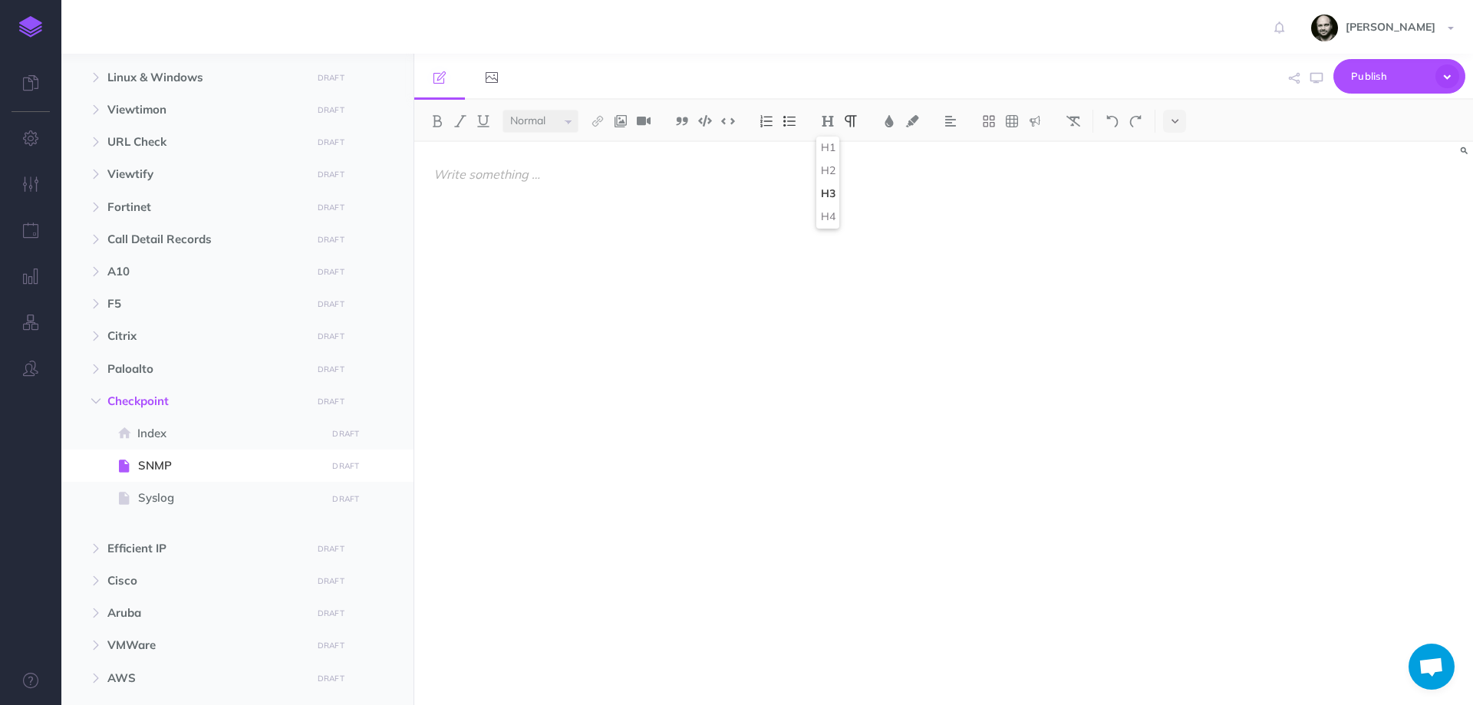
click at [825, 196] on button "H3" at bounding box center [827, 194] width 23 height 23
click at [179, 498] on span "Syslog" at bounding box center [229, 498] width 183 height 18
select select "null"
click at [832, 128] on button at bounding box center [827, 121] width 23 height 23
click at [828, 192] on button "H3" at bounding box center [827, 194] width 23 height 23
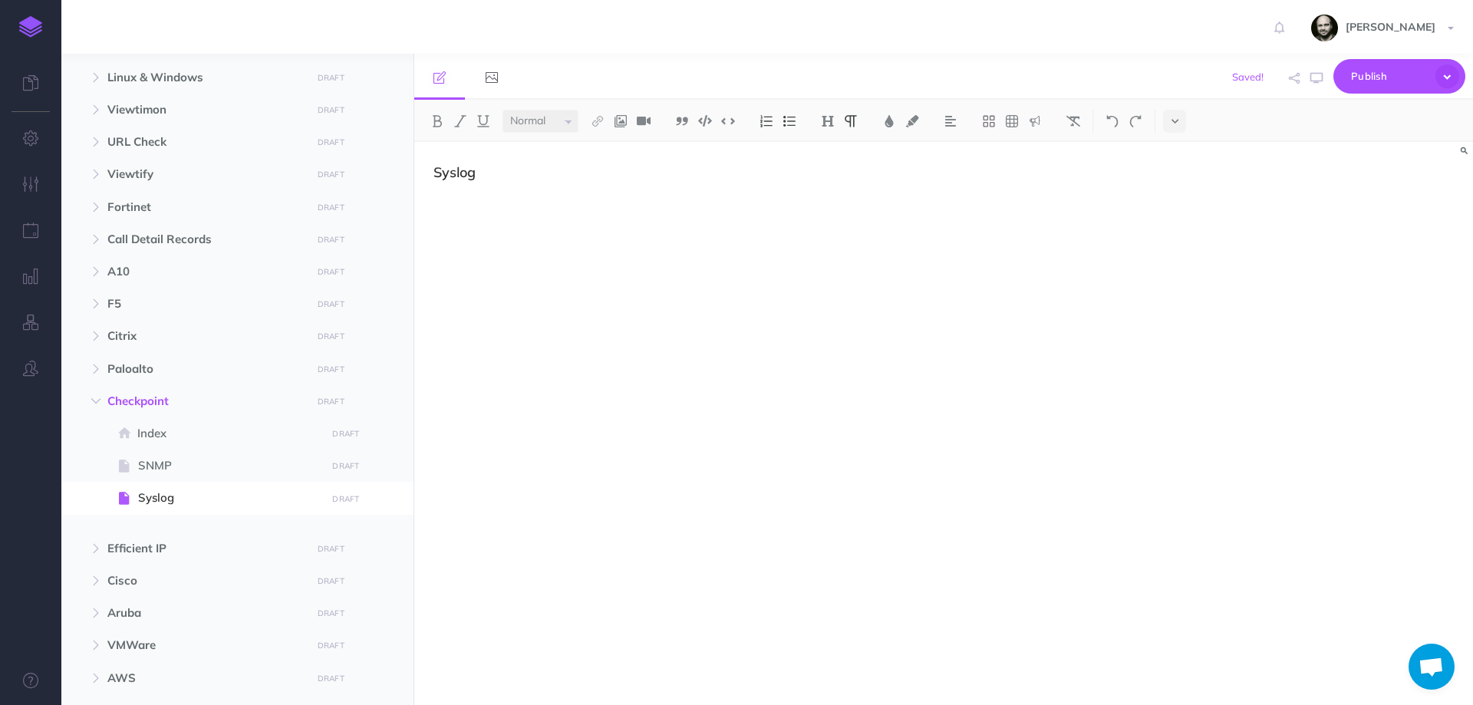
click at [698, 336] on div "Syslog" at bounding box center [784, 416] width 741 height 548
click at [145, 458] on span "SNMP" at bounding box center [229, 465] width 183 height 18
select select "null"
click at [1254, 381] on div "SNMP" at bounding box center [943, 423] width 1059 height 563
click at [581, 315] on div "SNMP" at bounding box center [784, 416] width 741 height 548
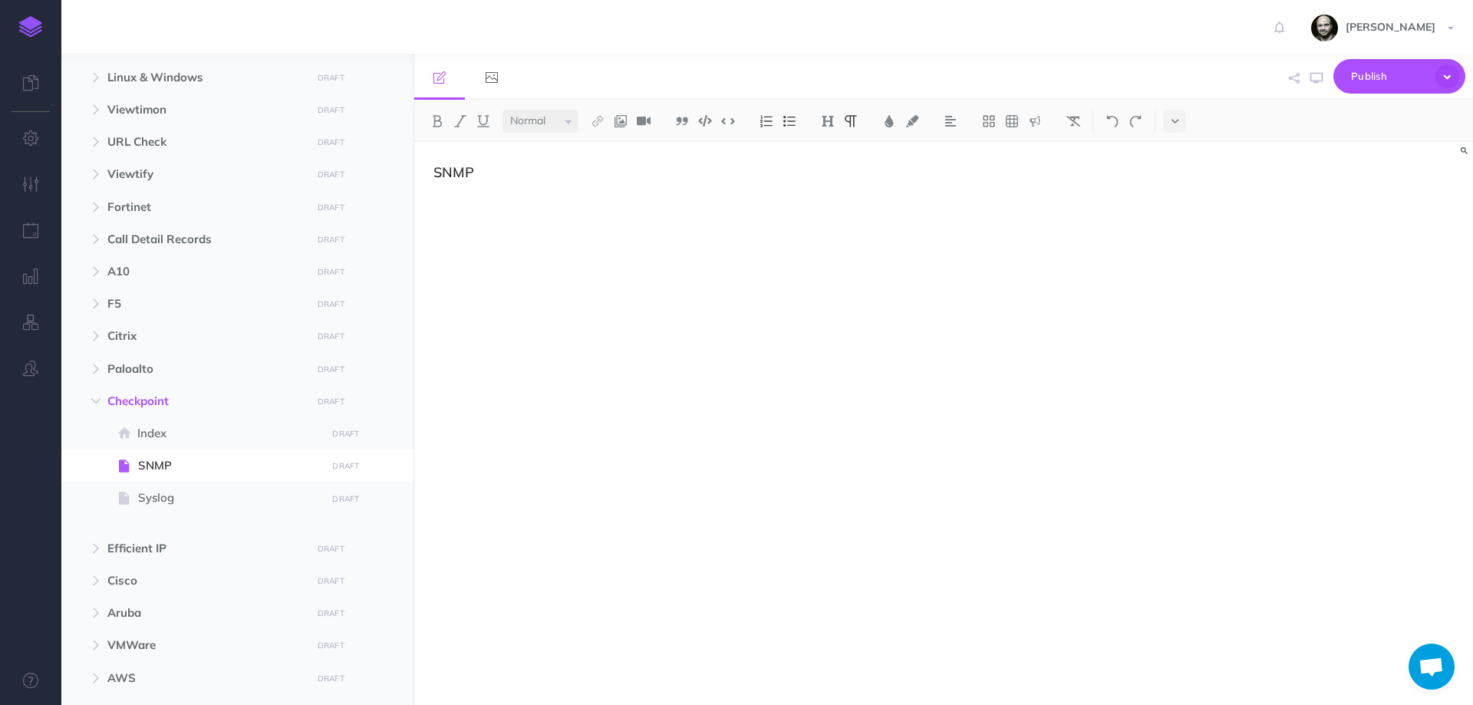
paste div
click at [518, 169] on h3 "SNMP" at bounding box center [784, 172] width 703 height 15
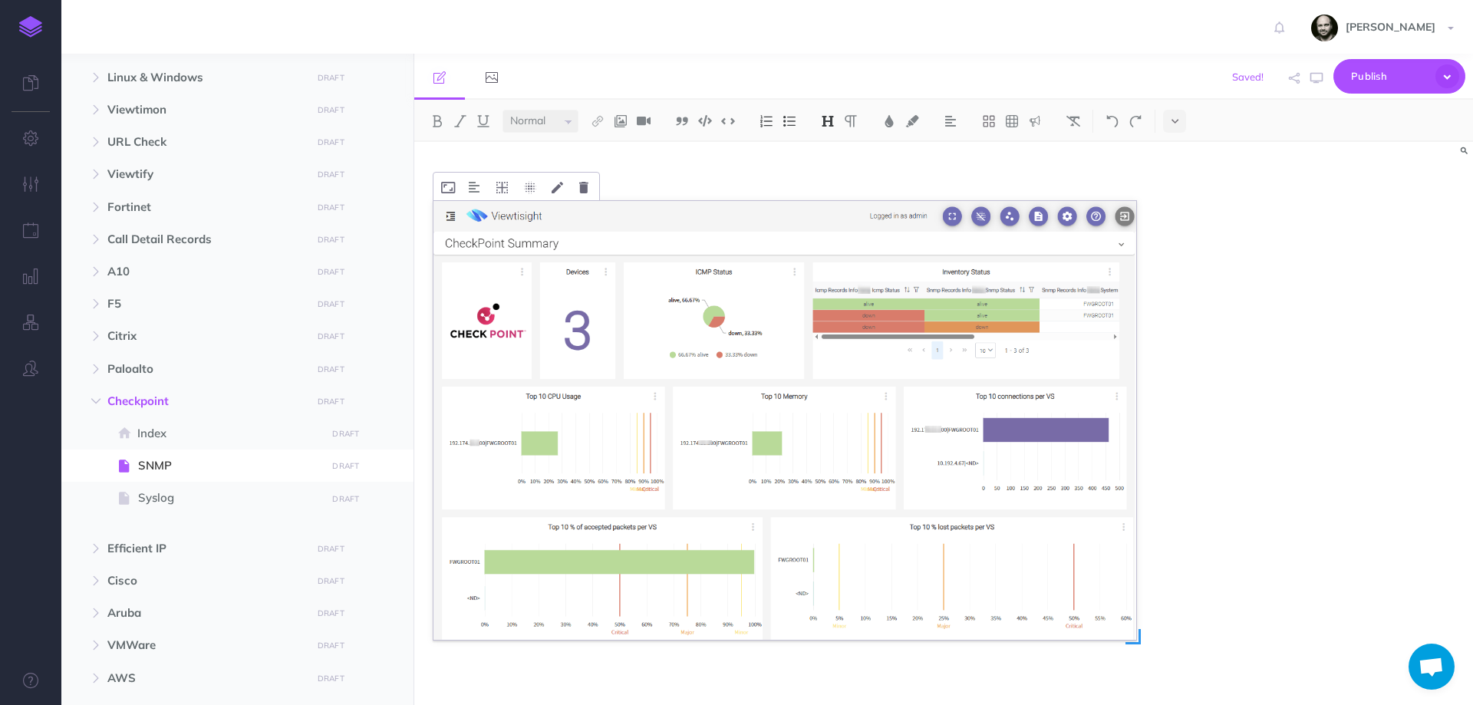
scroll to position [58, 0]
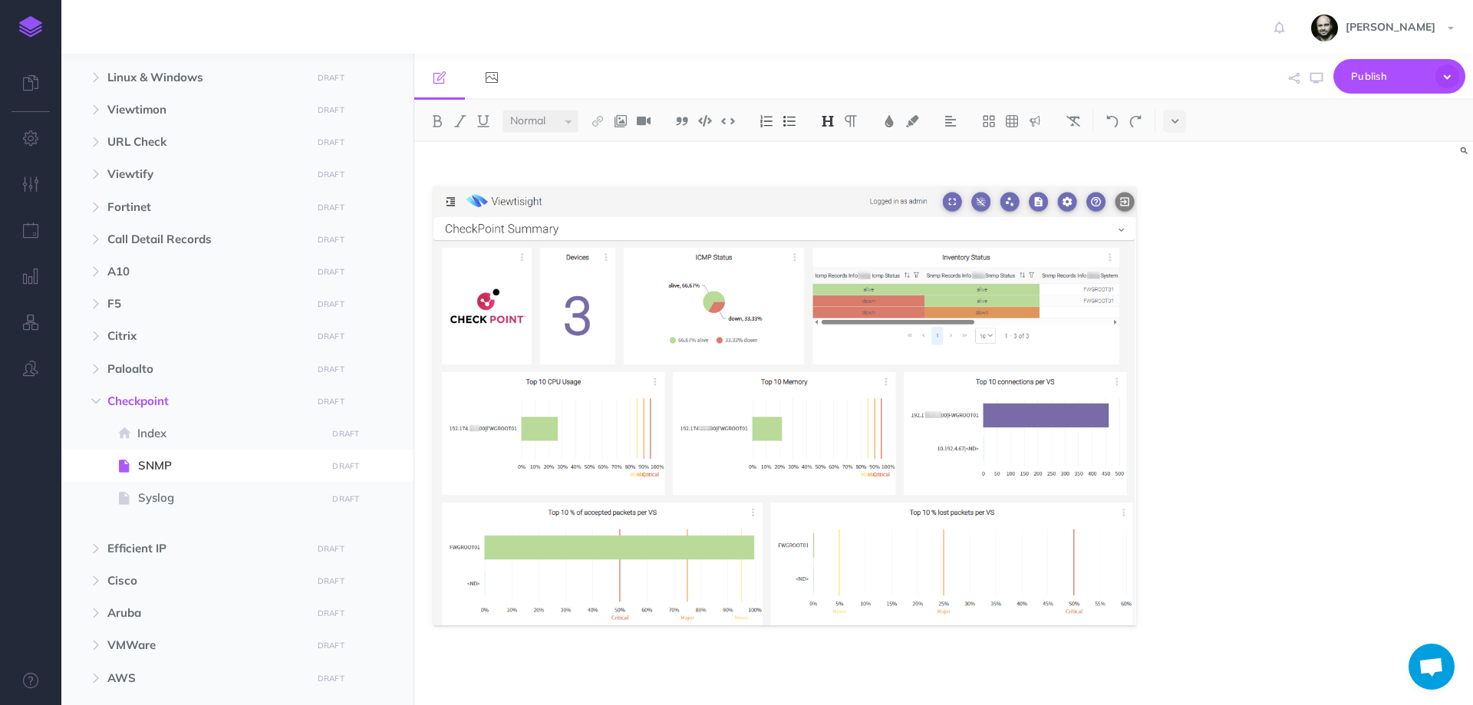
click at [1295, 368] on div "SNMP & ICMP" at bounding box center [943, 423] width 1059 height 563
click at [626, 650] on div "SNMP & ICMP" at bounding box center [784, 394] width 741 height 621
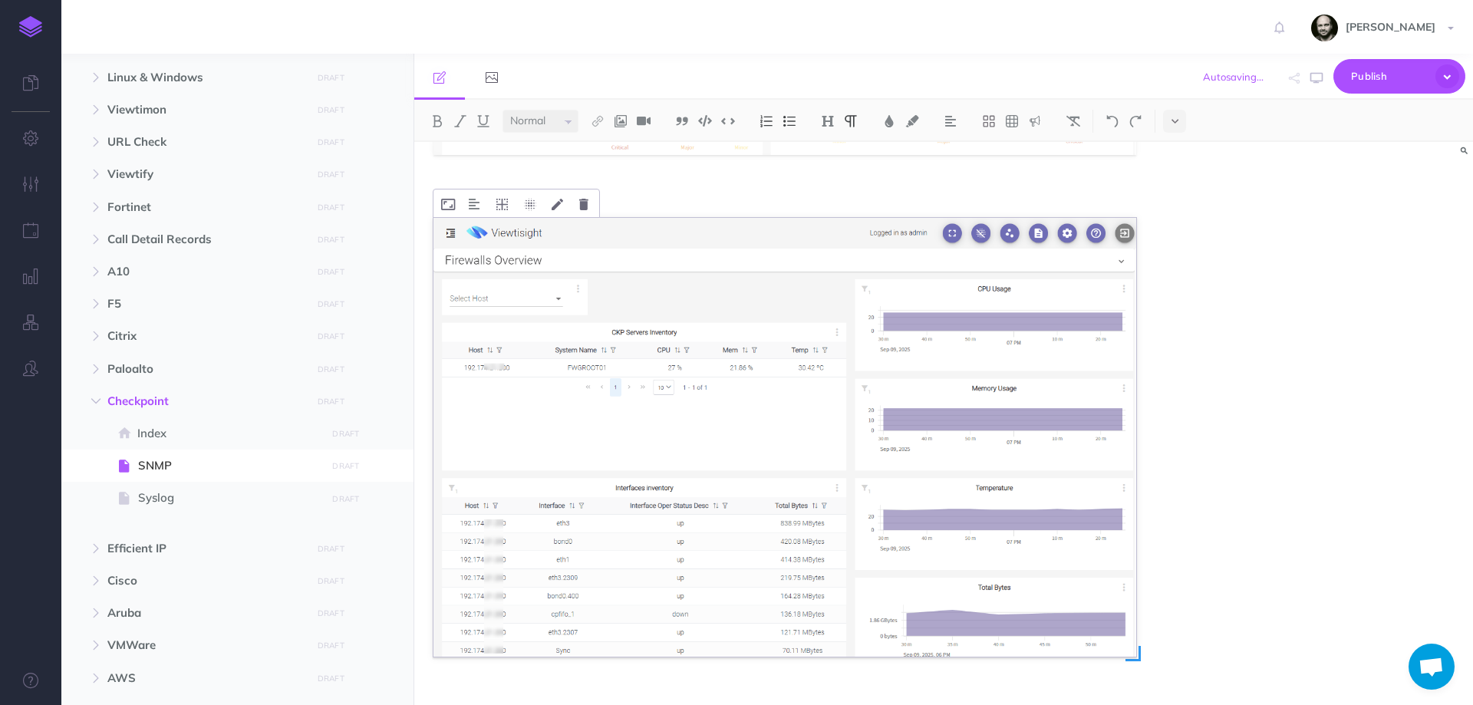
scroll to position [559, 0]
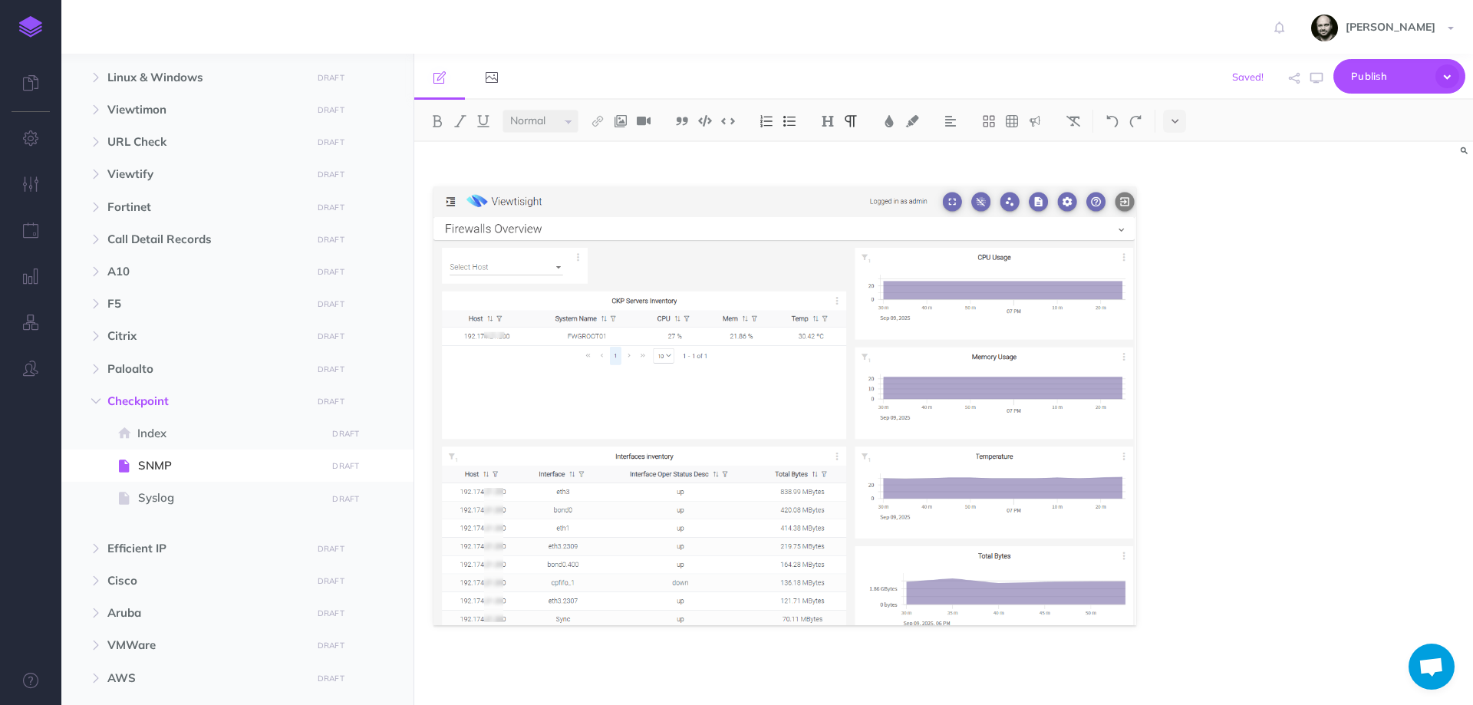
click at [598, 650] on div "SNMP & ICMP" at bounding box center [784, 144] width 741 height 1122
click at [1335, 457] on div "SNMP & ICMP" at bounding box center [943, 423] width 1059 height 563
click at [563, 683] on div "SNMP & ICMP" at bounding box center [784, 144] width 741 height 1122
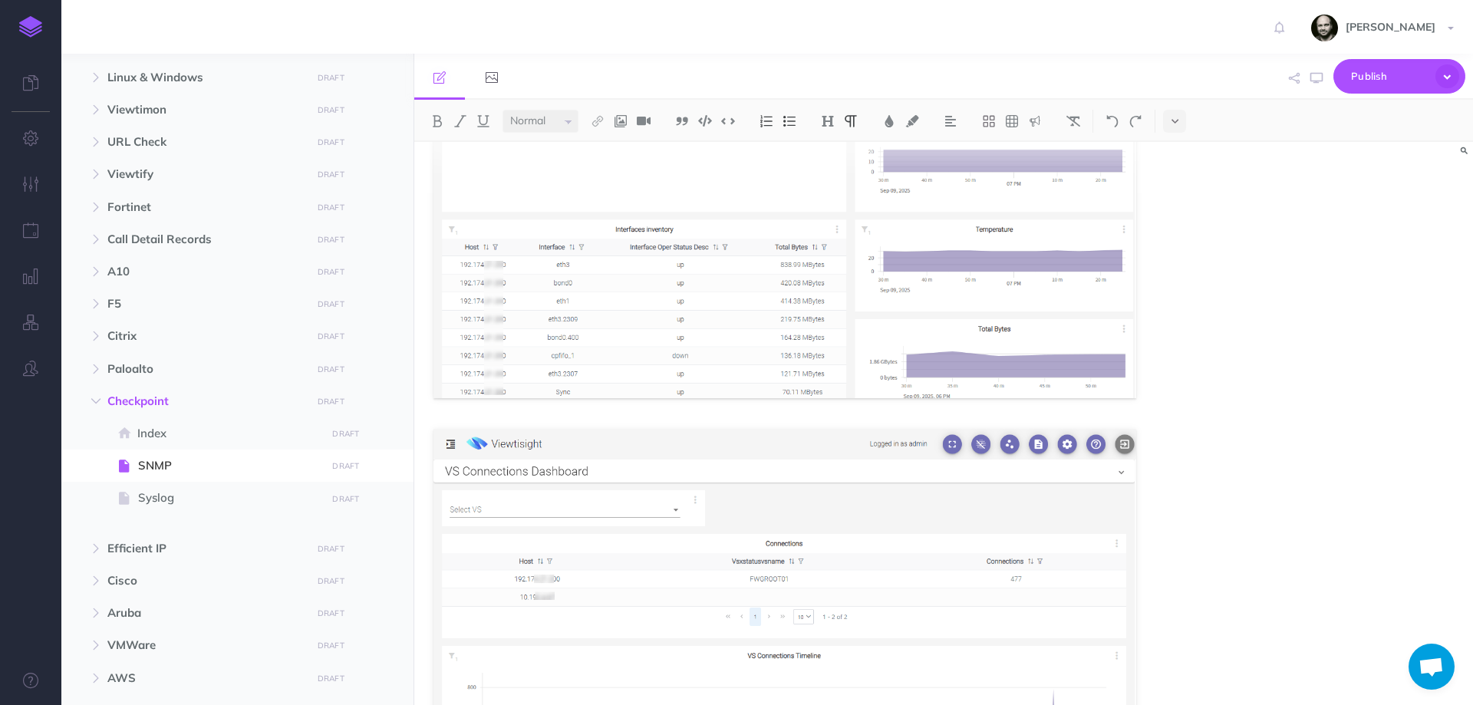
scroll to position [1029, 0]
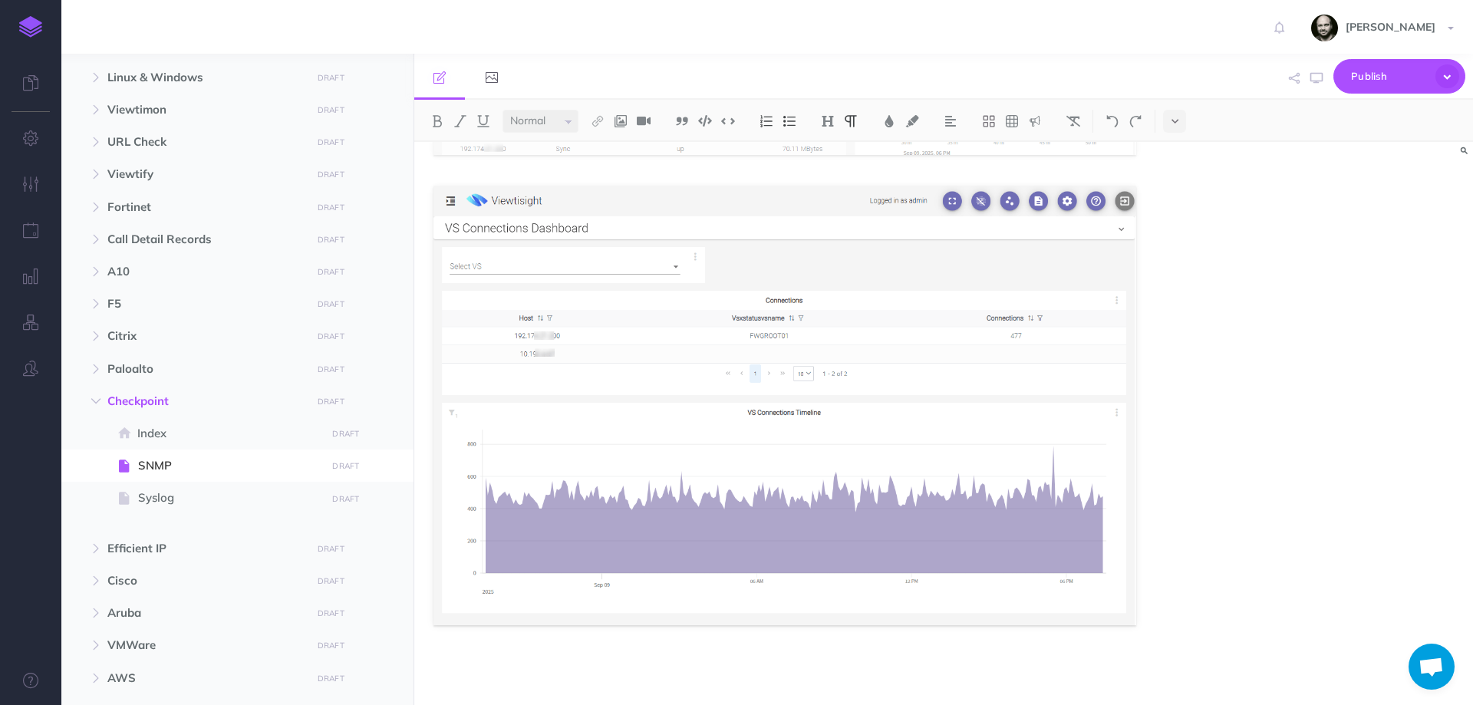
click at [1391, 380] on div "SNMP & ICMP" at bounding box center [943, 423] width 1059 height 563
click at [665, 661] on p at bounding box center [784, 665] width 703 height 18
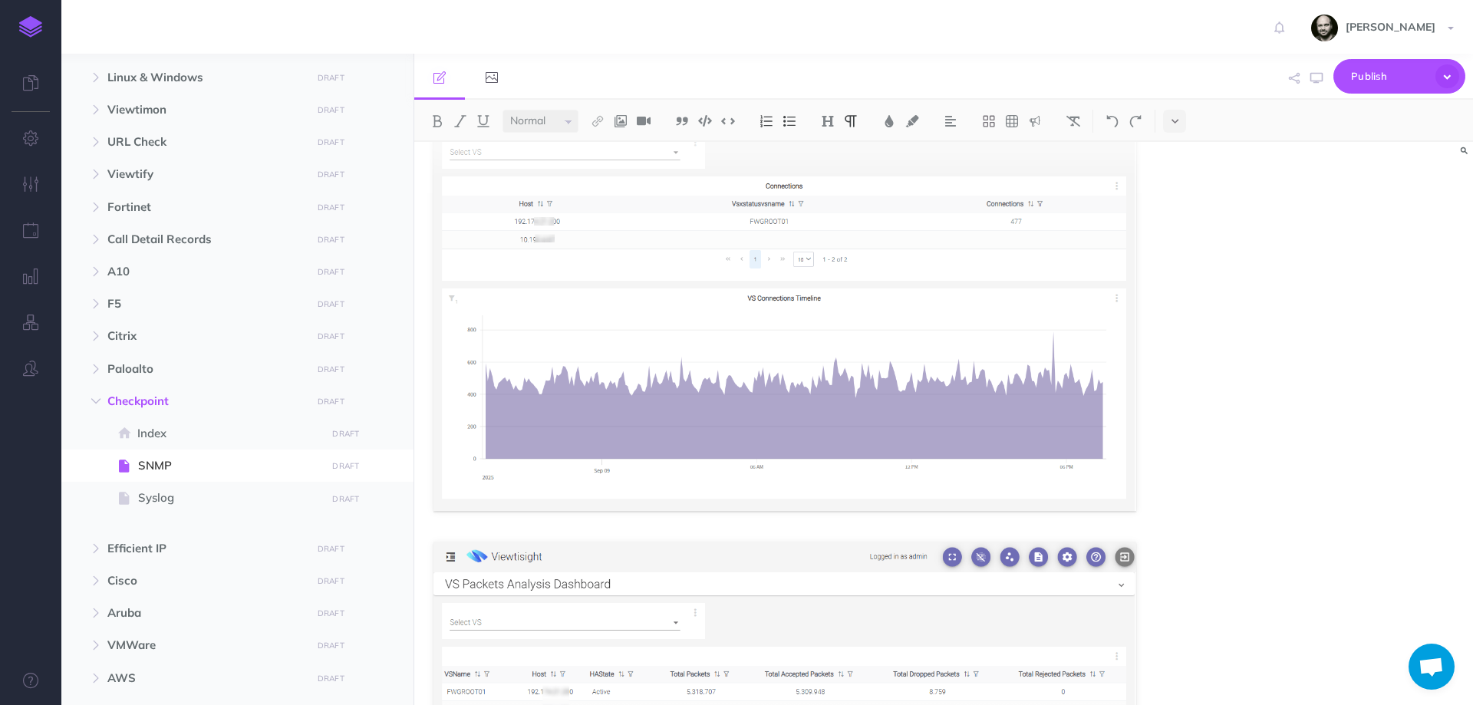
scroll to position [1336, 0]
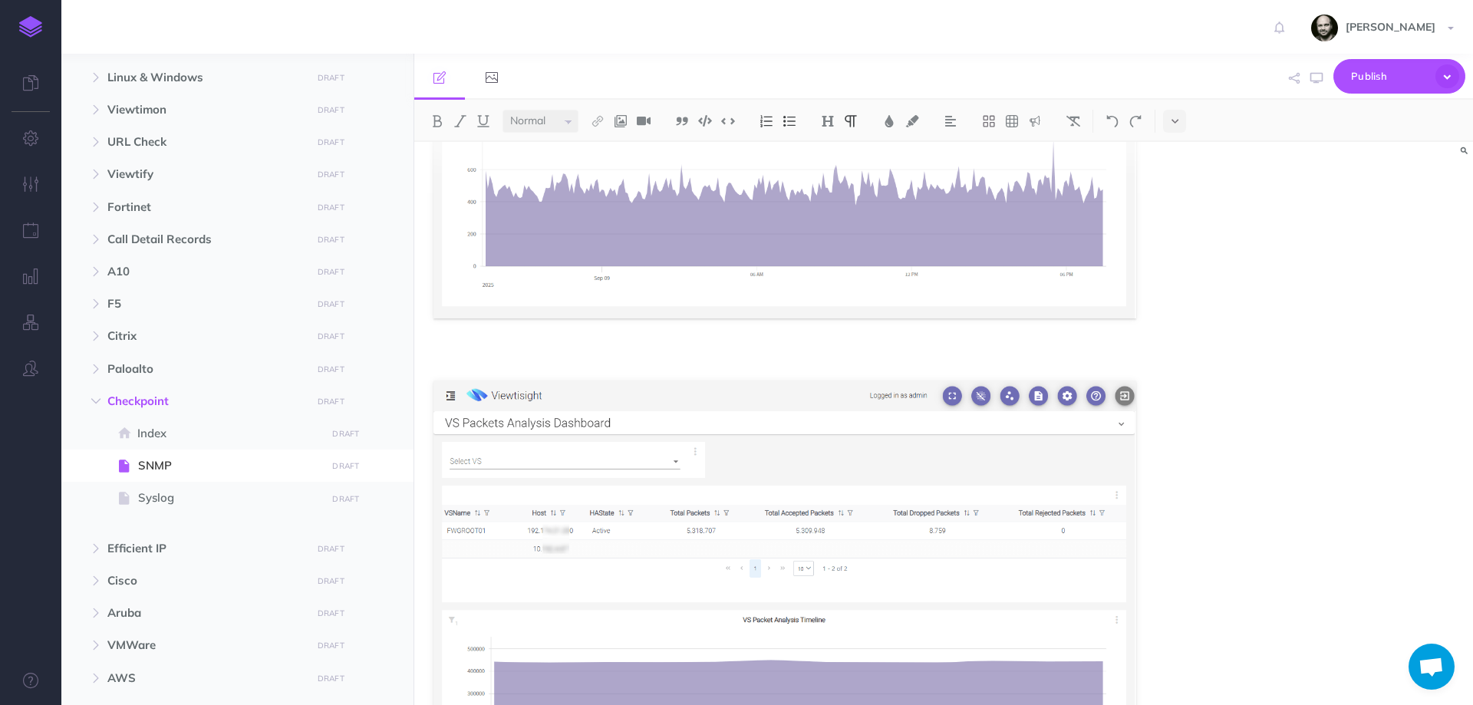
click at [1328, 440] on div "SNMP & ICMP" at bounding box center [943, 423] width 1059 height 563
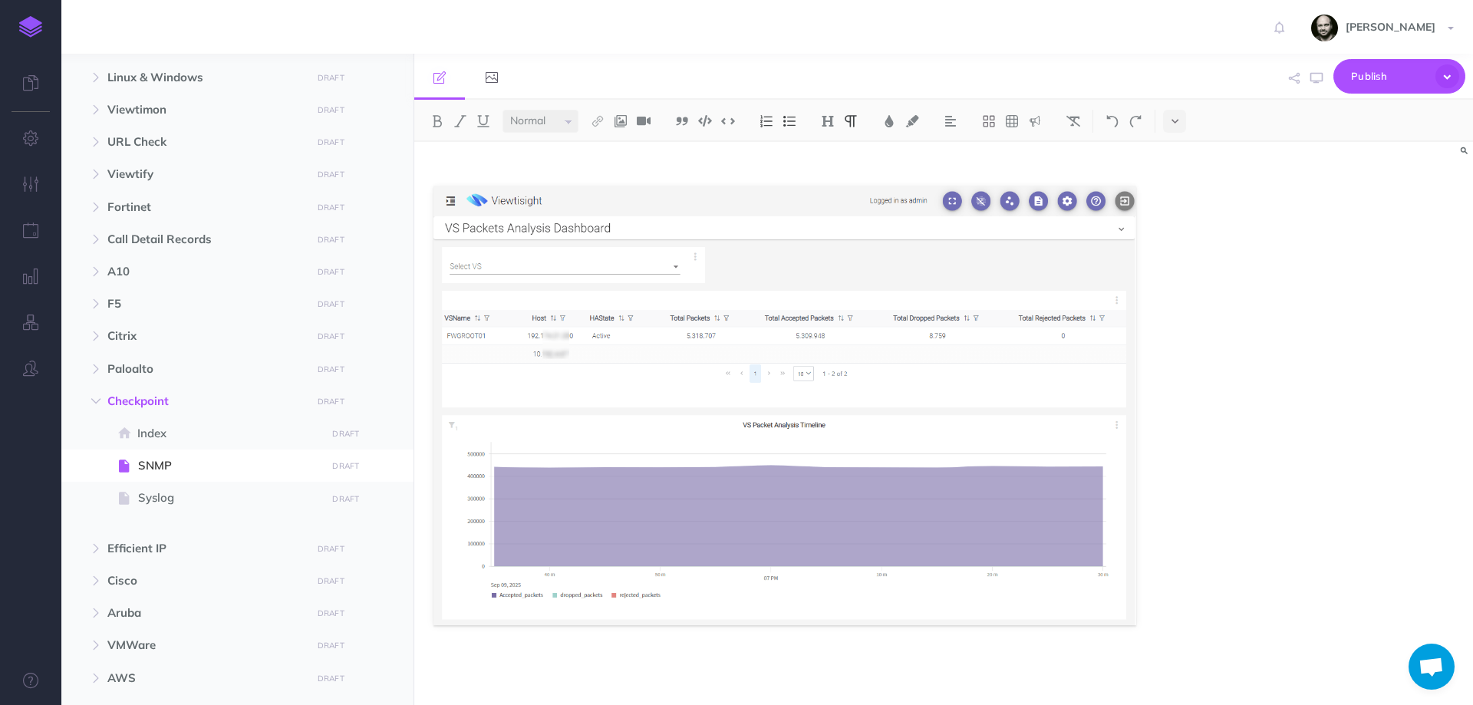
click at [896, 672] on p at bounding box center [784, 665] width 703 height 18
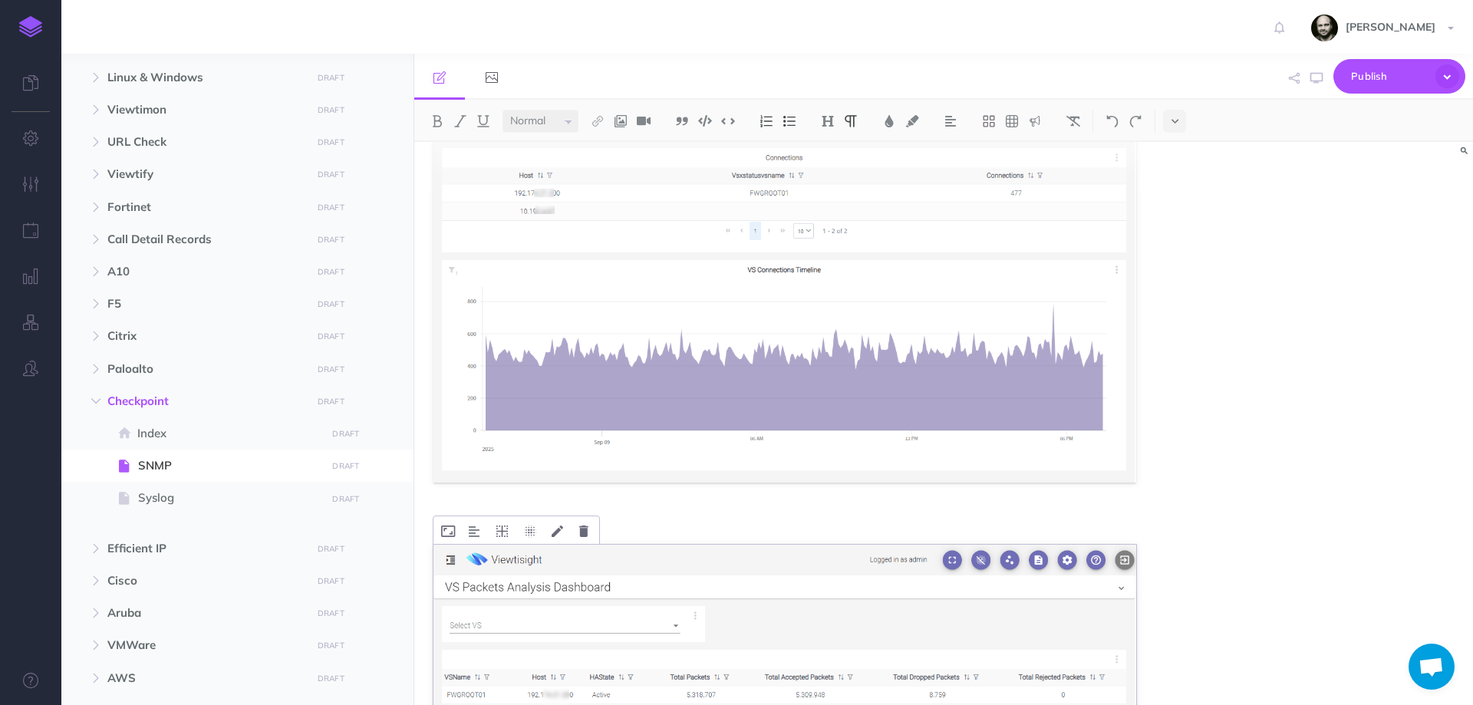
scroll to position [1531, 0]
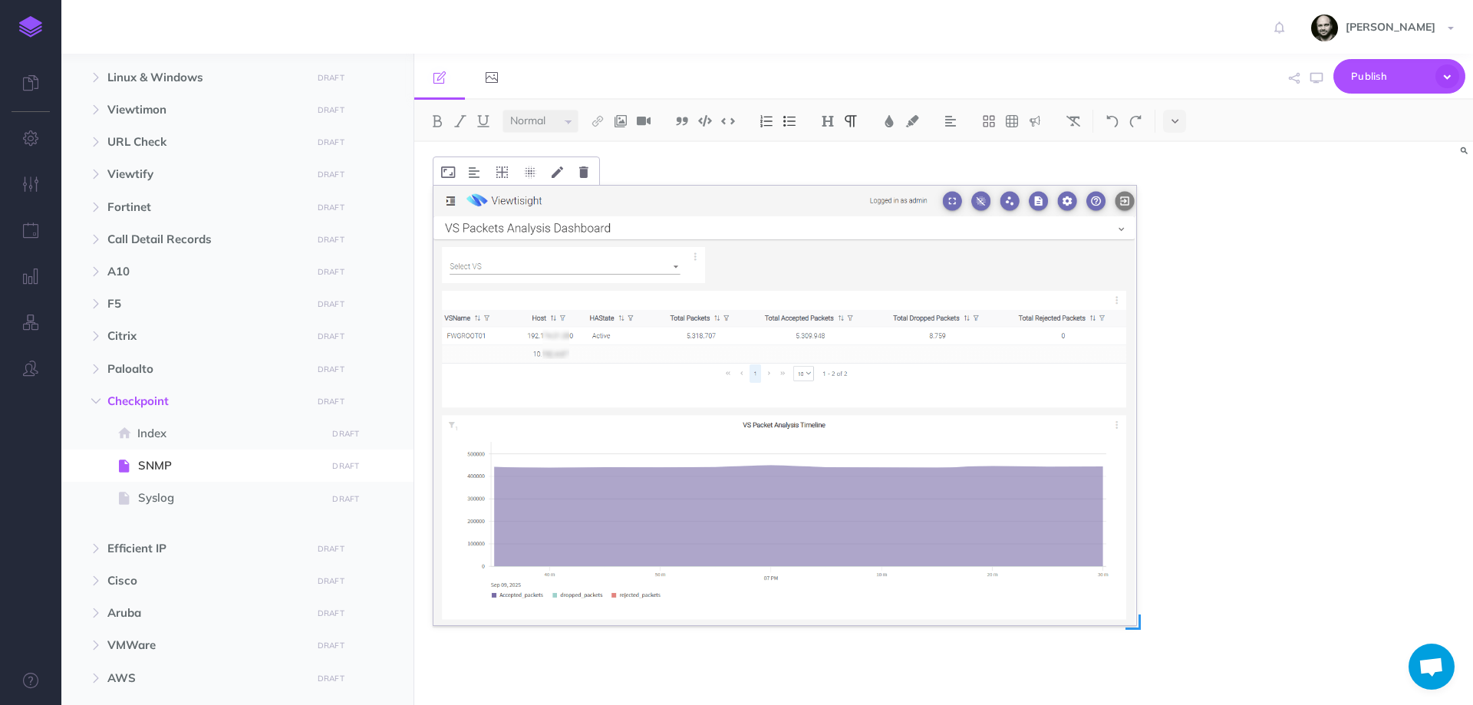
click at [799, 624] on img at bounding box center [784, 406] width 703 height 440
click at [735, 660] on p at bounding box center [784, 665] width 703 height 18
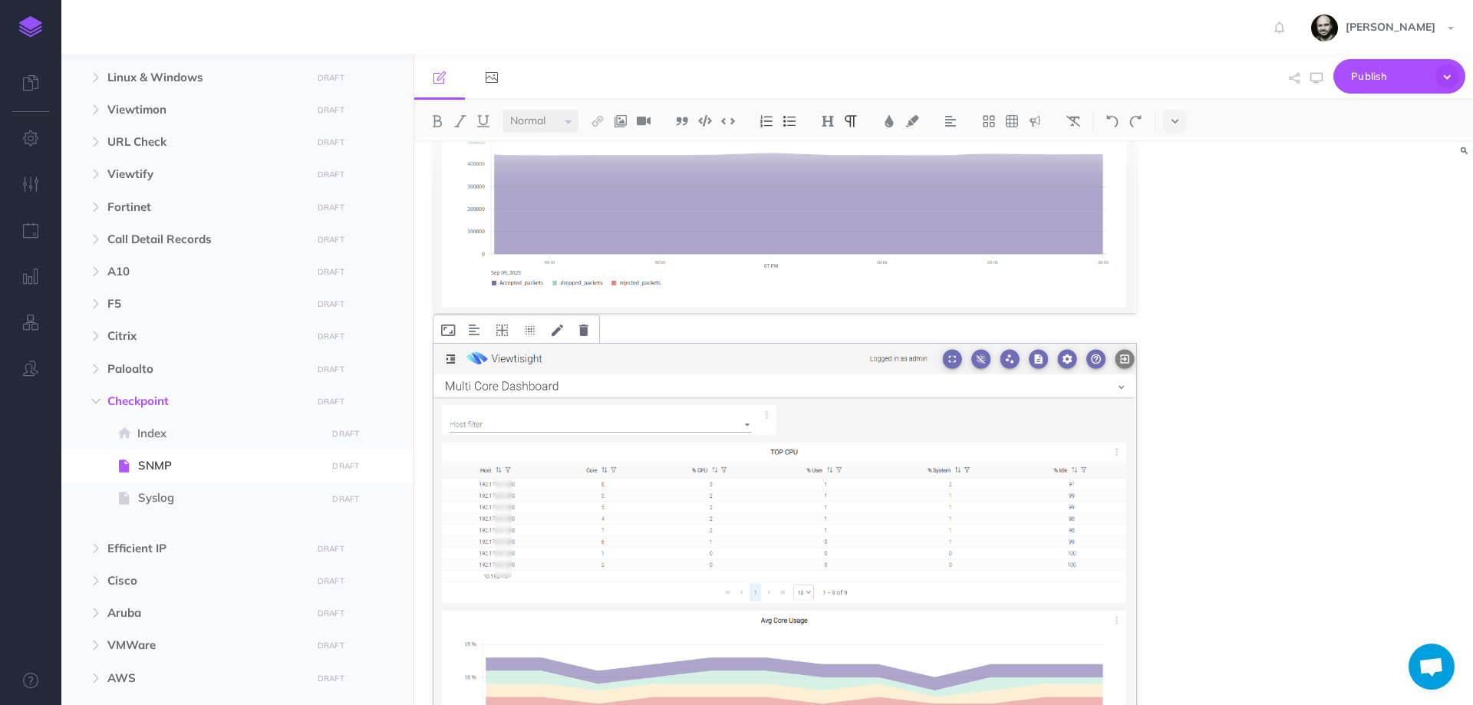
scroll to position [2001, 0]
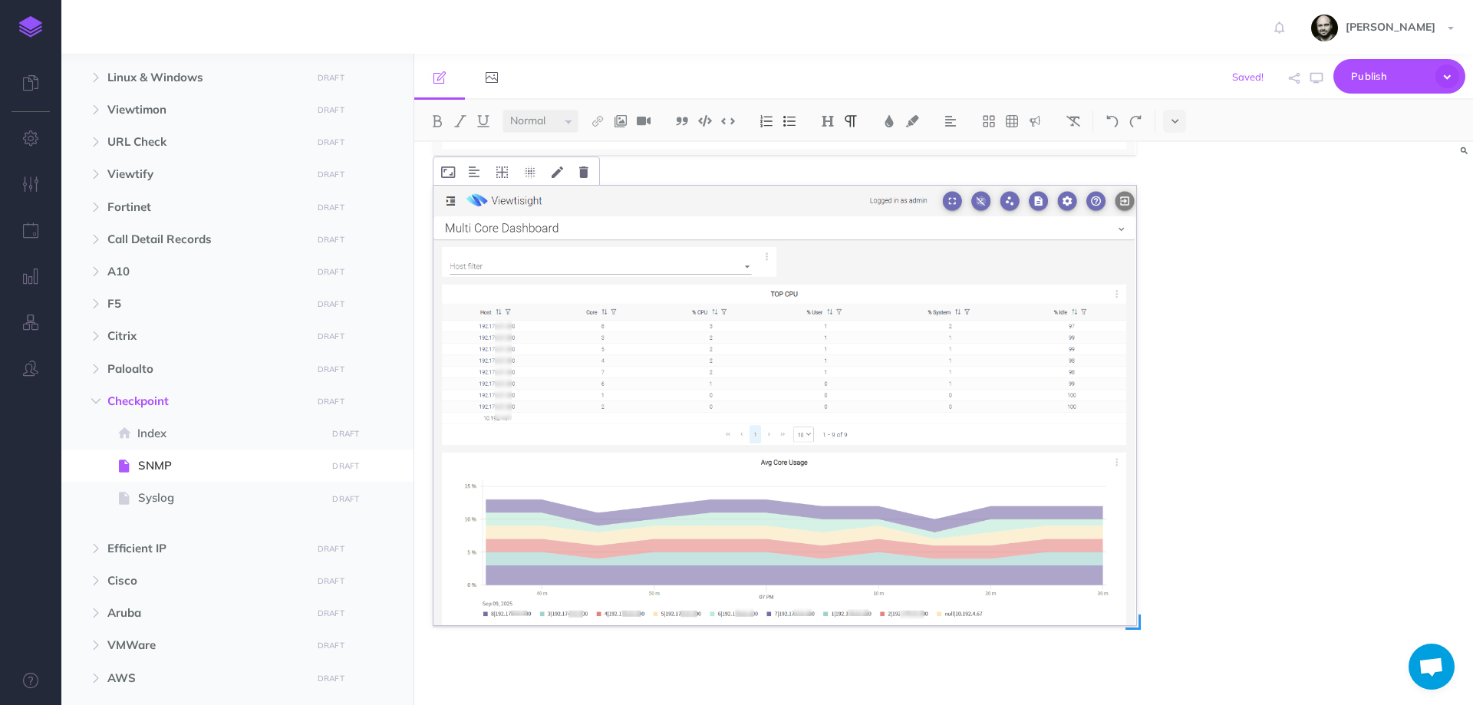
click at [707, 506] on img at bounding box center [784, 406] width 703 height 440
click at [1256, 430] on div "SNMP & ICMP" at bounding box center [943, 423] width 1059 height 563
click at [812, 441] on img at bounding box center [784, 406] width 703 height 440
click at [579, 178] on icon at bounding box center [583, 172] width 9 height 12
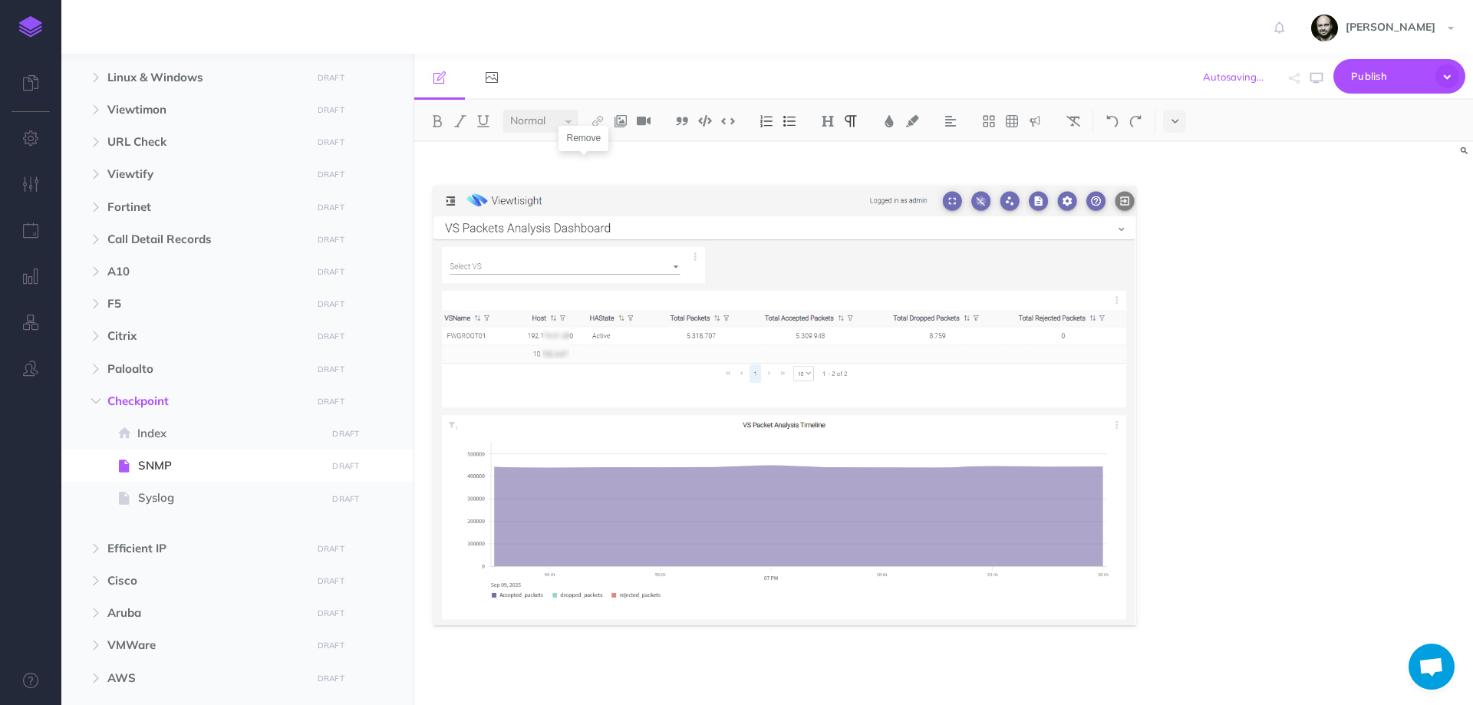
click at [555, 665] on p at bounding box center [784, 665] width 703 height 18
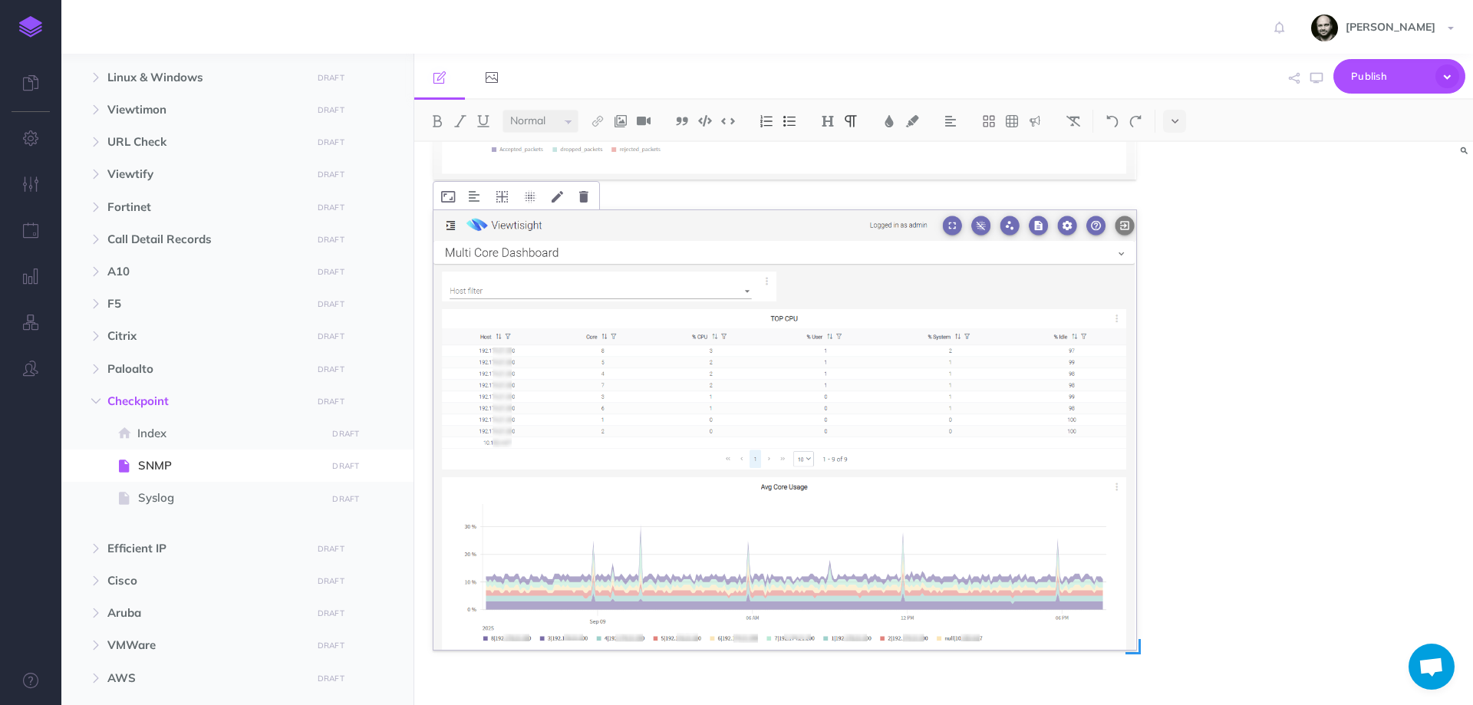
scroll to position [2001, 0]
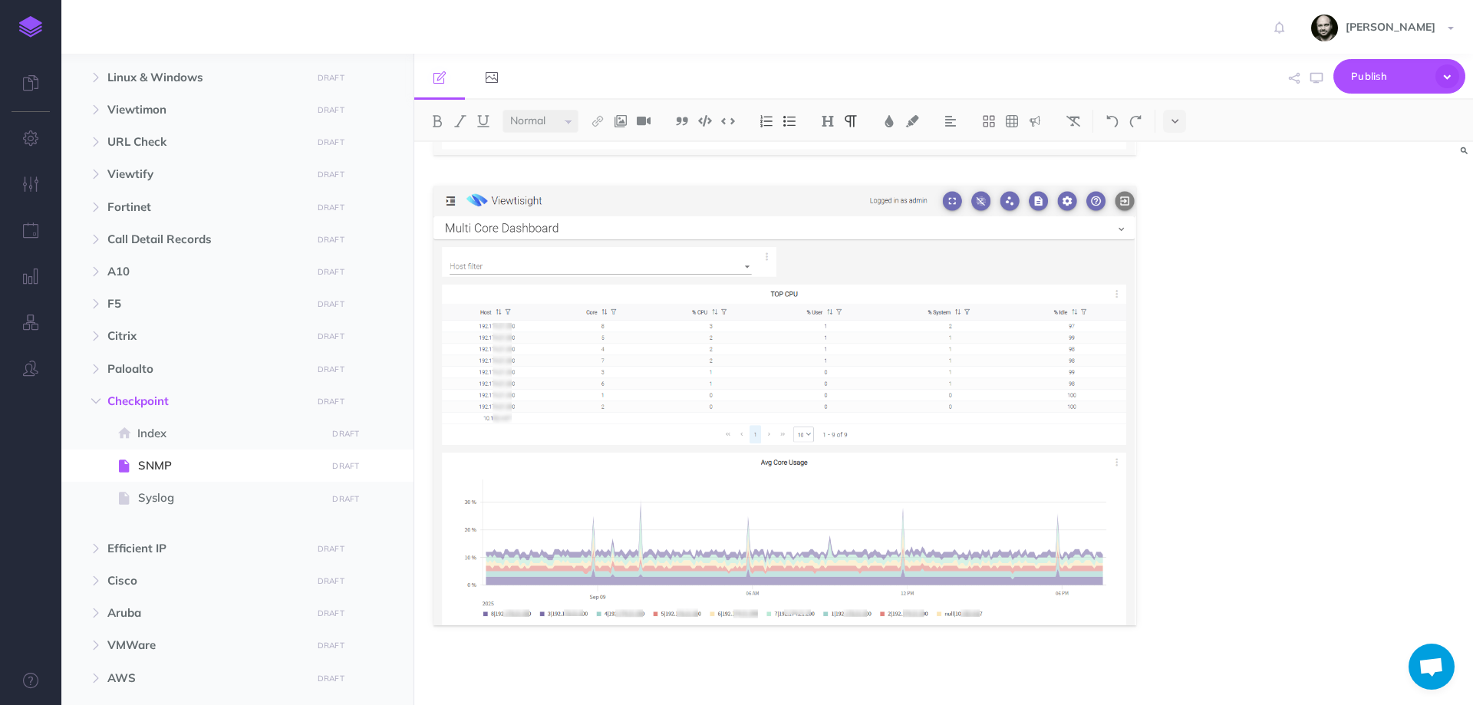
click at [1260, 326] on div "SNMP & ICMP" at bounding box center [943, 423] width 1059 height 563
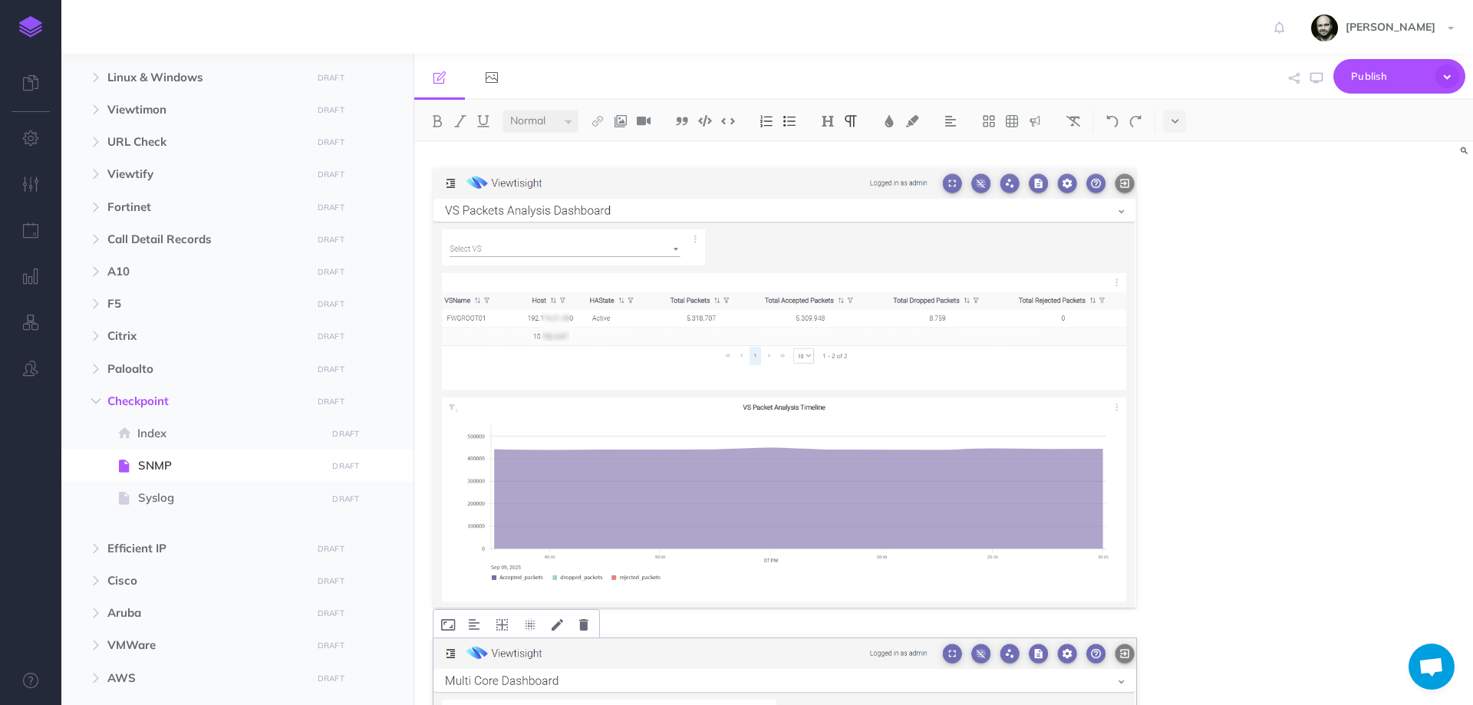
scroll to position [1490, 0]
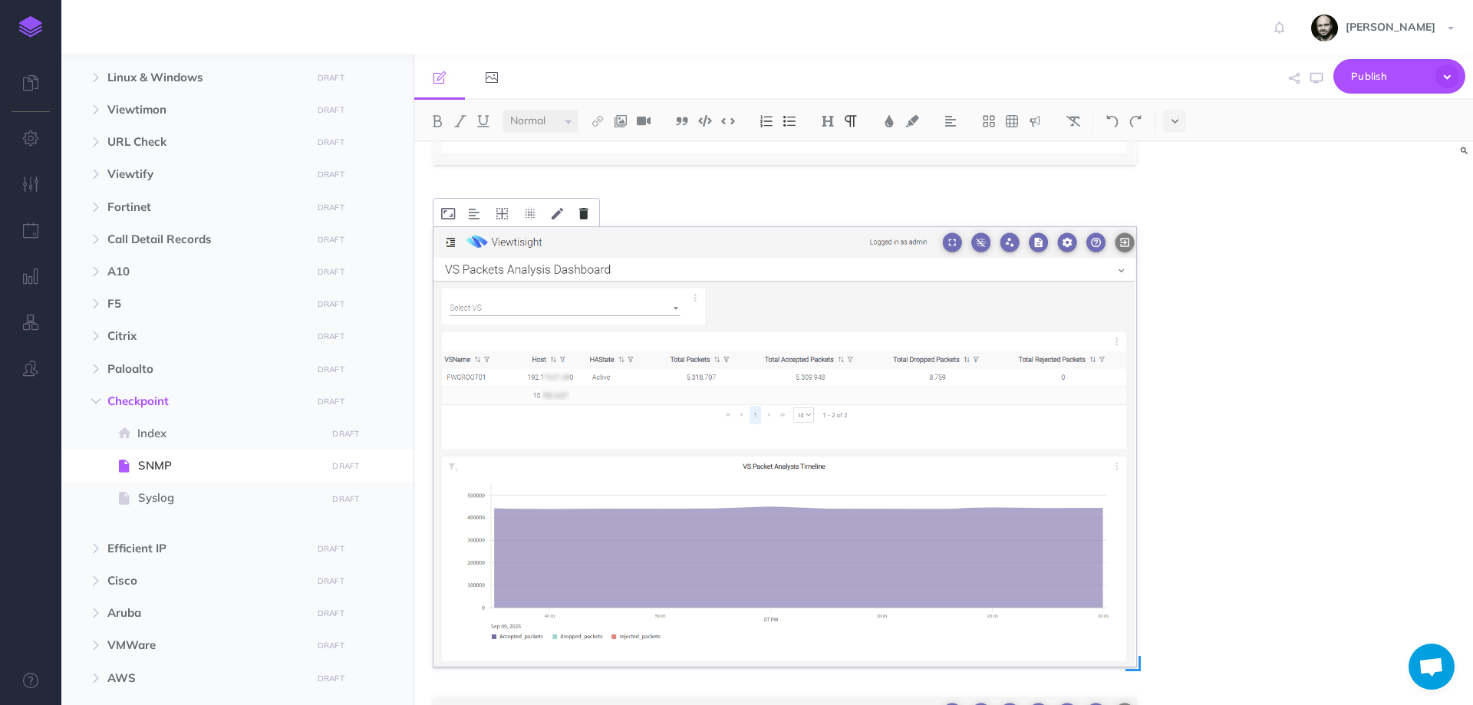
click at [583, 212] on icon at bounding box center [583, 214] width 9 height 12
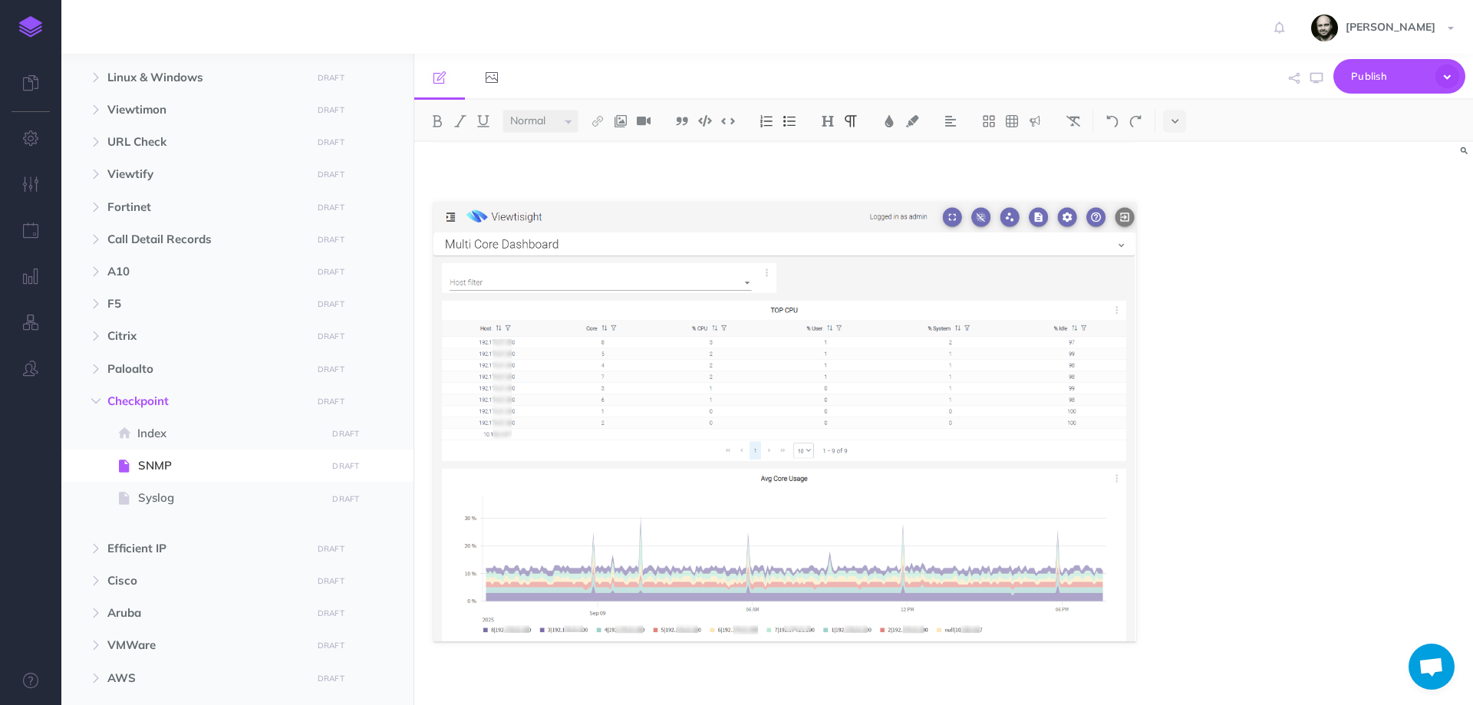
scroll to position [2001, 0]
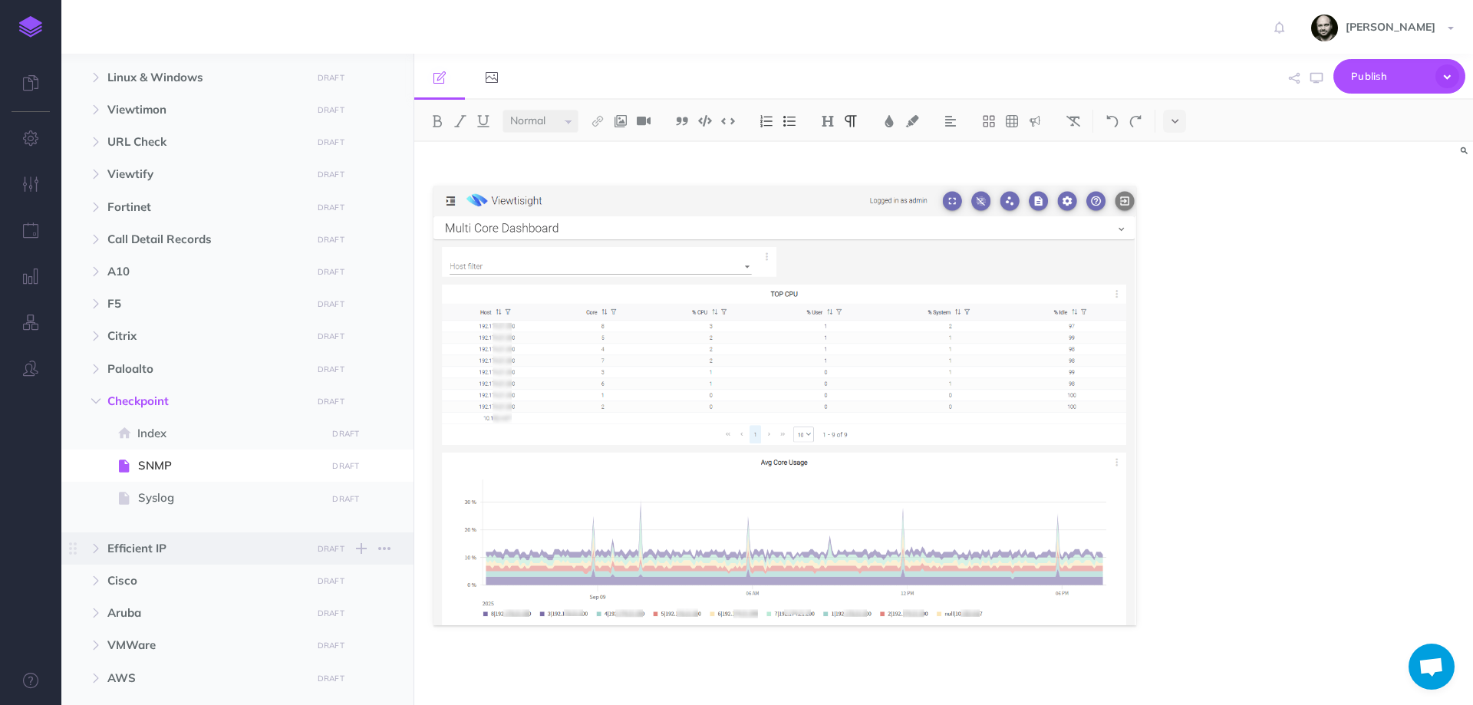
click at [133, 547] on span "Efficient IP" at bounding box center [204, 548] width 195 height 18
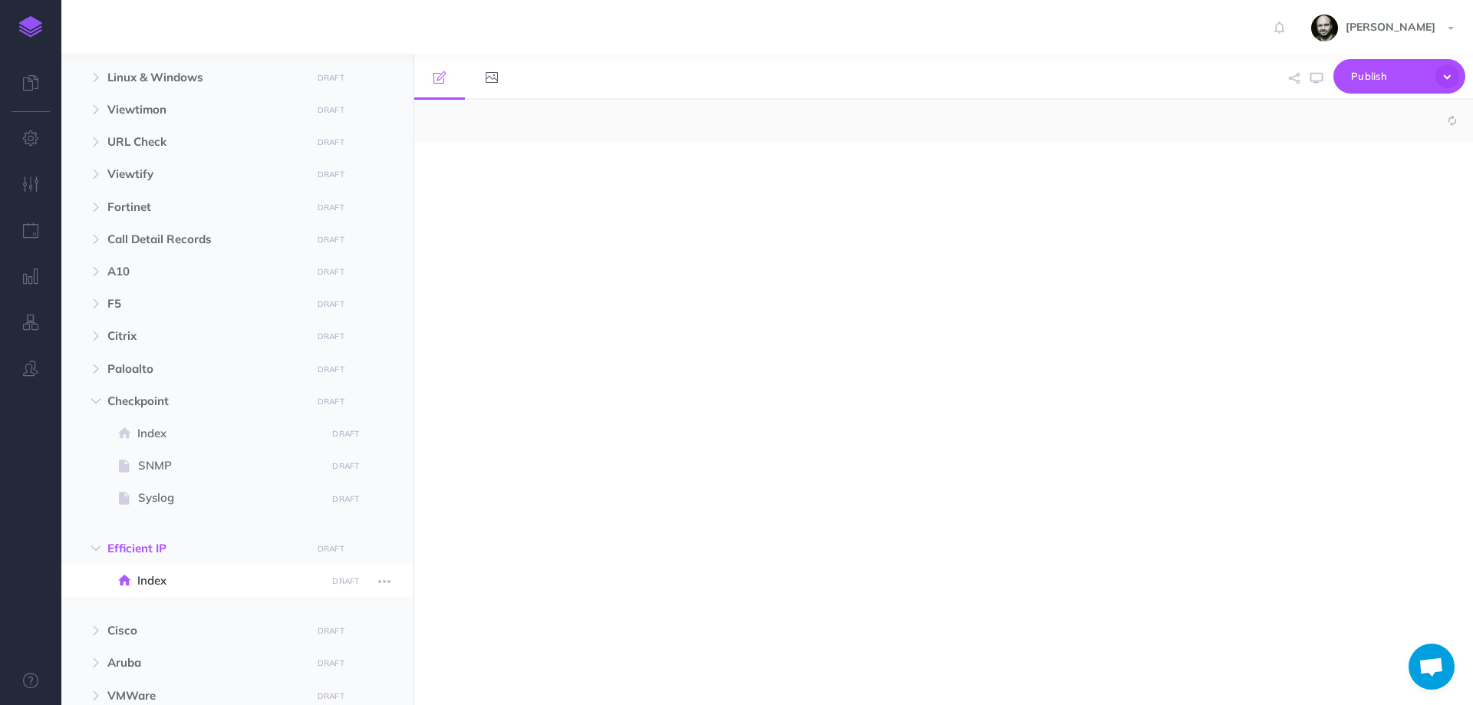
select select "null"
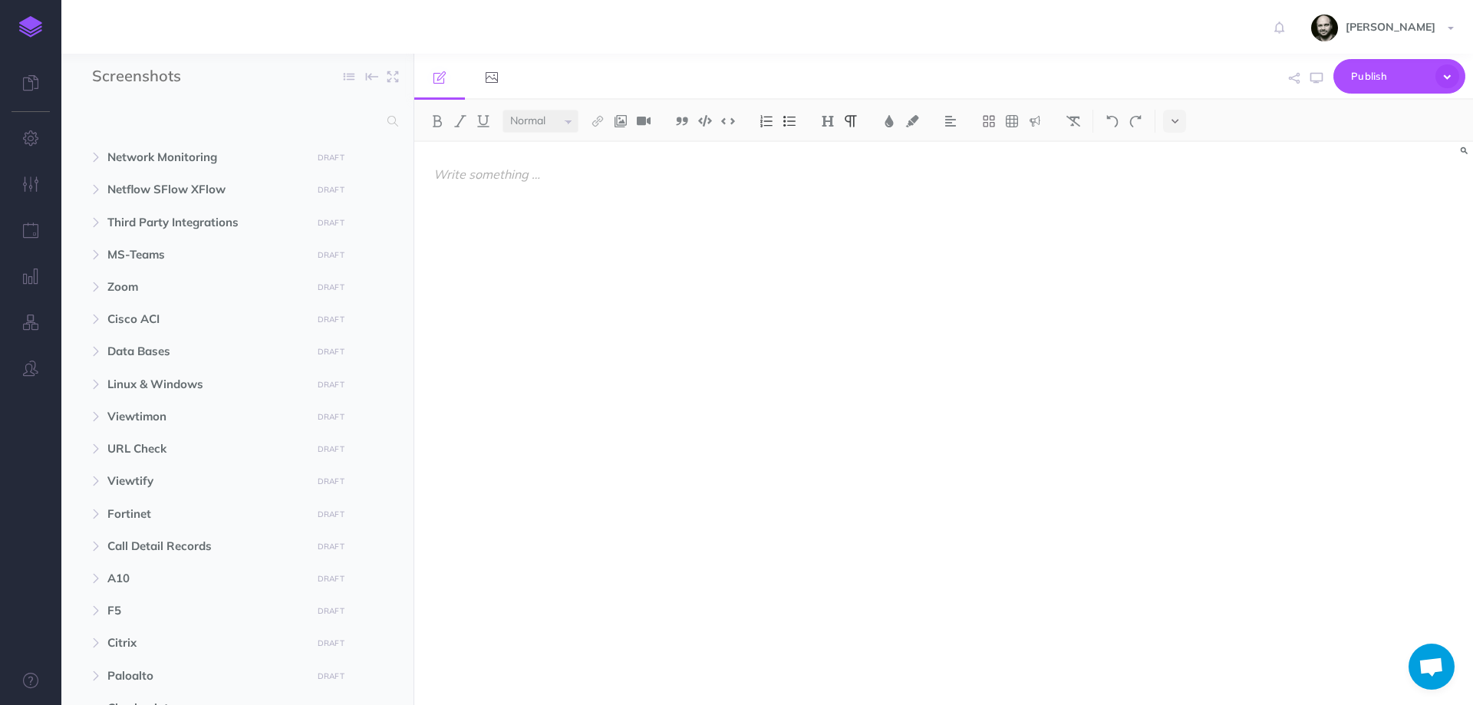
click at [712, 335] on div at bounding box center [784, 416] width 741 height 548
click at [622, 265] on div at bounding box center [784, 416] width 741 height 548
click at [205, 283] on span "Zoom" at bounding box center [204, 287] width 195 height 18
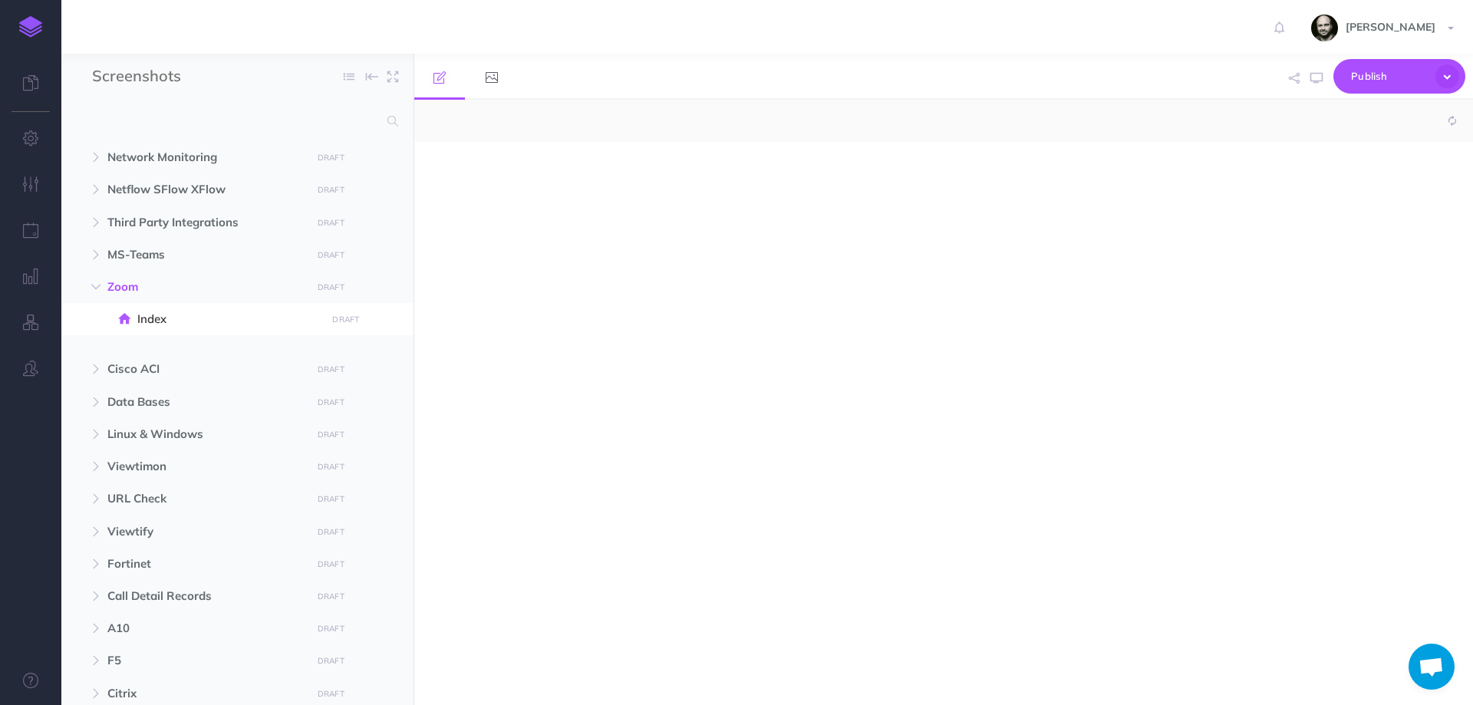
select select "null"
